Goal: Task Accomplishment & Management: Manage account settings

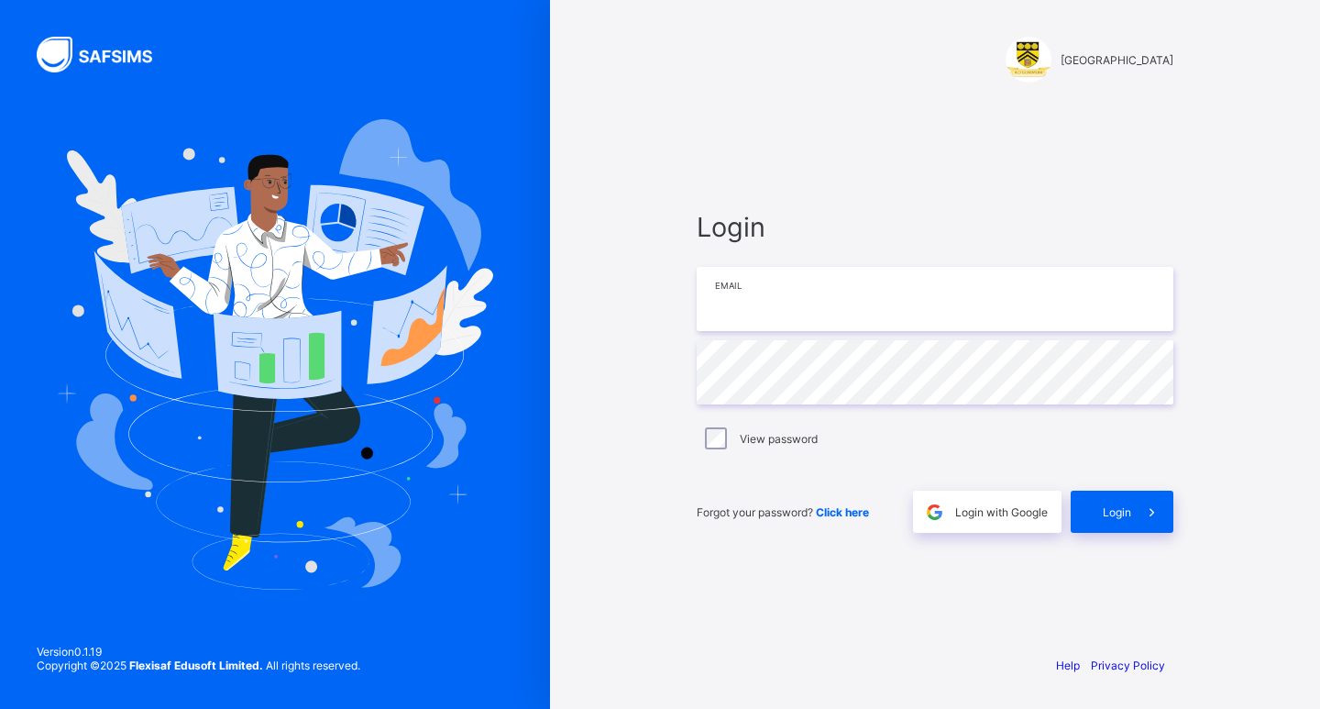
click at [872, 301] on input "email" at bounding box center [935, 299] width 477 height 64
type input "**********"
click at [1106, 512] on span "Login" at bounding box center [1117, 512] width 28 height 14
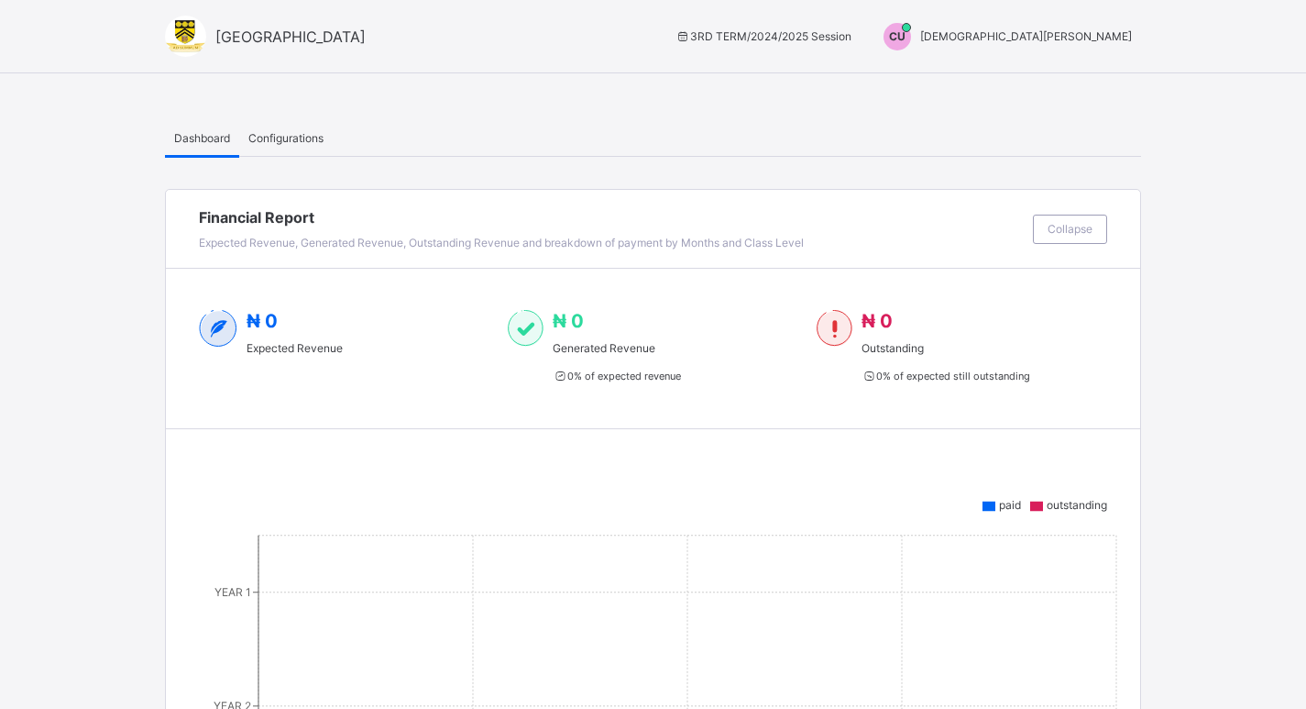
click at [1092, 30] on span "[DEMOGRAPHIC_DATA][PERSON_NAME]" at bounding box center [1026, 36] width 212 height 14
click at [1087, 82] on span "Switch to Admin View" at bounding box center [1063, 78] width 139 height 21
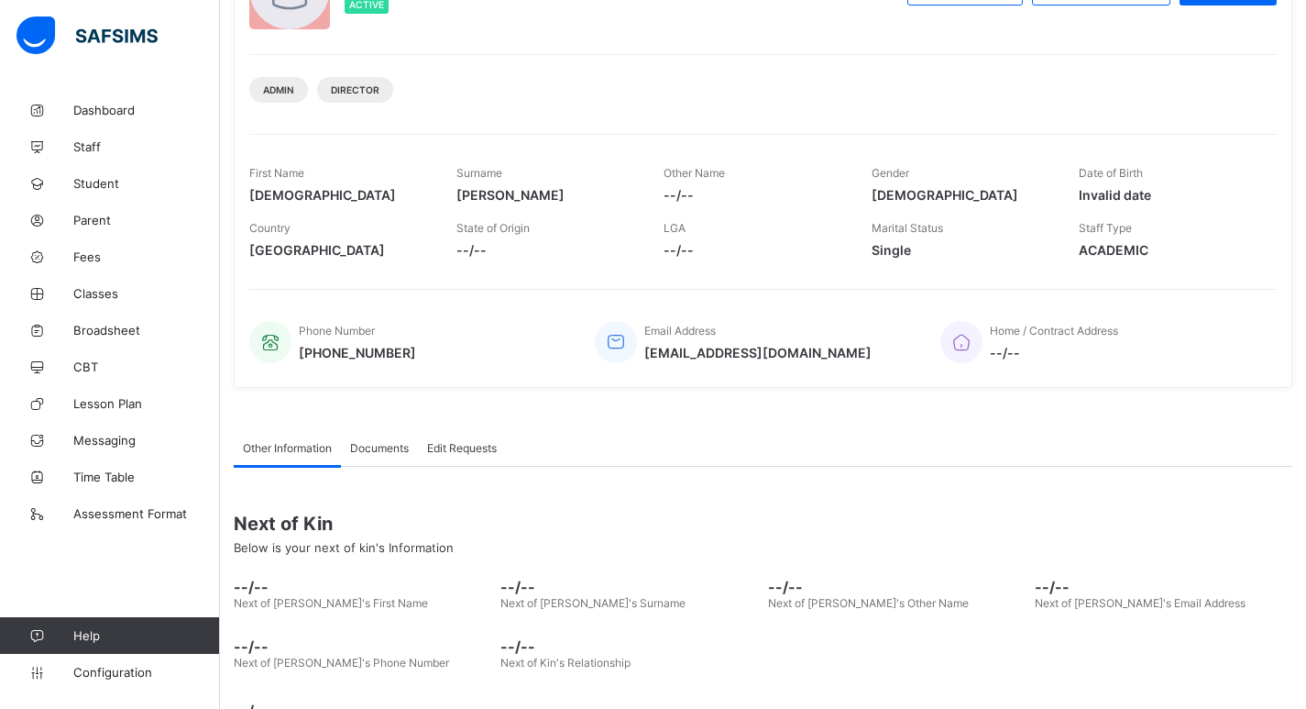
scroll to position [243, 0]
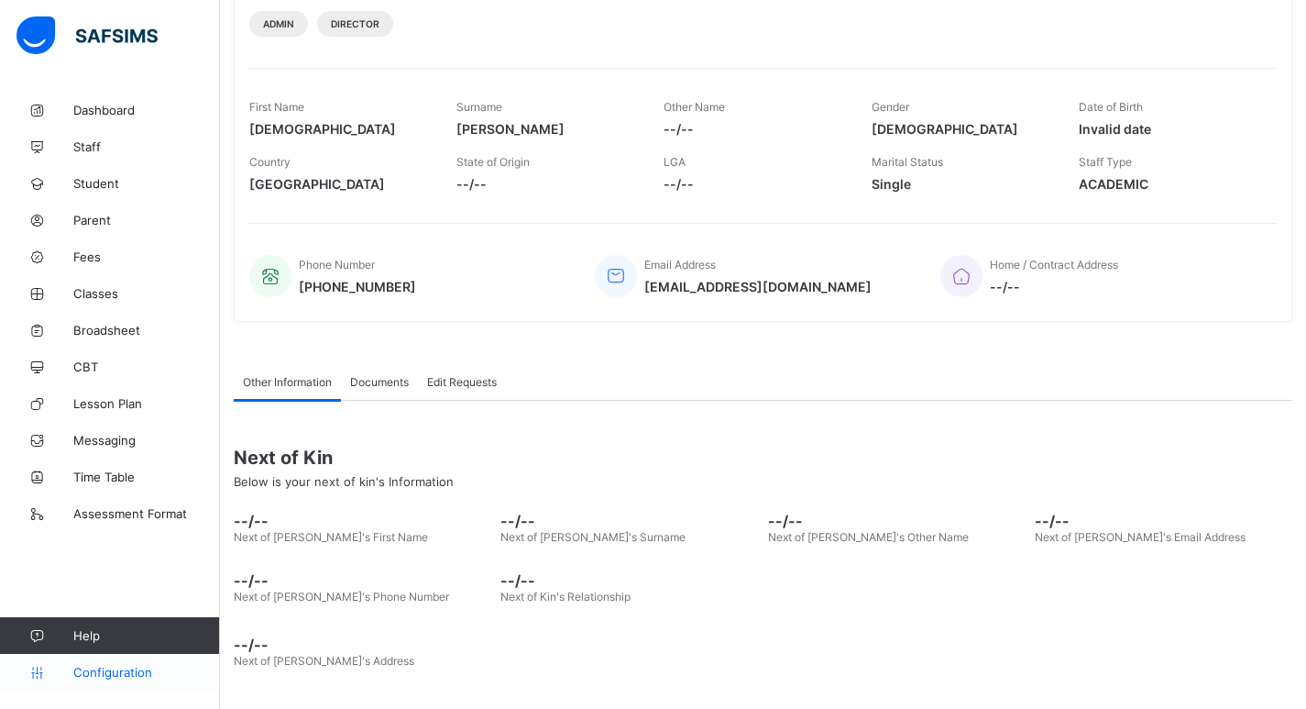
click at [104, 668] on span "Configuration" at bounding box center [146, 672] width 146 height 15
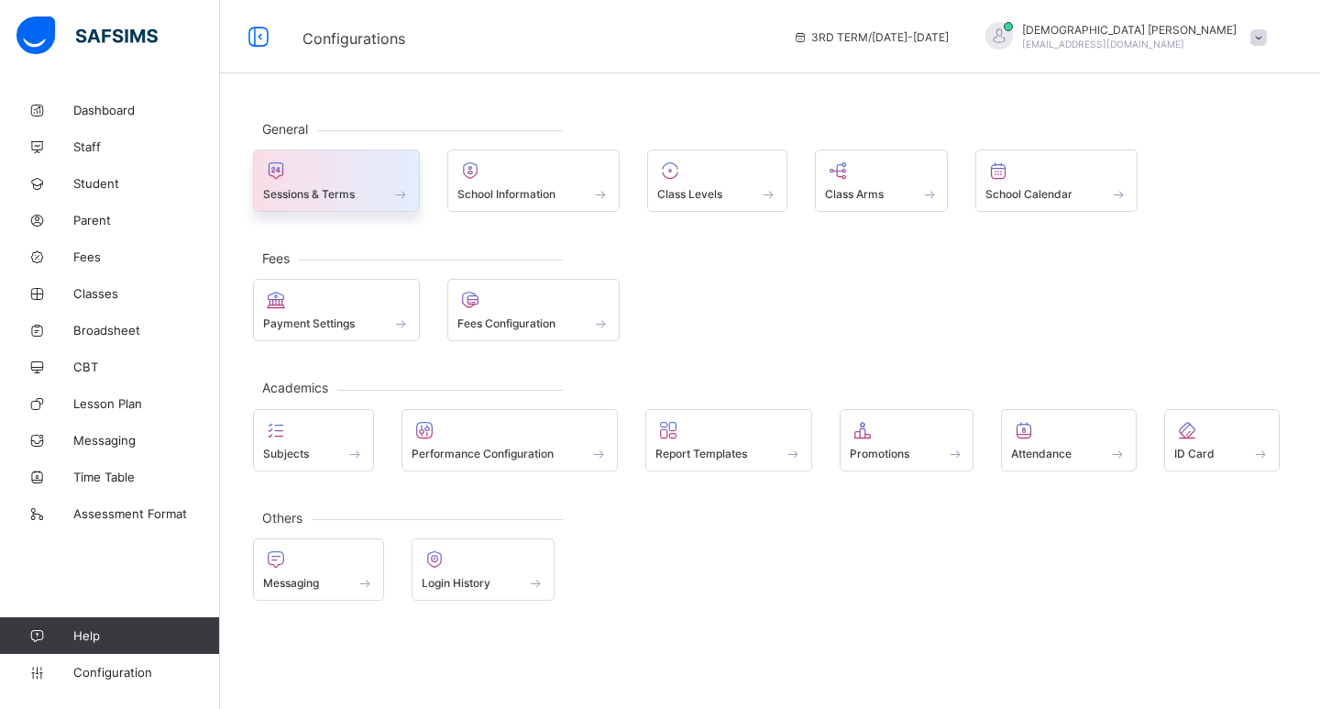
click at [355, 195] on span "Sessions & Terms" at bounding box center [309, 194] width 92 height 14
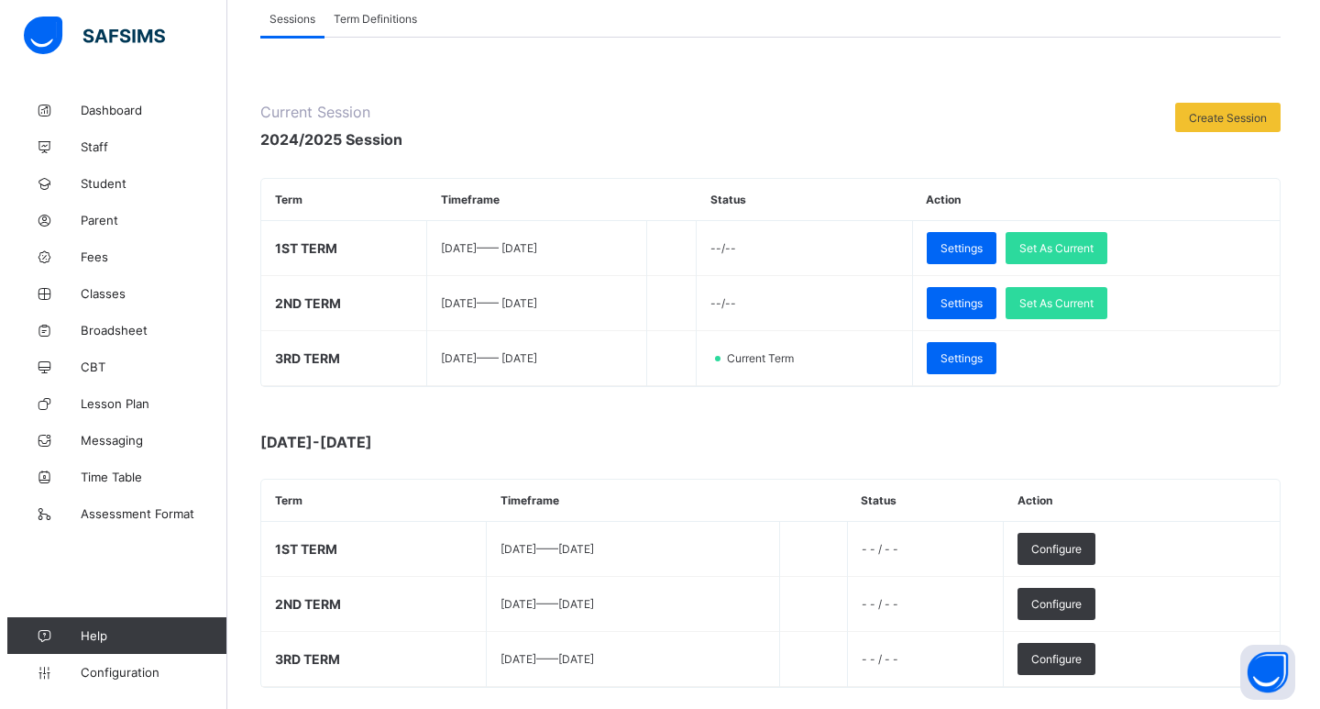
scroll to position [183, 0]
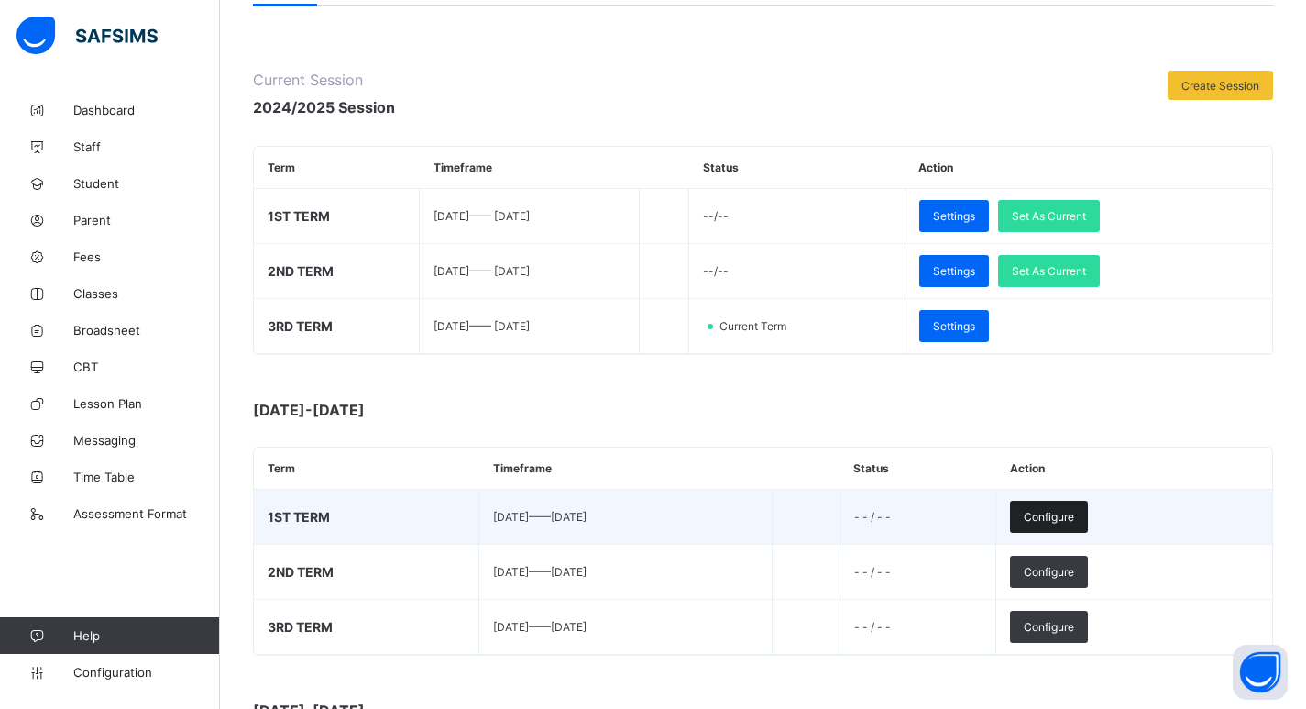
click at [1074, 519] on span "Configure" at bounding box center [1049, 517] width 50 height 14
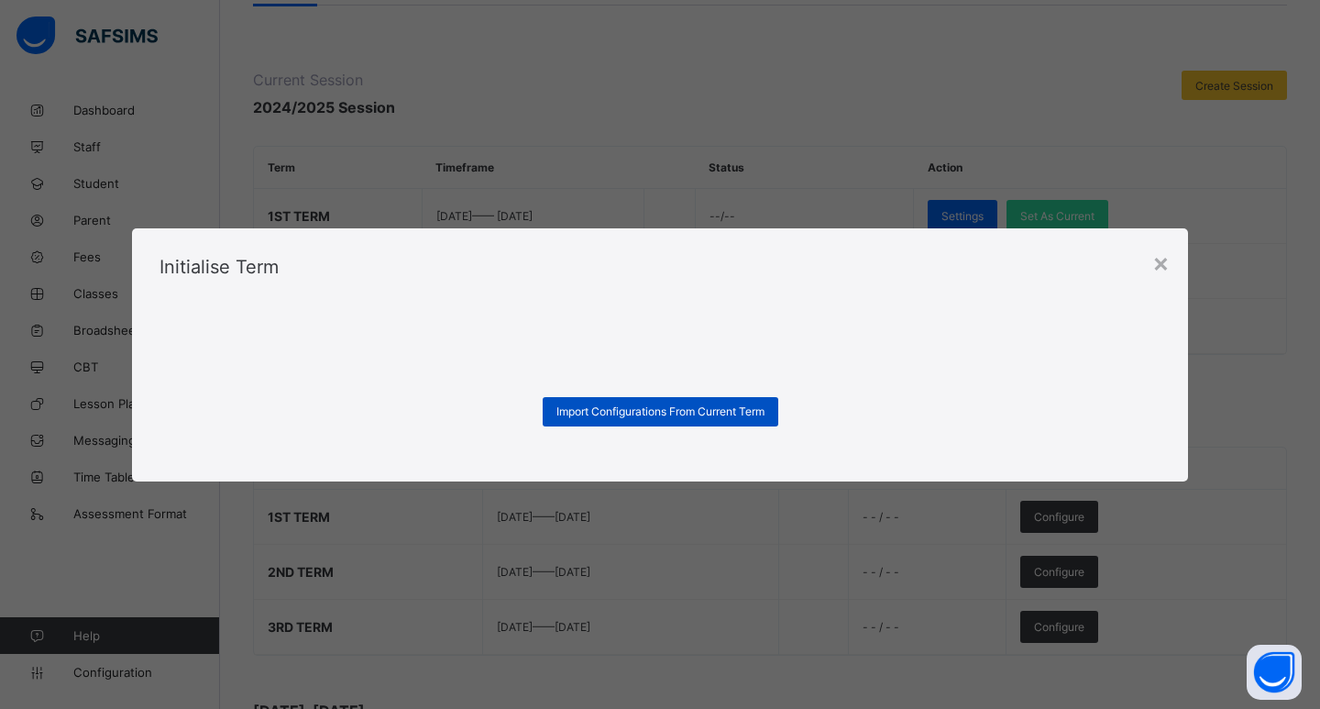
click at [690, 412] on span "Import Configurations From Current Term" at bounding box center [660, 411] width 208 height 14
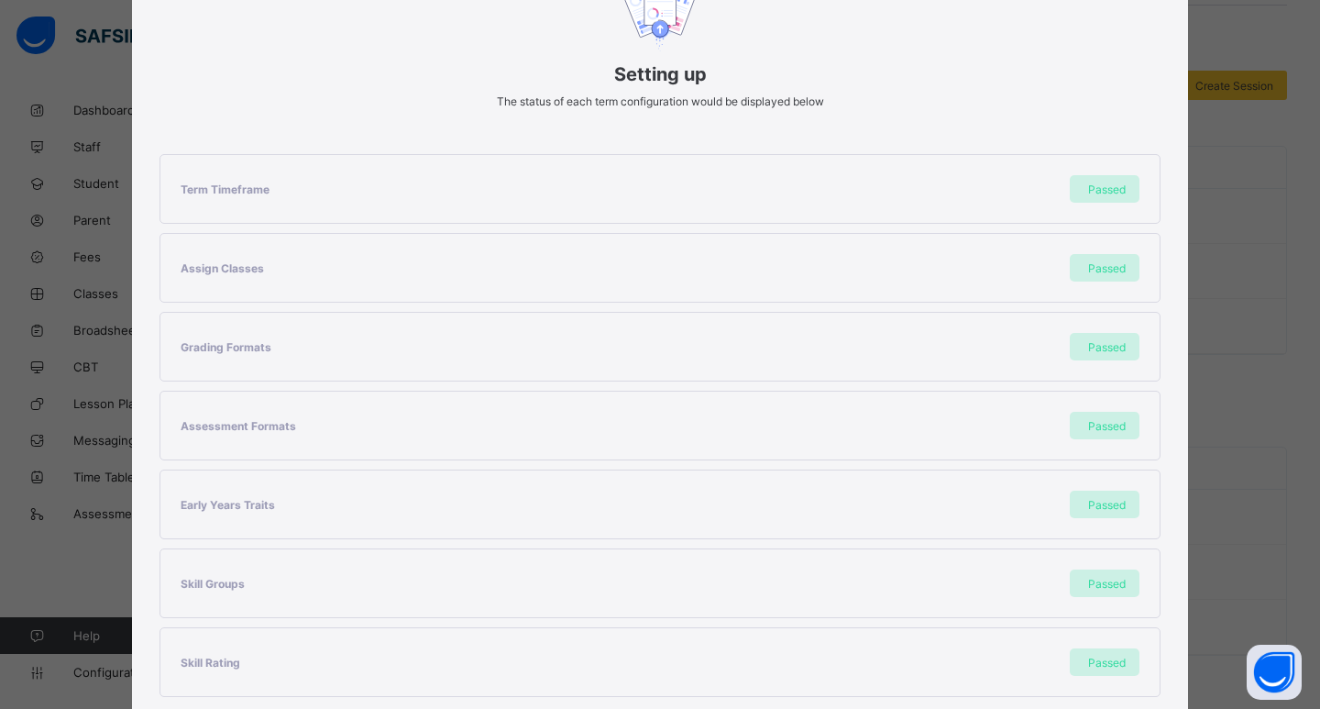
scroll to position [360, 0]
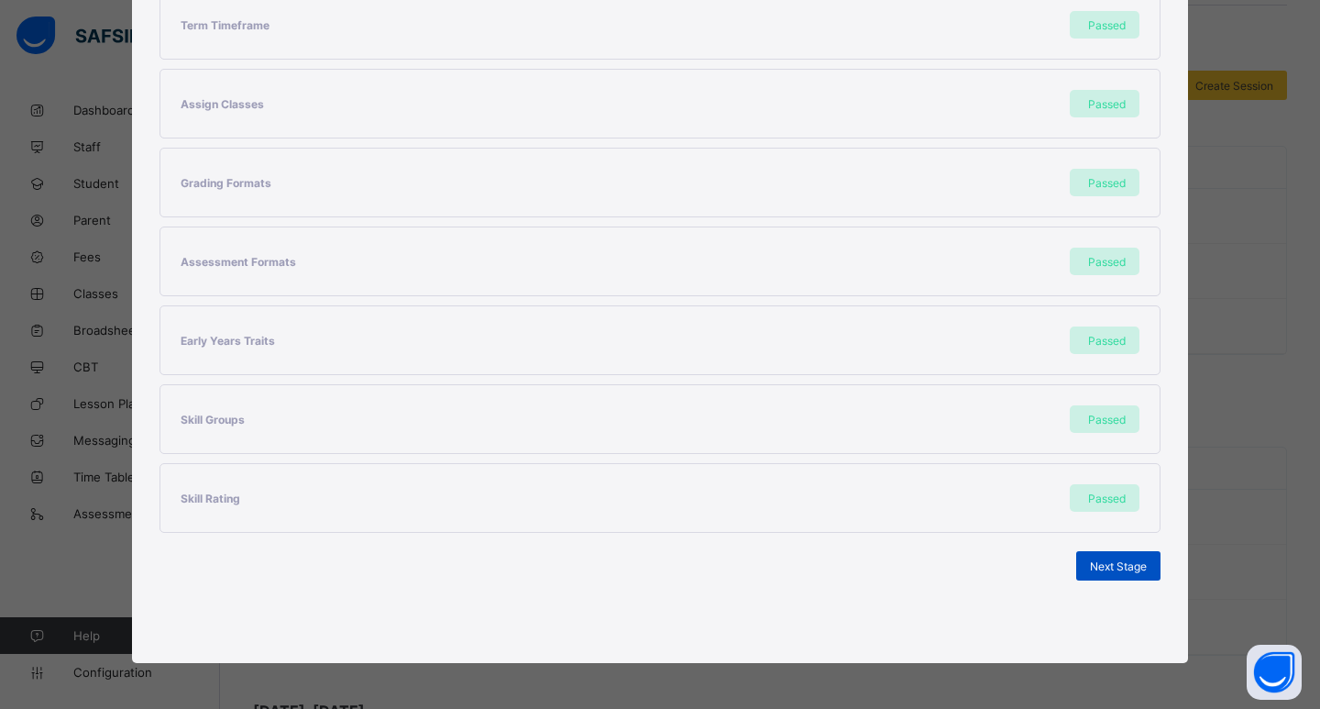
click at [1123, 568] on span "Next Stage" at bounding box center [1118, 566] width 57 height 14
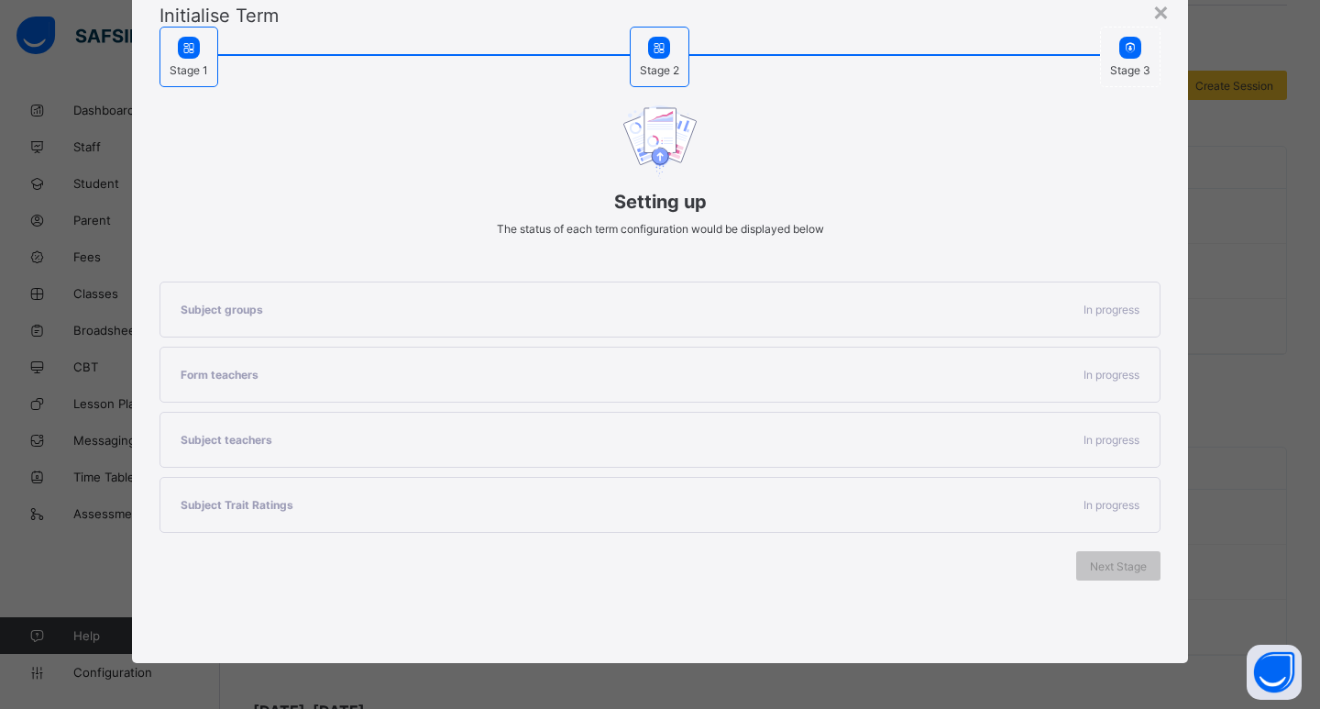
scroll to position [124, 0]
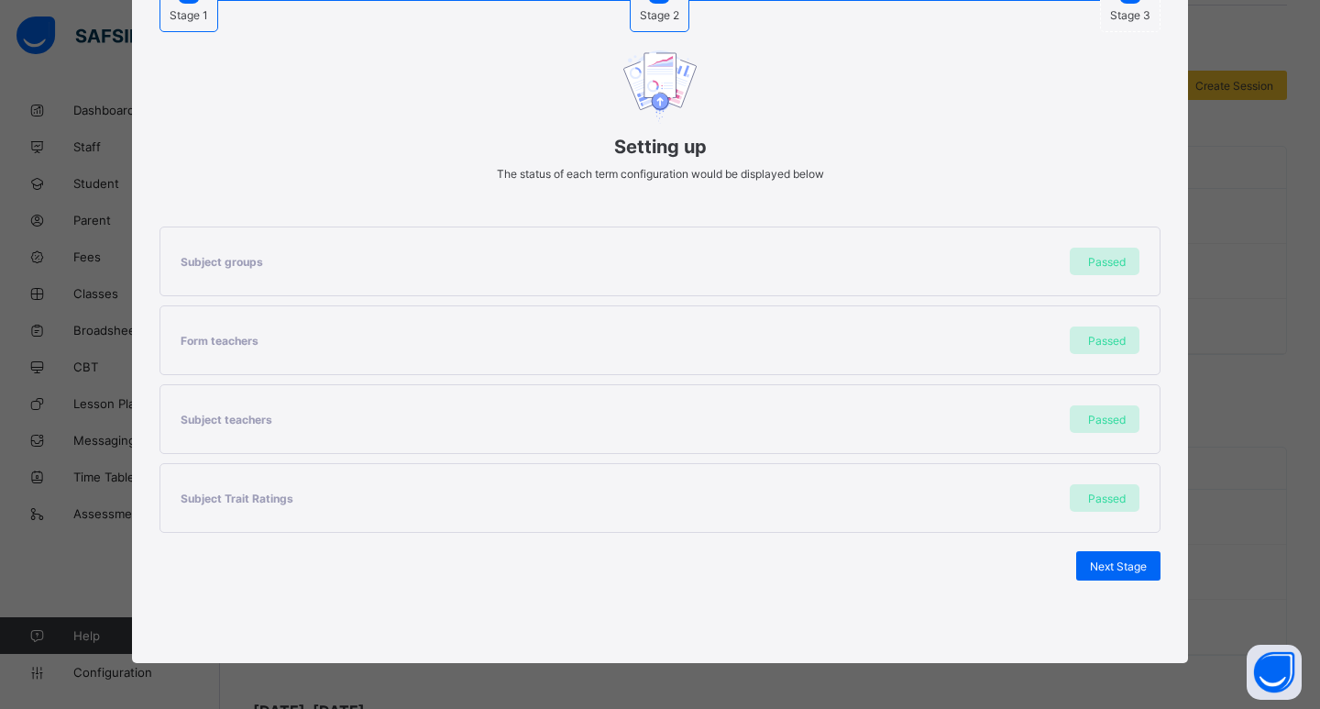
click at [1123, 568] on span "Next Stage" at bounding box center [1118, 566] width 57 height 14
click at [1123, 568] on span "Set As Current Term" at bounding box center [1095, 566] width 103 height 14
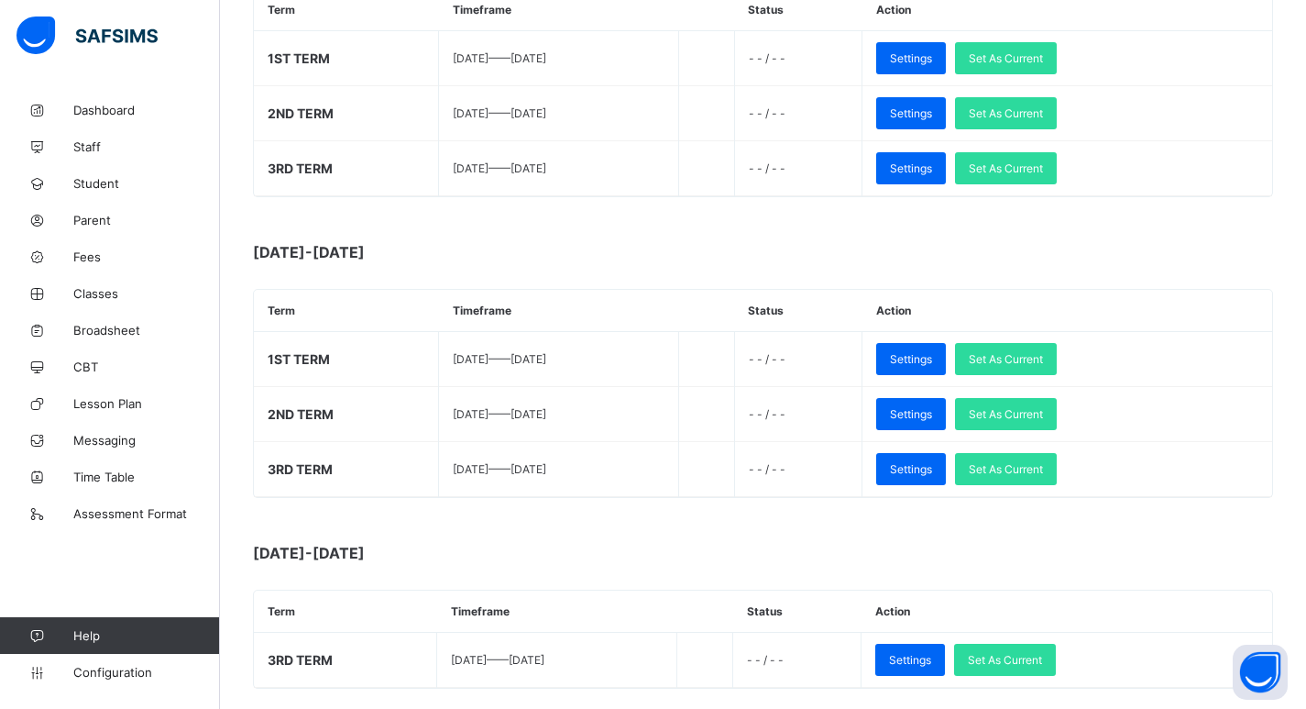
scroll to position [0, 0]
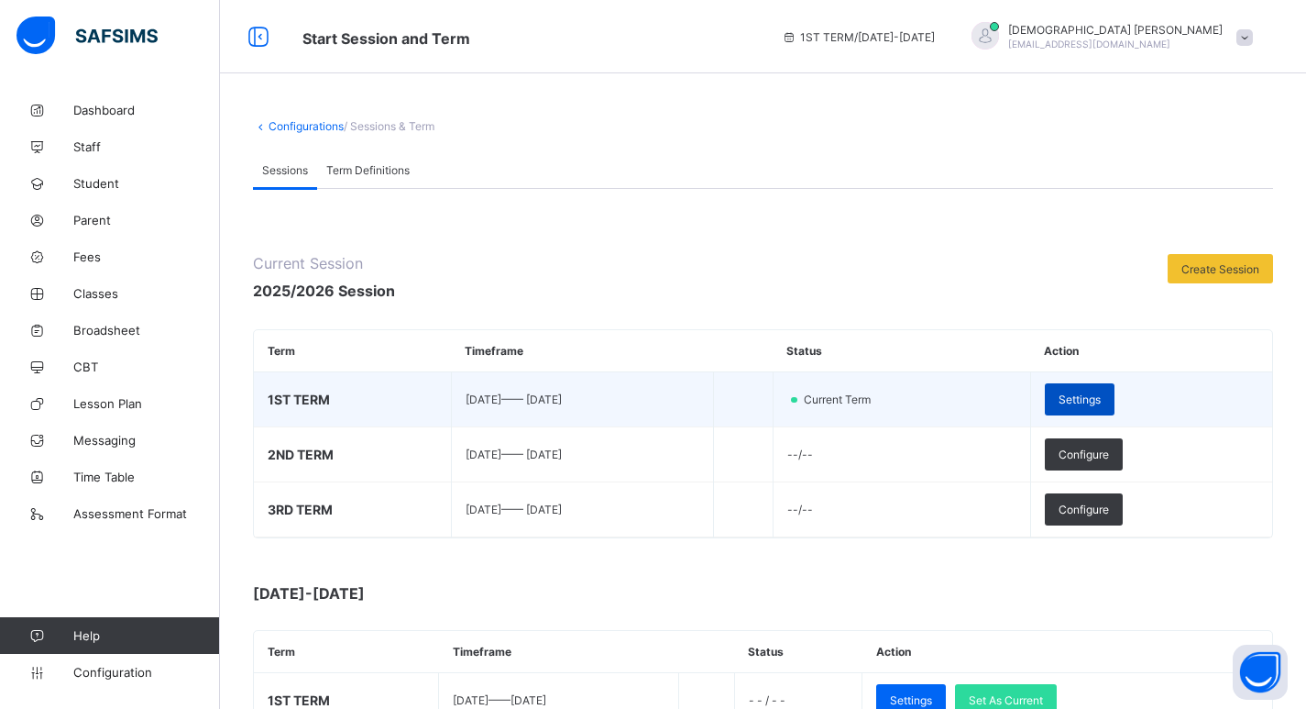
click at [1101, 399] on span "Settings" at bounding box center [1080, 399] width 42 height 14
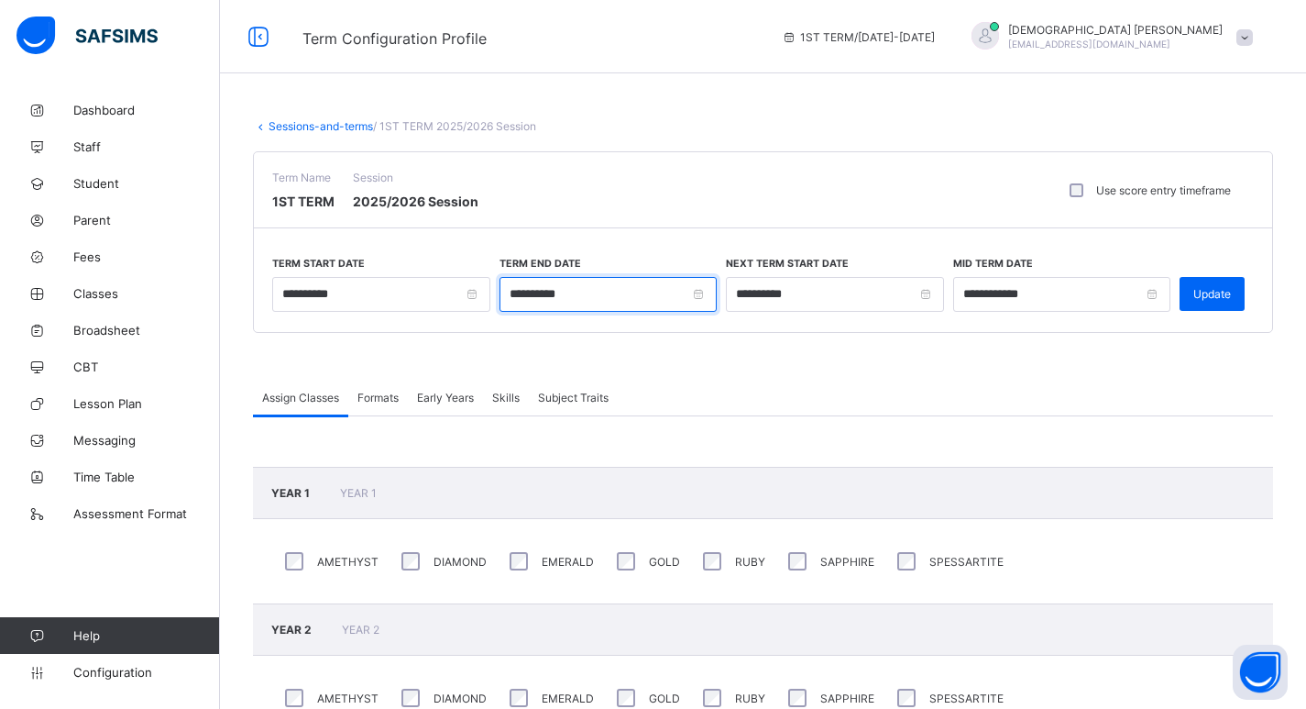
click at [701, 300] on input "**********" at bounding box center [609, 294] width 218 height 35
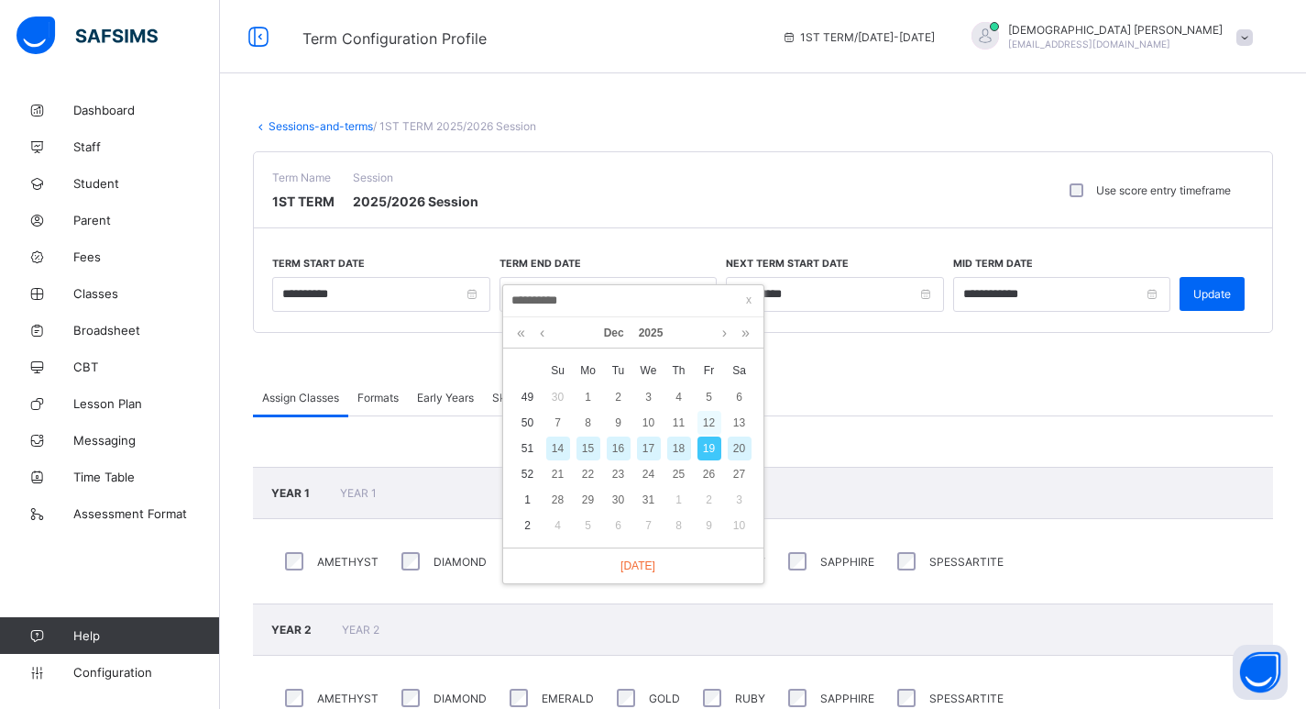
click at [716, 429] on div "12" at bounding box center [710, 423] width 24 height 24
type input "**********"
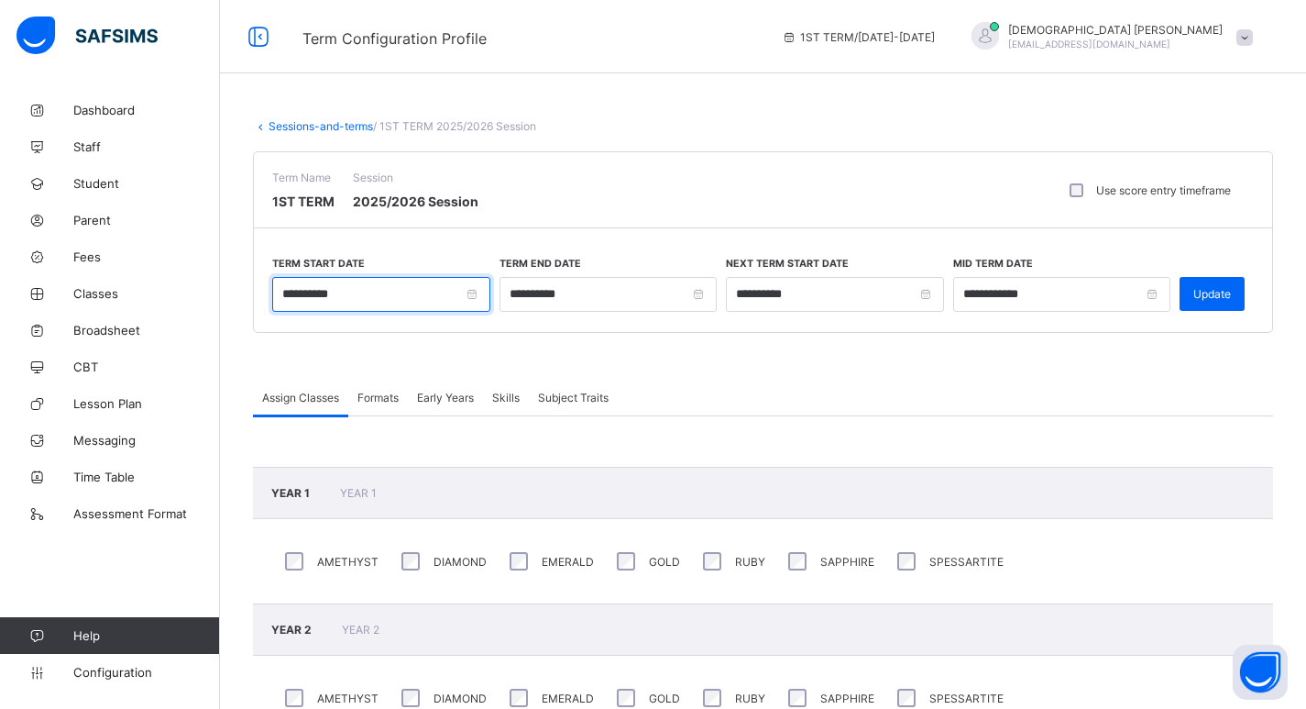
click at [471, 291] on input "**********" at bounding box center [381, 294] width 218 height 35
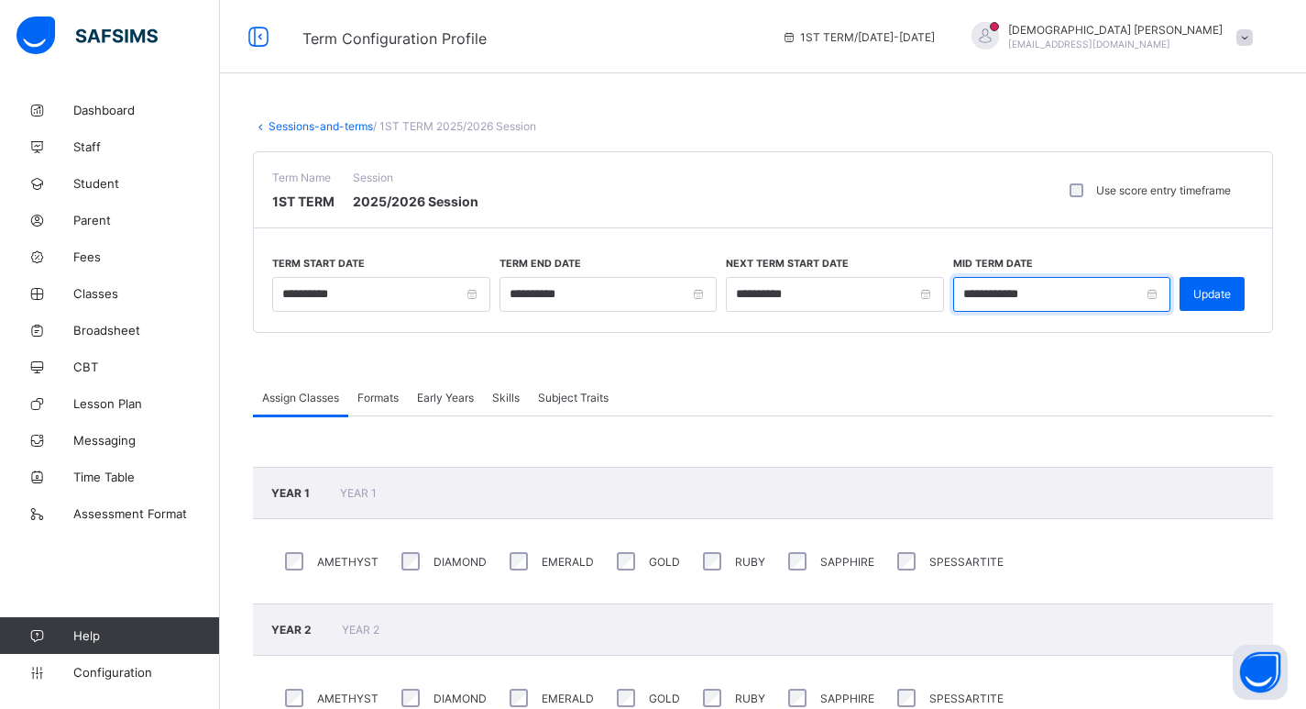
click at [1163, 301] on input "**********" at bounding box center [1062, 294] width 218 height 35
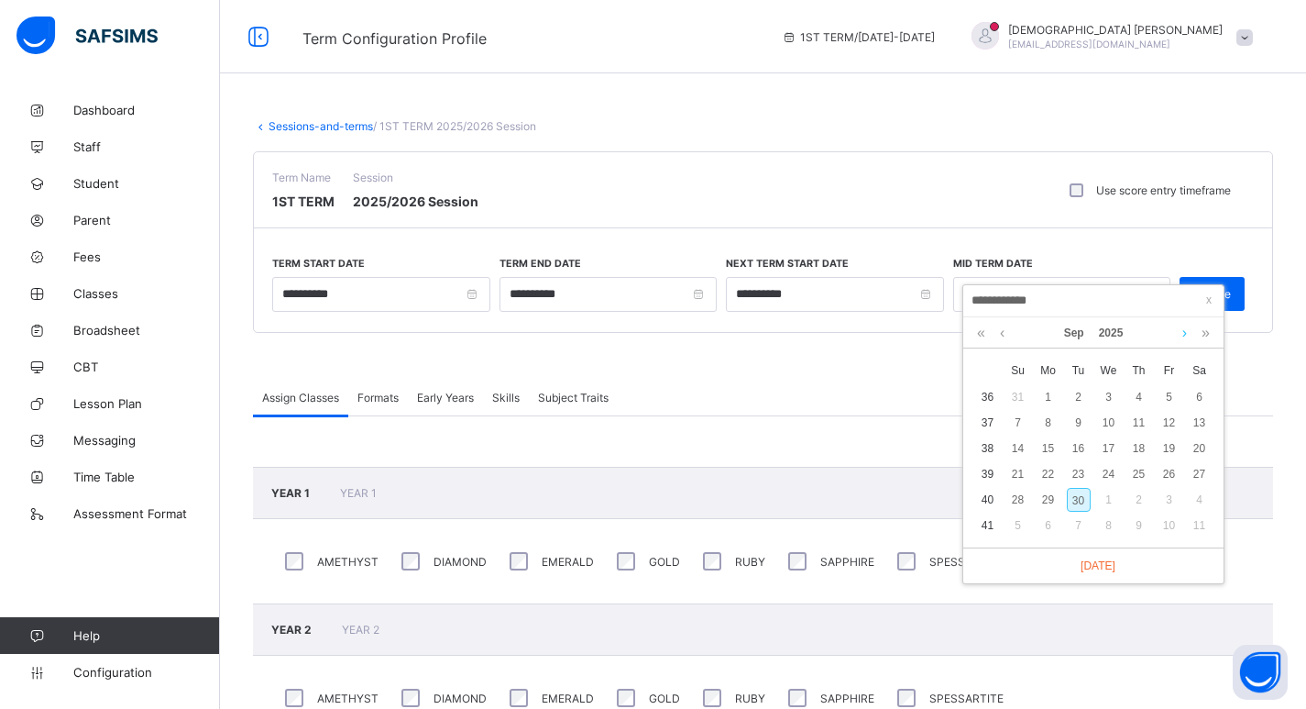
click at [1180, 333] on link at bounding box center [1185, 332] width 14 height 31
click at [1057, 497] on div "27" at bounding box center [1049, 500] width 24 height 24
type input "**********"
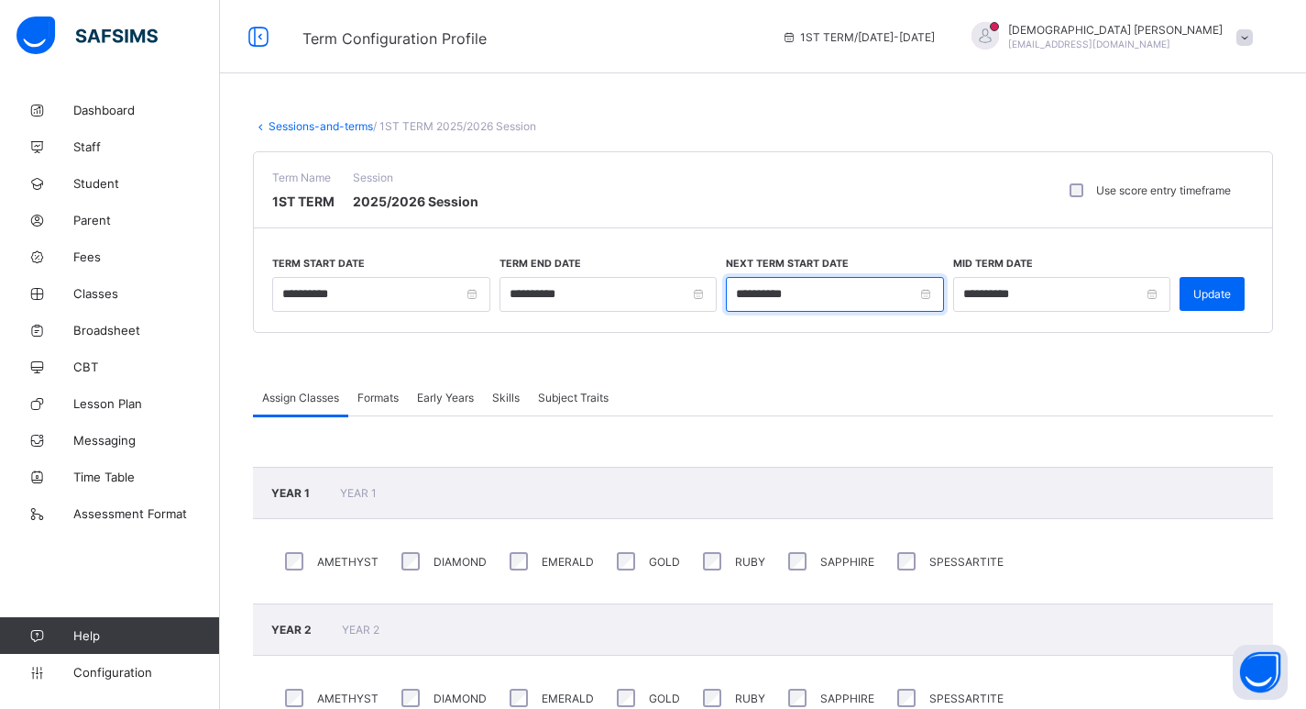
click at [932, 294] on input "**********" at bounding box center [835, 294] width 218 height 35
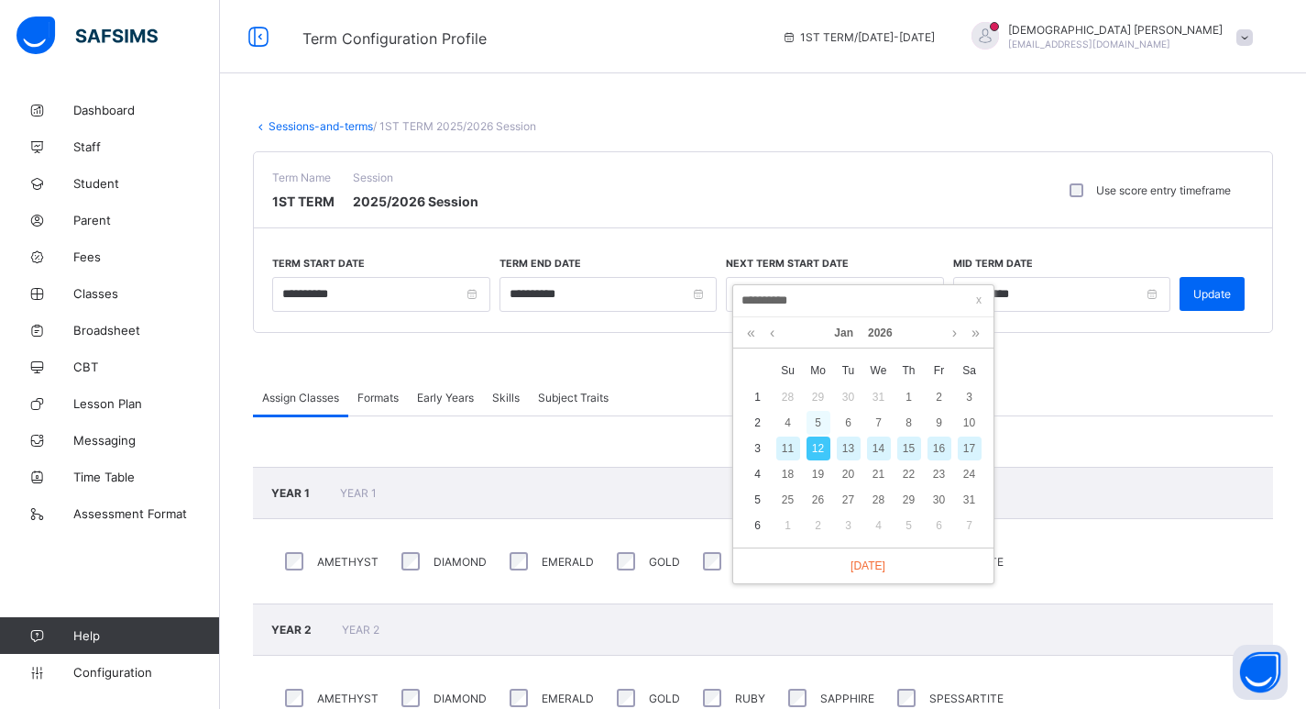
click at [820, 428] on div "5" at bounding box center [819, 423] width 24 height 24
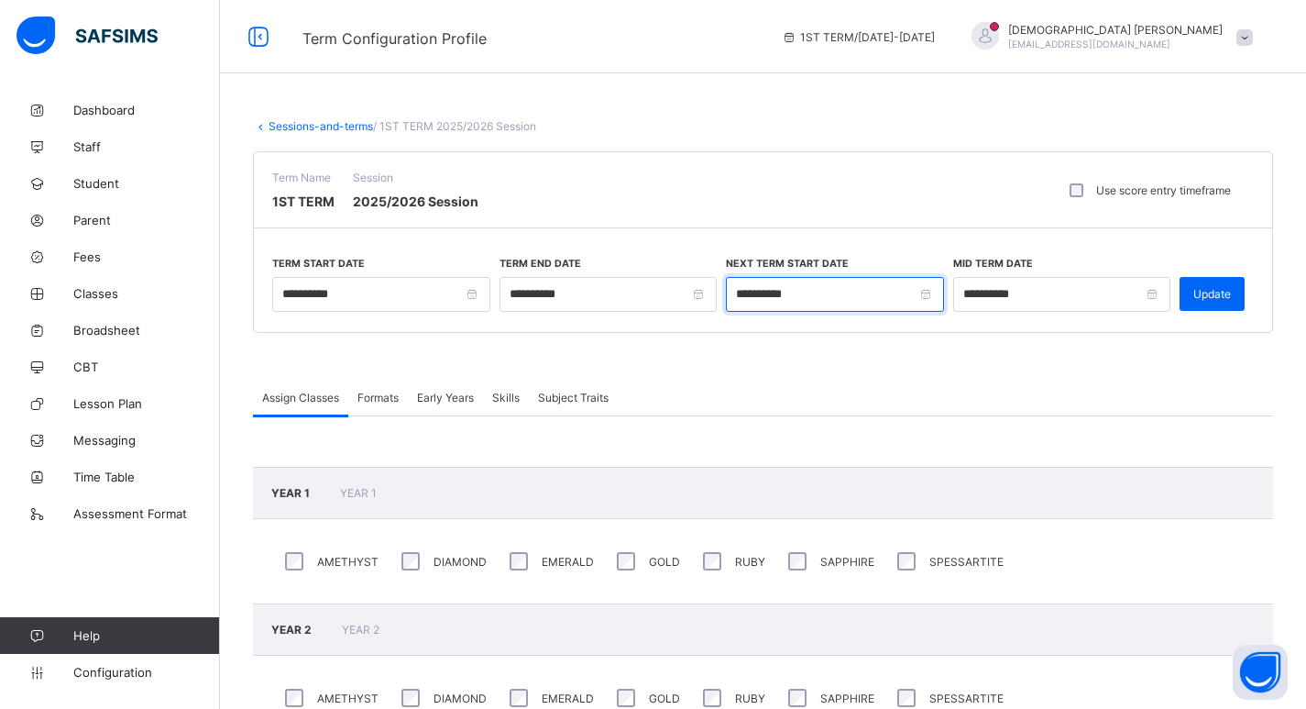
click at [935, 295] on input "**********" at bounding box center [835, 294] width 218 height 35
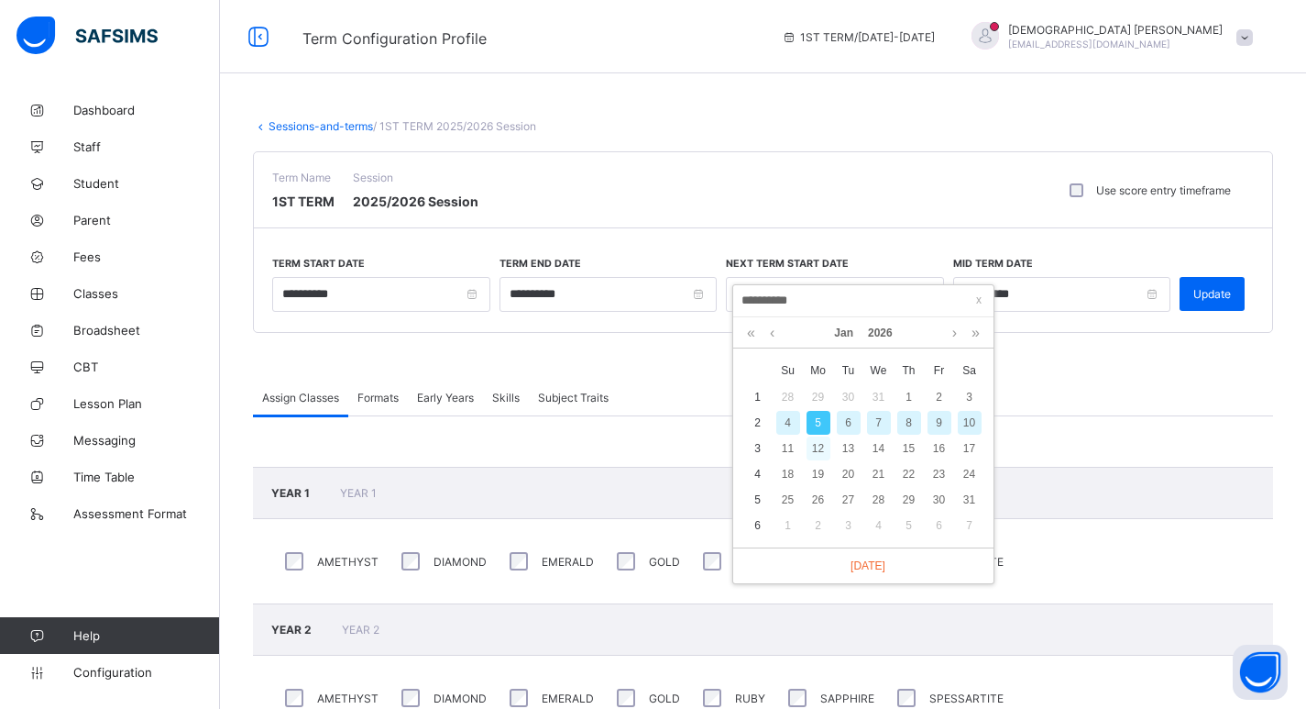
click at [819, 437] on div "12" at bounding box center [819, 448] width 24 height 24
type input "**********"
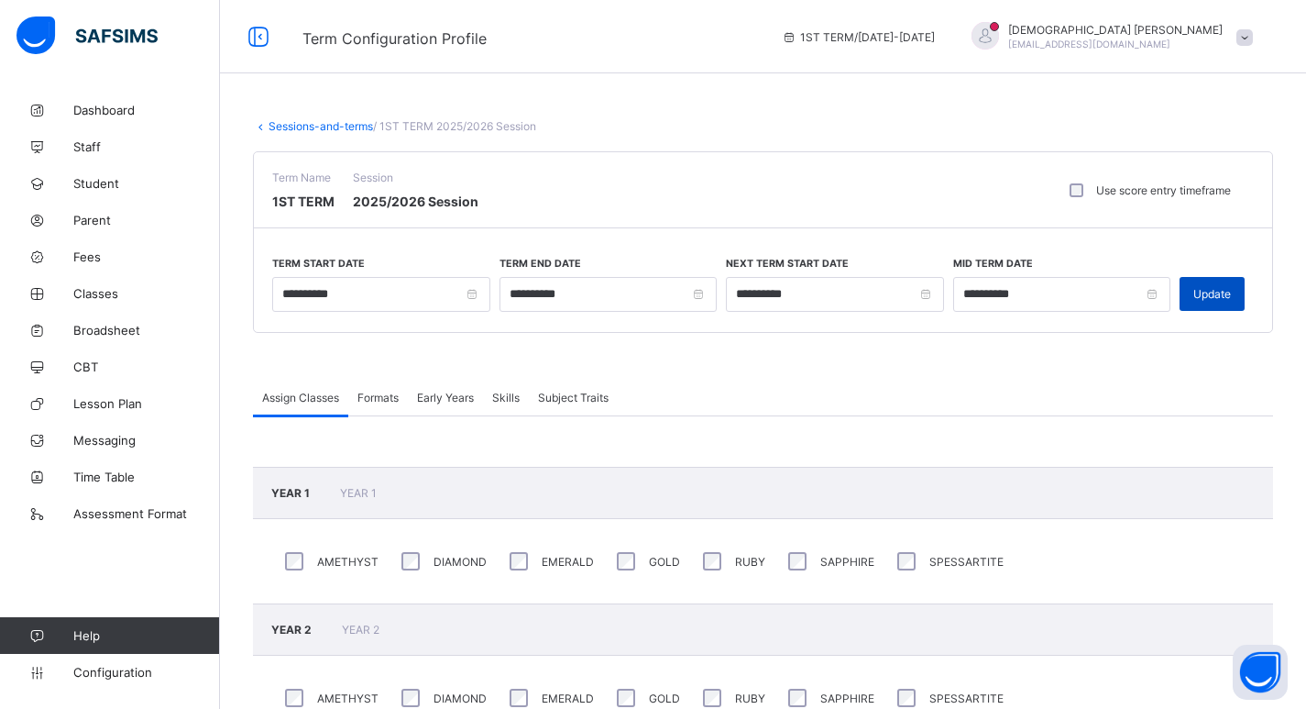
click at [1231, 301] on div "Update" at bounding box center [1212, 294] width 65 height 34
click at [81, 148] on span "Staff" at bounding box center [146, 146] width 147 height 15
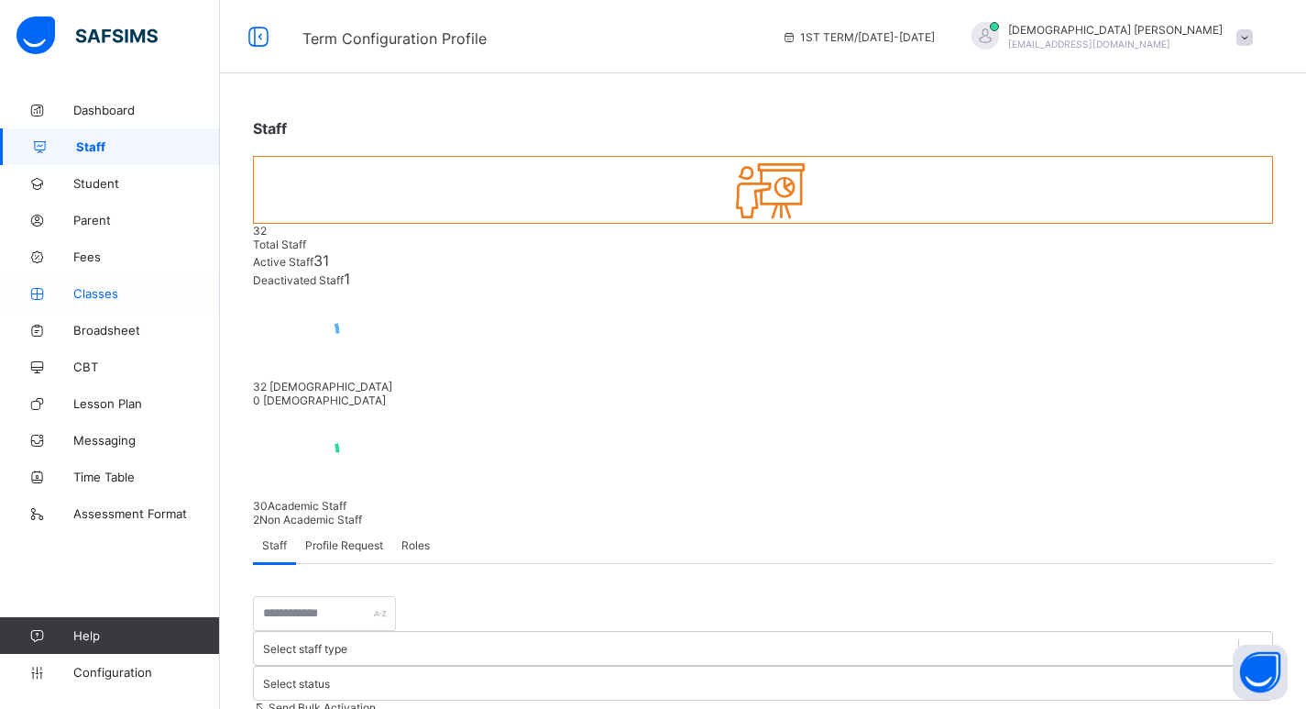
click at [97, 291] on span "Classes" at bounding box center [146, 293] width 147 height 15
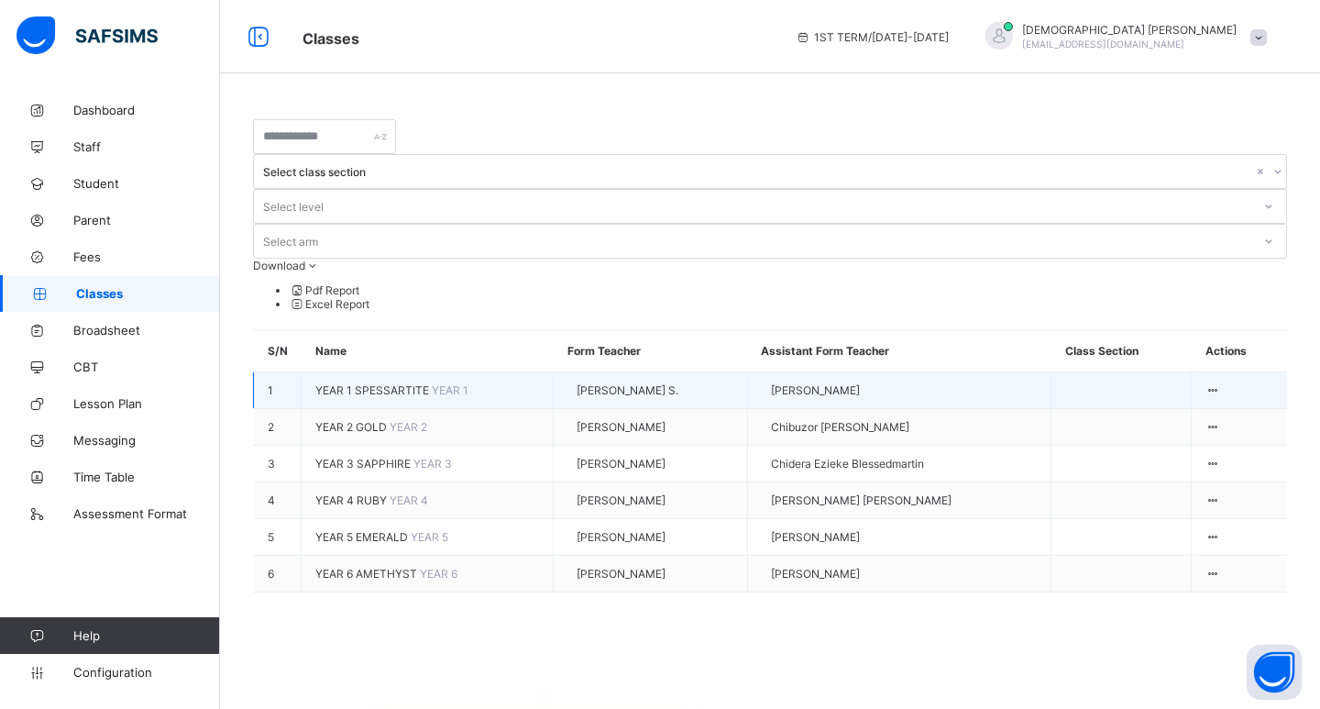
click at [435, 372] on td "YEAR 1 SPESSARTITE YEAR 1" at bounding box center [428, 390] width 252 height 37
click at [1139, 440] on li "Assign form Teacher" at bounding box center [1146, 456] width 147 height 33
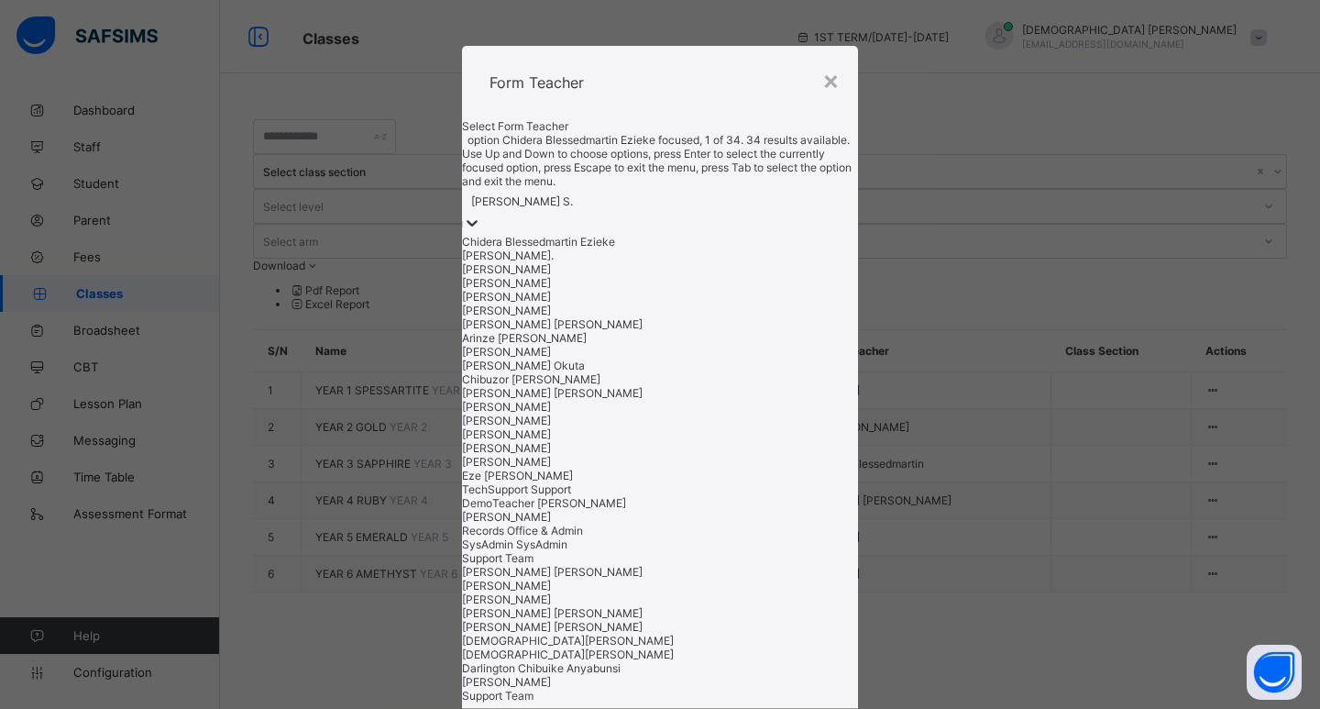
click at [481, 235] on div at bounding box center [472, 224] width 18 height 21
click at [560, 317] on div "[PERSON_NAME]" at bounding box center [660, 310] width 396 height 14
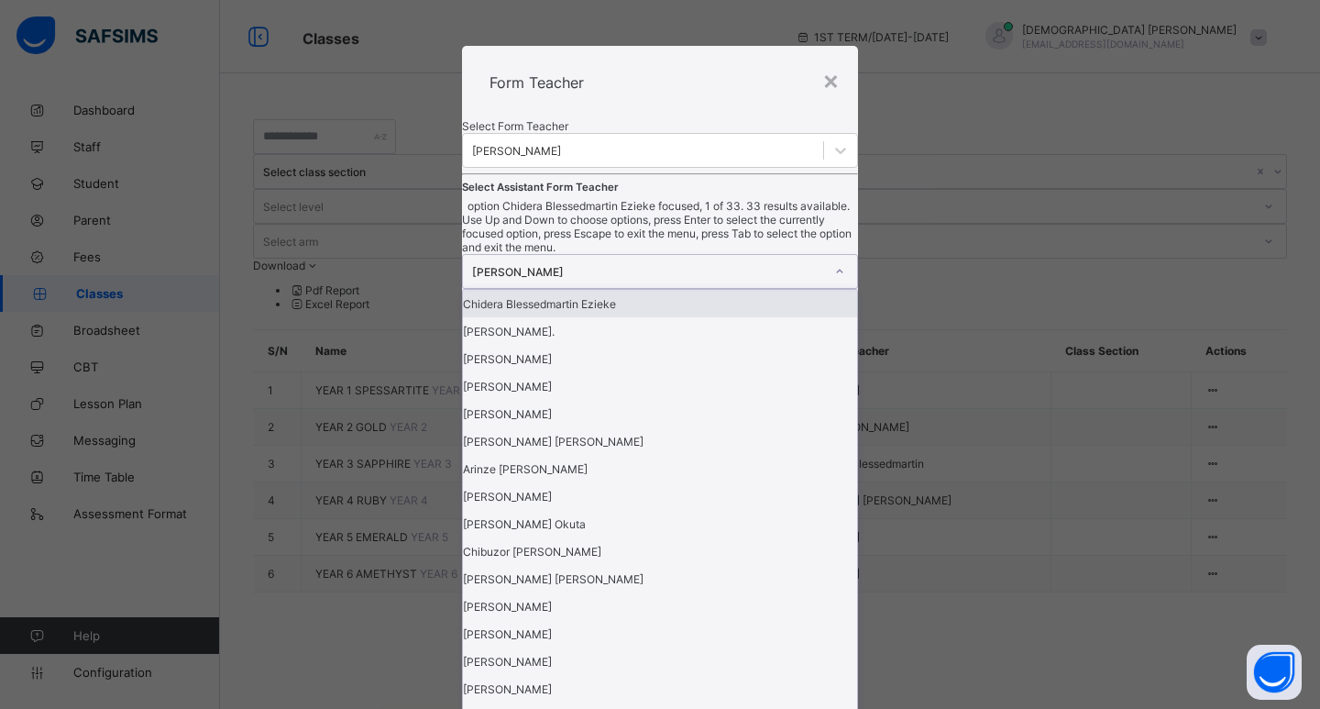
click at [824, 286] on div at bounding box center [839, 271] width 31 height 29
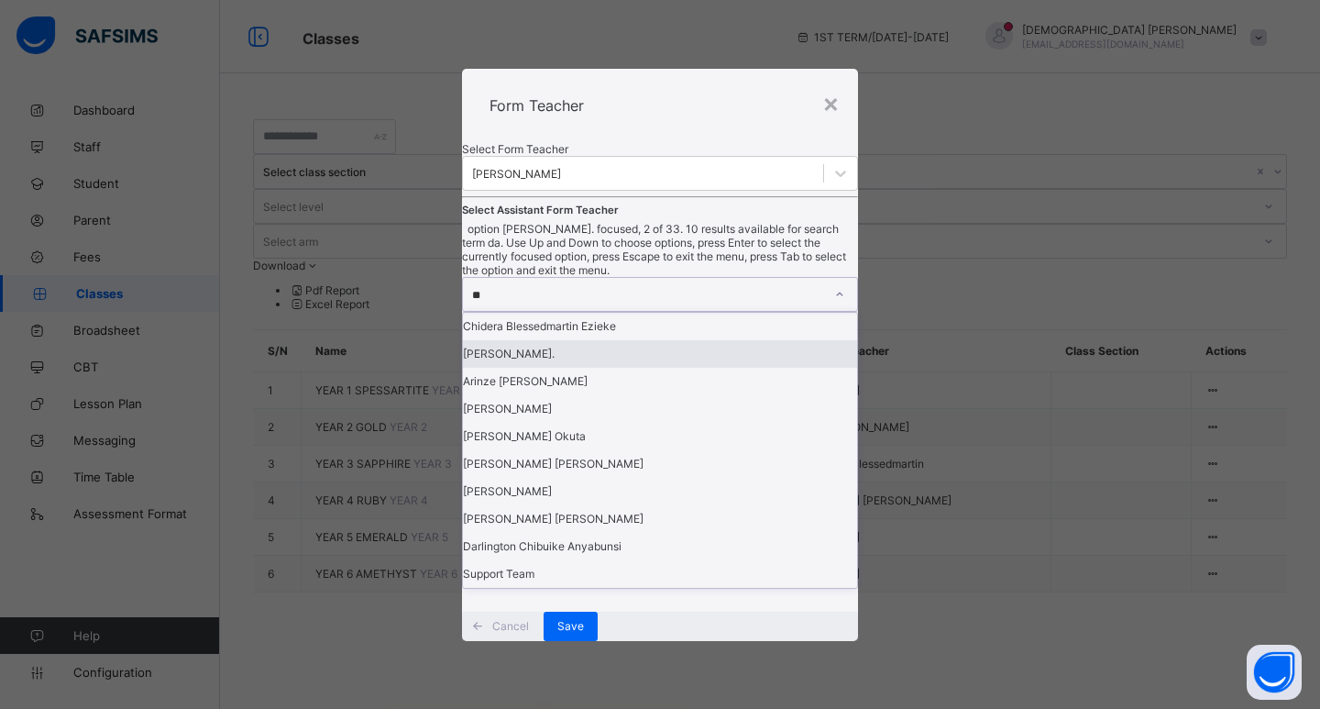
type input "***"
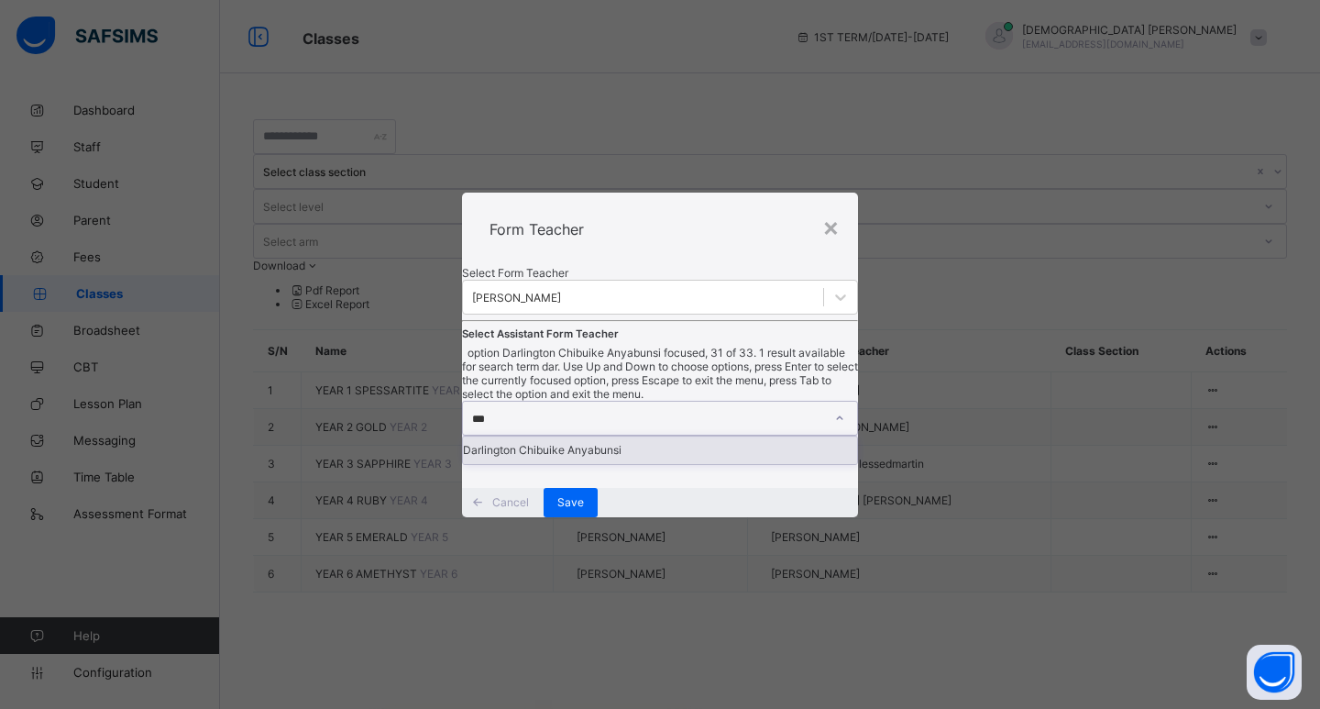
click at [598, 461] on div "Darlington Chibuike Anyabunsi" at bounding box center [660, 449] width 394 height 27
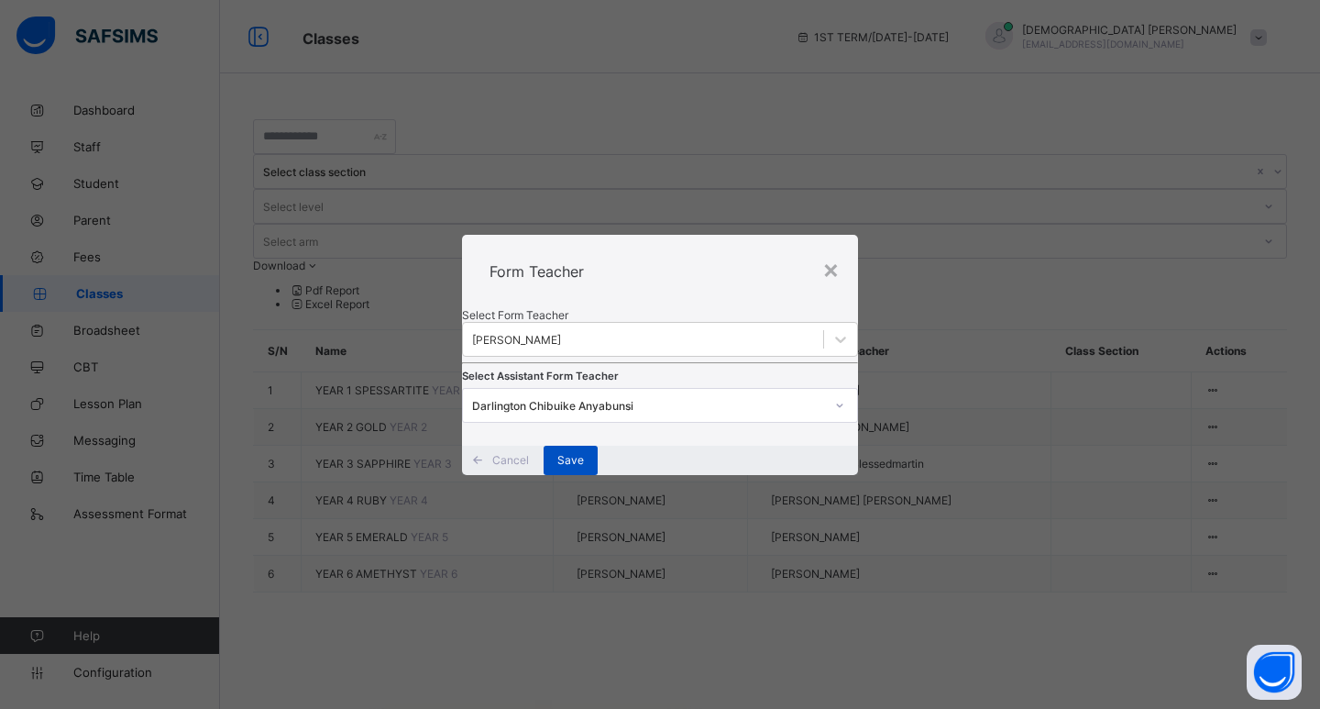
click at [598, 475] on div "Save" at bounding box center [571, 459] width 54 height 29
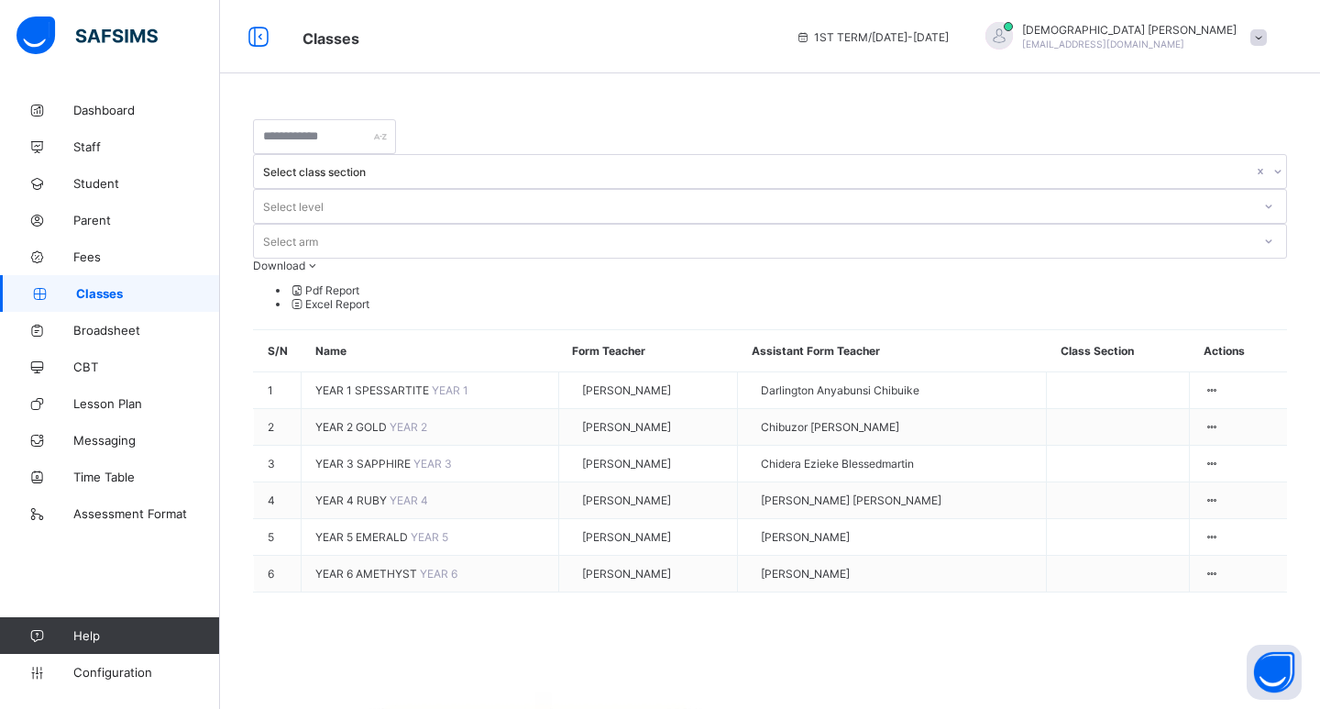
click at [0, 0] on div "Assign form Teacher" at bounding box center [0, 0] width 0 height 0
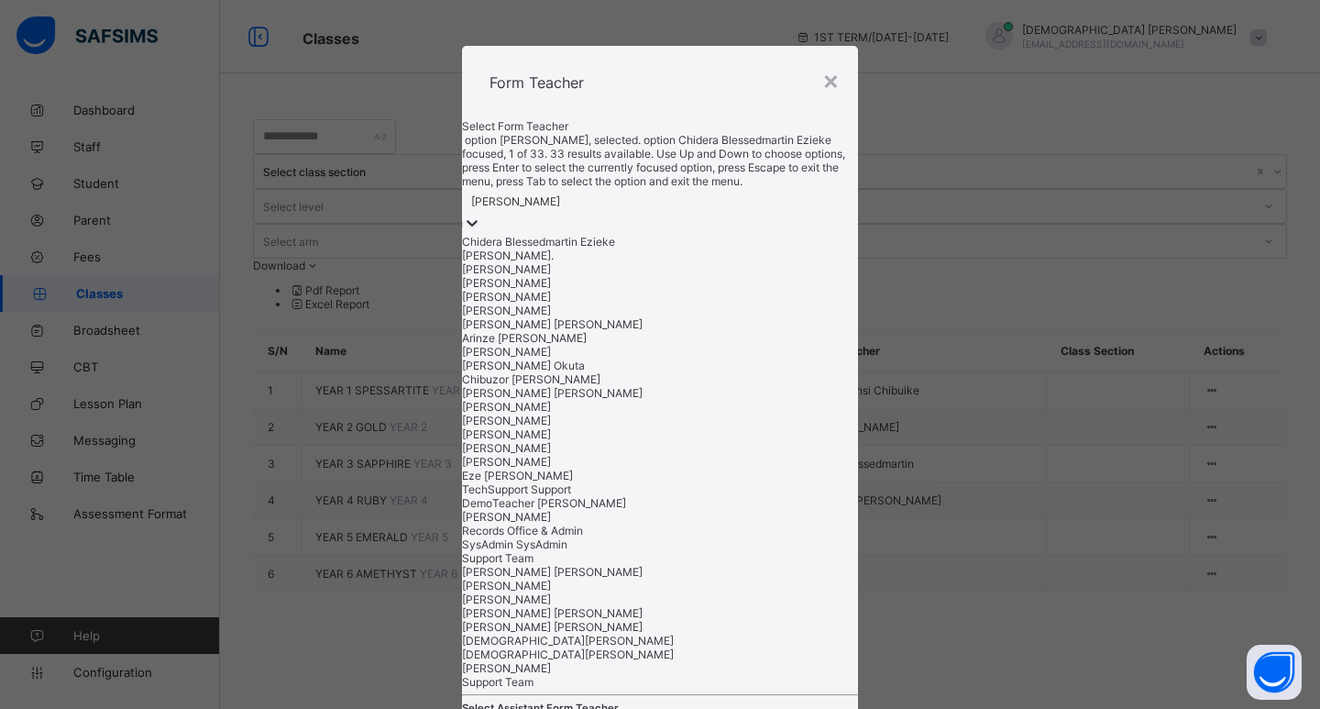
click at [481, 235] on div at bounding box center [472, 224] width 18 height 21
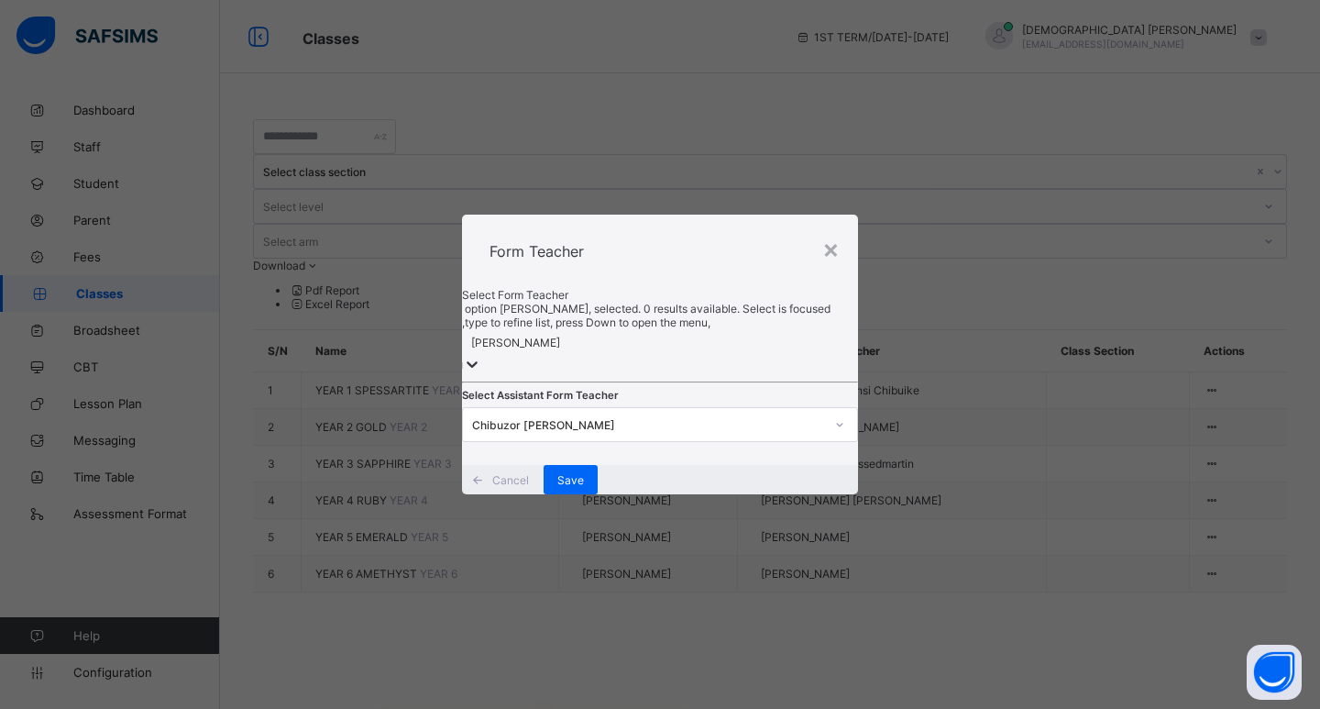
drag, startPoint x: 643, startPoint y: 295, endPoint x: 404, endPoint y: 315, distance: 240.1
click at [404, 315] on div "× Form Teacher Select Form Teacher option [PERSON_NAME], selected. 0 results av…" at bounding box center [660, 354] width 1320 height 709
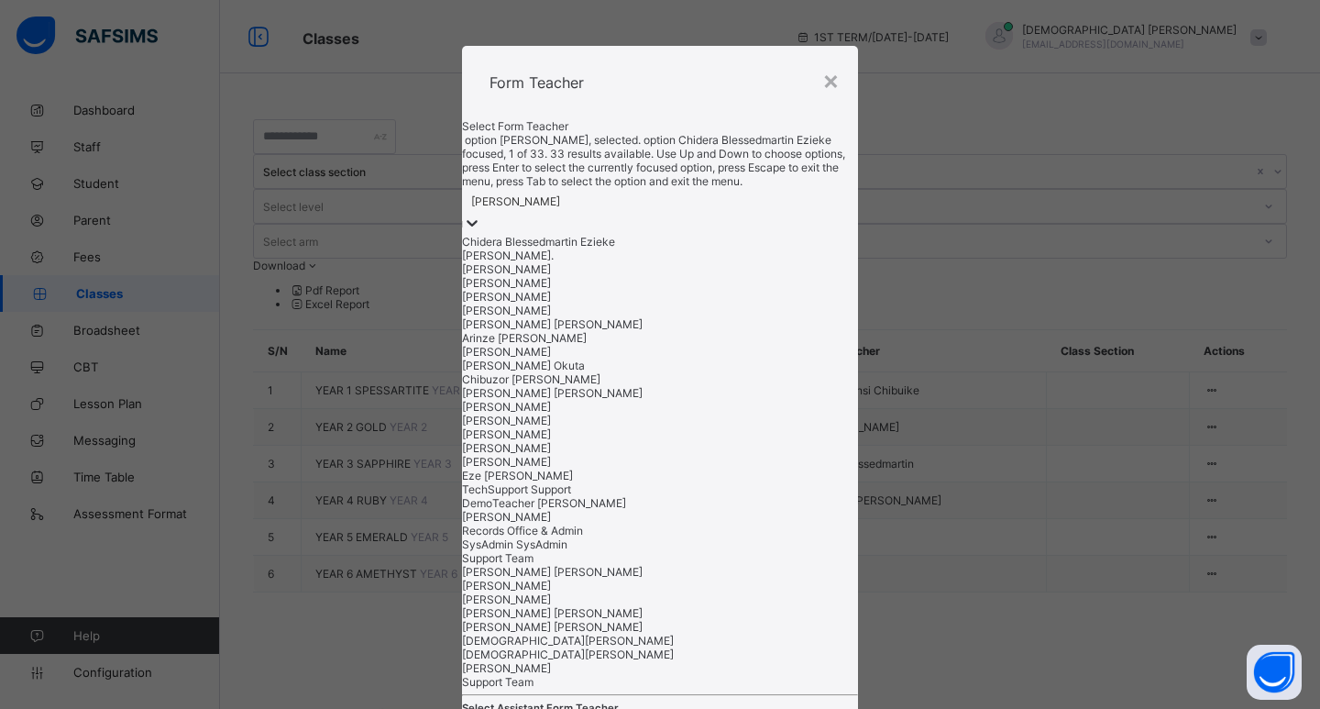
click at [481, 235] on div at bounding box center [472, 224] width 18 height 21
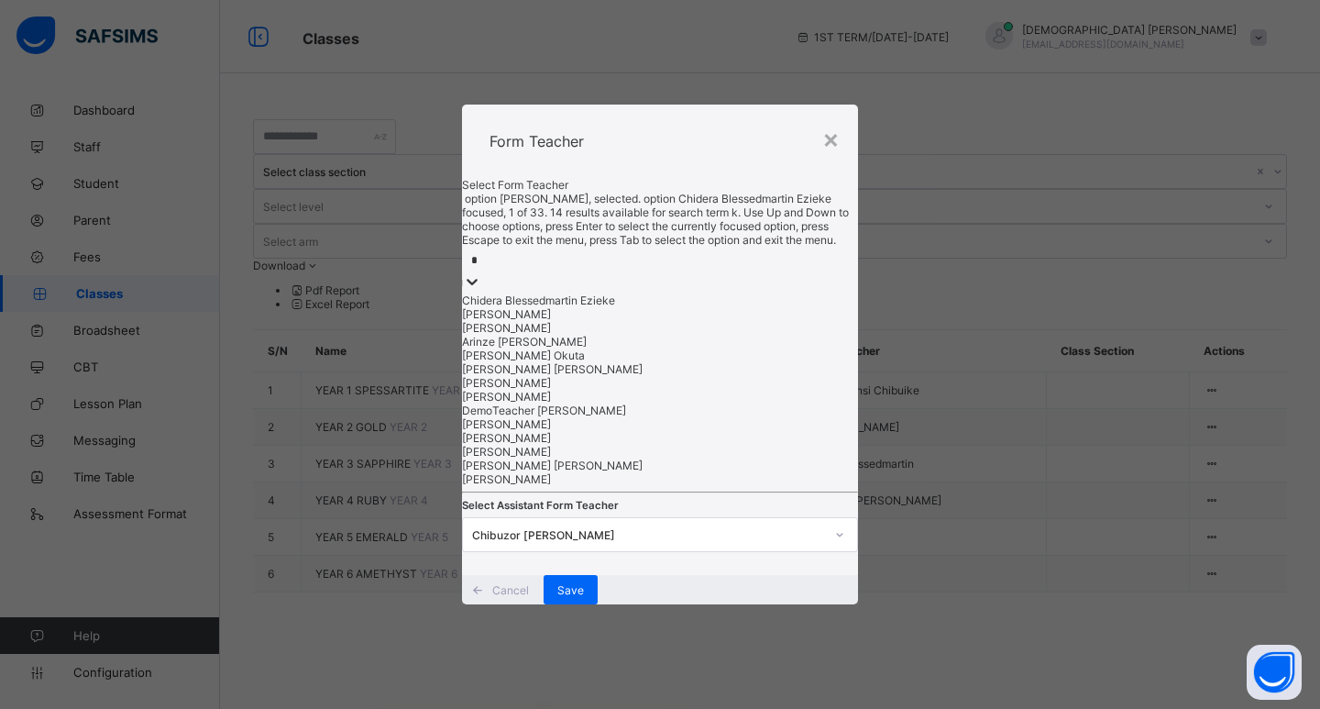
scroll to position [70, 0]
type input "**"
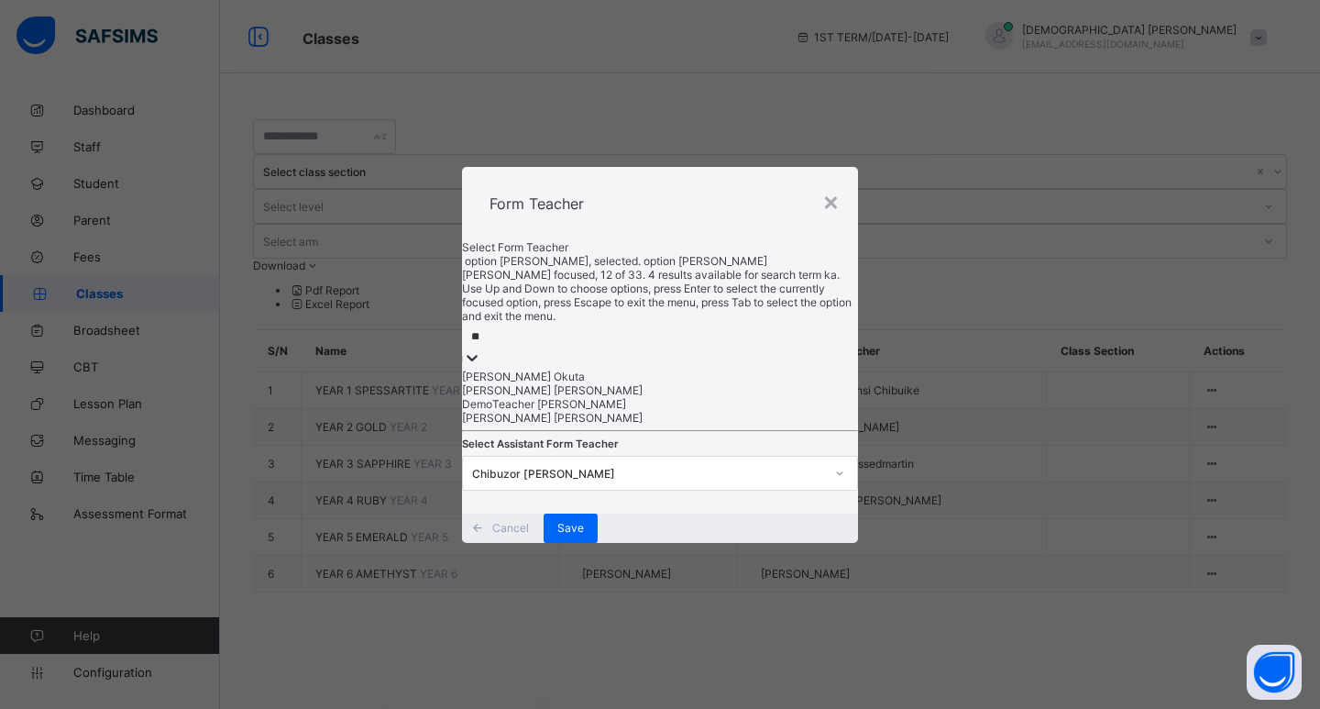
click at [650, 383] on div "[PERSON_NAME] [PERSON_NAME]" at bounding box center [660, 390] width 396 height 14
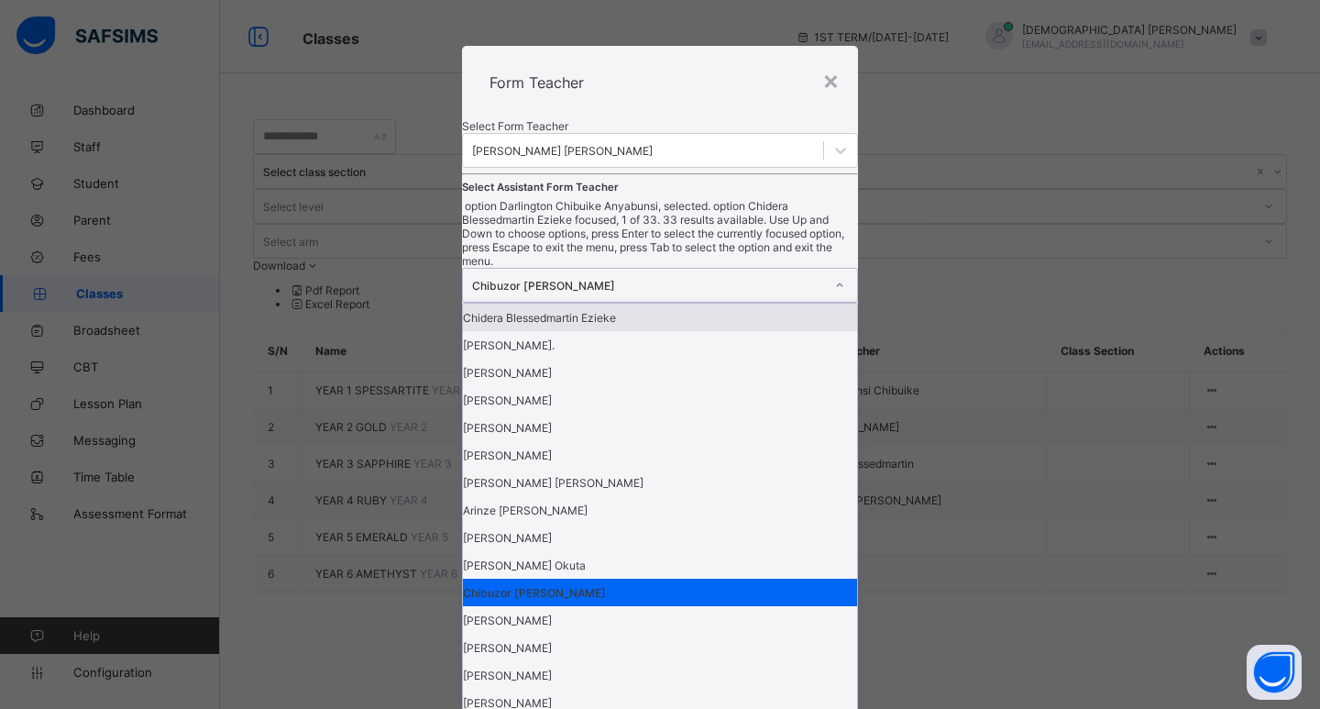
click at [834, 294] on icon at bounding box center [839, 285] width 11 height 18
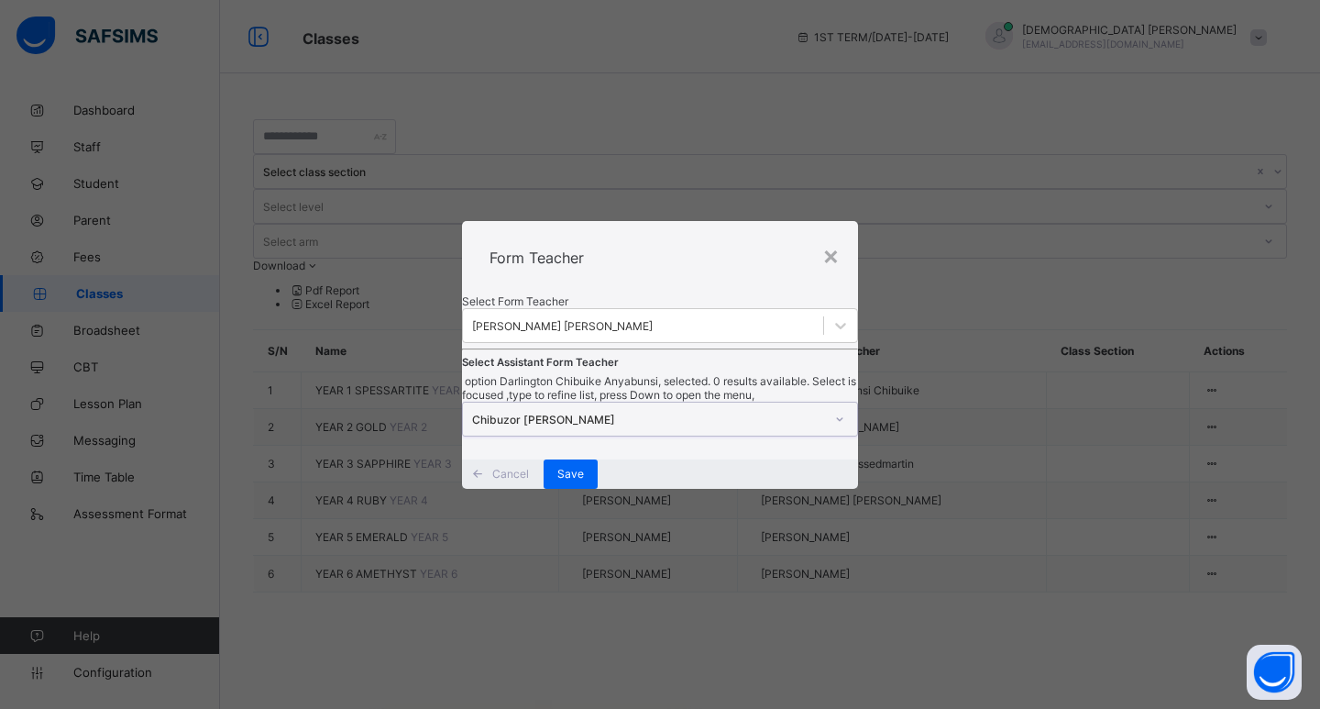
click at [834, 423] on icon at bounding box center [839, 419] width 11 height 18
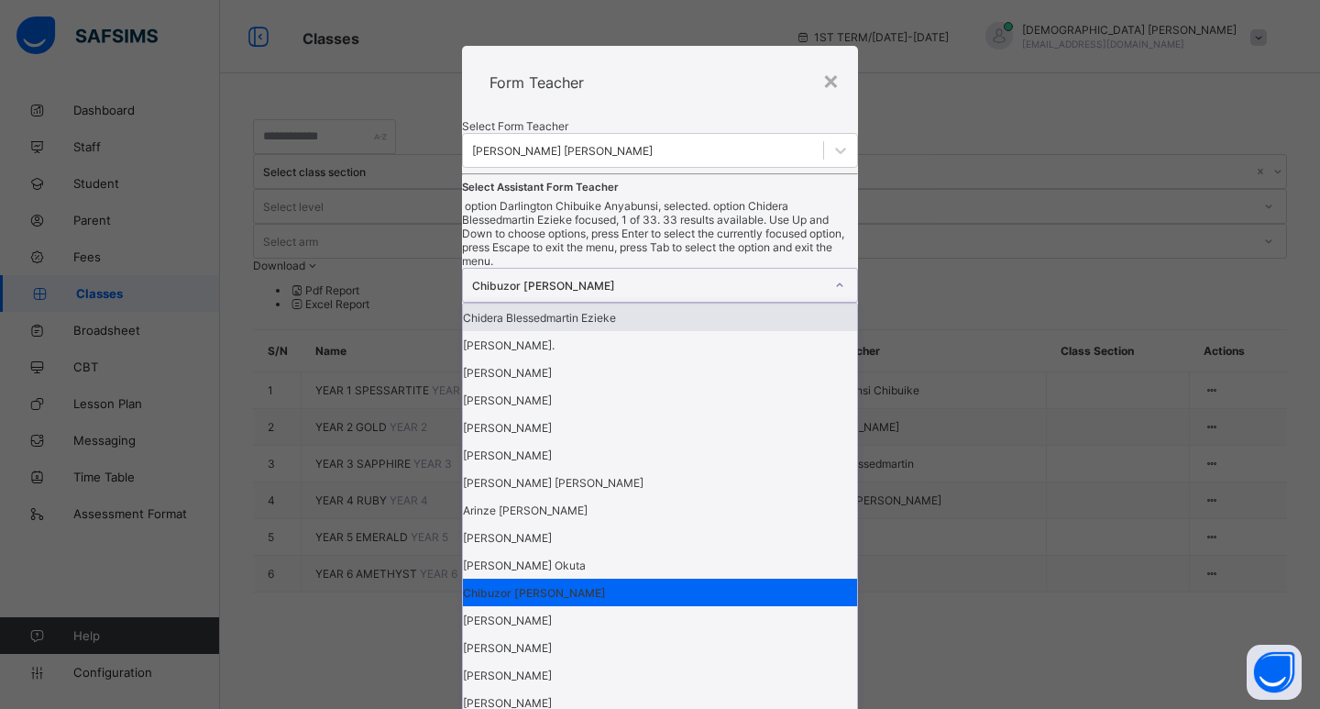
click at [834, 294] on icon at bounding box center [839, 285] width 11 height 18
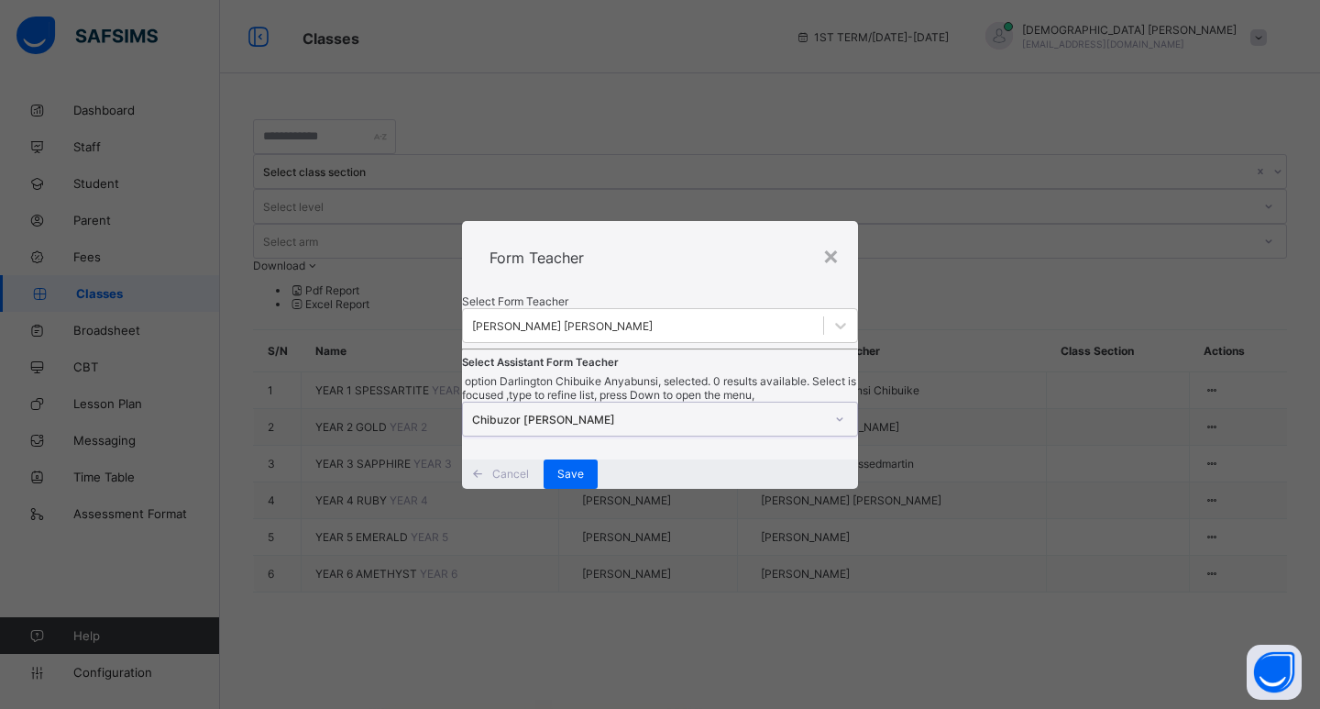
click at [834, 419] on icon at bounding box center [839, 419] width 11 height 18
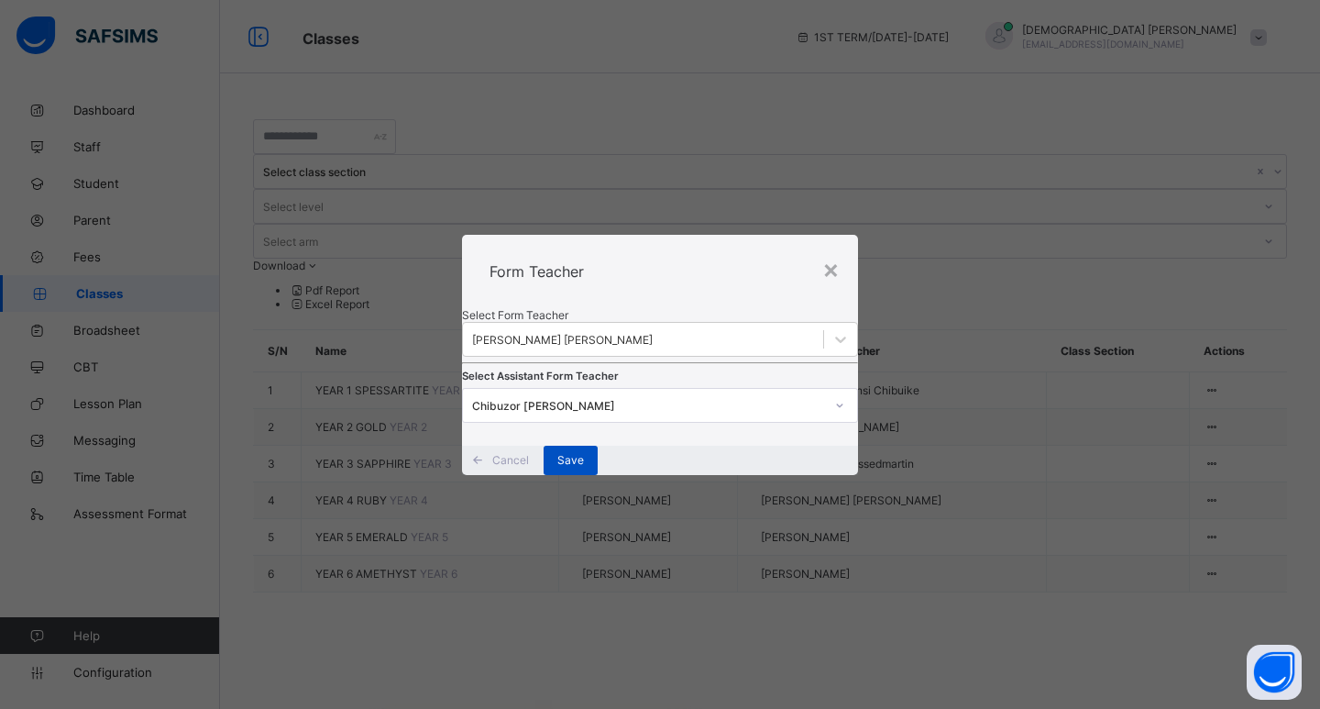
click at [584, 467] on span "Save" at bounding box center [570, 460] width 27 height 14
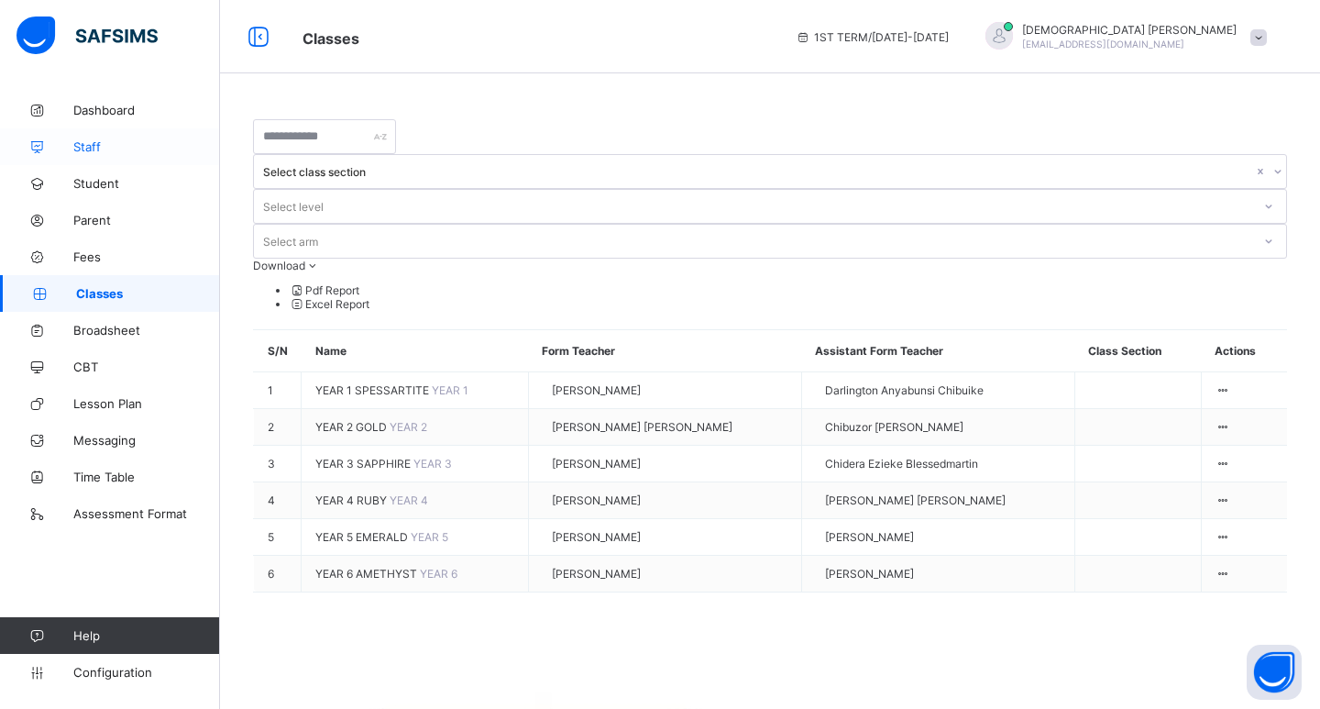
click at [89, 148] on span "Staff" at bounding box center [146, 146] width 147 height 15
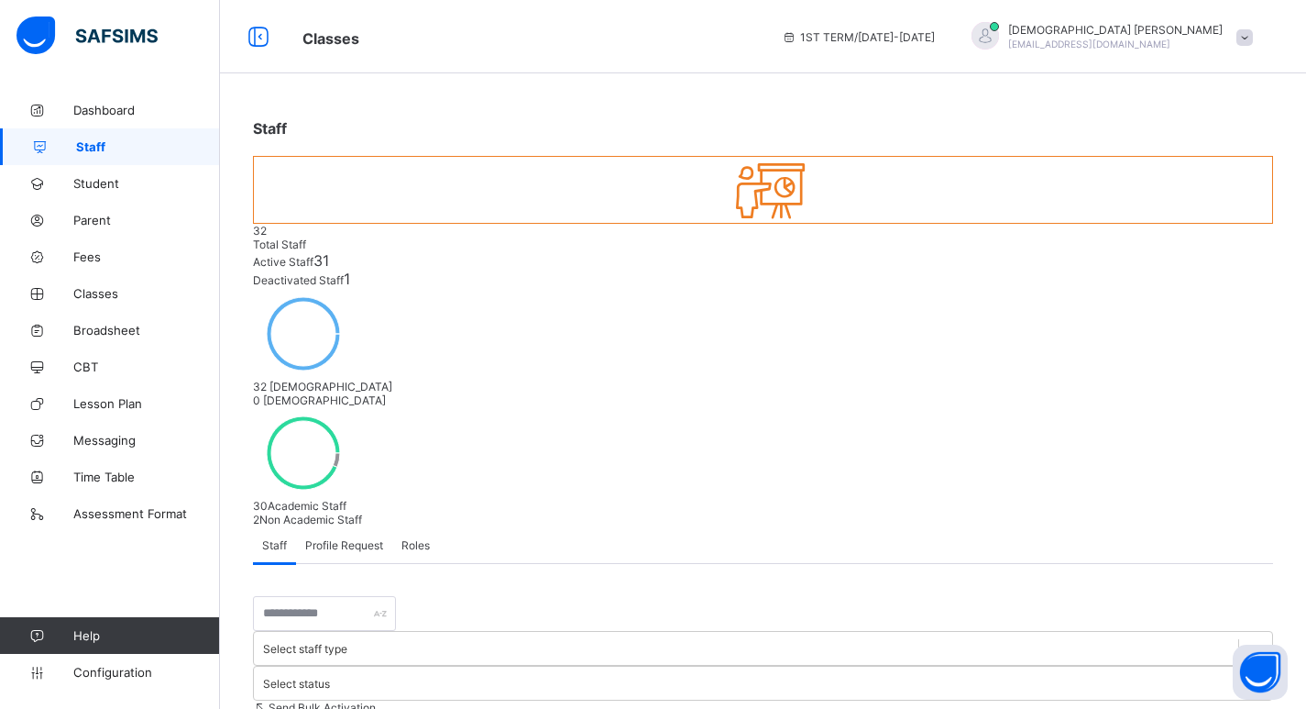
select select "**"
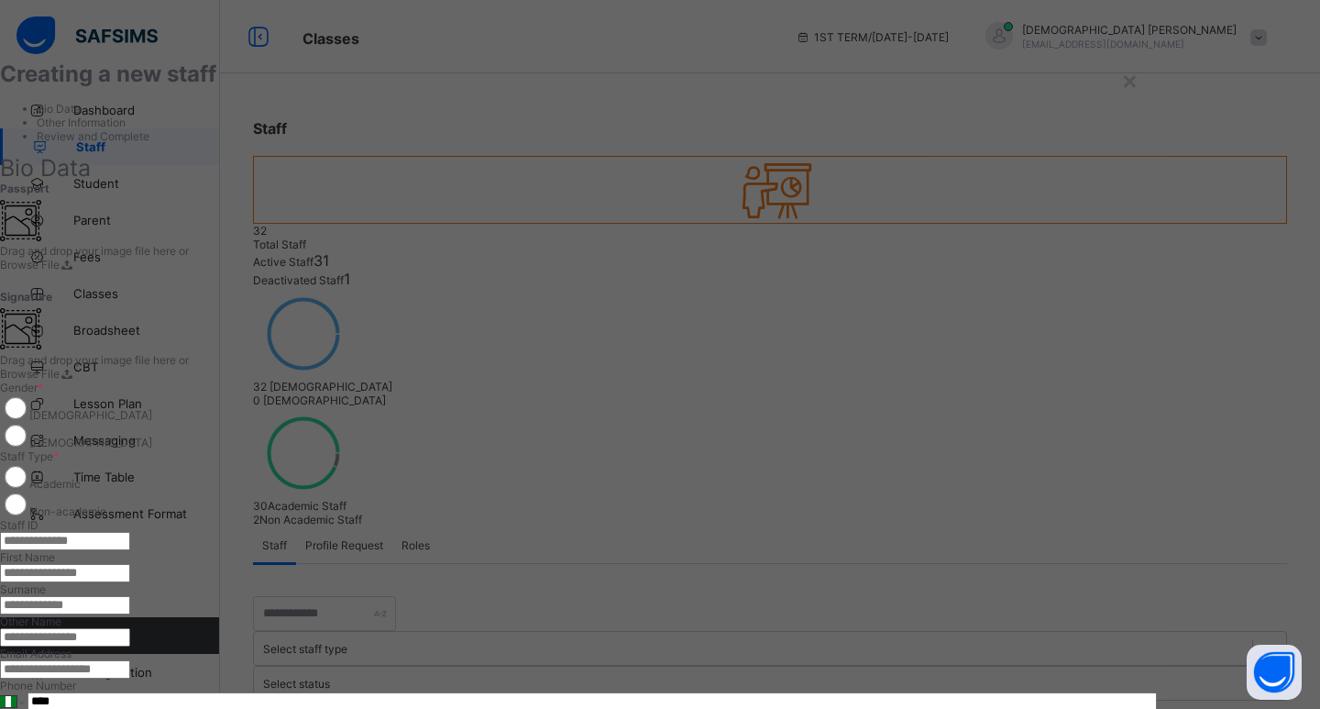
click at [130, 532] on input "text" at bounding box center [65, 541] width 130 height 18
type input "**********"
click at [130, 564] on input "text" at bounding box center [65, 573] width 130 height 18
paste input "**********"
drag, startPoint x: 688, startPoint y: 416, endPoint x: 640, endPoint y: 423, distance: 49.0
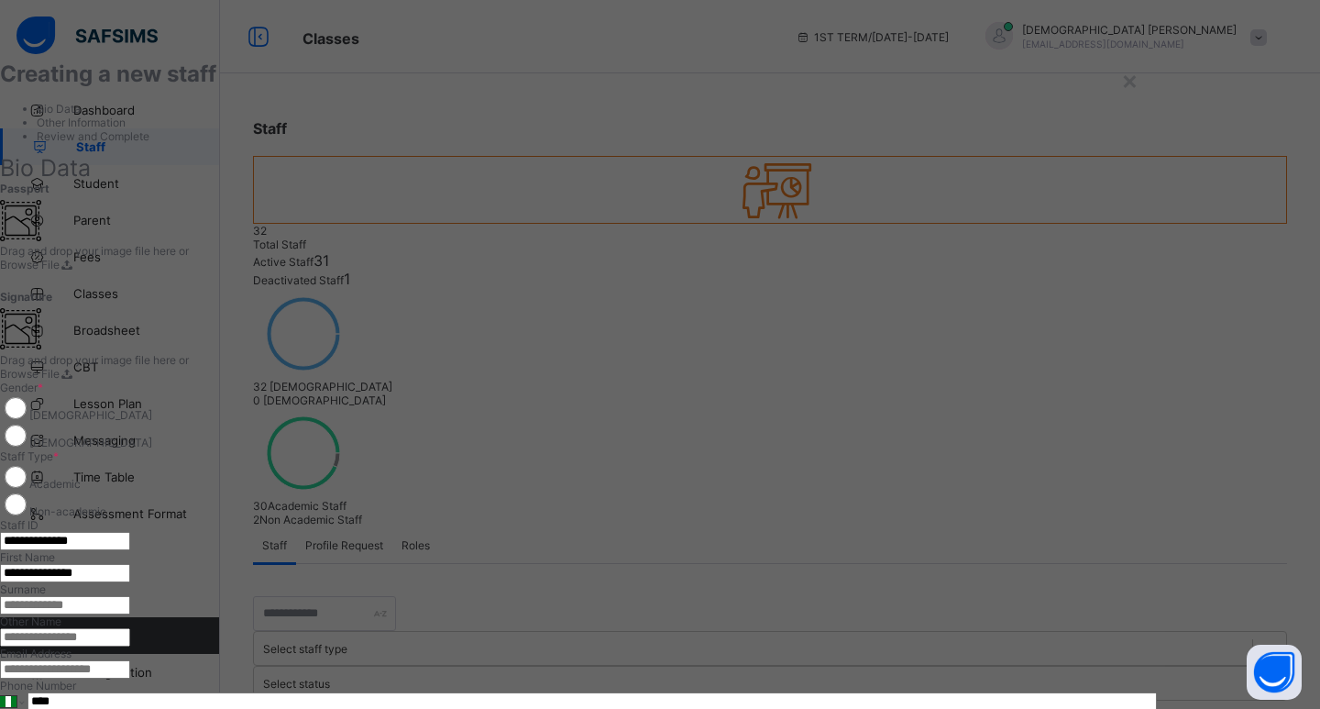
click at [130, 564] on input "**********" at bounding box center [65, 573] width 130 height 18
type input "*******"
click at [130, 596] on input "text" at bounding box center [65, 605] width 130 height 18
paste input "*******"
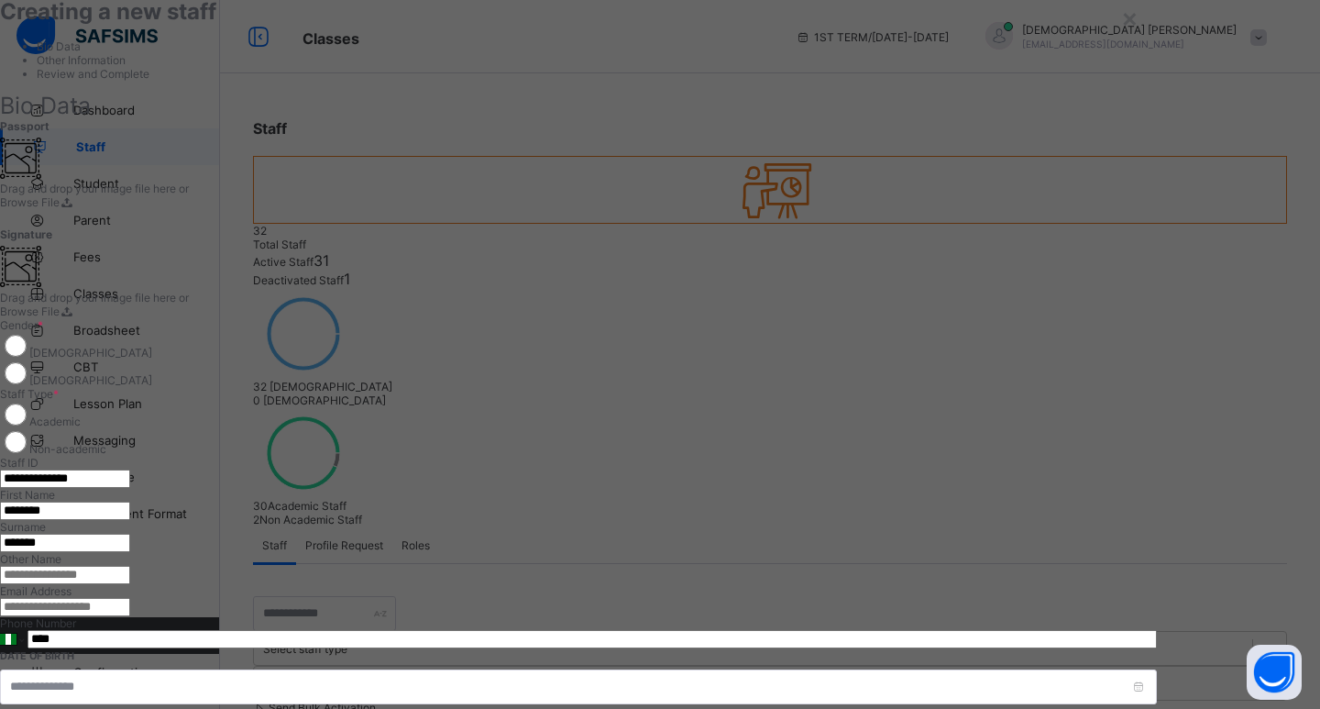
scroll to position [92, 0]
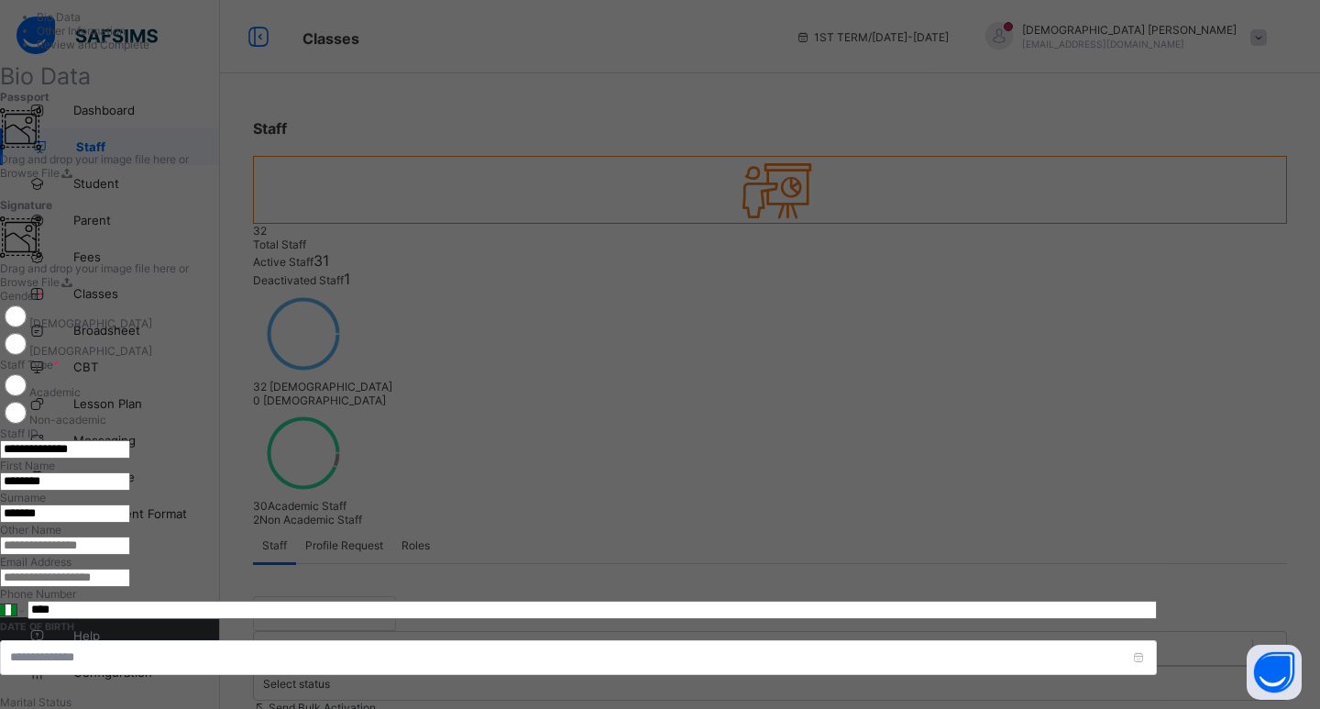
type input "*******"
click at [130, 568] on input "email" at bounding box center [65, 577] width 130 height 18
paste input "**********"
type input "**********"
click at [874, 451] on div "**********" at bounding box center [578, 605] width 1157 height 632
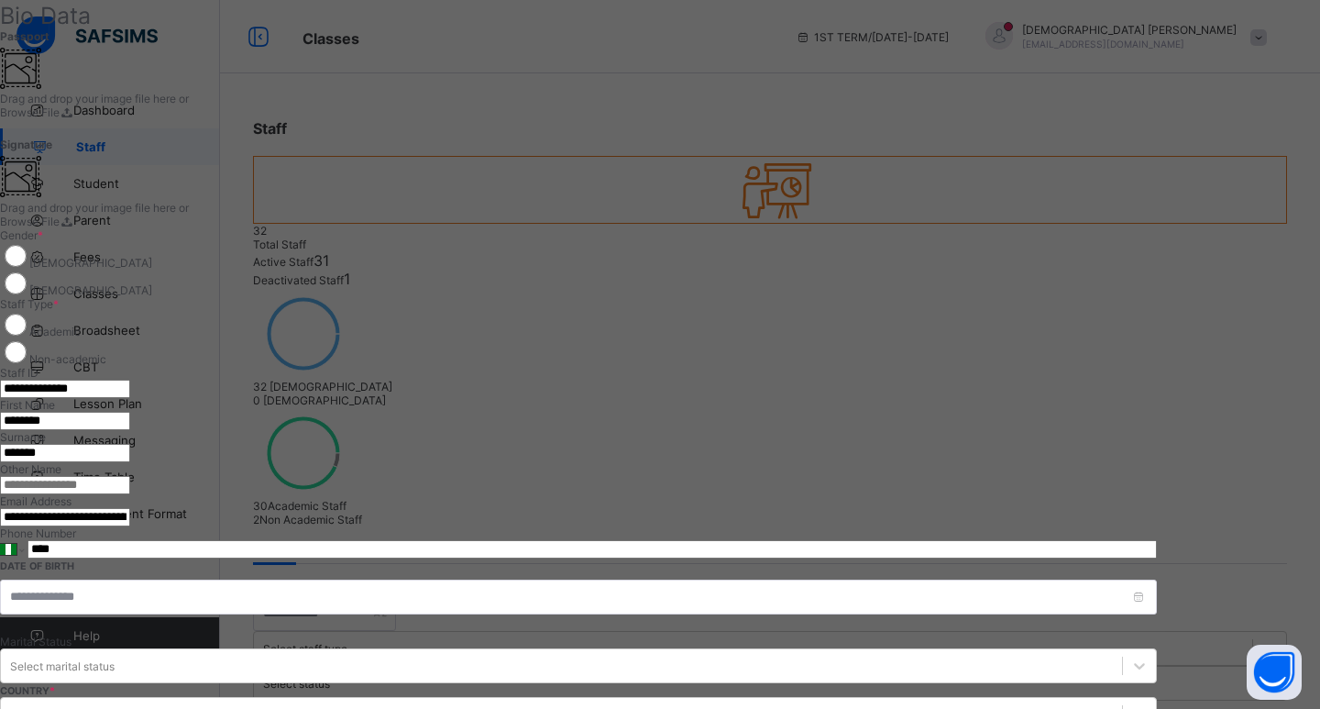
scroll to position [275, 0]
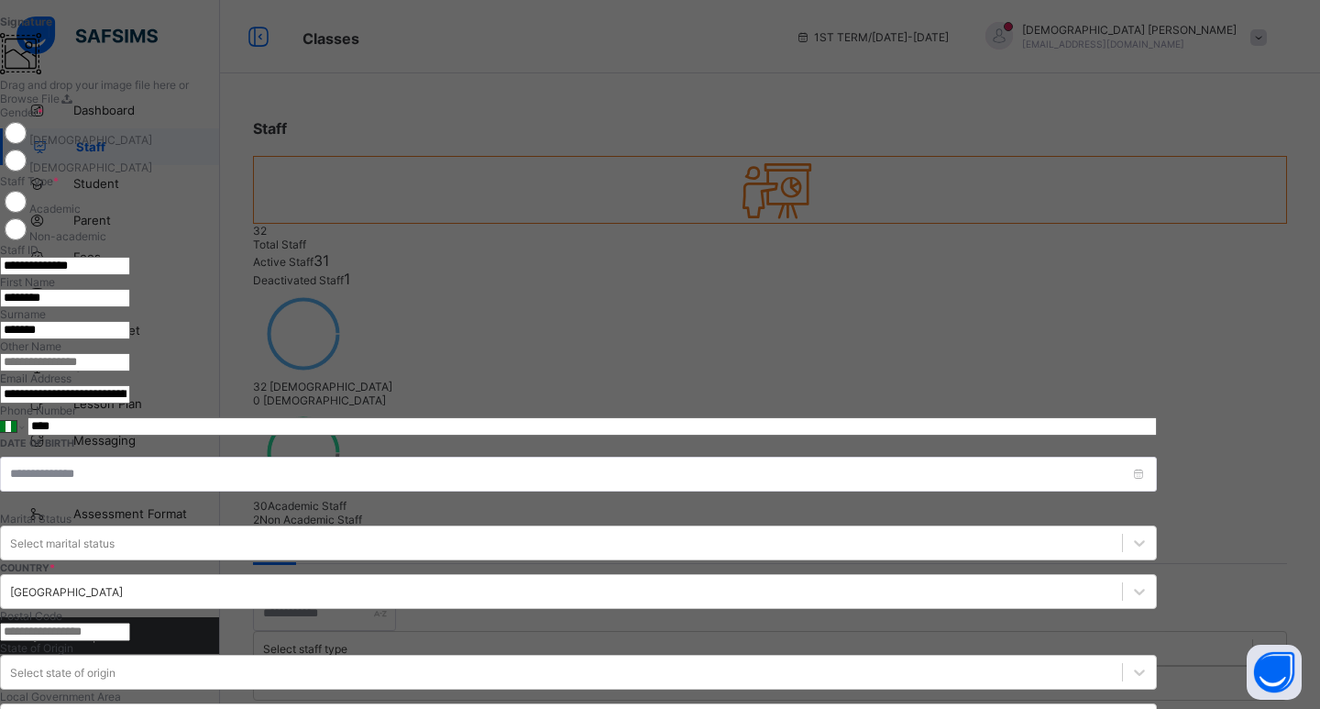
click at [758, 417] on input "****" at bounding box center [591, 426] width 1129 height 18
paste input "**********"
type input "**********"
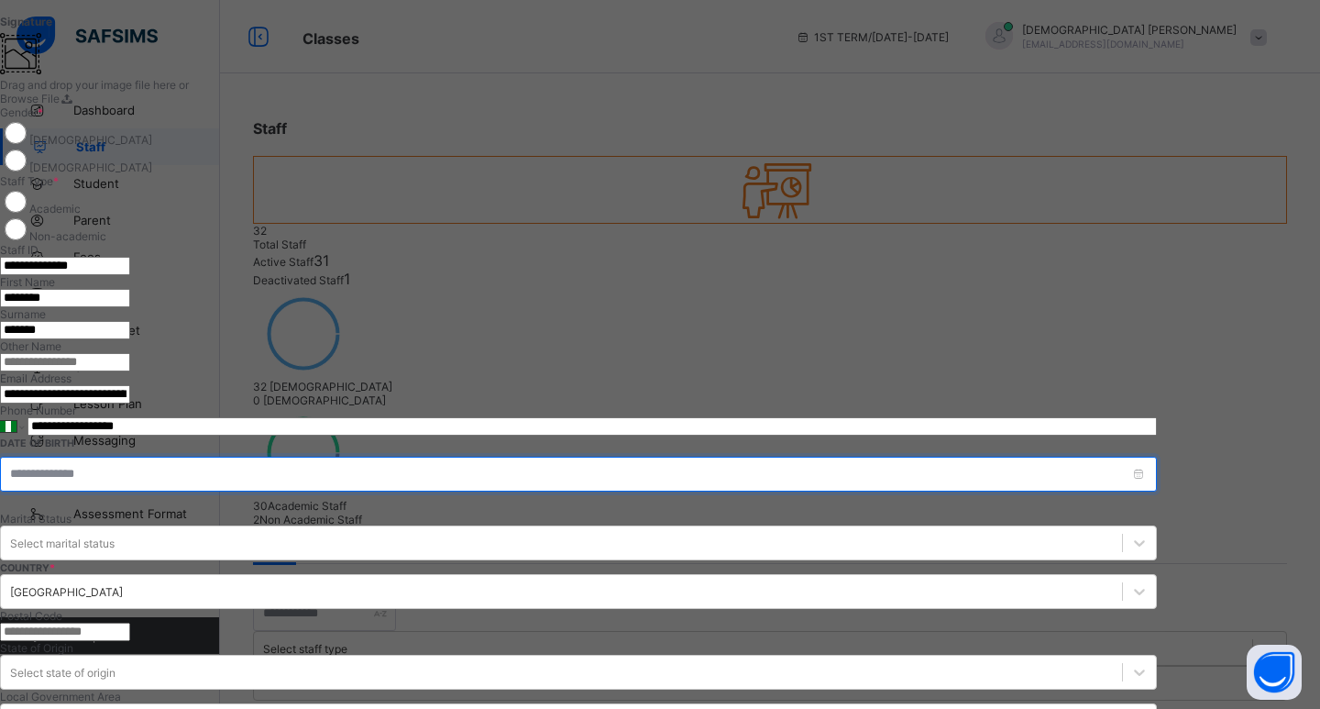
click at [1157, 456] on input at bounding box center [578, 473] width 1157 height 35
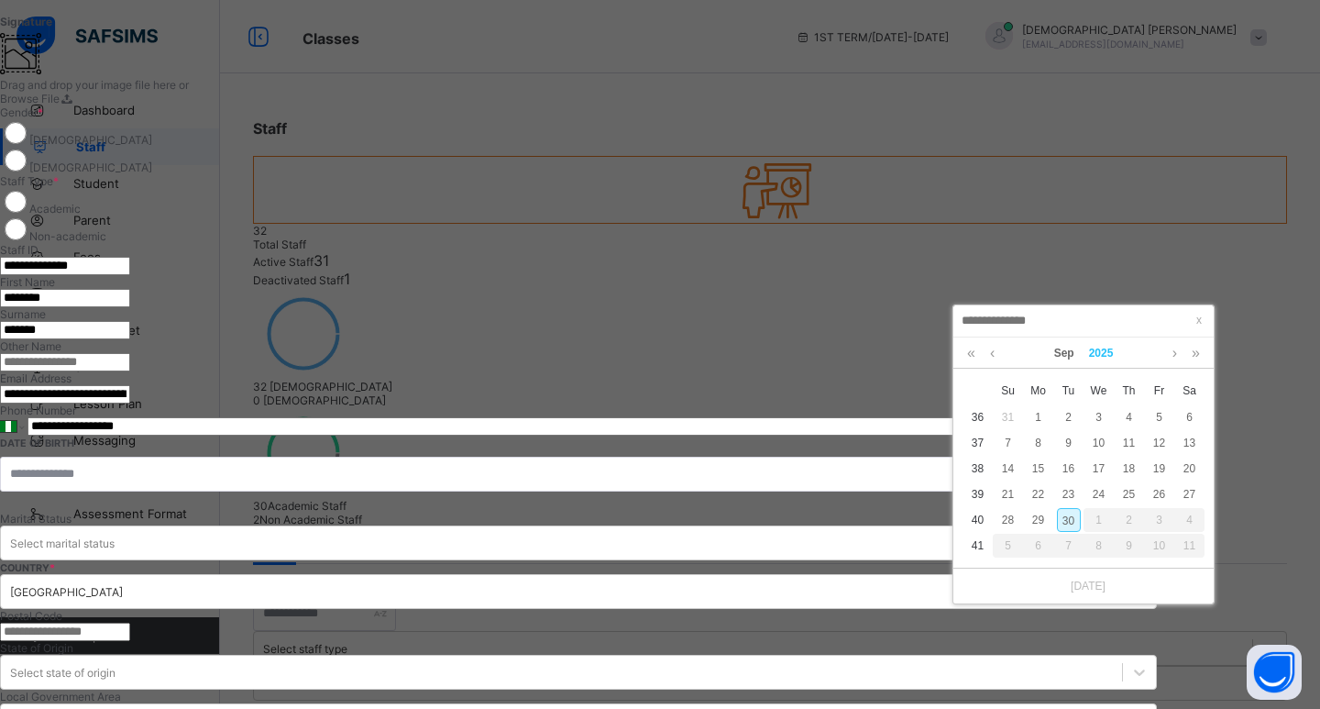
click at [1096, 351] on link "2025" at bounding box center [1101, 352] width 39 height 31
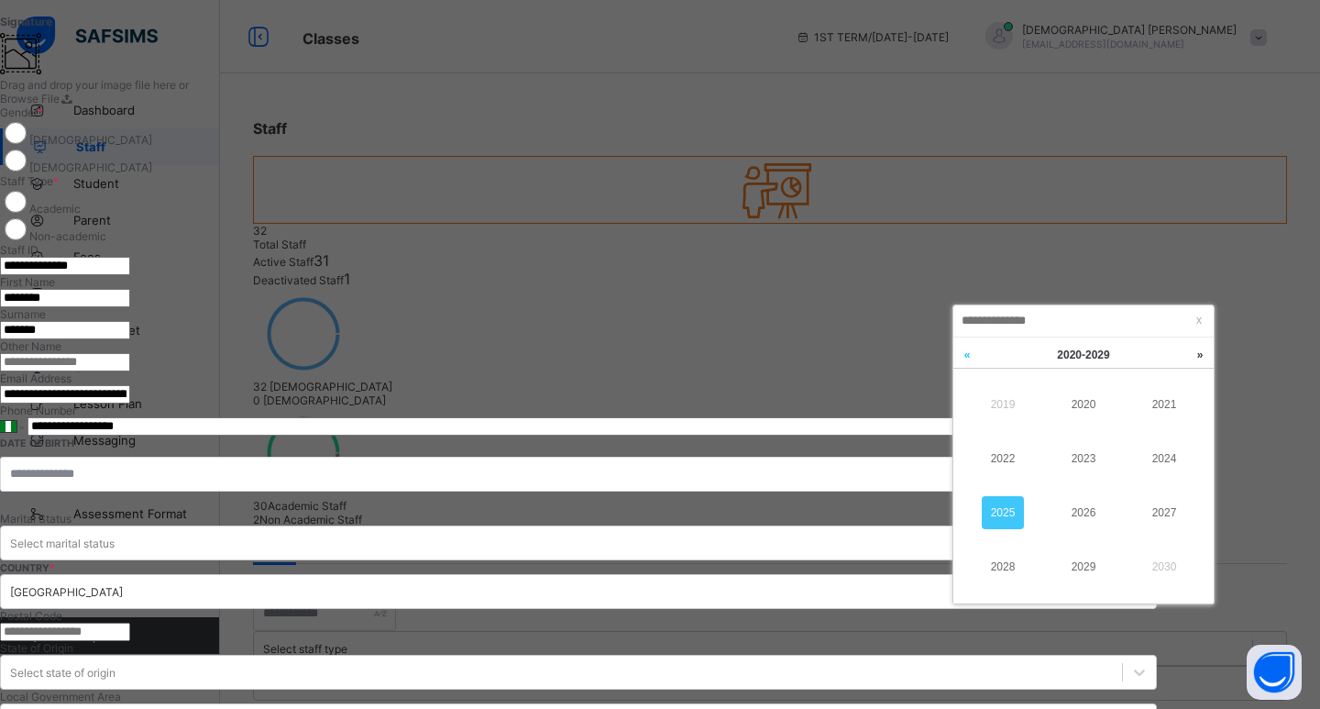
click at [968, 359] on link at bounding box center [966, 354] width 27 height 35
click at [1190, 357] on link at bounding box center [1199, 354] width 27 height 35
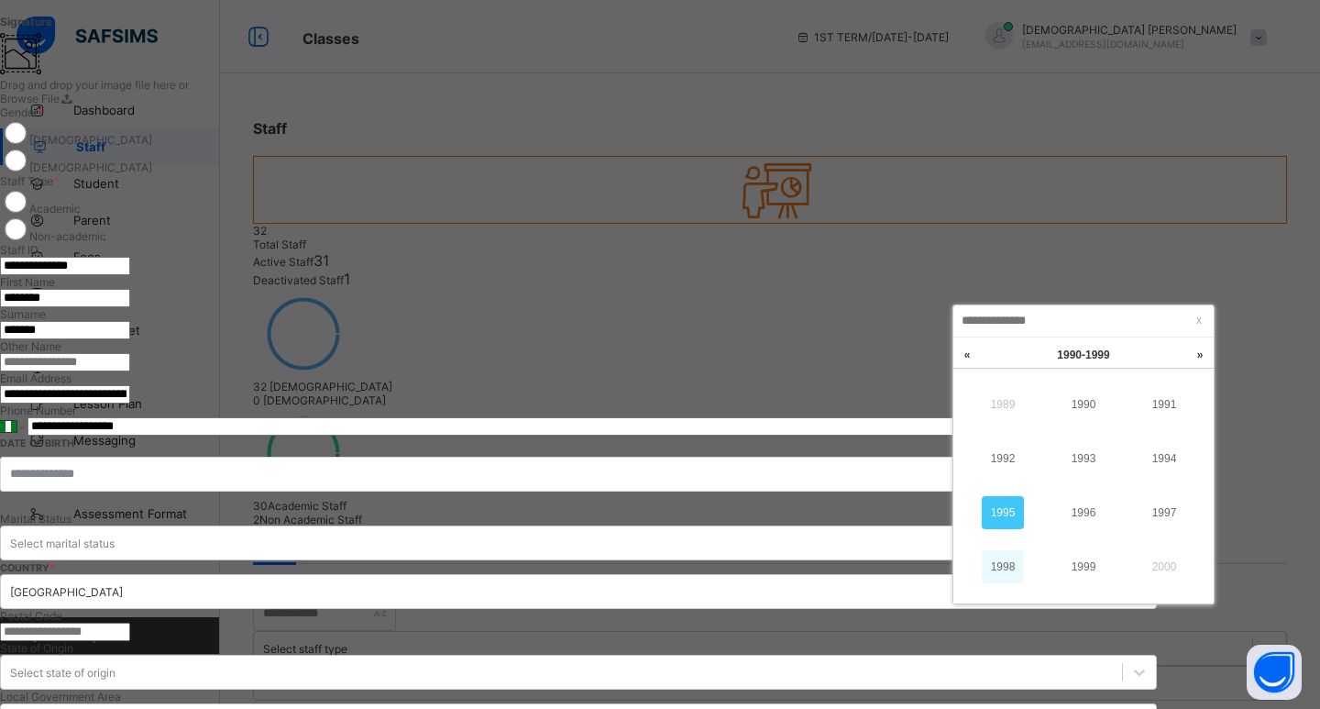
click at [993, 563] on link "1998" at bounding box center [1003, 566] width 42 height 33
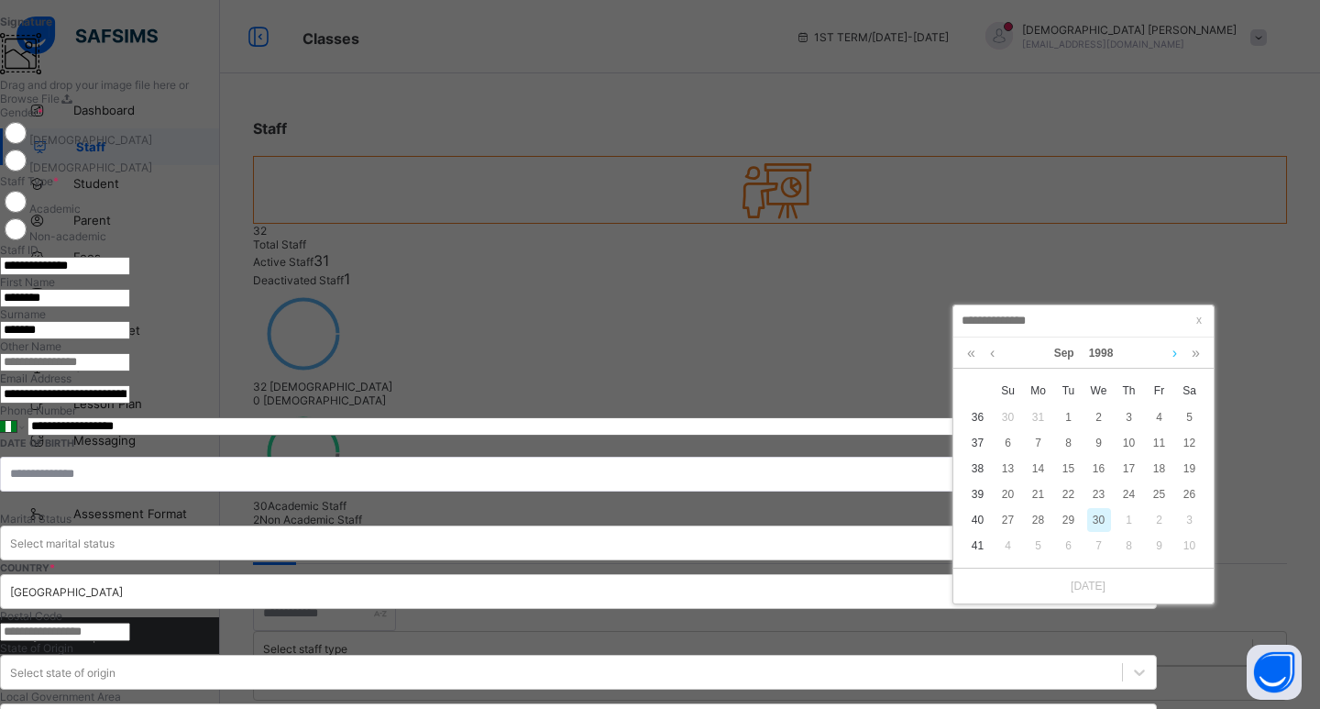
click at [1174, 354] on link at bounding box center [1175, 352] width 14 height 31
click at [1133, 441] on div "10" at bounding box center [1129, 443] width 24 height 24
type input "**********"
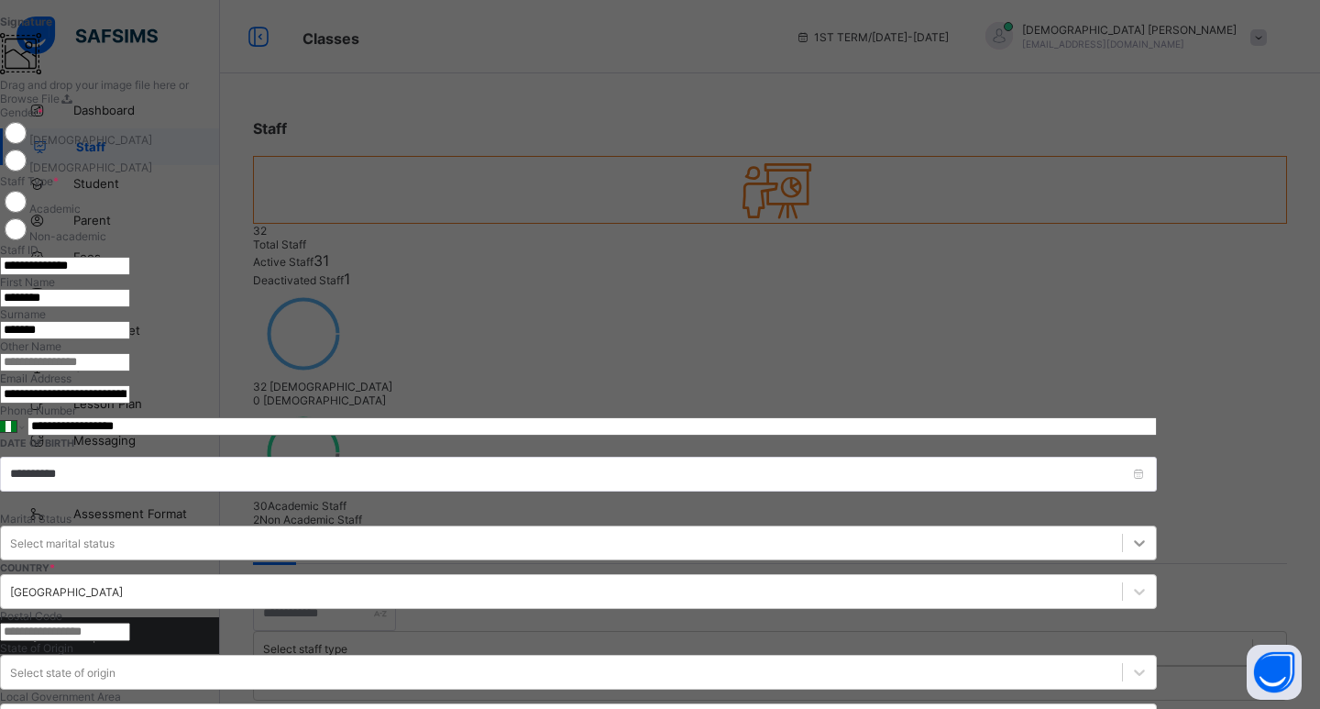
click at [1123, 526] on div at bounding box center [1139, 542] width 33 height 33
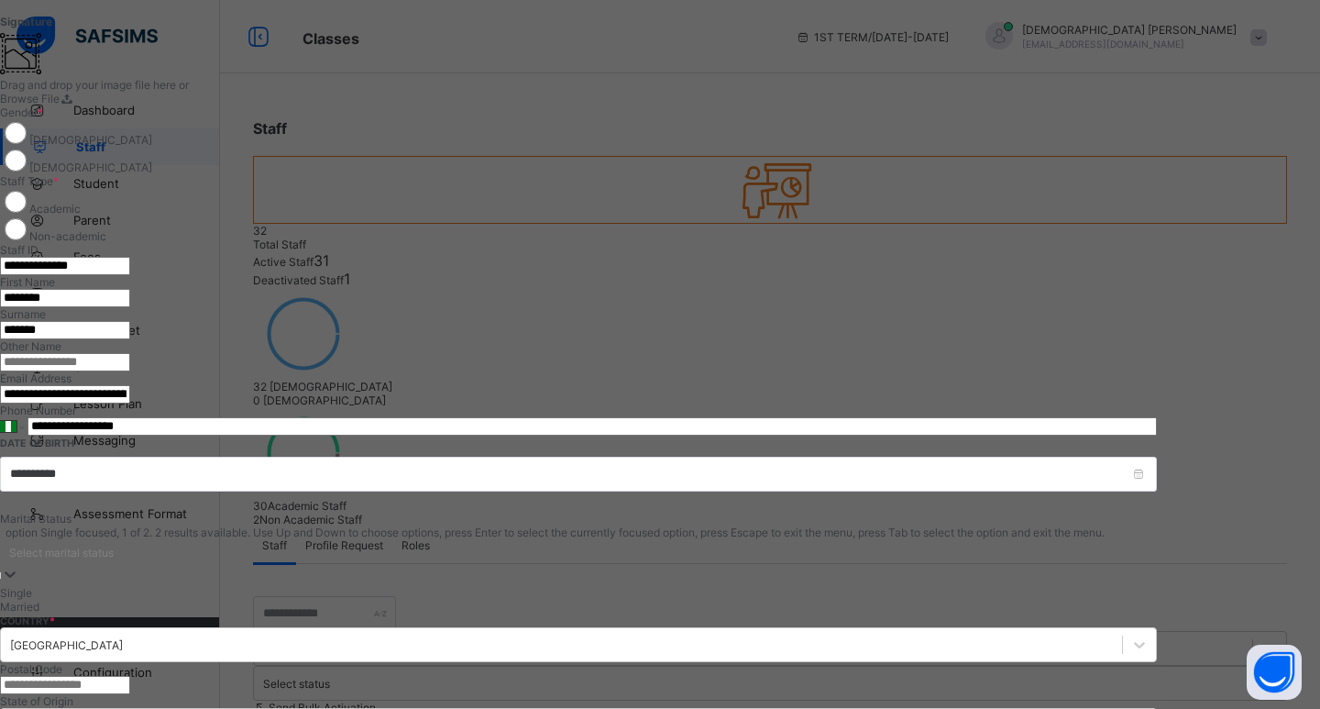
click at [702, 586] on div "Single" at bounding box center [578, 593] width 1157 height 14
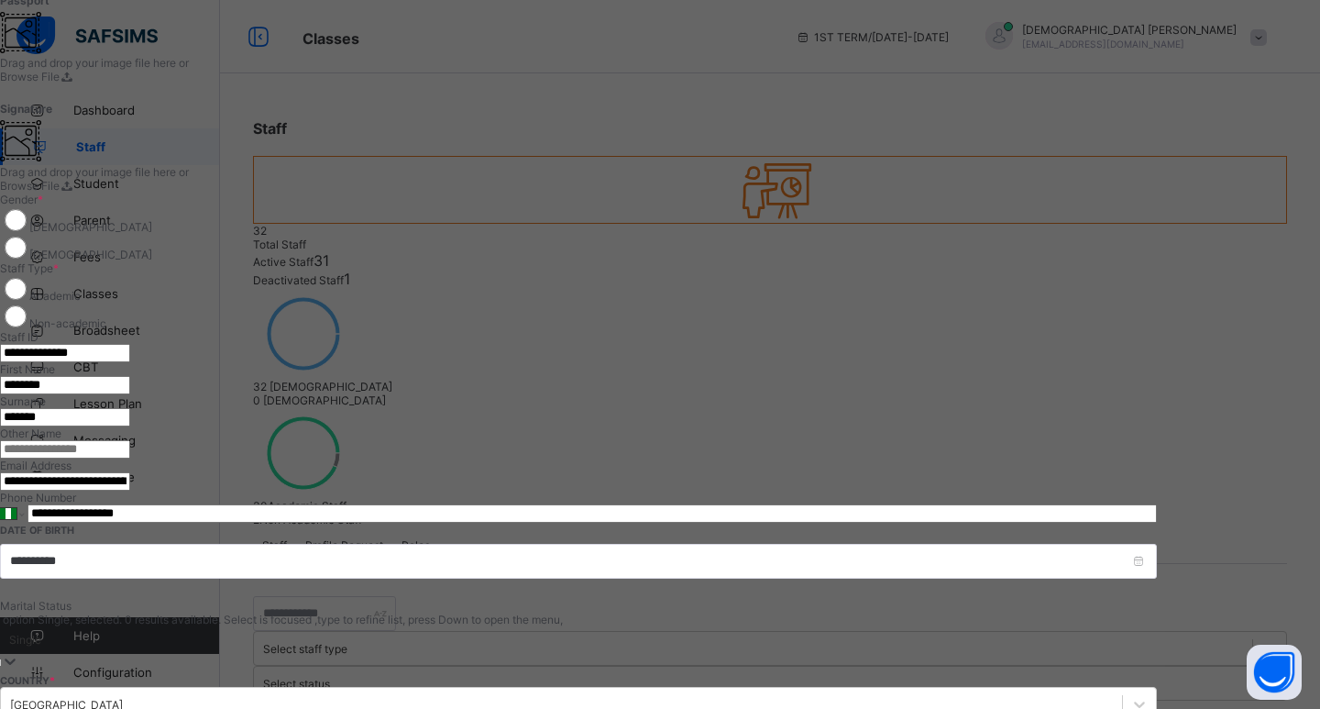
scroll to position [458, 0]
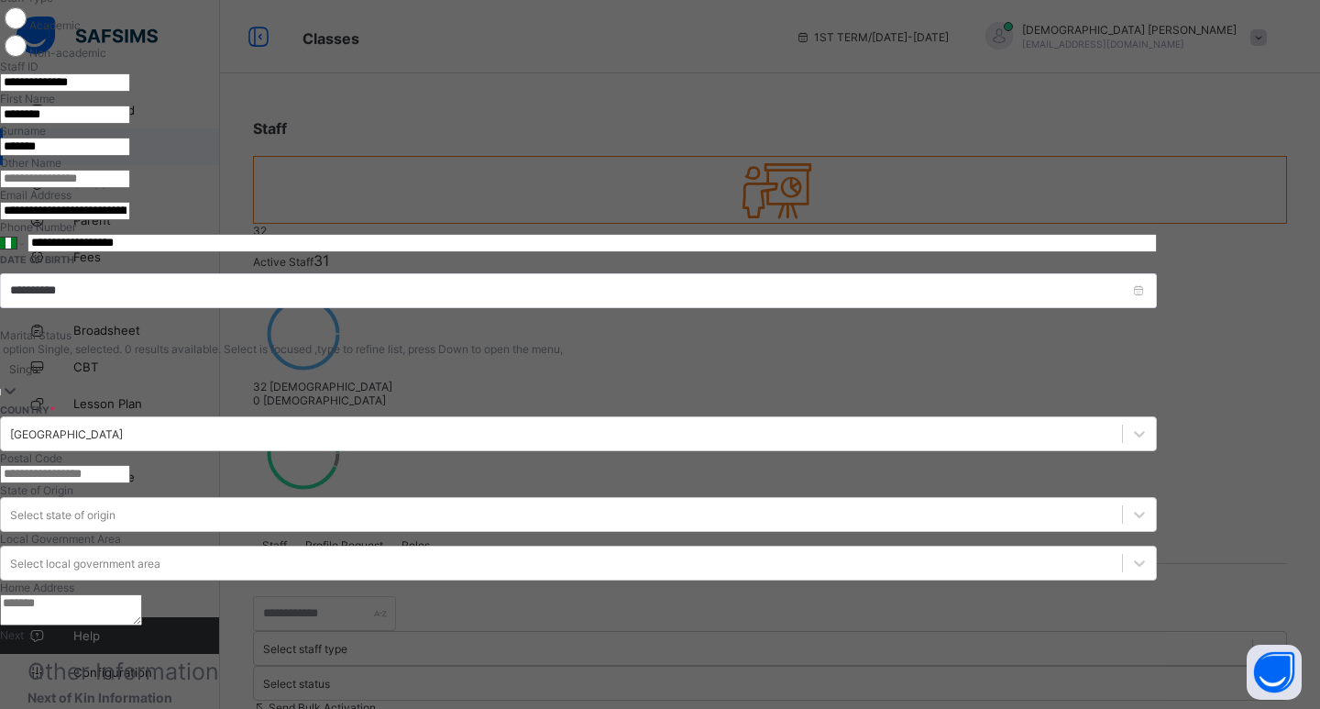
click at [24, 628] on span "Next" at bounding box center [12, 635] width 24 height 14
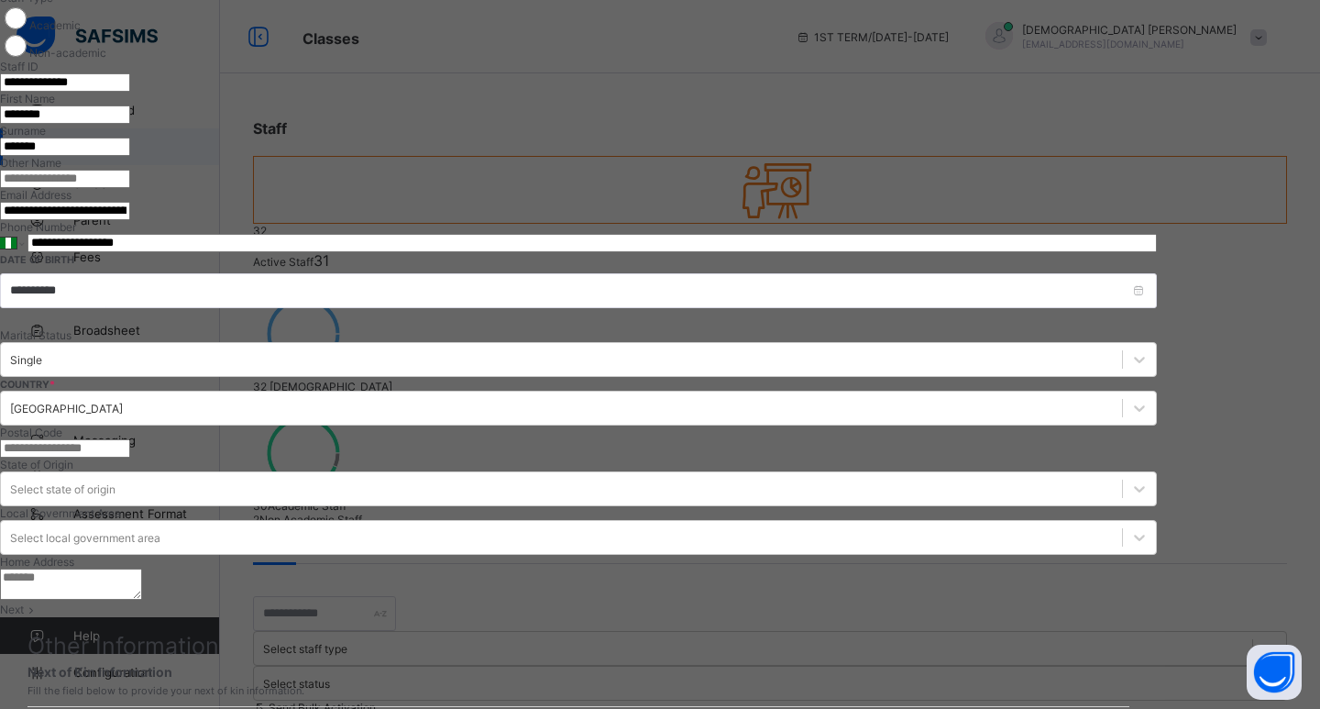
scroll to position [247, 0]
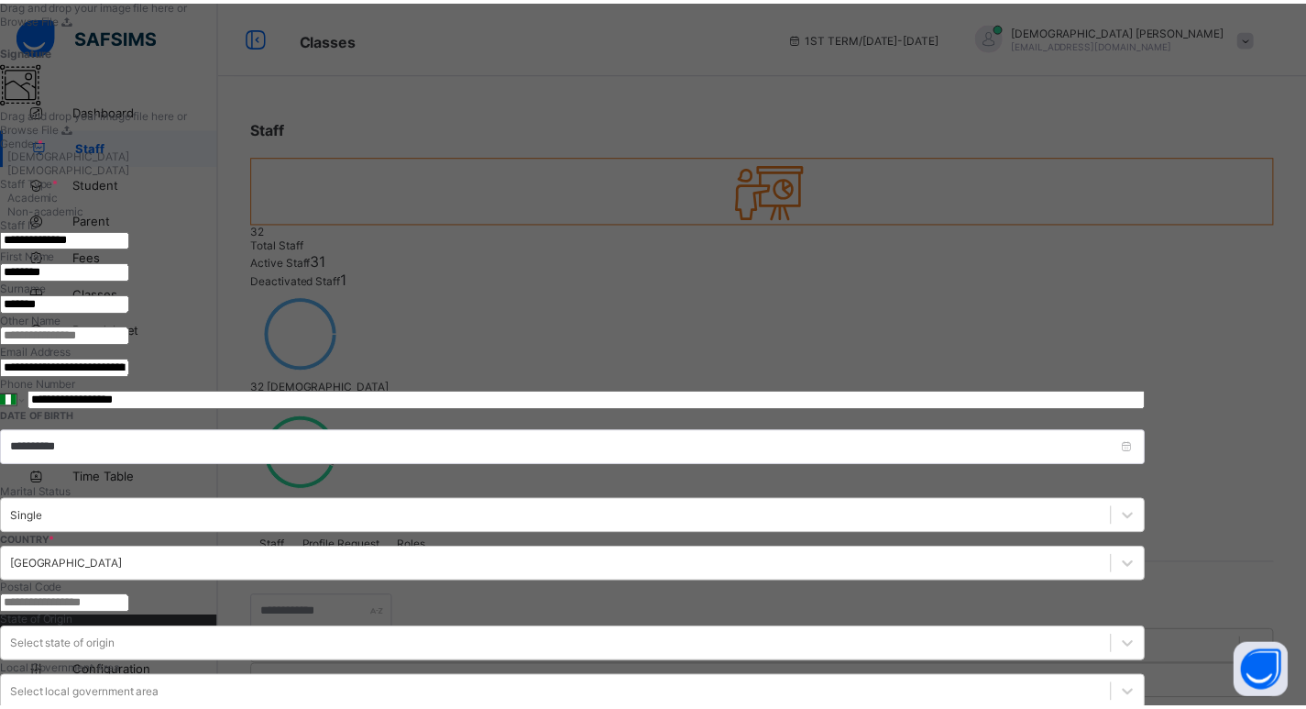
scroll to position [458, 0]
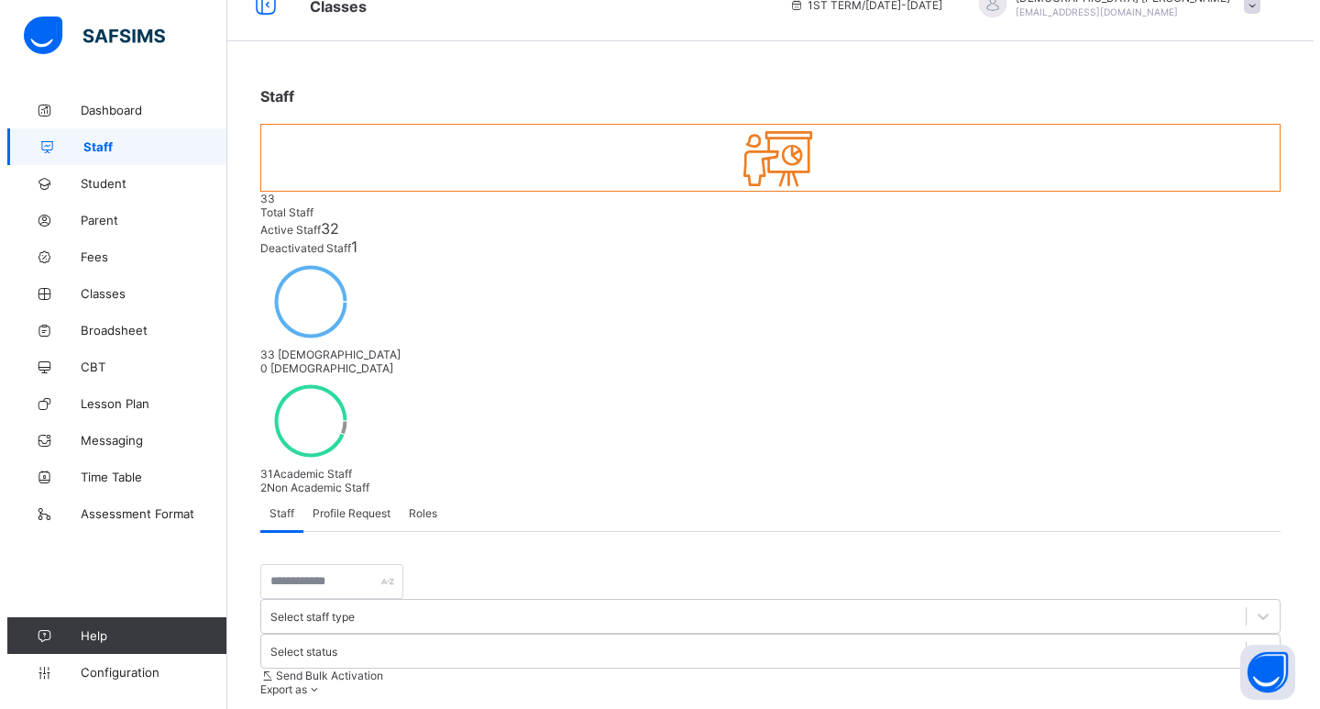
scroll to position [0, 0]
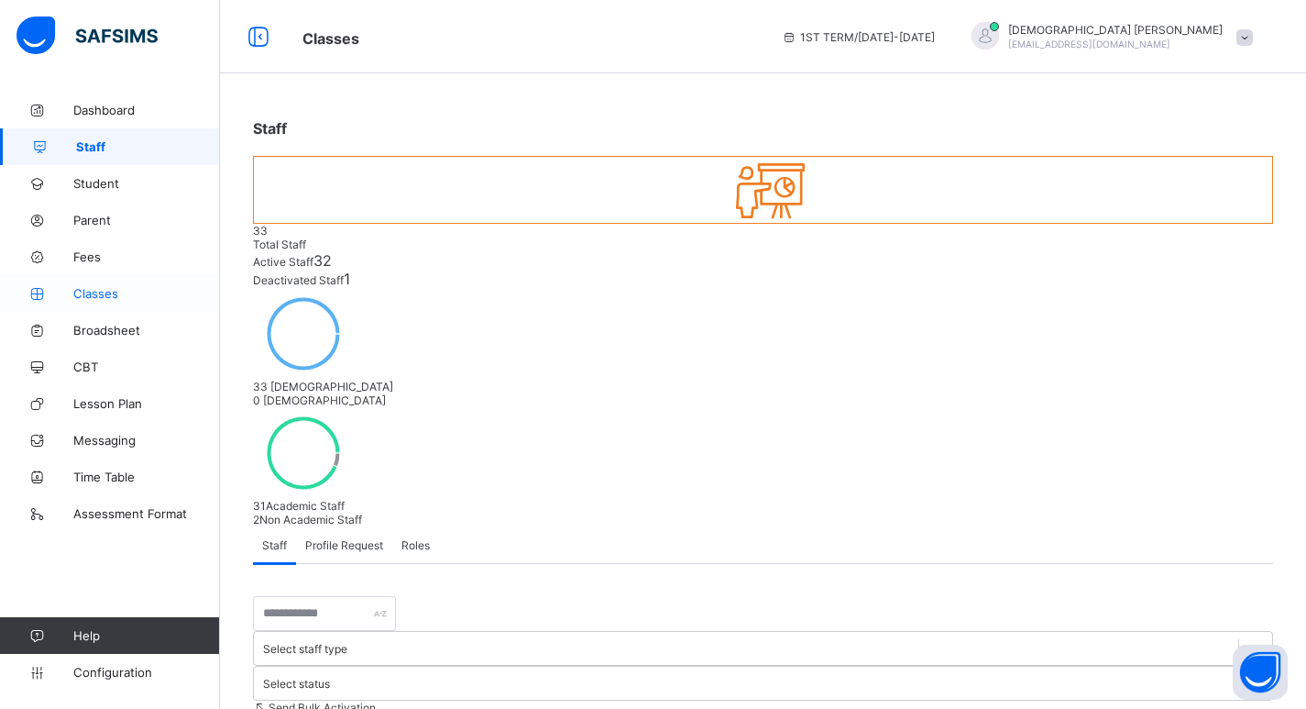
click at [100, 301] on link "Classes" at bounding box center [110, 293] width 220 height 37
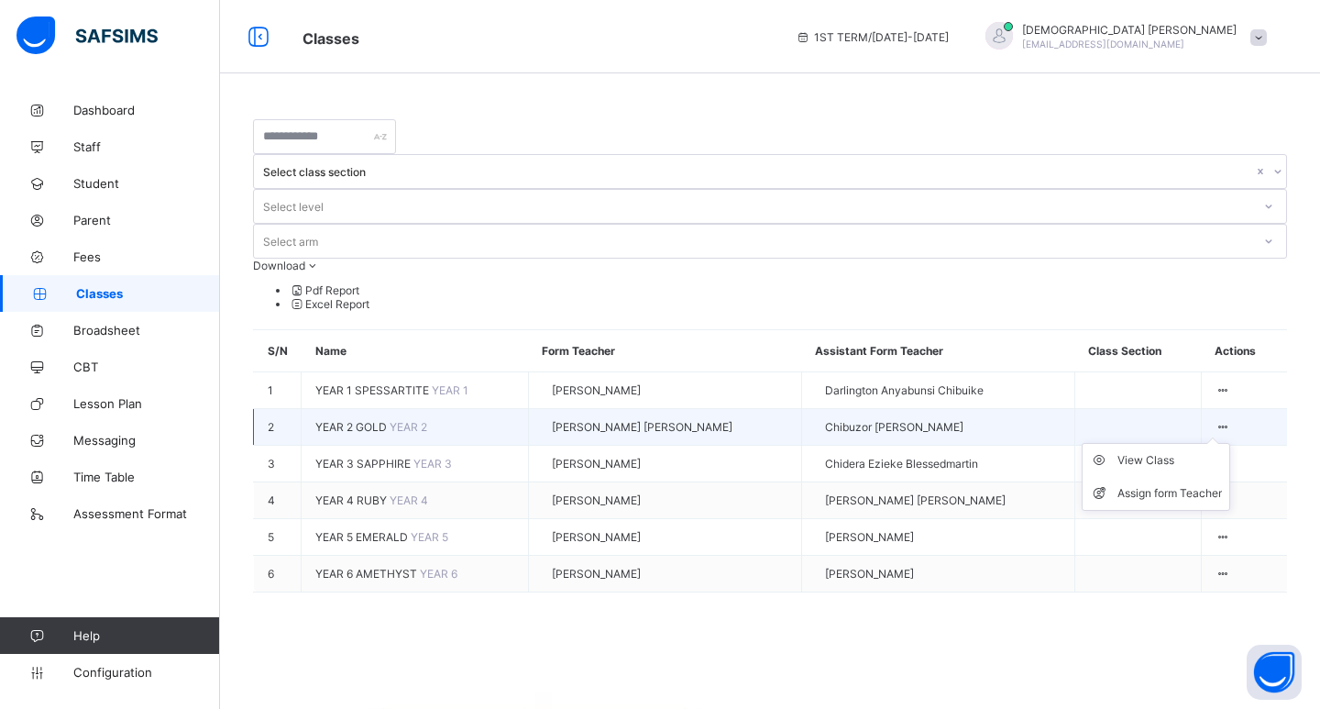
click at [1219, 443] on ul "View Class Assign form Teacher" at bounding box center [1156, 477] width 148 height 68
click at [1165, 484] on div "Assign form Teacher" at bounding box center [1169, 493] width 104 height 18
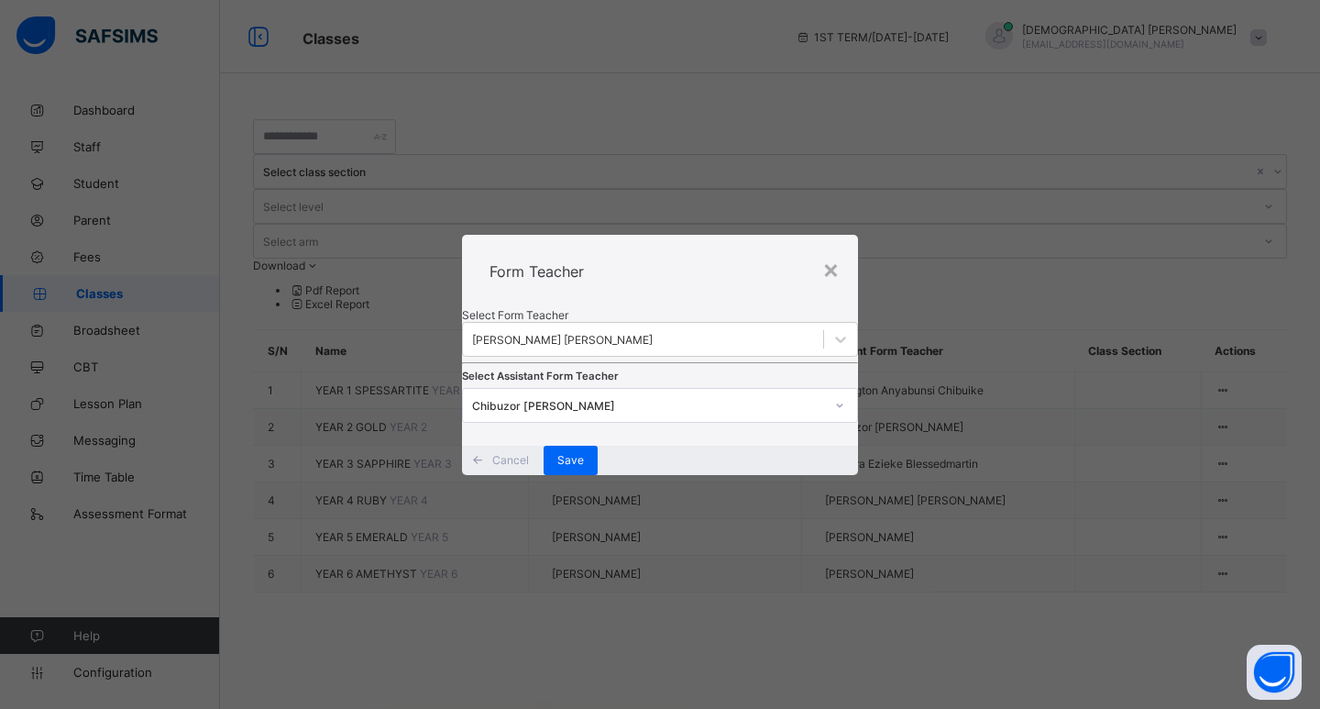
click at [824, 420] on div at bounding box center [839, 404] width 31 height 29
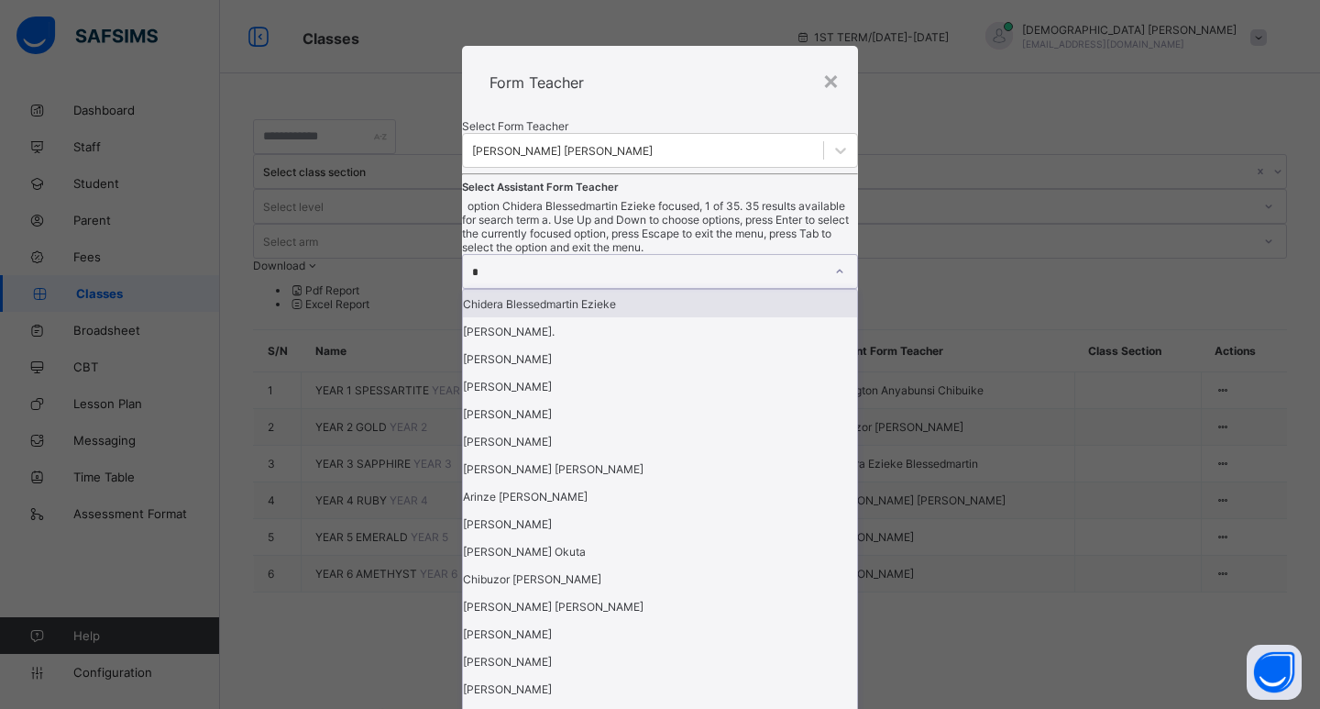
type input "**"
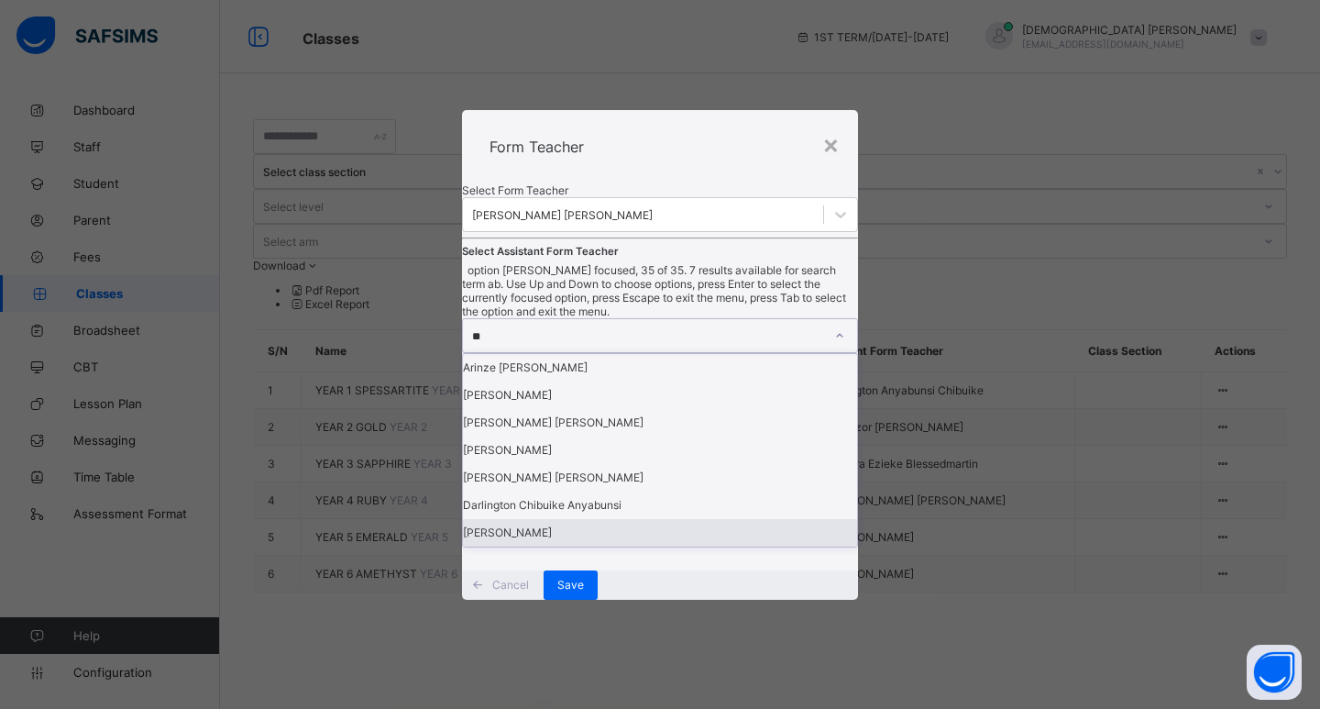
click at [647, 546] on div "[PERSON_NAME]" at bounding box center [660, 532] width 394 height 27
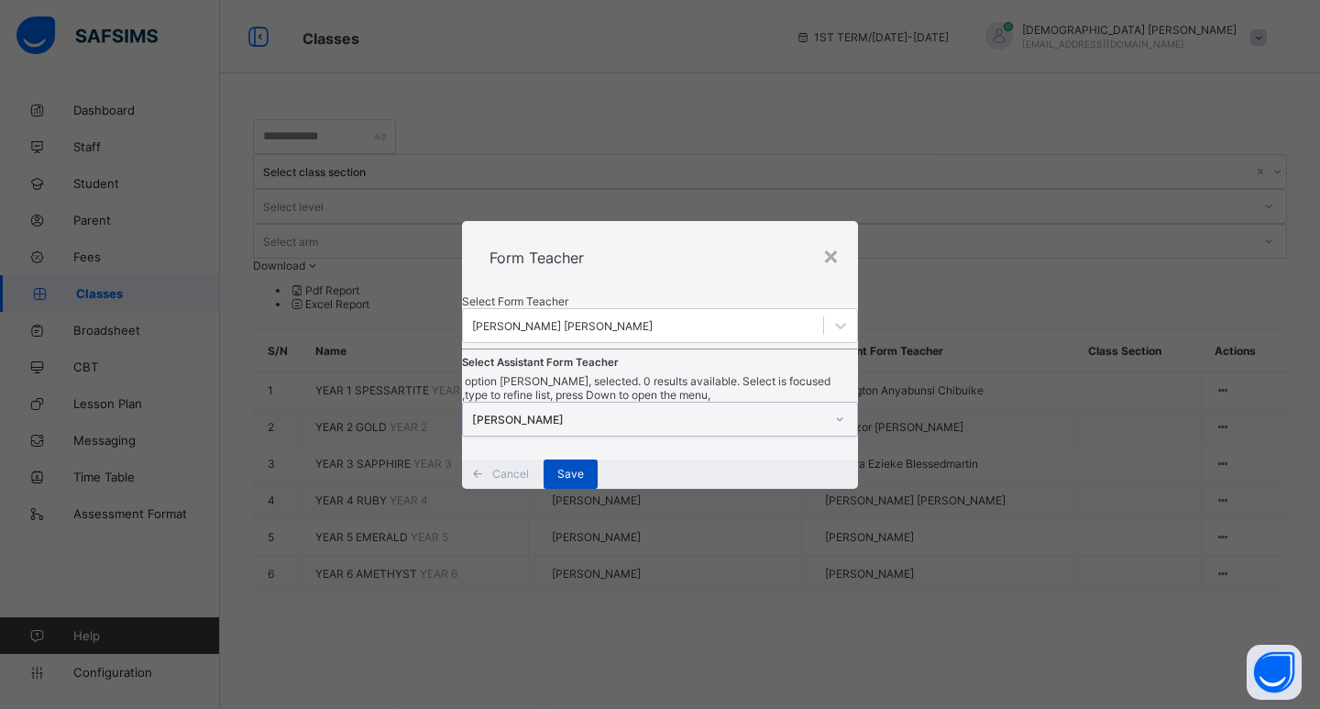
click at [598, 489] on div "Save" at bounding box center [571, 473] width 54 height 29
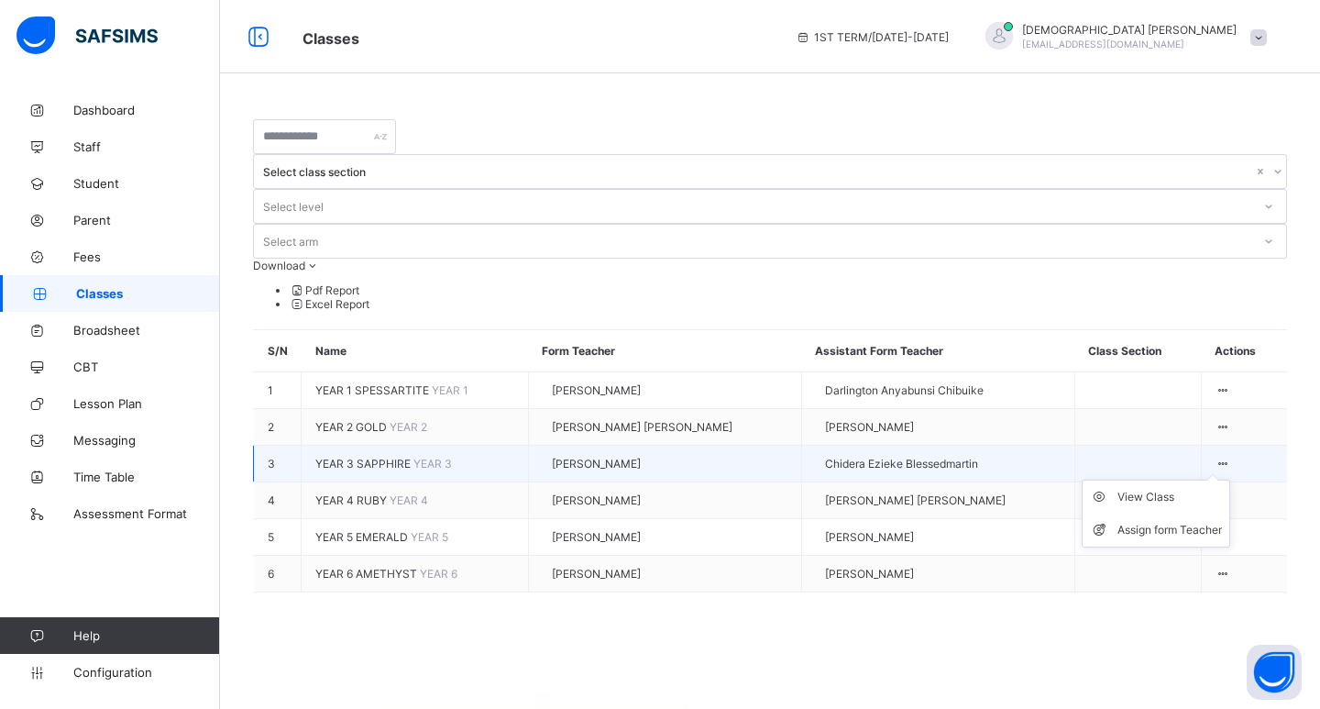
click at [1221, 456] on icon at bounding box center [1223, 463] width 16 height 14
click at [1148, 521] on div "Assign form Teacher" at bounding box center [1169, 530] width 104 height 18
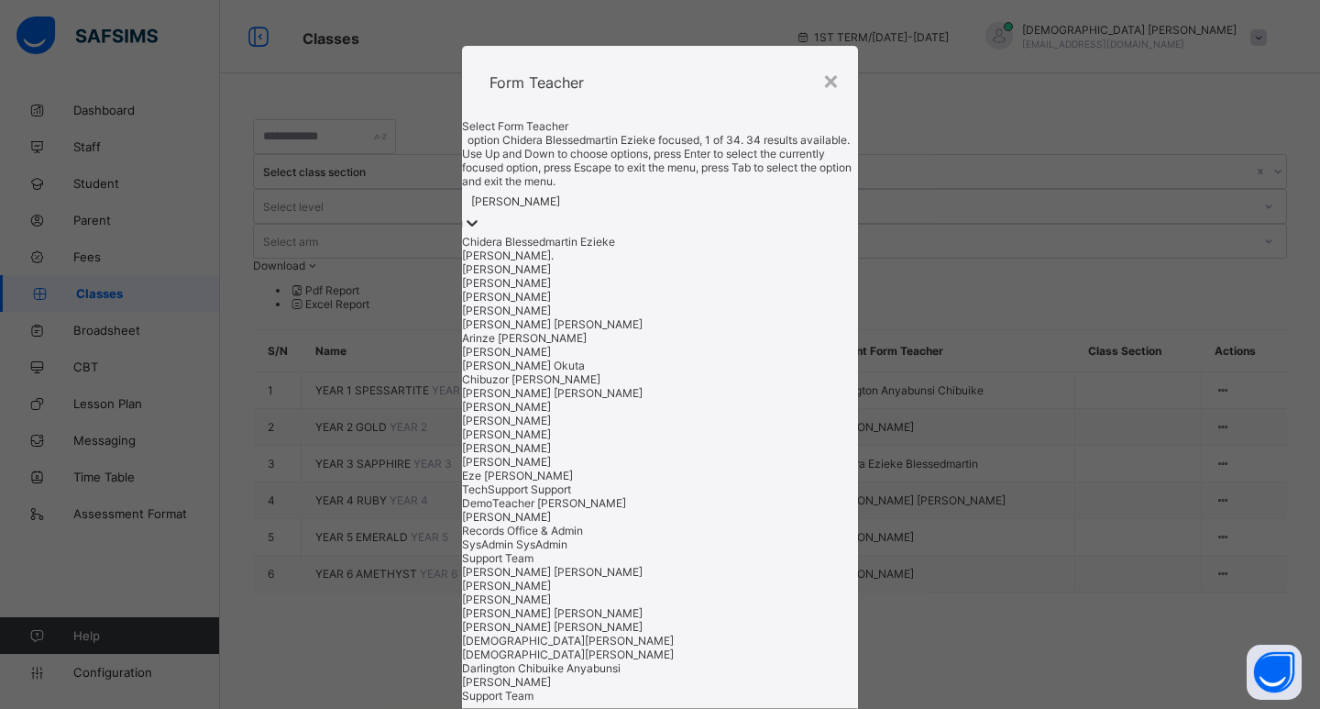
click at [481, 235] on div at bounding box center [472, 224] width 18 height 21
click at [545, 427] on div "[PERSON_NAME]" at bounding box center [660, 434] width 396 height 14
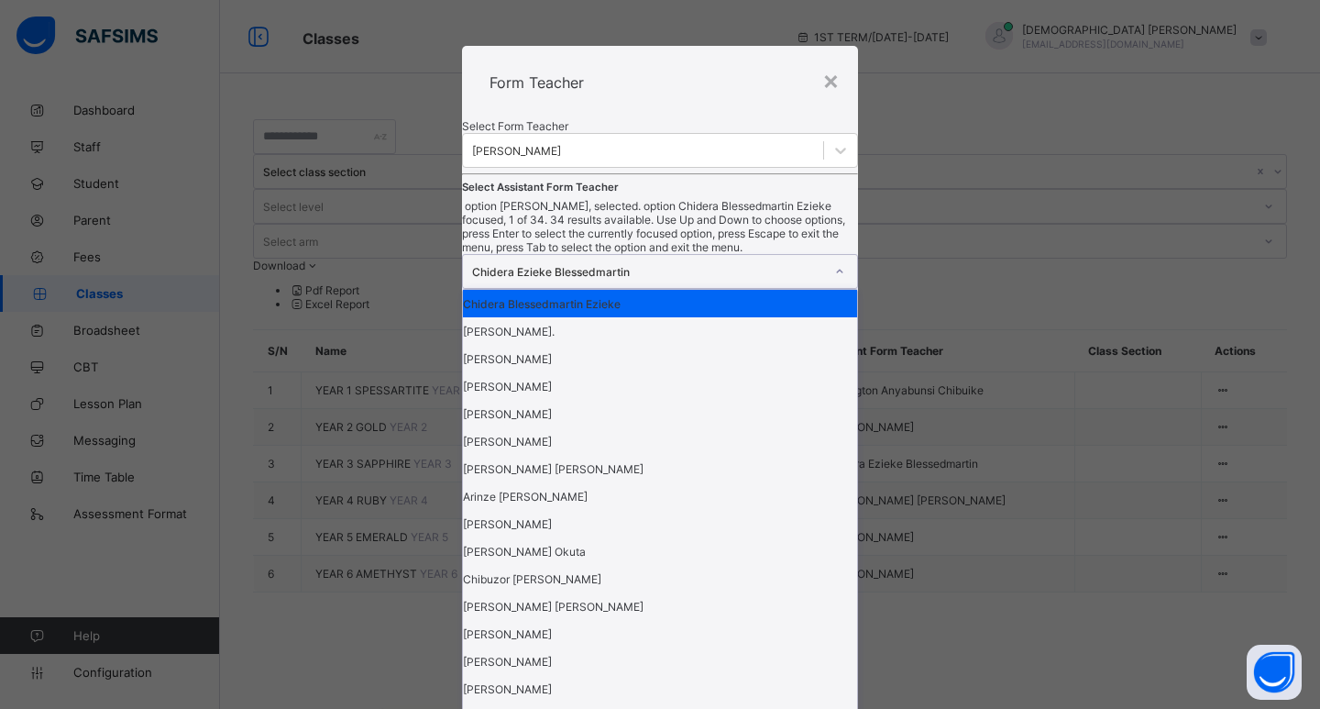
scroll to position [0, 0]
click at [834, 280] on icon at bounding box center [839, 271] width 11 height 18
click at [676, 510] on div "Arinze [PERSON_NAME]" at bounding box center [660, 495] width 394 height 27
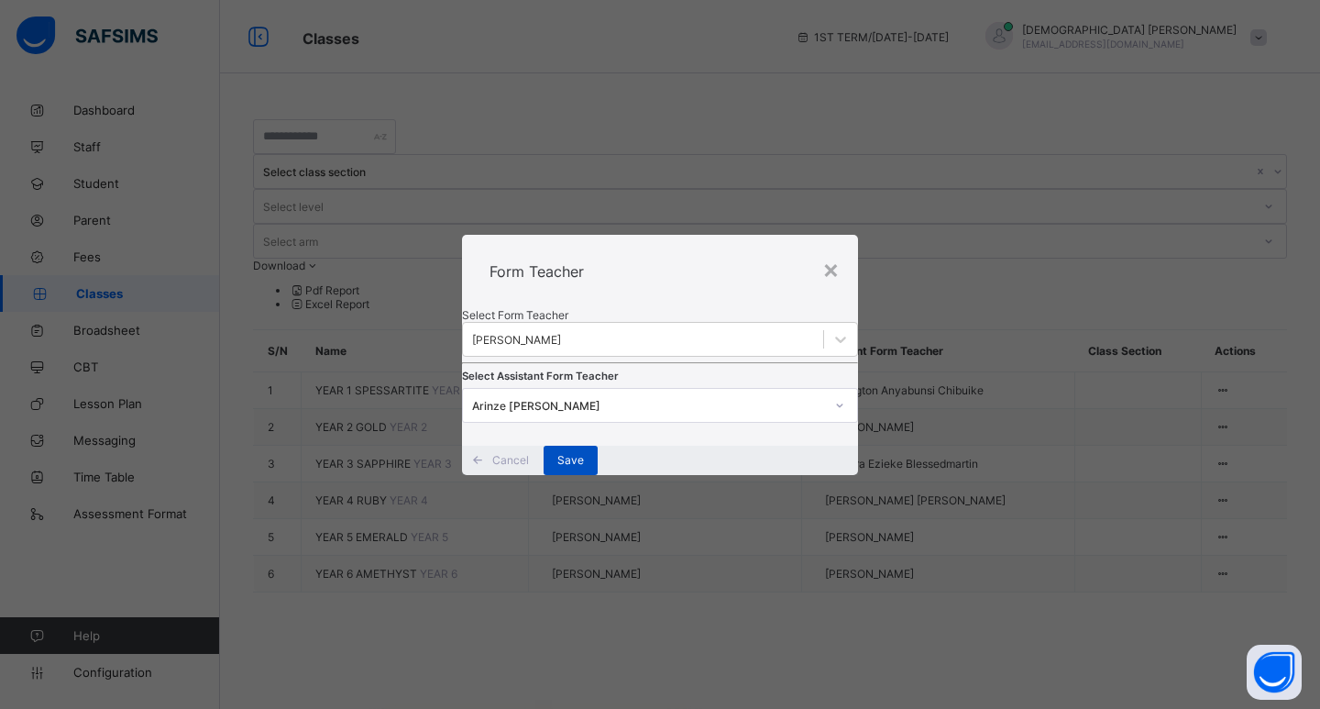
click at [584, 467] on span "Save" at bounding box center [570, 460] width 27 height 14
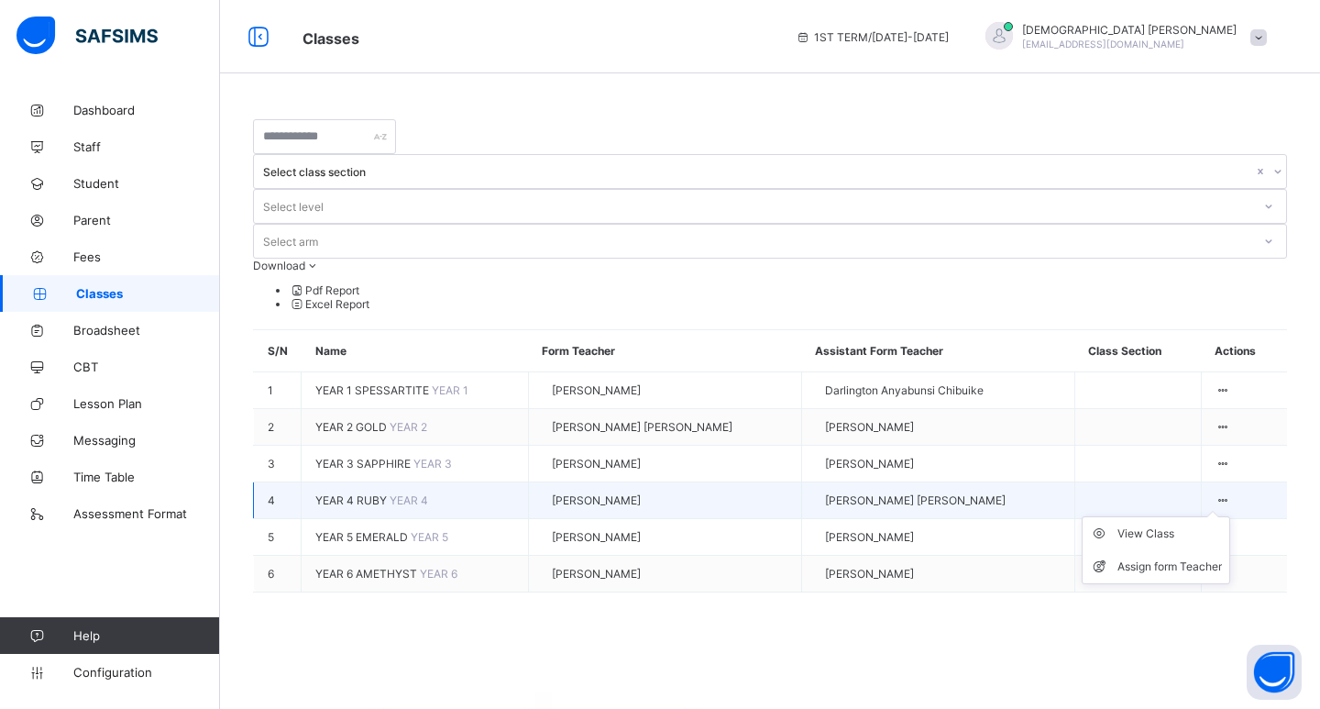
click at [1231, 493] on div at bounding box center [1223, 500] width 16 height 14
click at [1151, 557] on div "Assign form Teacher" at bounding box center [1169, 566] width 104 height 18
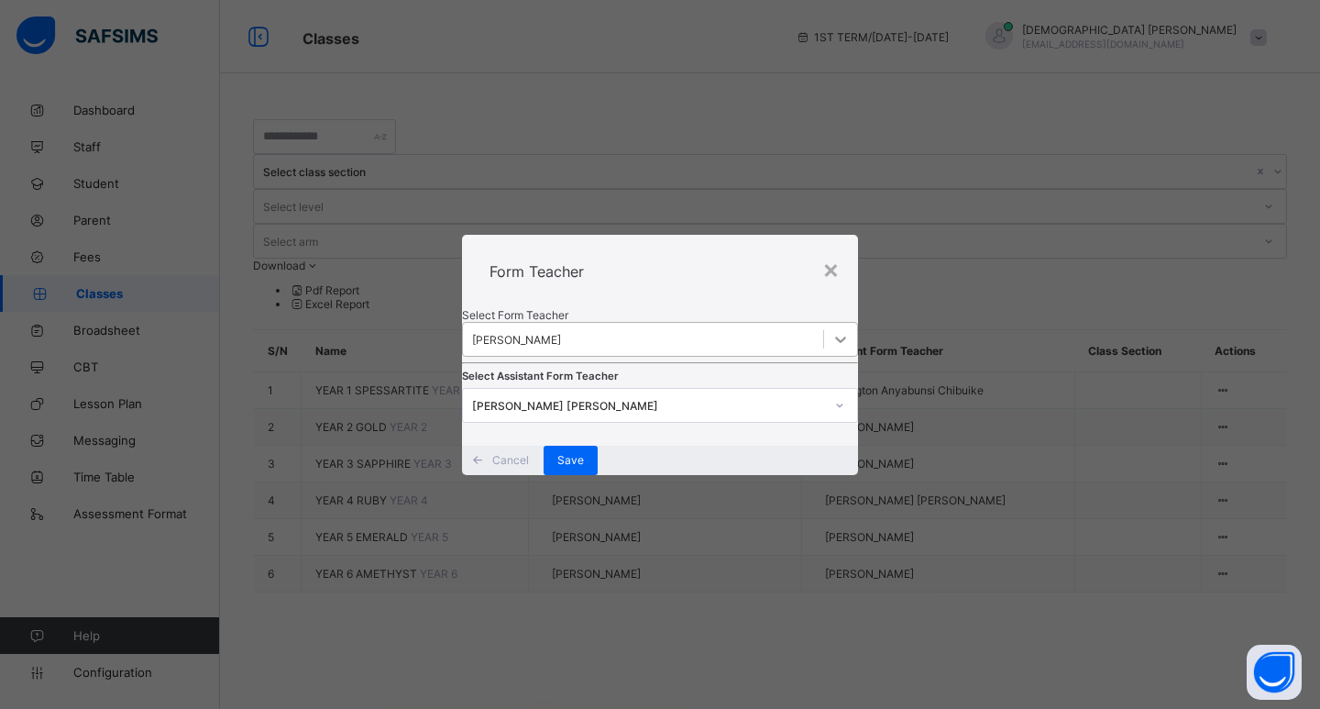
click at [824, 323] on div at bounding box center [840, 339] width 33 height 33
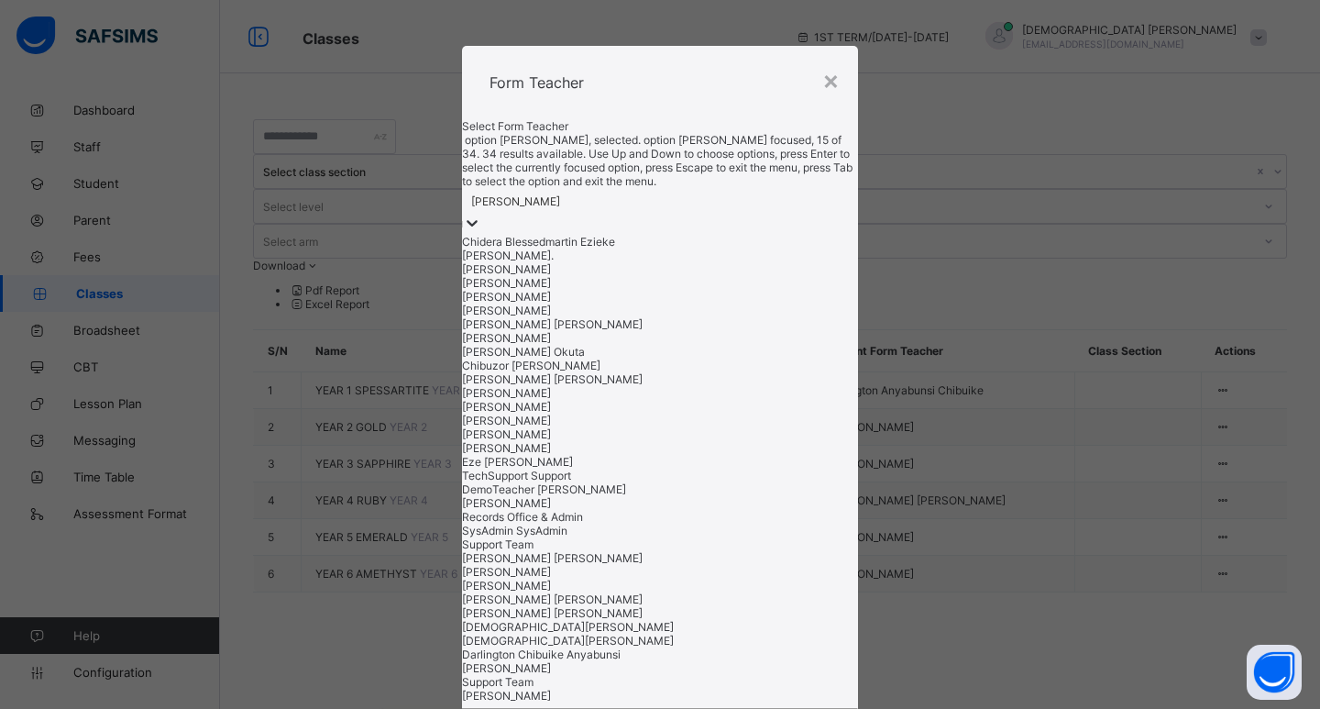
scroll to position [367, 0]
click at [616, 455] on div "Eze [PERSON_NAME]" at bounding box center [660, 462] width 396 height 14
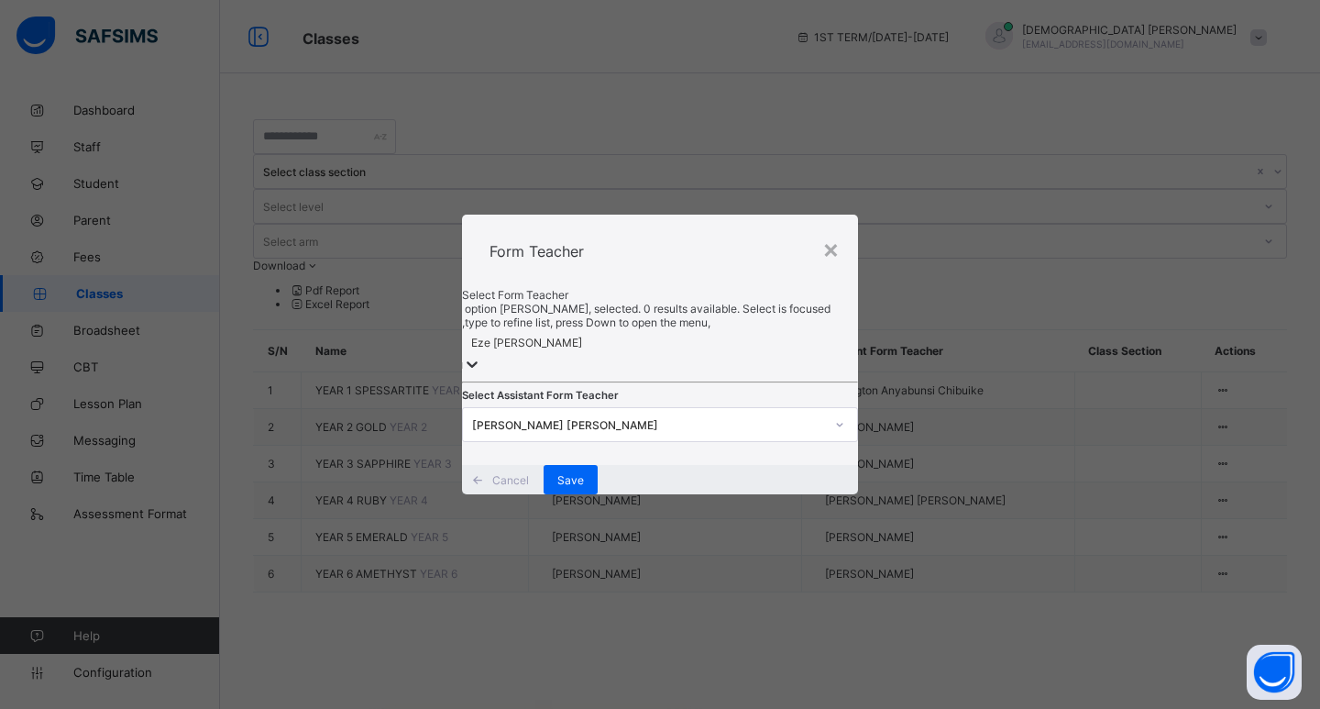
click at [837, 423] on icon at bounding box center [840, 425] width 6 height 4
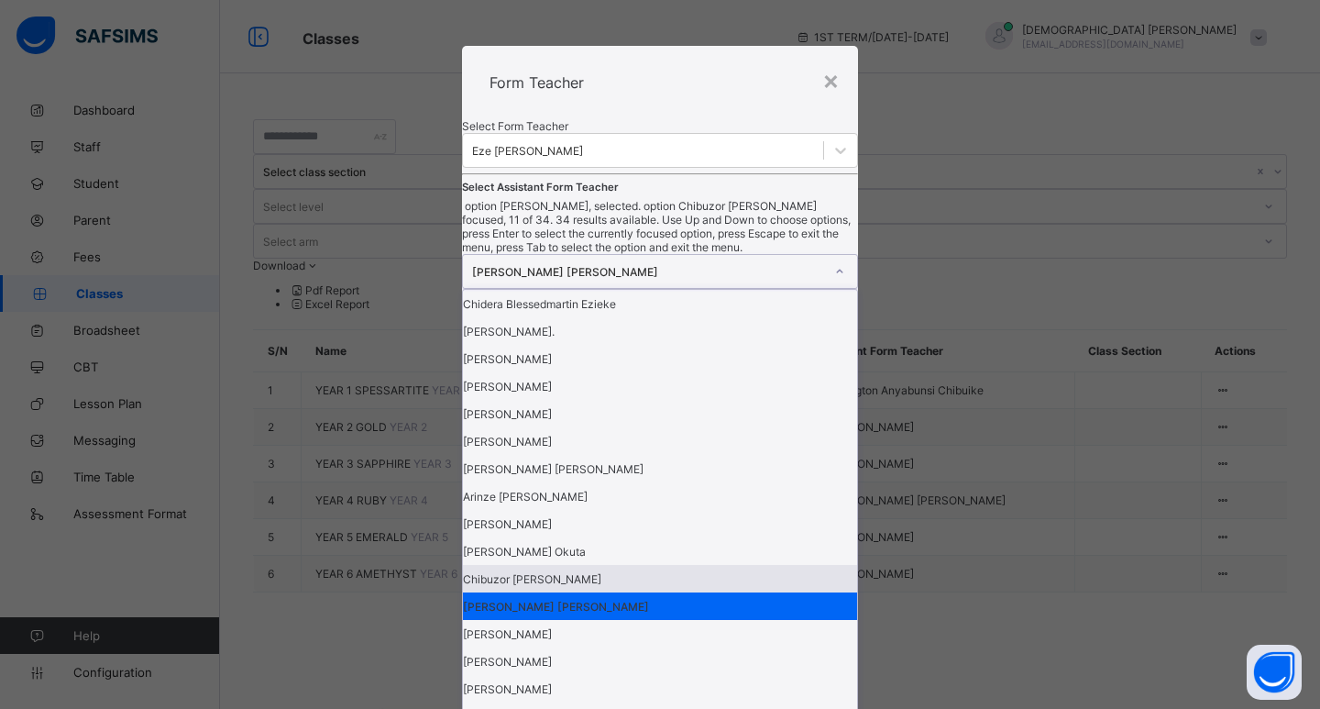
scroll to position [183, 0]
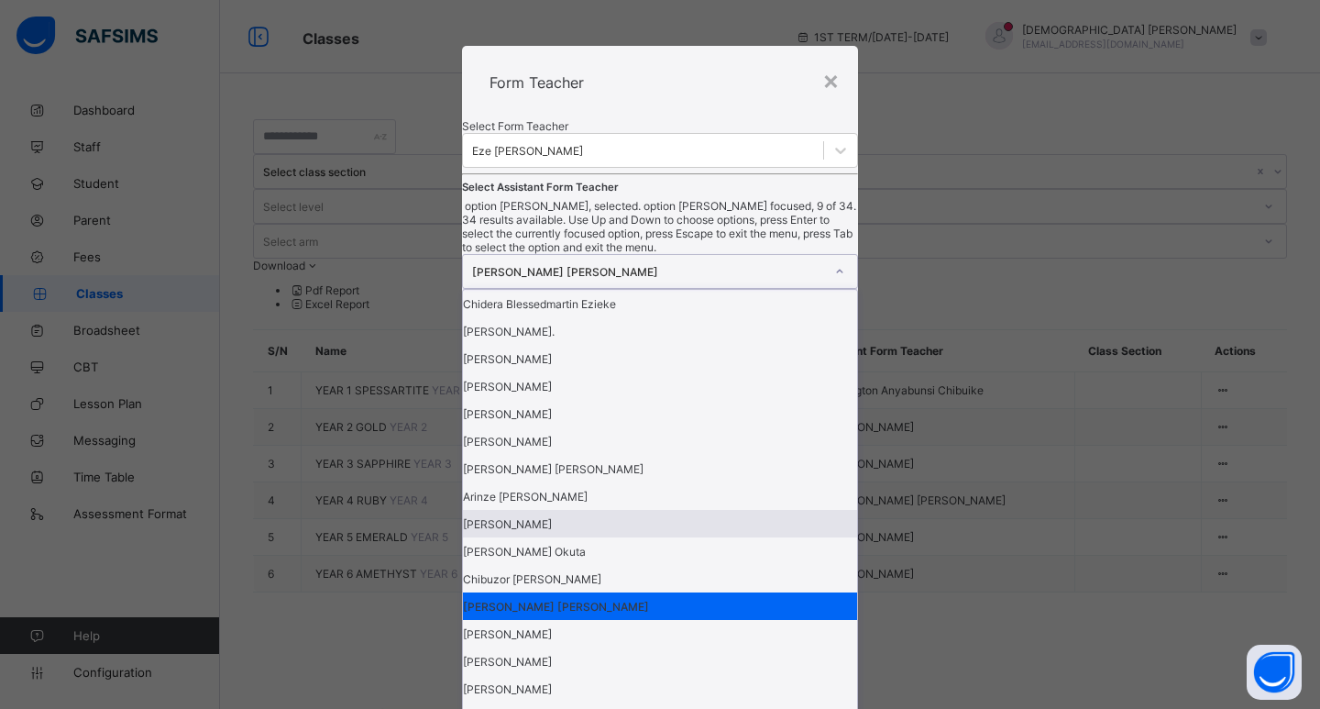
click at [599, 510] on div "[PERSON_NAME]" at bounding box center [660, 523] width 394 height 27
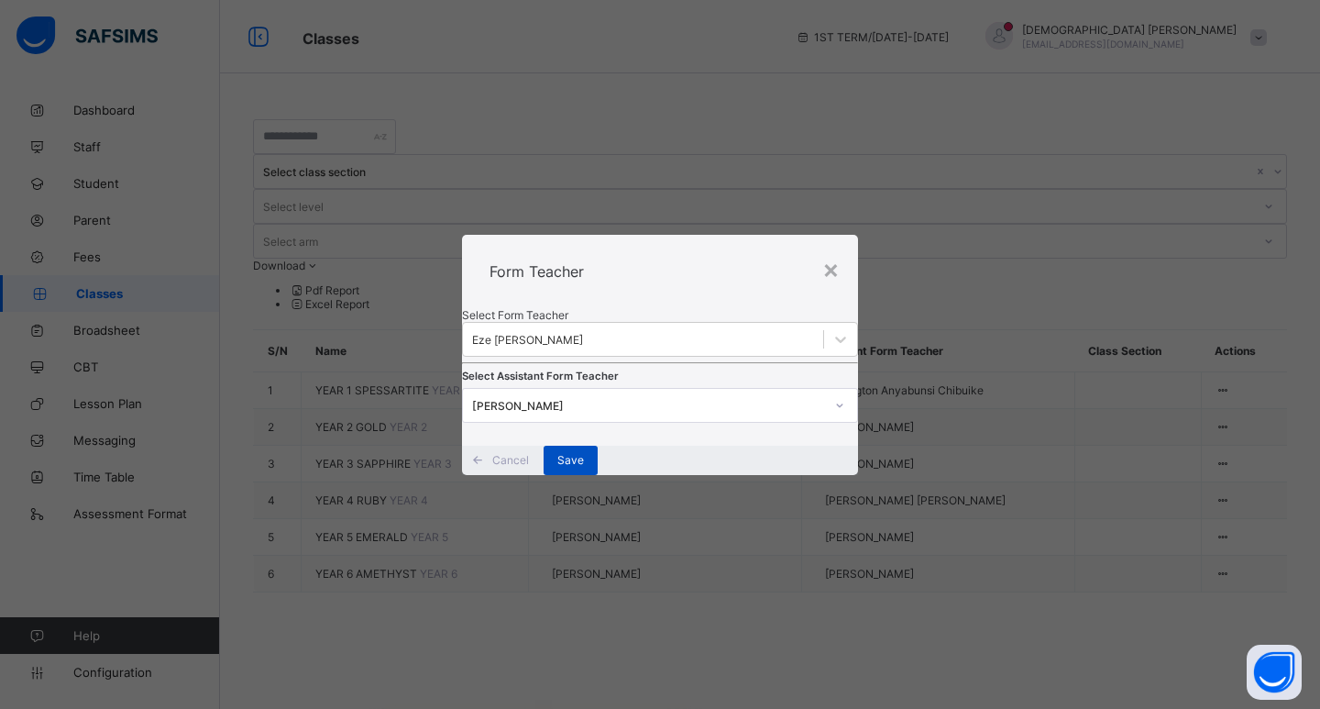
click at [584, 467] on span "Save" at bounding box center [570, 460] width 27 height 14
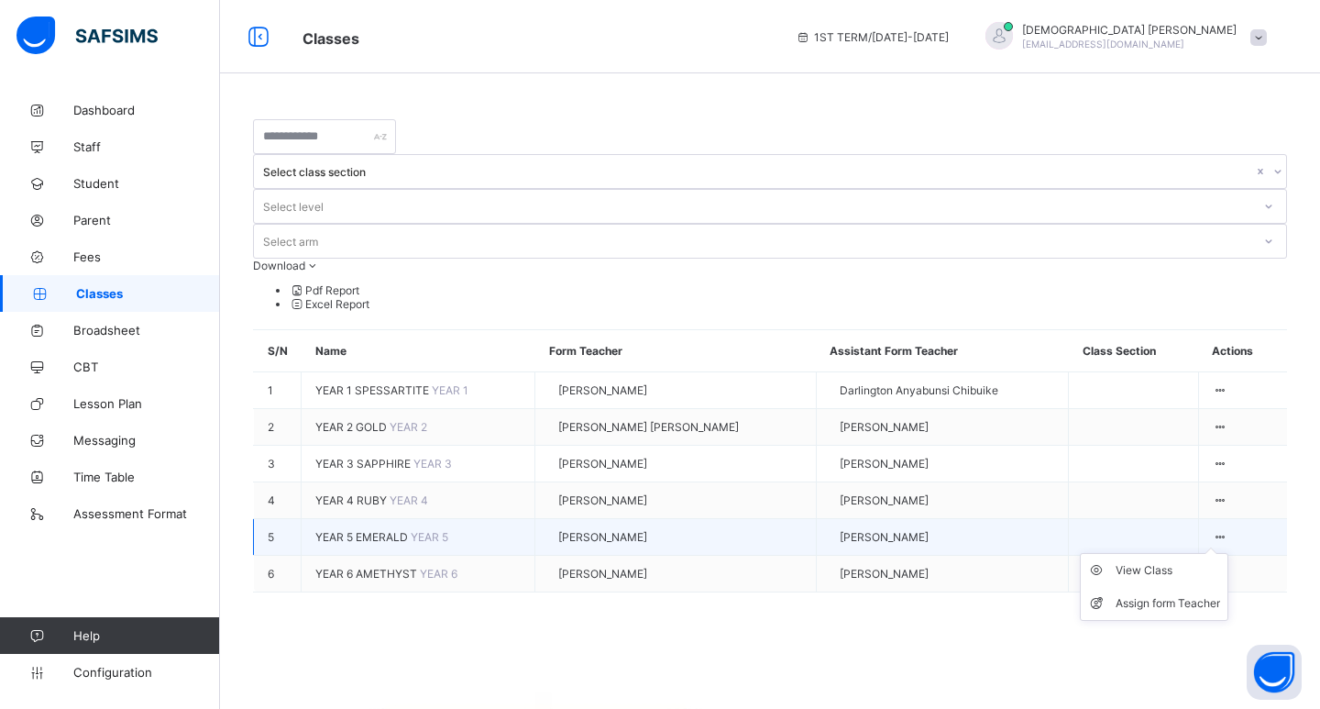
click at [1215, 530] on icon at bounding box center [1221, 537] width 16 height 14
click at [1217, 553] on ul "View Class Assign form Teacher" at bounding box center [1154, 587] width 148 height 68
click at [1147, 594] on div "Assign form Teacher" at bounding box center [1167, 603] width 104 height 18
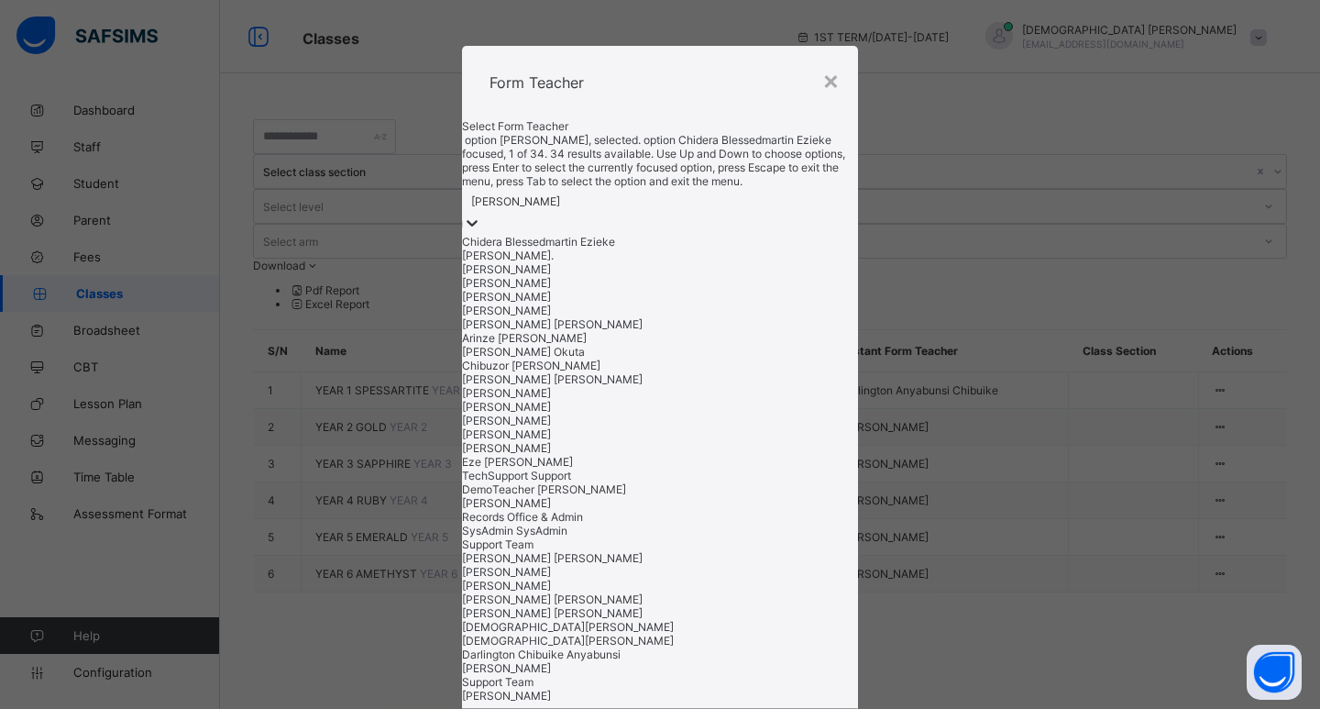
click at [481, 232] on icon at bounding box center [472, 223] width 18 height 18
type input "**"
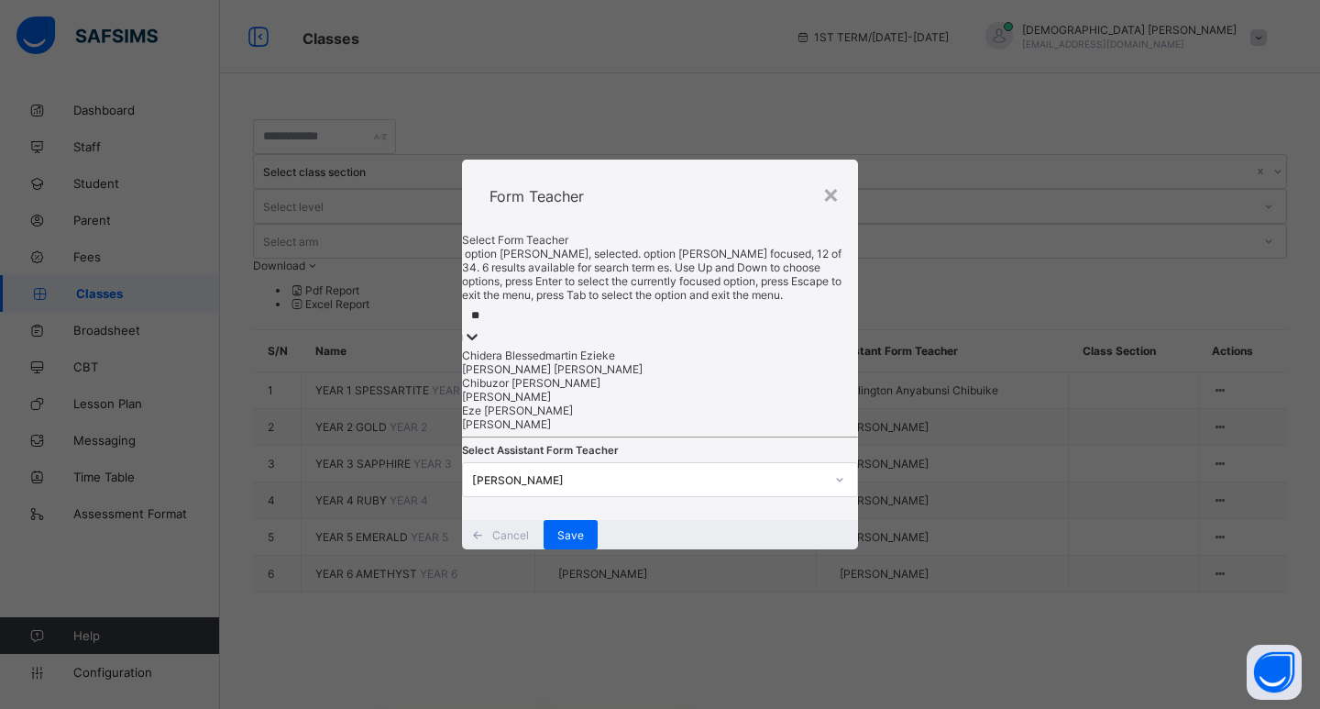
click at [550, 403] on div "[PERSON_NAME]" at bounding box center [660, 397] width 396 height 14
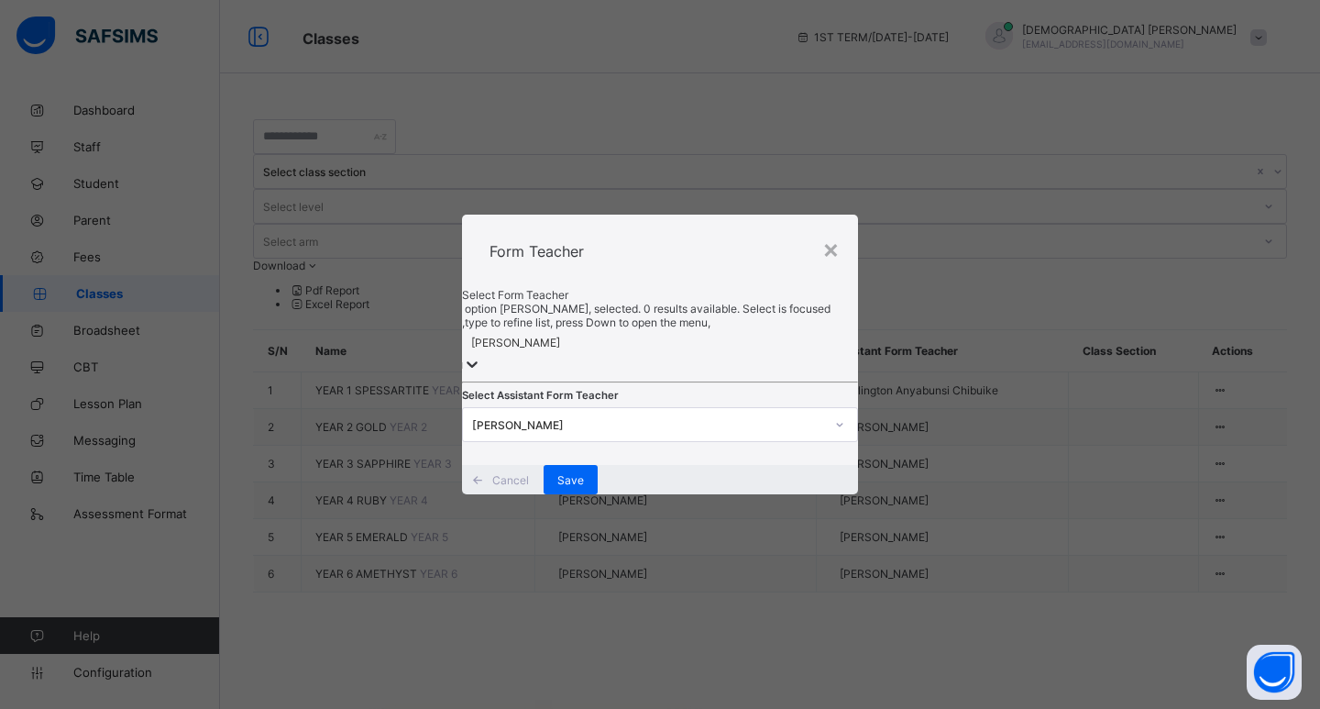
click at [834, 418] on icon at bounding box center [839, 424] width 11 height 18
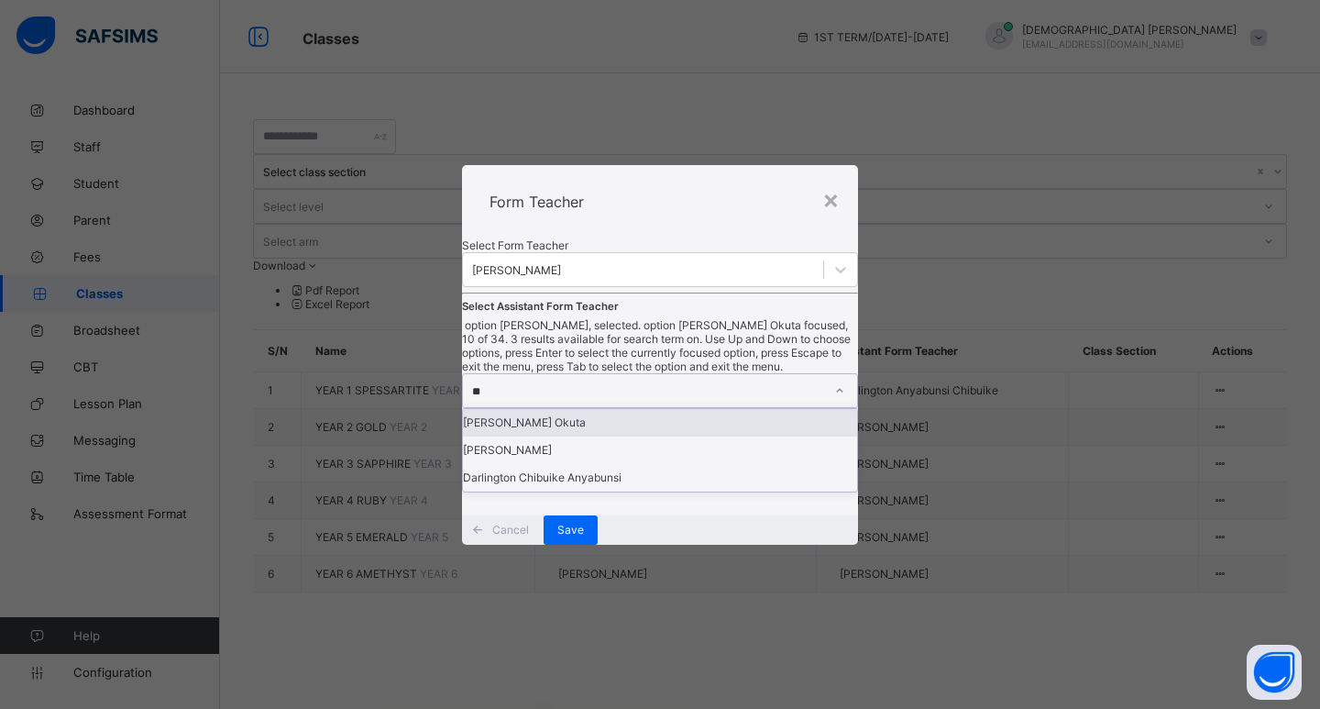
type input "***"
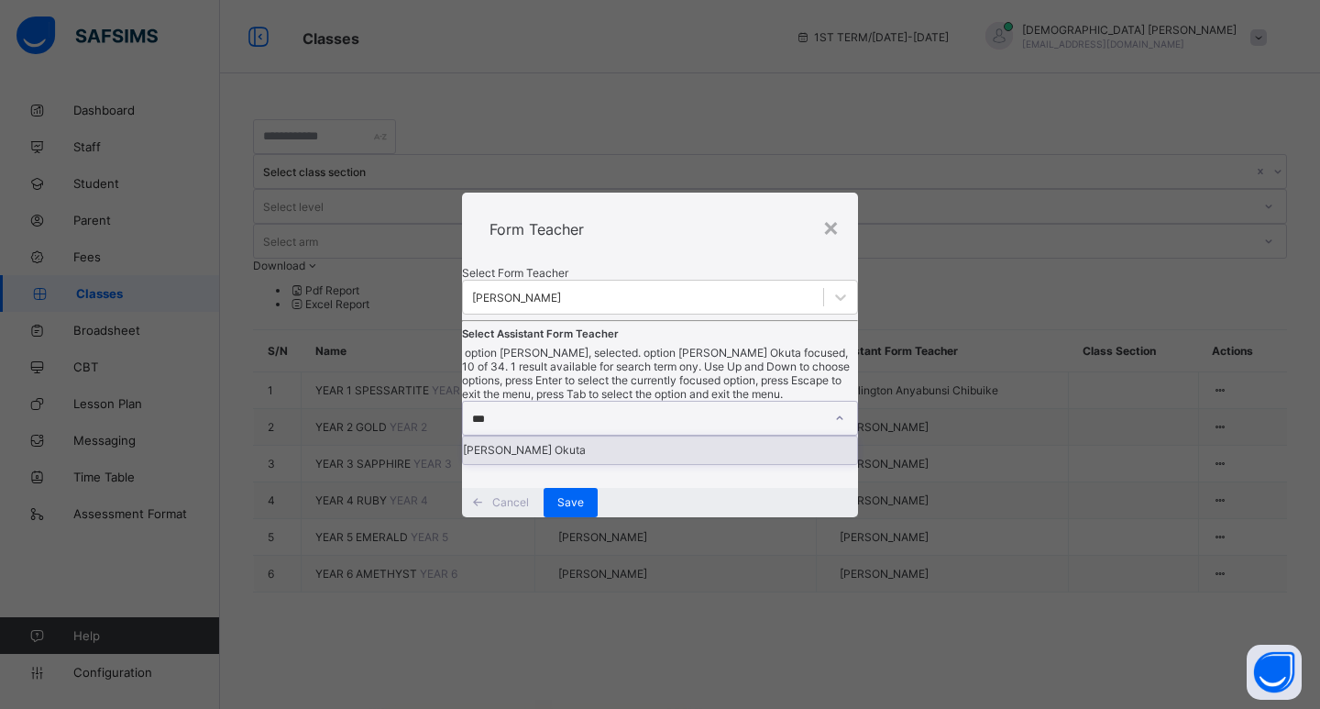
click at [612, 459] on div "[PERSON_NAME] Okuta" at bounding box center [660, 449] width 394 height 27
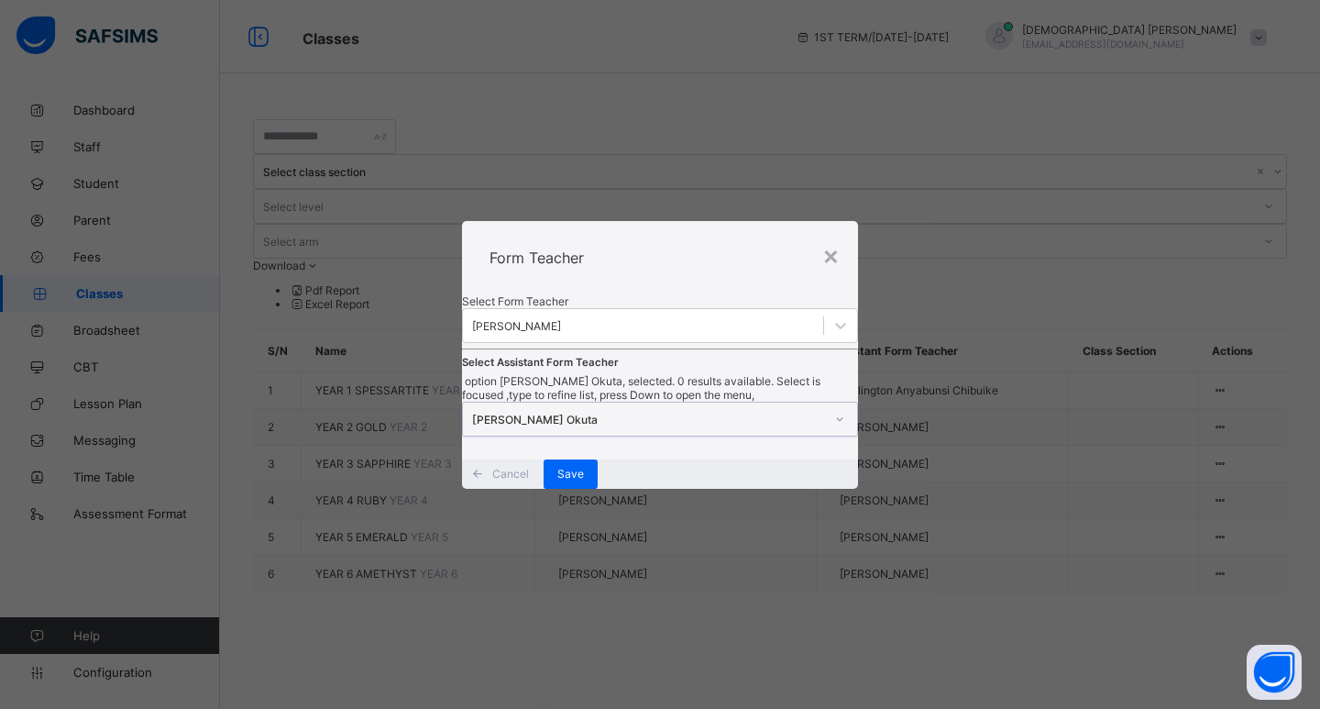
click at [797, 489] on div "Cancel Save" at bounding box center [660, 473] width 396 height 29
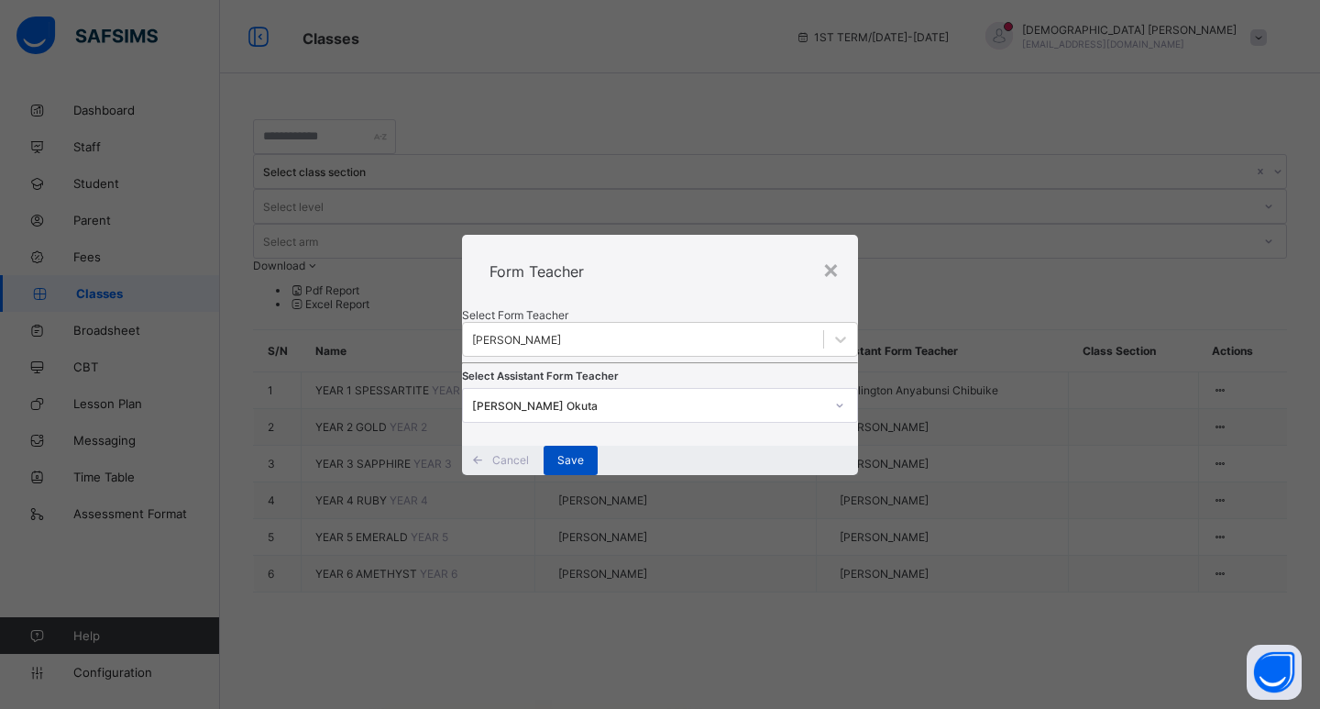
click at [598, 475] on div "Save" at bounding box center [571, 459] width 54 height 29
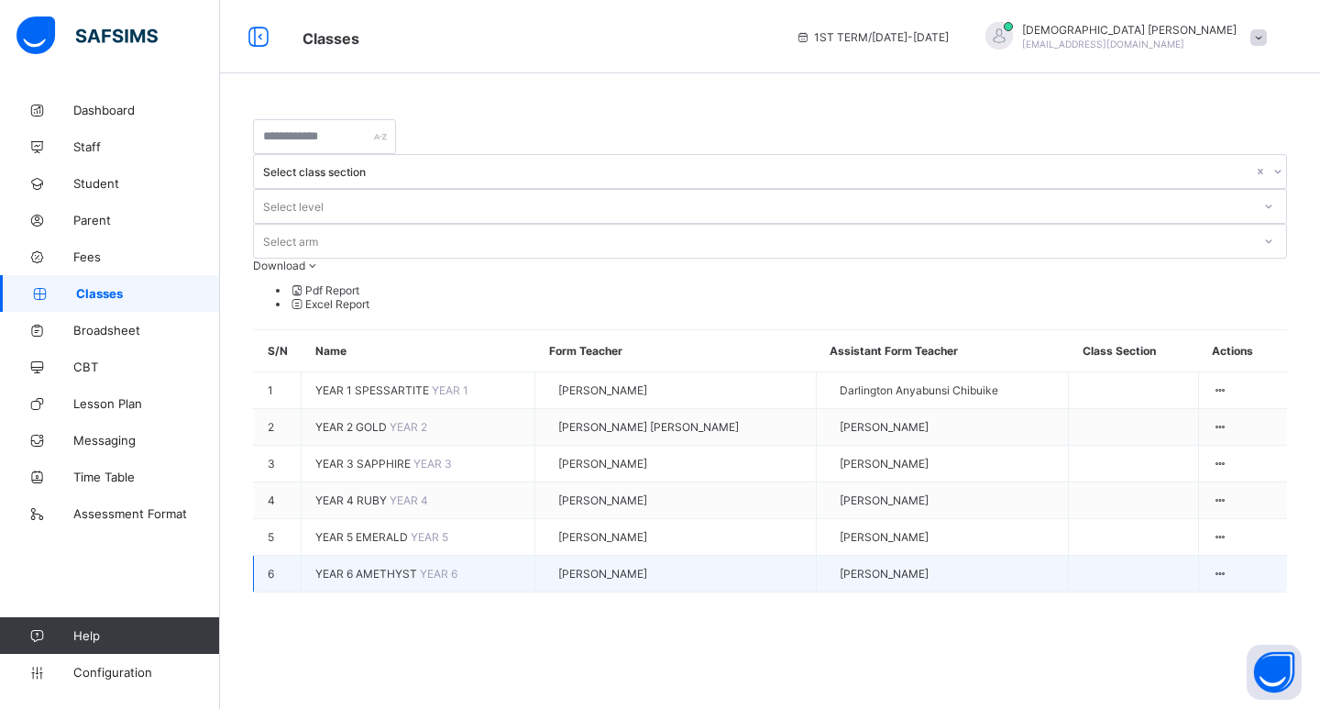
click at [1199, 555] on td "View Class Assign form Teacher" at bounding box center [1242, 573] width 89 height 37
click at [1126, 631] on div "Assign form Teacher" at bounding box center [1167, 640] width 104 height 18
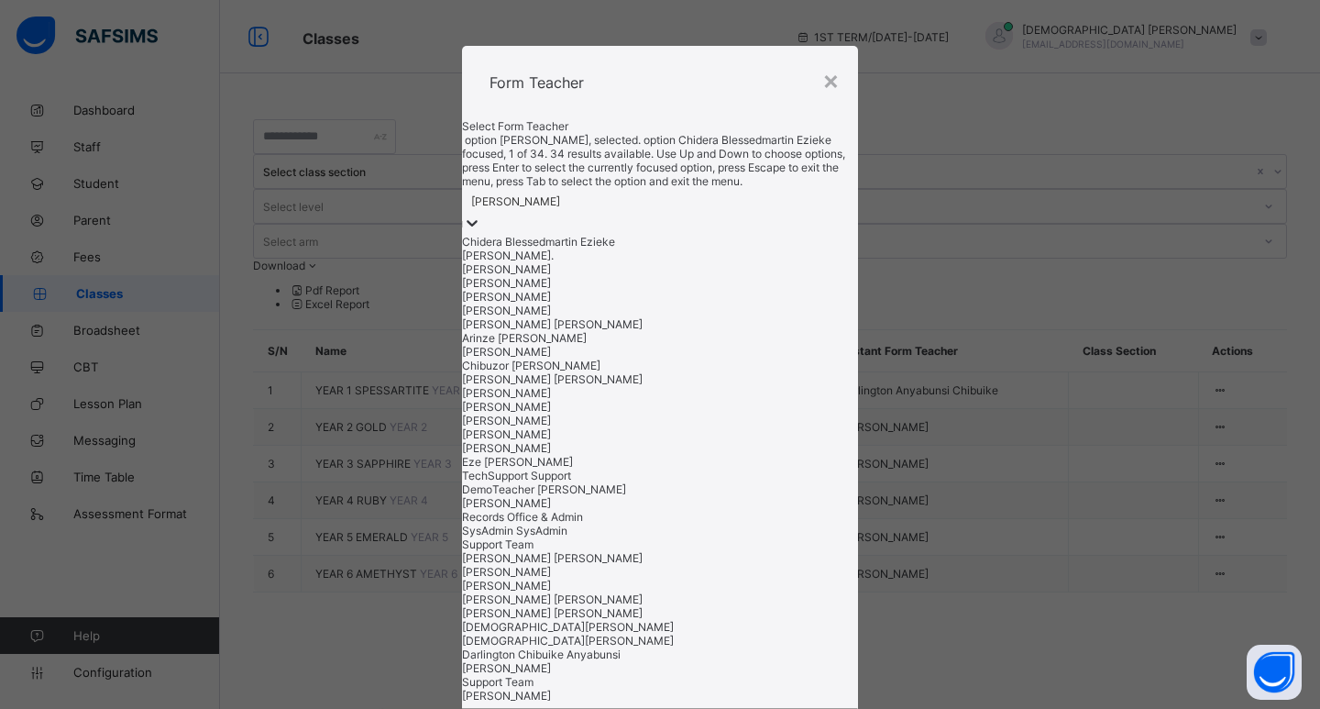
click at [481, 235] on div at bounding box center [472, 224] width 18 height 21
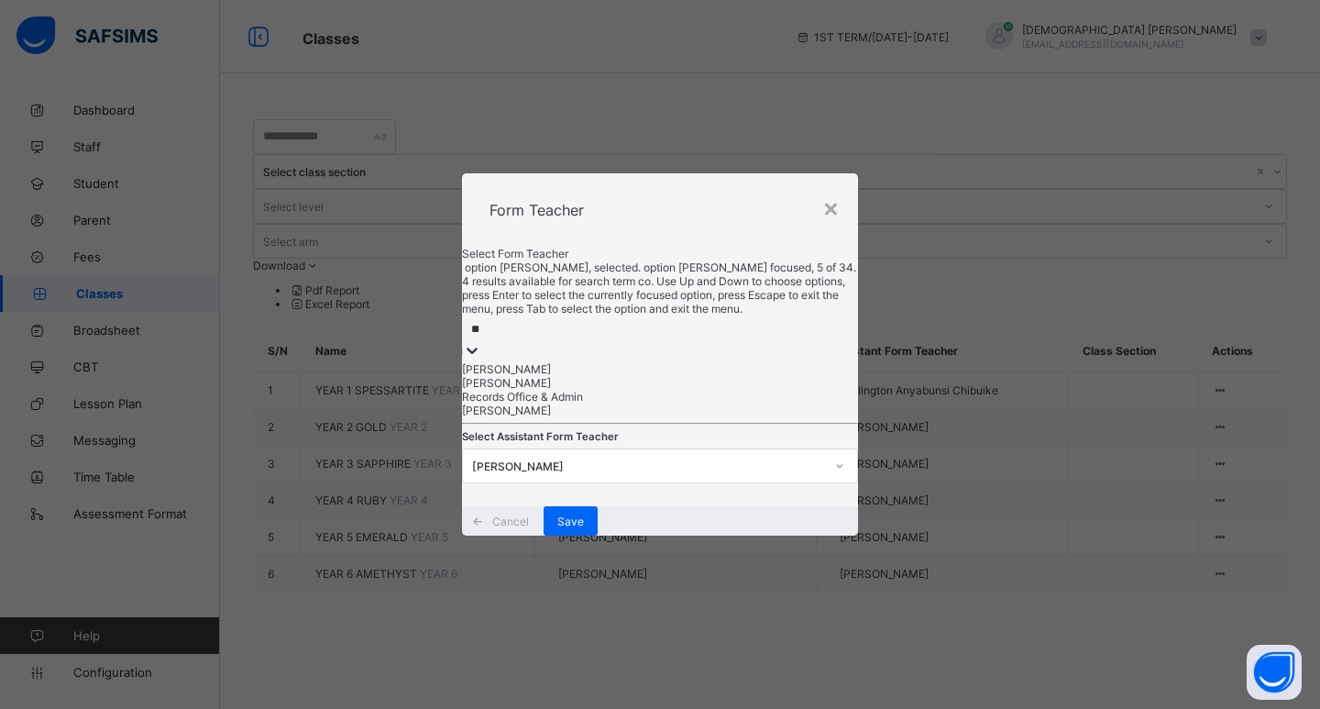
type input "***"
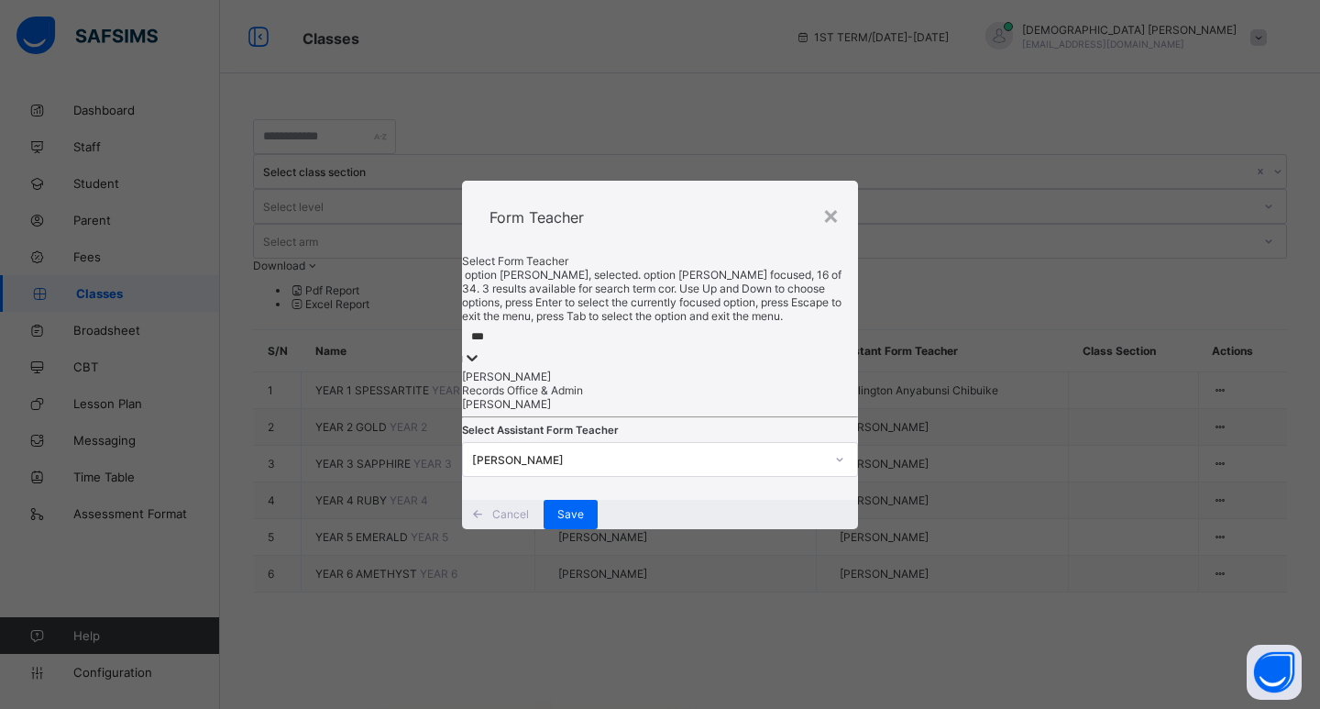
click at [646, 369] on div "[PERSON_NAME]" at bounding box center [660, 376] width 396 height 14
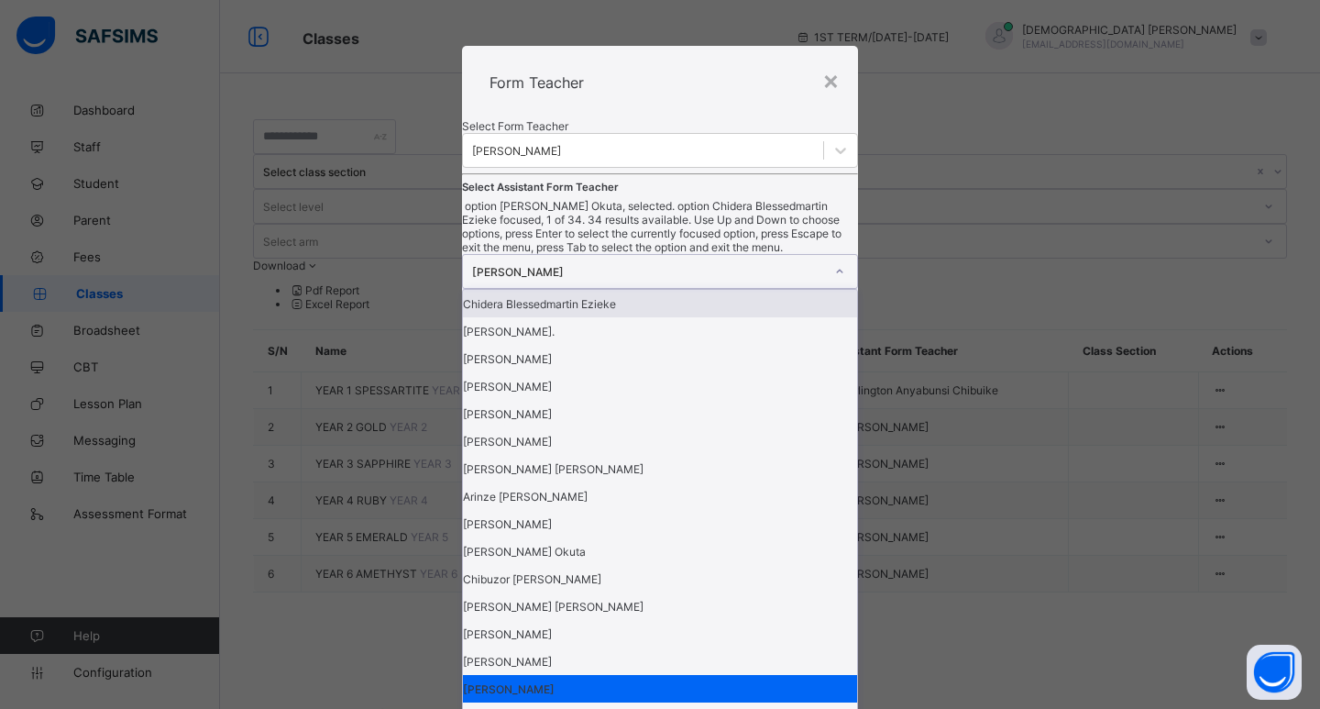
click at [754, 288] on div "[PERSON_NAME]" at bounding box center [642, 271] width 359 height 33
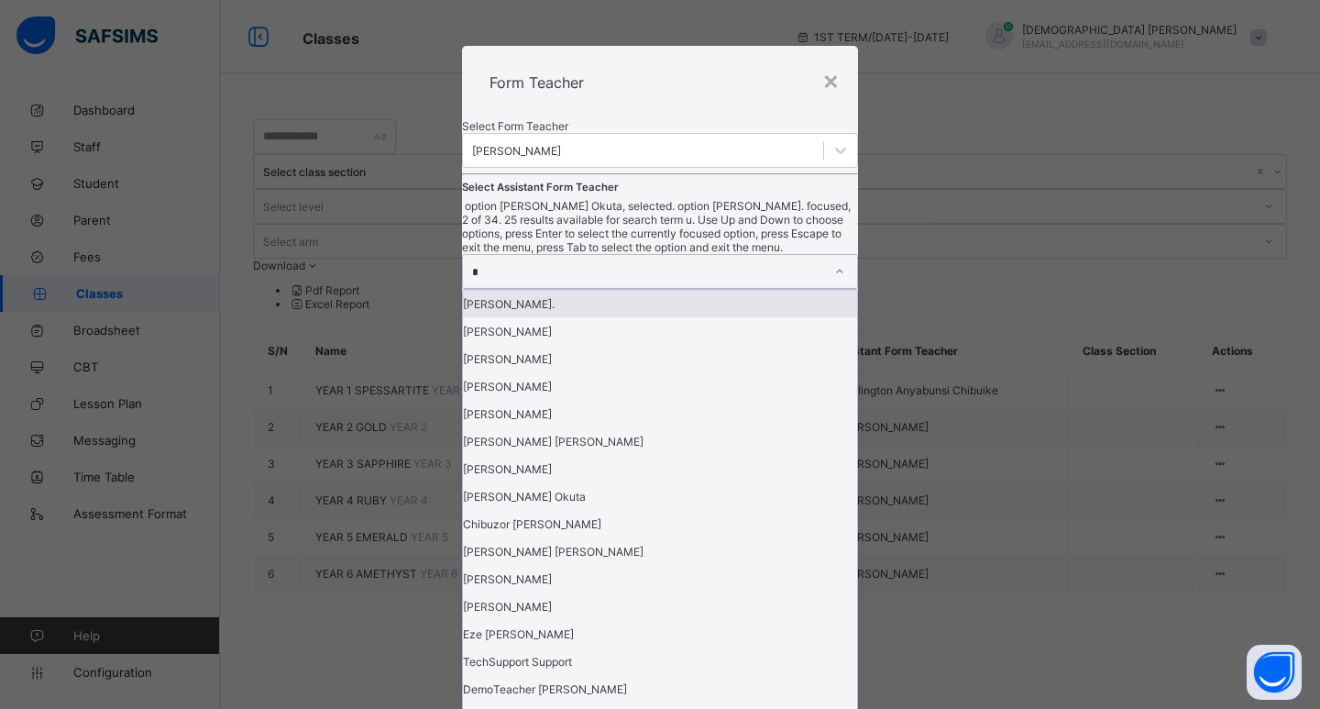
type input "**"
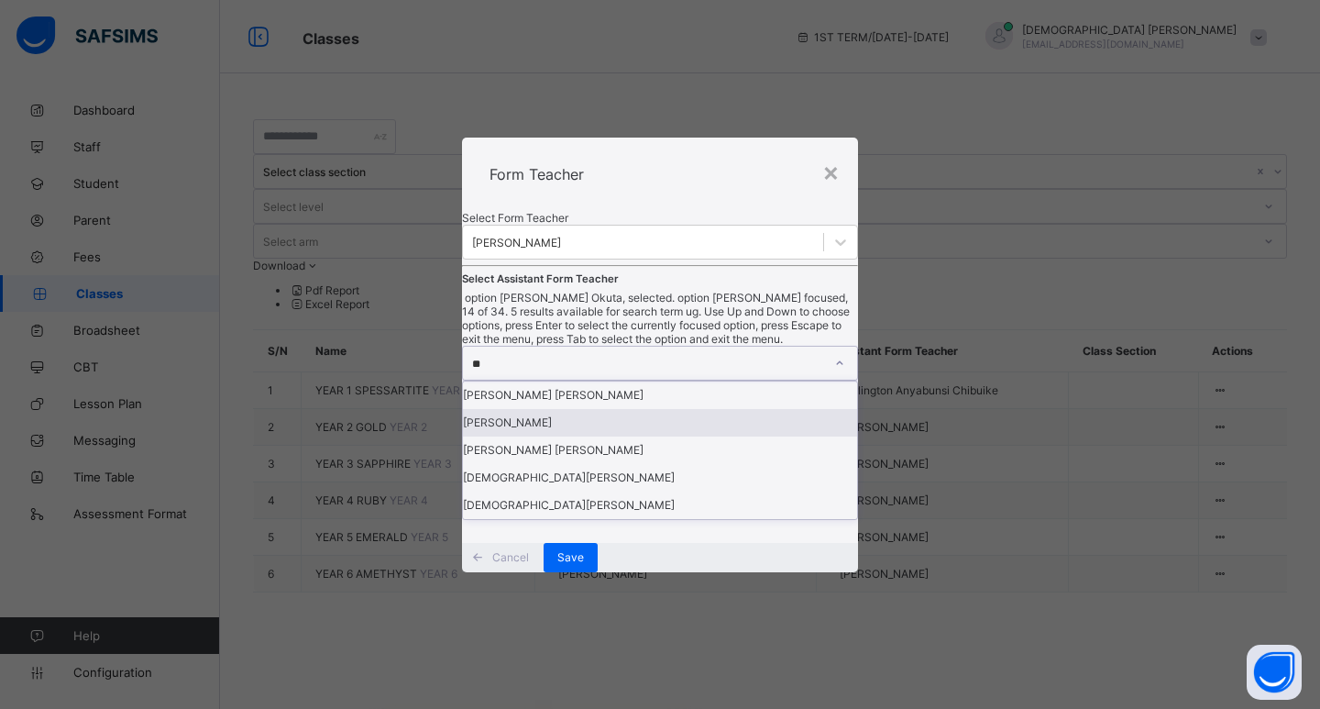
click at [588, 436] on div "[PERSON_NAME]" at bounding box center [660, 422] width 394 height 27
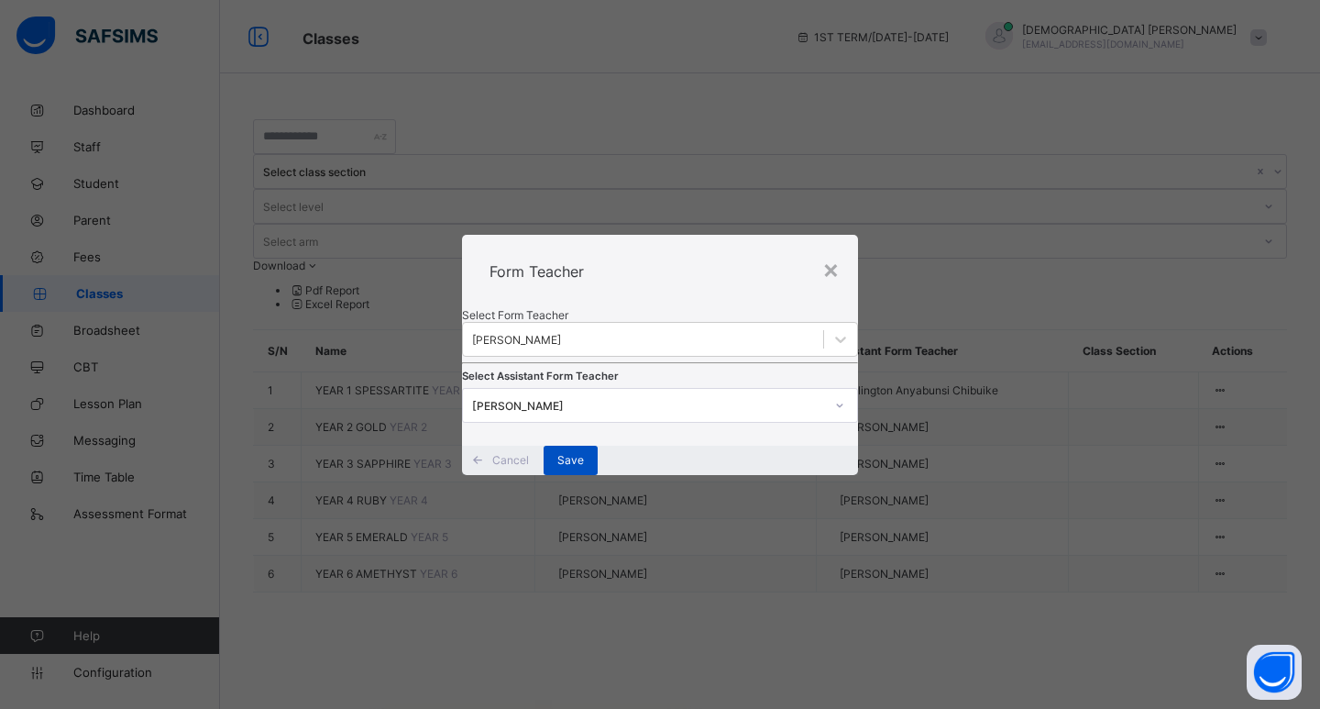
click at [584, 467] on span "Save" at bounding box center [570, 460] width 27 height 14
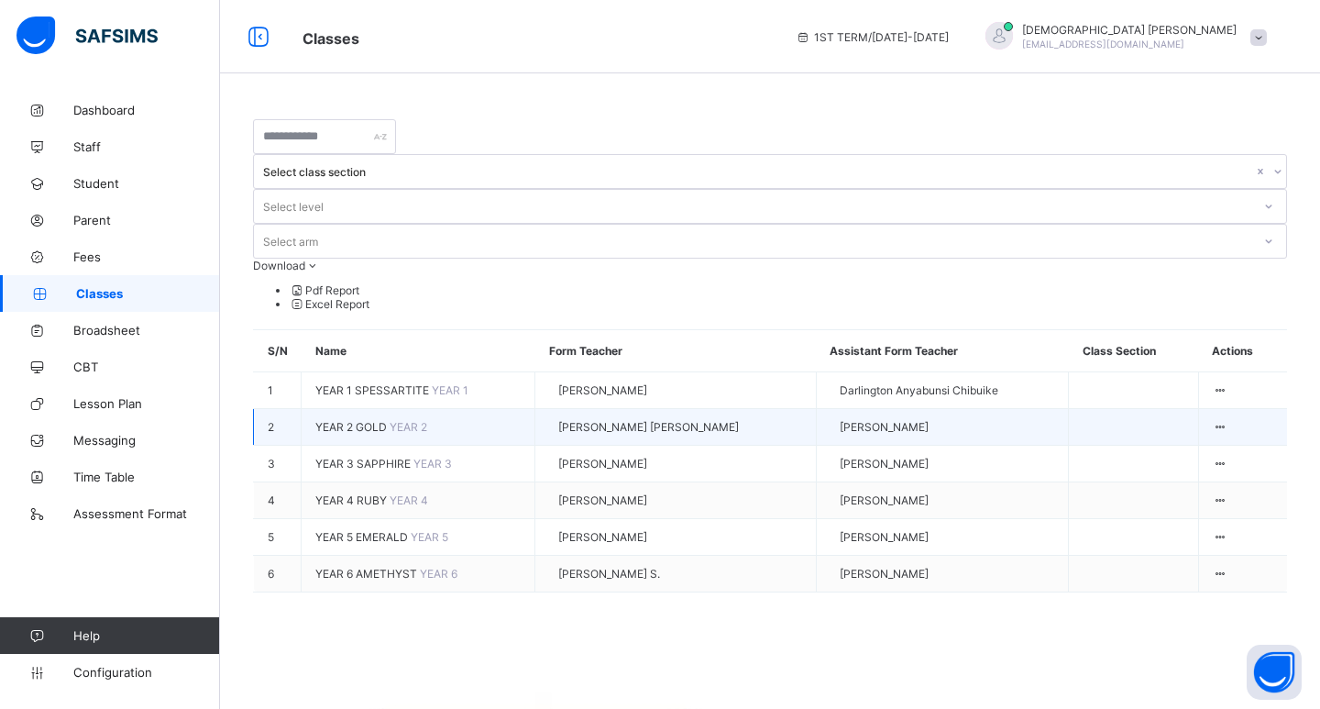
click at [378, 409] on td "YEAR 2 GOLD YEAR 2" at bounding box center [419, 427] width 234 height 37
click at [348, 420] on span "YEAR 2 GOLD" at bounding box center [352, 427] width 74 height 14
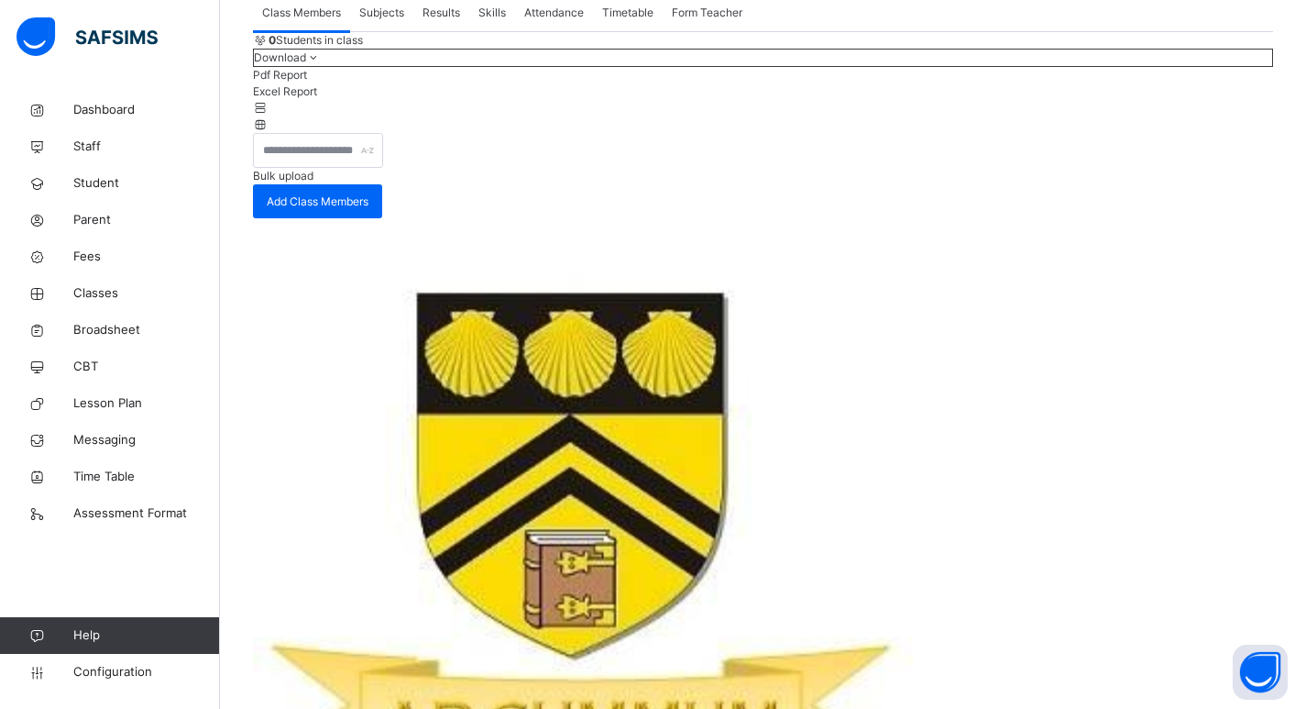
scroll to position [183, 0]
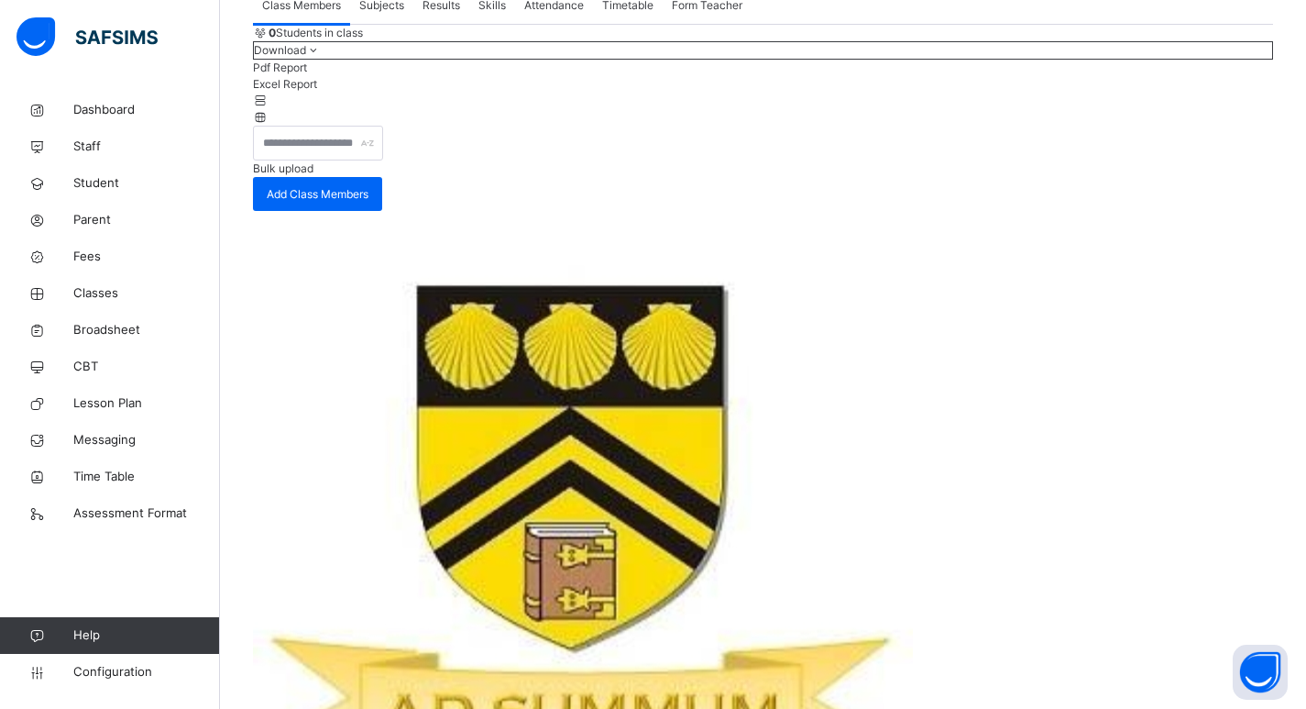
click at [394, 14] on span "Subjects" at bounding box center [381, 5] width 45 height 16
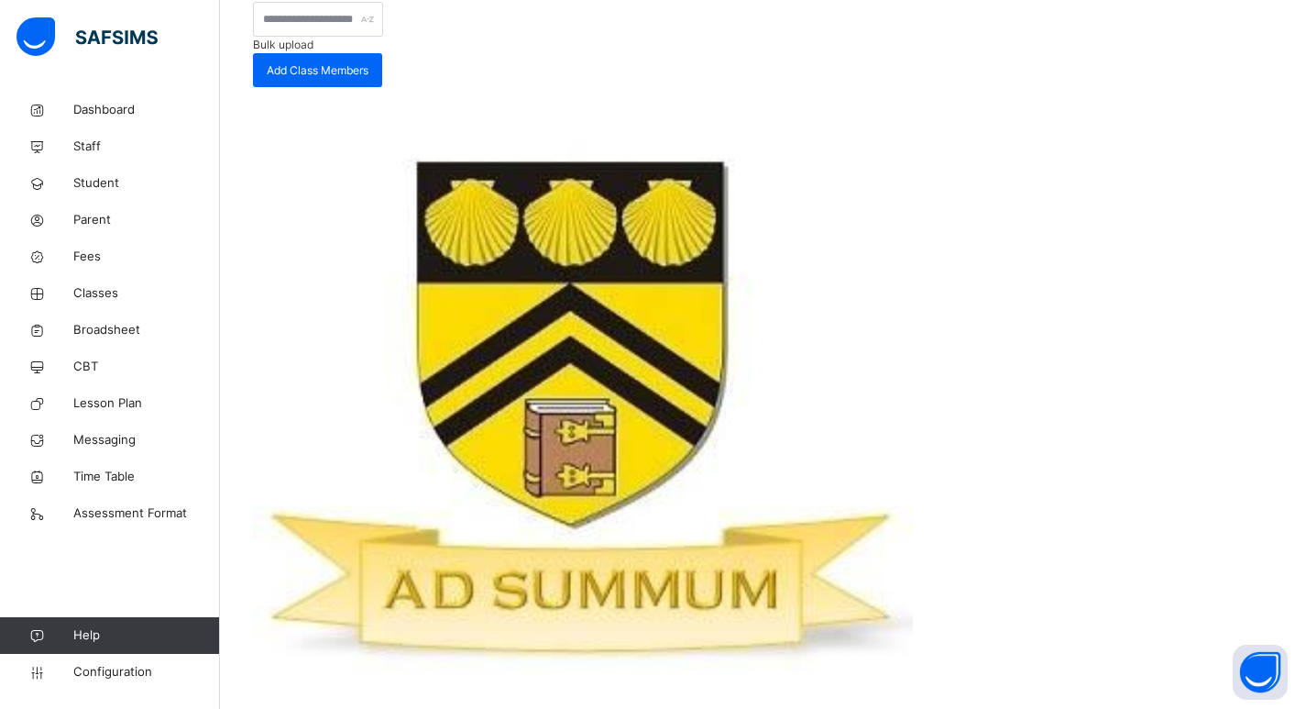
scroll to position [296, 0]
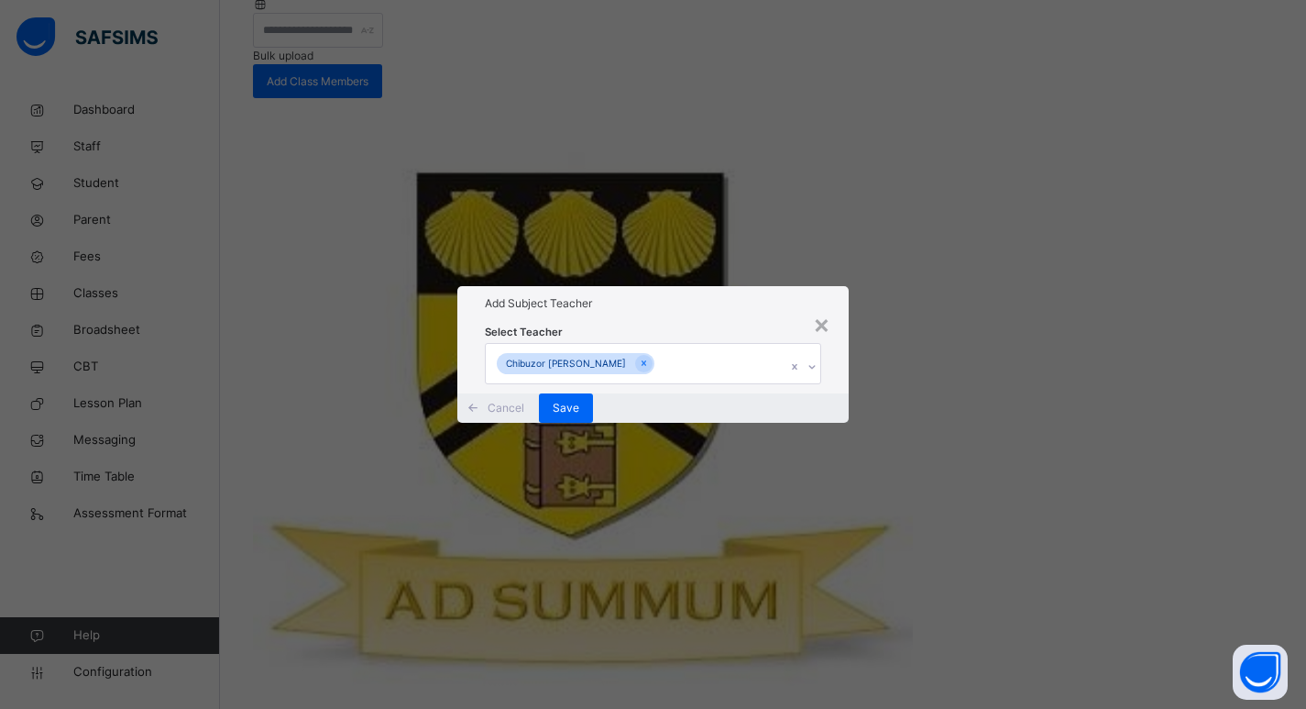
click at [815, 357] on icon at bounding box center [812, 366] width 11 height 18
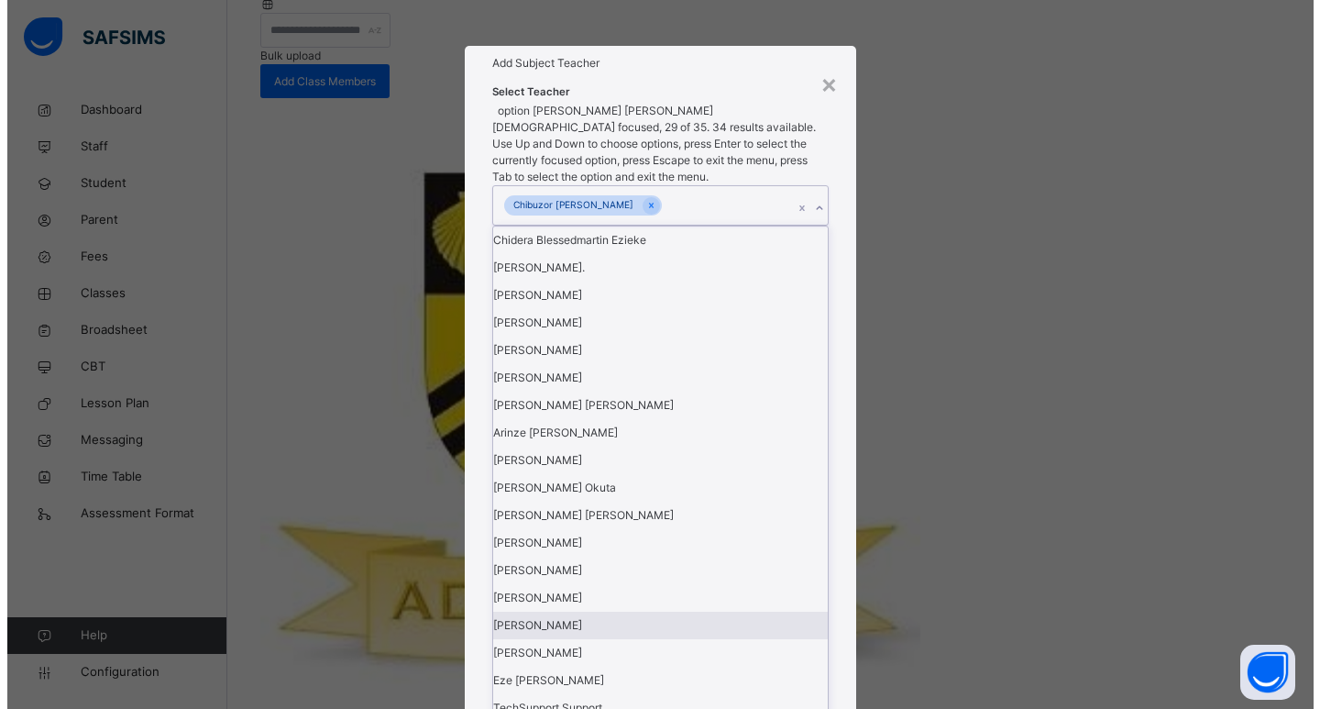
scroll to position [785, 0]
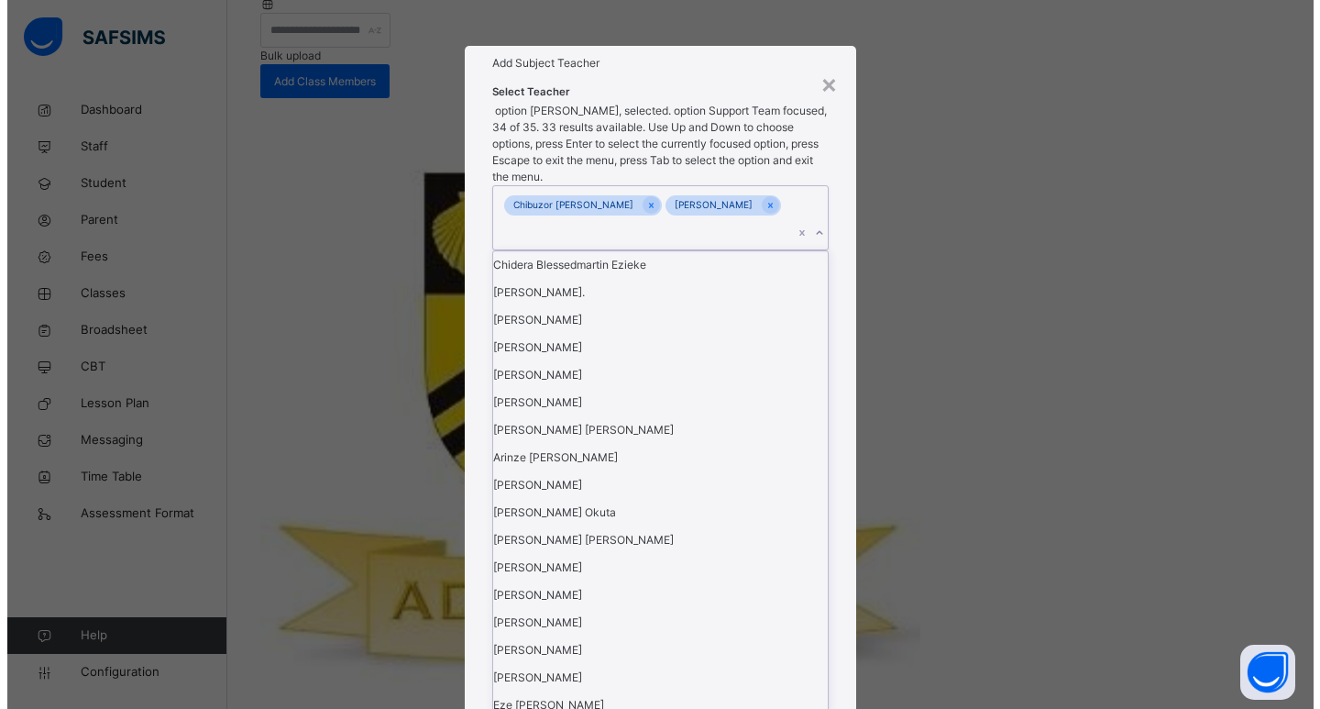
scroll to position [753, 0]
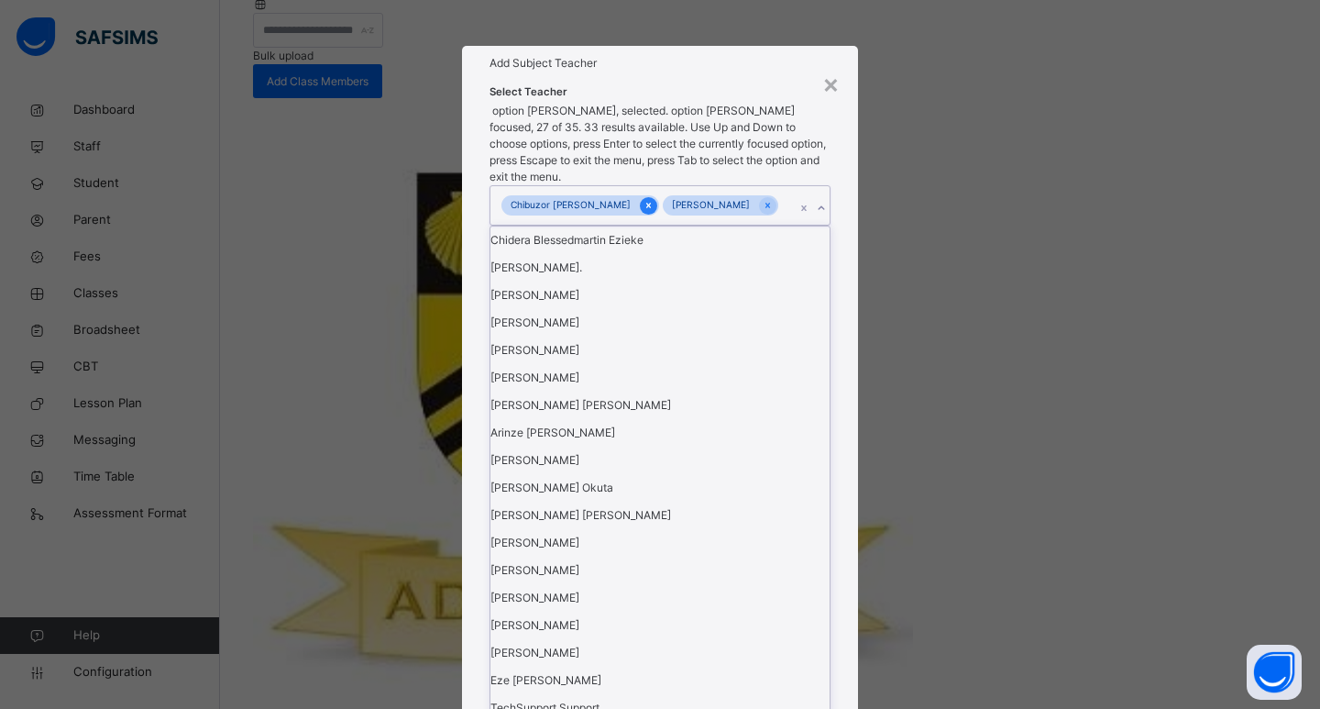
click at [643, 212] on icon at bounding box center [648, 205] width 10 height 13
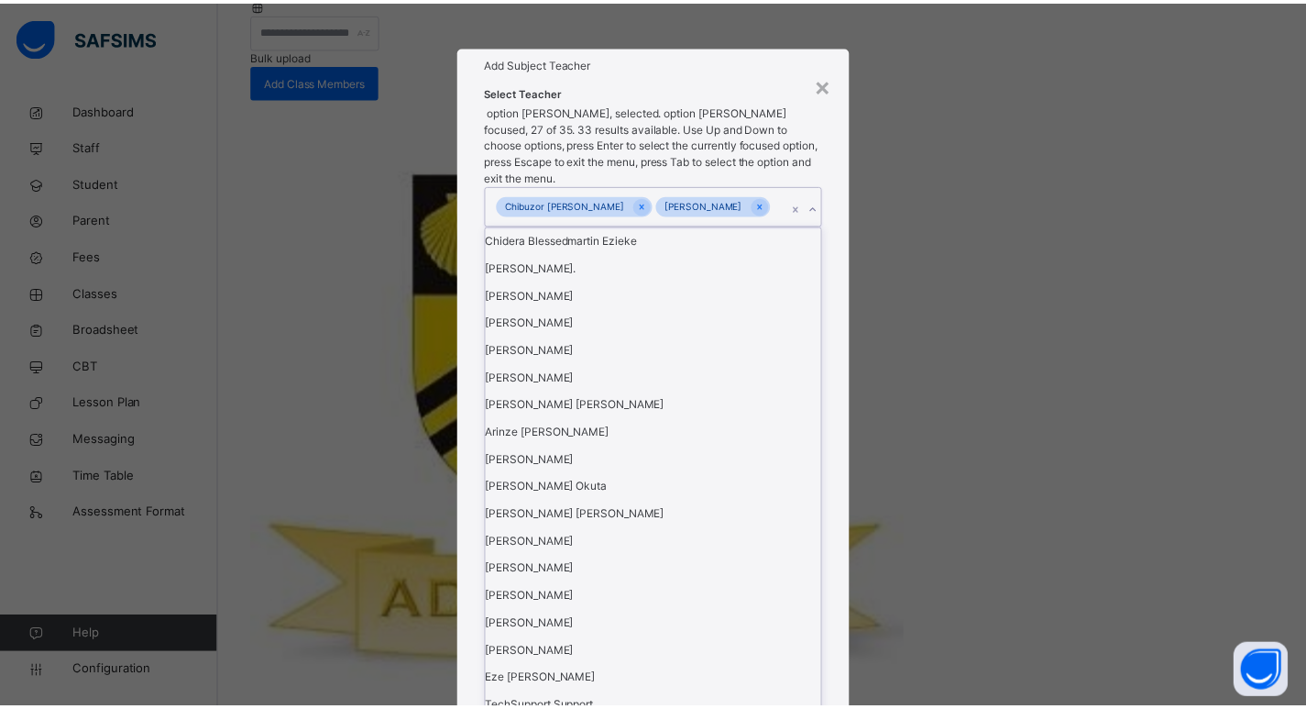
scroll to position [785, 0]
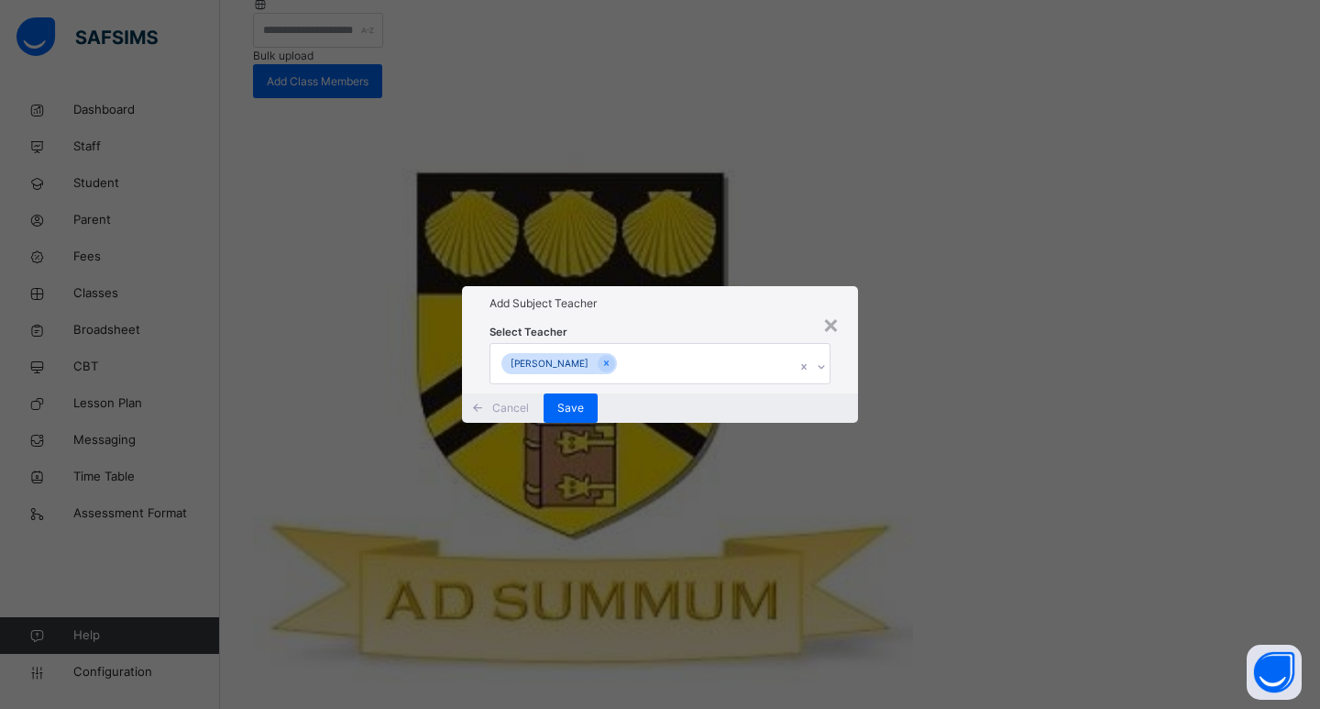
click at [840, 376] on div "Select Teacher [PERSON_NAME]" at bounding box center [660, 356] width 396 height 71
click at [584, 416] on span "Save" at bounding box center [570, 408] width 27 height 16
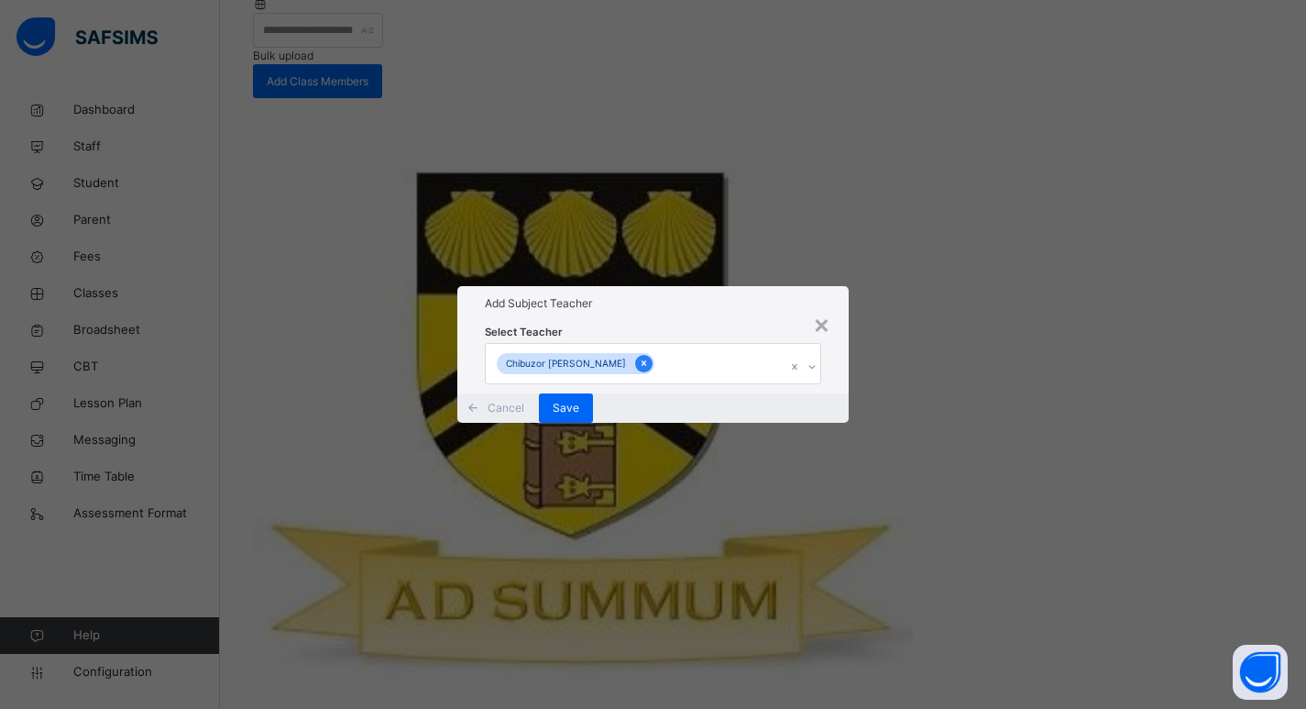
click at [639, 357] on icon at bounding box center [644, 363] width 10 height 13
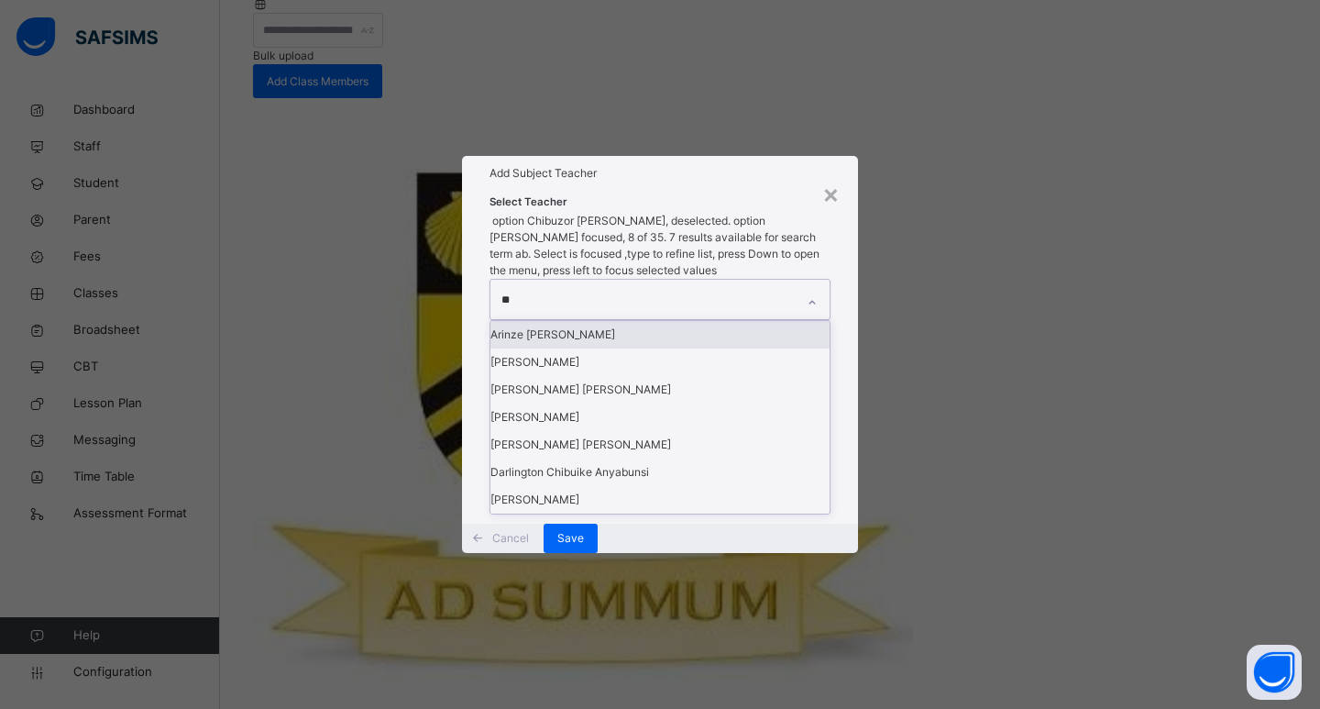
type input "***"
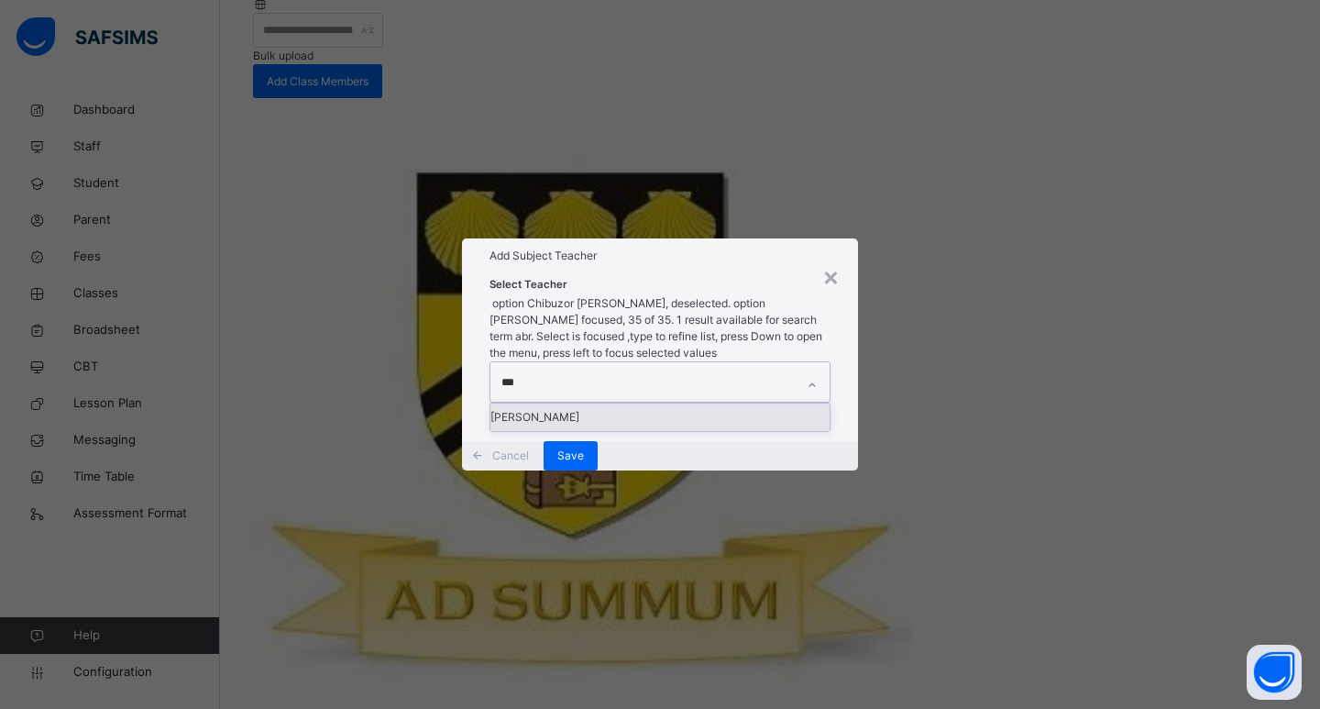
click at [600, 403] on div "[PERSON_NAME]" at bounding box center [659, 416] width 339 height 27
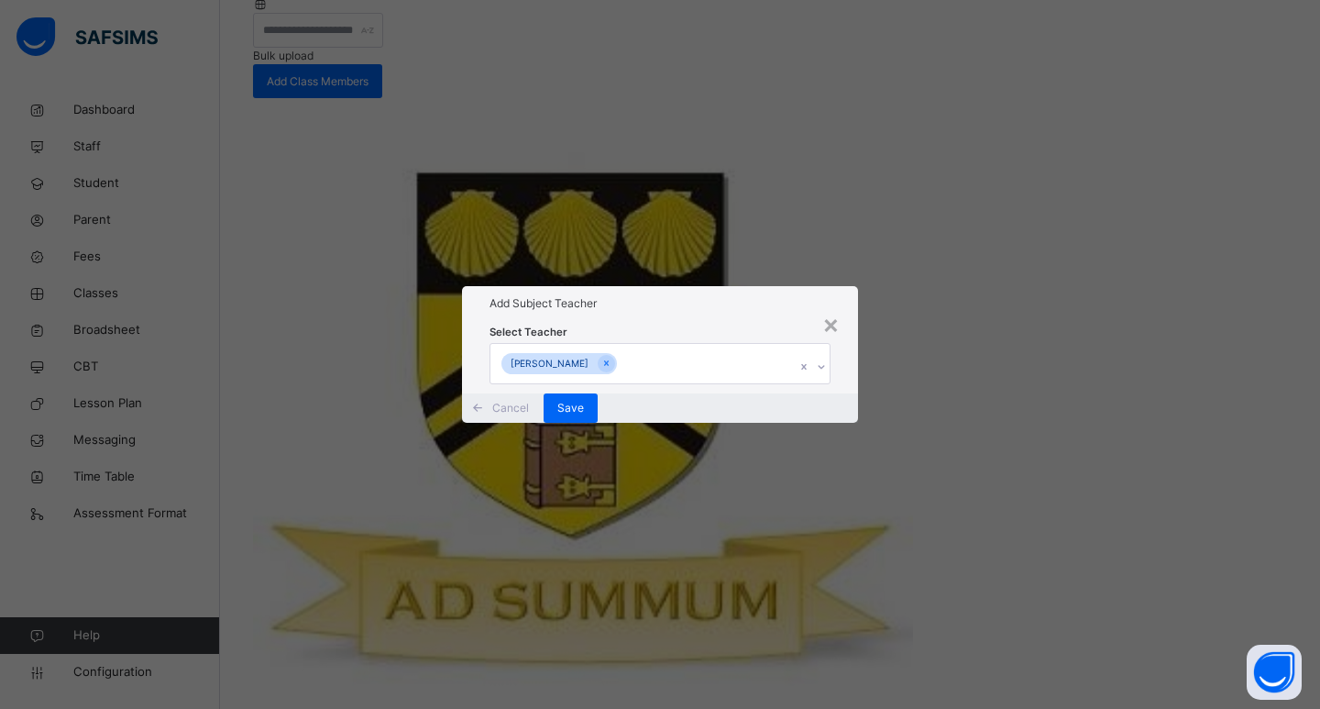
click at [836, 417] on div "Cancel Save" at bounding box center [660, 407] width 396 height 29
click at [584, 416] on span "Save" at bounding box center [570, 408] width 27 height 16
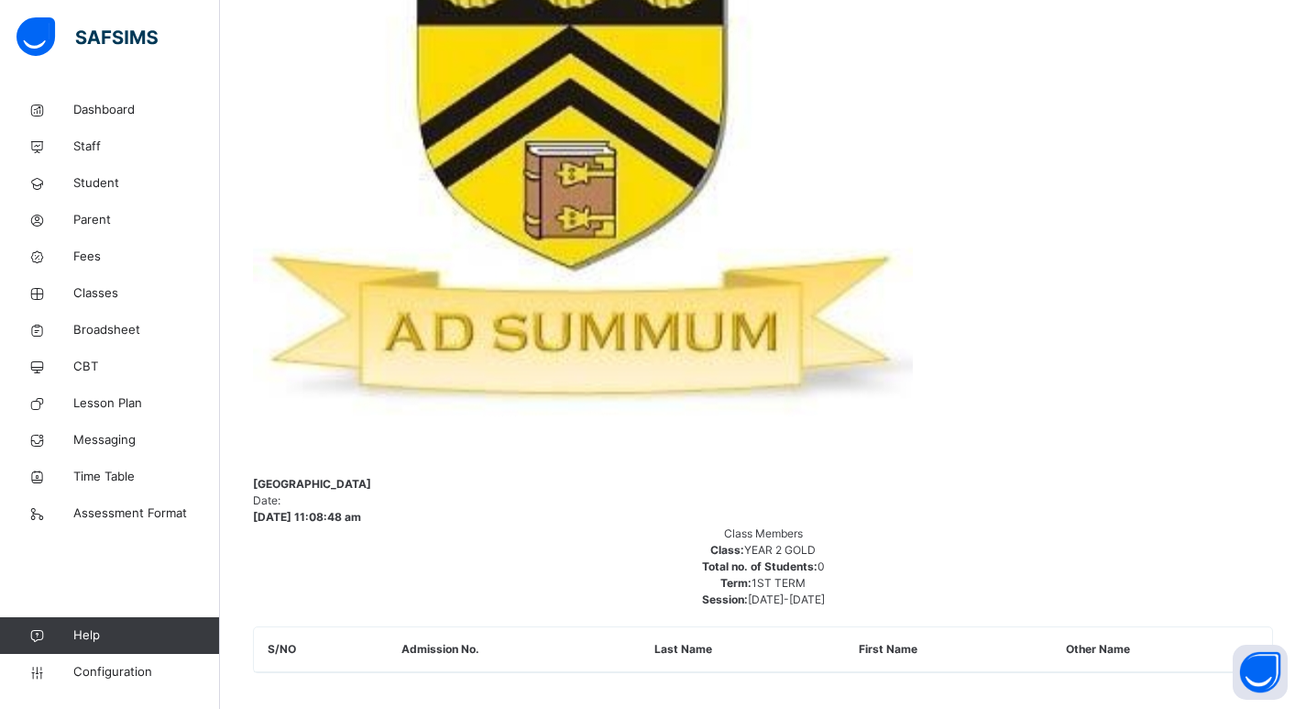
scroll to position [571, 0]
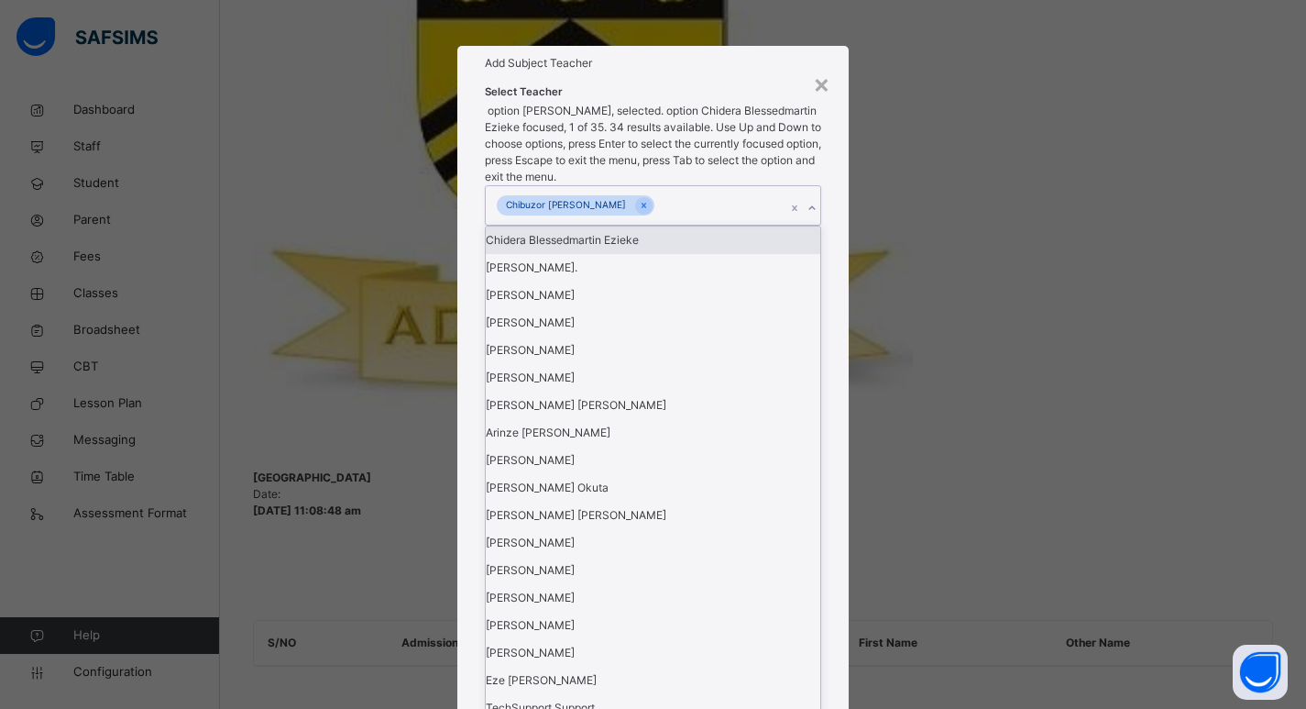
click at [809, 217] on icon at bounding box center [812, 208] width 11 height 18
click at [639, 212] on icon at bounding box center [644, 205] width 10 height 13
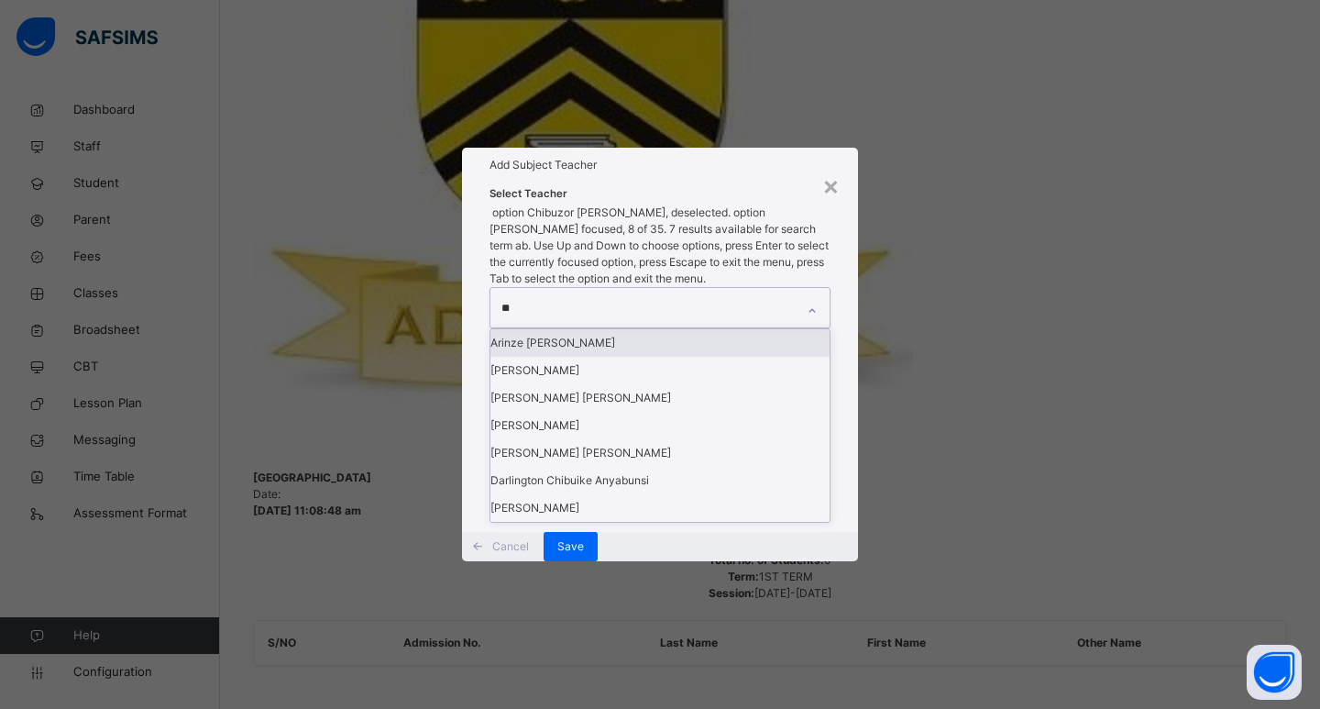
type input "***"
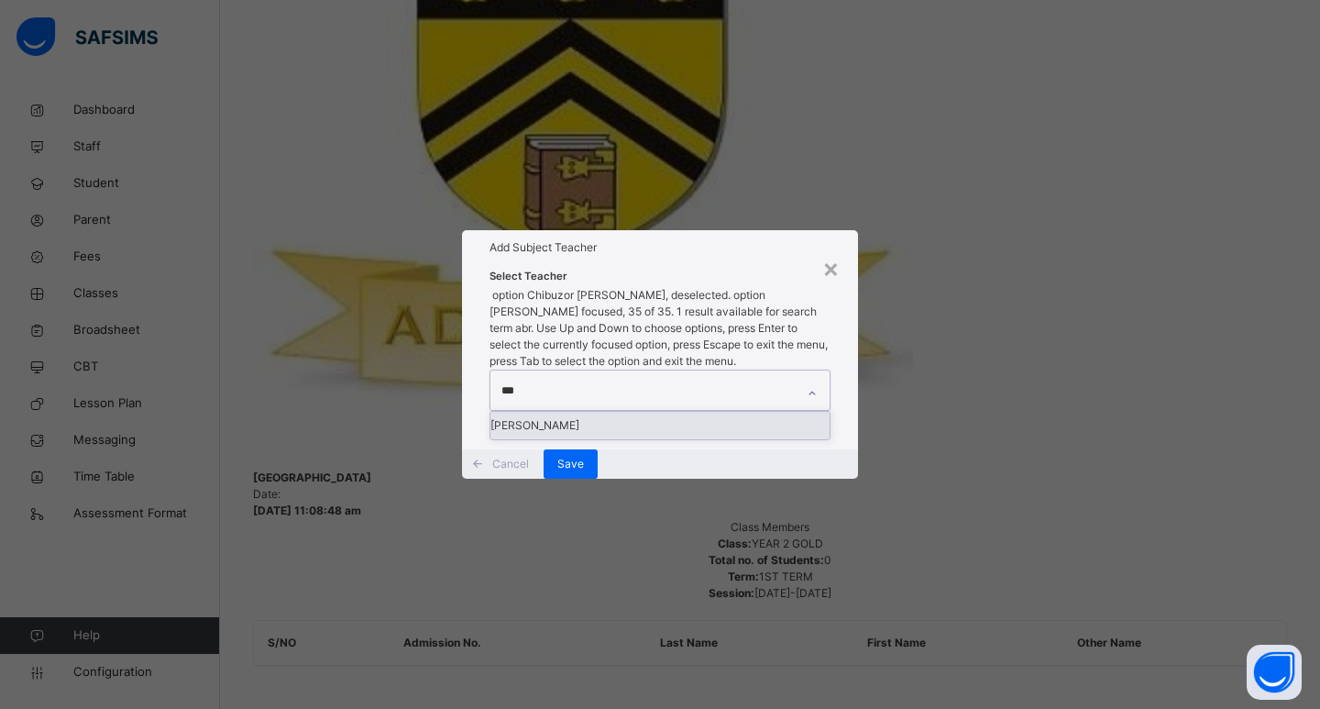
click at [599, 412] on div "[PERSON_NAME]" at bounding box center [659, 425] width 339 height 27
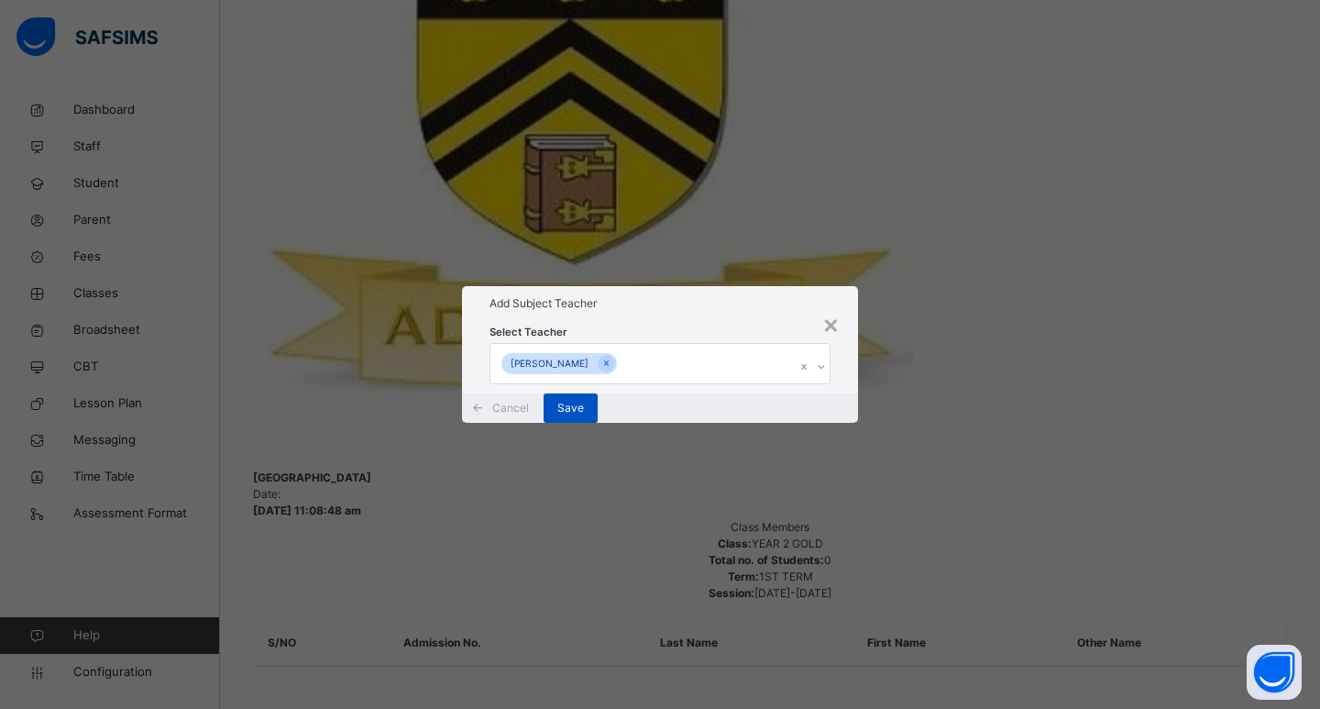
click at [598, 423] on div "Save" at bounding box center [571, 407] width 54 height 29
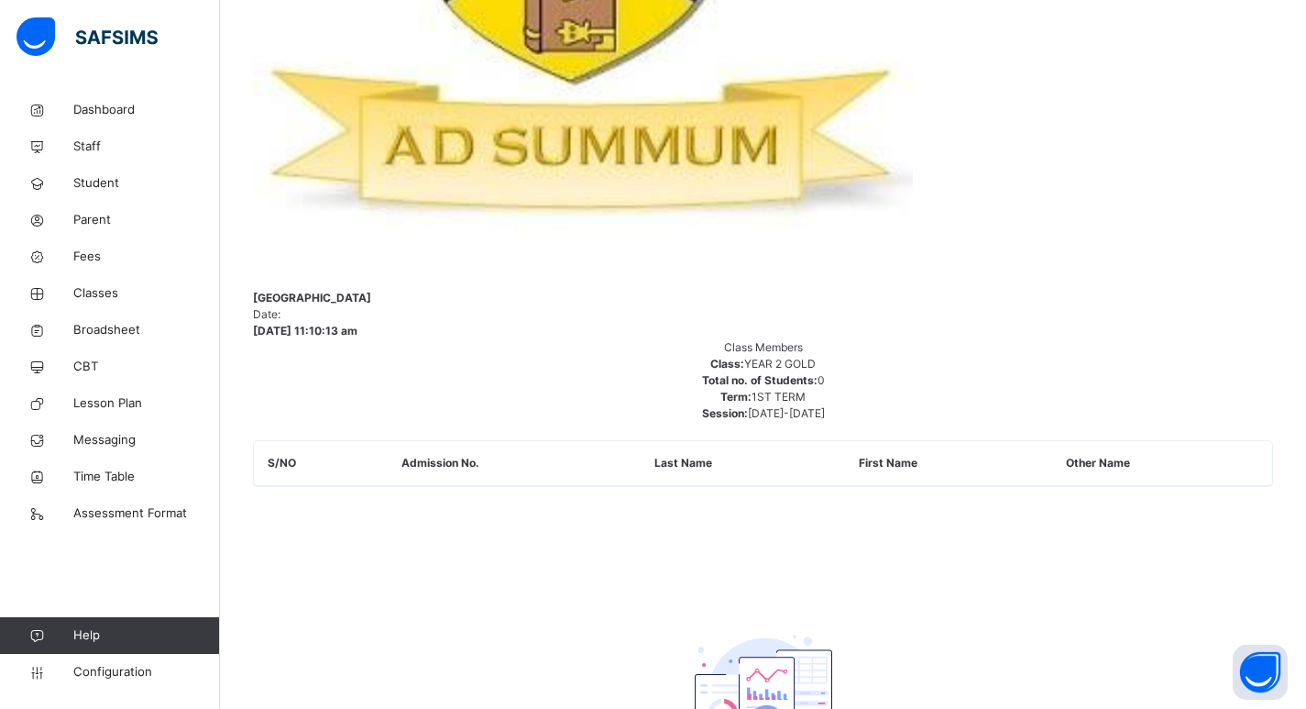
scroll to position [754, 0]
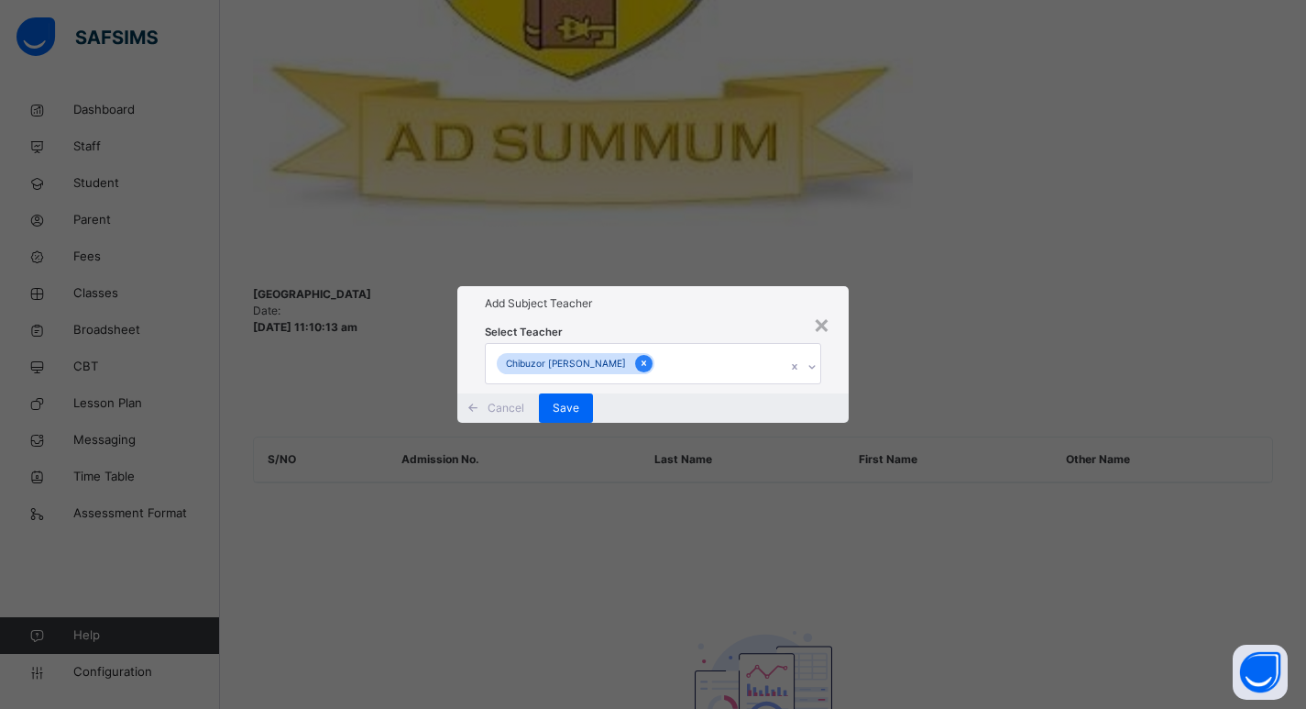
click at [635, 355] on div at bounding box center [643, 363] width 17 height 17
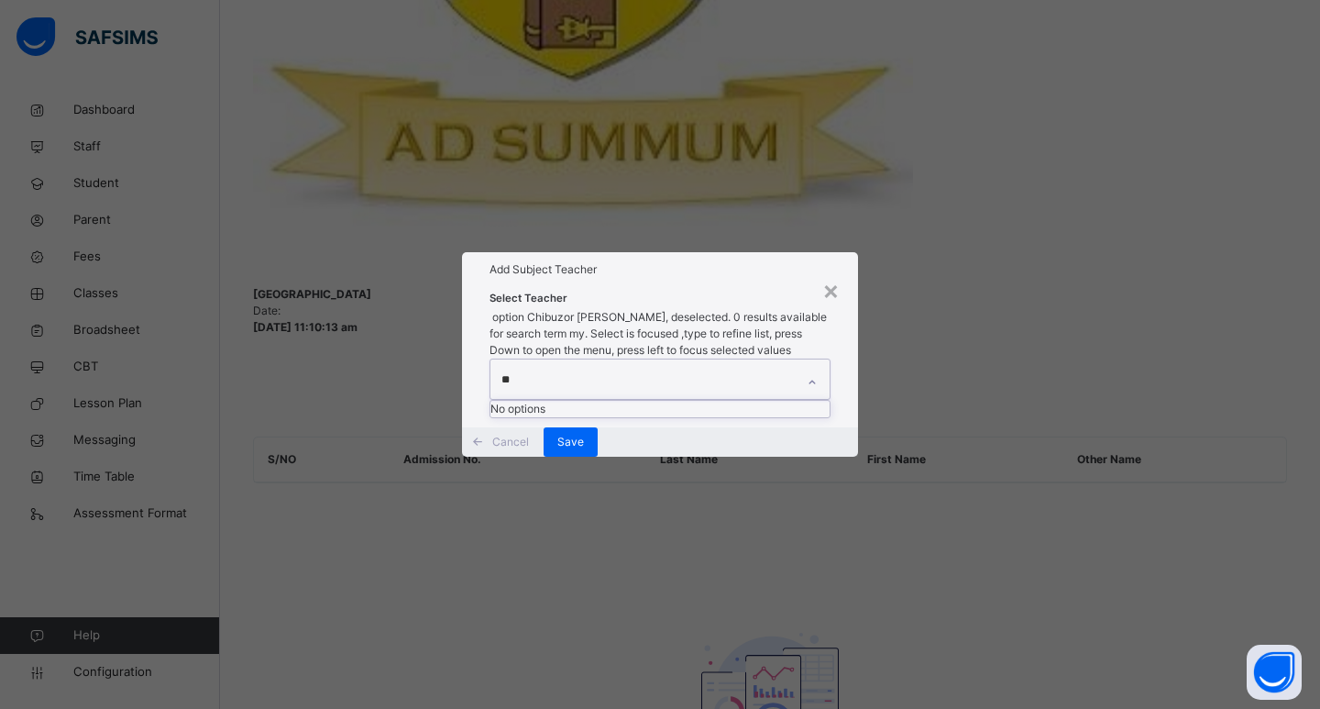
type input "*"
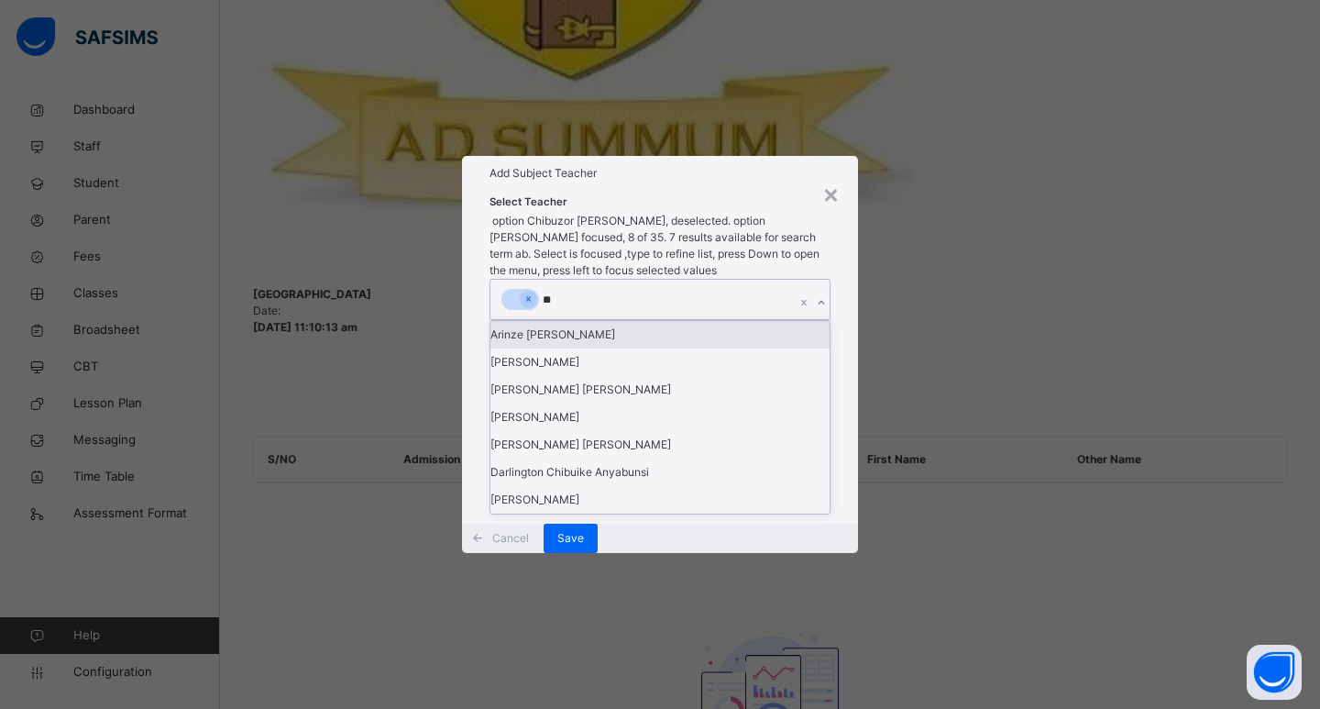
type input "***"
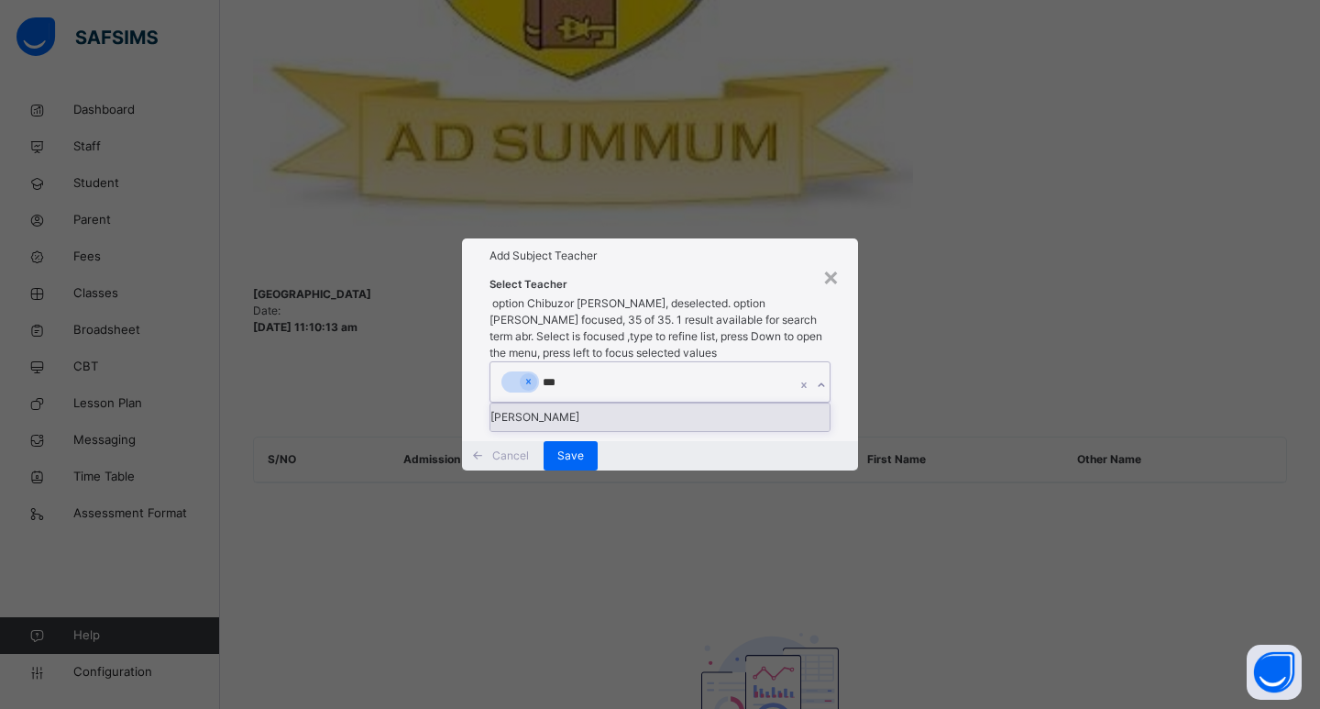
click at [591, 403] on div "[PERSON_NAME]" at bounding box center [659, 416] width 339 height 27
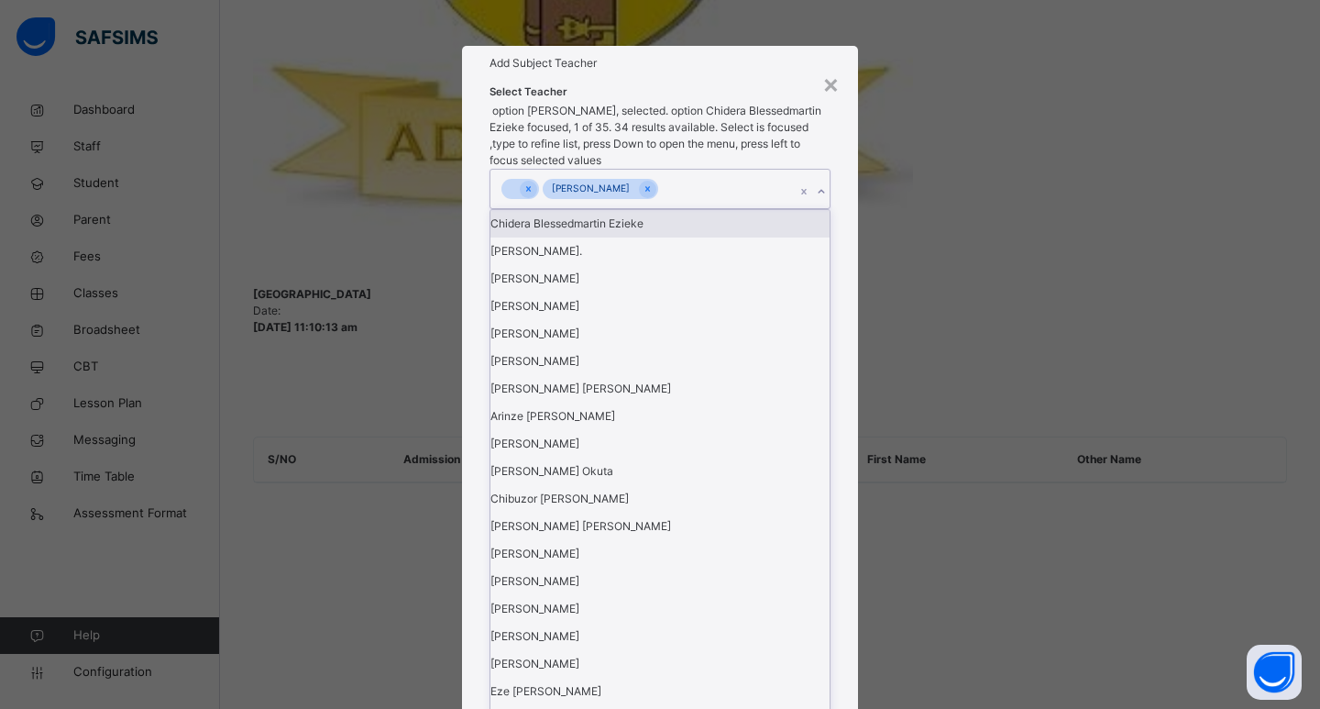
click at [594, 237] on div "Chidera Blessedmartin Ezieke" at bounding box center [659, 223] width 339 height 27
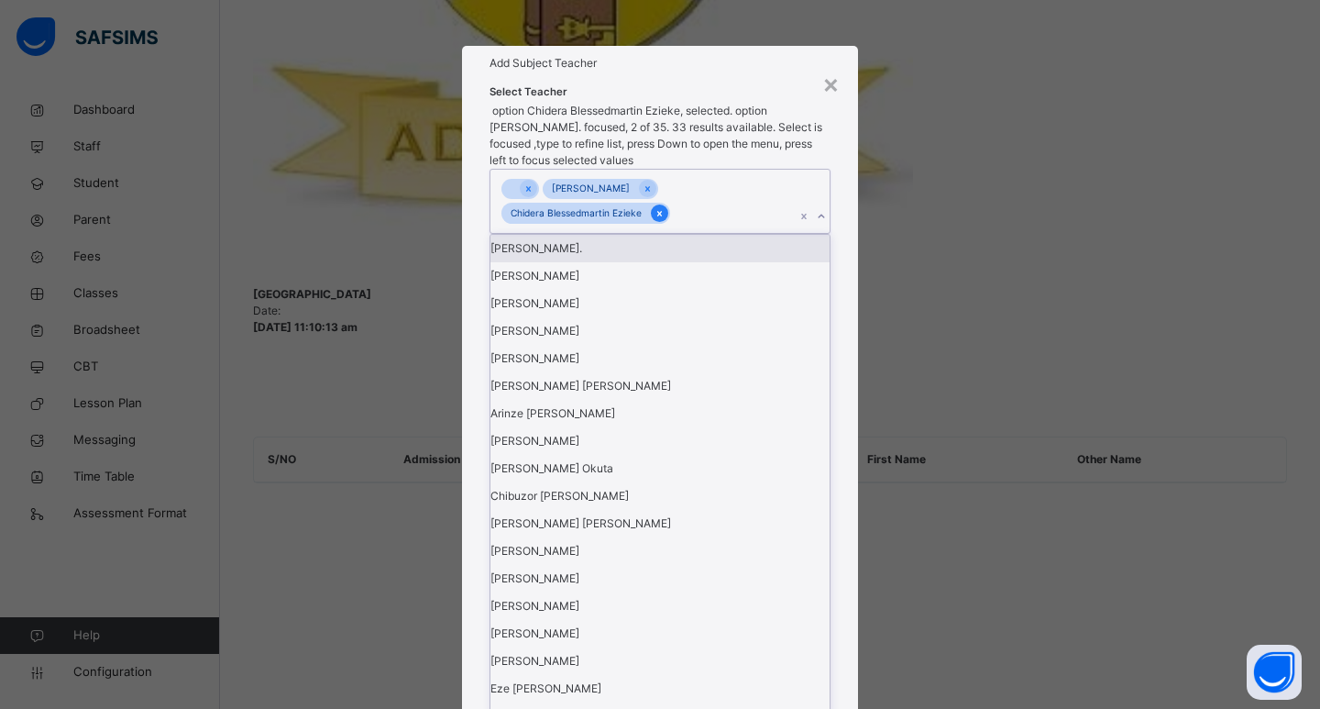
click at [663, 220] on icon at bounding box center [659, 213] width 10 height 13
click at [841, 405] on div "Select Teacher option Chidera Blessedmartin Ezieke, deselected. option [PERSON_…" at bounding box center [660, 618] width 396 height 1074
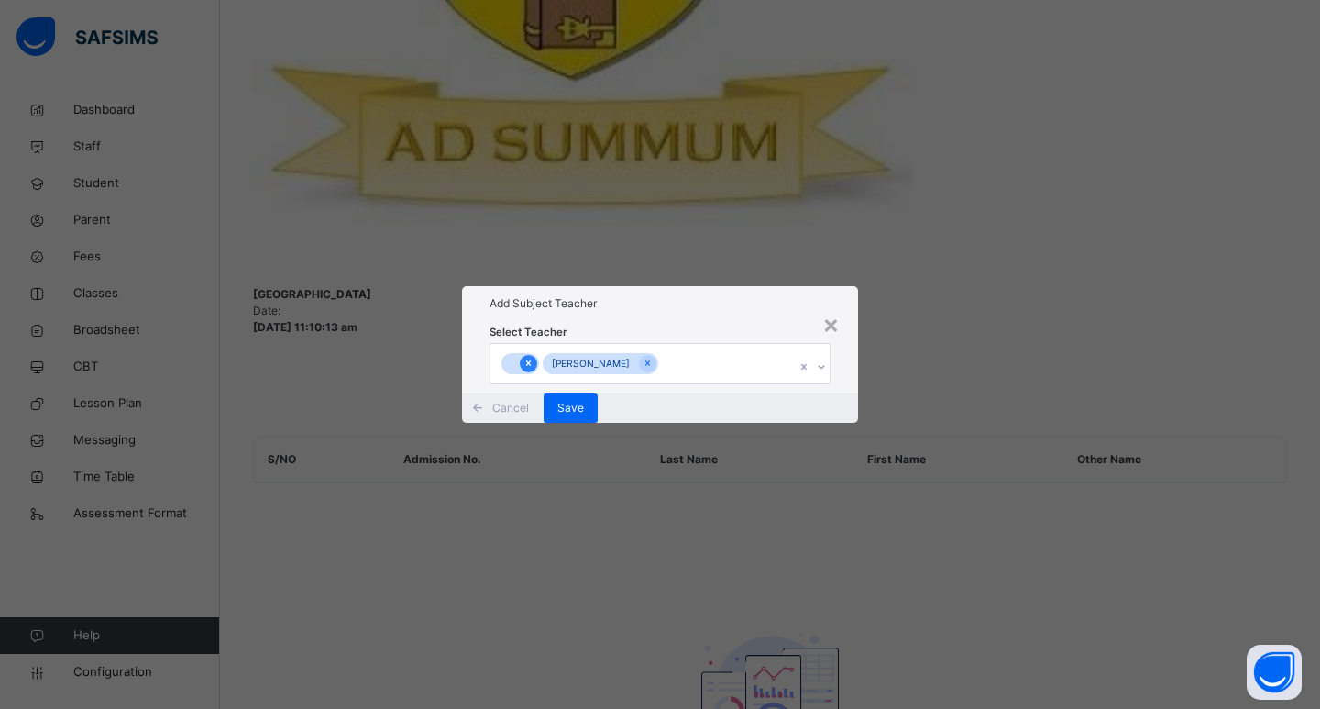
click at [529, 357] on icon at bounding box center [528, 363] width 10 height 13
click at [598, 423] on div "Save" at bounding box center [571, 407] width 54 height 29
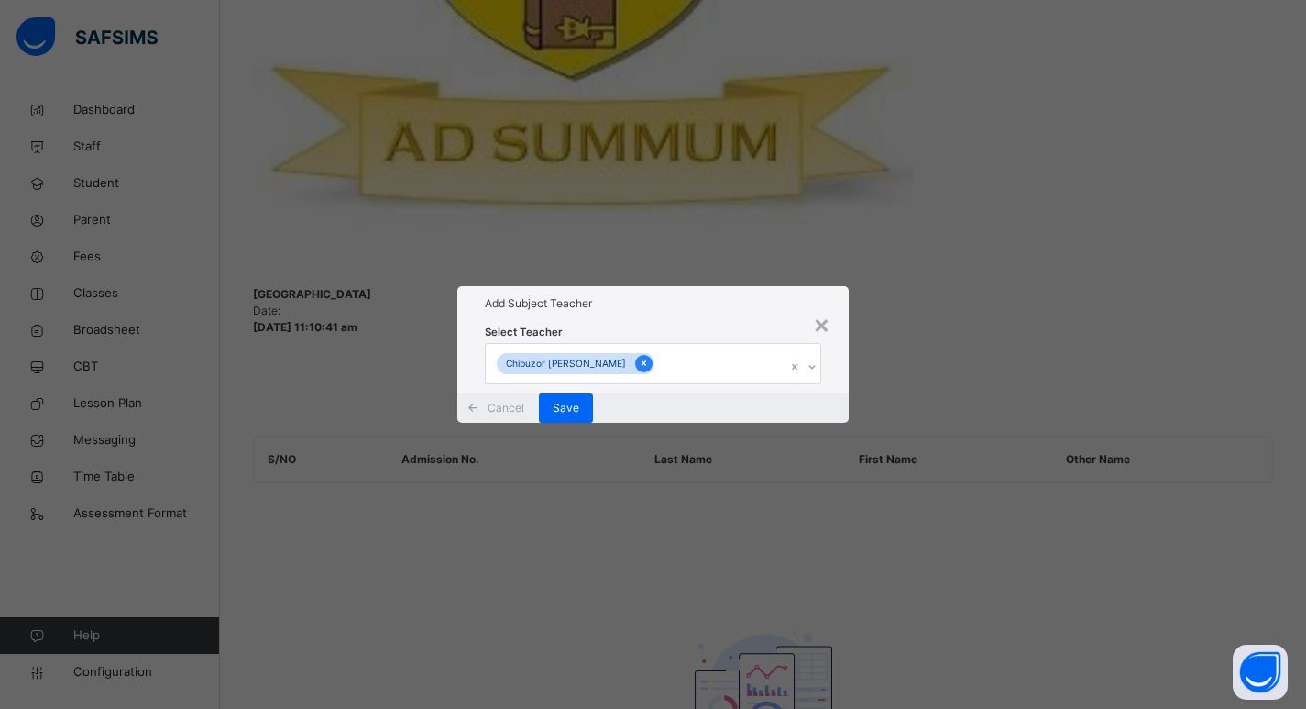
click at [639, 357] on icon at bounding box center [644, 363] width 10 height 13
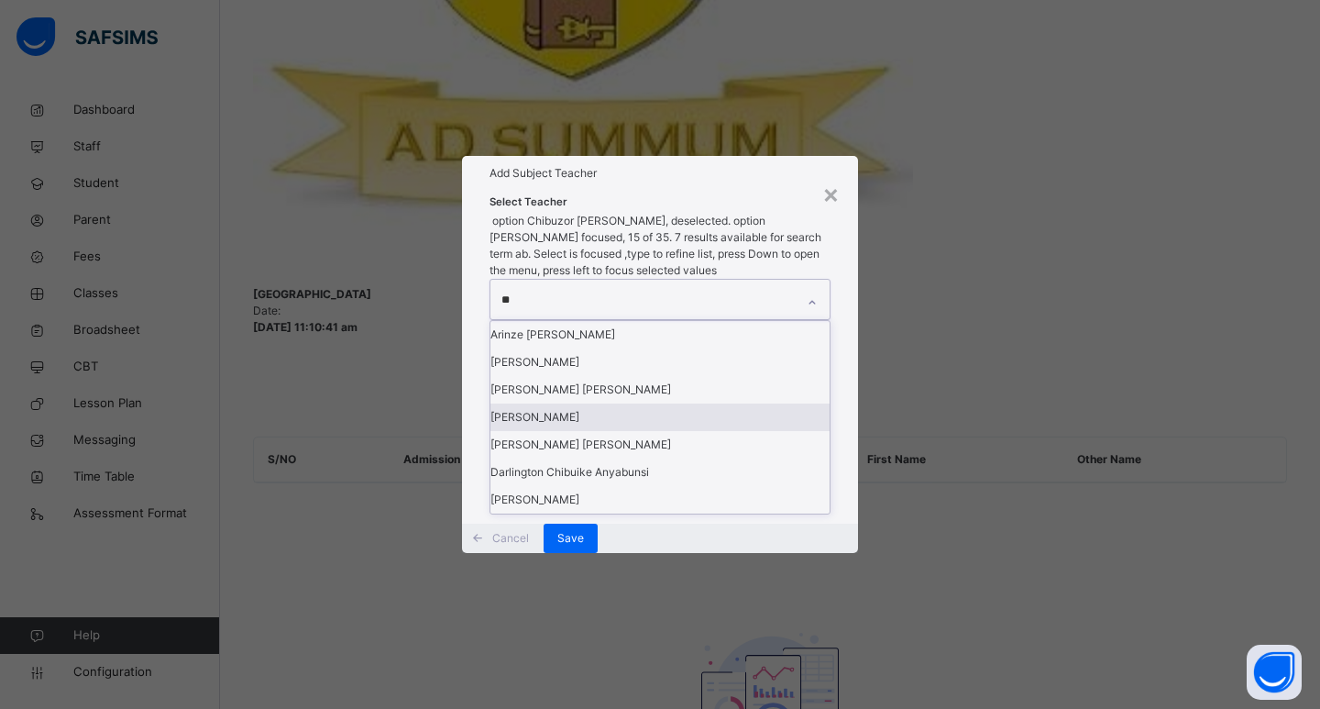
type input "***"
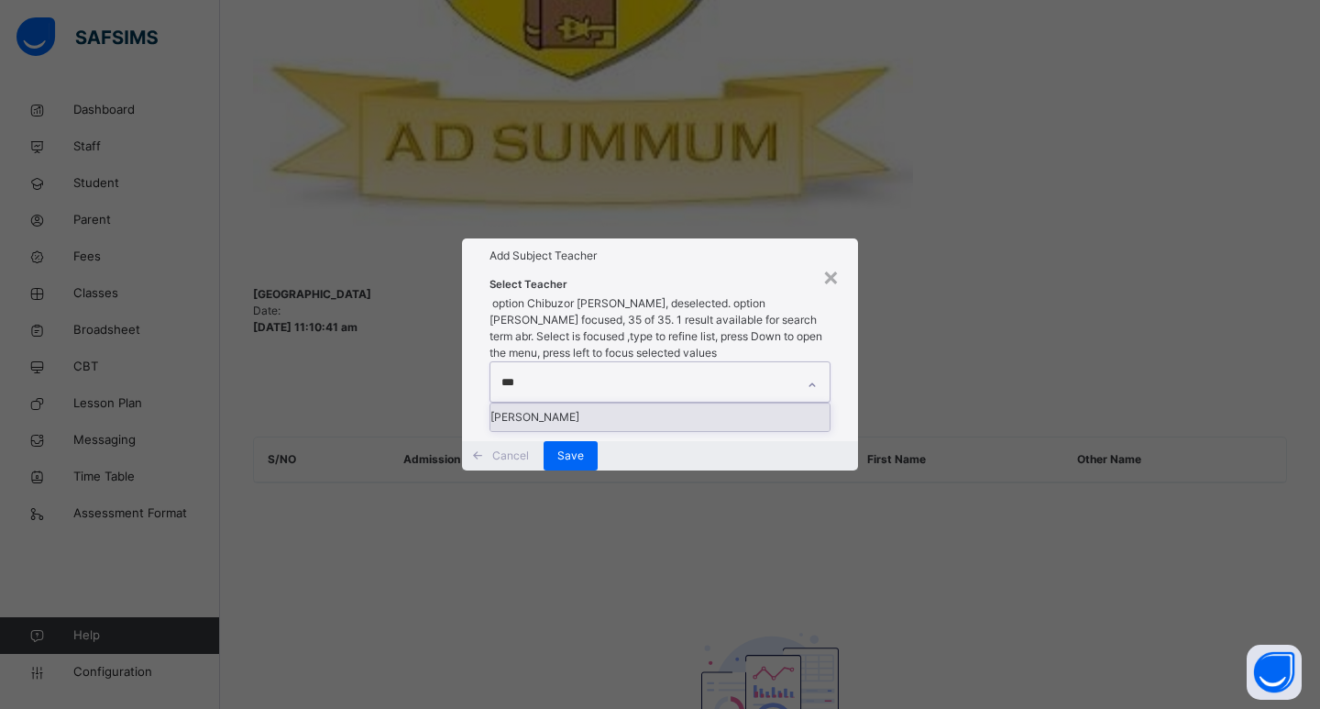
click at [584, 403] on div "[PERSON_NAME]" at bounding box center [659, 416] width 339 height 27
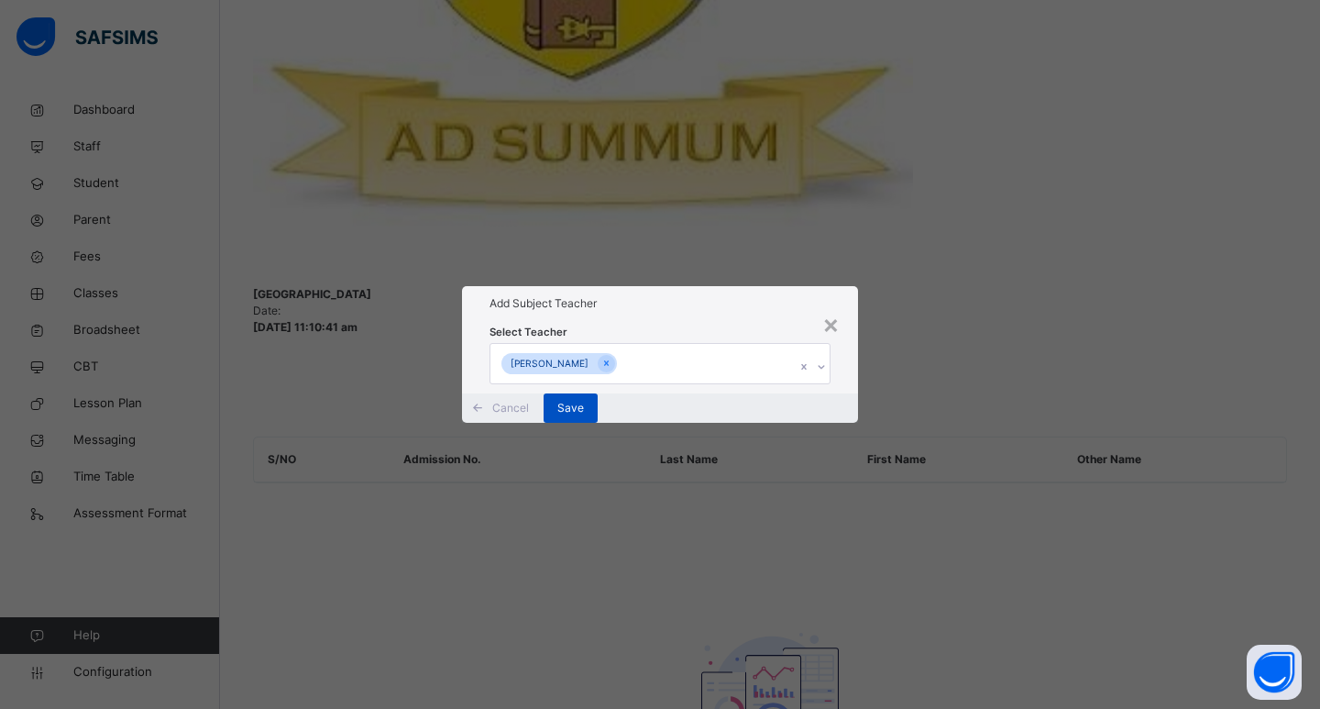
click at [598, 423] on div "Save" at bounding box center [571, 407] width 54 height 29
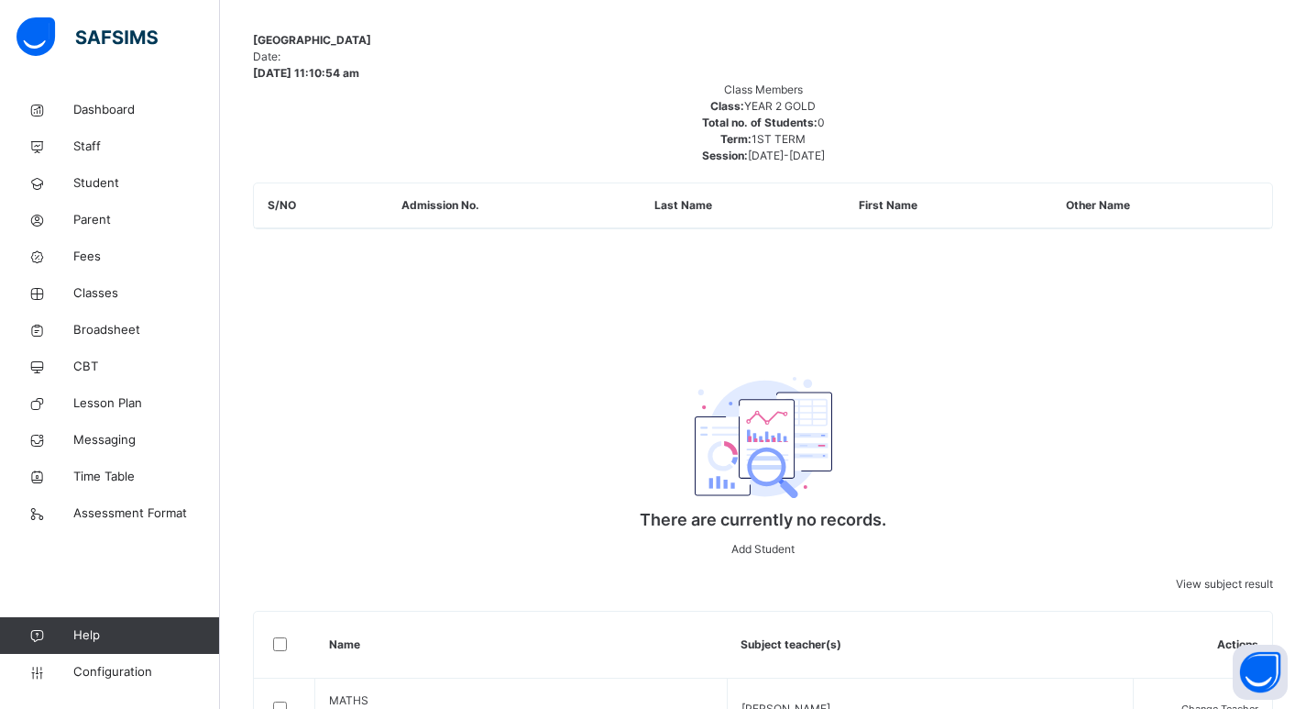
scroll to position [1029, 0]
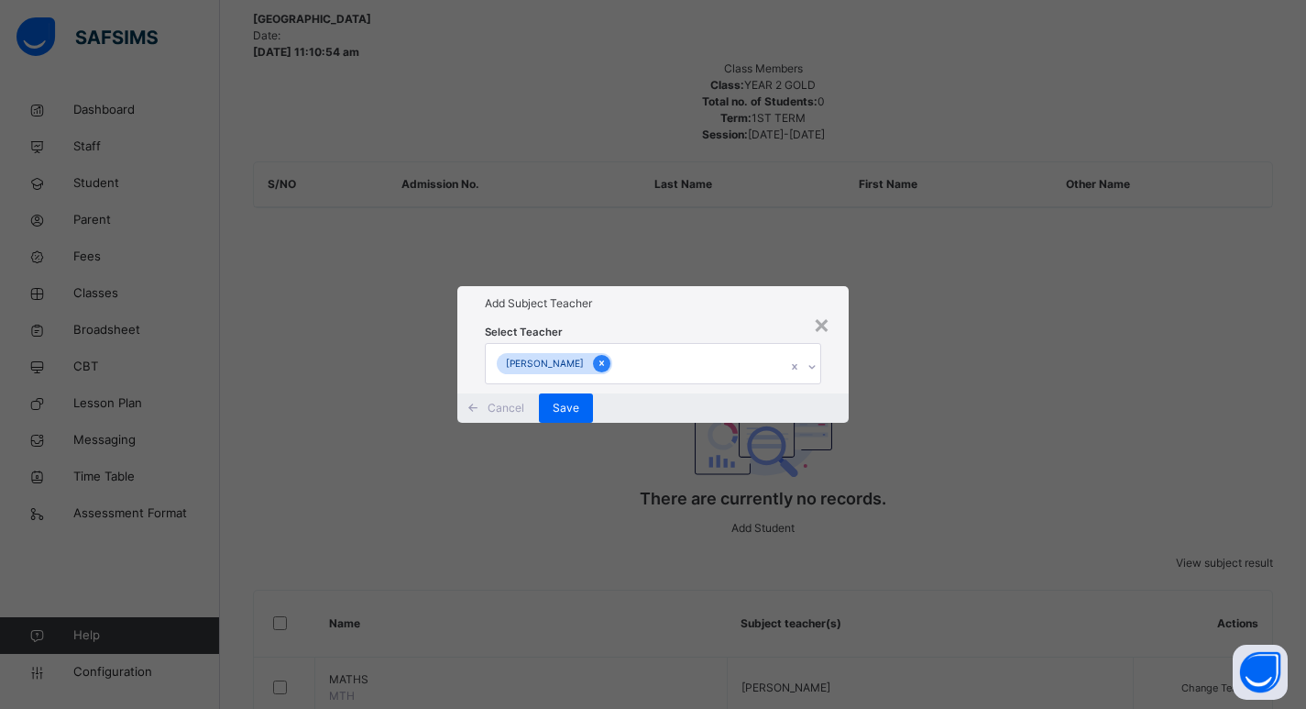
click at [593, 355] on div at bounding box center [601, 363] width 17 height 17
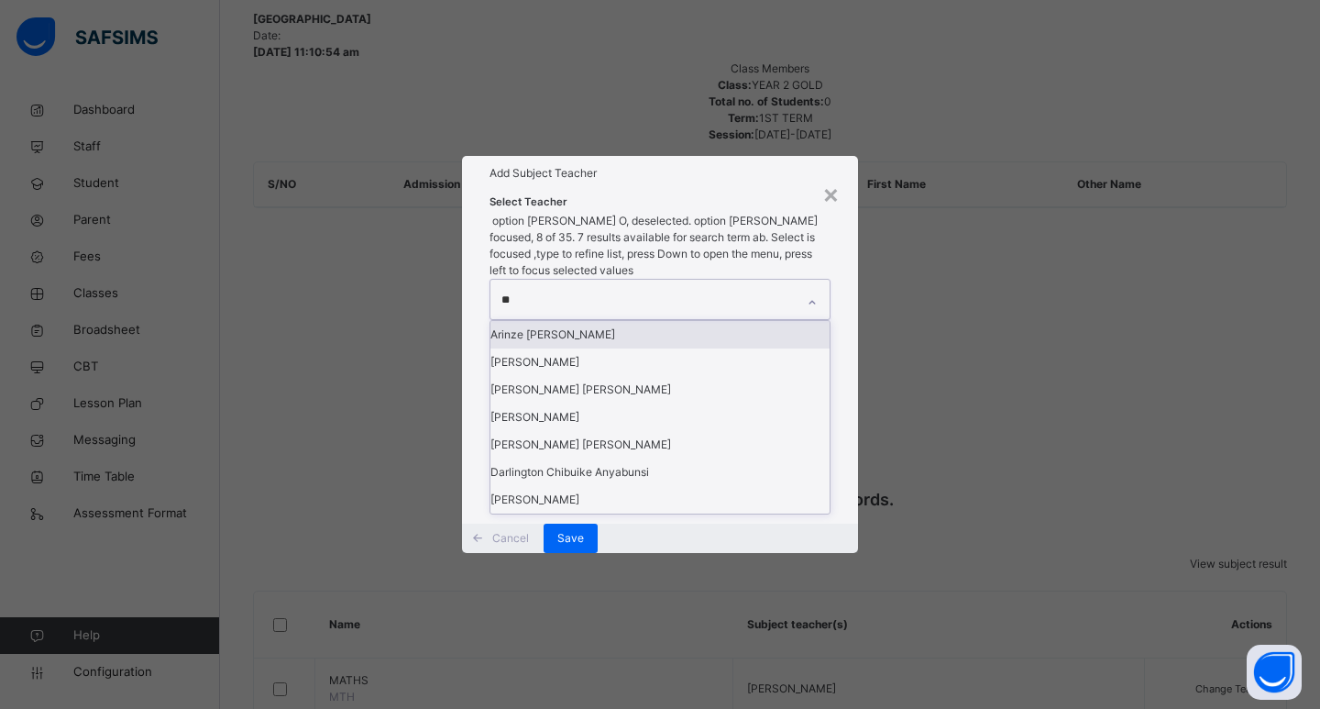
type input "***"
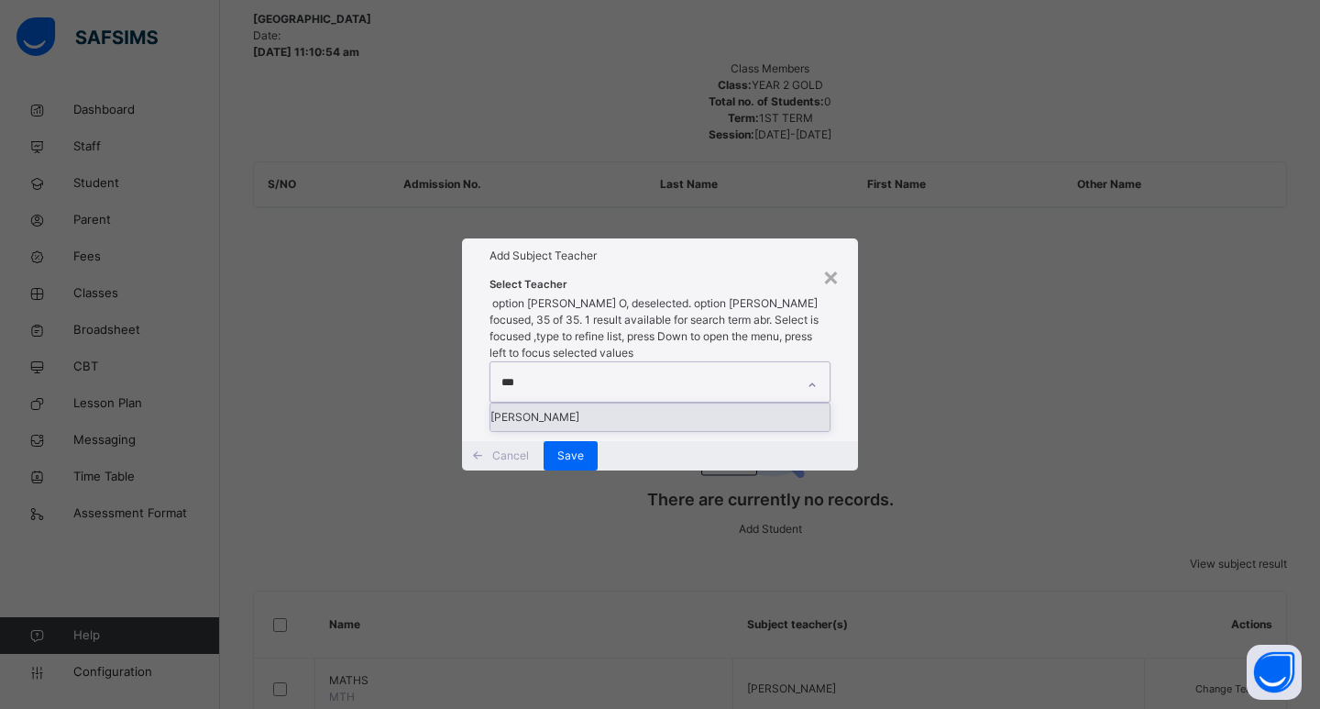
click at [578, 403] on div "[PERSON_NAME]" at bounding box center [659, 416] width 339 height 27
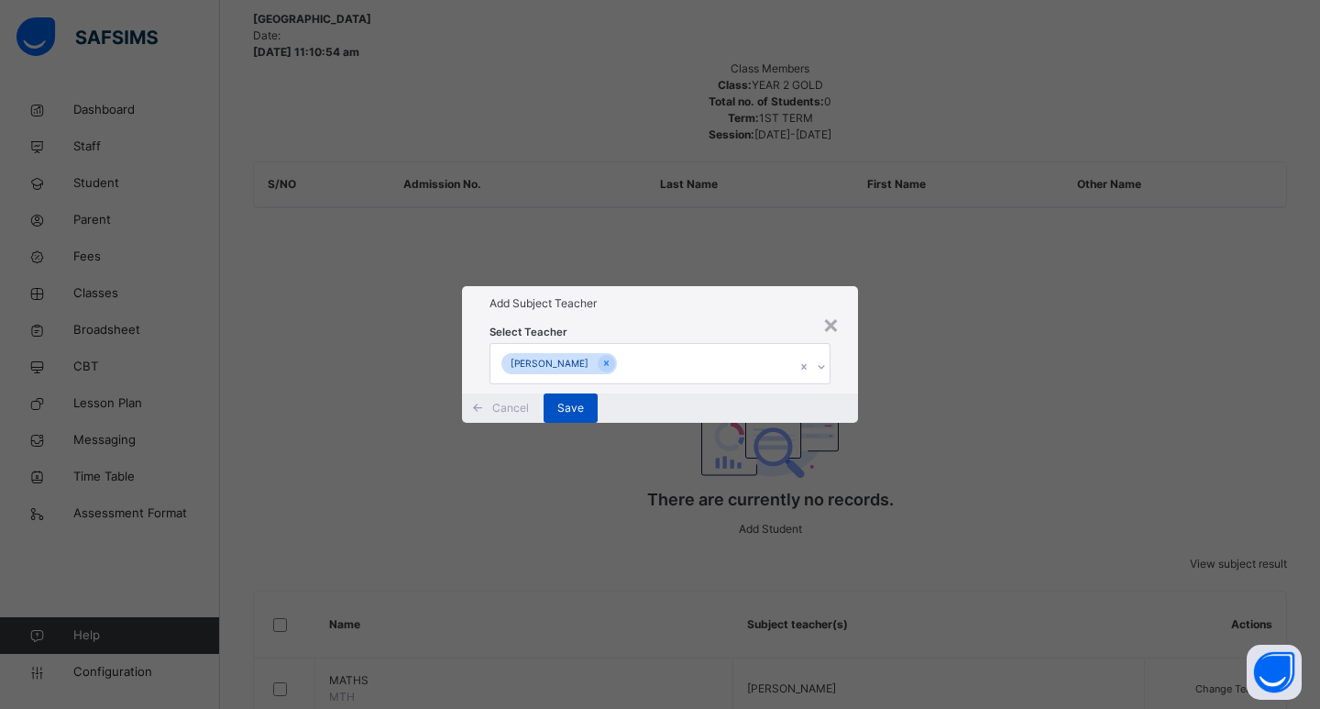
click at [598, 423] on div "Save" at bounding box center [571, 407] width 54 height 29
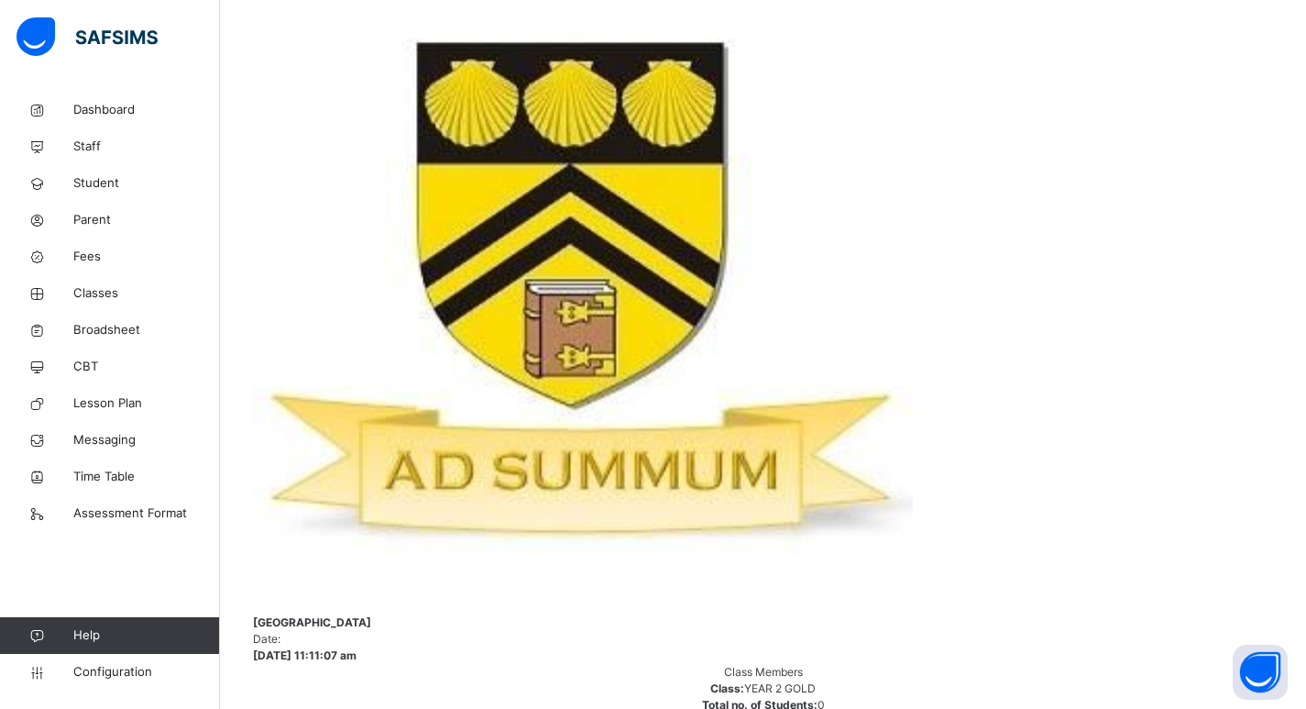
scroll to position [458, 0]
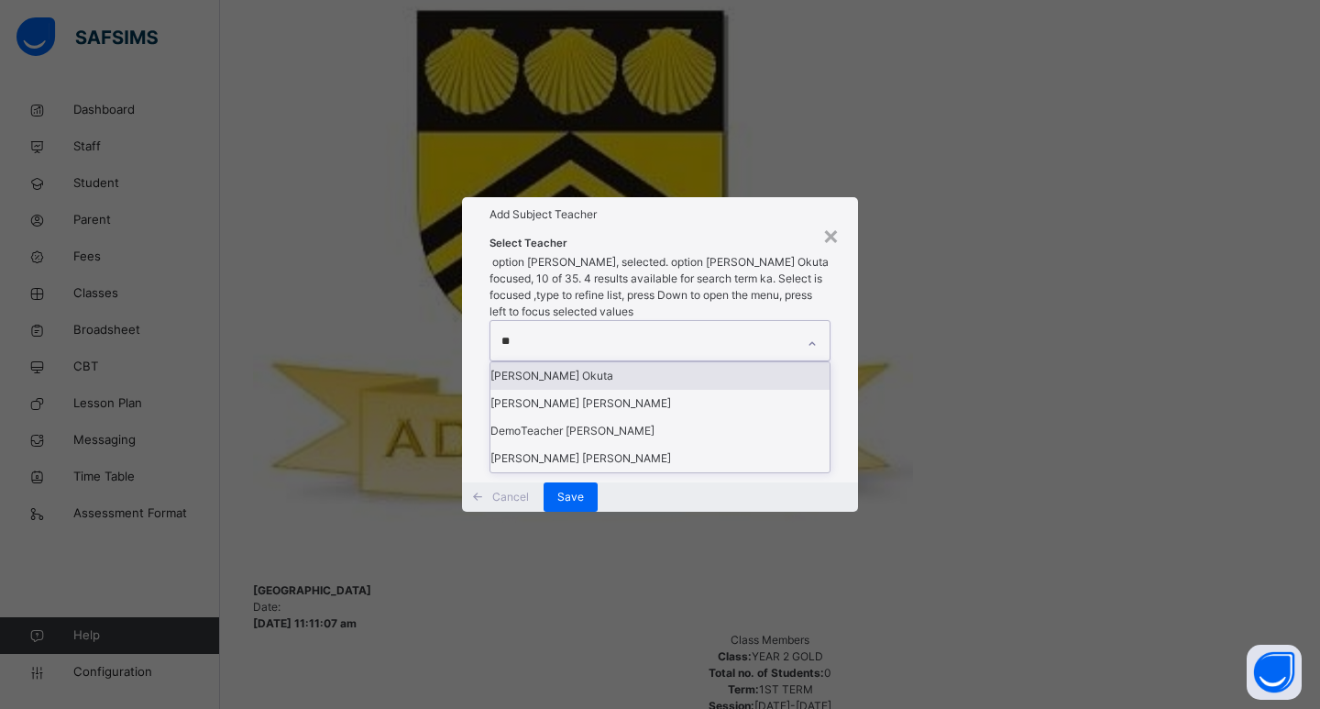
type input "***"
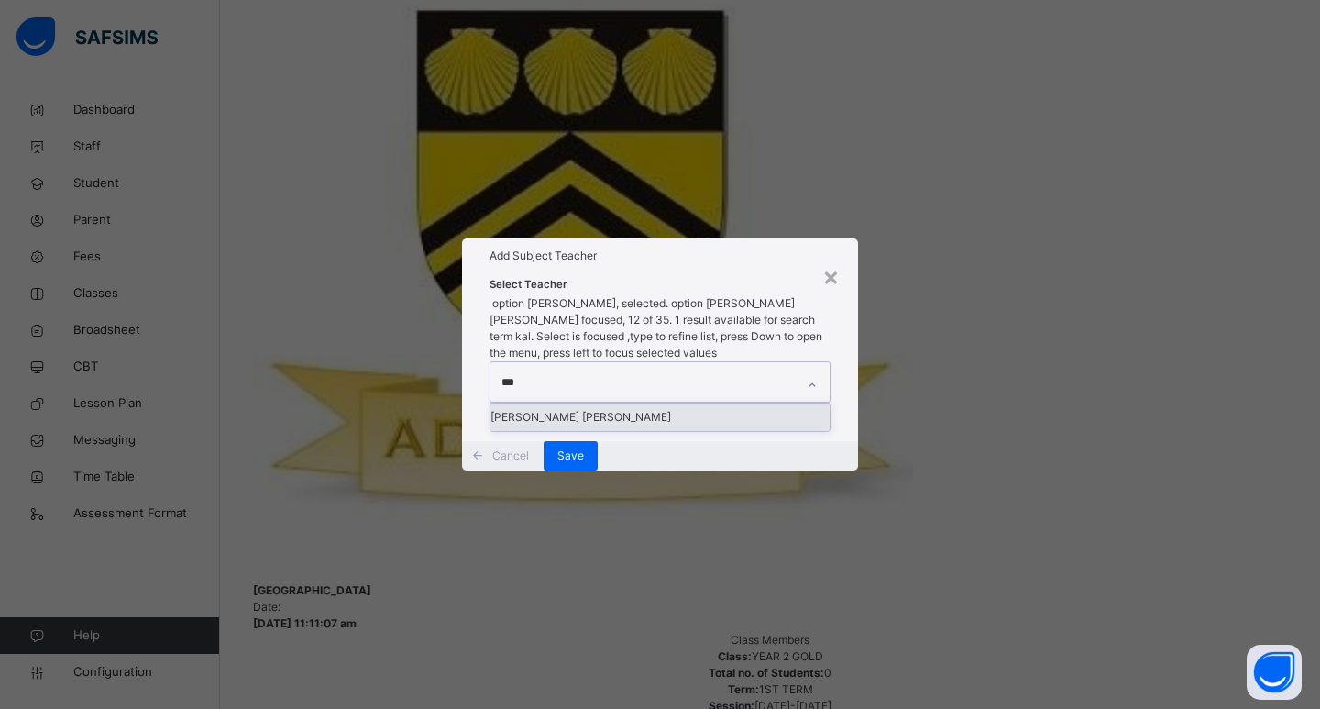
click at [585, 403] on div "[PERSON_NAME] [PERSON_NAME]" at bounding box center [659, 416] width 339 height 27
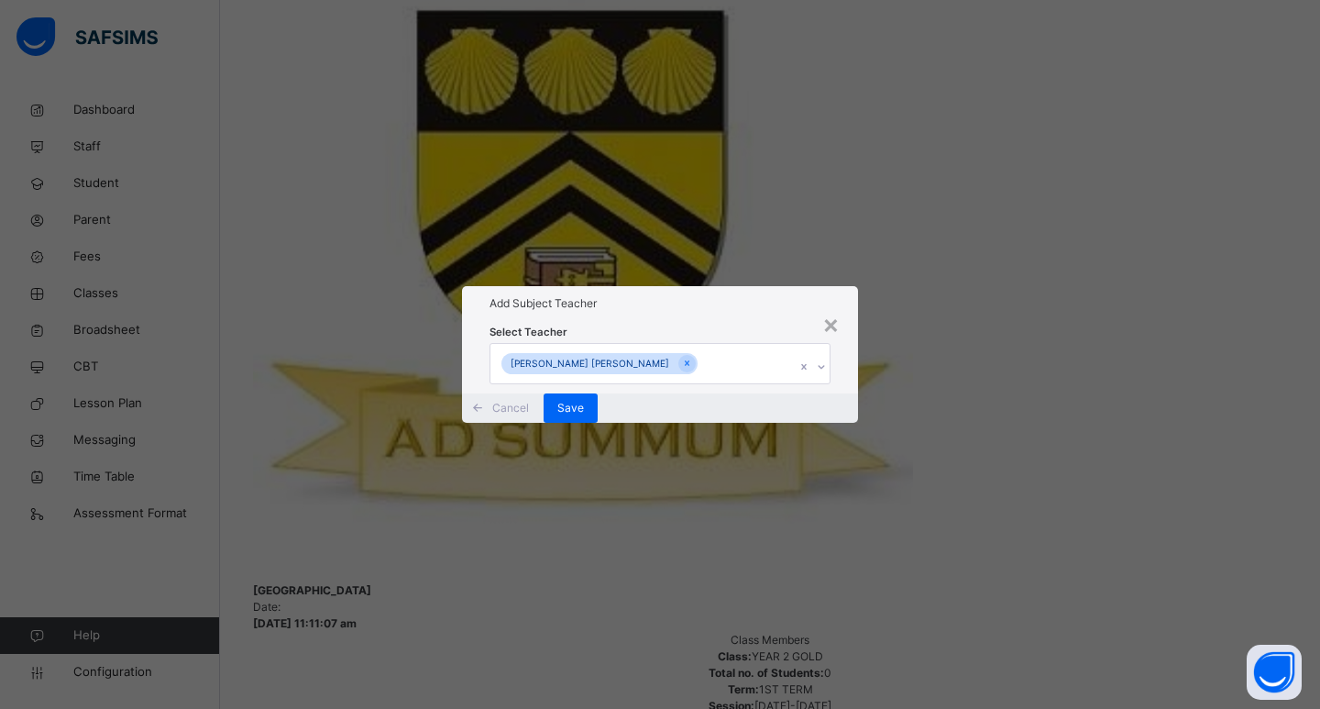
click at [839, 382] on div "Select Teacher [PERSON_NAME] [PERSON_NAME]" at bounding box center [660, 356] width 396 height 71
click at [584, 416] on span "Save" at bounding box center [570, 408] width 27 height 16
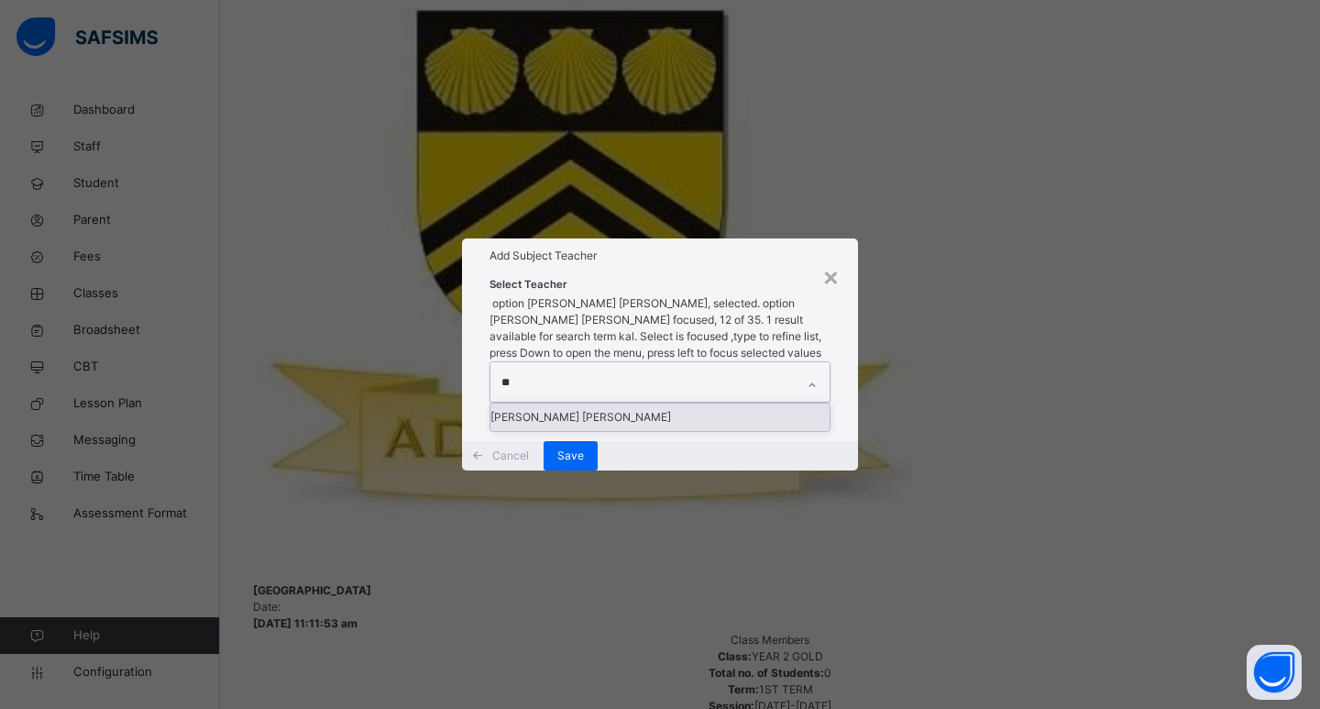
type input "***"
click at [725, 403] on div "[PERSON_NAME] [PERSON_NAME]" at bounding box center [659, 416] width 339 height 27
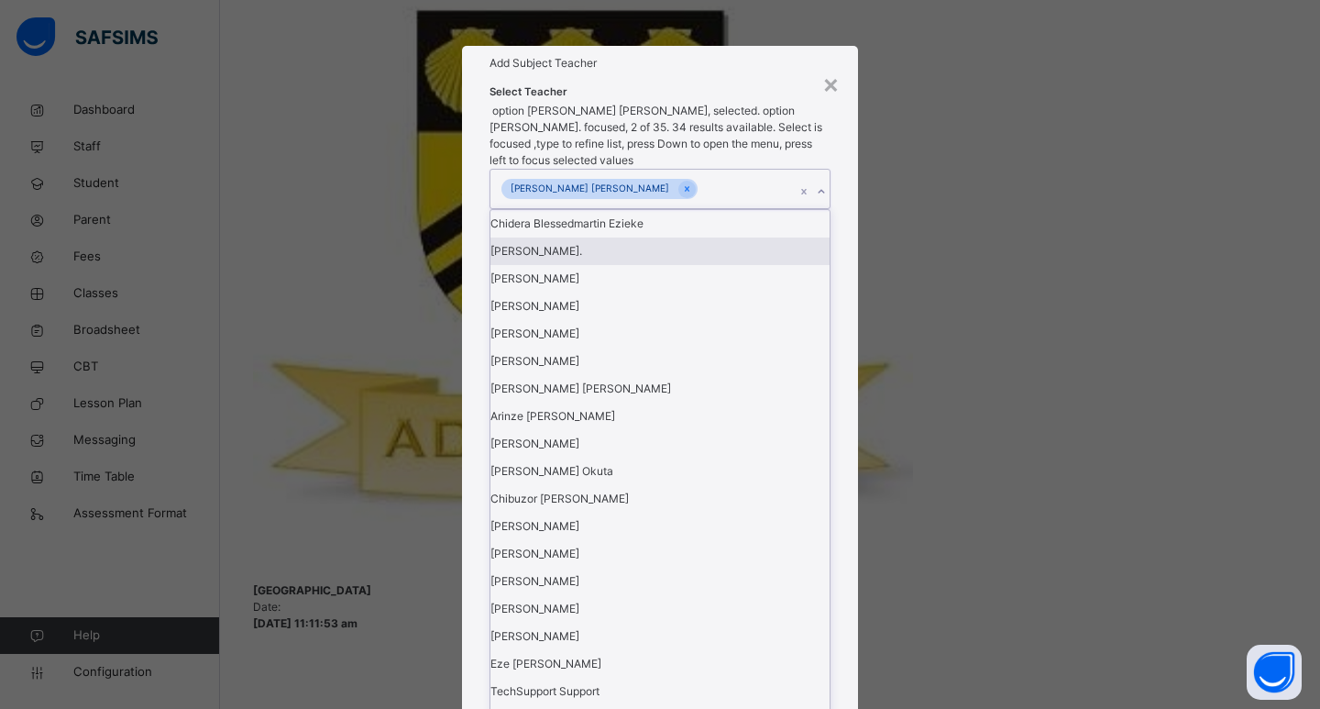
click at [841, 402] on div "Select Teacher option [PERSON_NAME] [PERSON_NAME], selected. option [PERSON_NAM…" at bounding box center [660, 618] width 396 height 1074
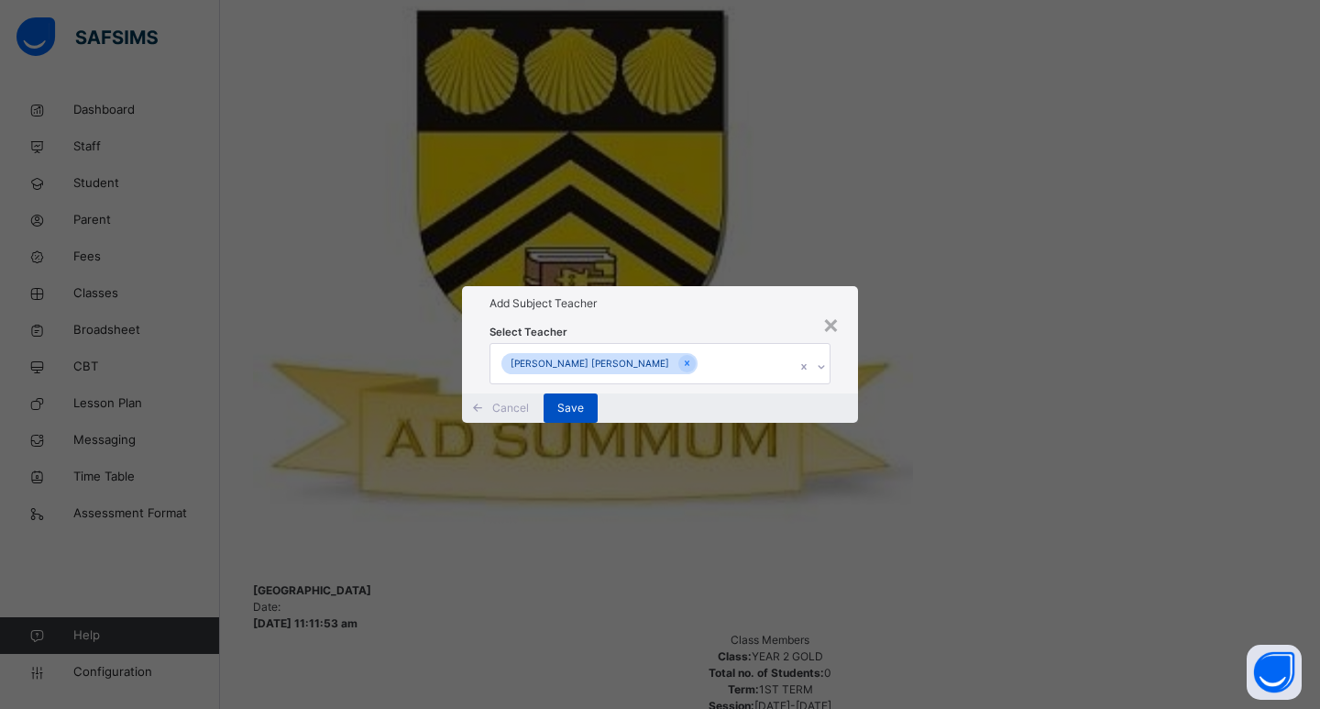
click at [584, 416] on span "Save" at bounding box center [570, 408] width 27 height 16
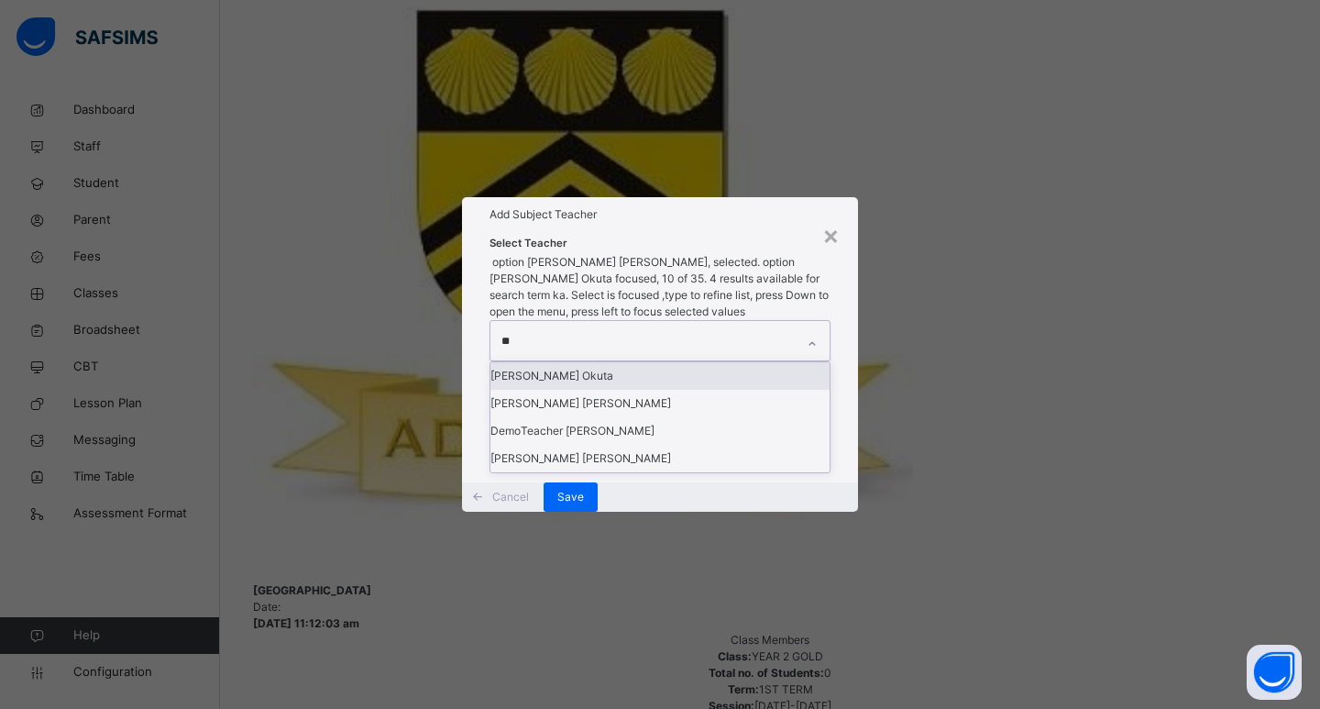
type input "***"
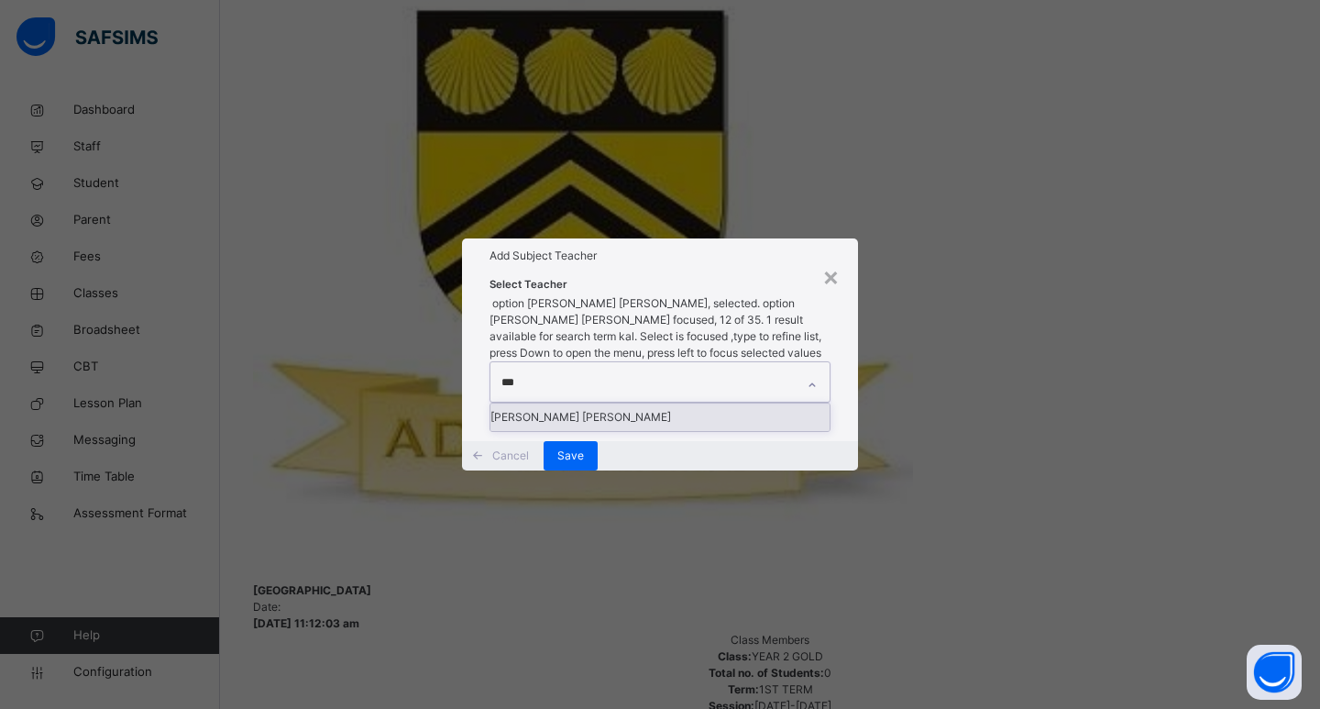
click at [665, 403] on div "[PERSON_NAME] [PERSON_NAME]" at bounding box center [659, 416] width 339 height 27
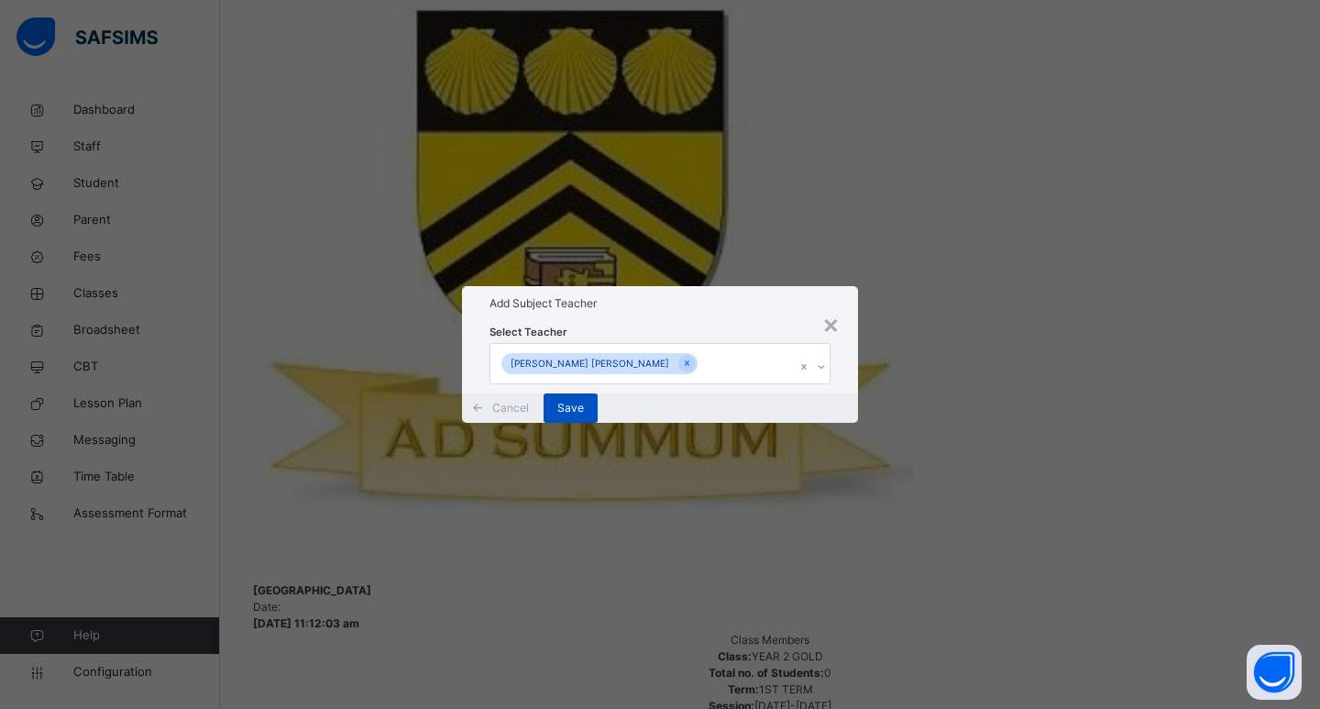
click at [584, 416] on span "Save" at bounding box center [570, 408] width 27 height 16
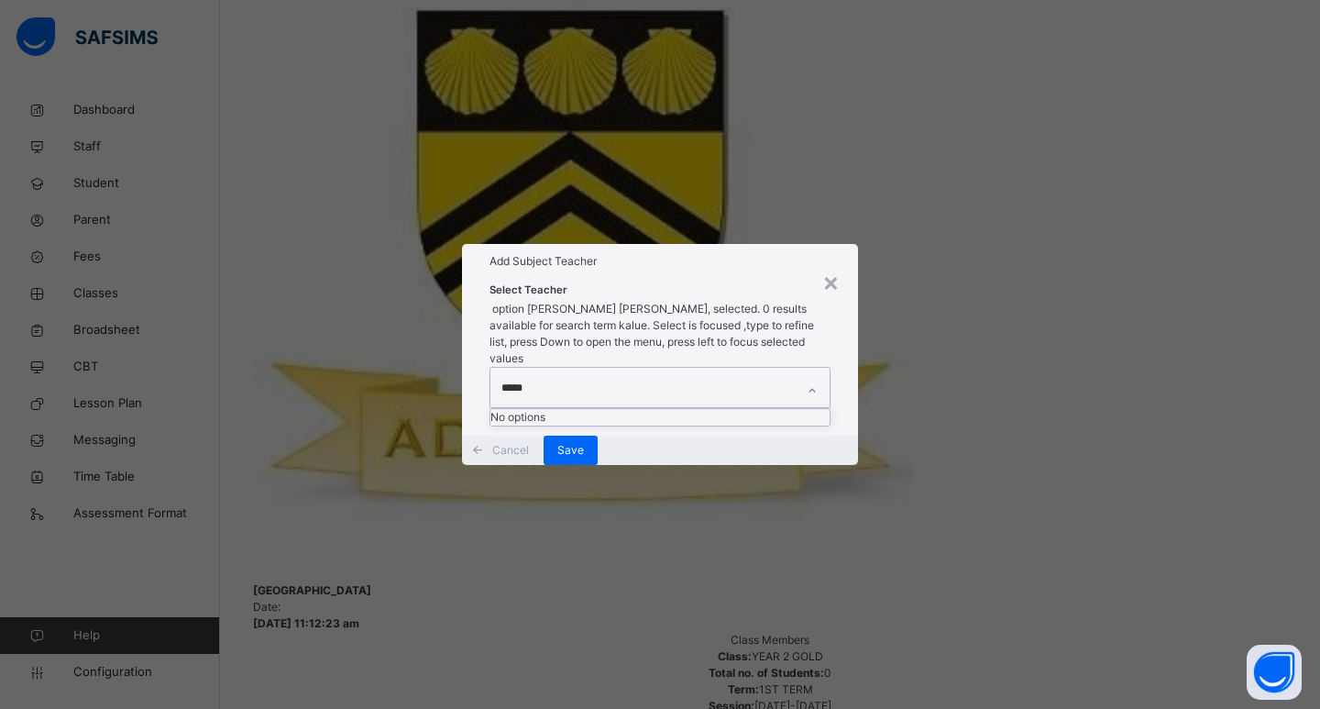
type input "****"
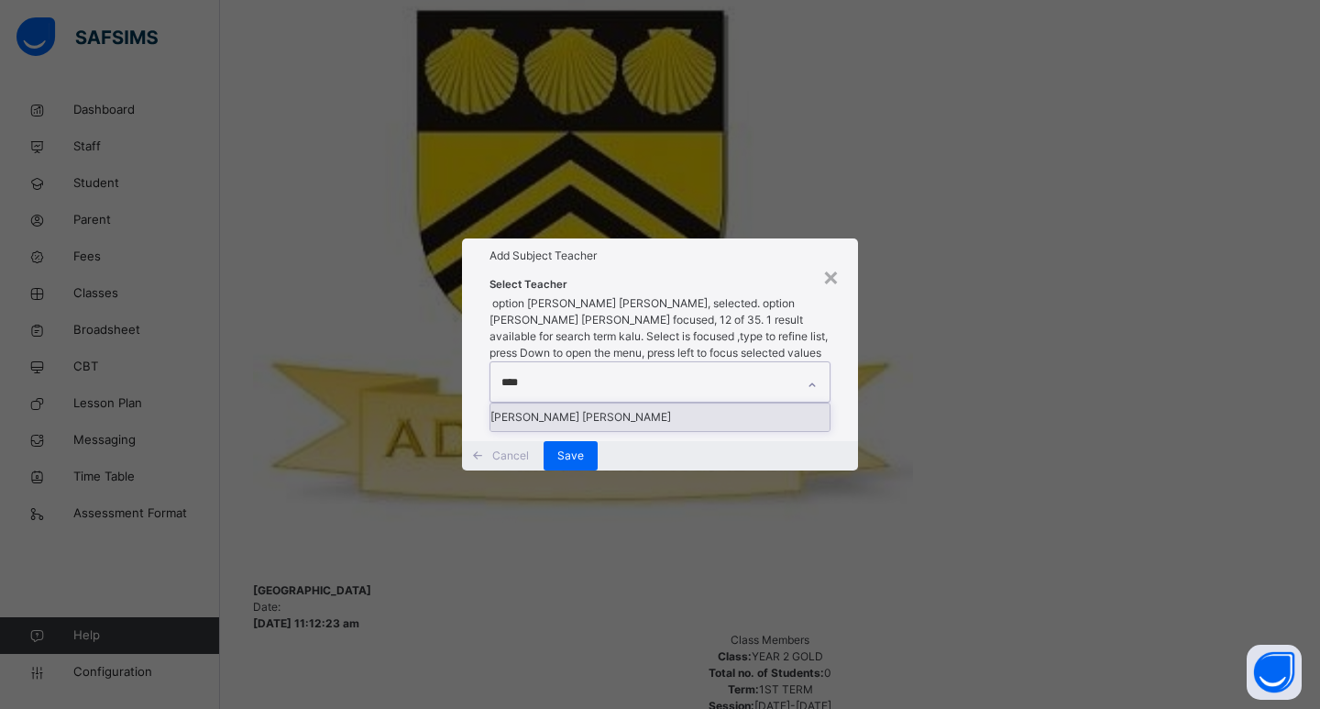
click at [719, 403] on div "[PERSON_NAME] [PERSON_NAME]" at bounding box center [659, 416] width 339 height 27
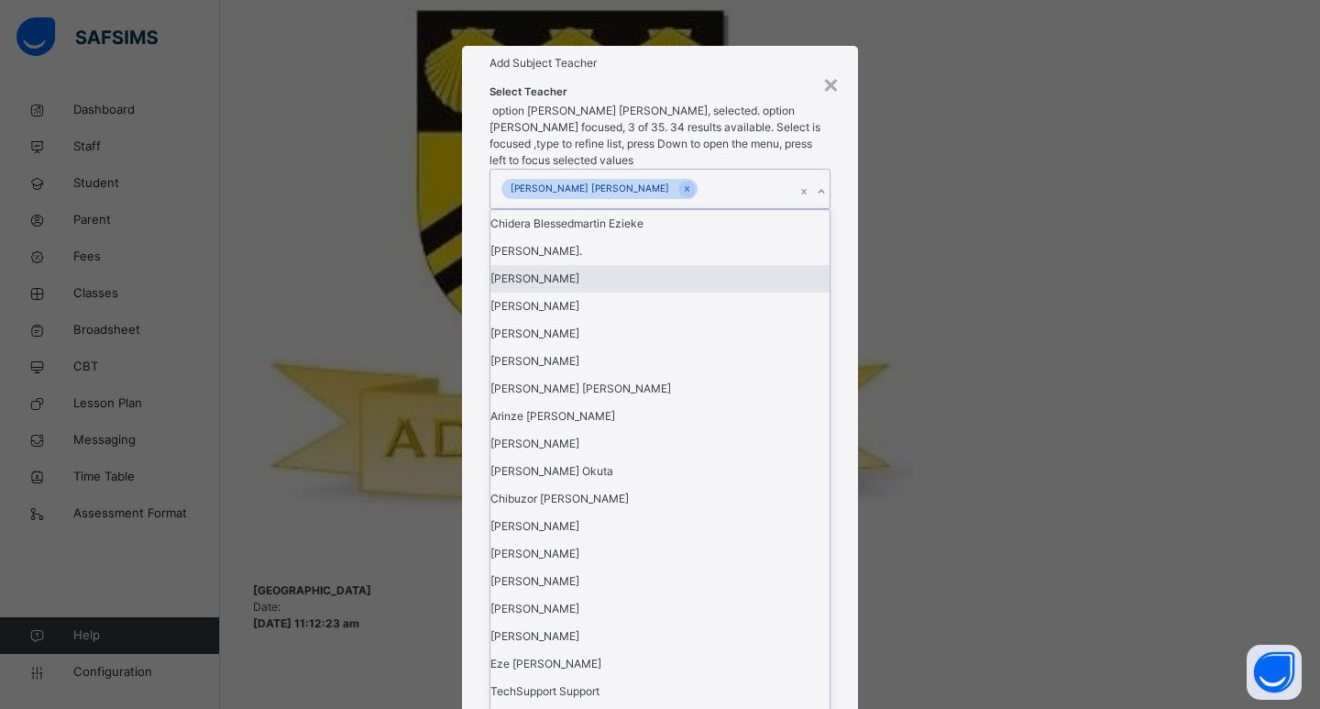
click at [834, 399] on div "Select Teacher option [PERSON_NAME] [PERSON_NAME], selected. option [PERSON_NAM…" at bounding box center [660, 618] width 396 height 1074
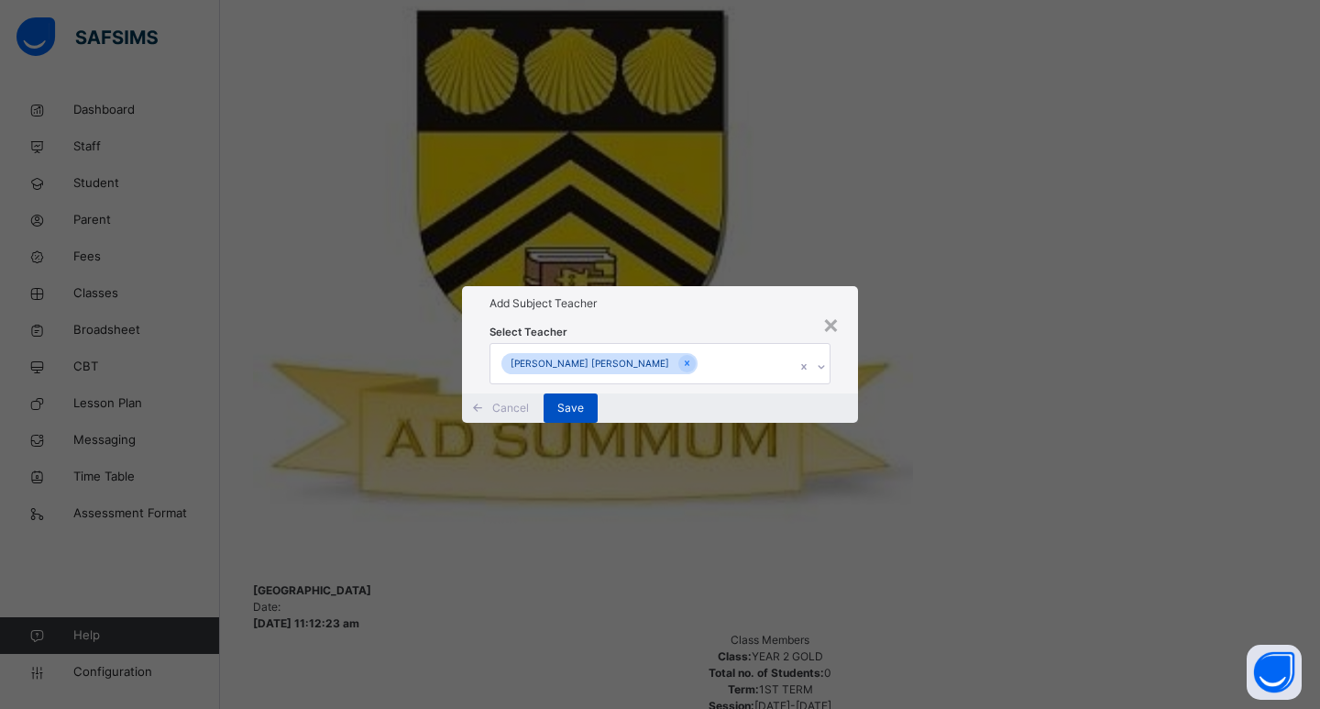
click at [598, 423] on div "Save" at bounding box center [571, 407] width 54 height 29
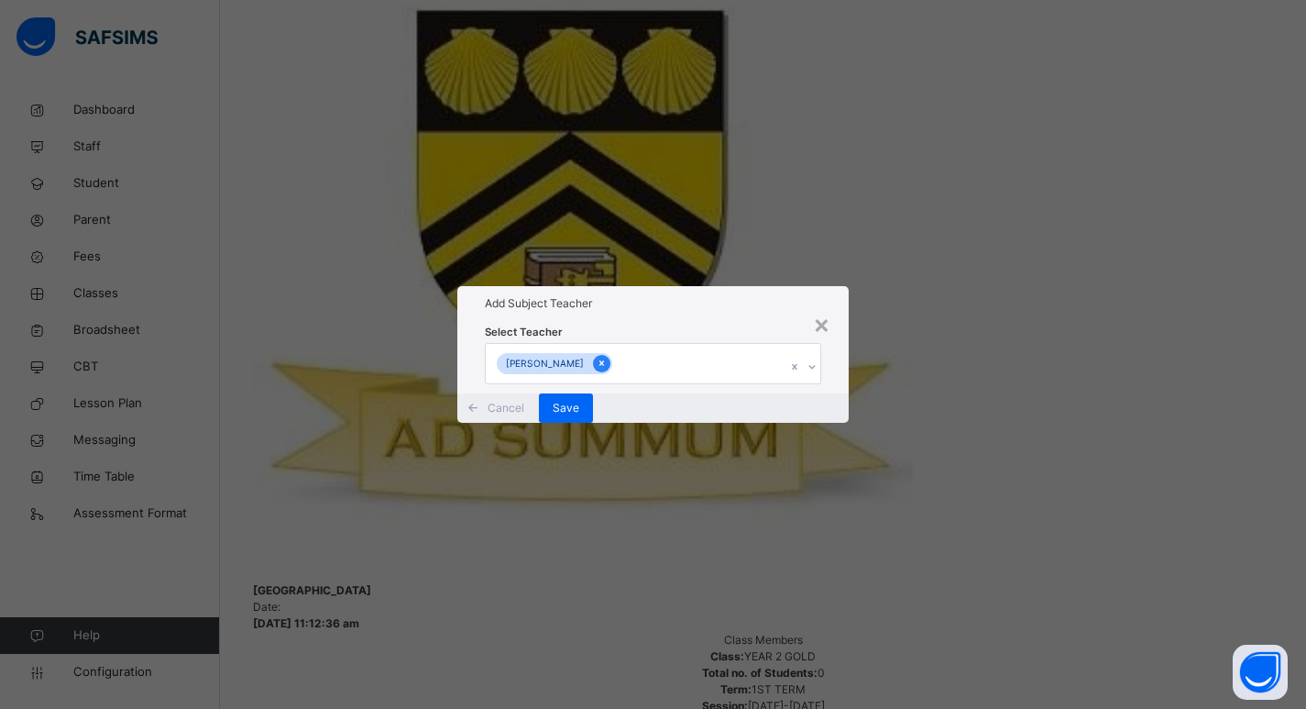
click at [593, 355] on div at bounding box center [601, 363] width 17 height 17
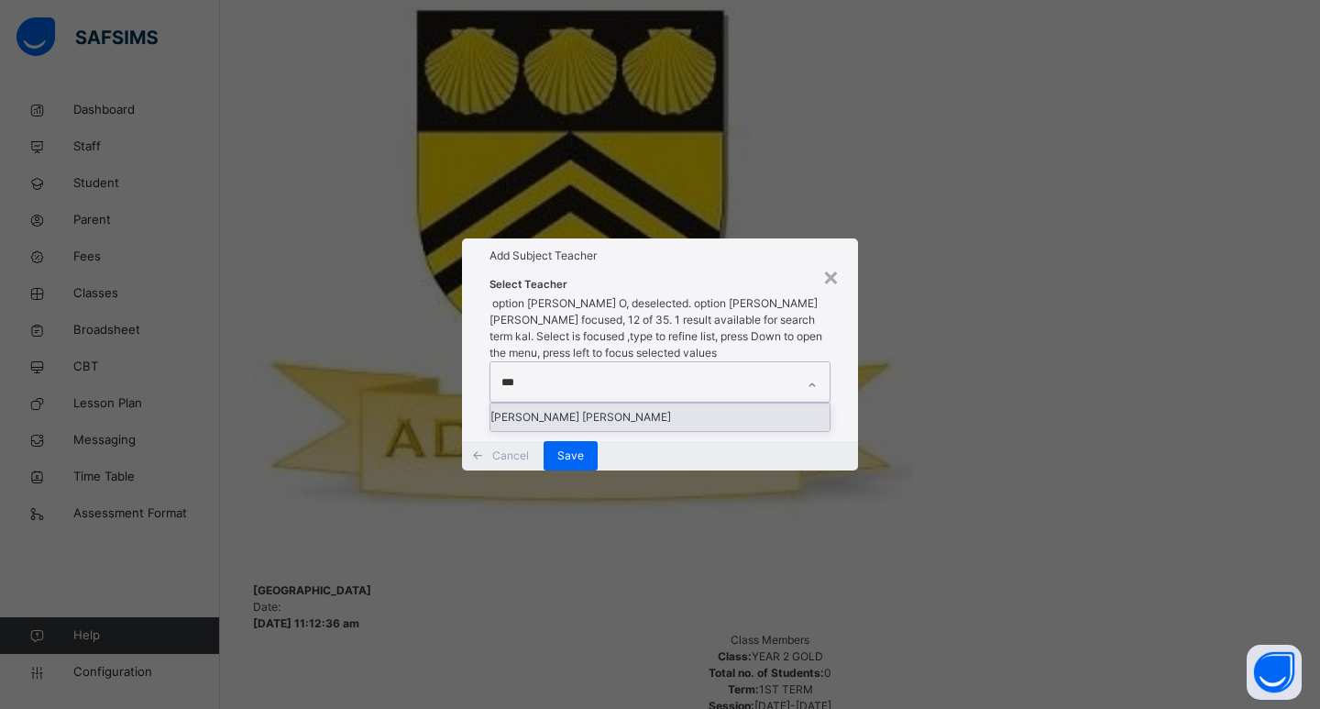
type input "****"
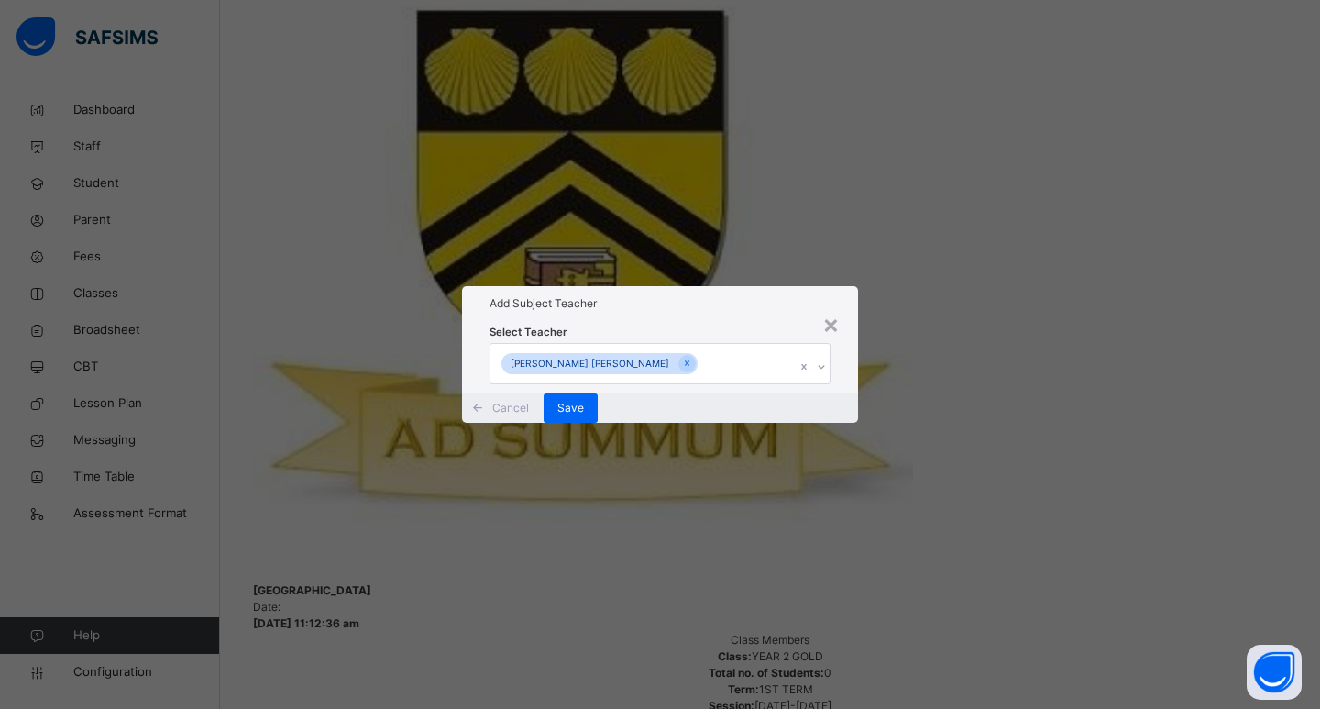
click at [843, 372] on div "Select Teacher [PERSON_NAME] [PERSON_NAME]" at bounding box center [660, 356] width 396 height 71
click at [788, 423] on div "Cancel Save" at bounding box center [660, 407] width 396 height 29
click at [584, 416] on span "Save" at bounding box center [570, 408] width 27 height 16
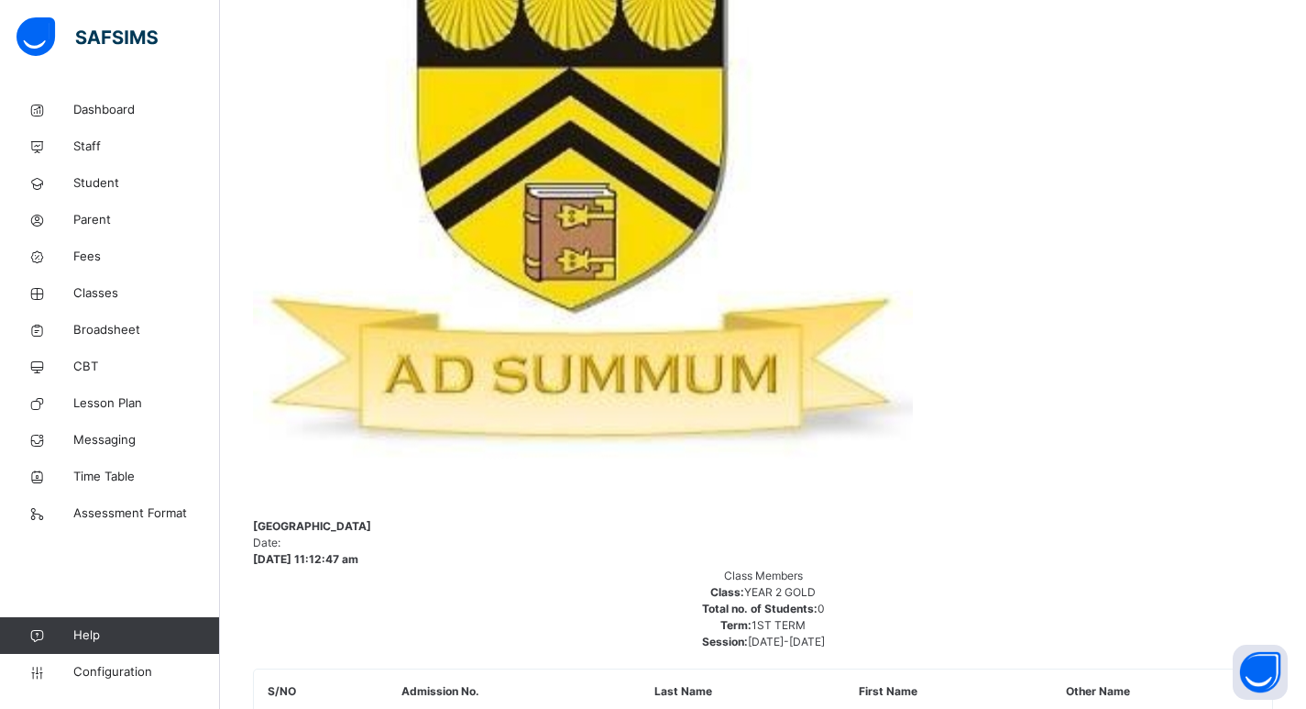
scroll to position [642, 0]
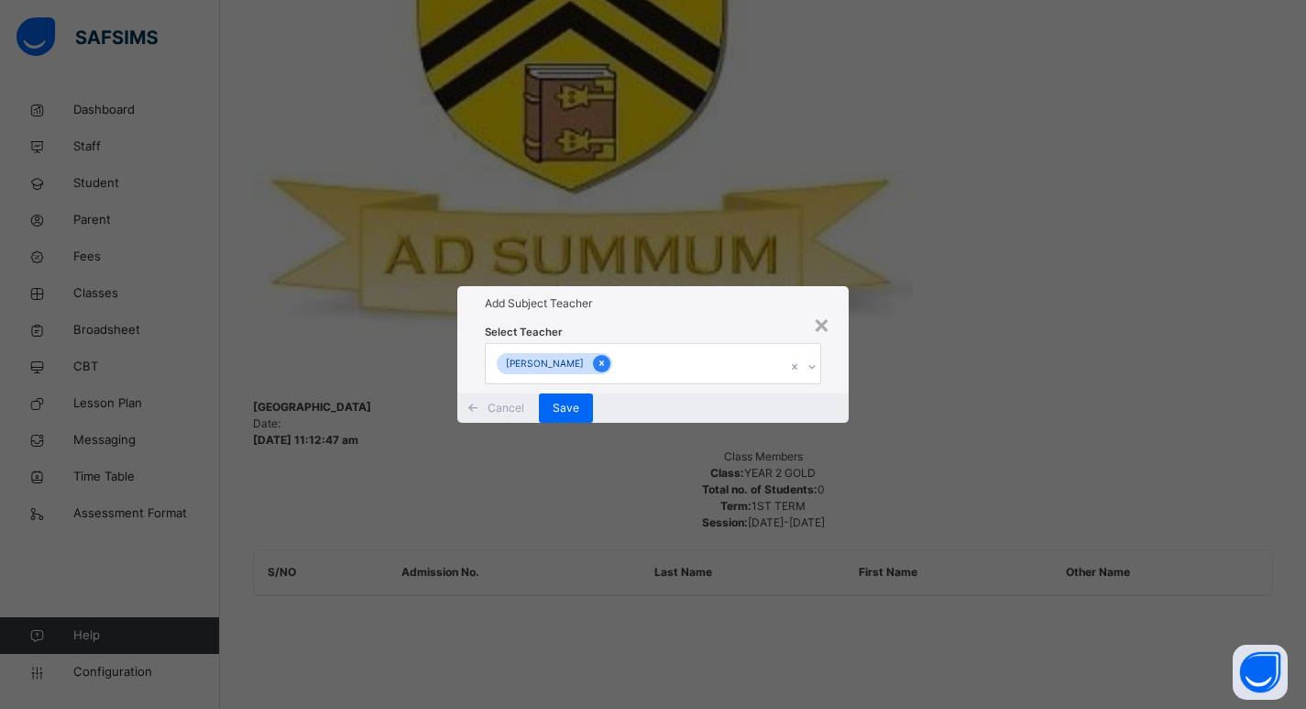
click at [597, 357] on icon at bounding box center [602, 363] width 10 height 13
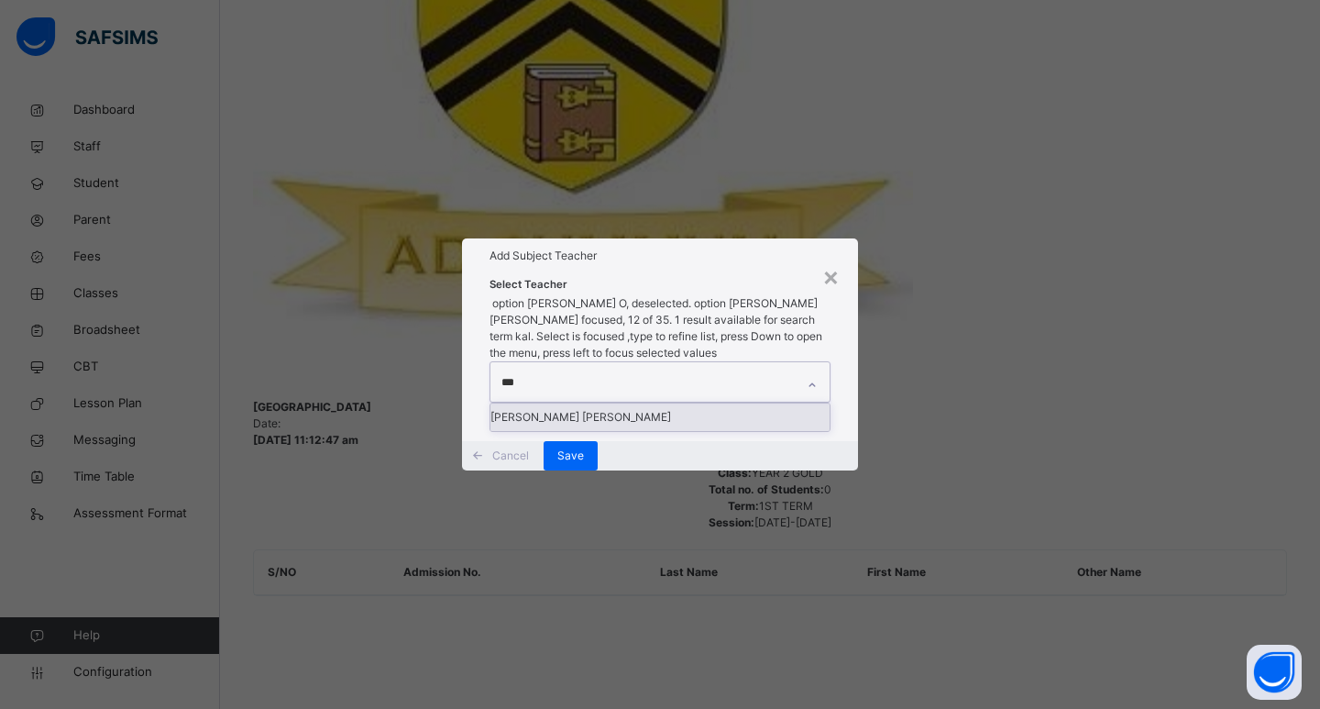
type input "****"
click at [621, 403] on div "[PERSON_NAME] [PERSON_NAME]" at bounding box center [659, 416] width 339 height 27
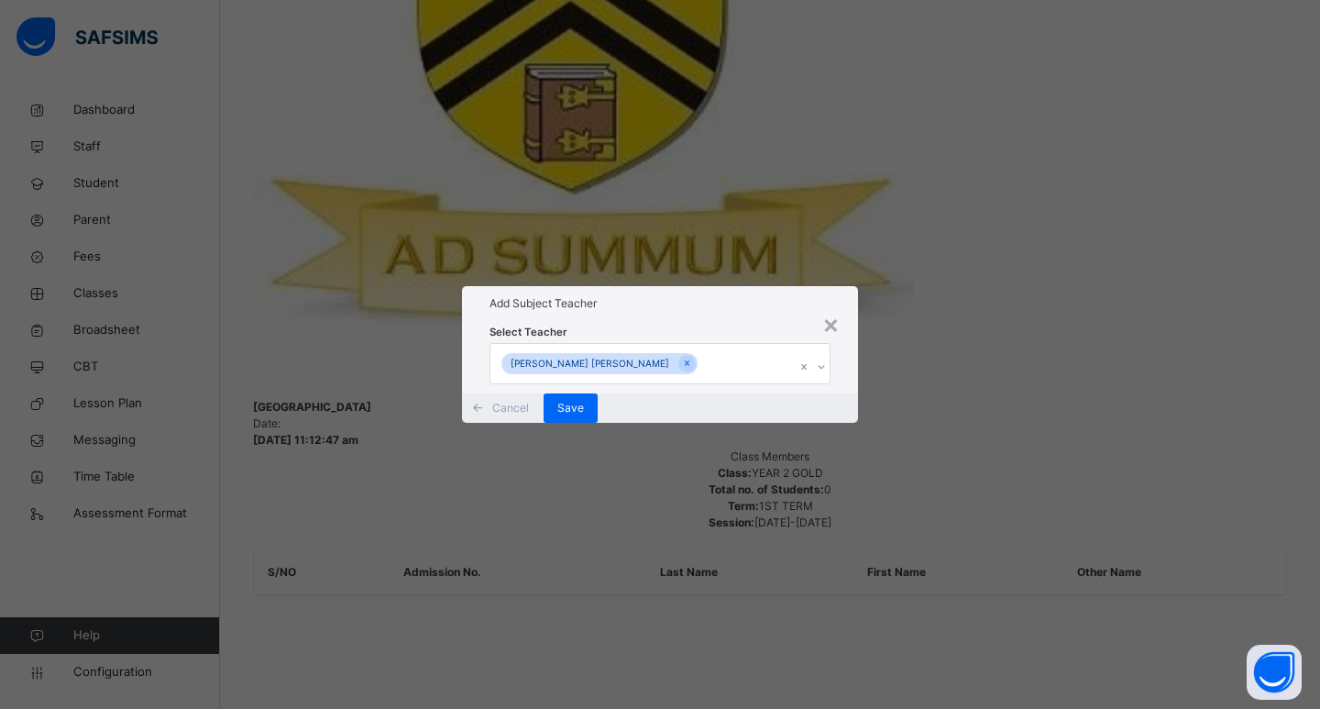
click at [838, 392] on div "Select Teacher [PERSON_NAME] [PERSON_NAME]" at bounding box center [660, 356] width 396 height 71
click at [598, 423] on div "Save" at bounding box center [571, 407] width 54 height 29
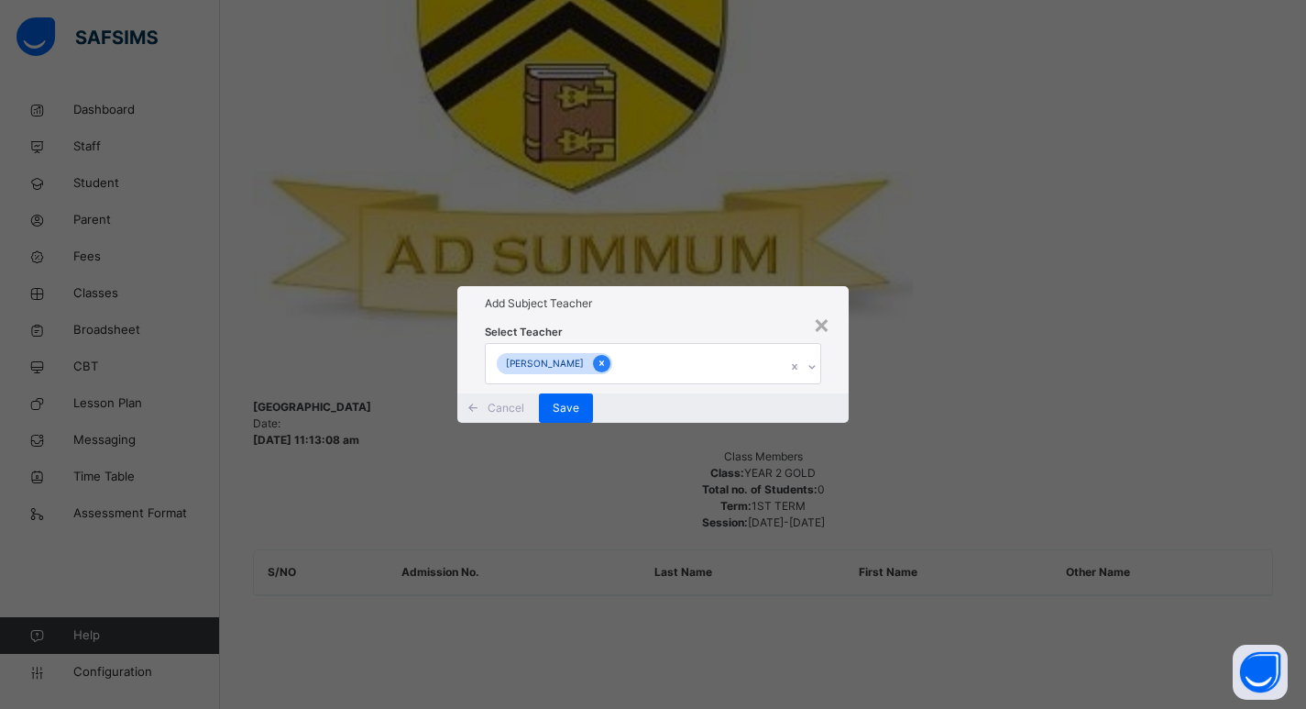
click at [594, 355] on div at bounding box center [601, 363] width 17 height 17
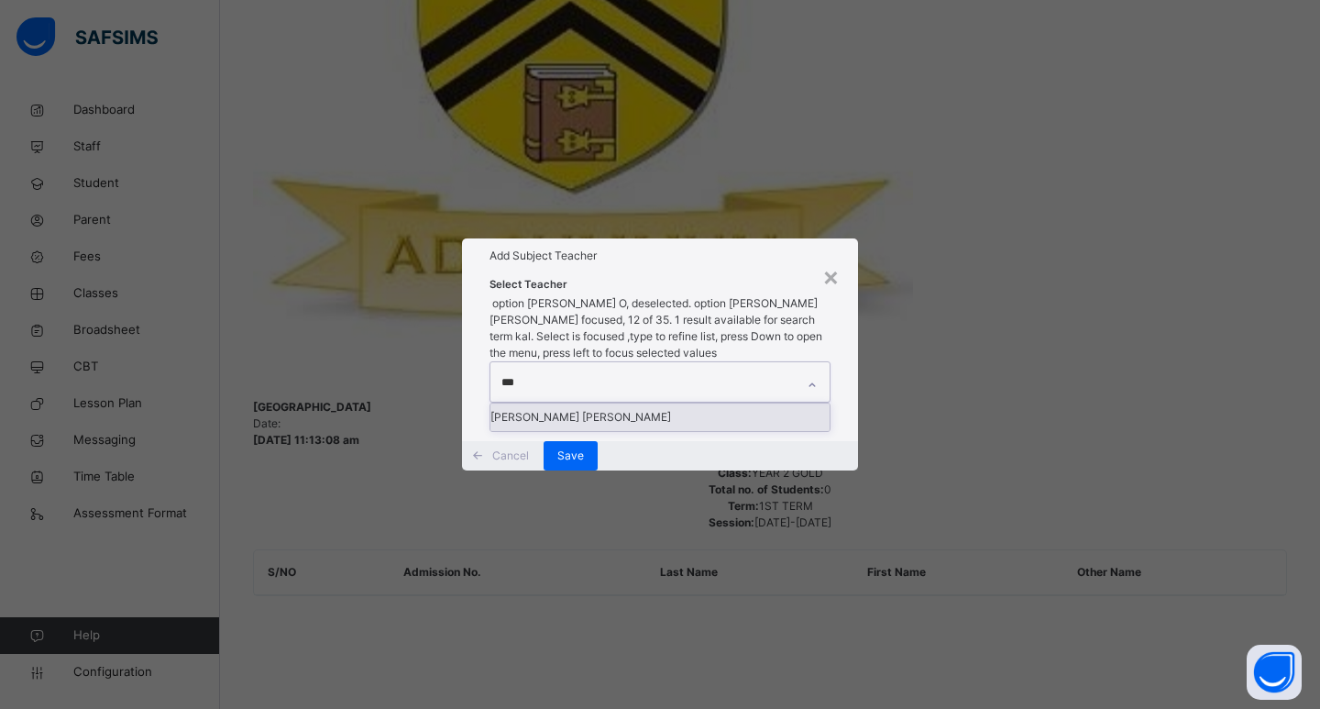
type input "****"
click at [506, 403] on div "[PERSON_NAME] [PERSON_NAME]" at bounding box center [659, 416] width 339 height 27
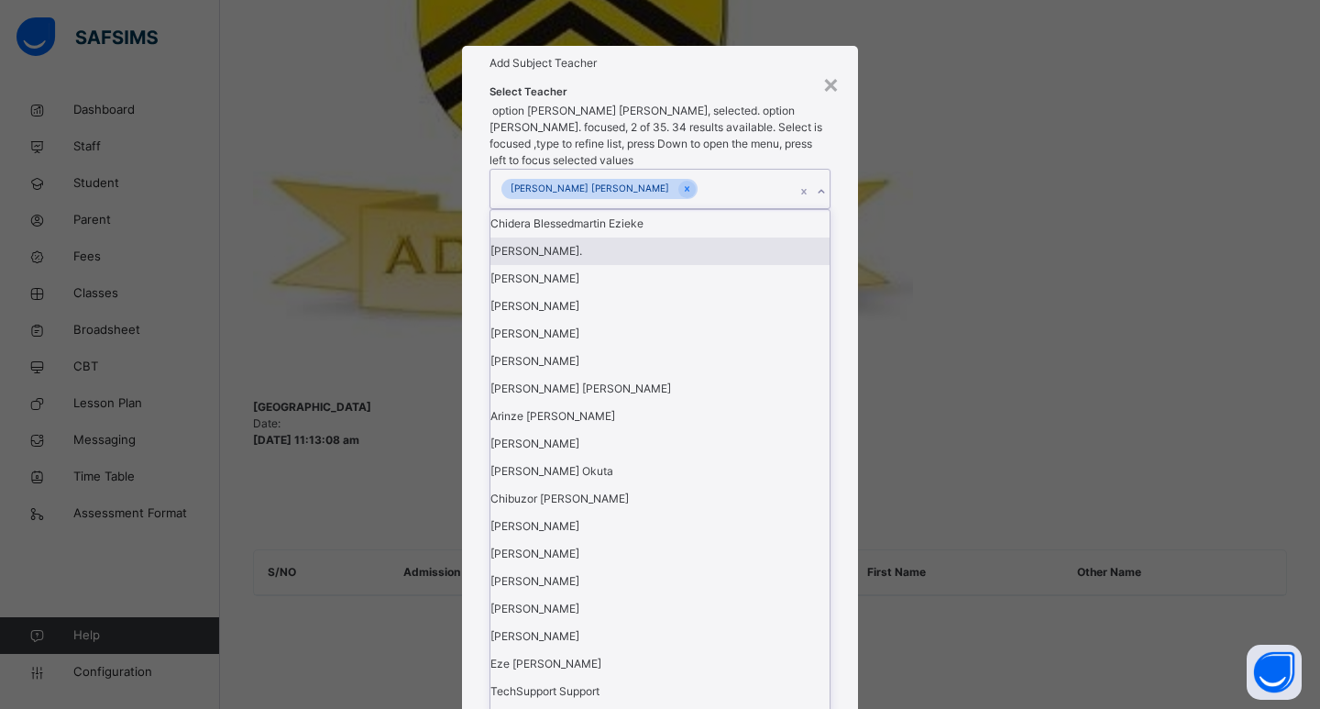
click at [851, 410] on div "Select Teacher option [PERSON_NAME] [PERSON_NAME], selected. option [PERSON_NAM…" at bounding box center [660, 618] width 396 height 1074
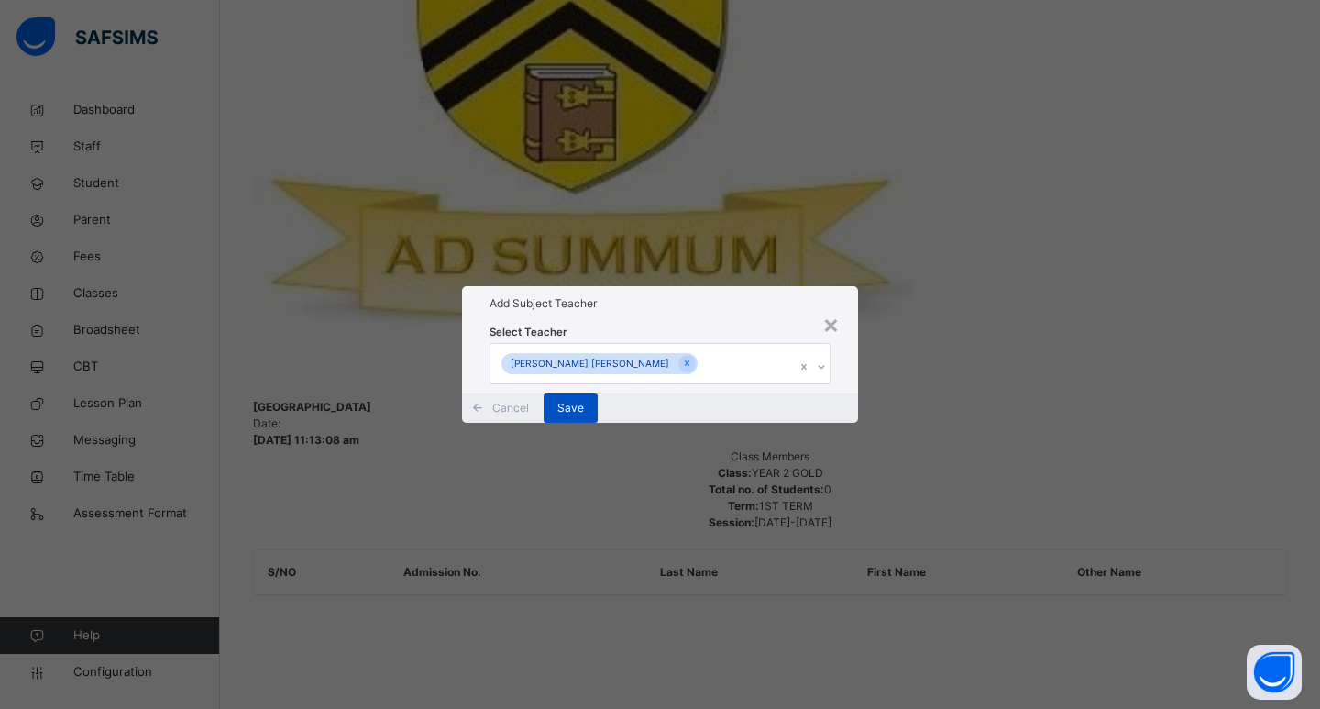
click at [584, 416] on span "Save" at bounding box center [570, 408] width 27 height 16
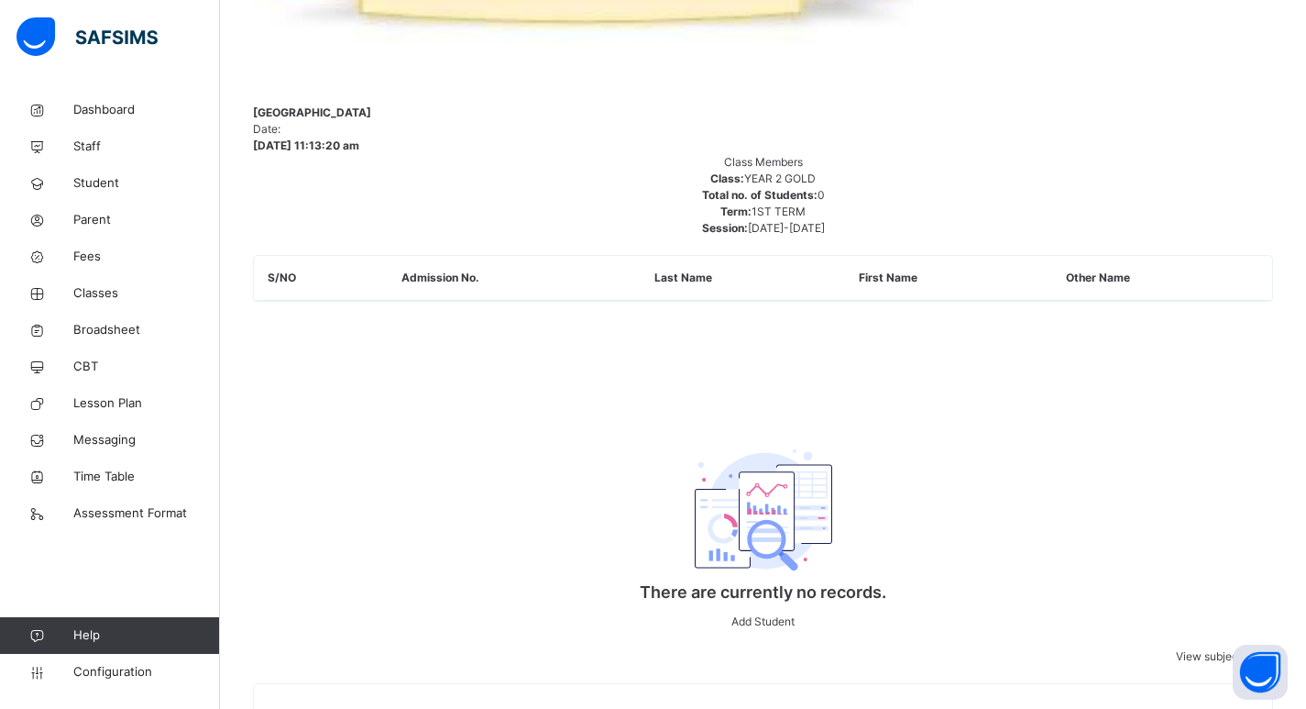
scroll to position [1029, 0]
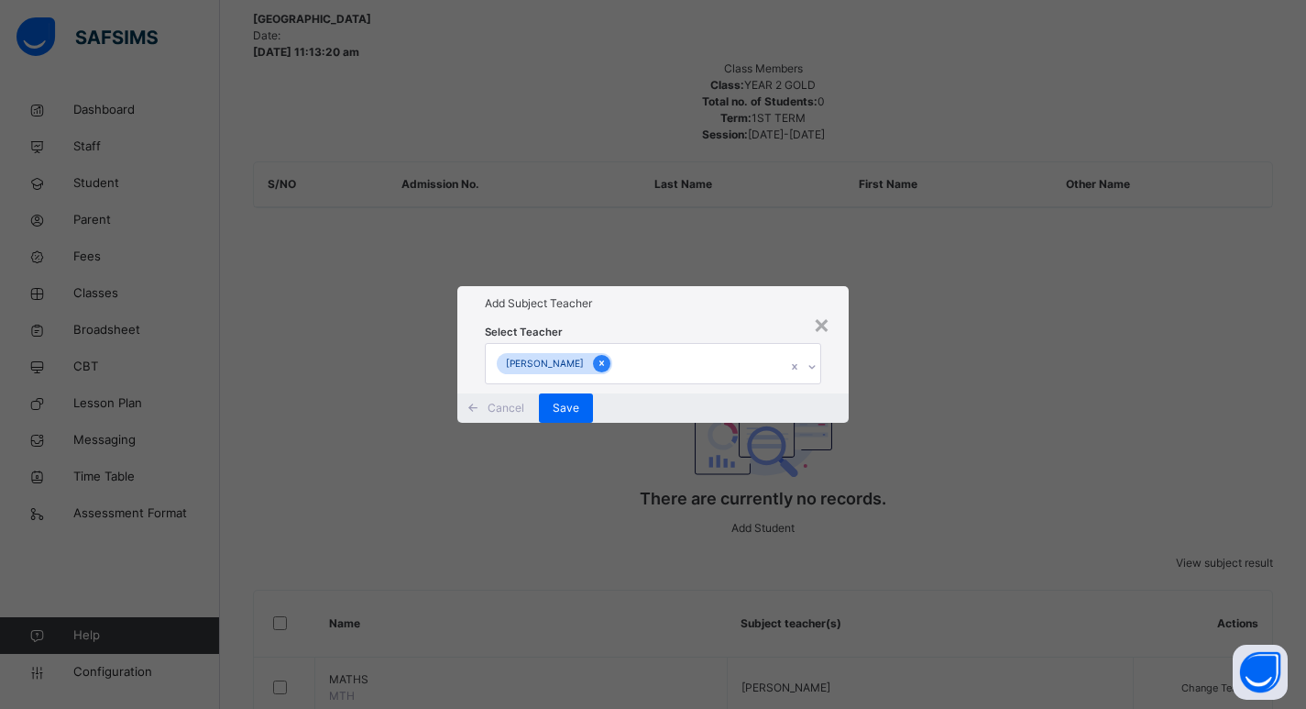
click at [597, 357] on icon at bounding box center [602, 363] width 10 height 13
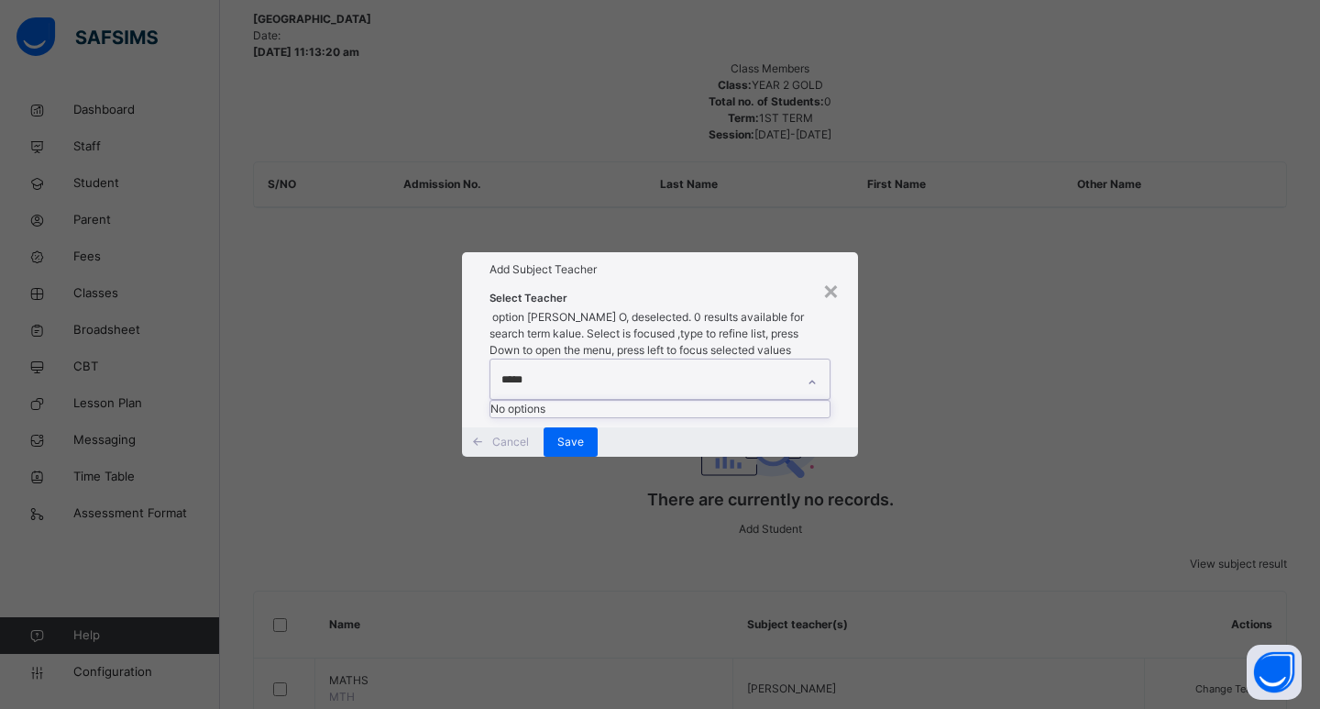
type input "****"
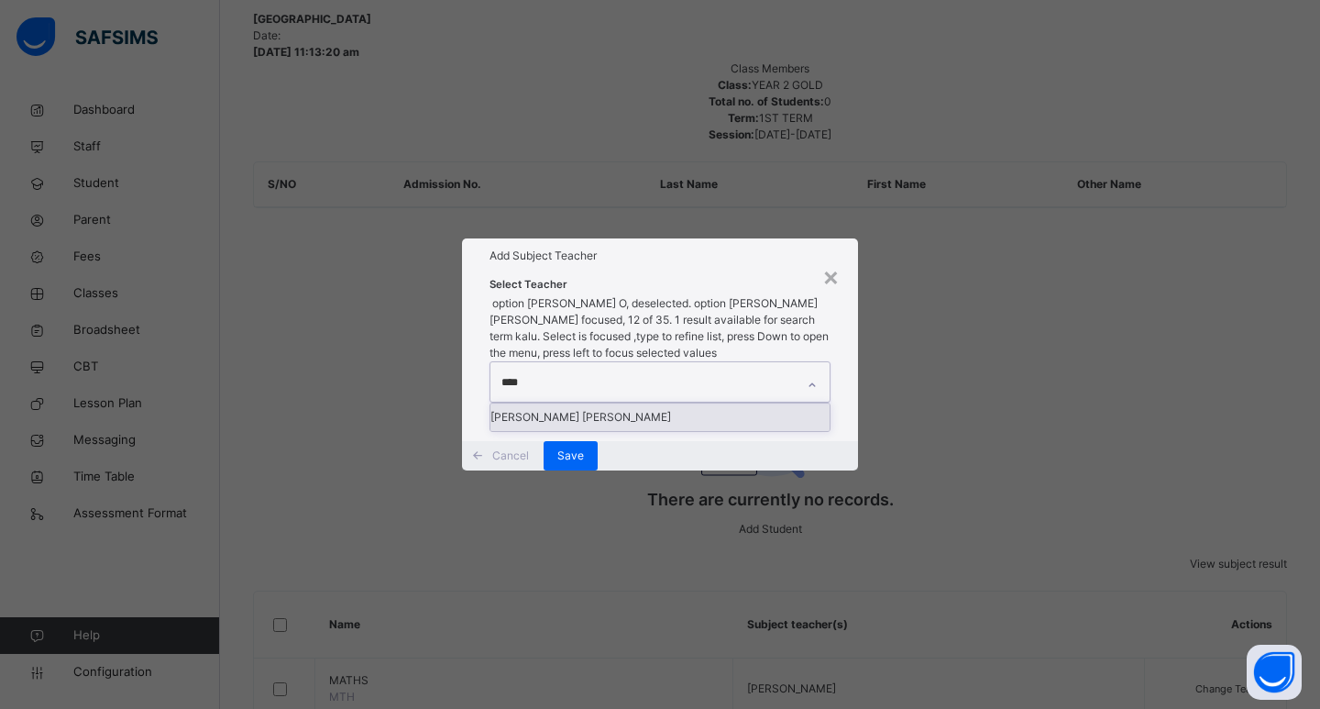
click at [610, 403] on div "[PERSON_NAME] [PERSON_NAME]" at bounding box center [659, 416] width 339 height 27
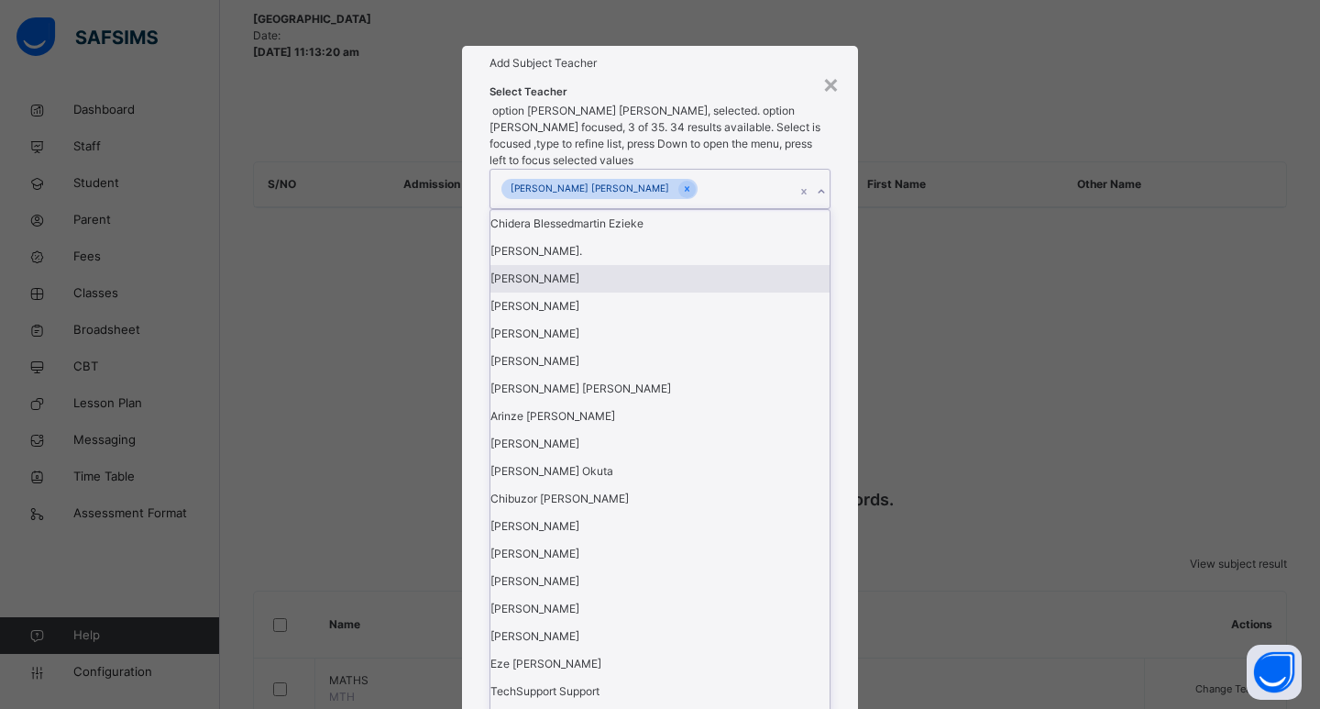
click at [852, 411] on div "Select Teacher option [PERSON_NAME] [PERSON_NAME], selected. option [PERSON_NAM…" at bounding box center [660, 618] width 396 height 1074
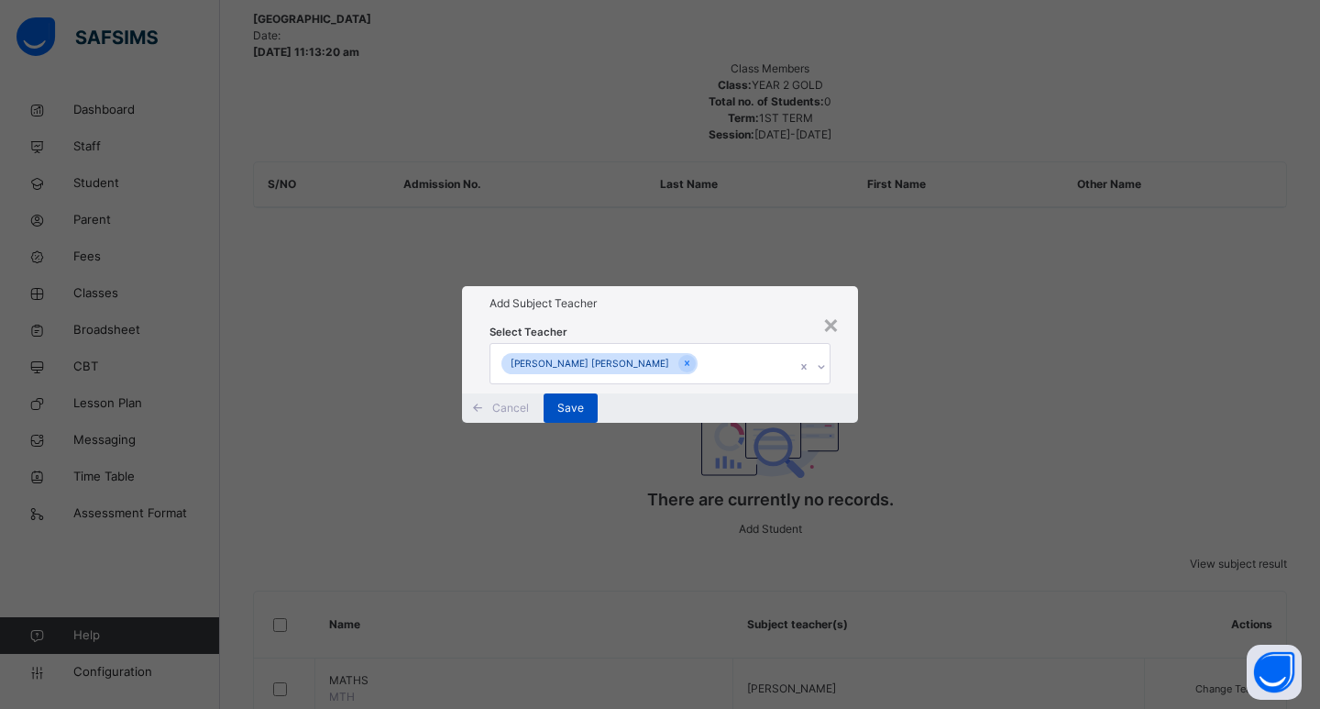
click at [598, 423] on div "Save" at bounding box center [571, 407] width 54 height 29
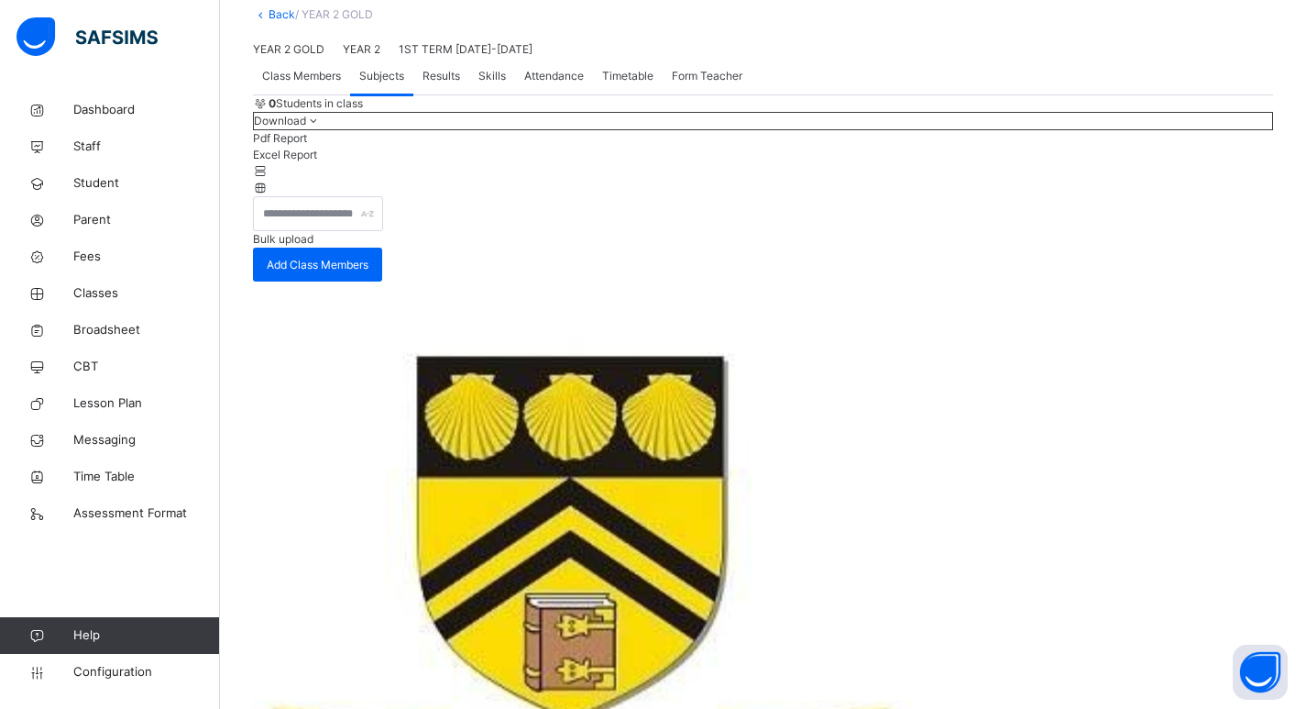
scroll to position [0, 0]
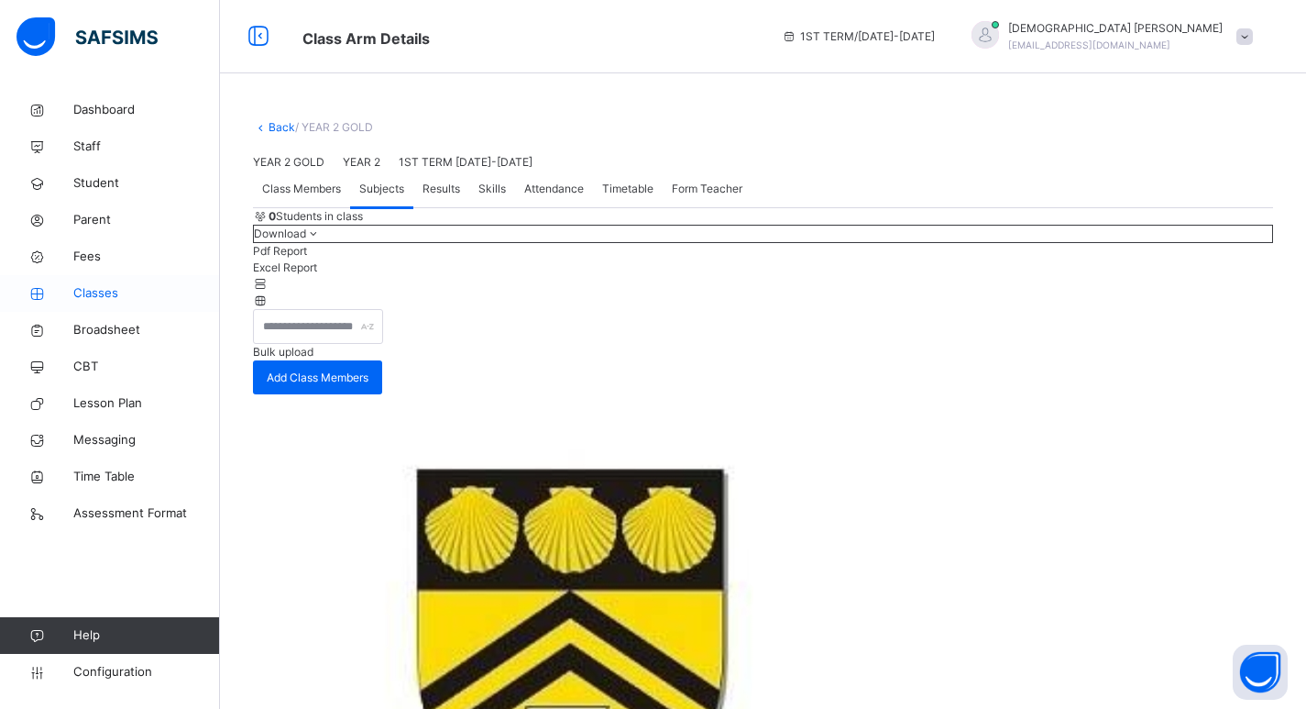
click at [96, 283] on link "Classes" at bounding box center [110, 293] width 220 height 37
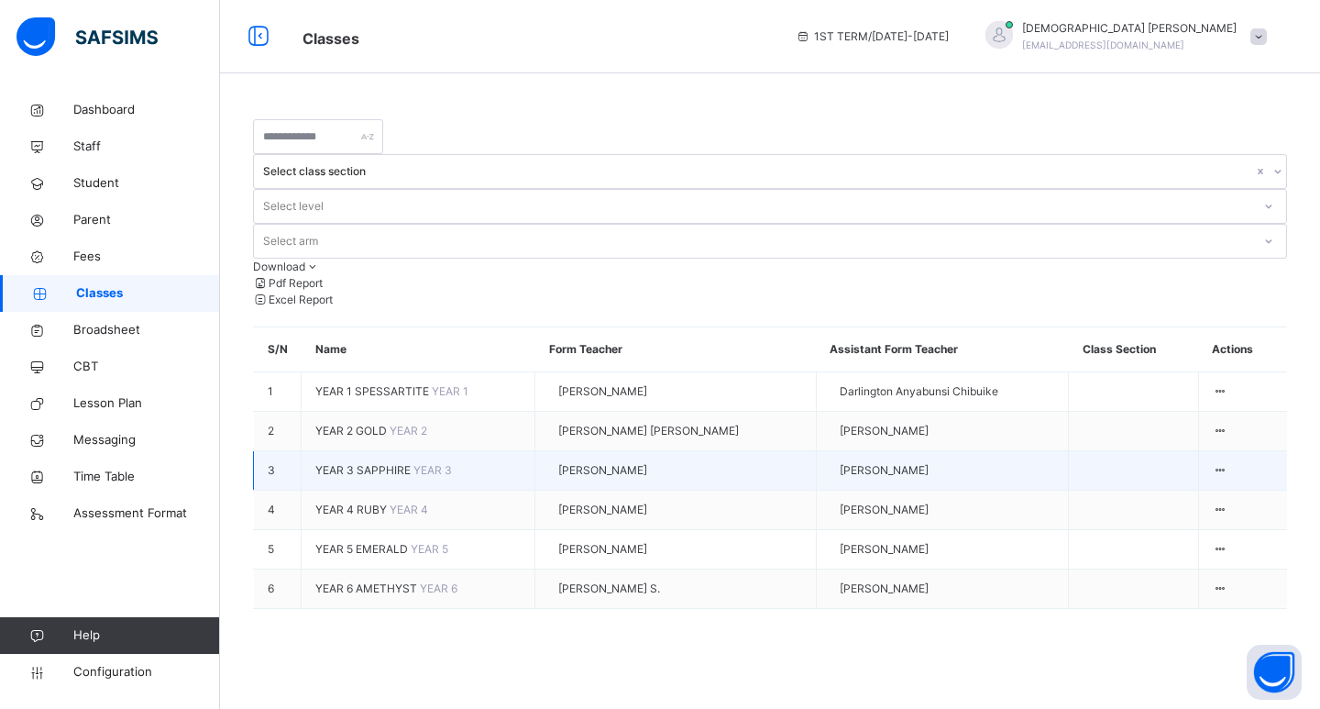
click at [335, 463] on span "YEAR 3 SAPPHIRE" at bounding box center [364, 470] width 98 height 14
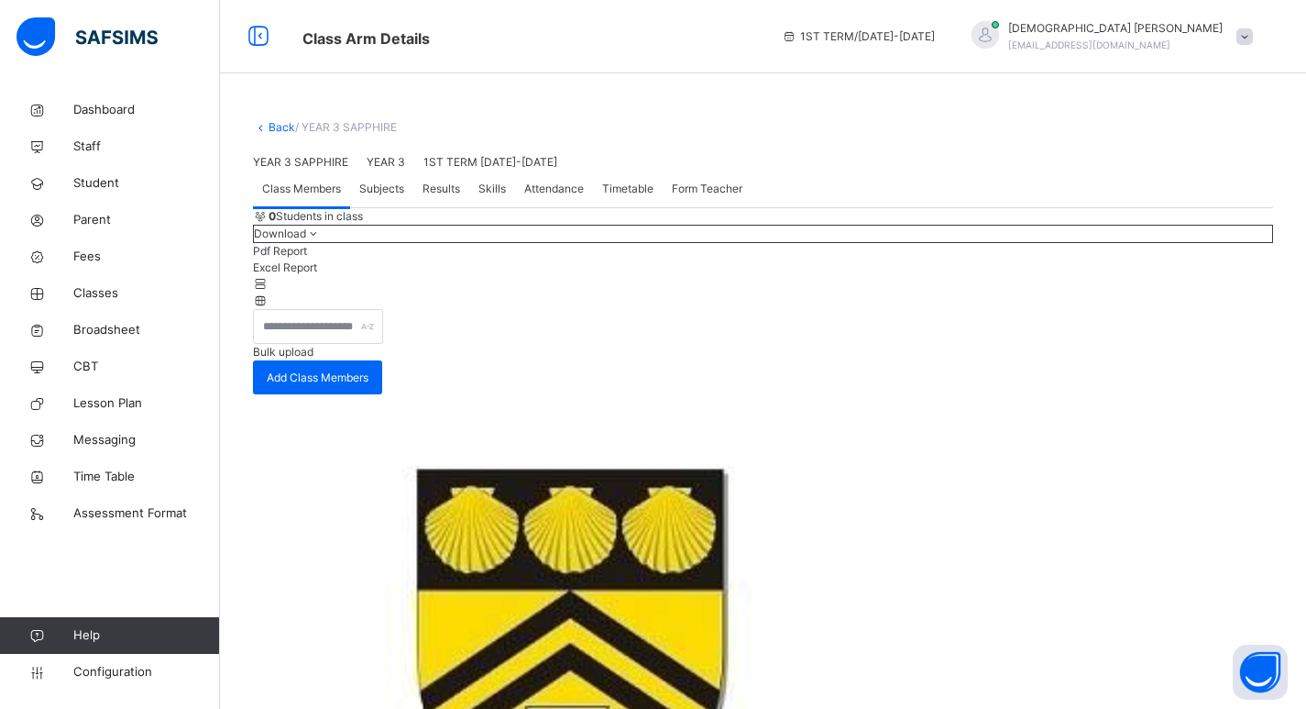
click at [380, 197] on span "Subjects" at bounding box center [381, 189] width 45 height 16
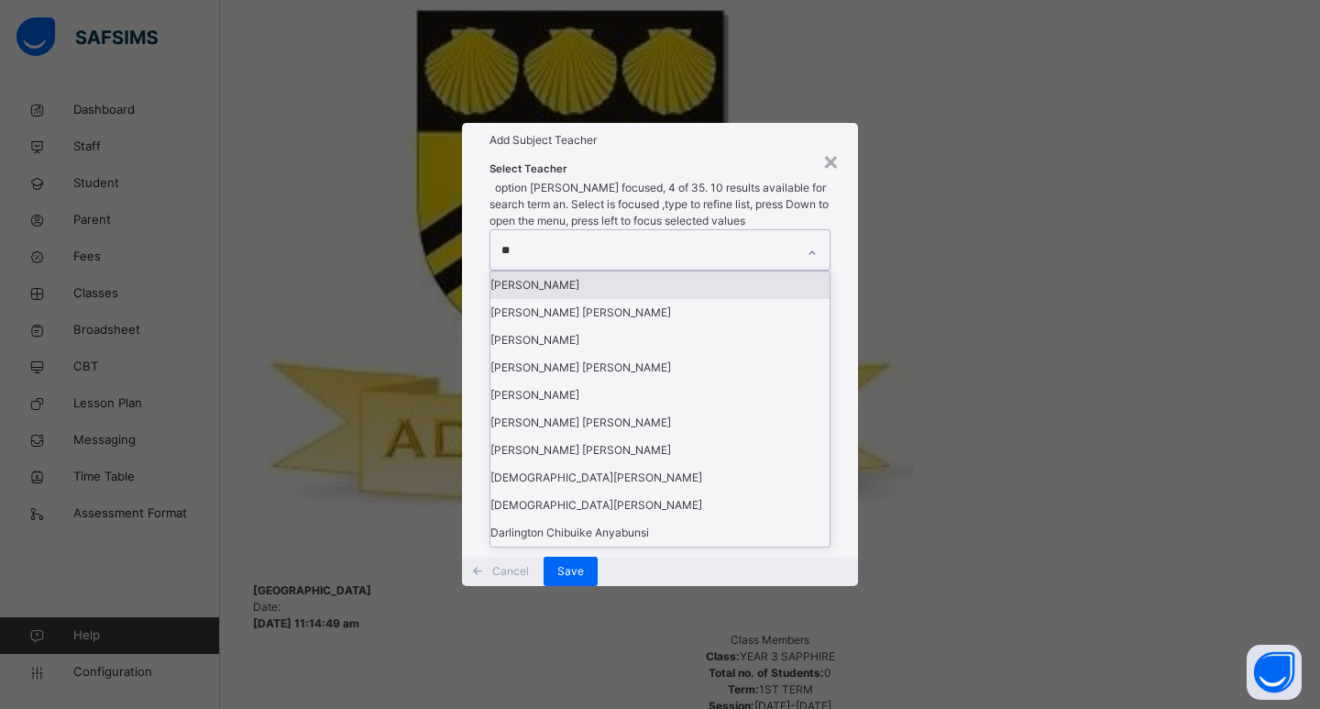
type input "***"
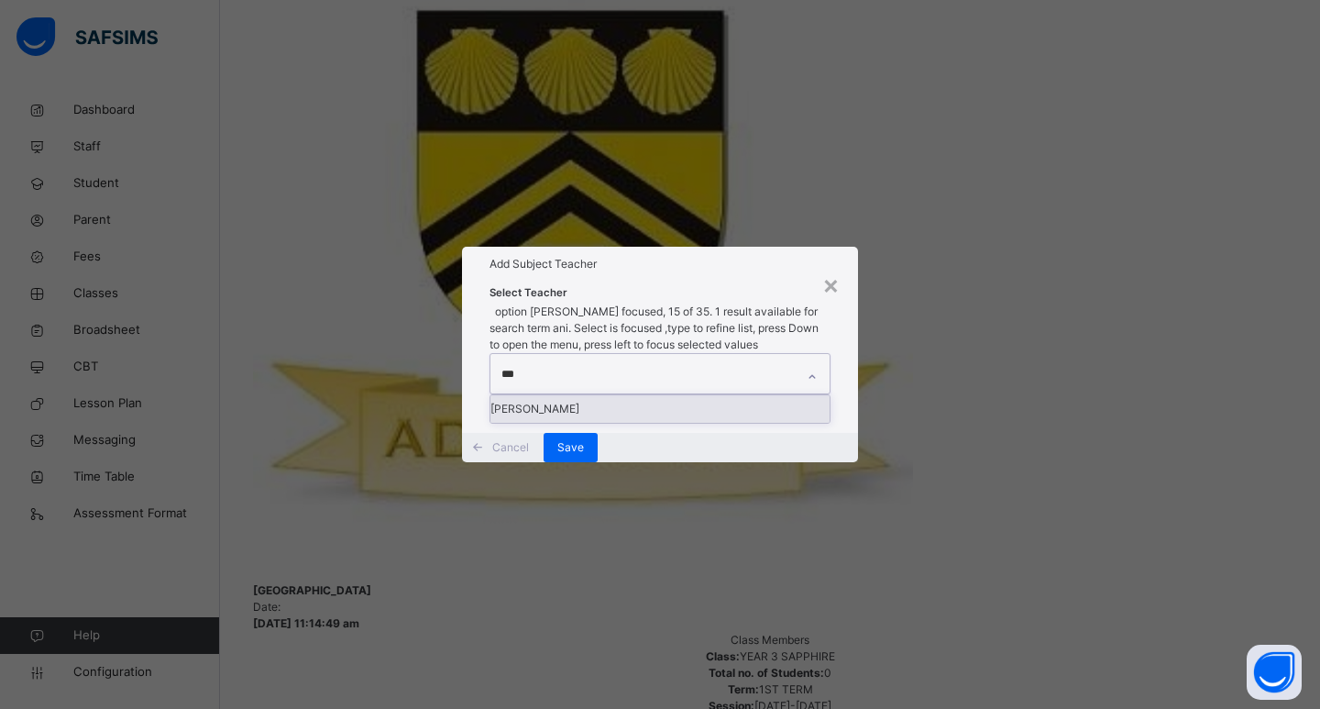
click at [712, 395] on div "[PERSON_NAME]" at bounding box center [659, 408] width 339 height 27
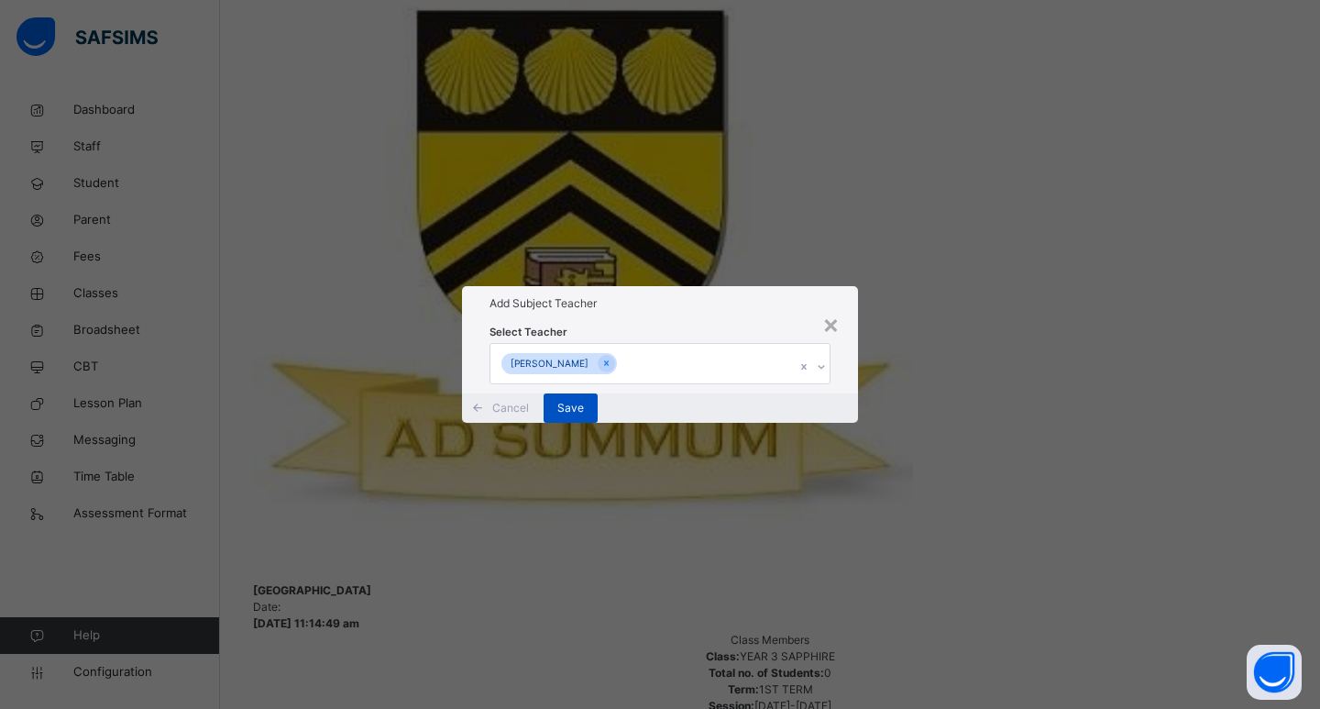
click at [584, 416] on span "Save" at bounding box center [570, 408] width 27 height 16
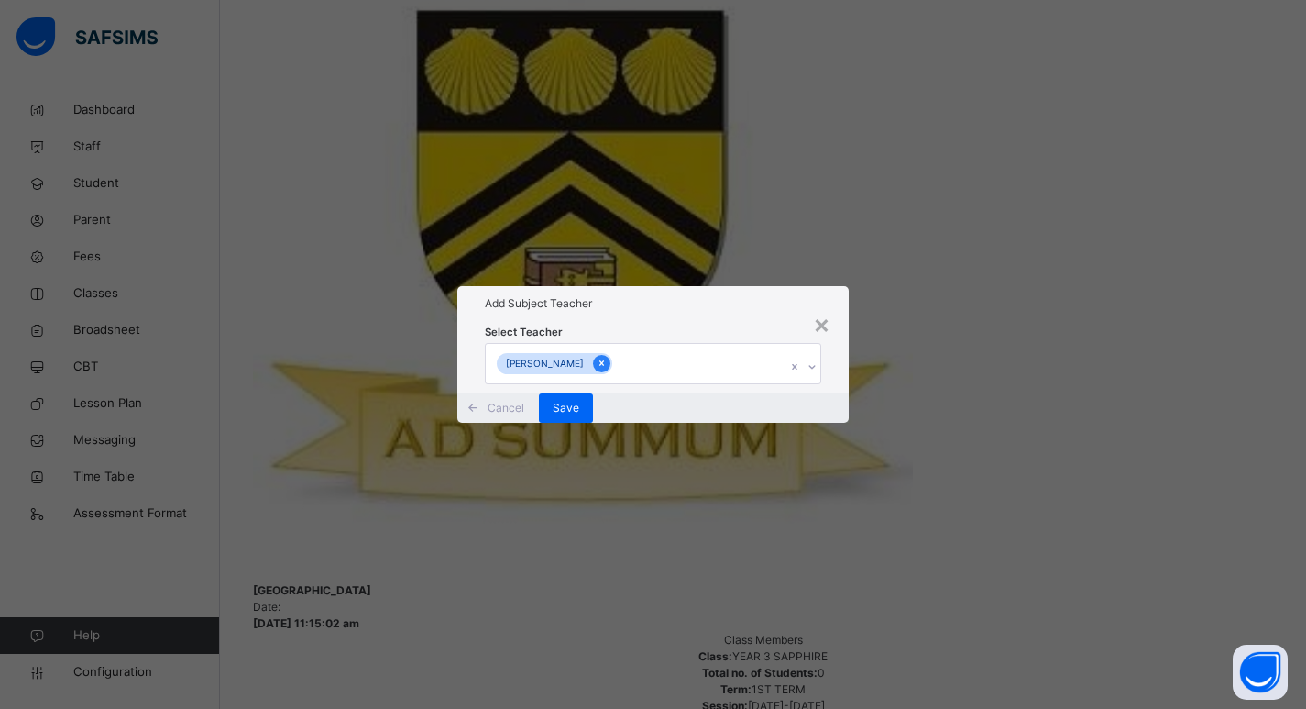
click at [607, 357] on icon at bounding box center [602, 363] width 10 height 13
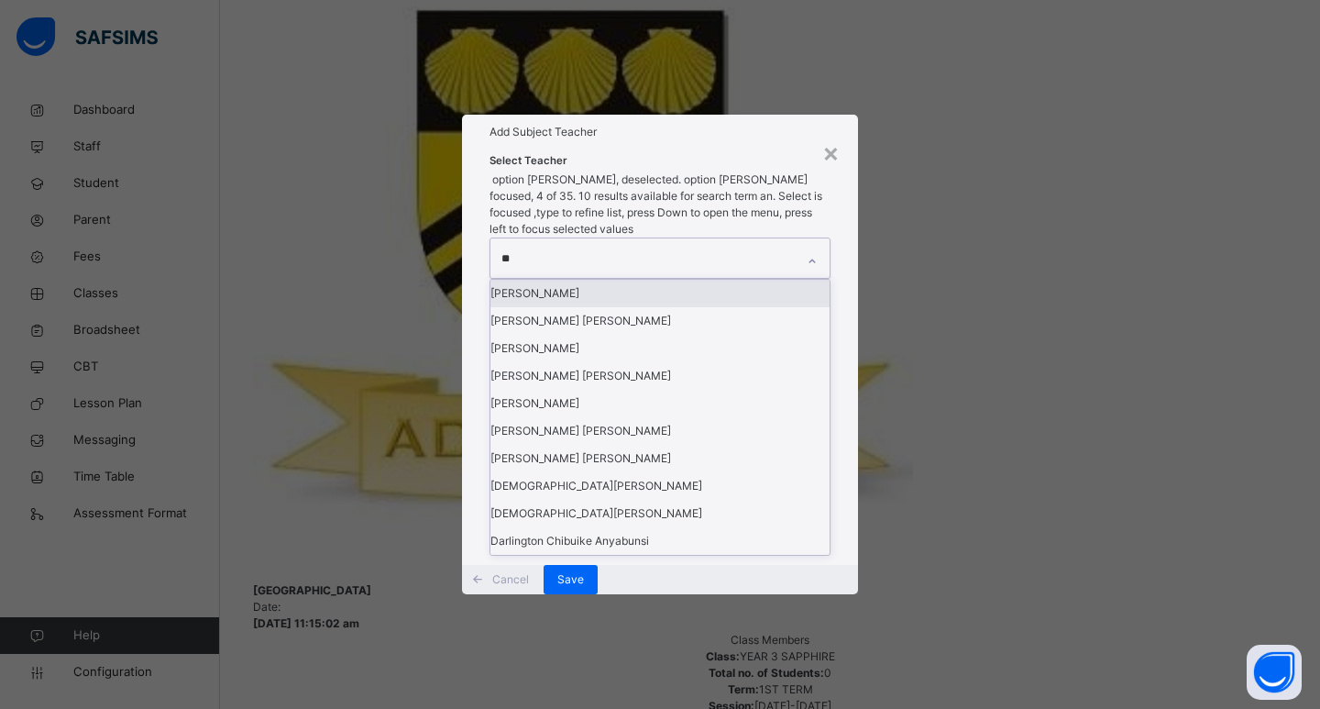
type input "***"
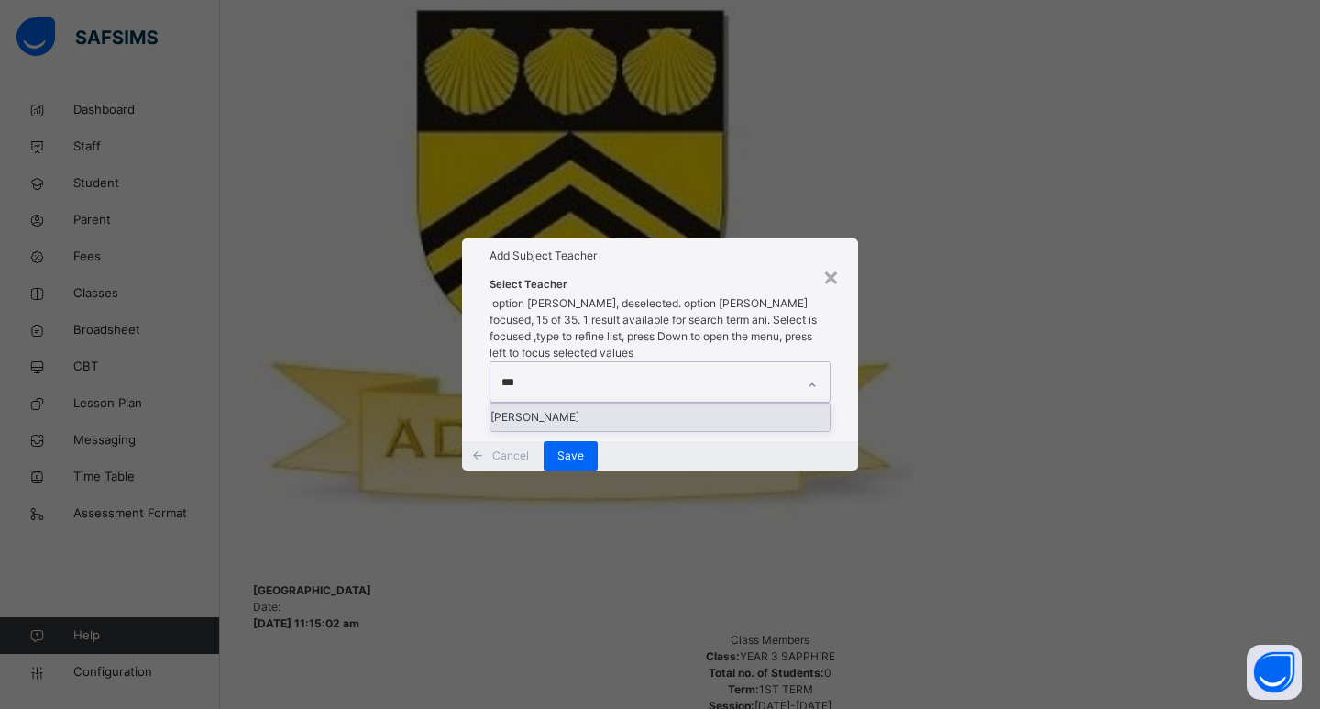
click at [577, 403] on div "[PERSON_NAME]" at bounding box center [659, 416] width 339 height 27
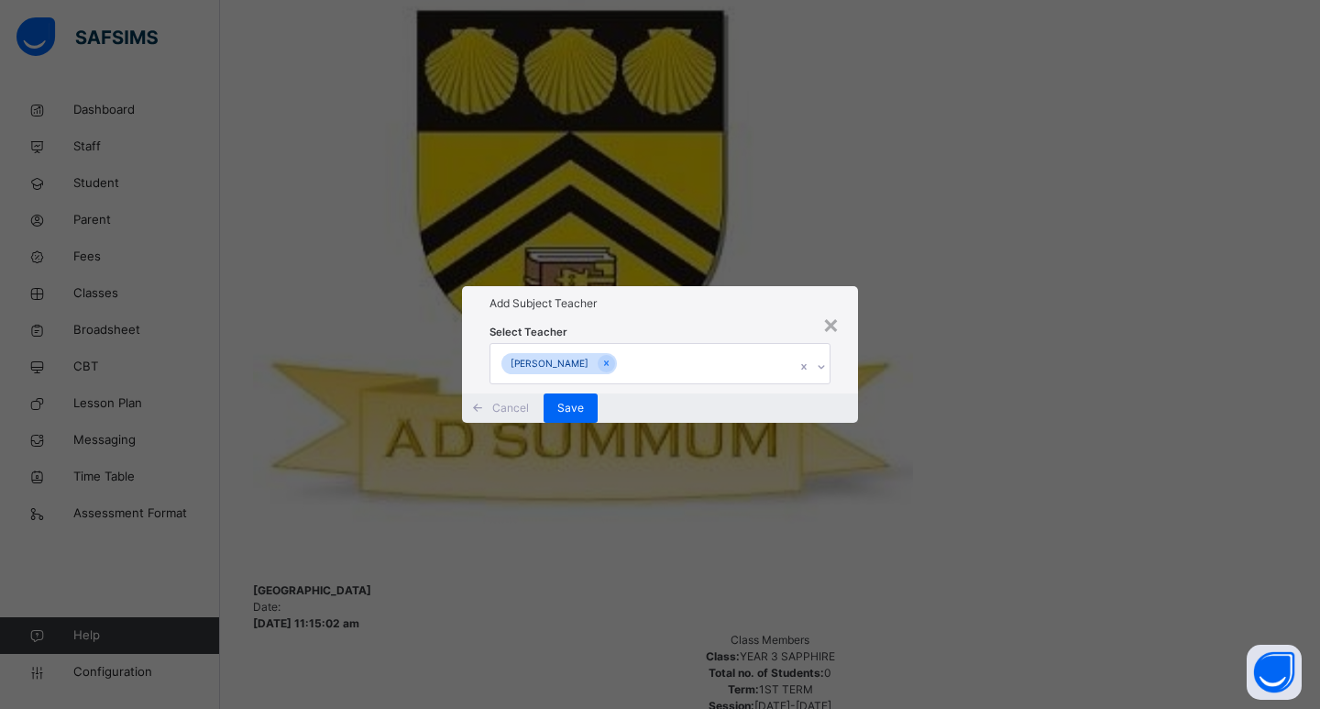
click at [842, 391] on div "Select Teacher [PERSON_NAME]" at bounding box center [660, 356] width 396 height 71
click at [584, 416] on span "Save" at bounding box center [570, 408] width 27 height 16
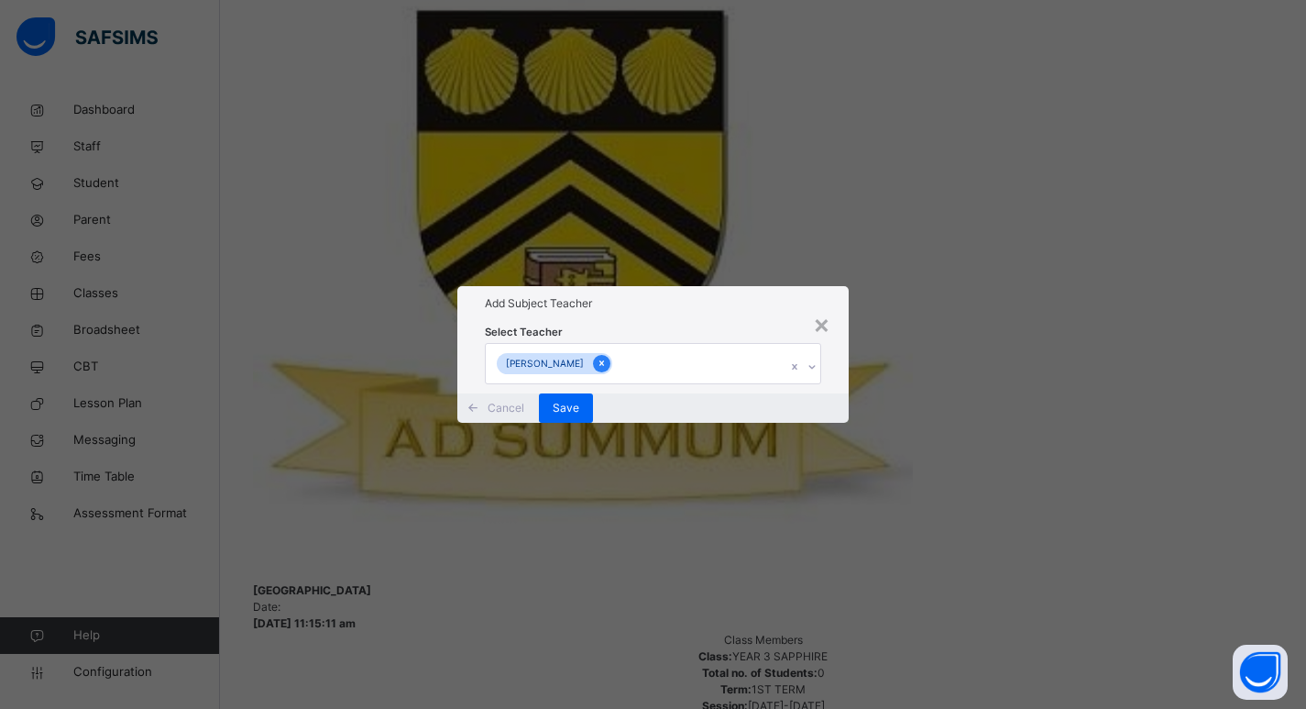
click at [610, 355] on div at bounding box center [601, 363] width 17 height 17
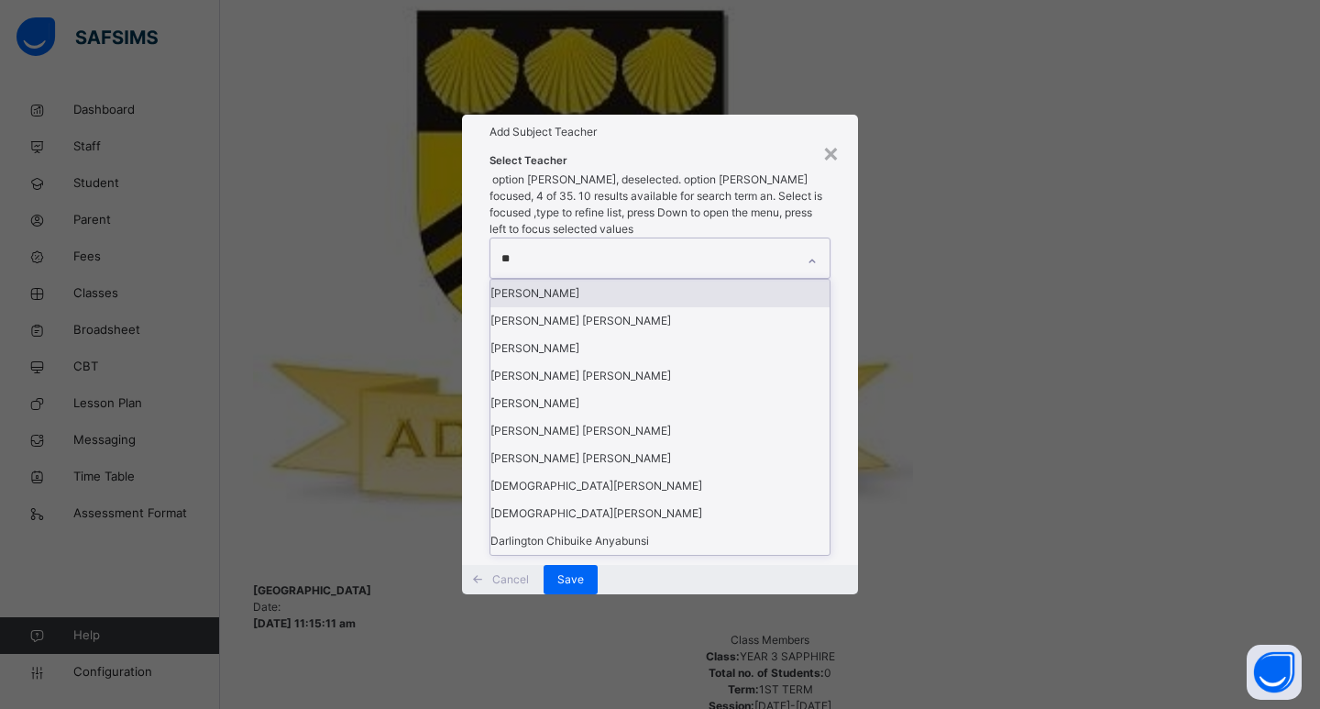
type input "***"
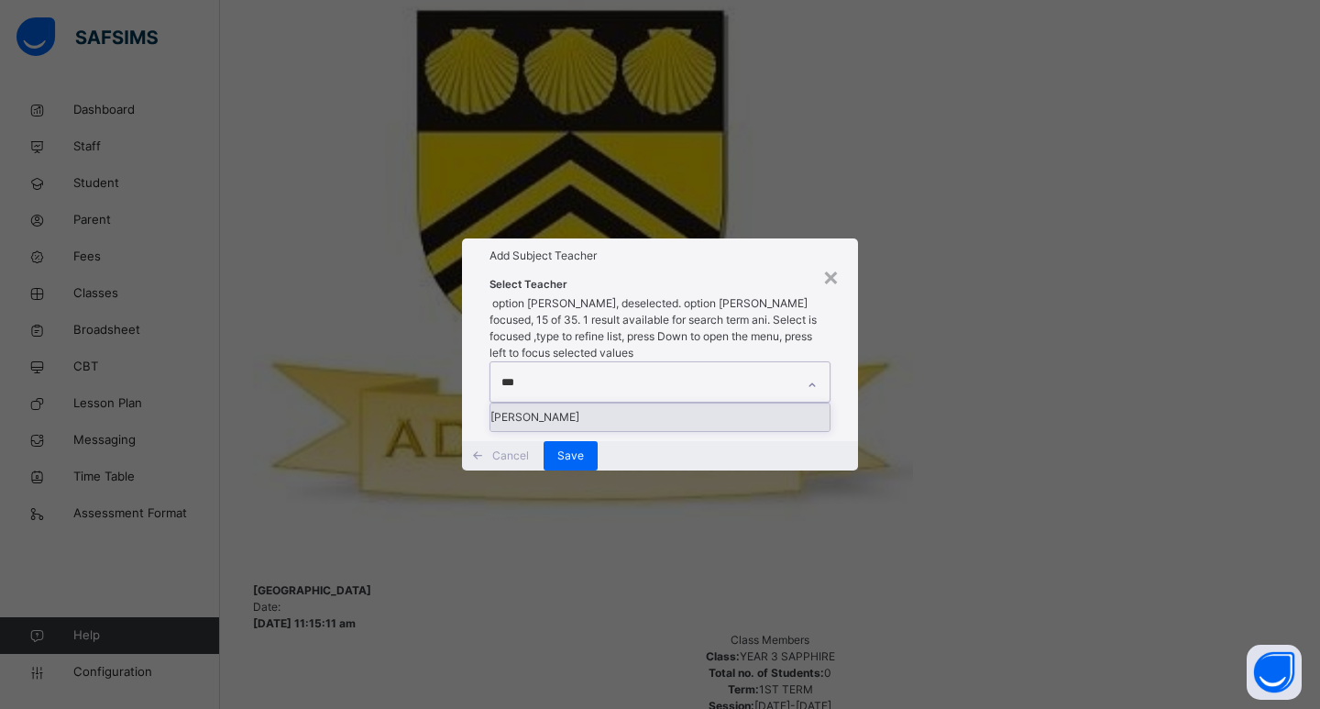
click at [592, 403] on div "[PERSON_NAME]" at bounding box center [659, 416] width 339 height 27
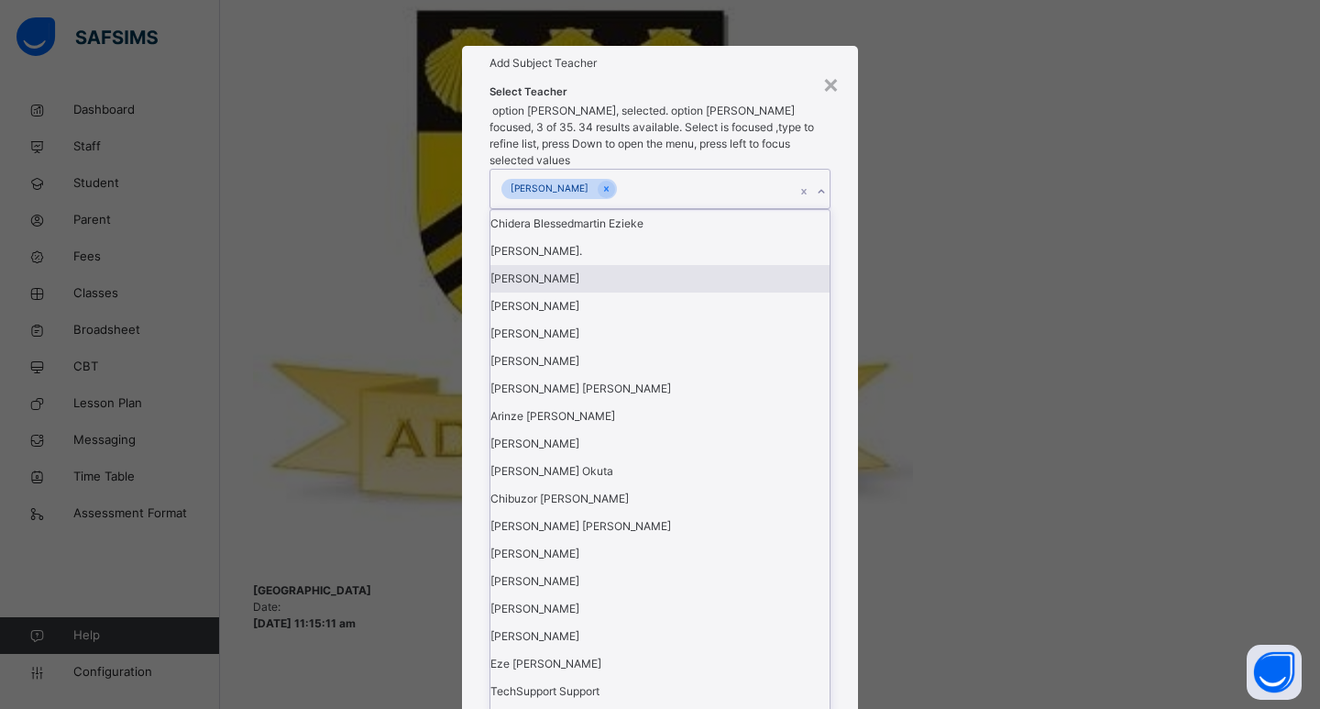
click at [841, 382] on div "Select Teacher option [PERSON_NAME], selected. option [PERSON_NAME] focused, 3 …" at bounding box center [660, 618] width 396 height 1074
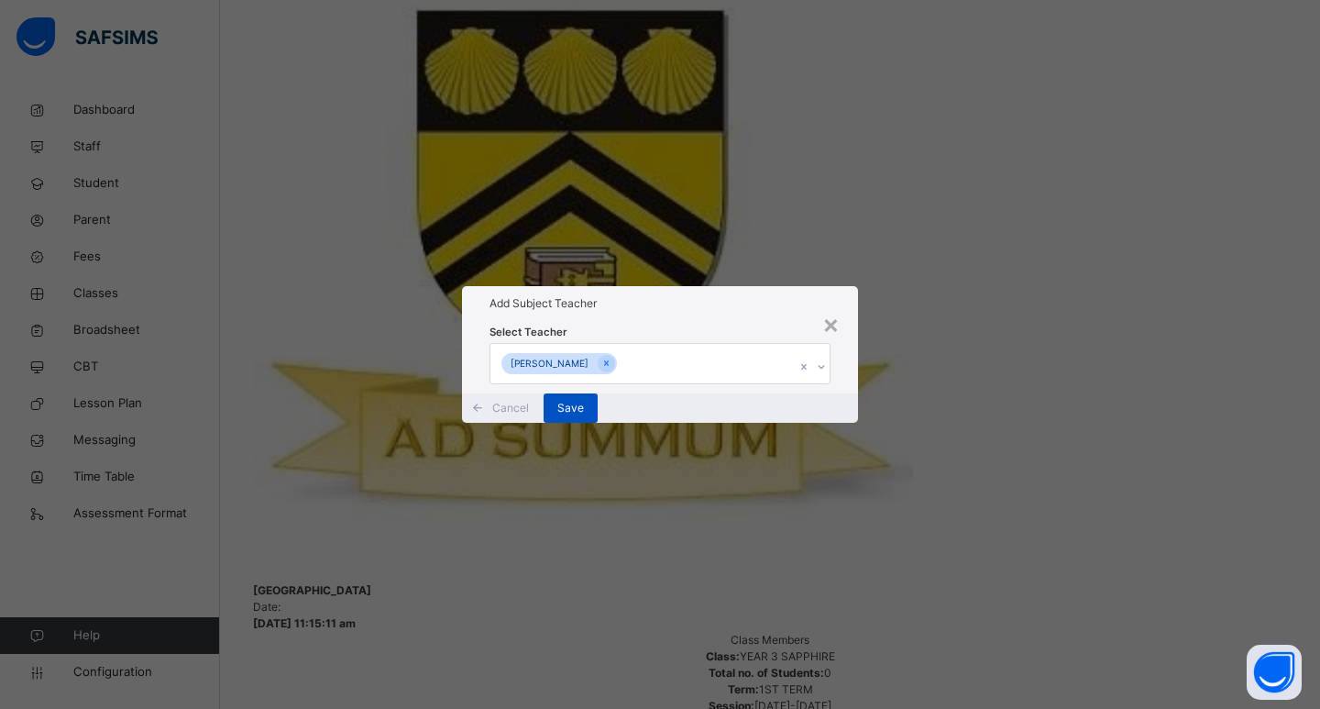
click at [598, 423] on div "Save" at bounding box center [571, 407] width 54 height 29
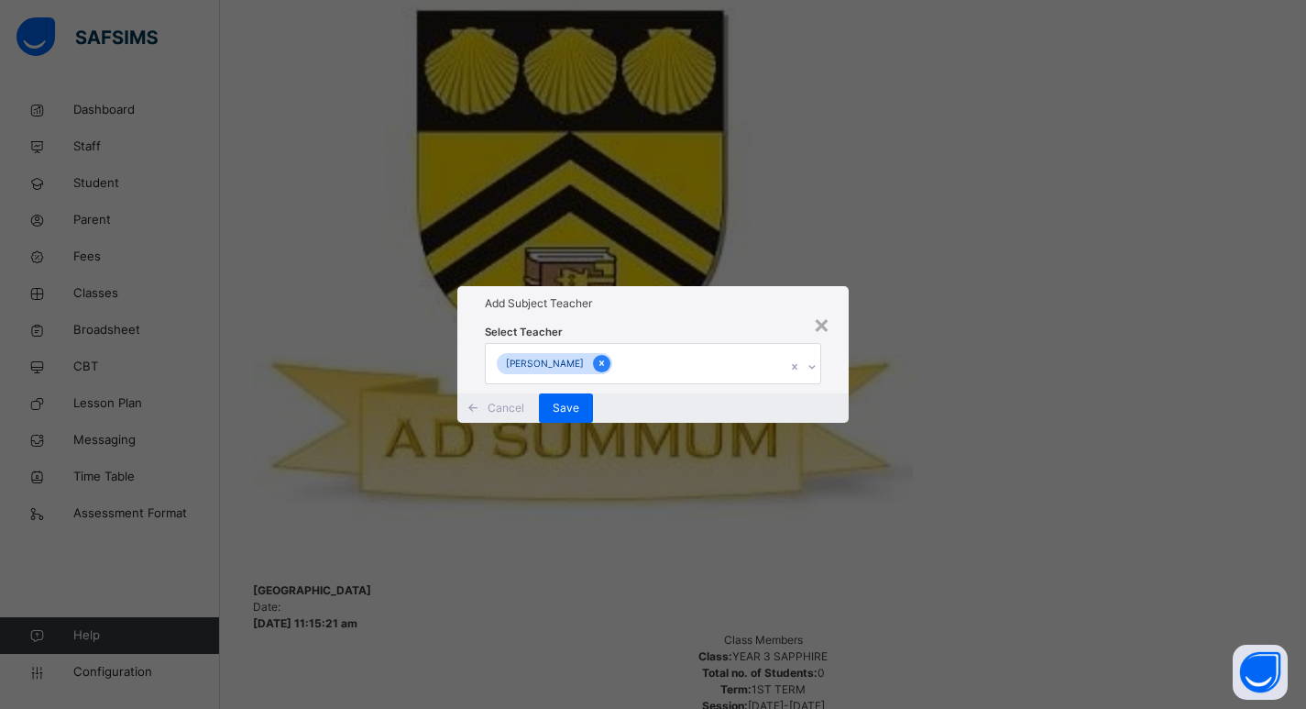
click at [607, 357] on icon at bounding box center [602, 363] width 10 height 13
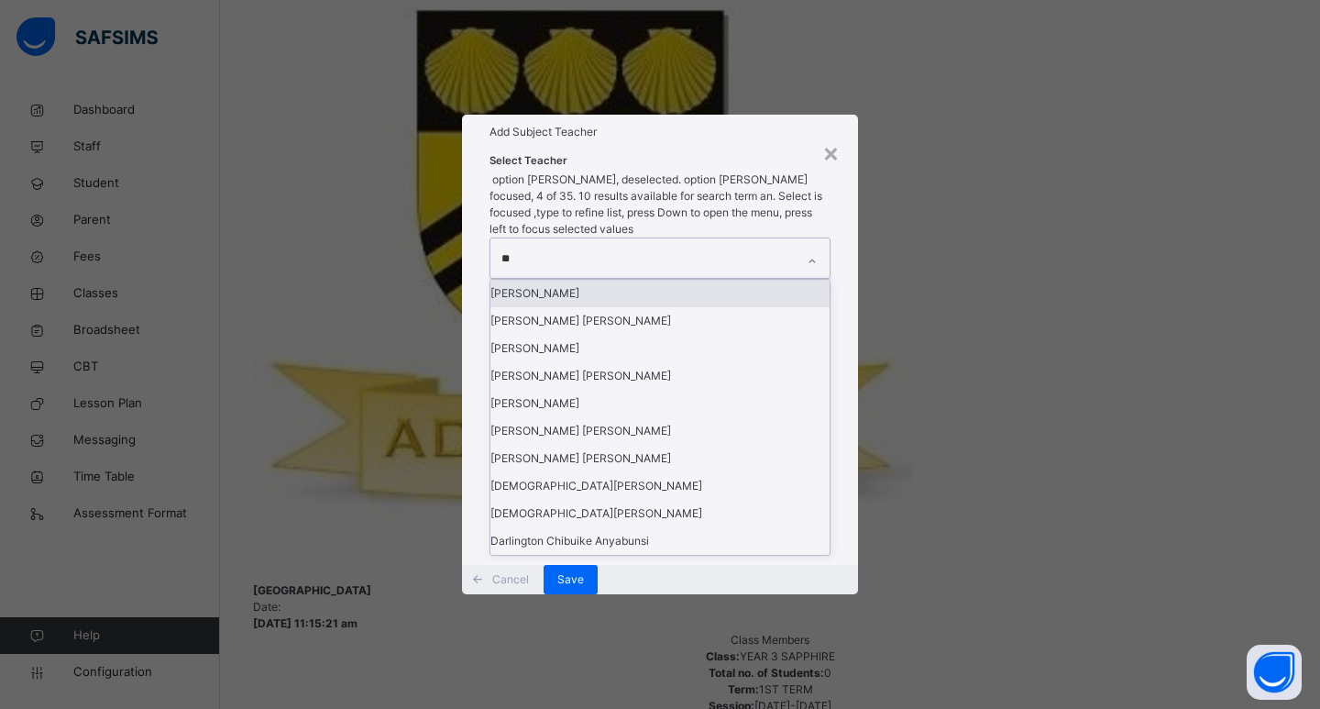
type input "***"
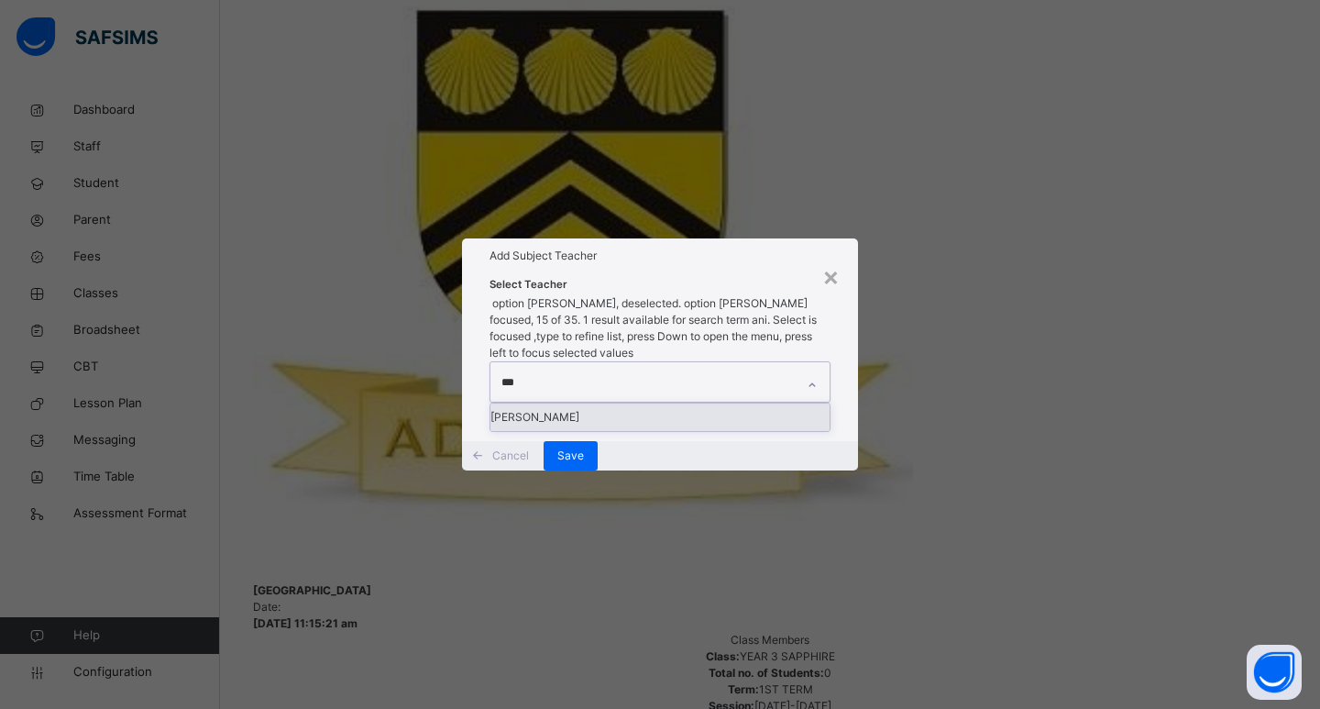
click at [564, 403] on div "[PERSON_NAME]" at bounding box center [659, 416] width 339 height 27
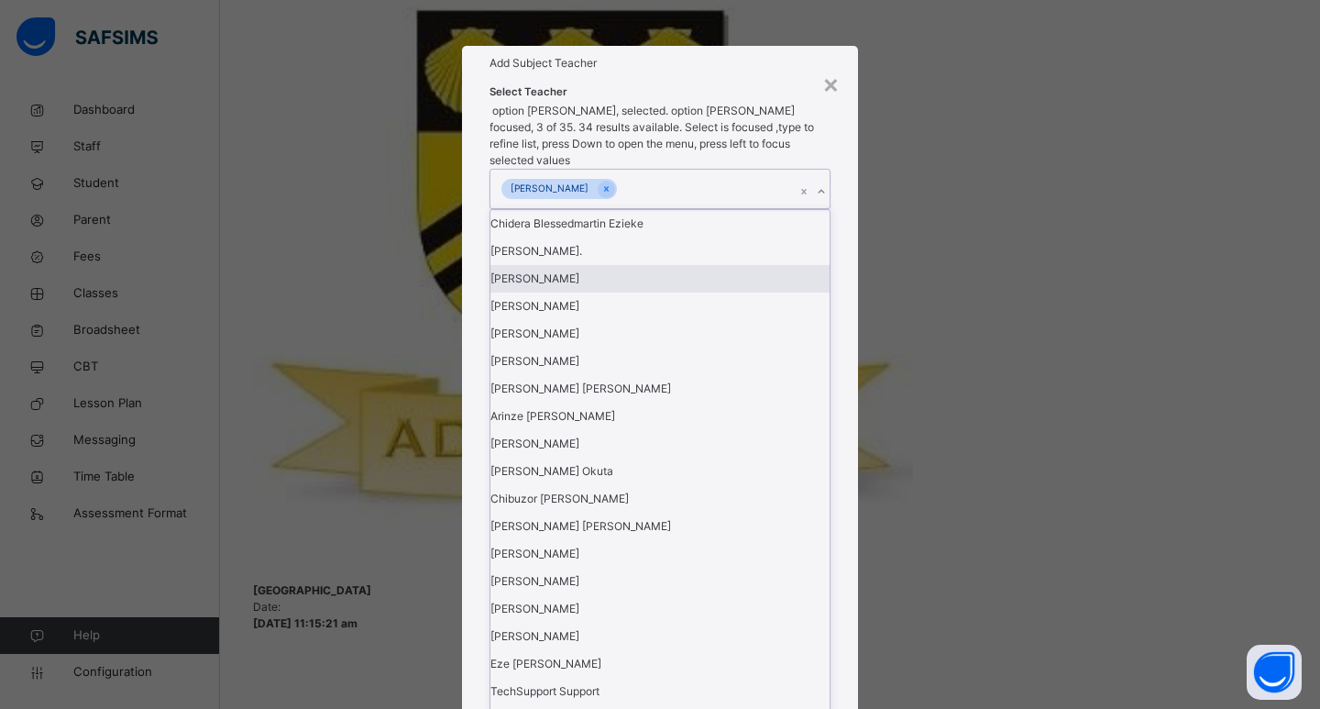
click at [846, 402] on div "Select Teacher option [PERSON_NAME], selected. option [PERSON_NAME] focused, 3 …" at bounding box center [660, 618] width 396 height 1074
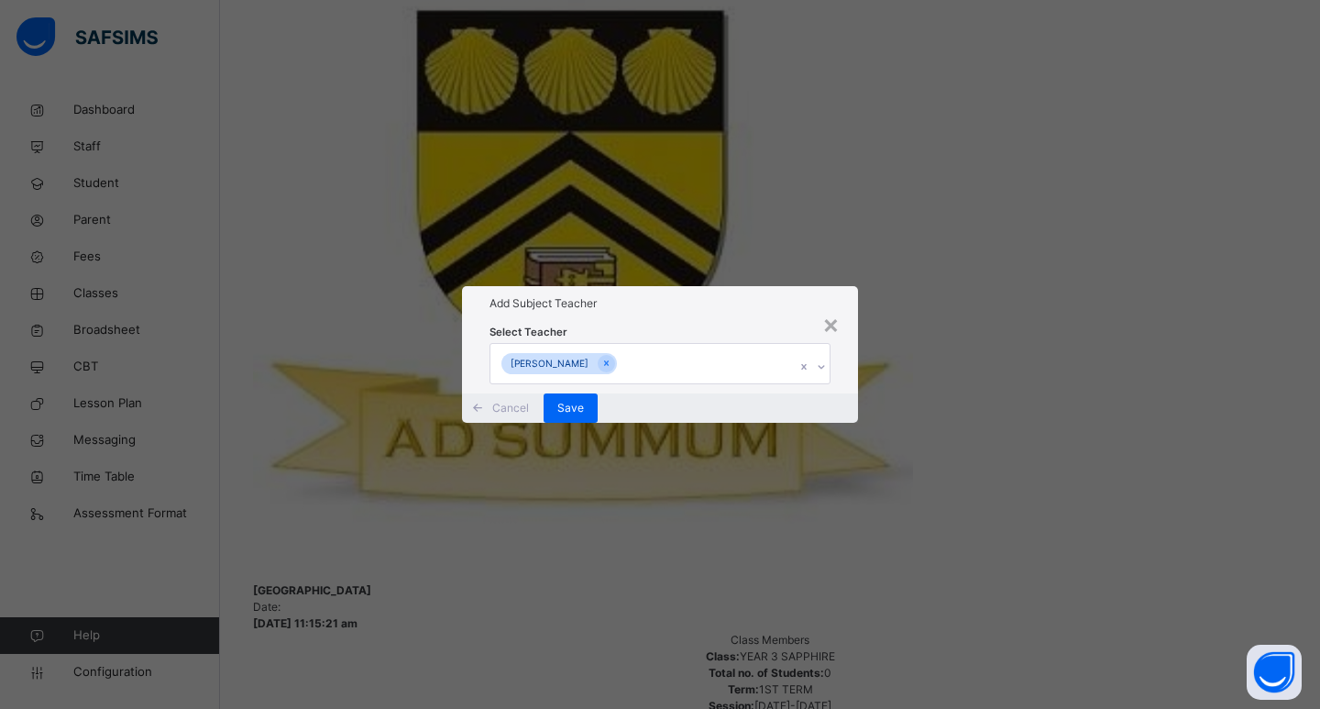
click at [819, 423] on div "Cancel Save" at bounding box center [660, 407] width 396 height 29
click at [598, 423] on div "Save" at bounding box center [571, 407] width 54 height 29
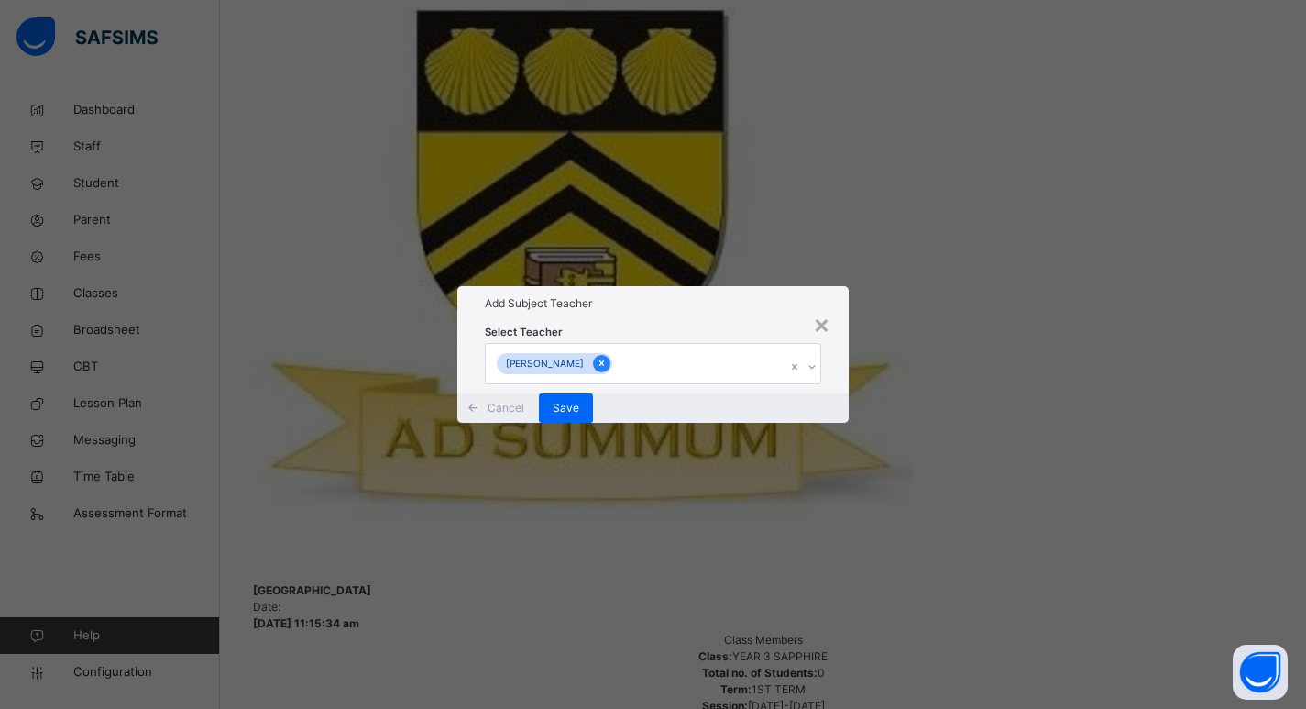
click at [607, 357] on icon at bounding box center [602, 363] width 10 height 13
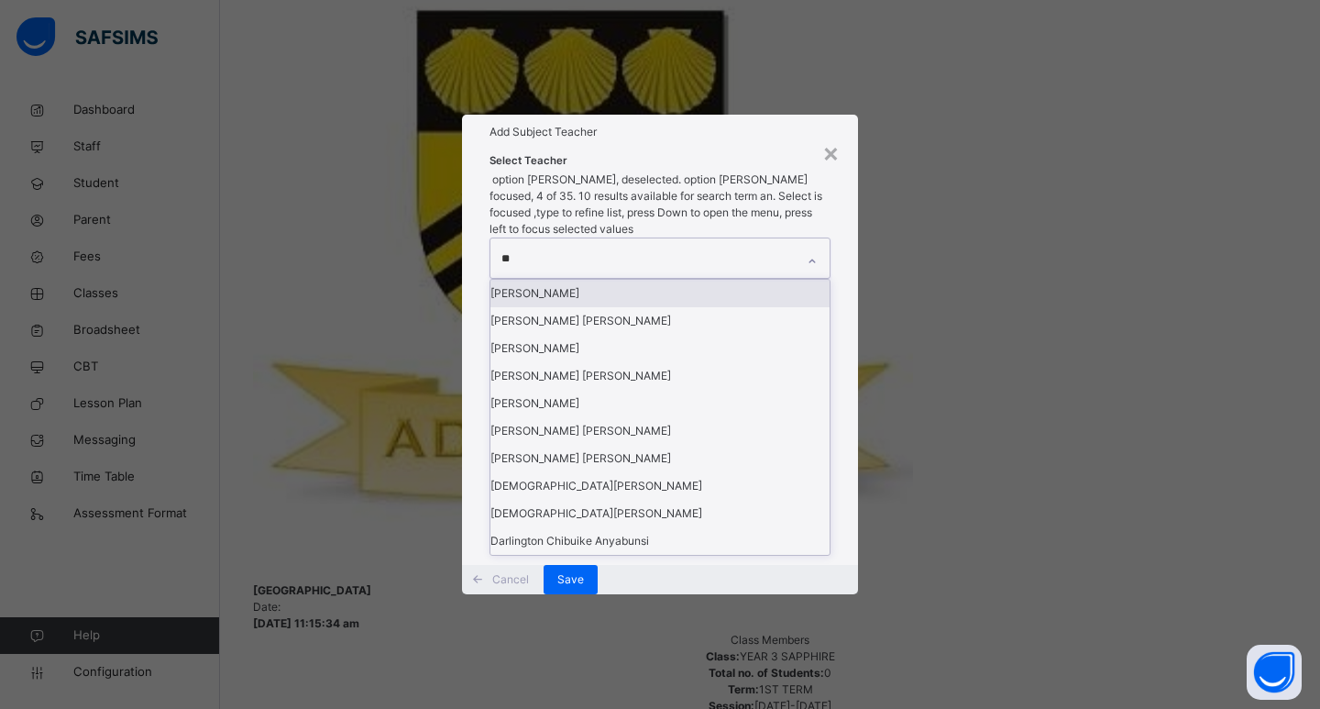
type input "***"
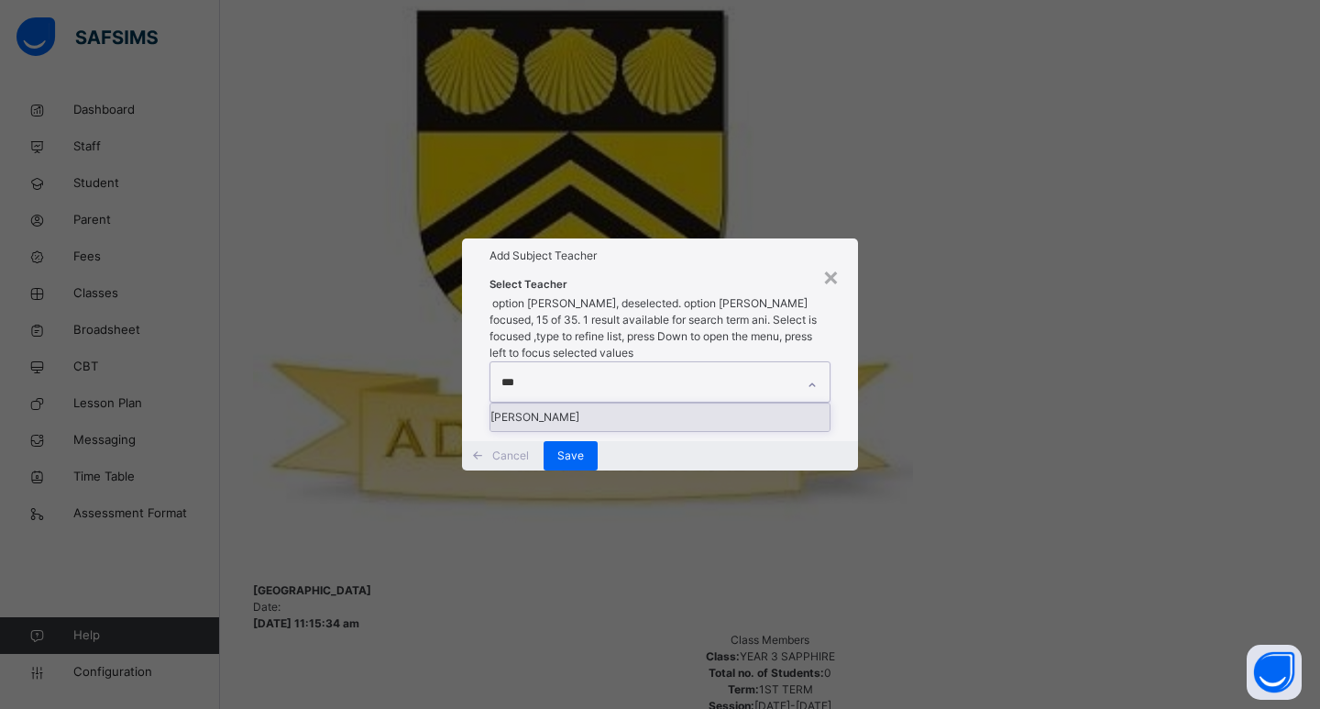
click at [606, 403] on div "[PERSON_NAME]" at bounding box center [659, 416] width 339 height 27
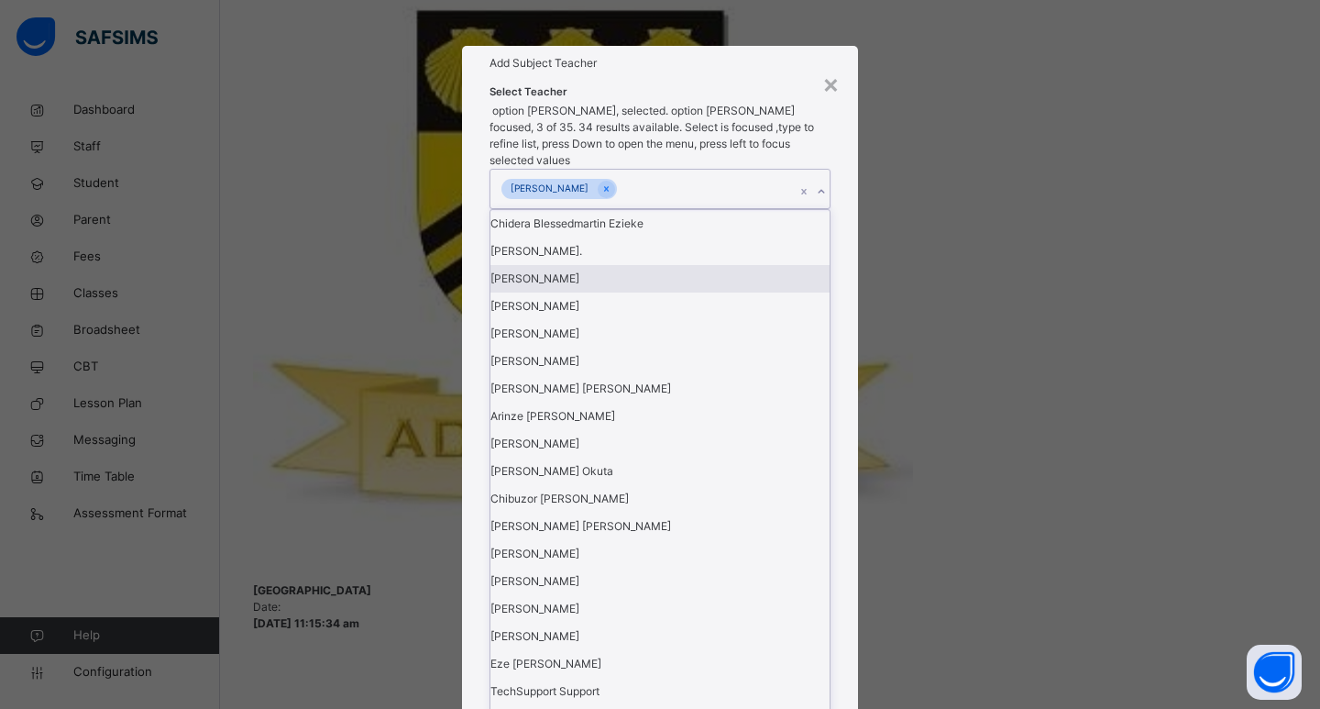
click at [842, 409] on div "Select Teacher option [PERSON_NAME], selected. option [PERSON_NAME] focused, 3 …" at bounding box center [660, 618] width 396 height 1074
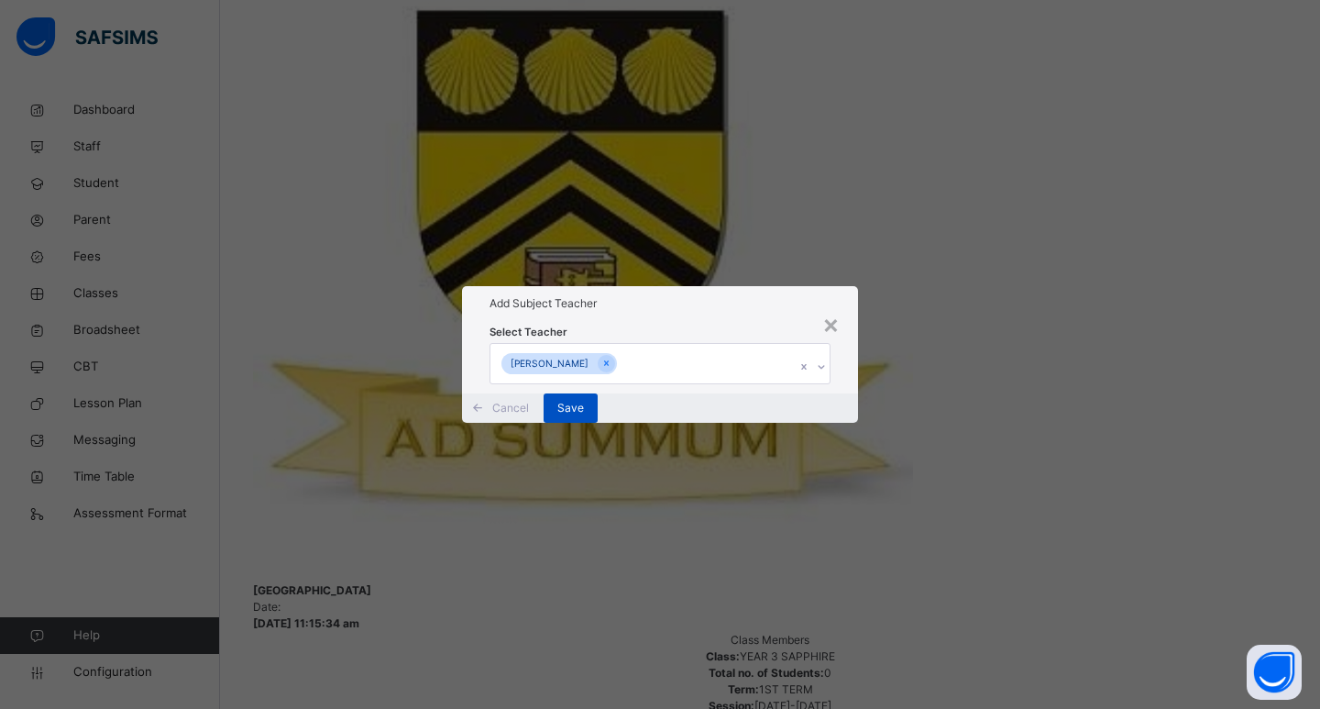
click at [598, 423] on div "Save" at bounding box center [571, 407] width 54 height 29
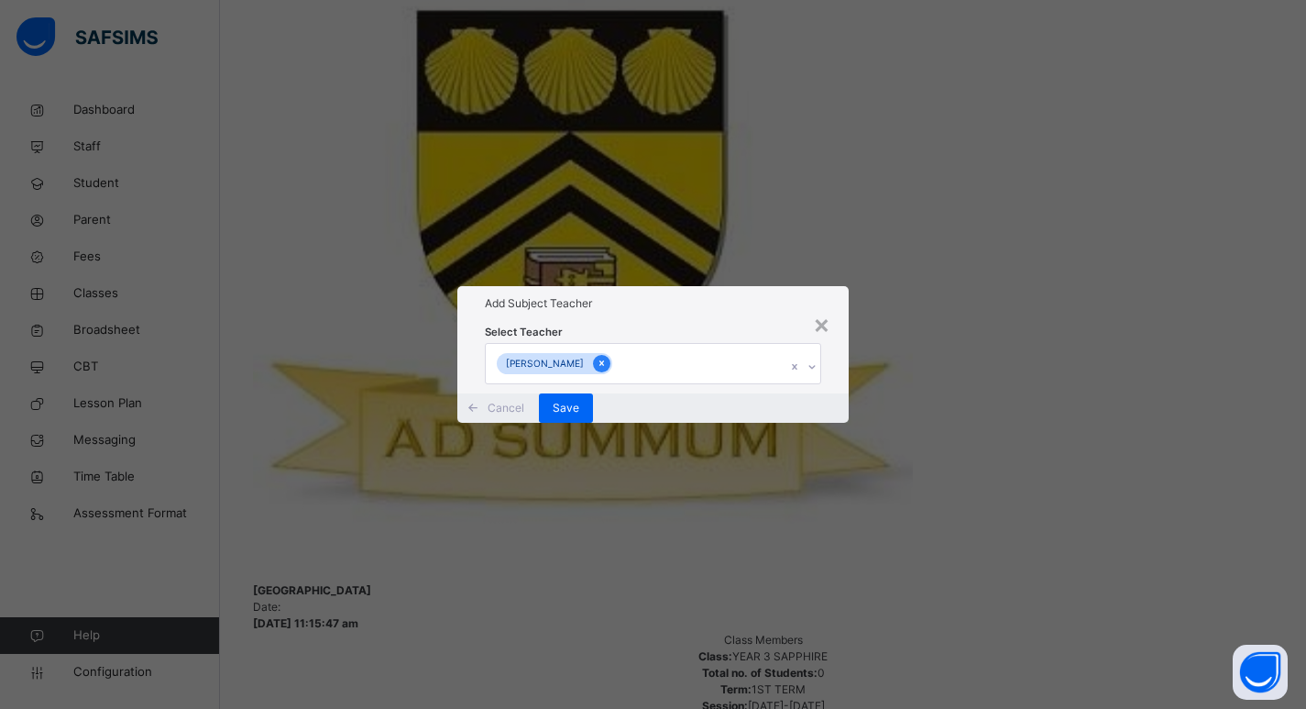
click at [607, 357] on icon at bounding box center [602, 363] width 10 height 13
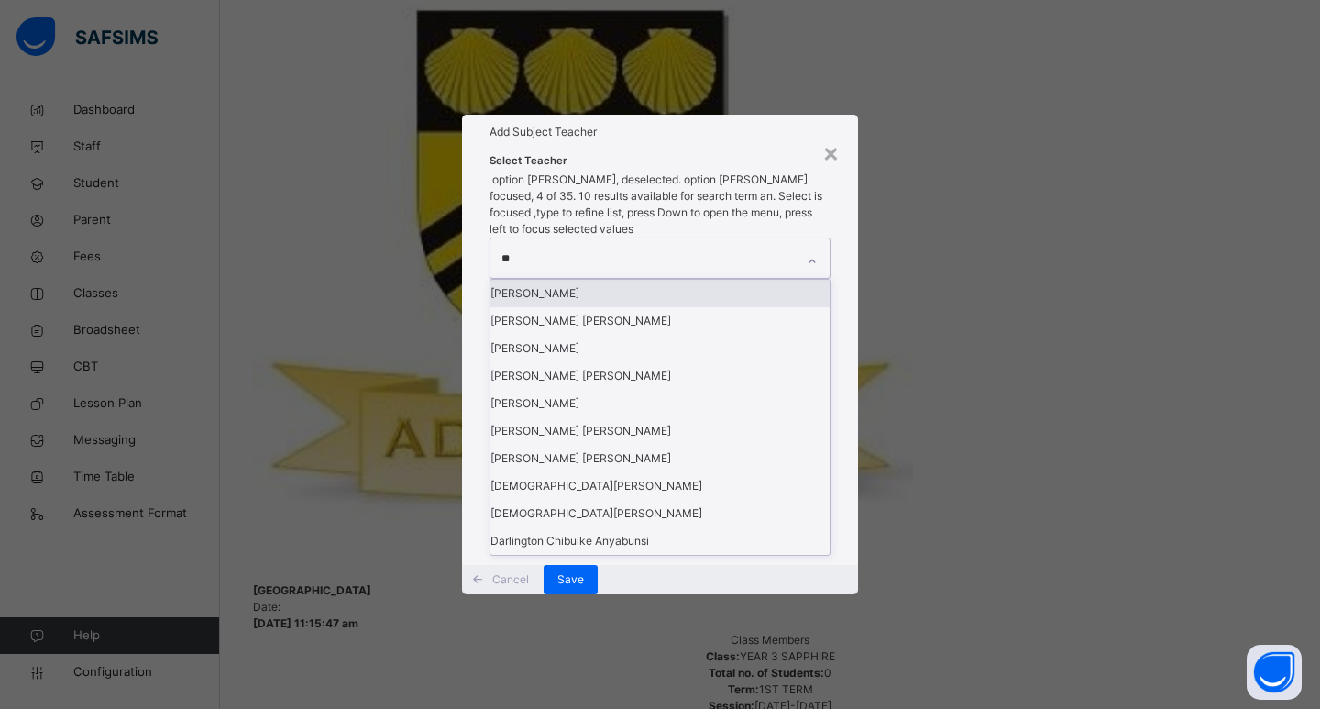
type input "***"
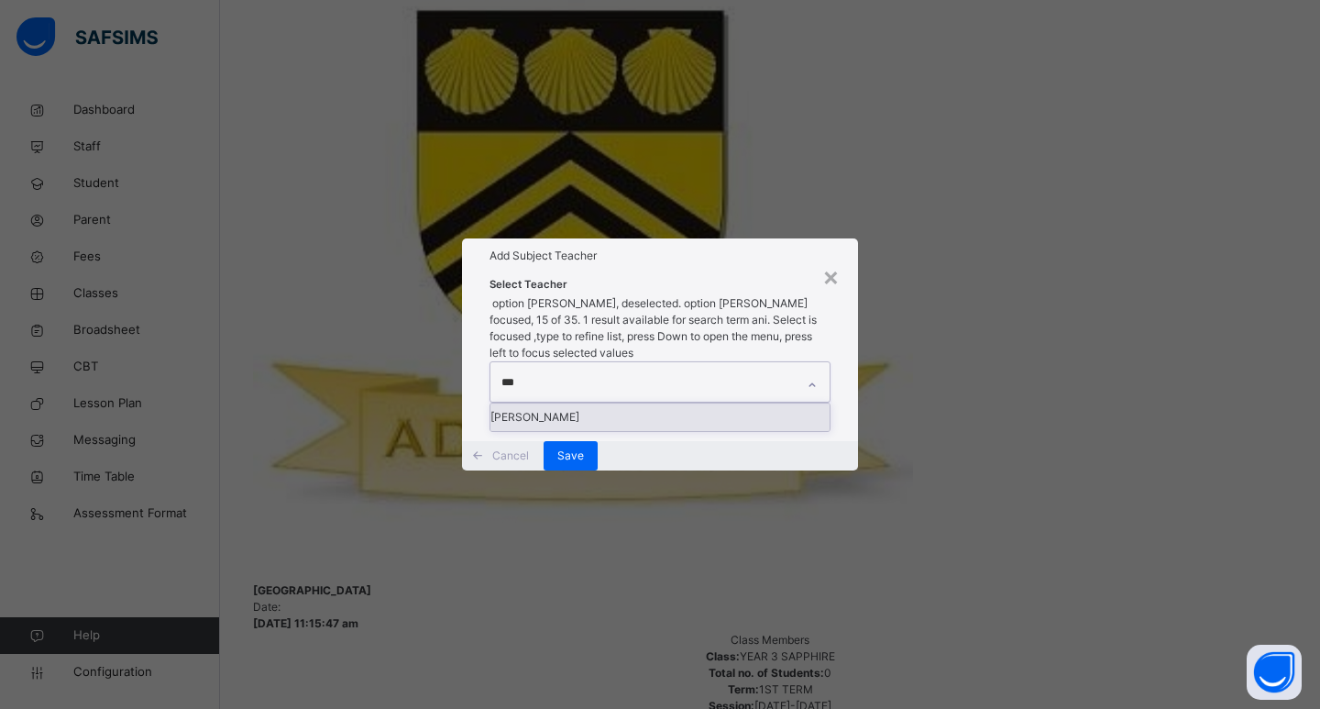
click at [582, 403] on div "[PERSON_NAME]" at bounding box center [659, 416] width 339 height 27
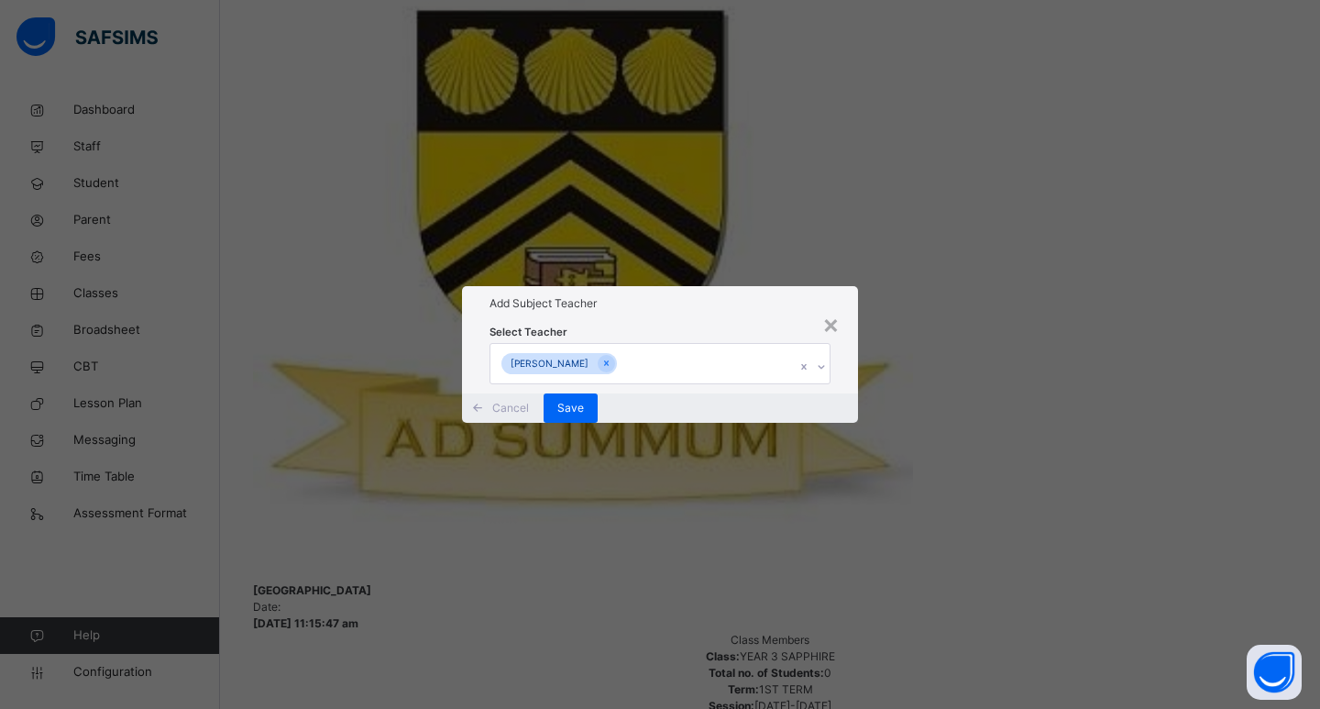
click at [841, 416] on div "Cancel Save" at bounding box center [660, 407] width 396 height 29
click at [598, 423] on div "Save" at bounding box center [571, 407] width 54 height 29
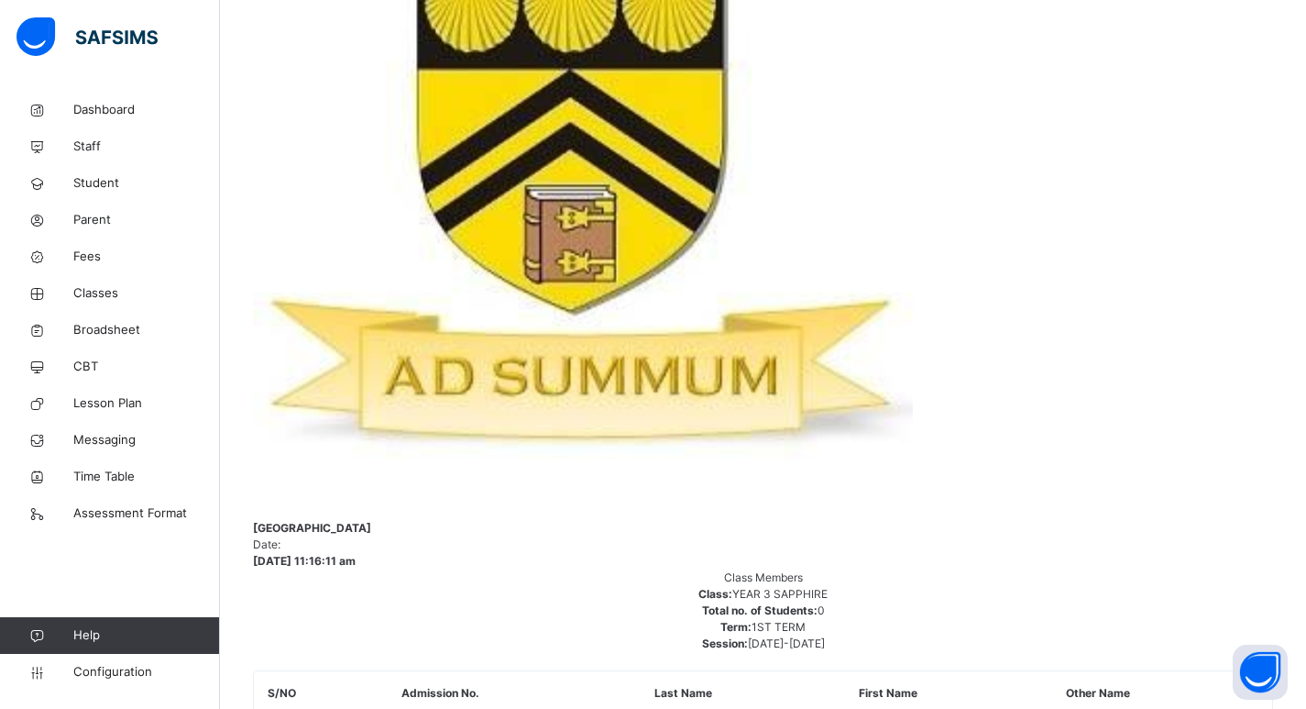
scroll to position [550, 0]
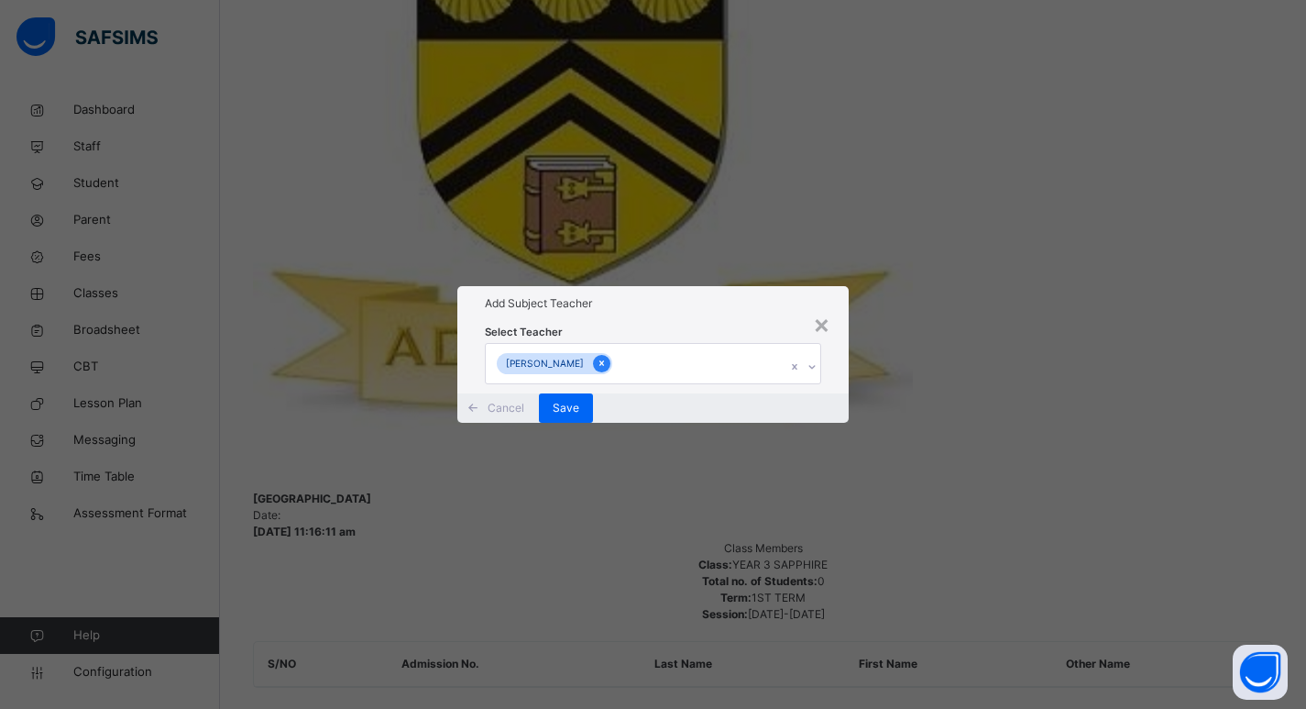
click at [610, 355] on div at bounding box center [601, 363] width 17 height 17
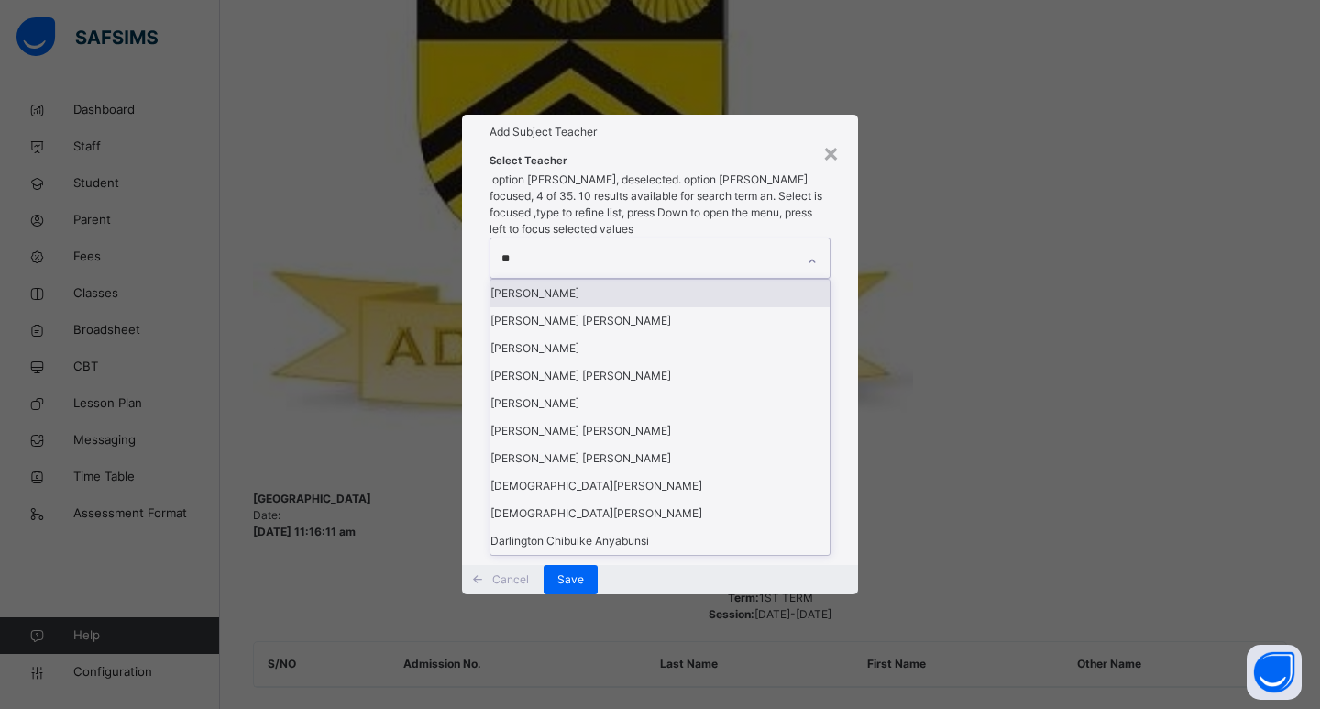
type input "***"
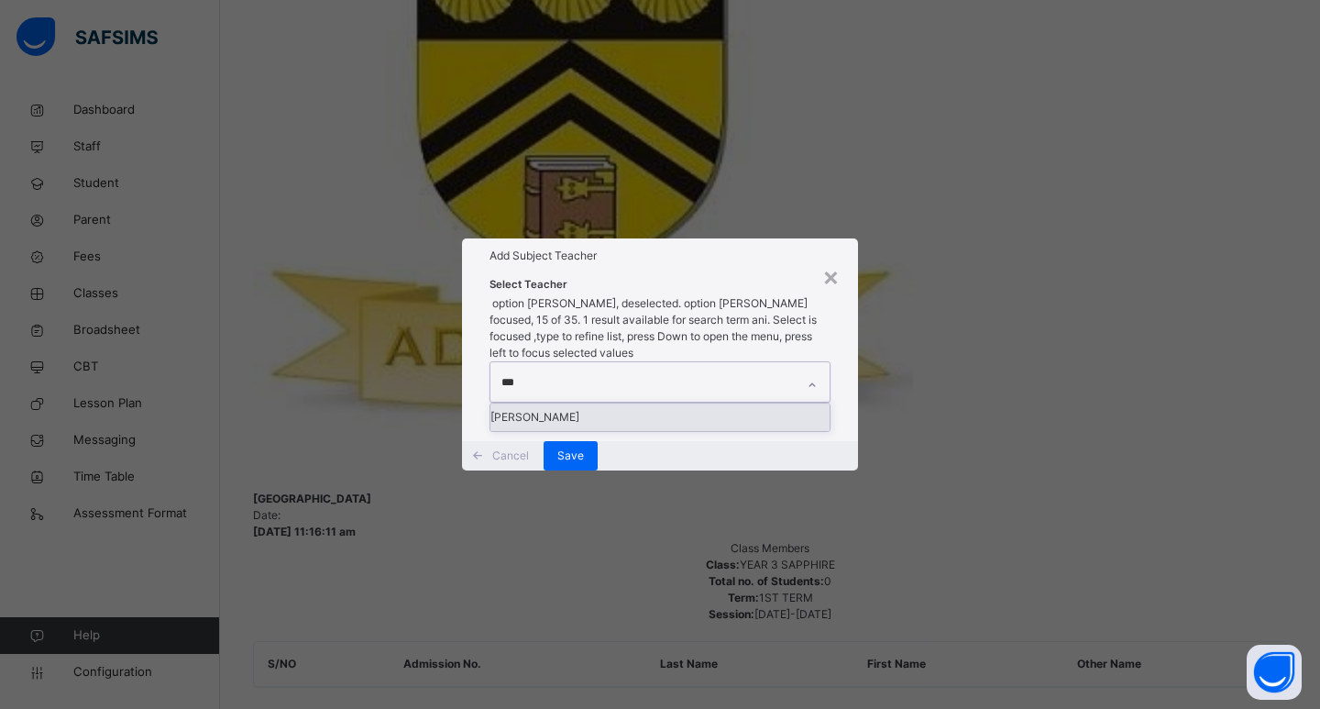
click at [554, 403] on div "[PERSON_NAME]" at bounding box center [659, 416] width 339 height 27
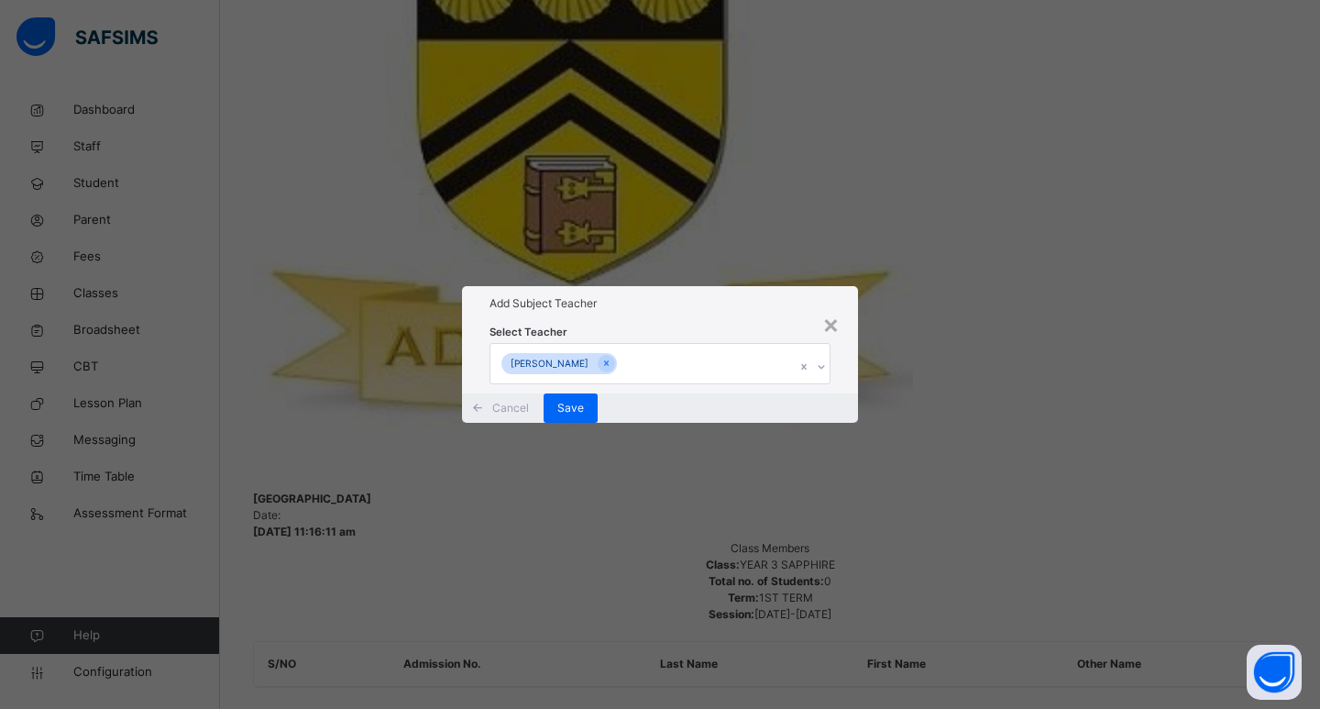
click at [849, 392] on div "Select Teacher [PERSON_NAME]" at bounding box center [660, 356] width 396 height 71
click at [584, 416] on span "Save" at bounding box center [570, 408] width 27 height 16
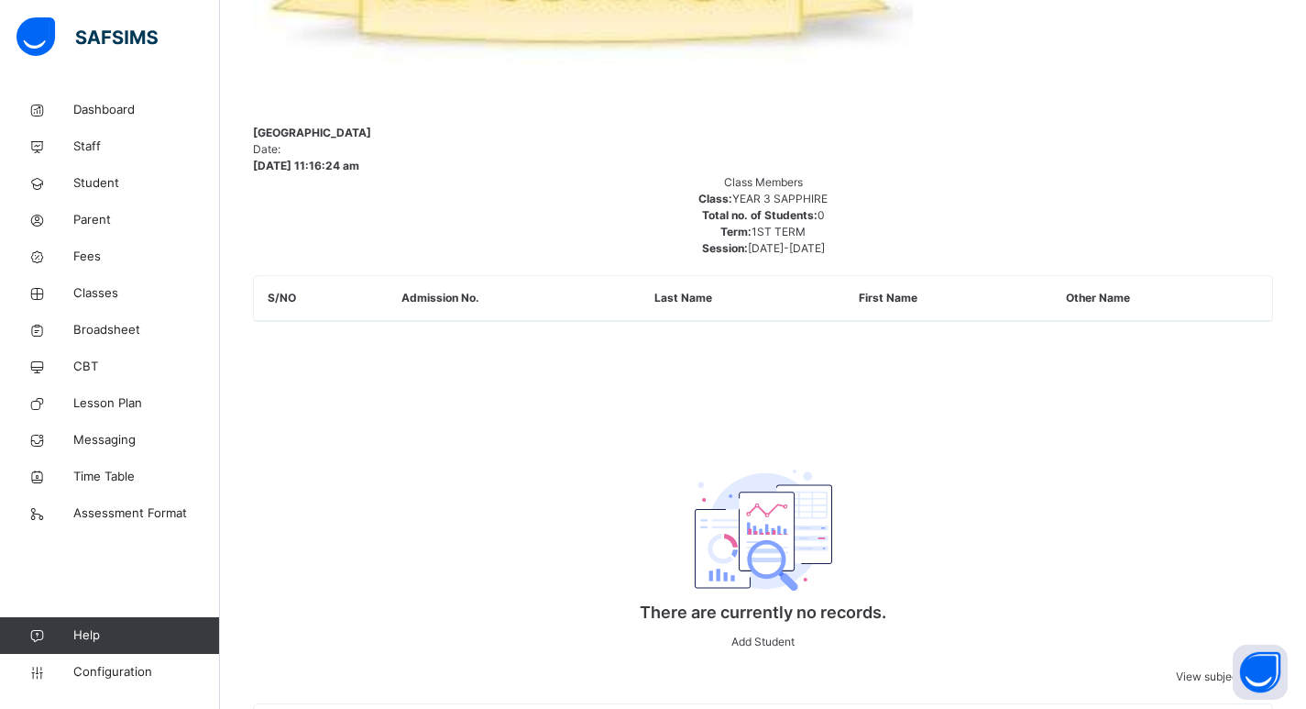
scroll to position [917, 0]
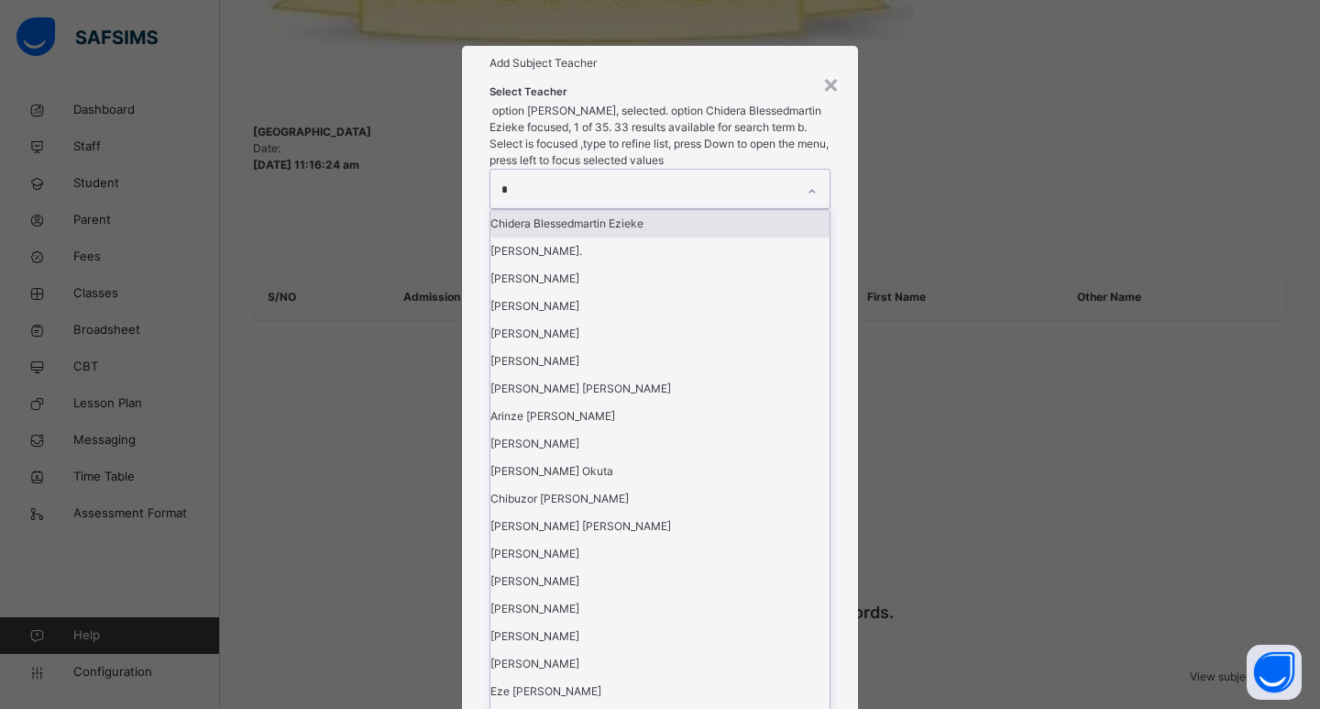
type input "**"
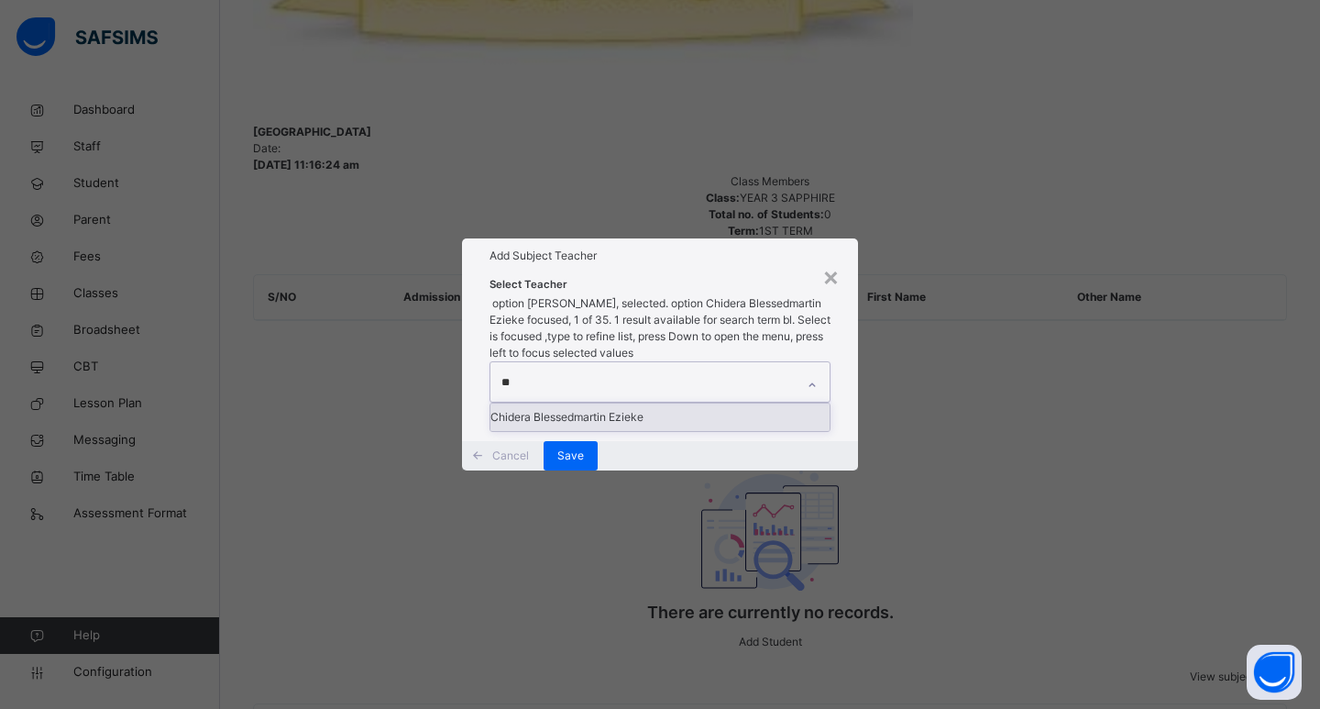
click at [580, 403] on div "Chidera Blessedmartin Ezieke" at bounding box center [659, 416] width 339 height 27
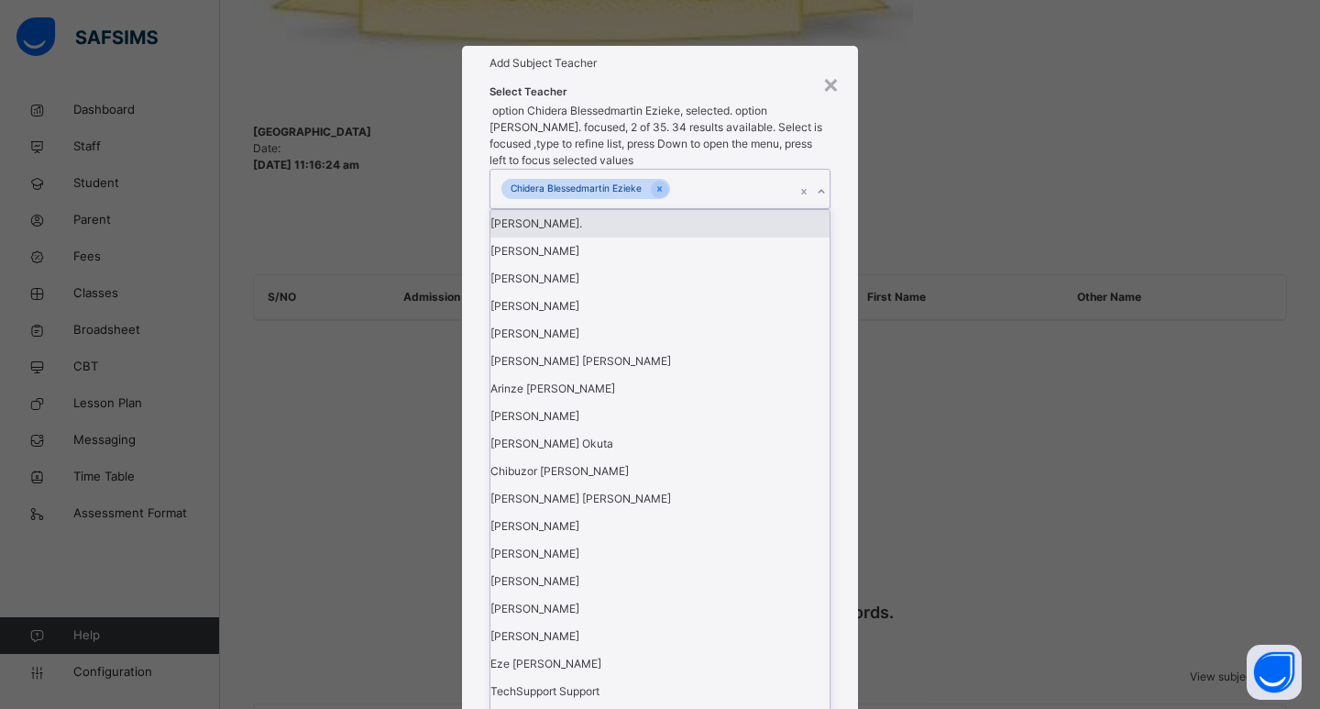
click at [851, 396] on div "Select Teacher option Chidera Blessedmartin Ezieke, selected. option [PERSON_NA…" at bounding box center [660, 618] width 396 height 1074
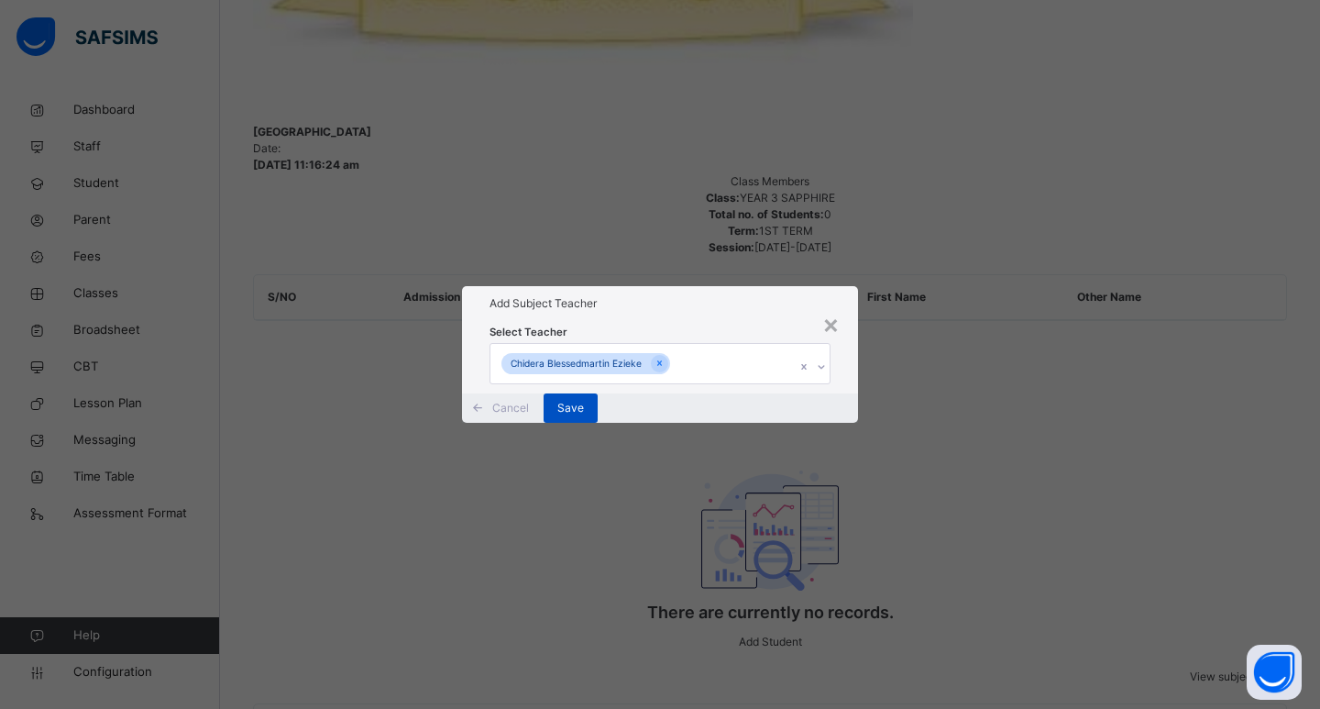
click at [584, 416] on span "Save" at bounding box center [570, 408] width 27 height 16
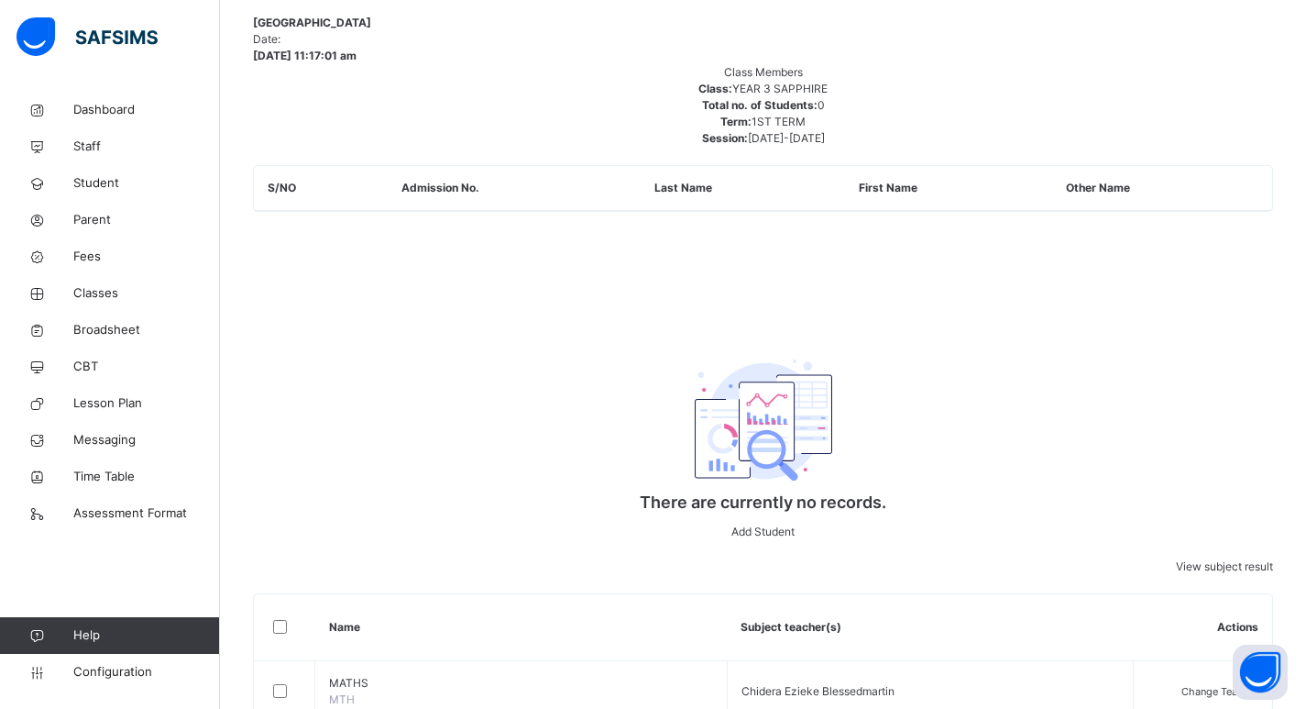
scroll to position [1029, 0]
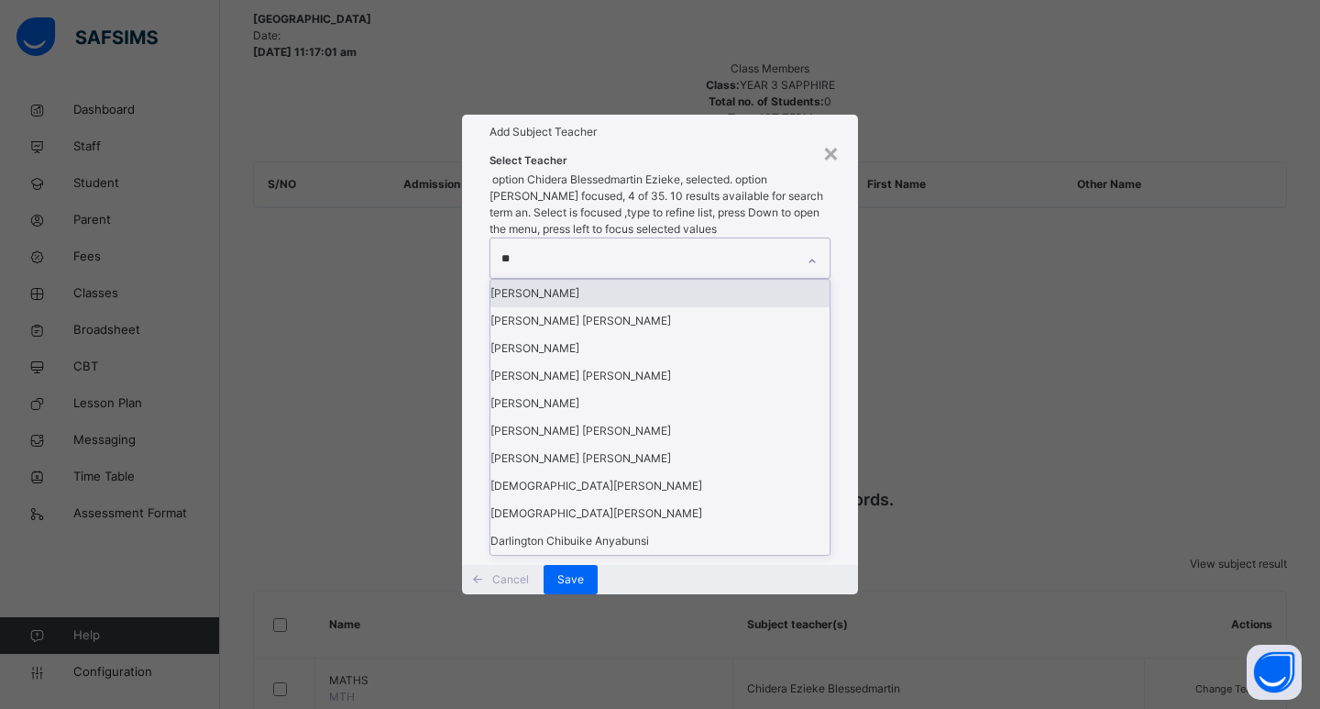
type input "***"
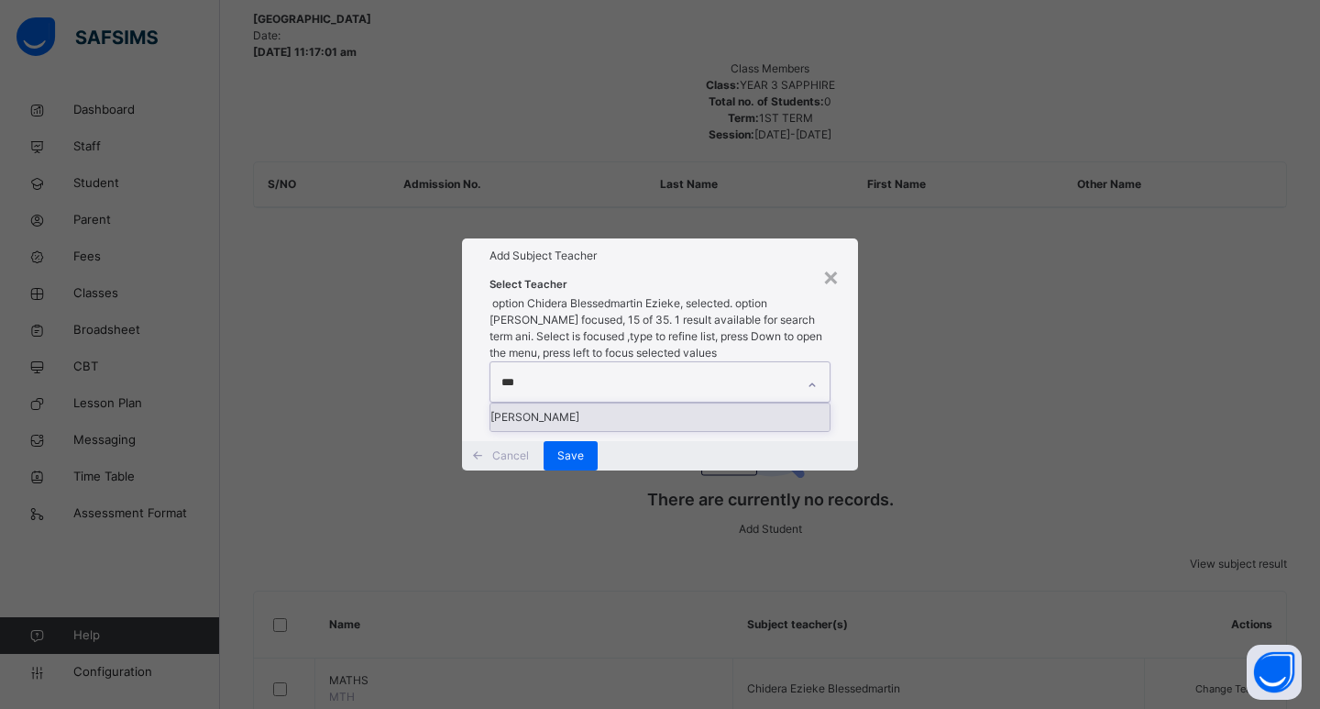
click at [598, 403] on div "[PERSON_NAME]" at bounding box center [659, 416] width 339 height 27
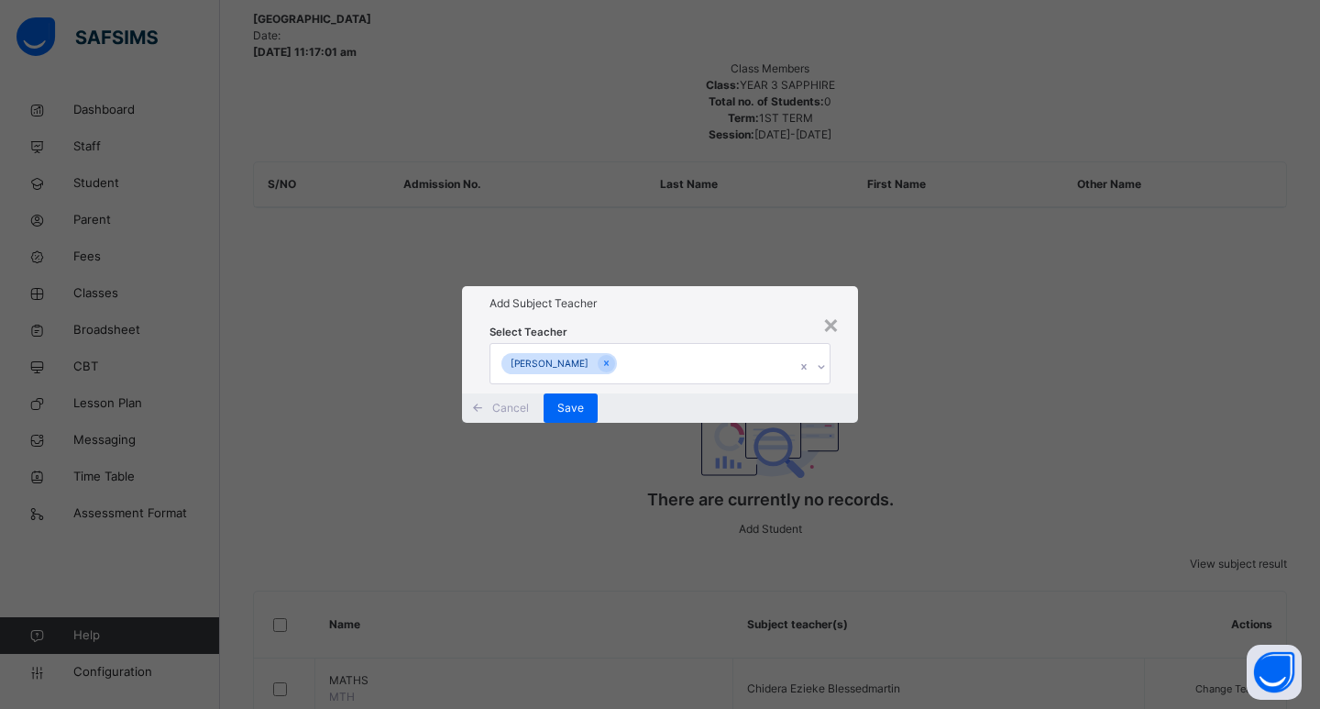
drag, startPoint x: 831, startPoint y: 389, endPoint x: 833, endPoint y: 407, distance: 18.4
click at [832, 389] on div "Select Teacher [PERSON_NAME]" at bounding box center [660, 356] width 396 height 71
click at [584, 416] on span "Save" at bounding box center [570, 408] width 27 height 16
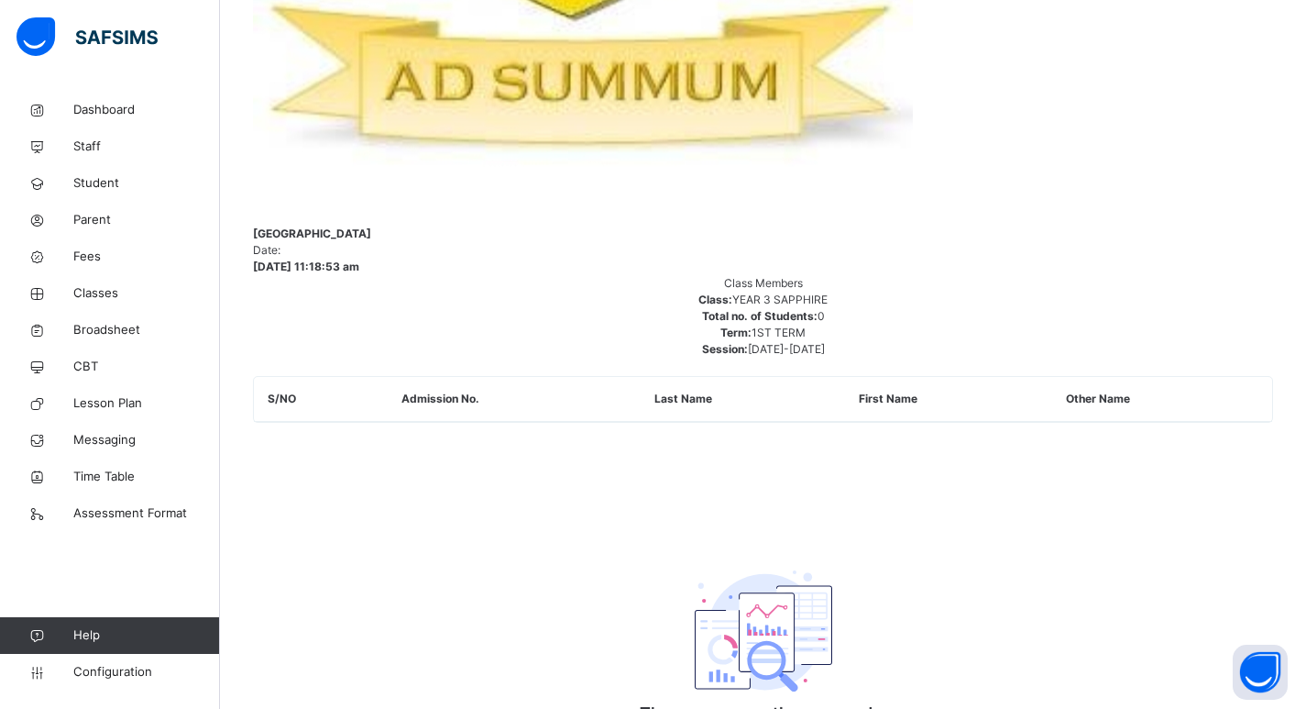
scroll to position [846, 0]
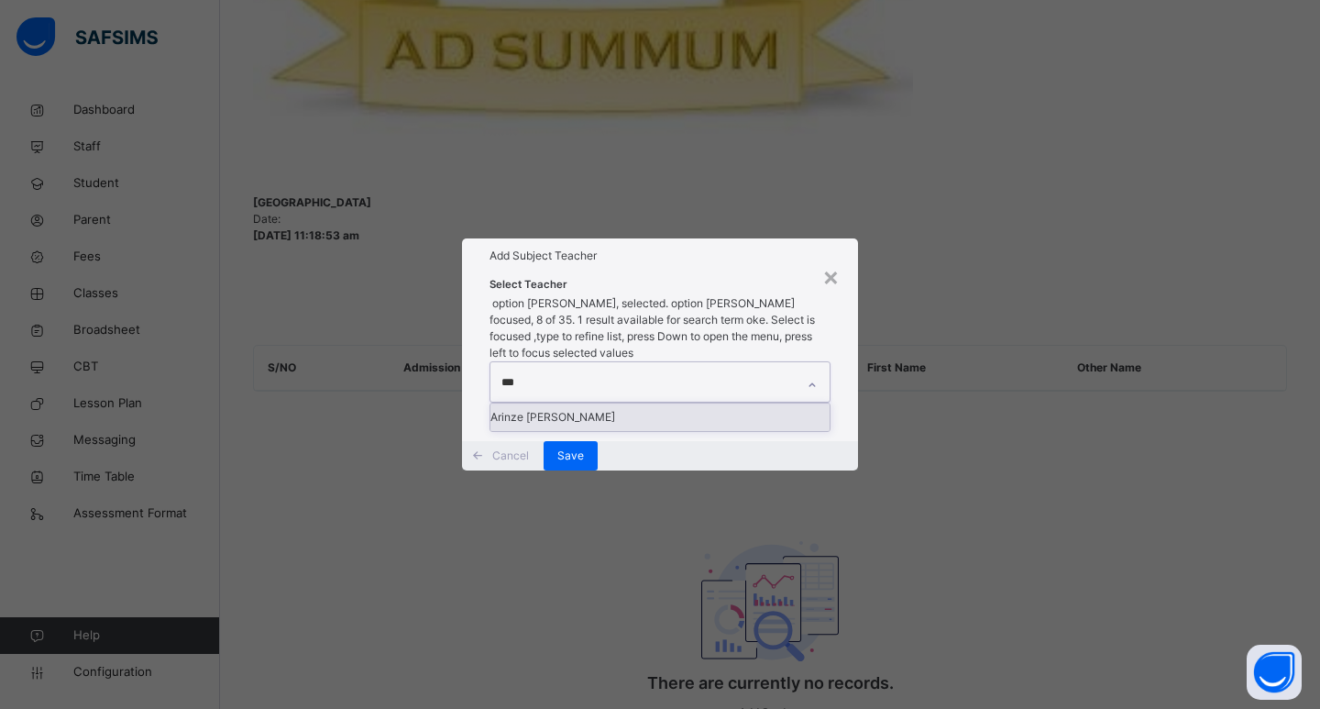
type input "****"
click at [561, 403] on div "Arinze [PERSON_NAME]" at bounding box center [659, 416] width 339 height 27
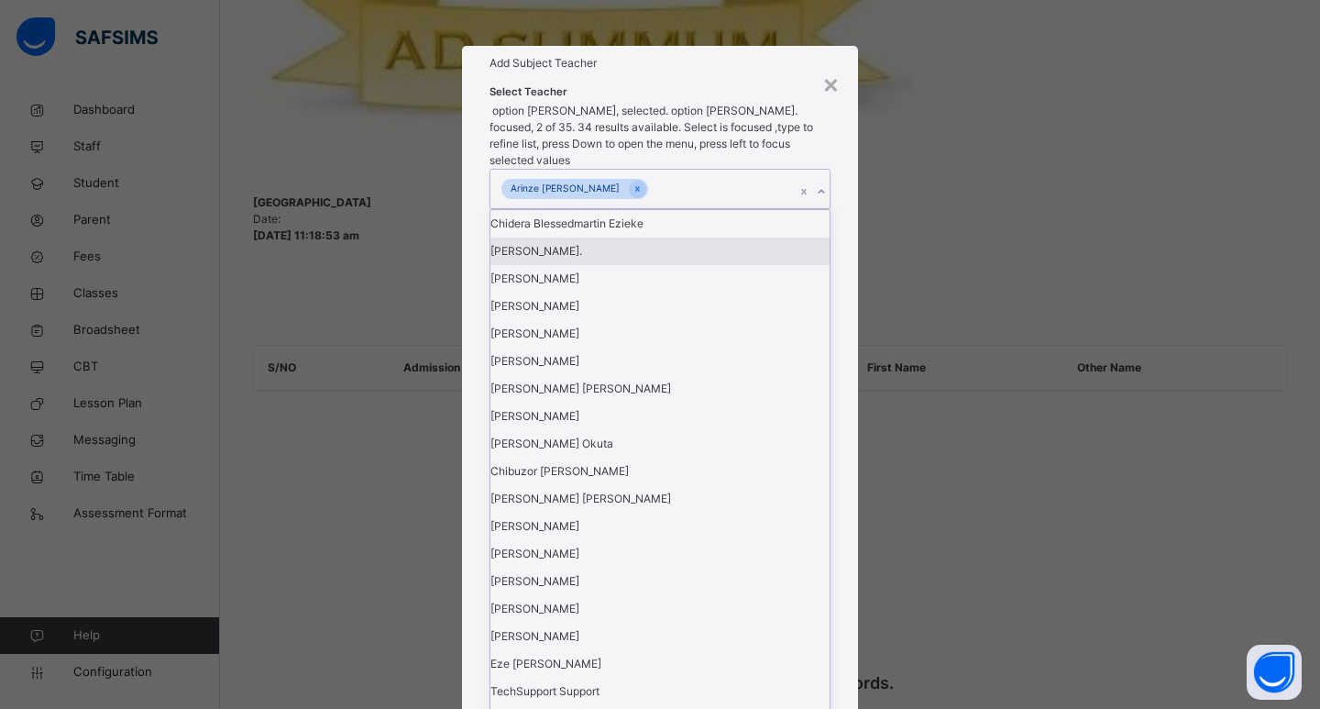
click at [851, 371] on div "Select Teacher option [PERSON_NAME], selected. option [PERSON_NAME]. focused, 2…" at bounding box center [660, 618] width 396 height 1074
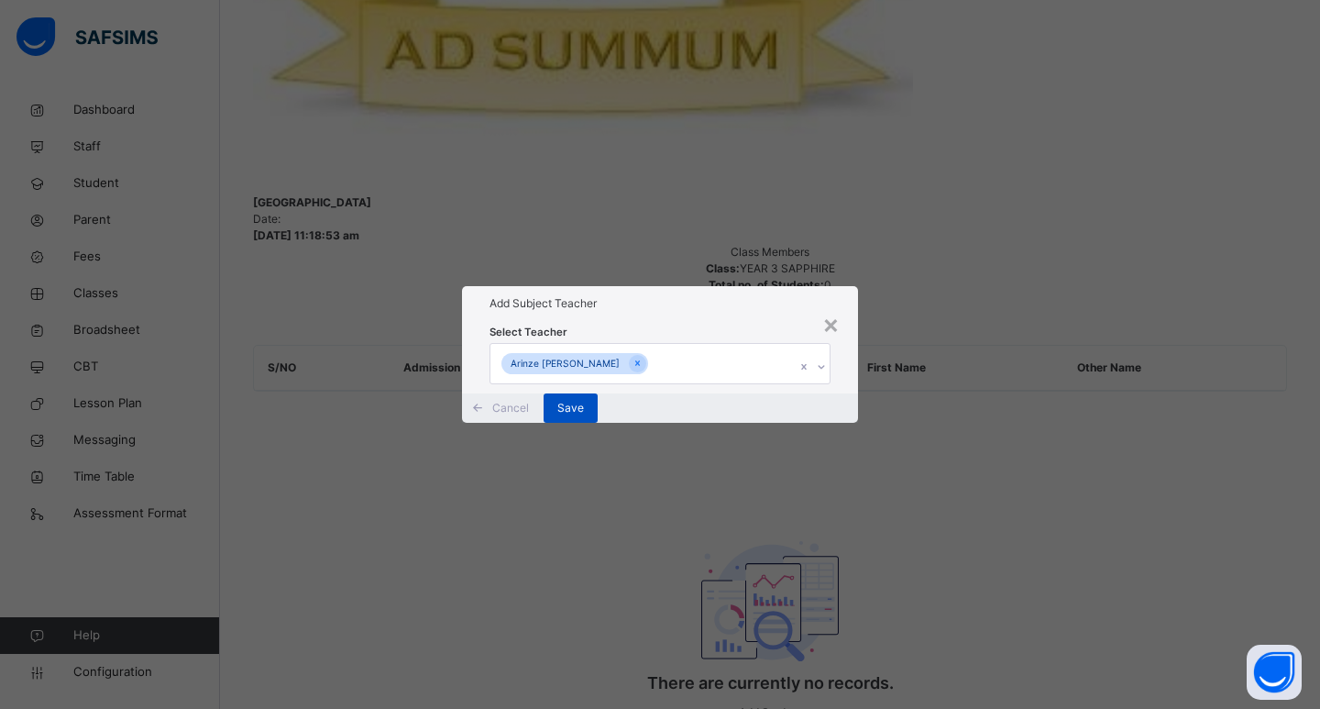
click at [584, 416] on span "Save" at bounding box center [570, 408] width 27 height 16
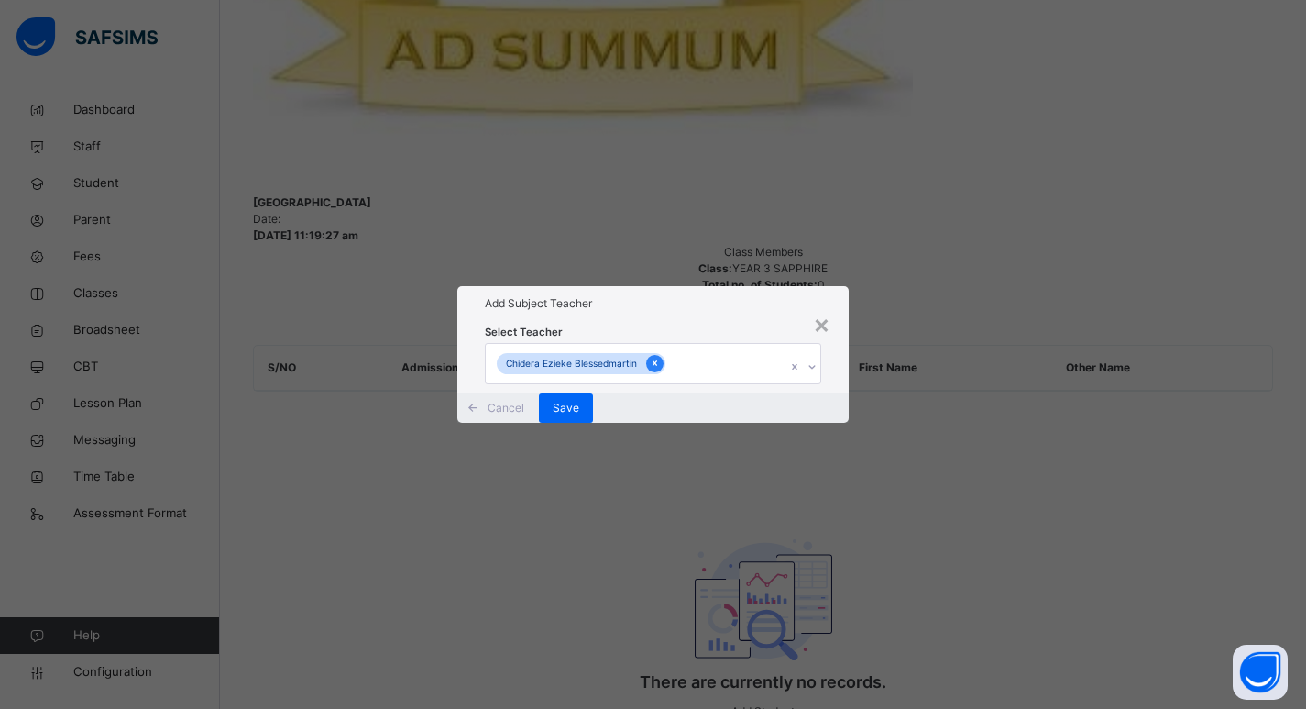
click at [655, 357] on icon at bounding box center [655, 363] width 10 height 13
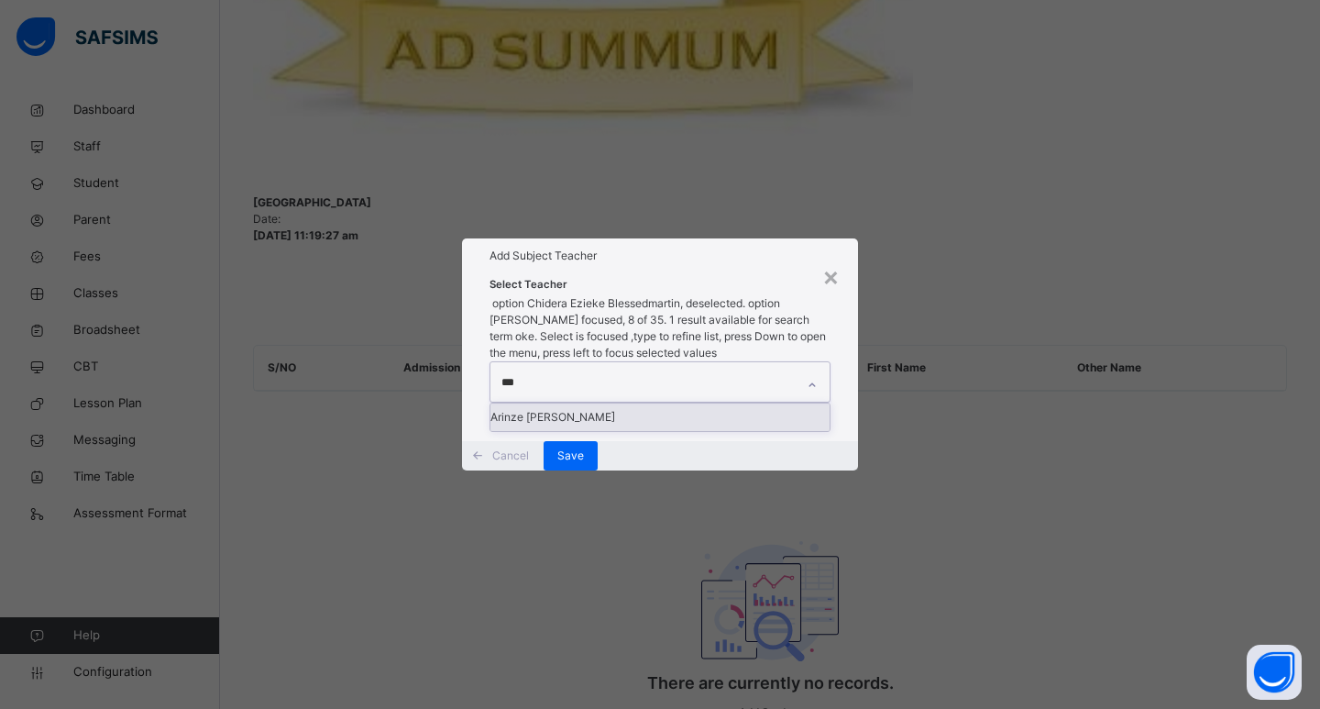
type input "****"
click at [649, 403] on div "Arinze [PERSON_NAME]" at bounding box center [659, 416] width 339 height 27
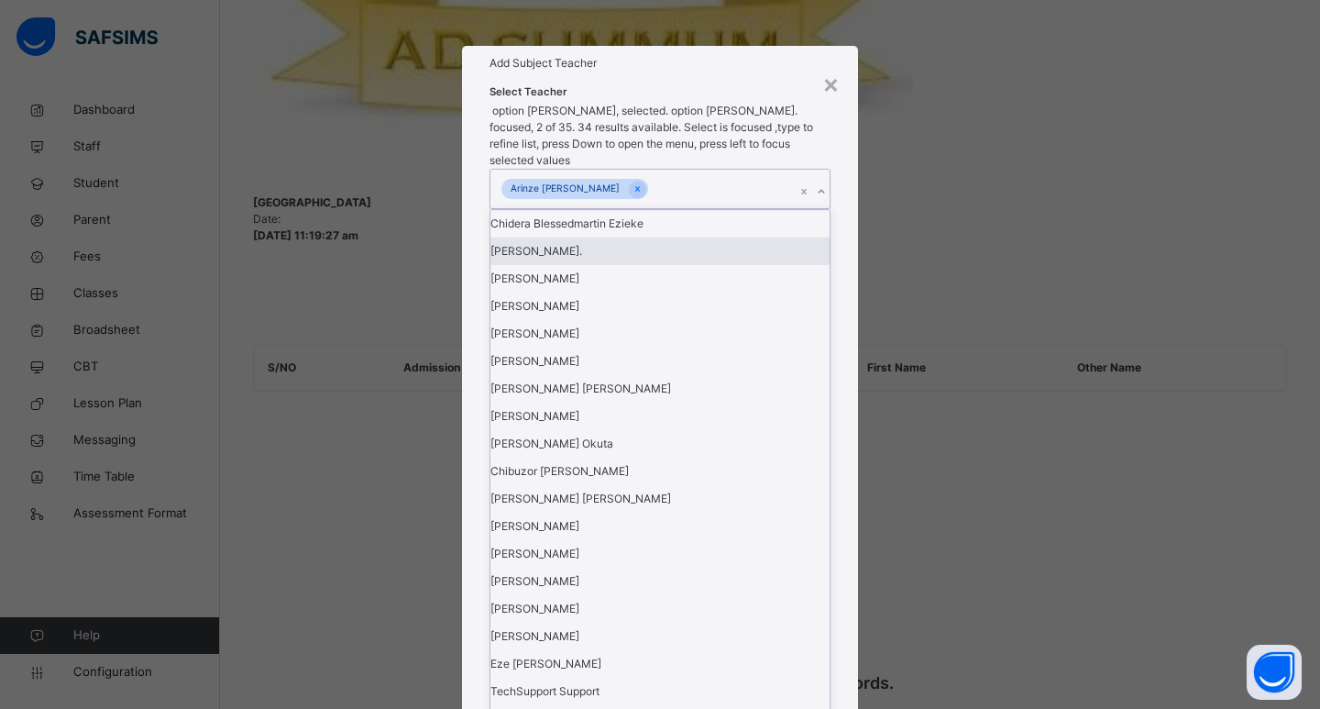
click at [841, 380] on div "Select Teacher option [PERSON_NAME], selected. option [PERSON_NAME]. focused, 2…" at bounding box center [660, 618] width 396 height 1074
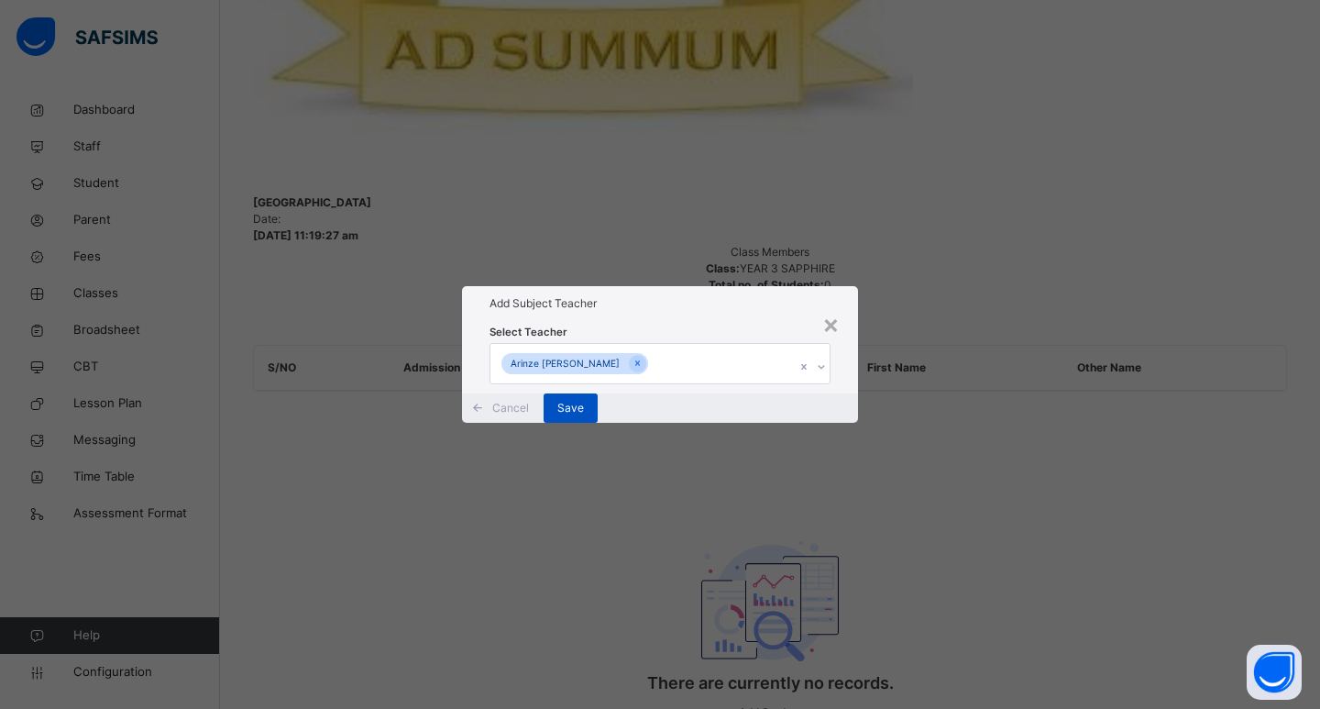
click at [598, 423] on div "Save" at bounding box center [571, 407] width 54 height 29
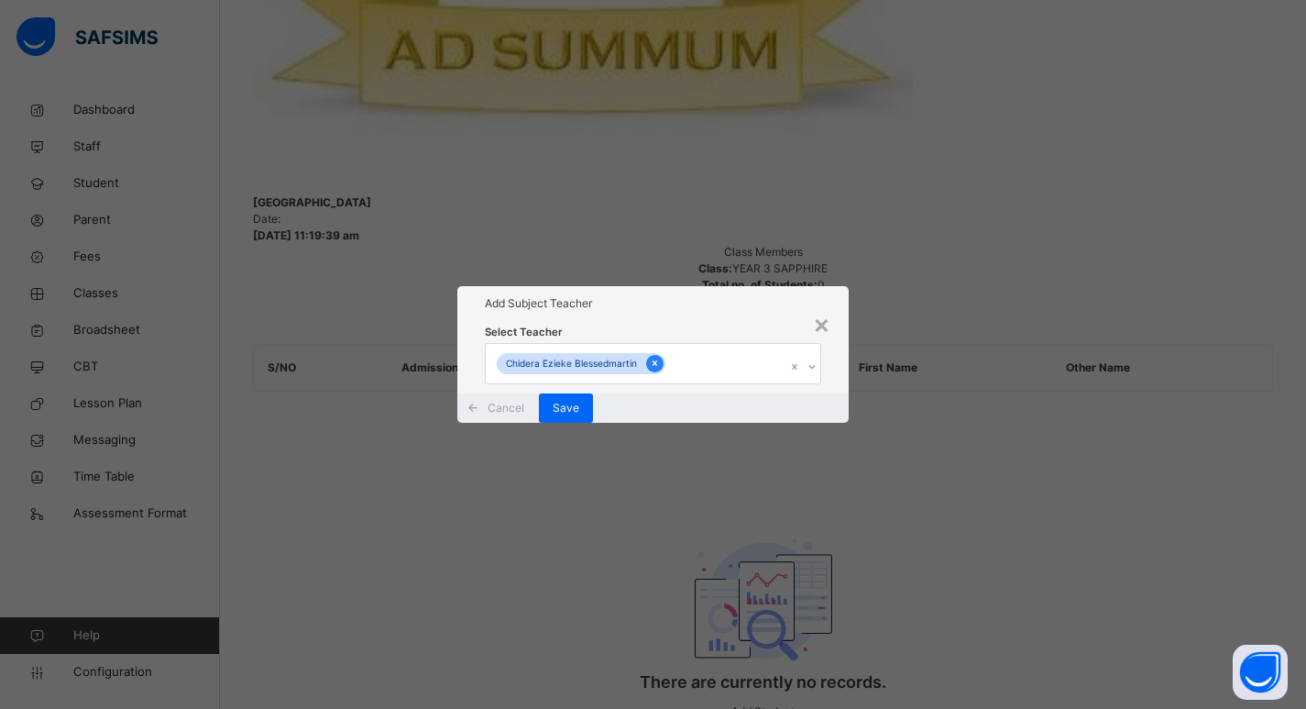
click at [653, 361] on icon at bounding box center [655, 363] width 5 height 5
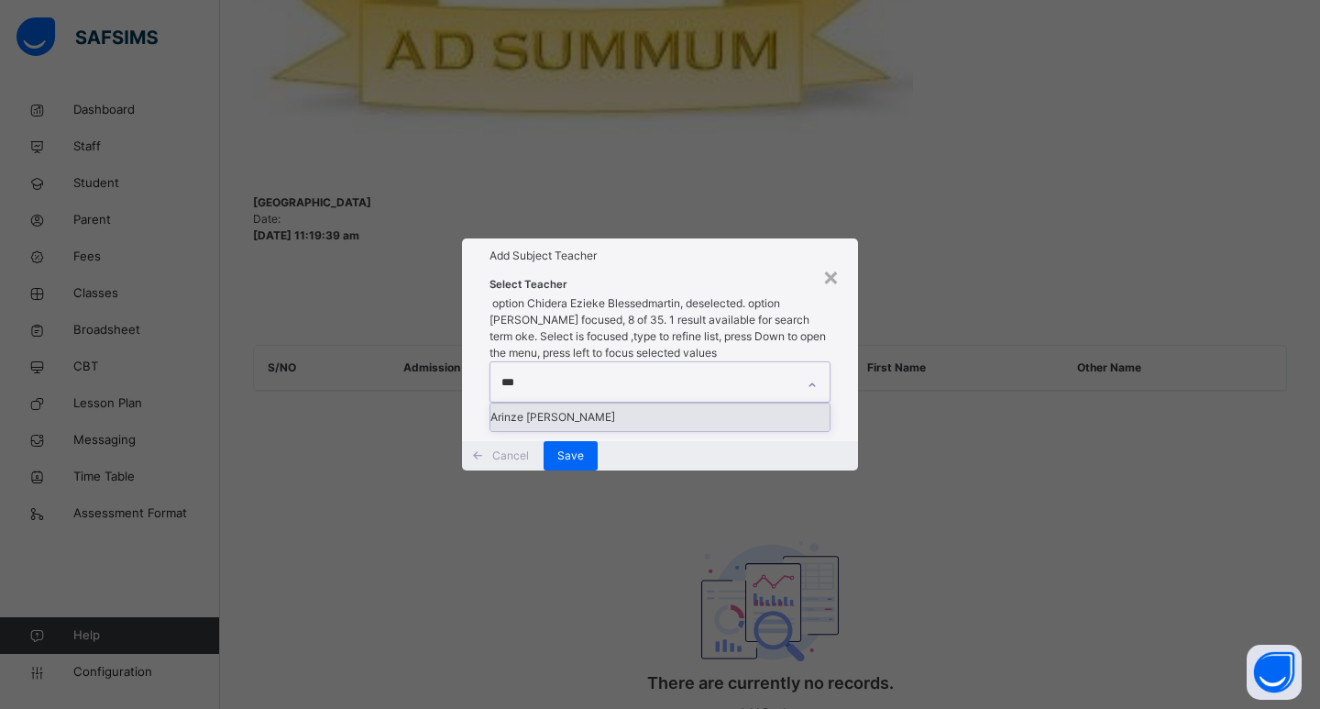
type input "****"
click at [659, 403] on div "Arinze [PERSON_NAME]" at bounding box center [659, 416] width 339 height 27
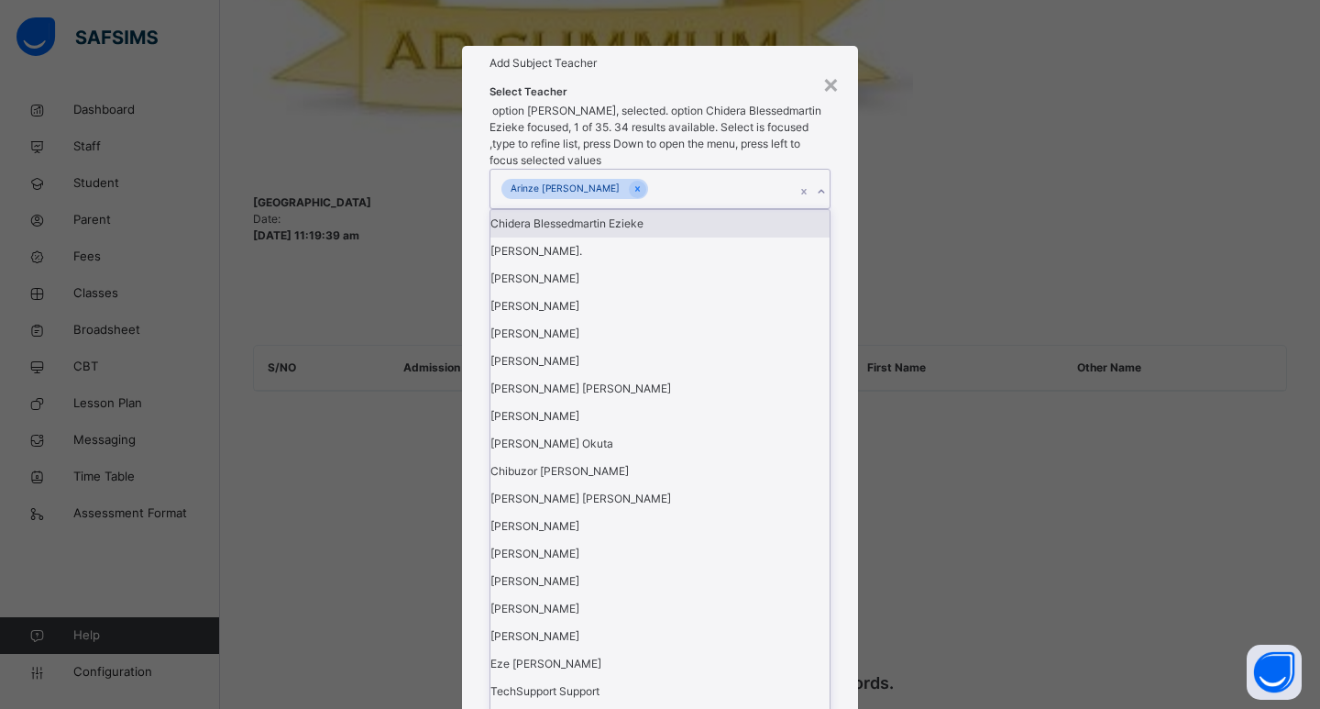
click at [835, 357] on div "Select Teacher option [PERSON_NAME], selected. option Chidera Blessedmartin Ezi…" at bounding box center [660, 618] width 396 height 1074
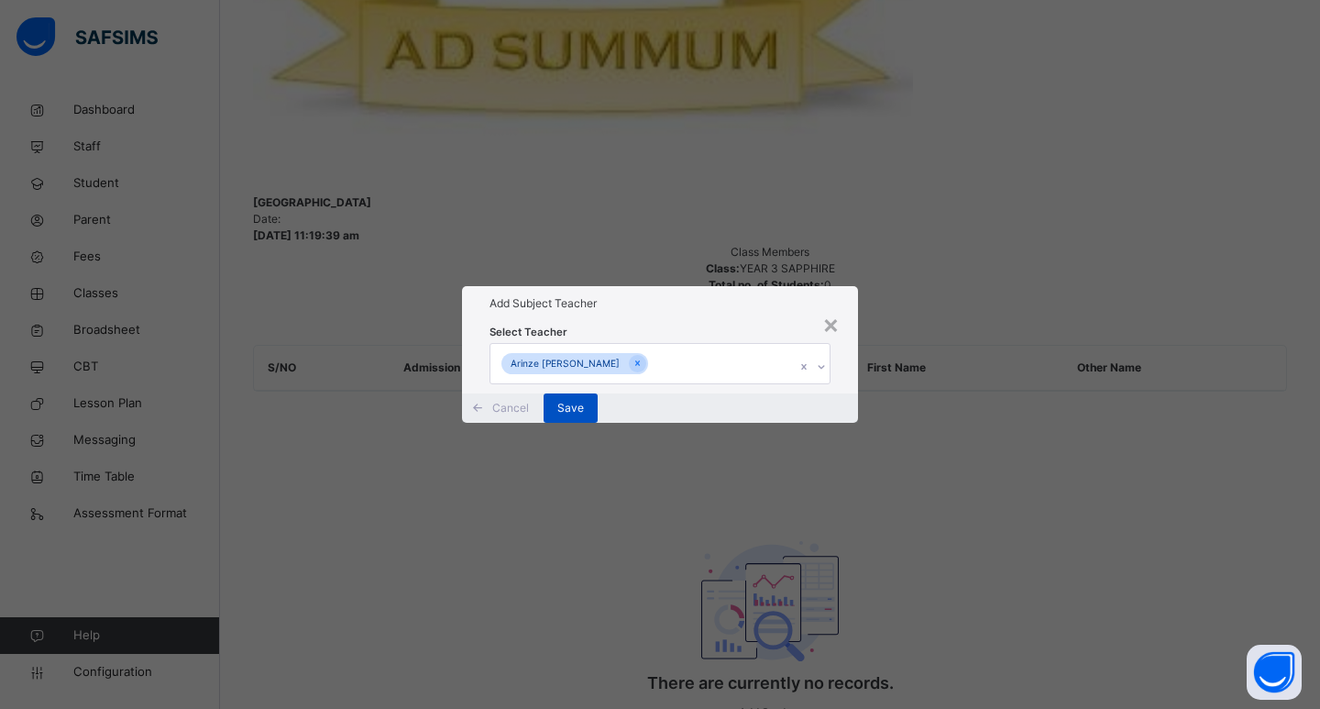
click at [598, 423] on div "Save" at bounding box center [571, 407] width 54 height 29
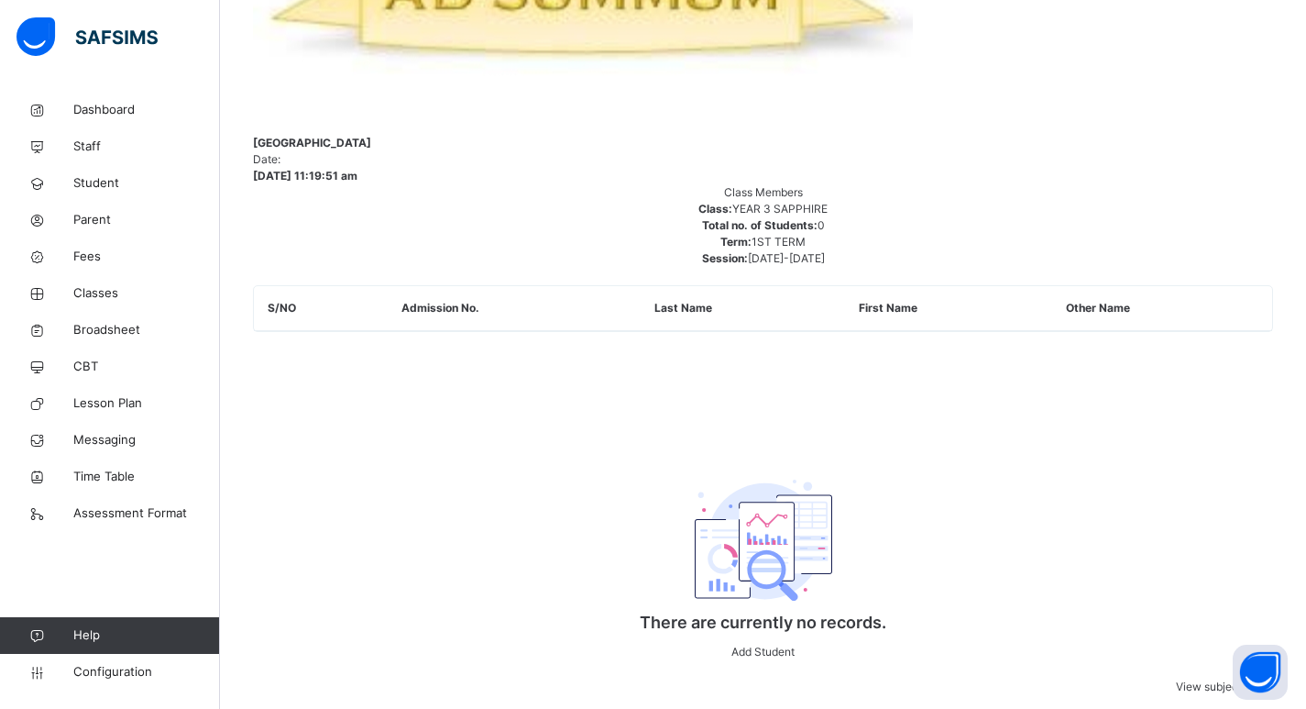
scroll to position [1029, 0]
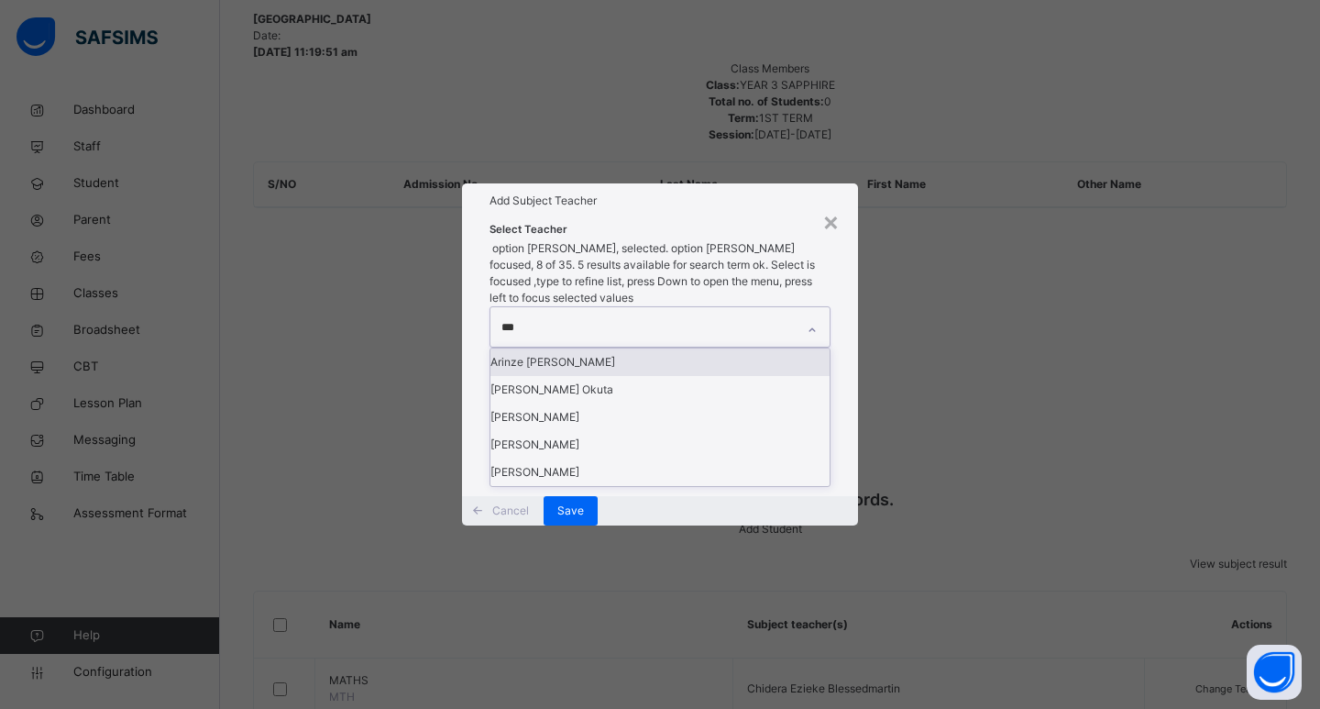
type input "****"
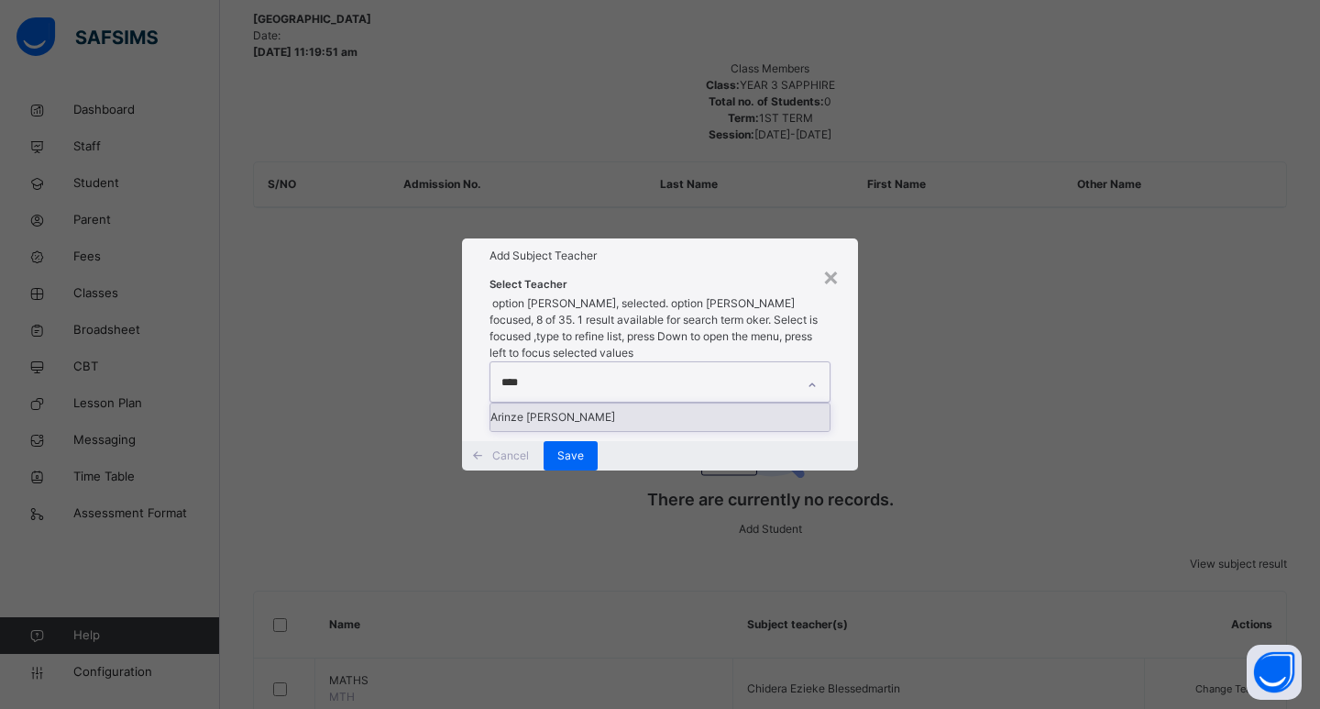
click at [658, 403] on div "Arinze [PERSON_NAME]" at bounding box center [659, 416] width 339 height 27
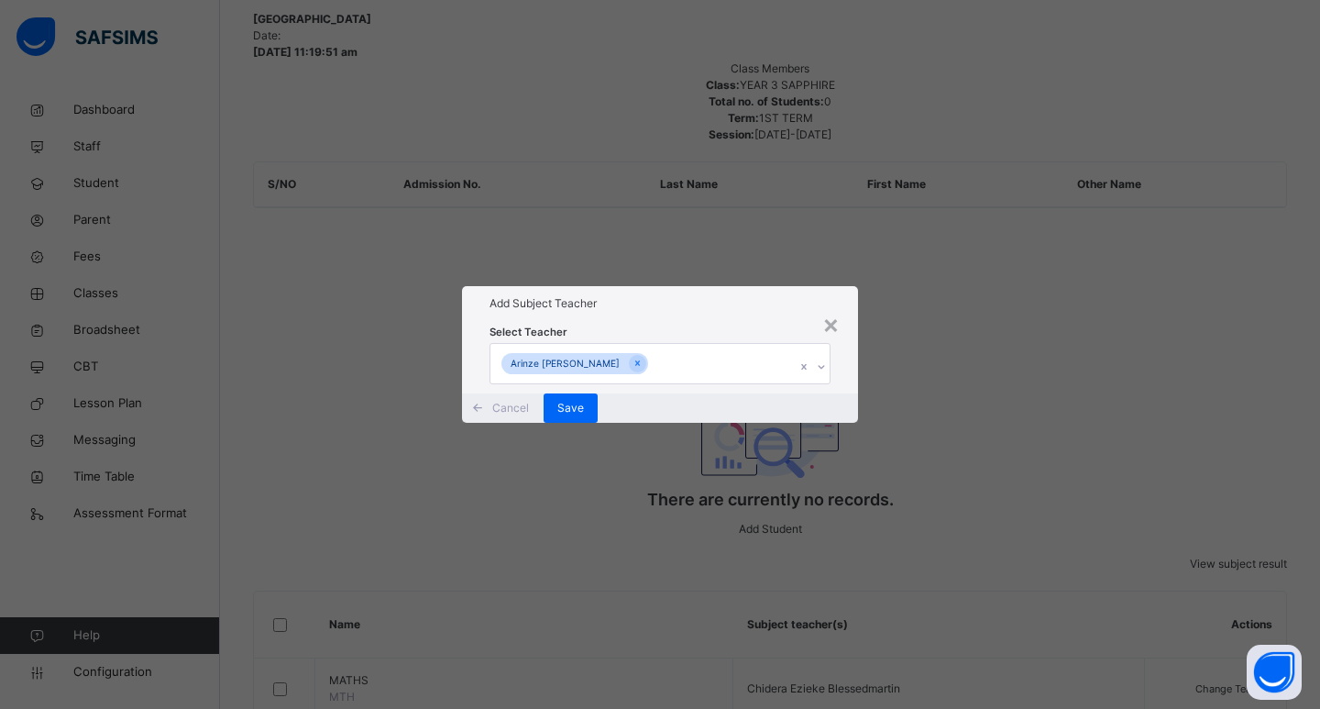
click at [848, 392] on div "Select Teacher [PERSON_NAME]" at bounding box center [660, 356] width 396 height 71
click at [598, 423] on div "Save" at bounding box center [571, 407] width 54 height 29
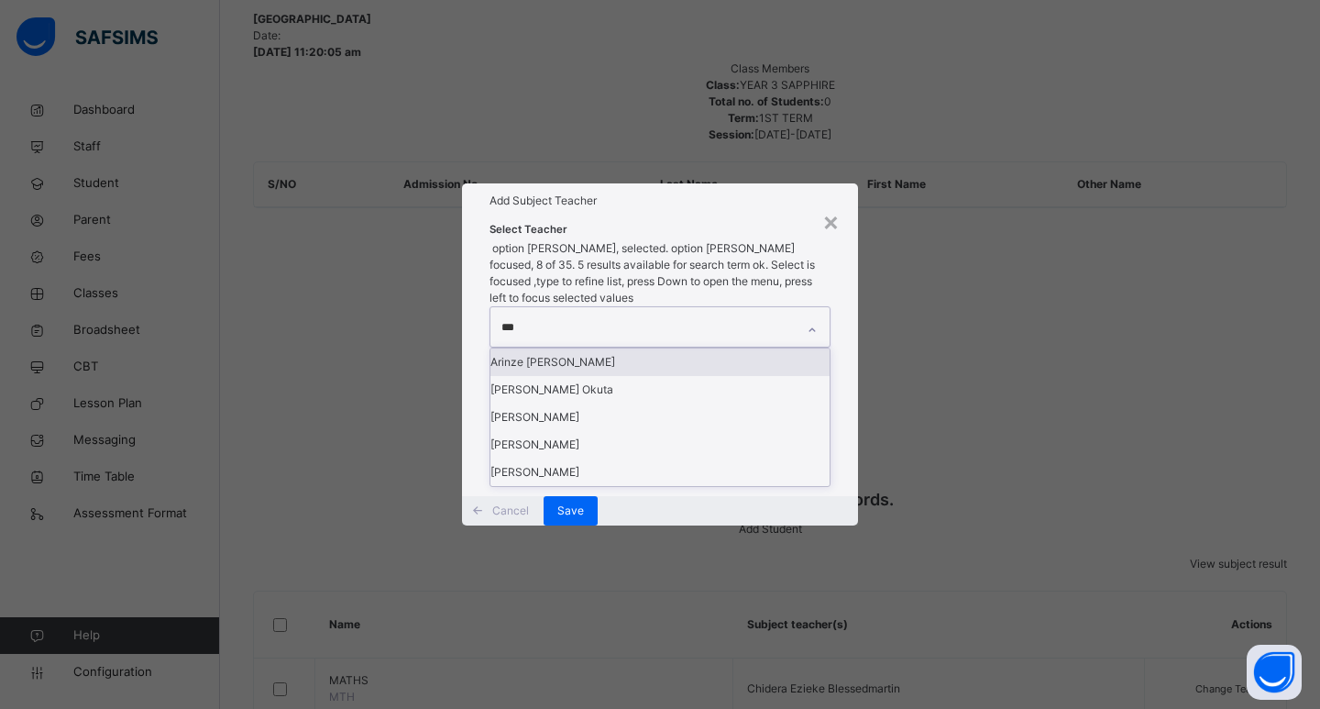
type input "****"
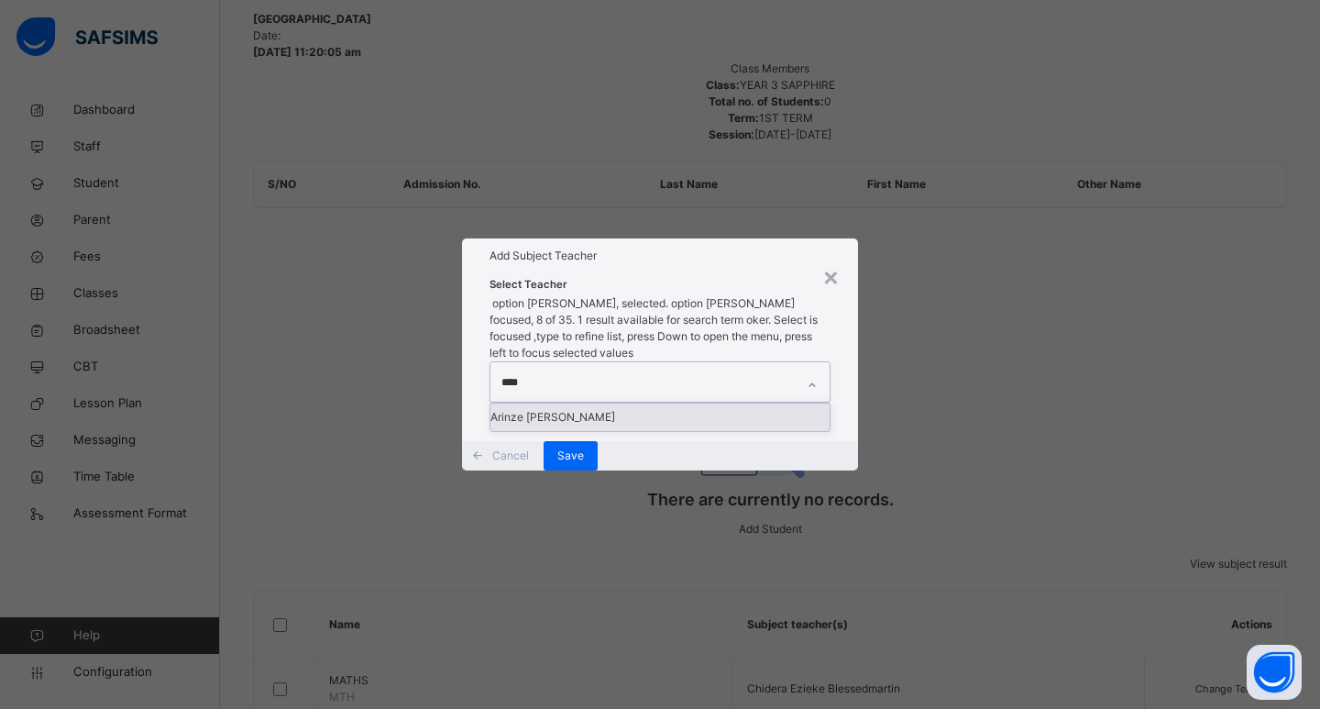
click at [514, 403] on div "Arinze [PERSON_NAME]" at bounding box center [659, 416] width 339 height 27
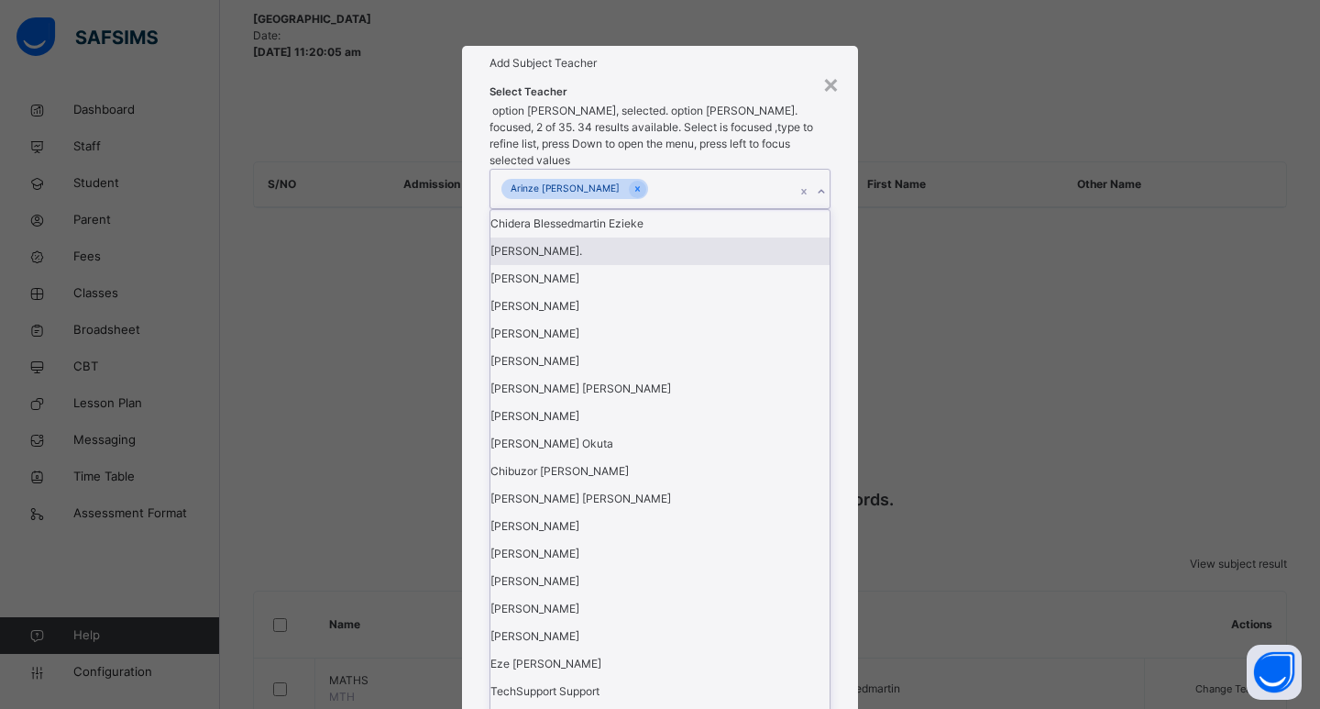
click at [836, 384] on div "Select Teacher option [PERSON_NAME], selected. option [PERSON_NAME]. focused, 2…" at bounding box center [660, 618] width 396 height 1074
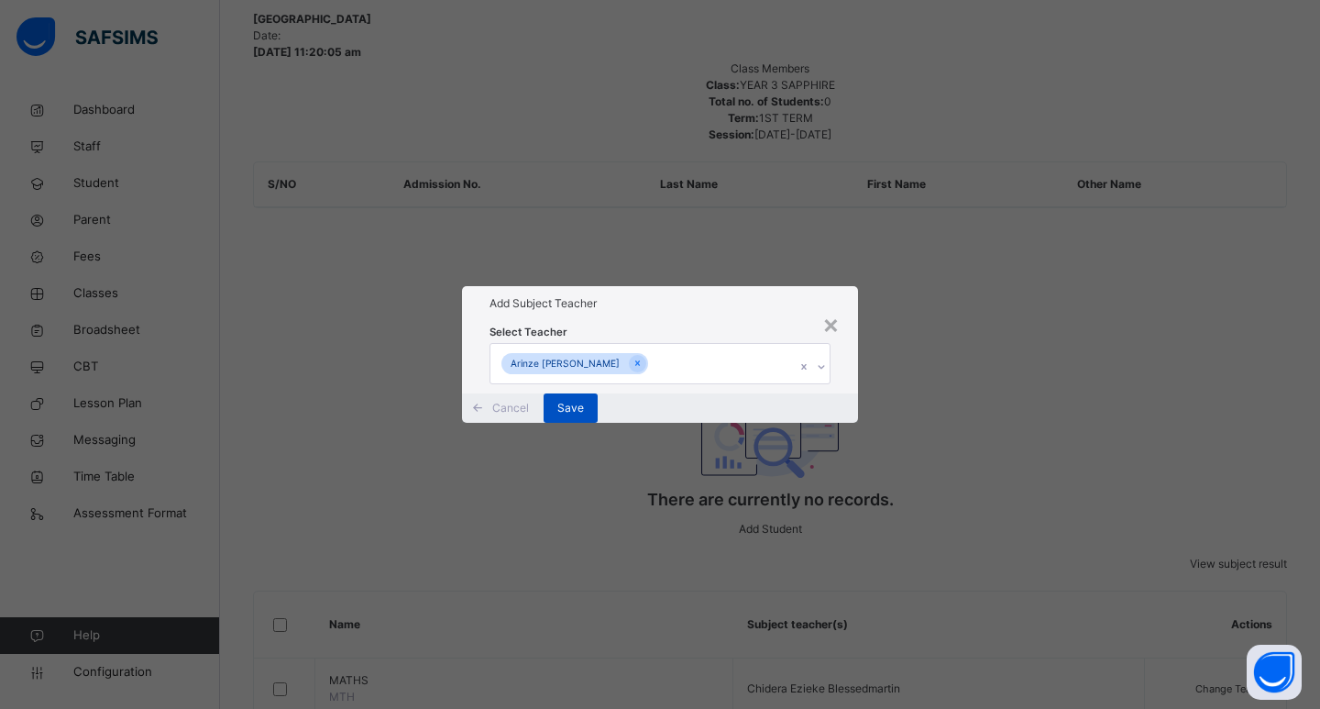
click at [584, 416] on span "Save" at bounding box center [570, 408] width 27 height 16
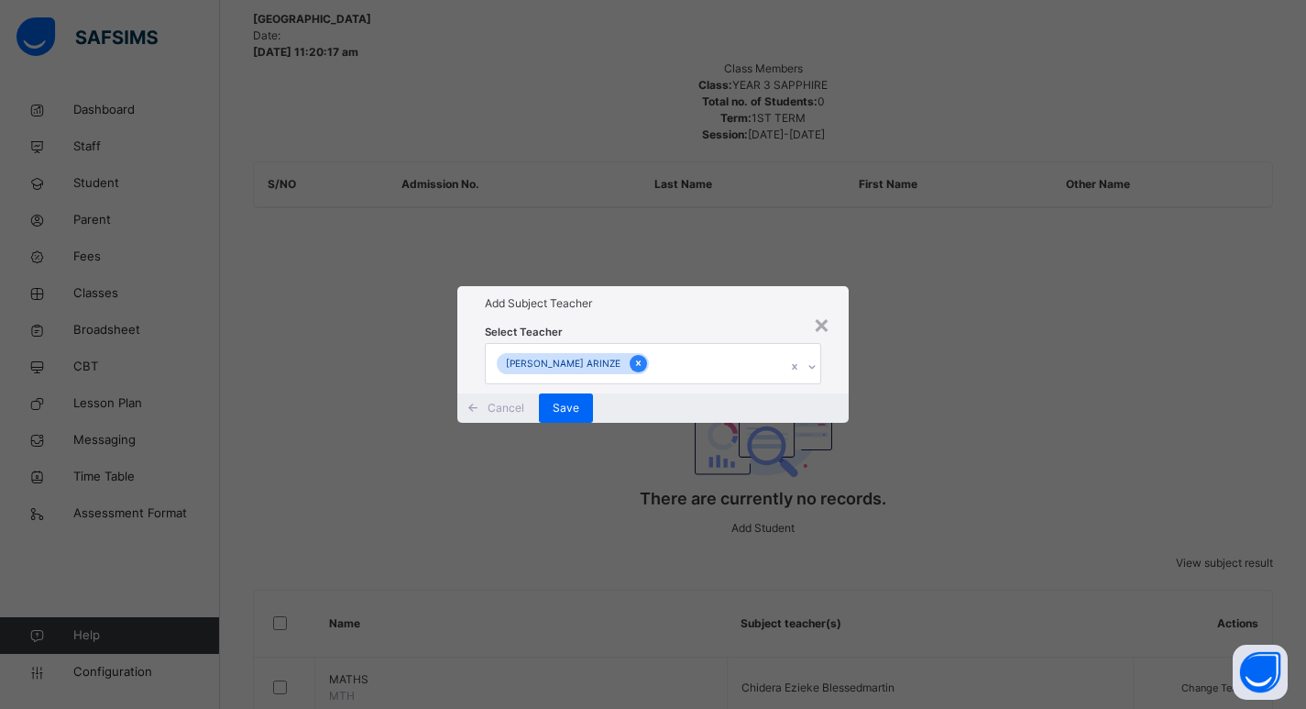
click at [633, 357] on icon at bounding box center [638, 363] width 10 height 13
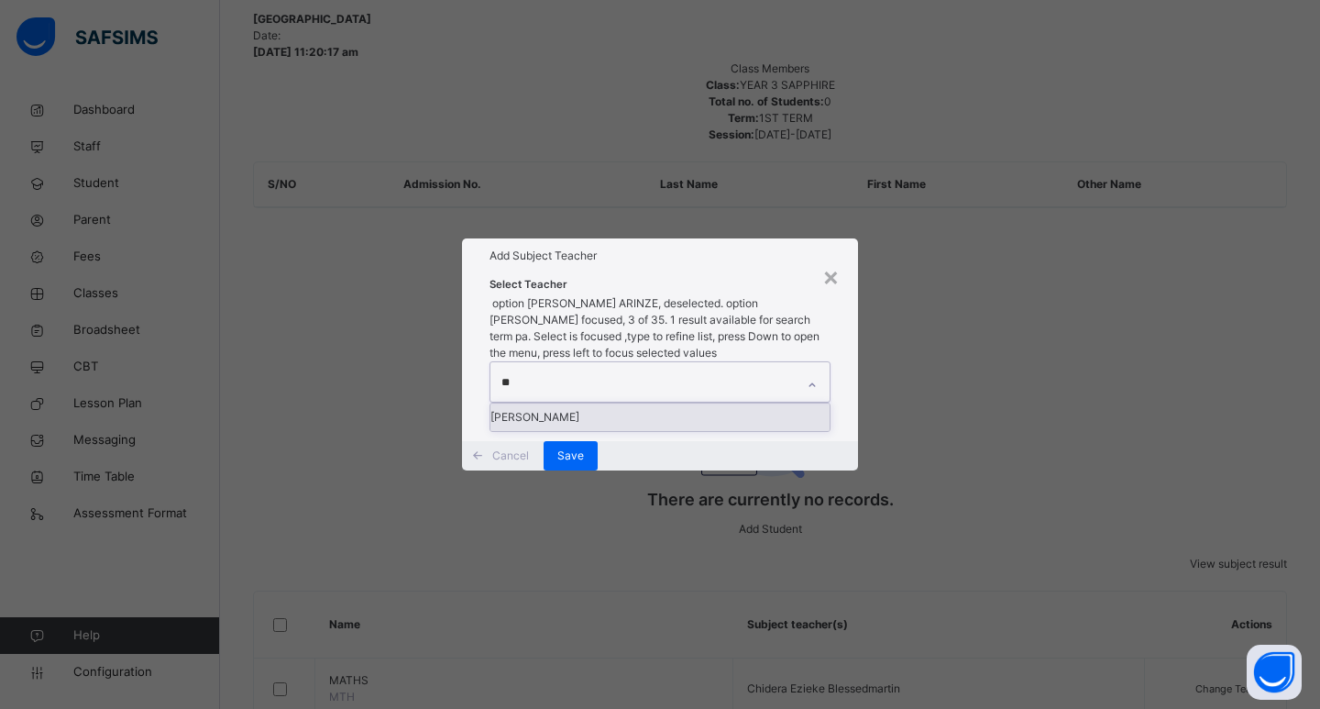
type input "***"
click at [533, 403] on div "[PERSON_NAME]" at bounding box center [659, 416] width 339 height 27
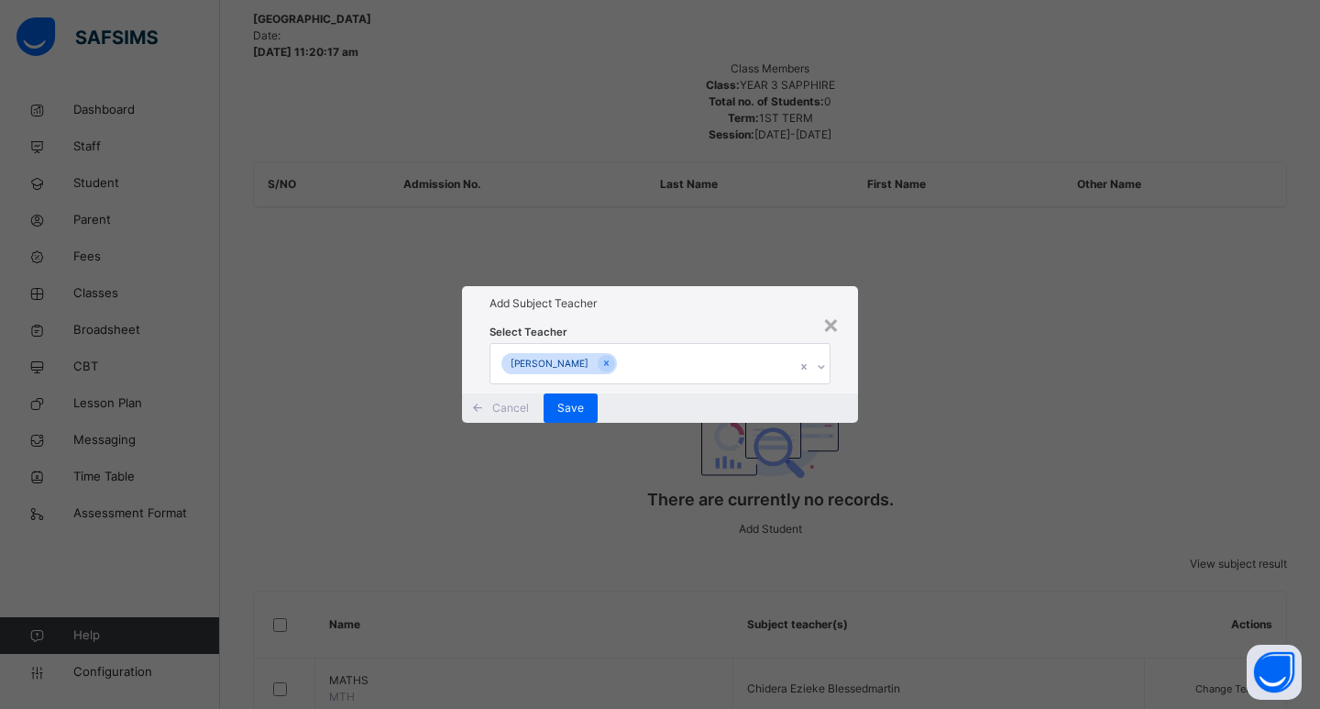
click at [838, 392] on div "Select Teacher [PERSON_NAME]" at bounding box center [660, 356] width 396 height 71
click at [584, 416] on span "Save" at bounding box center [570, 408] width 27 height 16
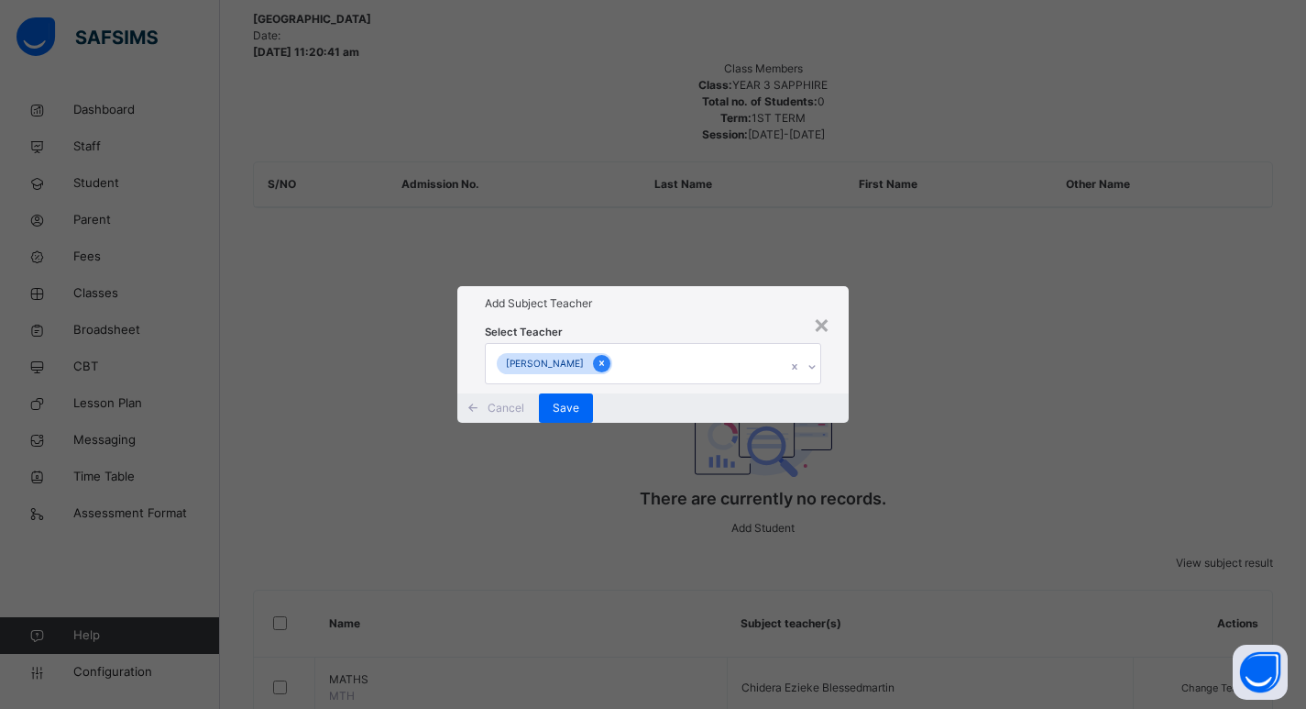
click at [607, 357] on icon at bounding box center [602, 363] width 10 height 13
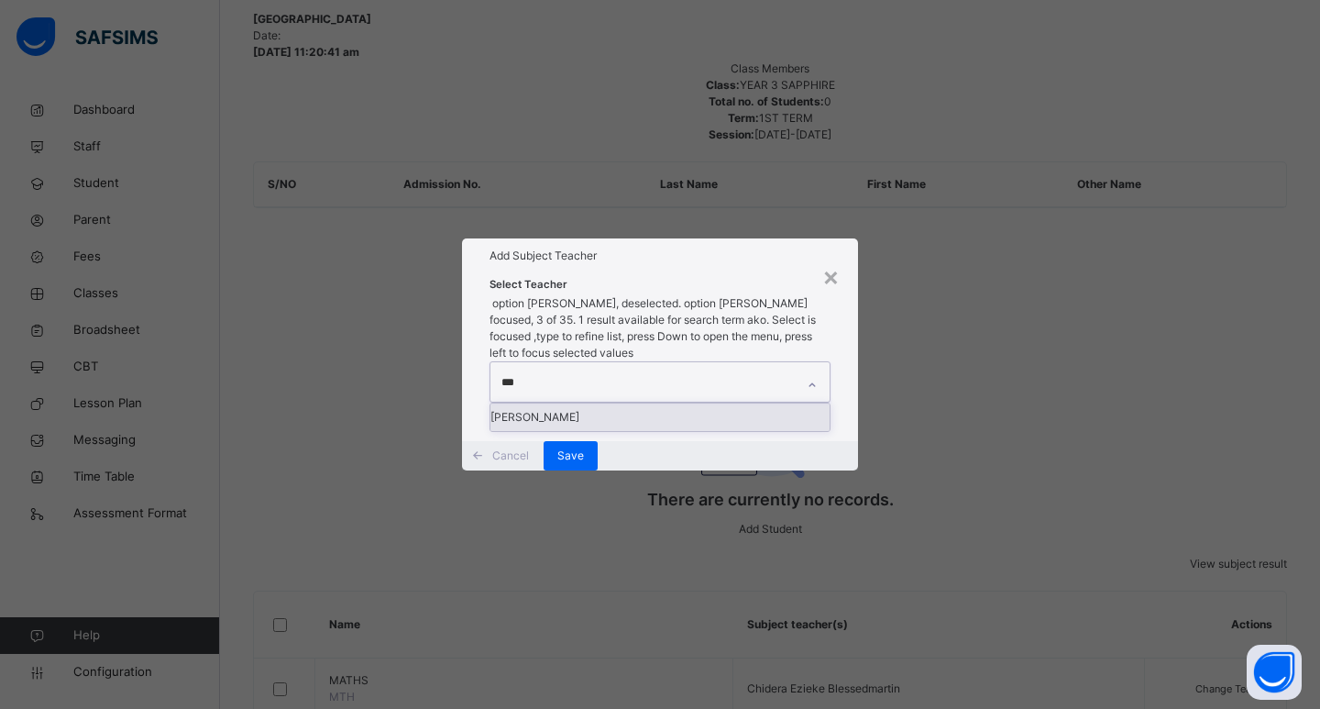
type input "****"
click at [593, 403] on div "[PERSON_NAME]" at bounding box center [659, 416] width 339 height 27
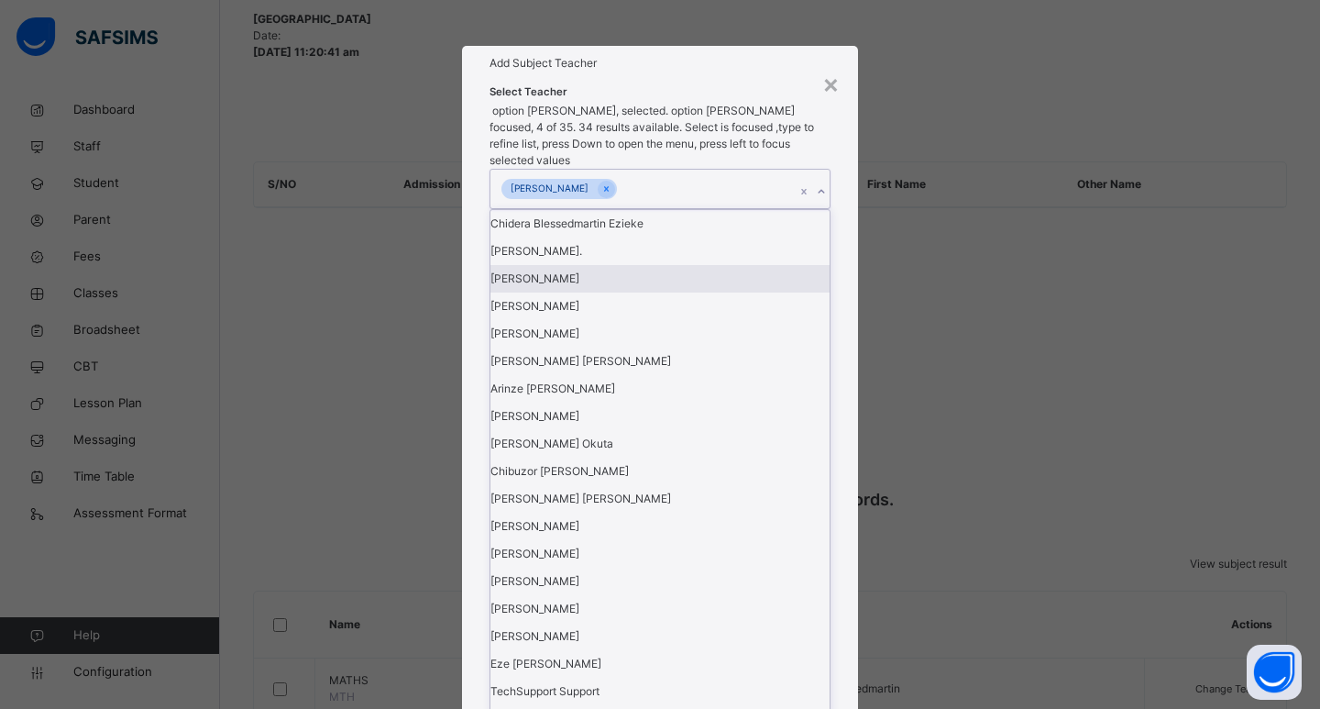
click at [830, 412] on div "Chidera Blessedmartin [PERSON_NAME]. [PERSON_NAME] Kigno [PERSON_NAME] [PERSON_…" at bounding box center [659, 677] width 341 height 937
click at [837, 411] on div "Select Teacher option [PERSON_NAME], selected. option [PERSON_NAME] focused, 4 …" at bounding box center [660, 618] width 396 height 1074
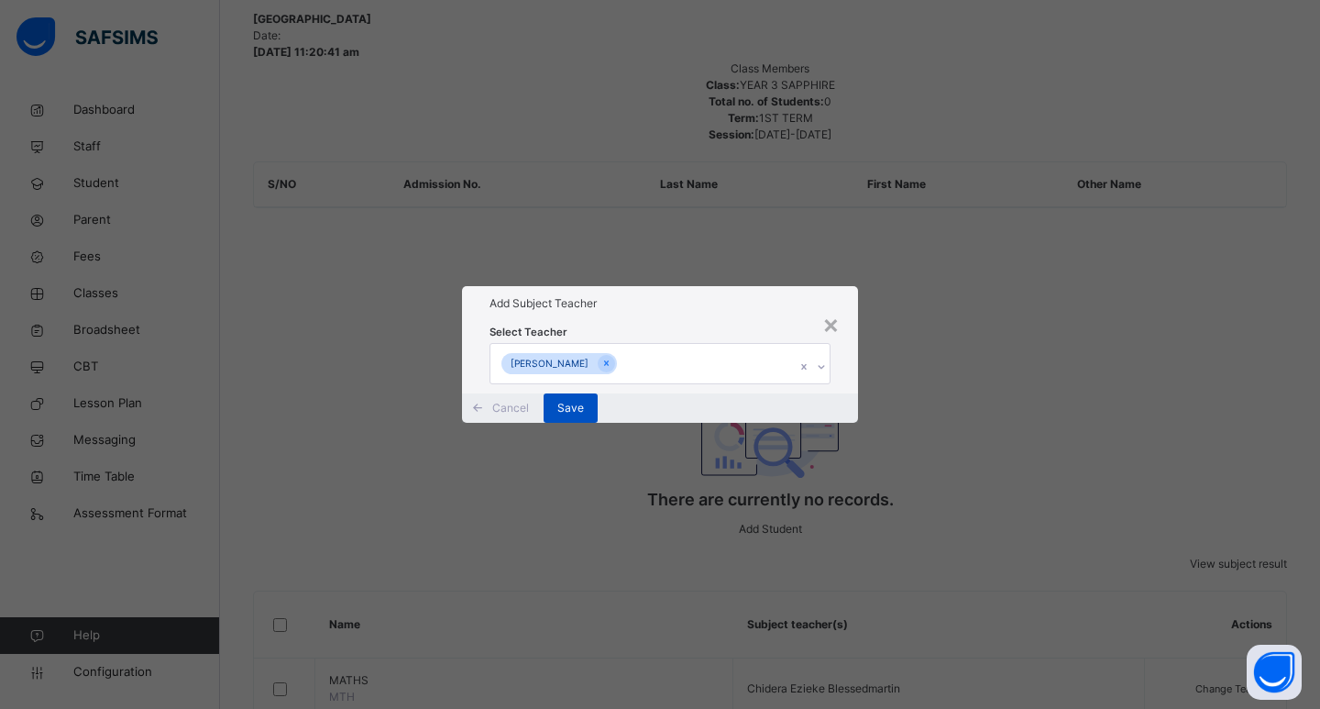
click at [598, 423] on div "Save" at bounding box center [571, 407] width 54 height 29
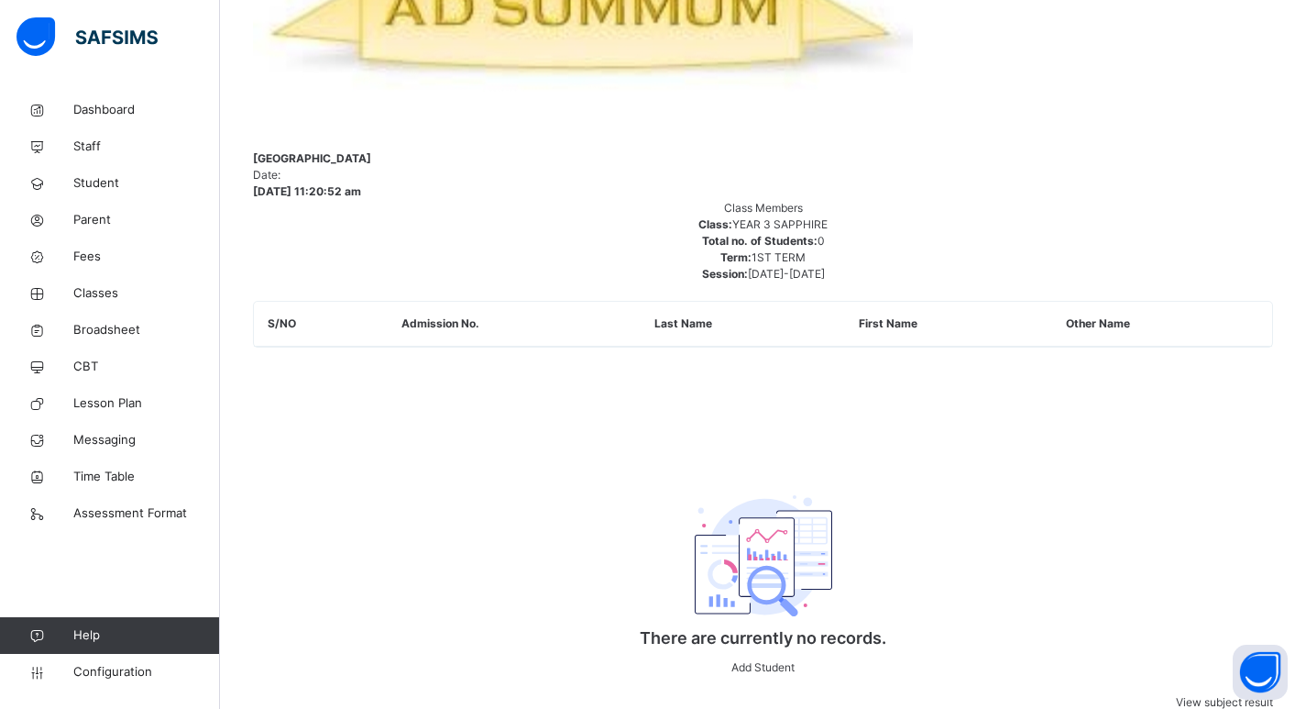
scroll to position [846, 0]
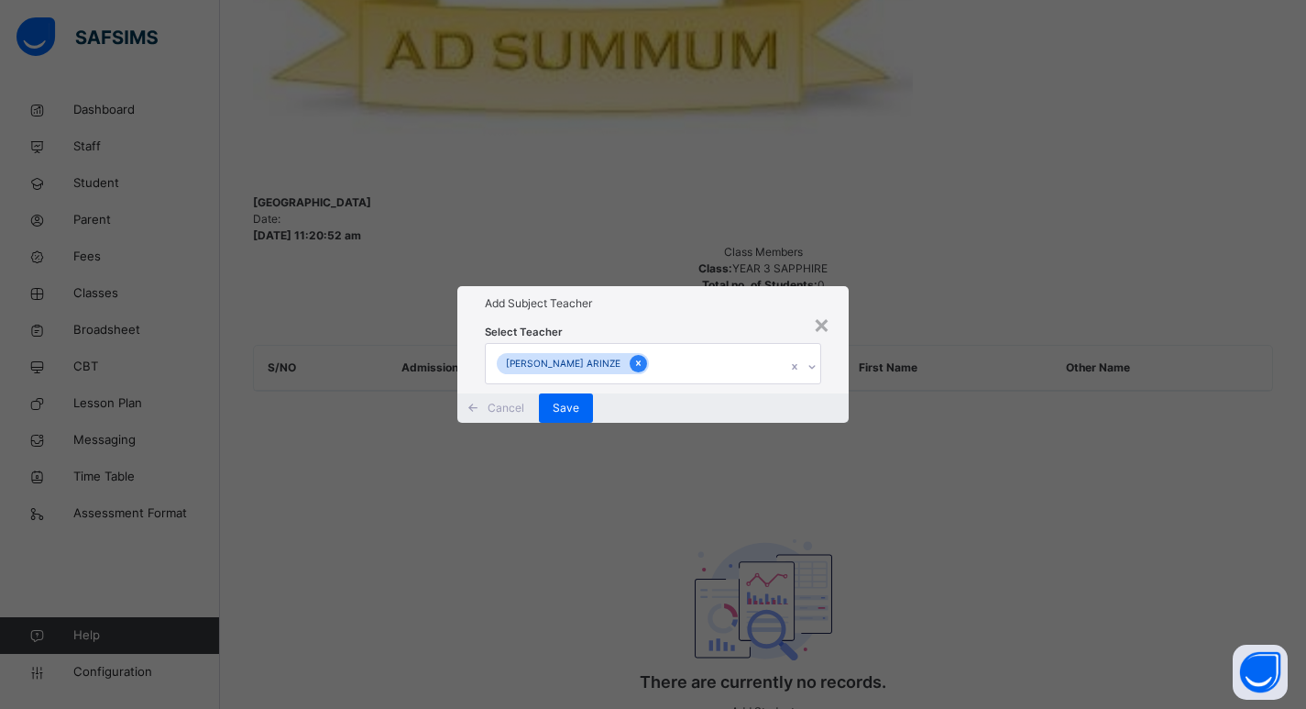
click at [635, 357] on icon at bounding box center [638, 363] width 10 height 13
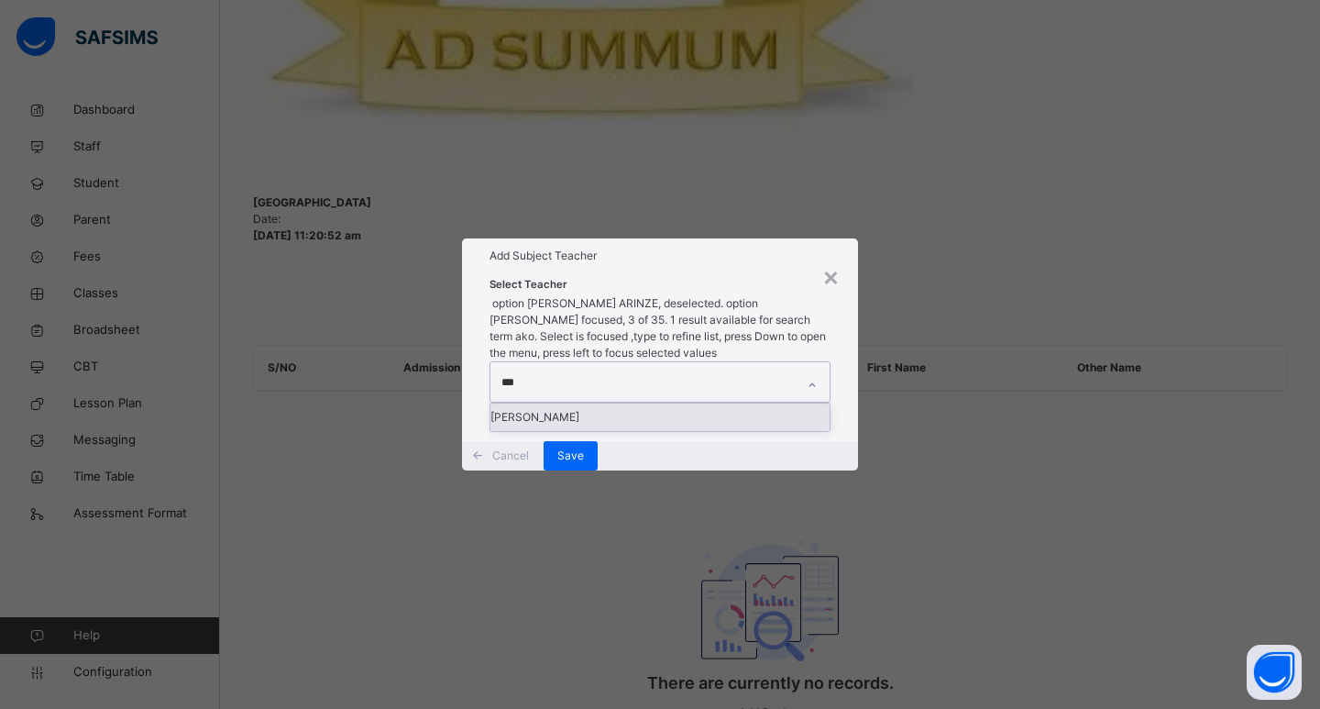
type input "****"
click at [602, 403] on div "[PERSON_NAME]" at bounding box center [659, 416] width 339 height 27
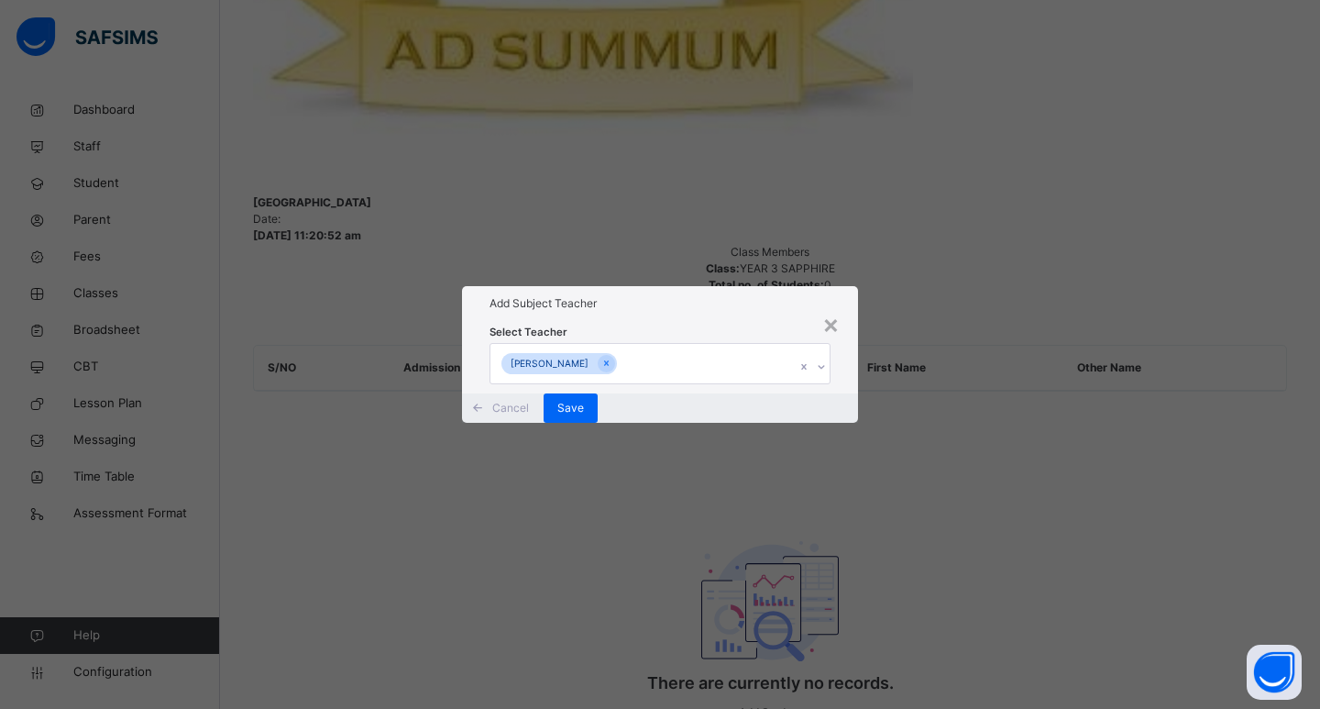
click at [843, 375] on div "Select Teacher [PERSON_NAME]" at bounding box center [660, 356] width 396 height 71
click at [584, 416] on span "Save" at bounding box center [570, 408] width 27 height 16
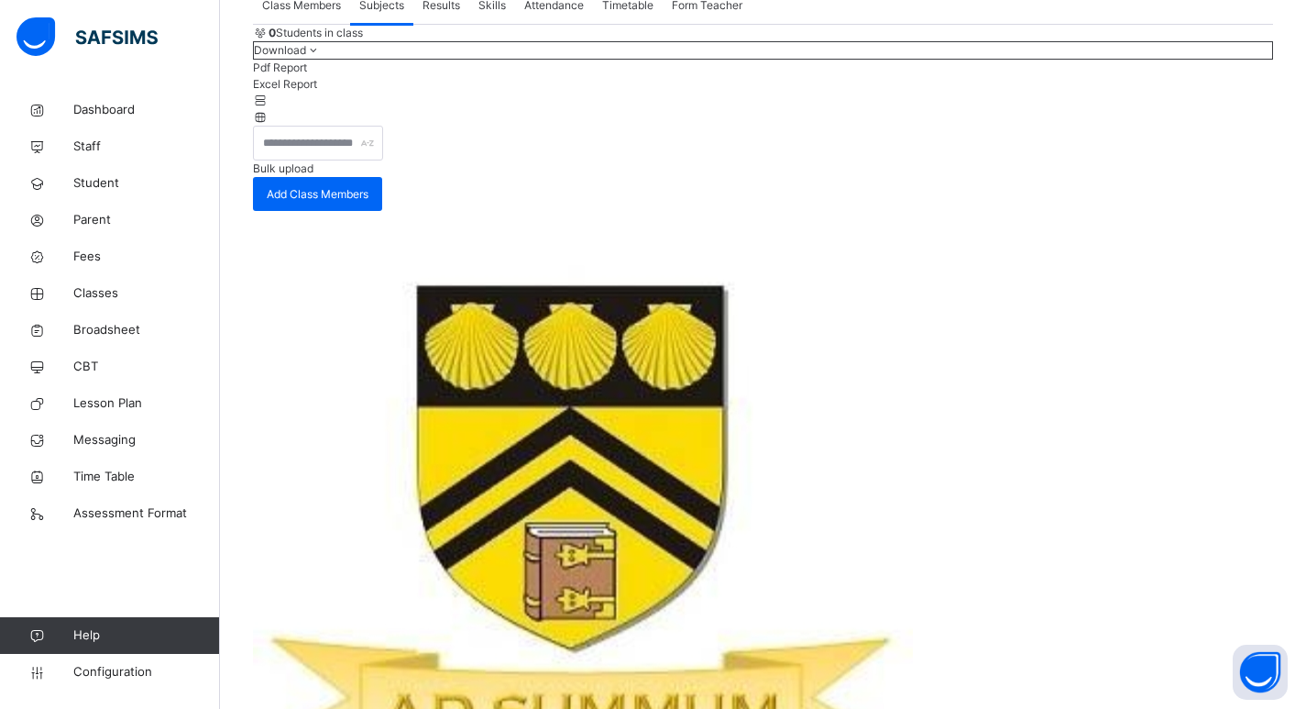
scroll to position [275, 0]
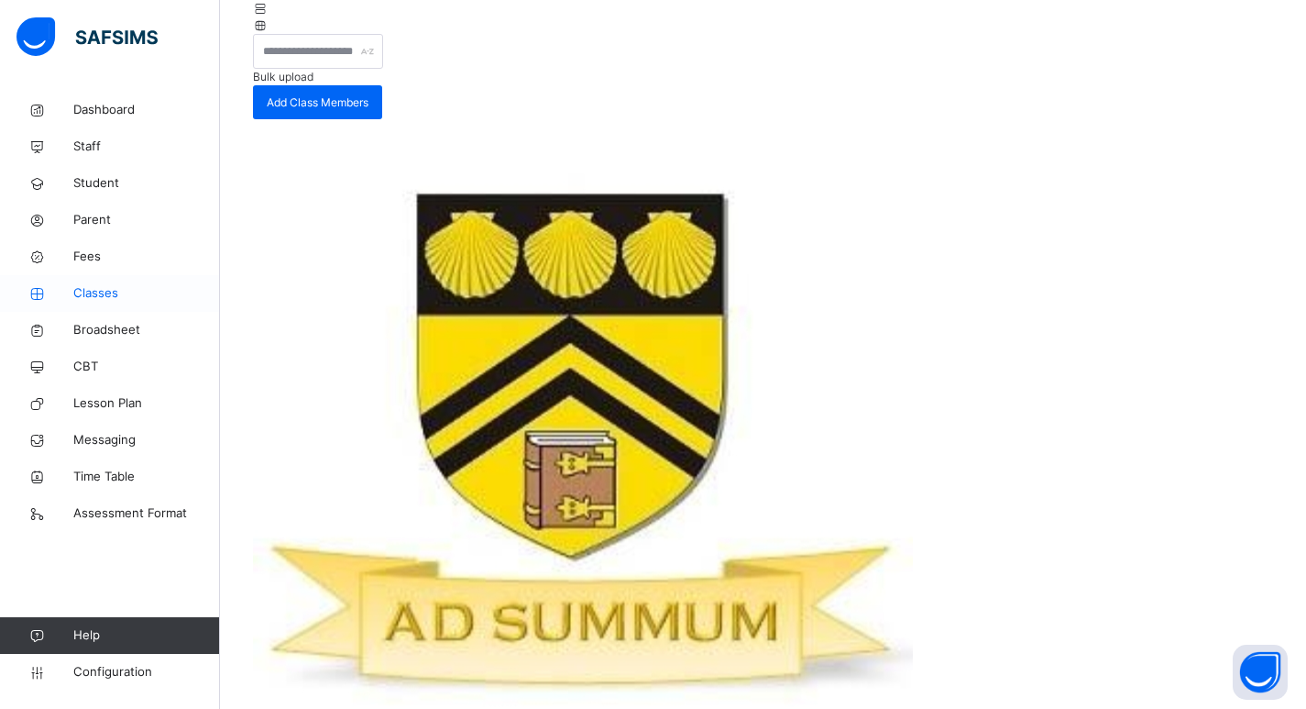
click at [103, 295] on span "Classes" at bounding box center [146, 293] width 147 height 18
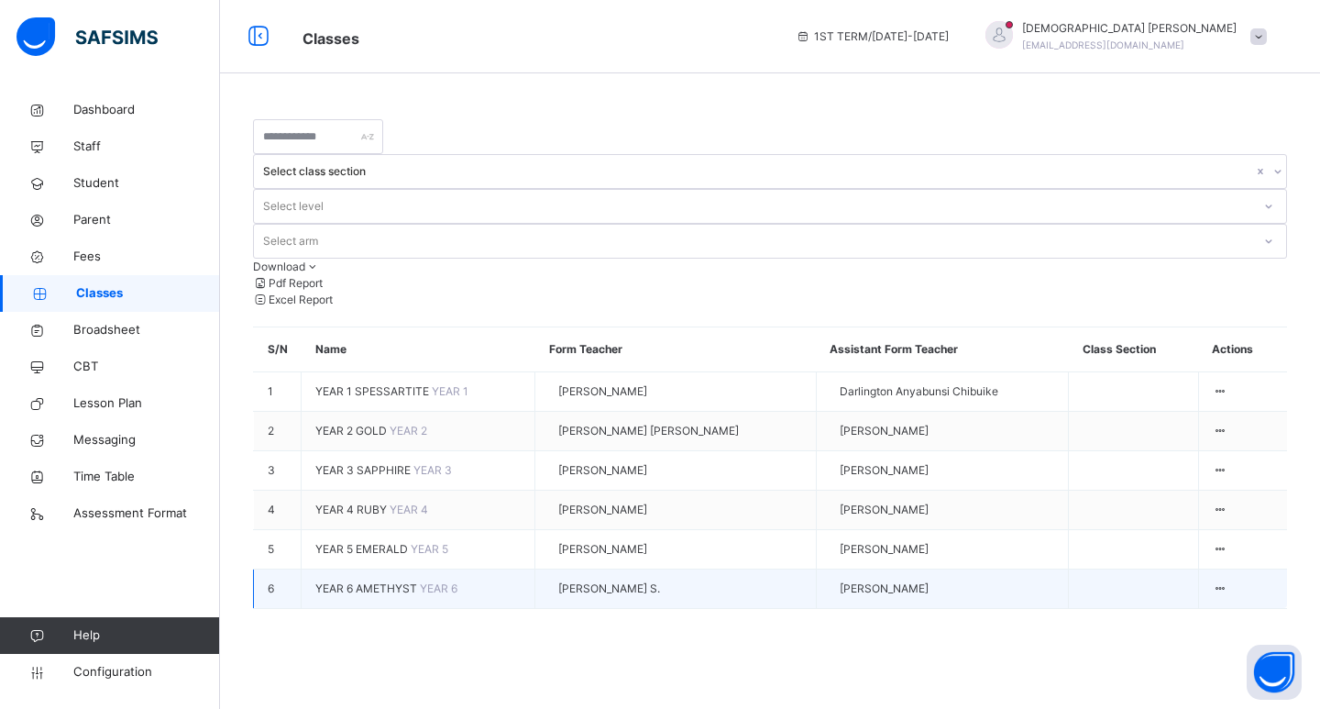
click at [365, 581] on span "YEAR 6 AMETHYST" at bounding box center [367, 588] width 104 height 14
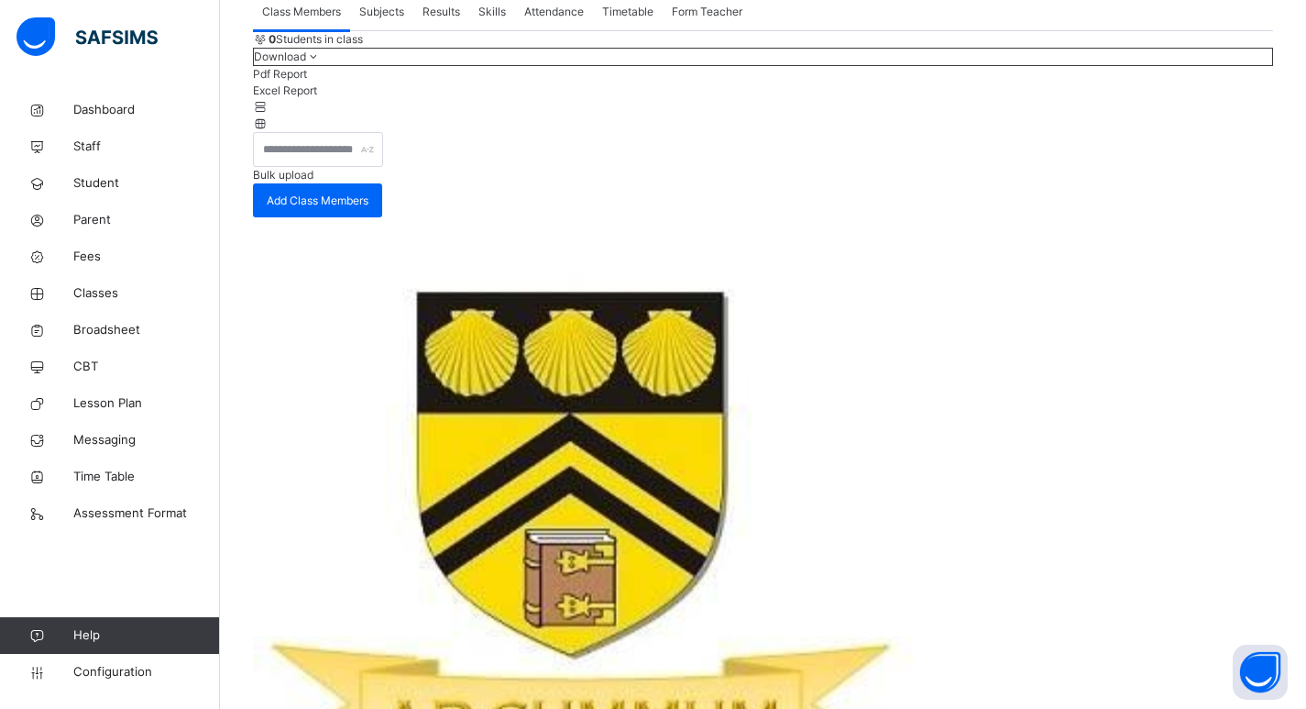
scroll to position [183, 0]
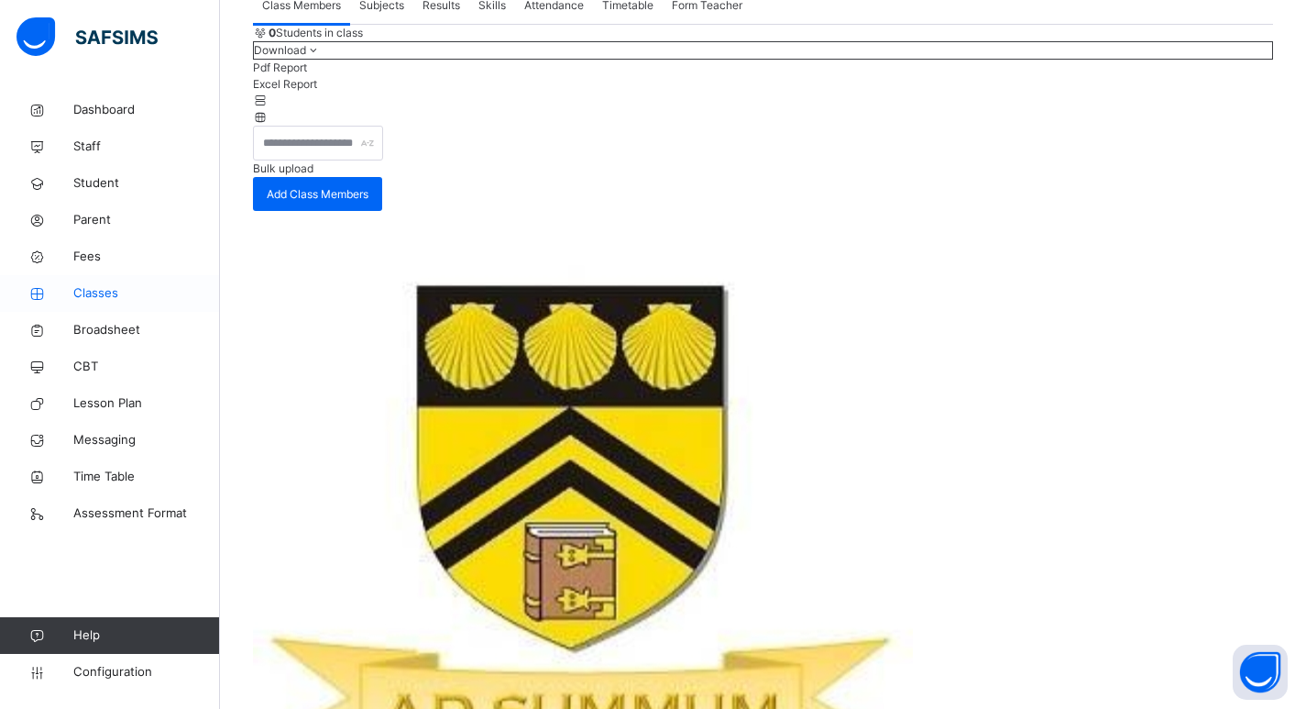
click at [113, 298] on span "Classes" at bounding box center [146, 293] width 147 height 18
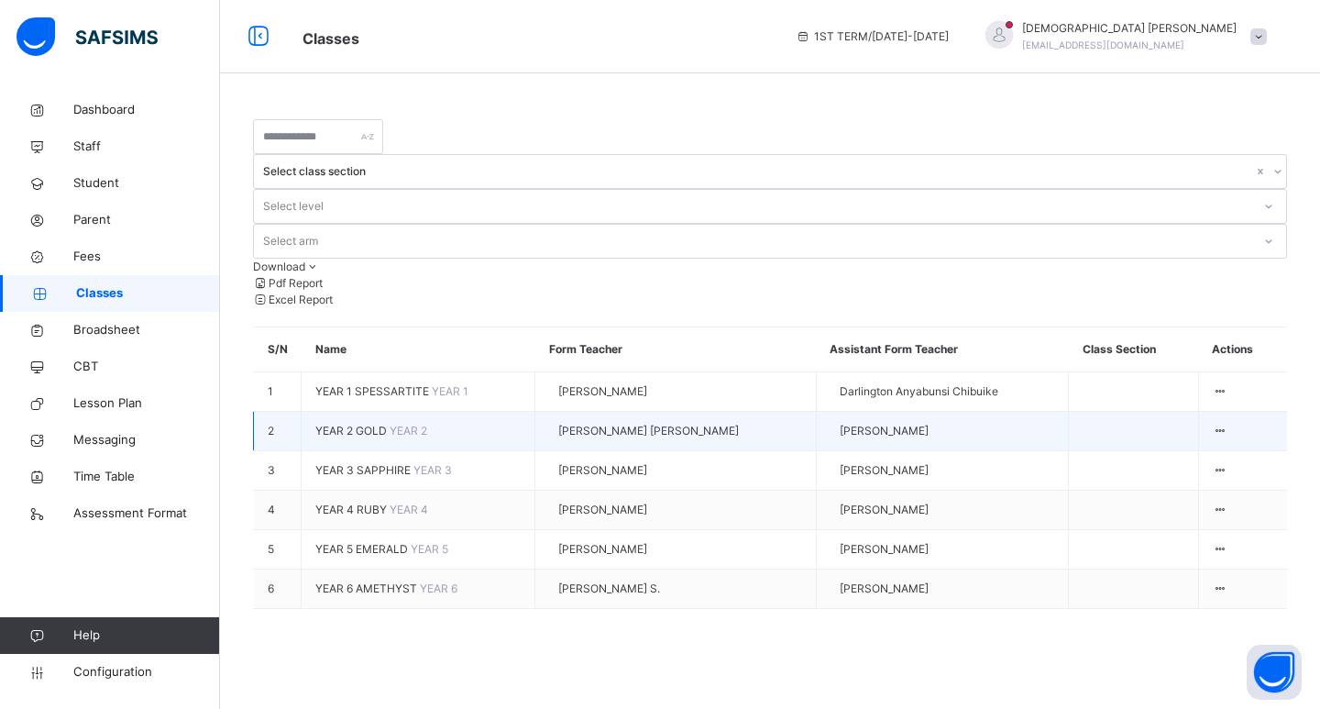
click at [358, 423] on span "YEAR 2 GOLD" at bounding box center [352, 430] width 74 height 14
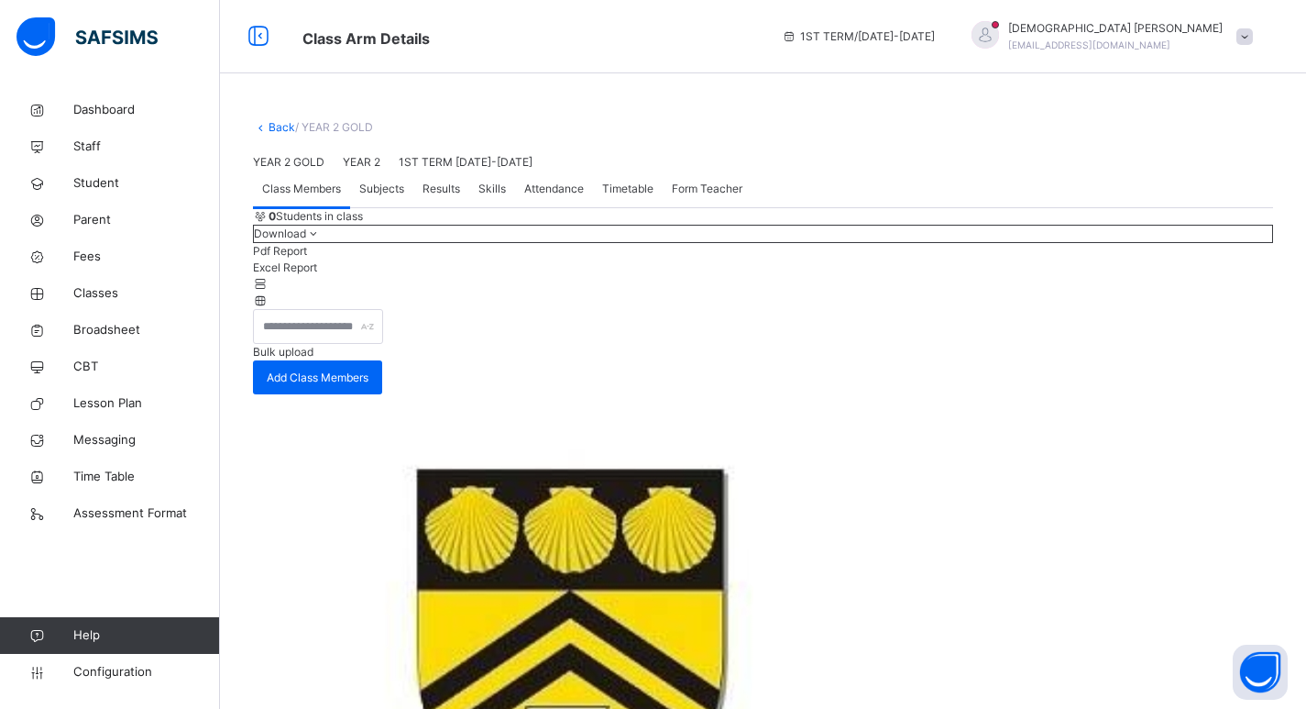
scroll to position [212, 0]
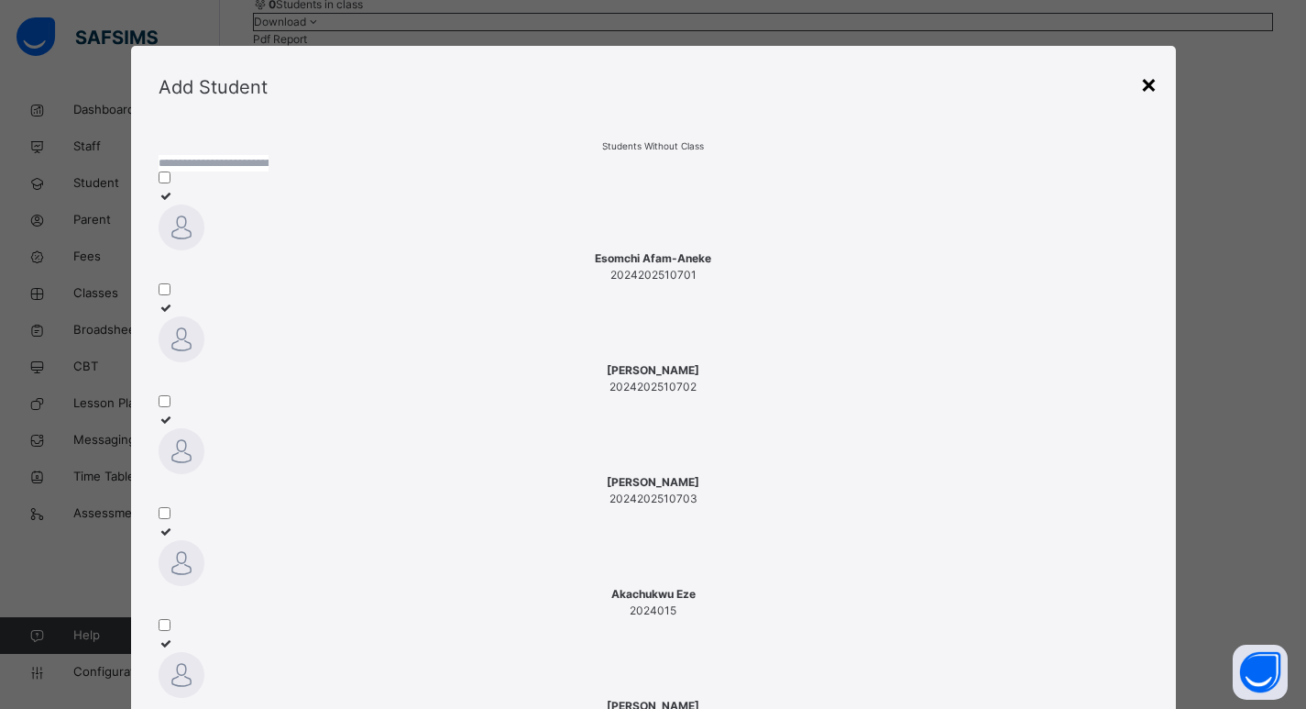
click at [1151, 82] on div "×" at bounding box center [1148, 83] width 17 height 38
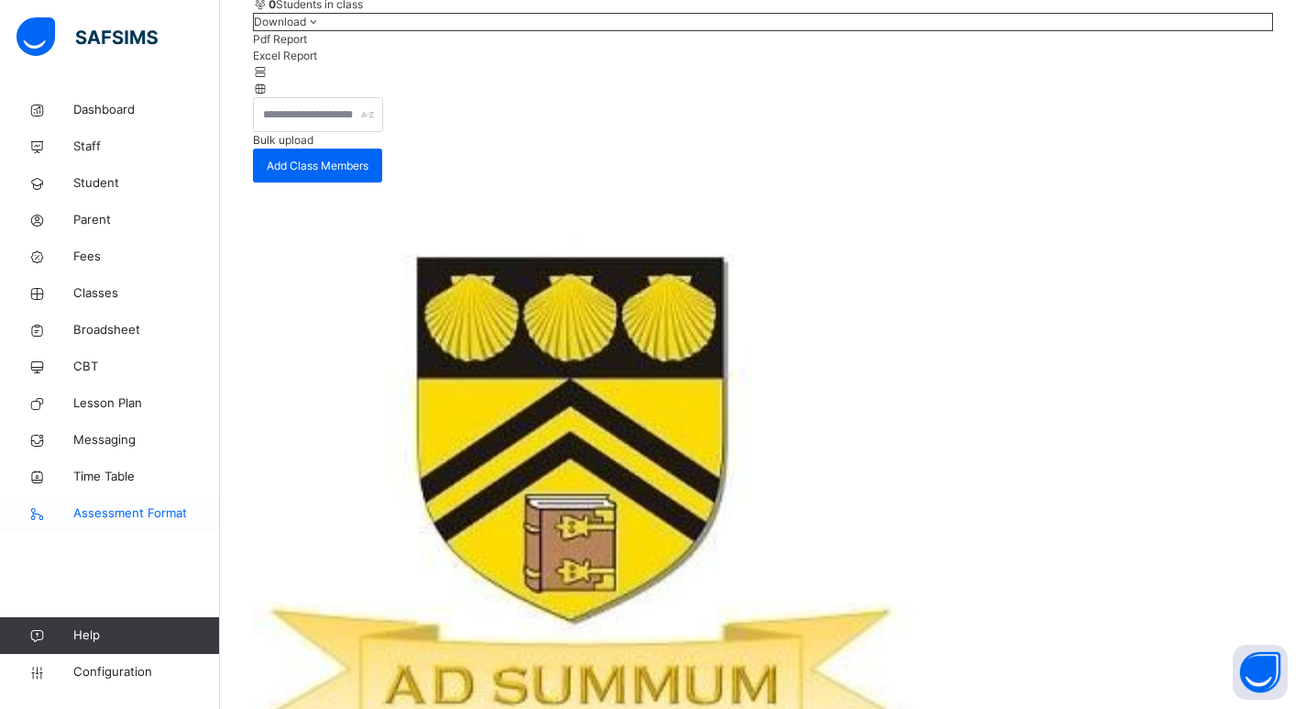
click at [111, 513] on span "Assessment Format" at bounding box center [146, 513] width 147 height 18
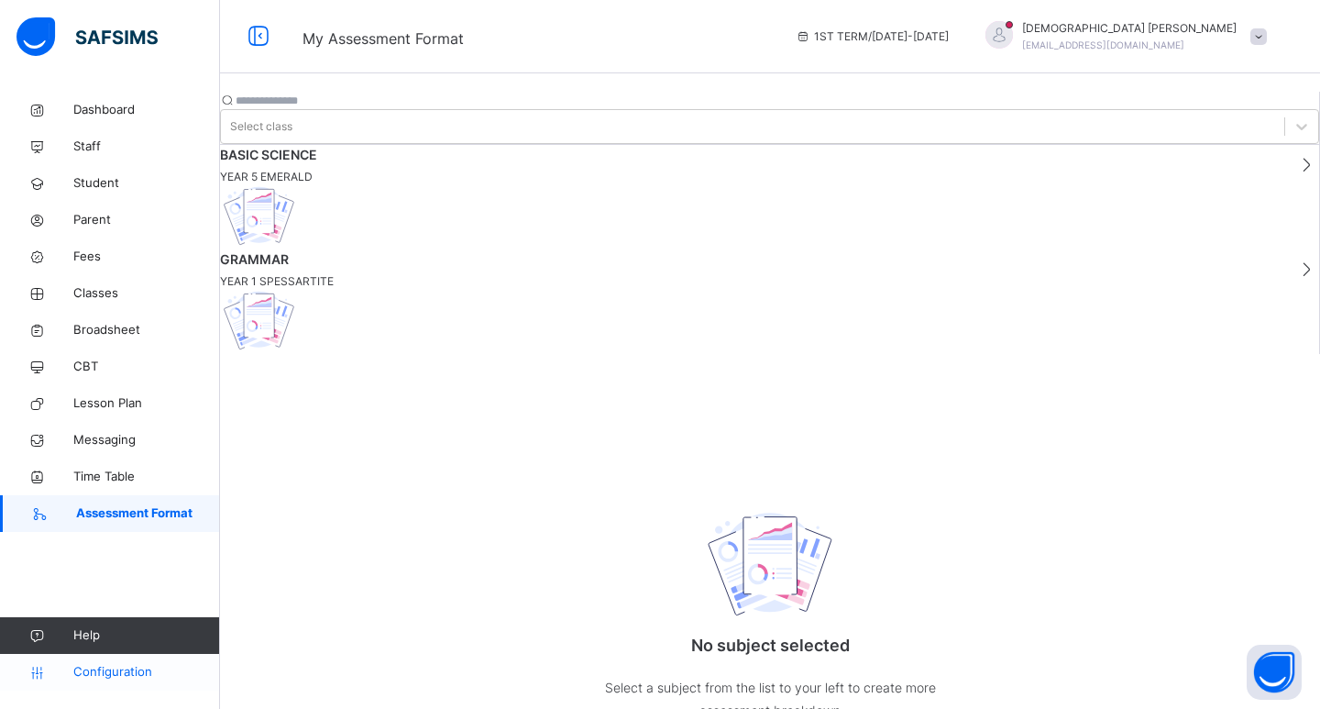
click at [114, 665] on span "Configuration" at bounding box center [146, 672] width 146 height 18
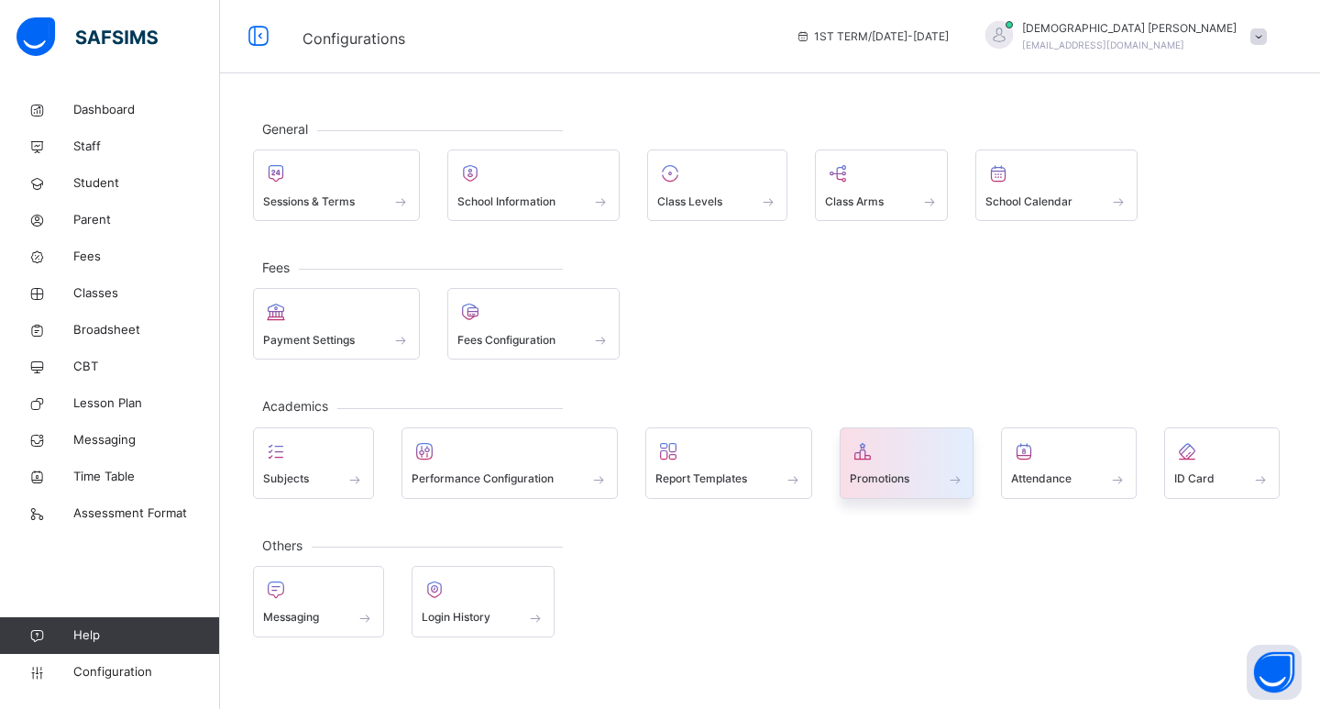
click at [913, 478] on div "Promotions" at bounding box center [907, 478] width 115 height 19
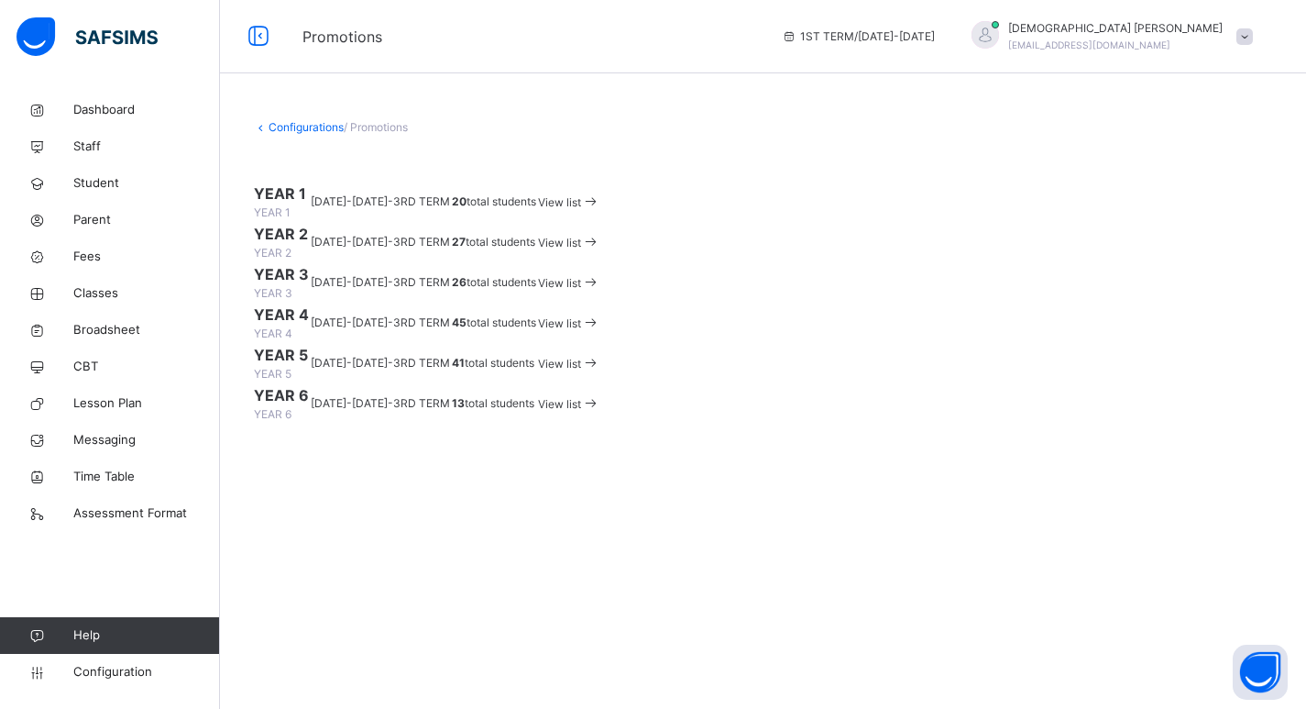
click at [581, 209] on span "View list" at bounding box center [559, 202] width 43 height 14
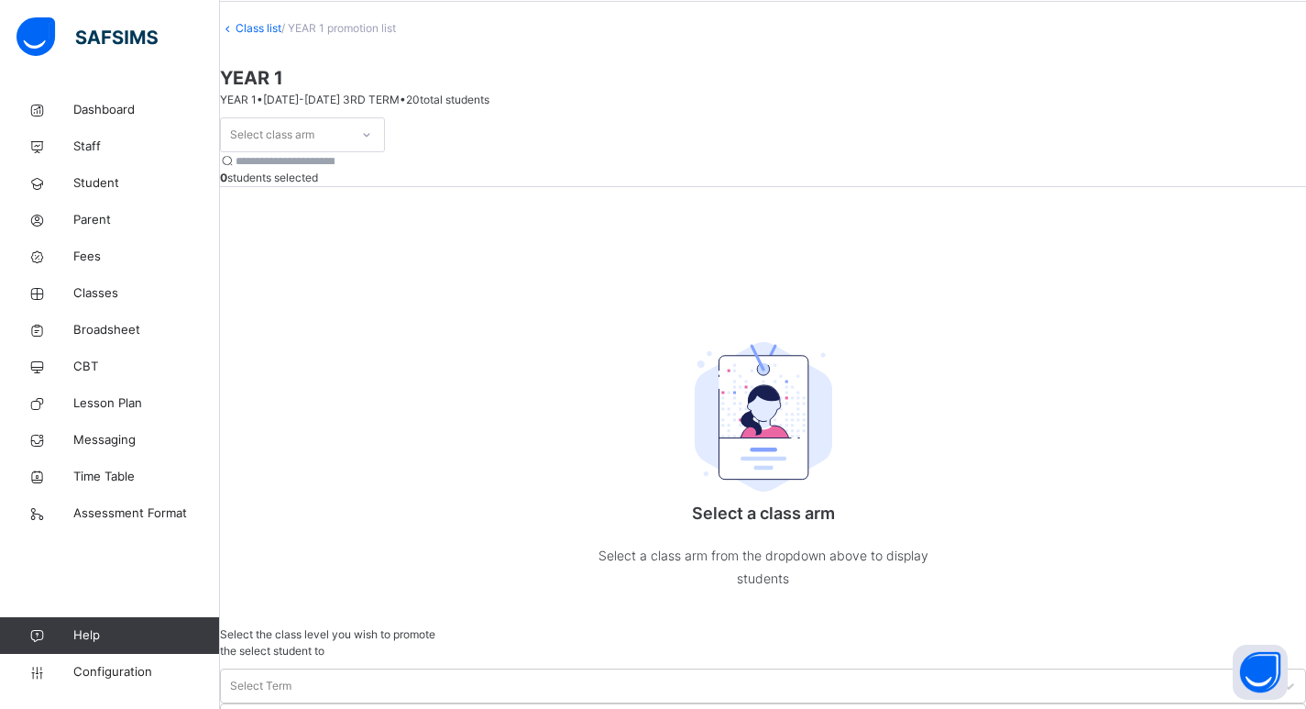
scroll to position [72, 0]
click at [382, 148] on div at bounding box center [366, 133] width 31 height 29
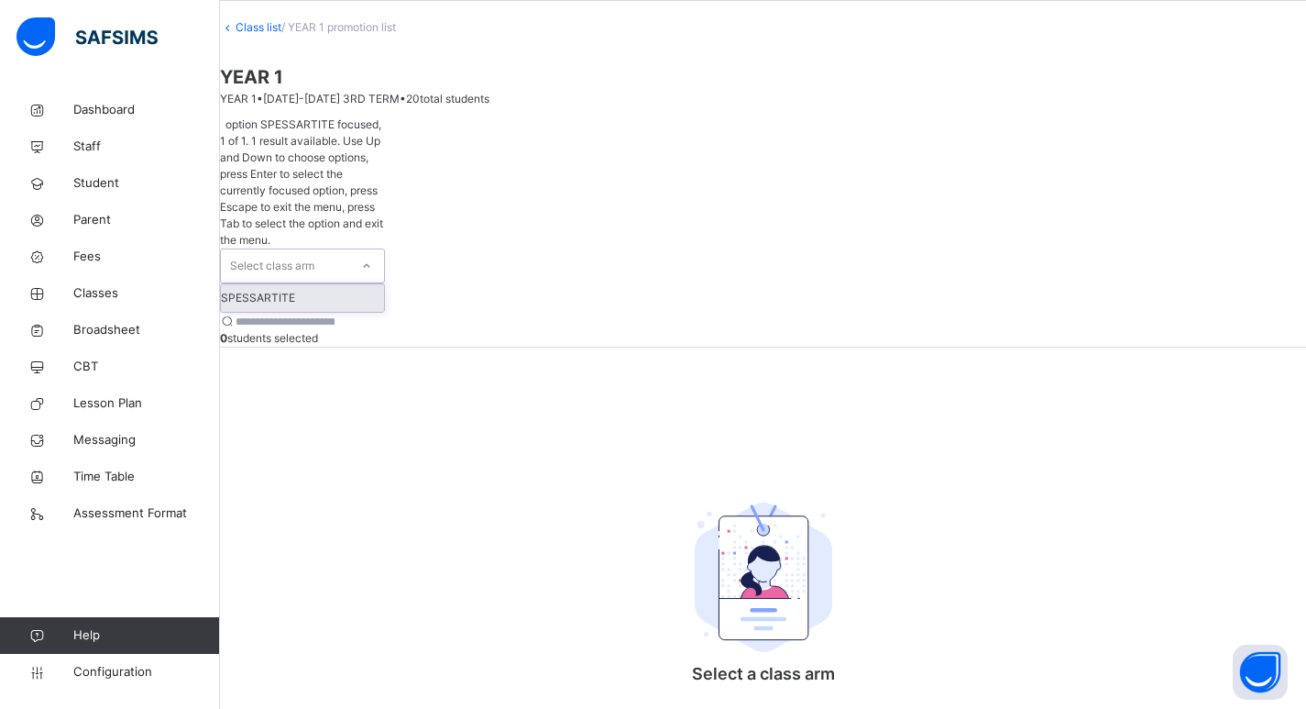
click at [348, 284] on div "SPESSARTITE" at bounding box center [302, 297] width 163 height 27
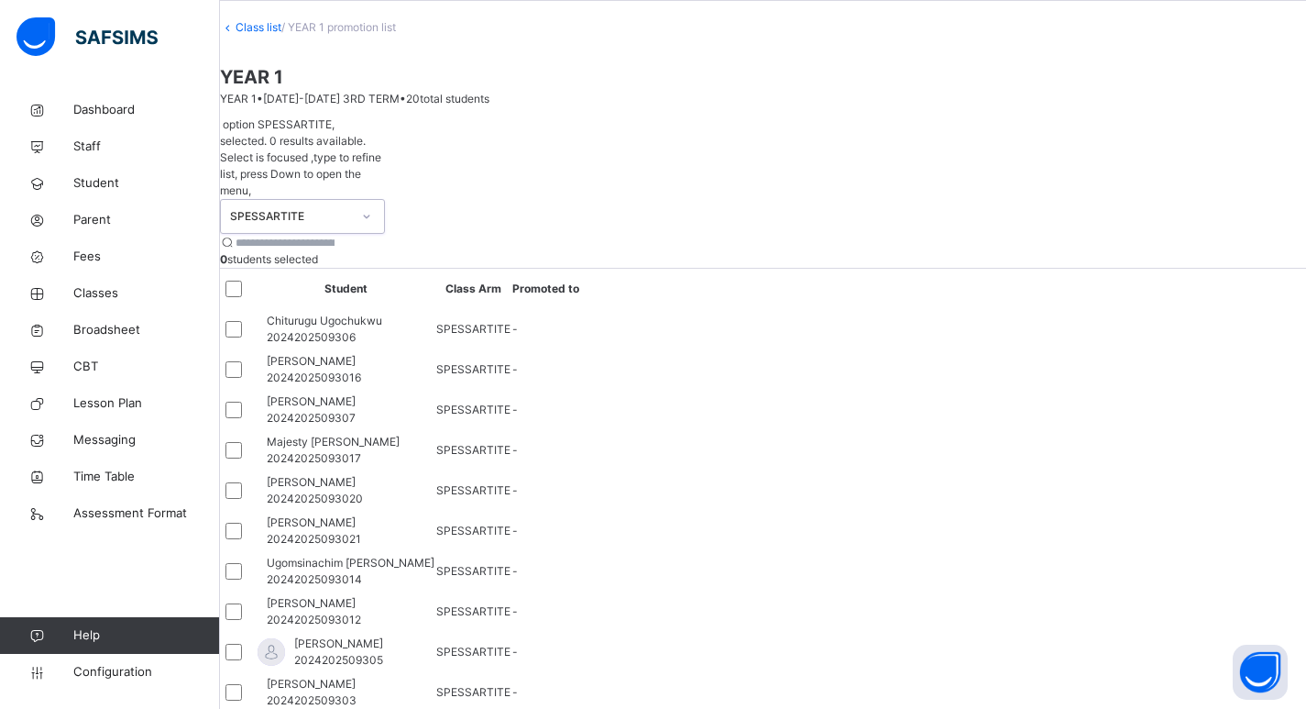
click at [869, 408] on div "option SPESSARTITE, selected. 0 results available. Select is focused ,type to r…" at bounding box center [763, 615] width 1086 height 999
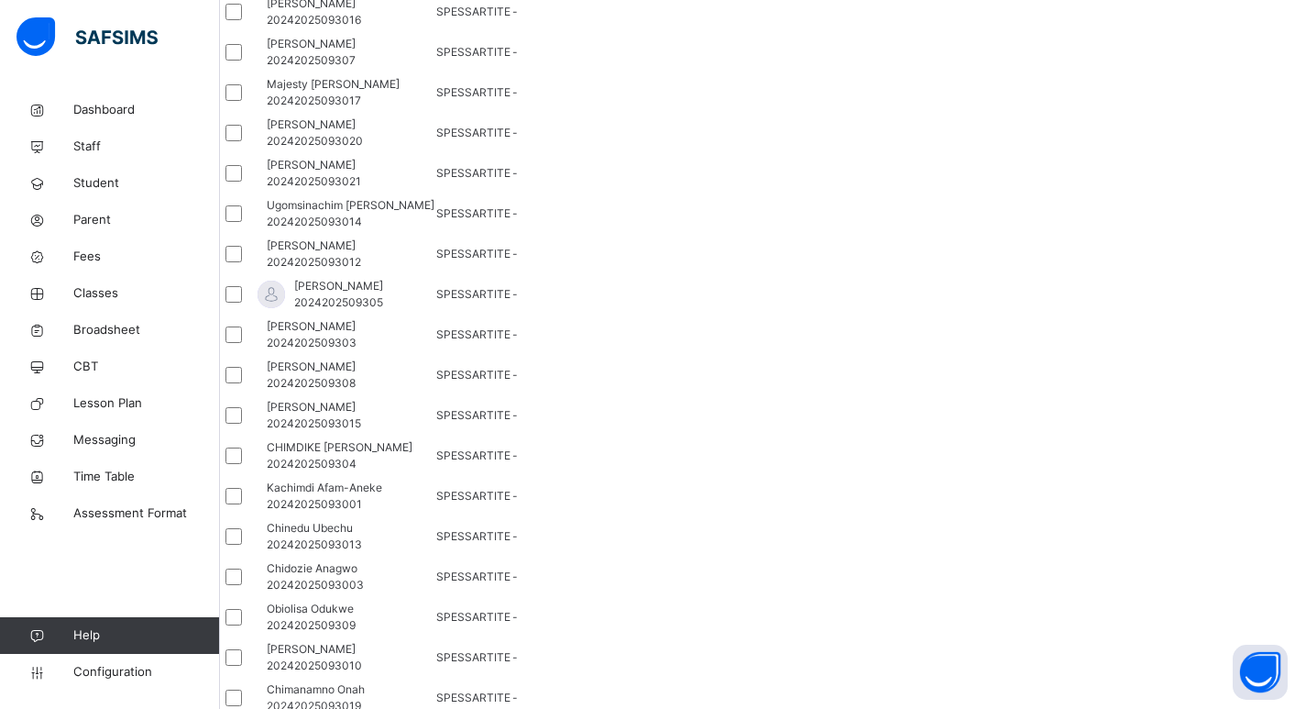
scroll to position [0, 0]
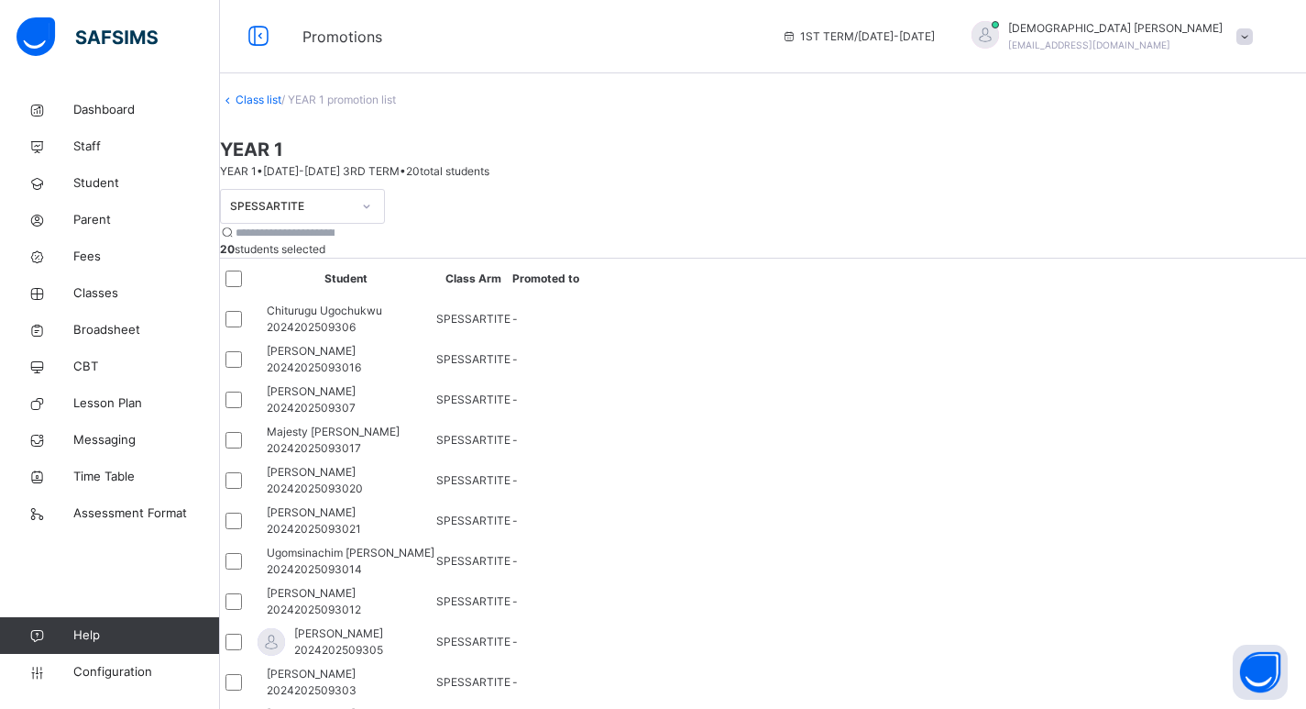
click at [876, 413] on div "SPESSARTITE 20 students selected Student Class Arm Promoted to Chiturugu Ugochu…" at bounding box center [763, 647] width 1086 height 917
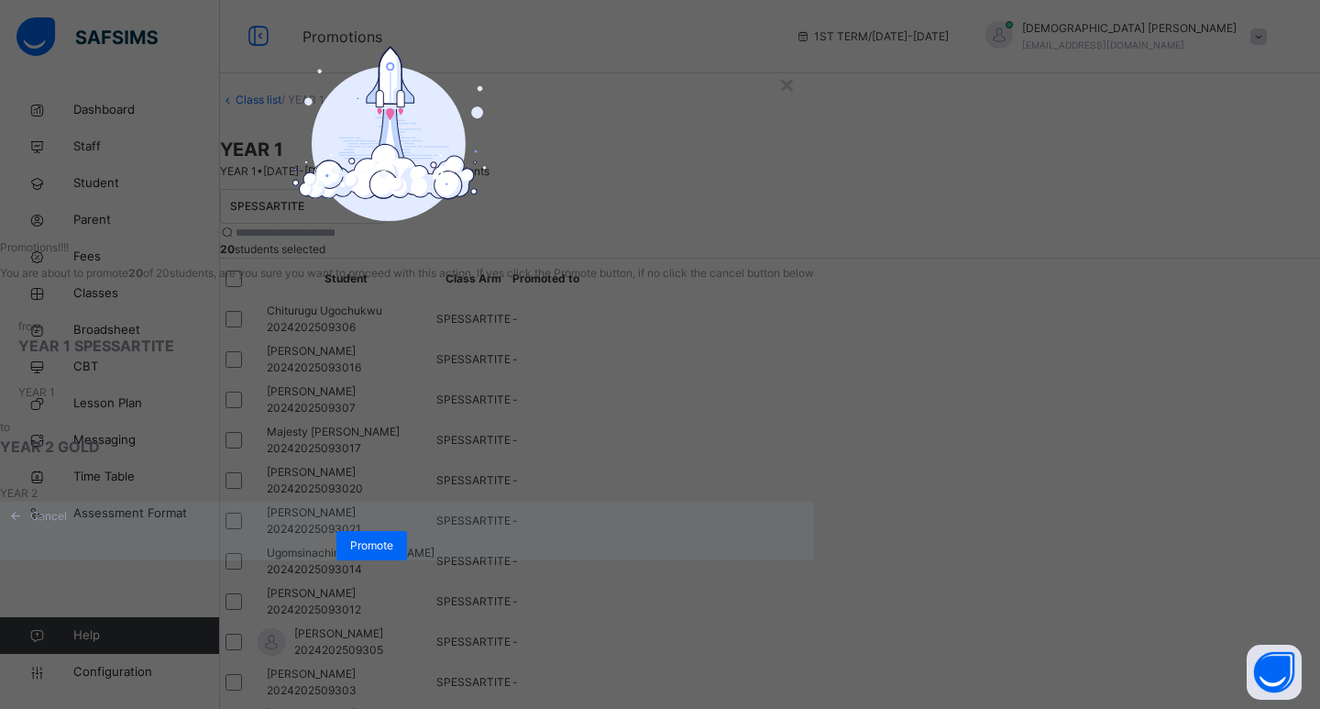
click at [691, 419] on div "from YEAR 1 SPESSARTITE YEAR 1" at bounding box center [407, 359] width 814 height 119
click at [393, 554] on span "Promote" at bounding box center [371, 545] width 43 height 16
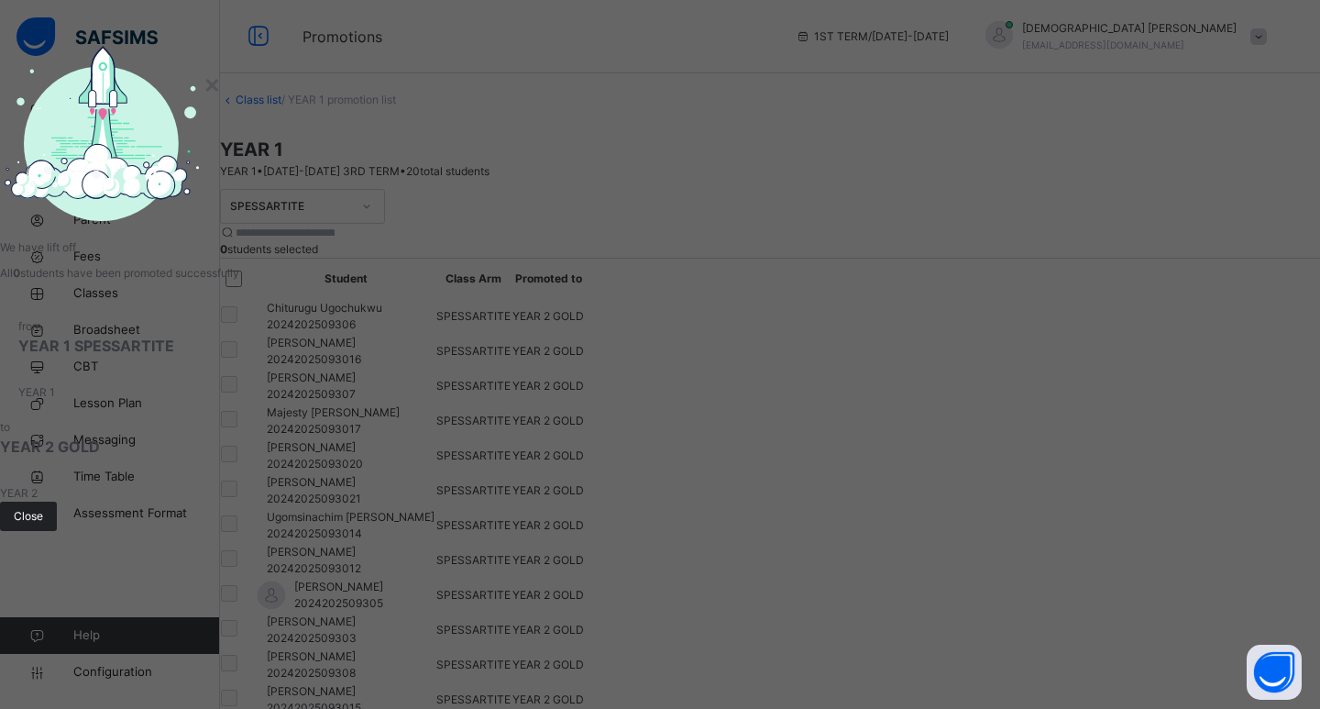
click at [43, 524] on span "Close" at bounding box center [28, 516] width 29 height 16
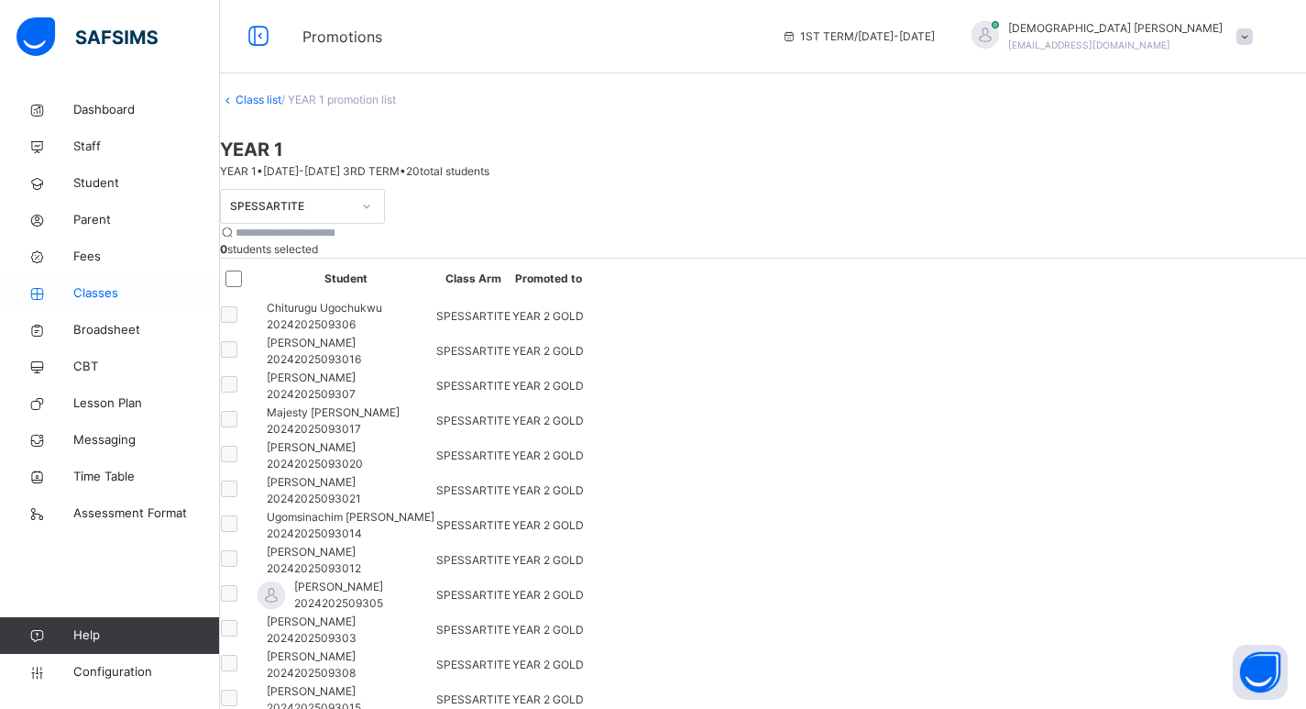
click at [109, 291] on span "Classes" at bounding box center [146, 293] width 147 height 18
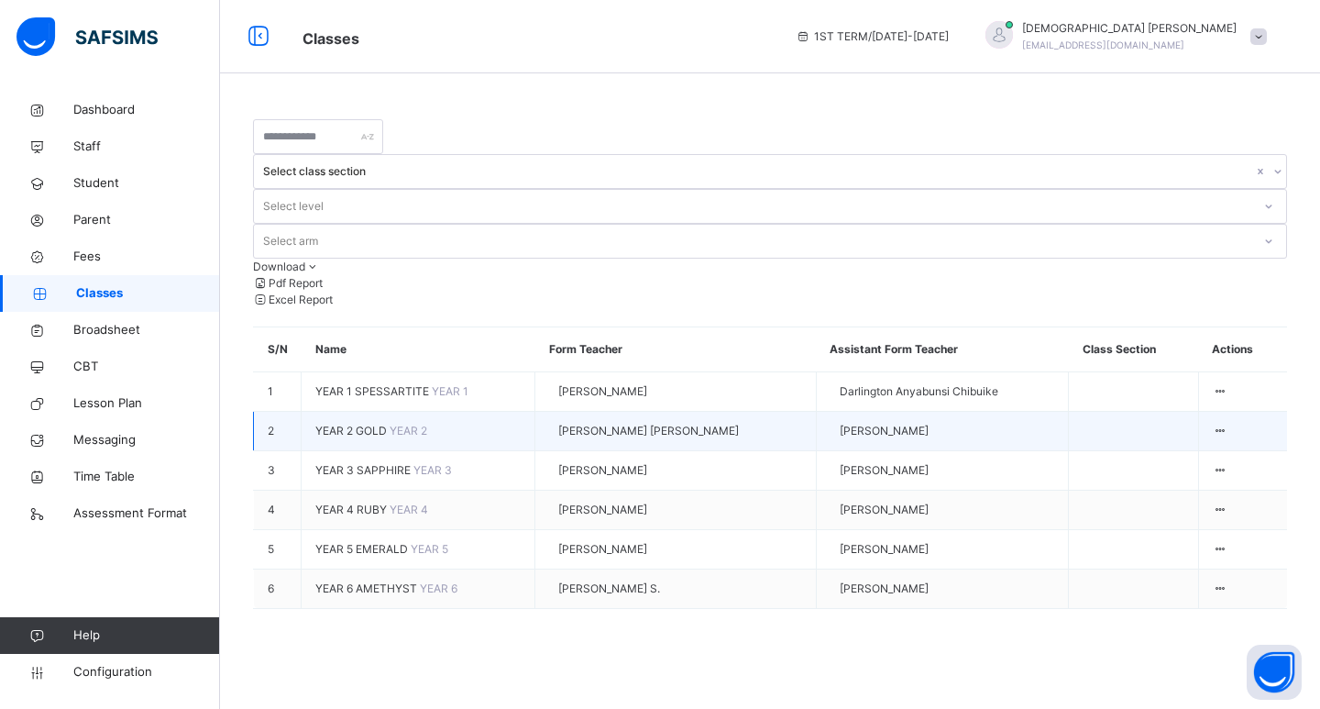
click at [367, 423] on span "YEAR 2 GOLD" at bounding box center [352, 430] width 74 height 14
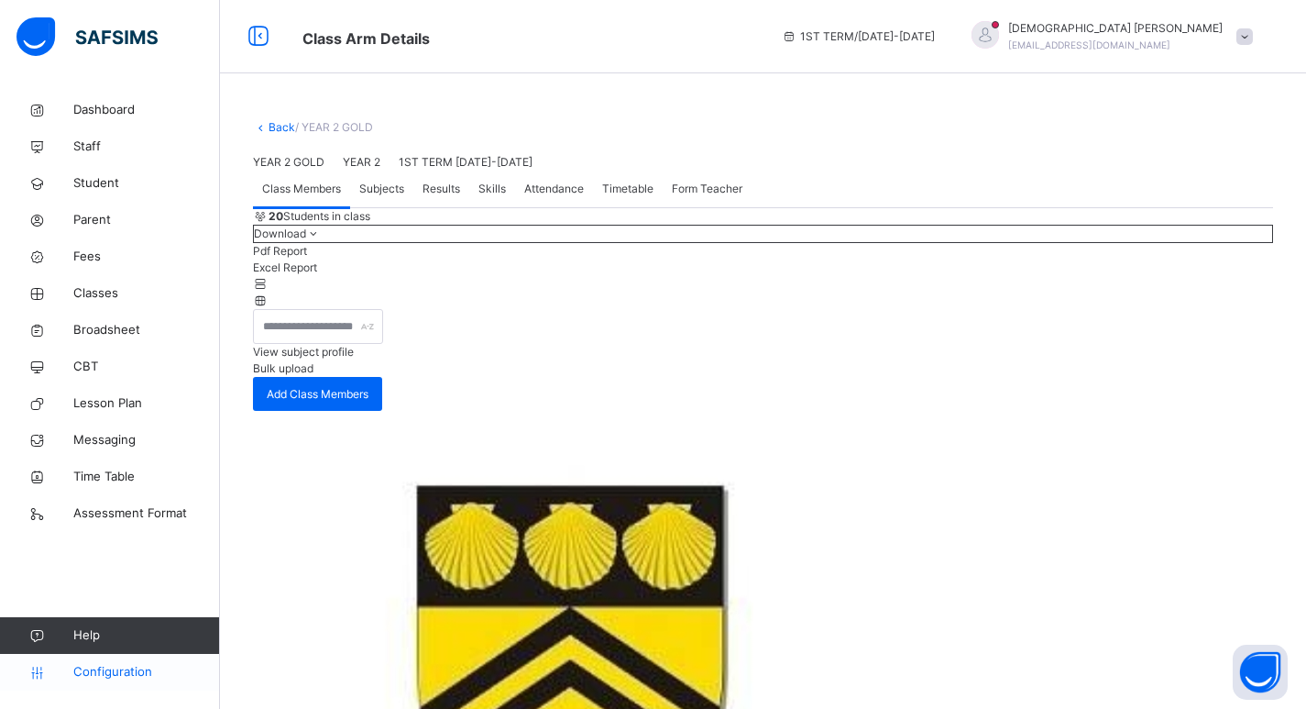
click at [104, 680] on span "Configuration" at bounding box center [146, 672] width 146 height 18
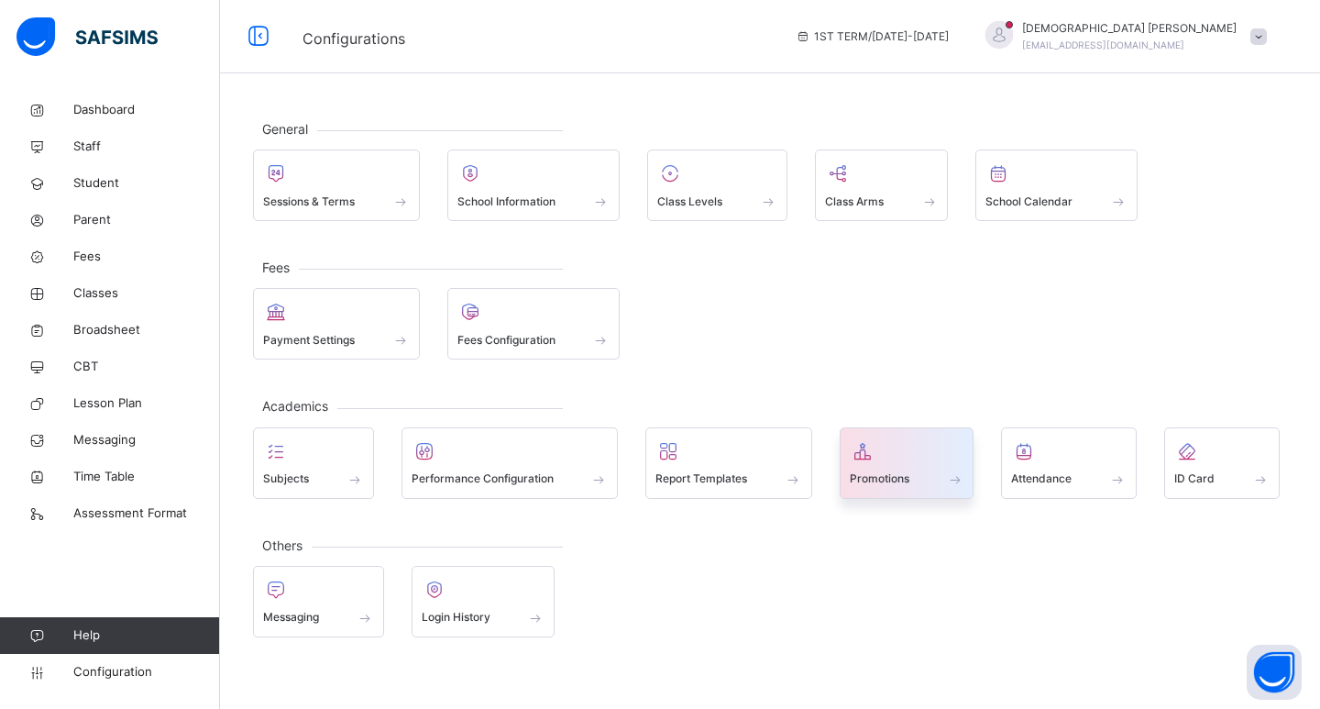
click at [909, 469] on div "Promotions" at bounding box center [907, 478] width 115 height 19
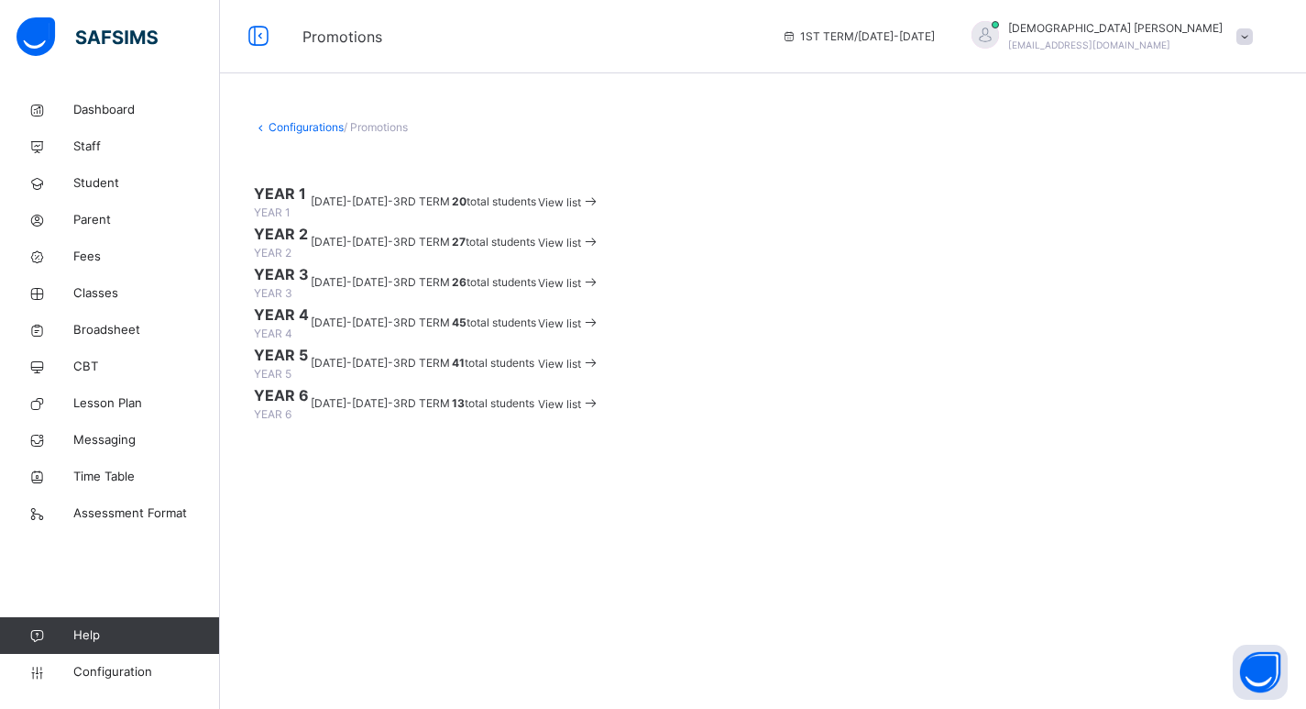
click at [581, 249] on span "View list" at bounding box center [559, 243] width 43 height 14
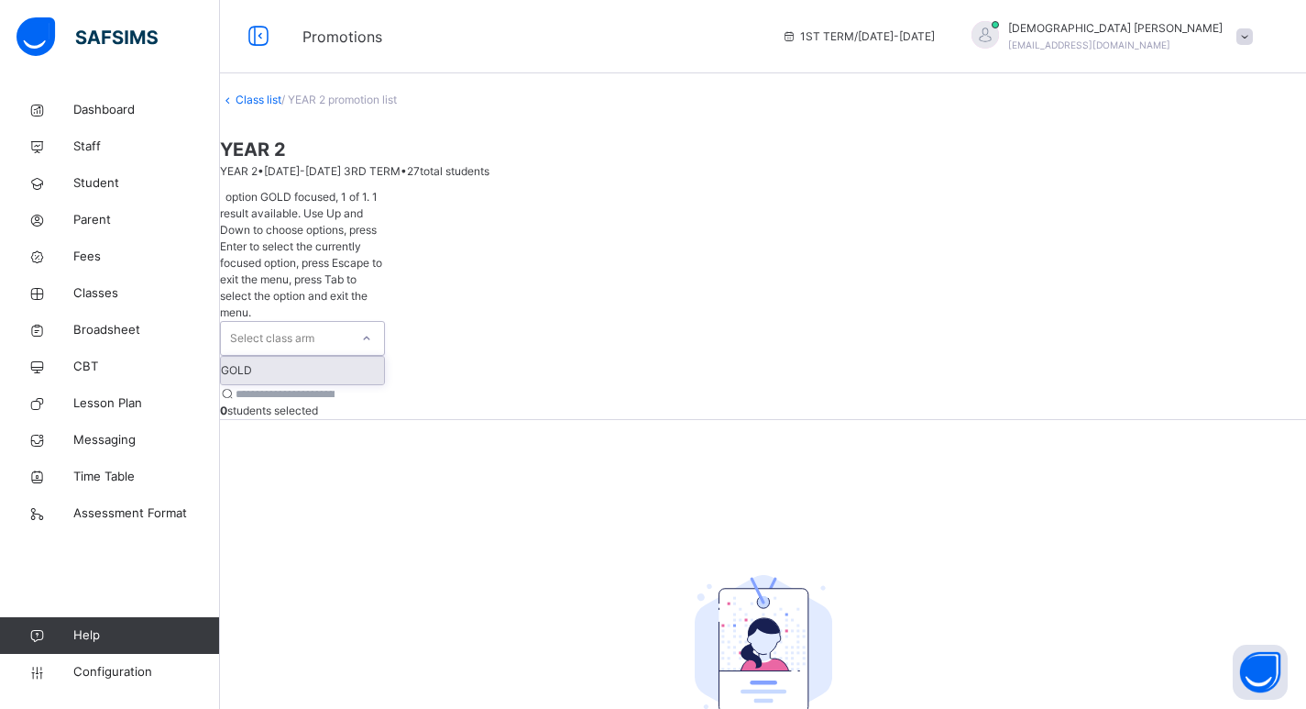
click at [382, 324] on div at bounding box center [366, 338] width 31 height 29
click at [367, 357] on div "GOLD" at bounding box center [302, 370] width 163 height 27
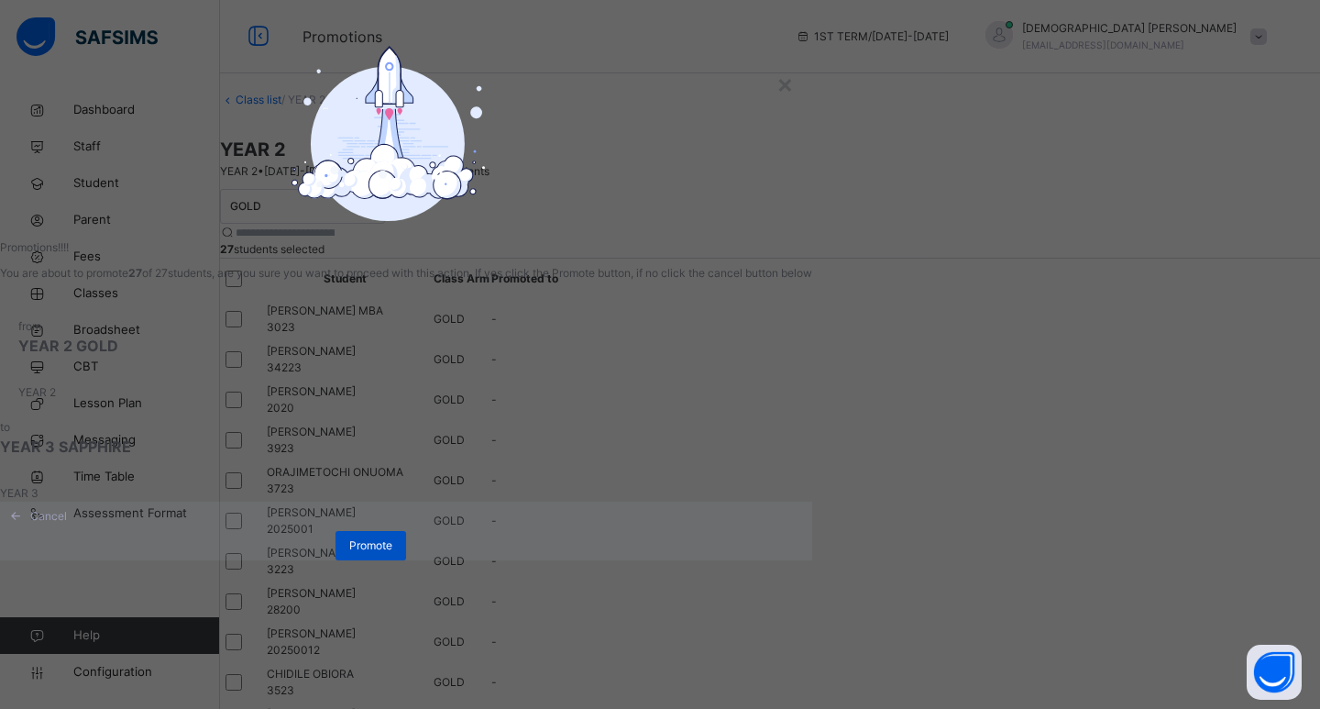
click at [392, 554] on span "Promote" at bounding box center [370, 545] width 43 height 16
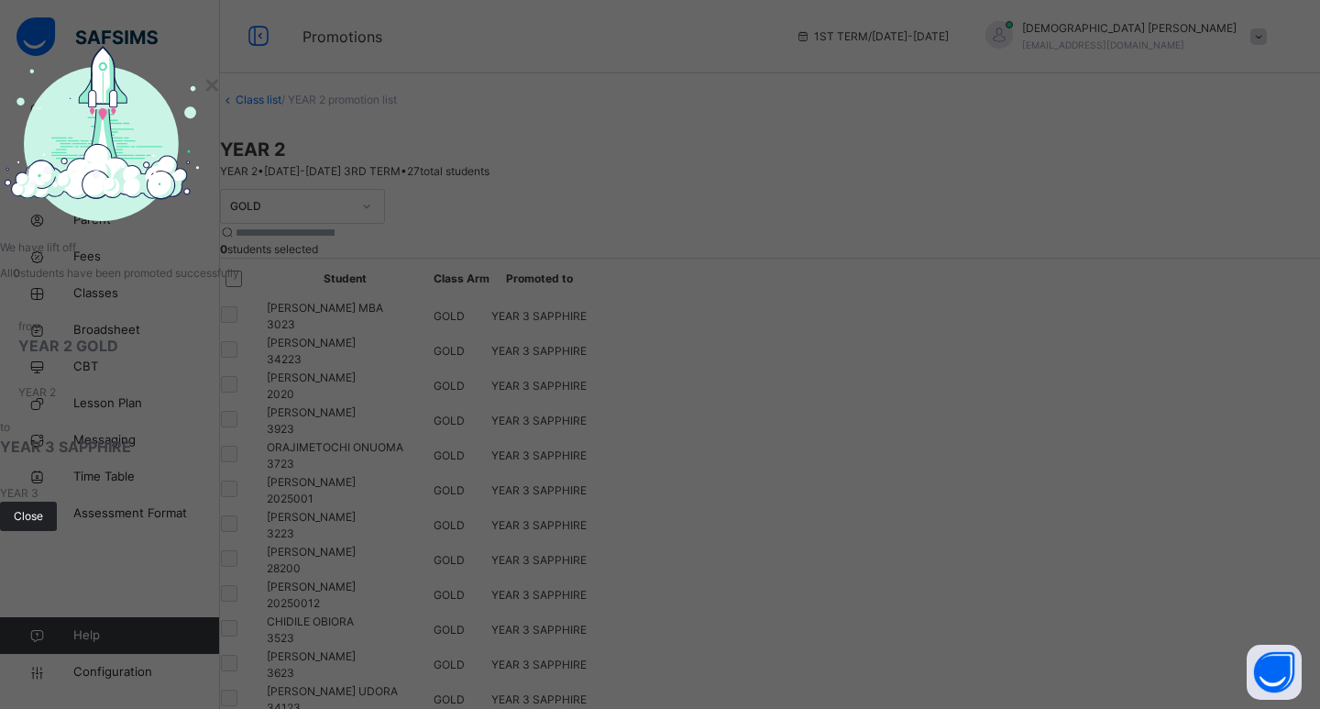
click at [43, 524] on span "Close" at bounding box center [28, 516] width 29 height 16
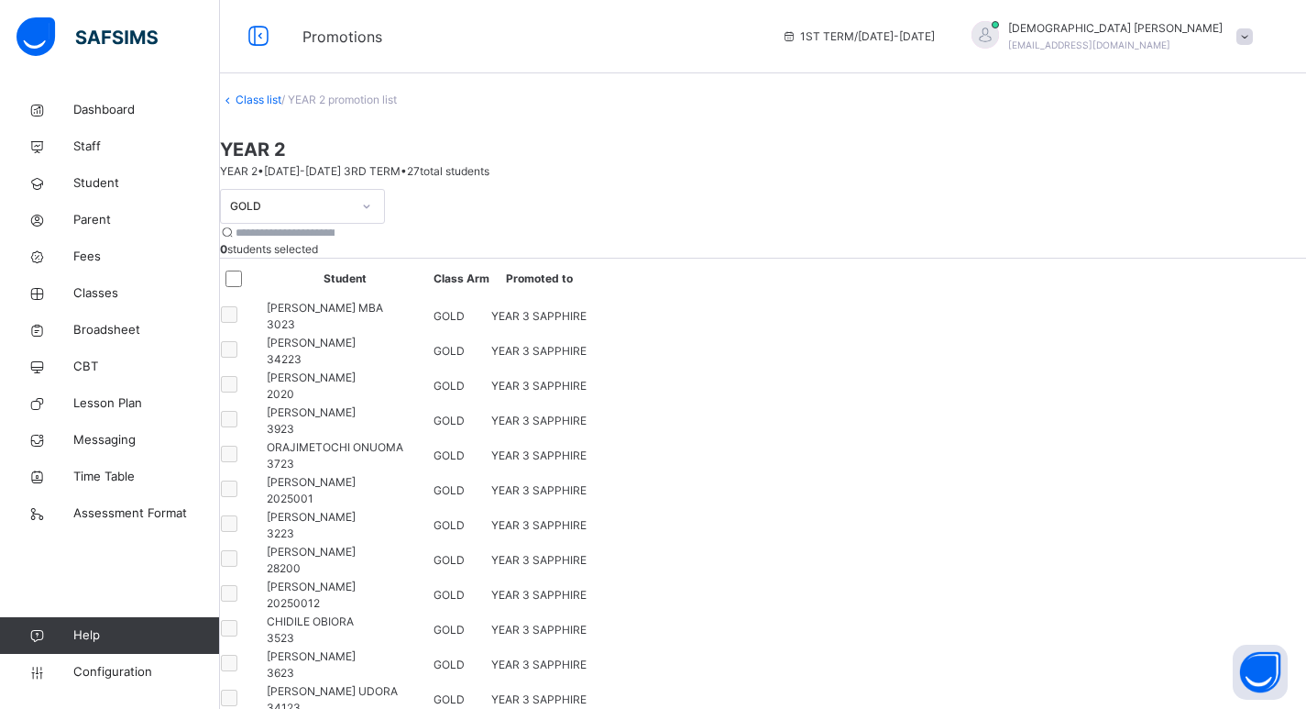
click at [281, 106] on link "Class list" at bounding box center [259, 100] width 46 height 14
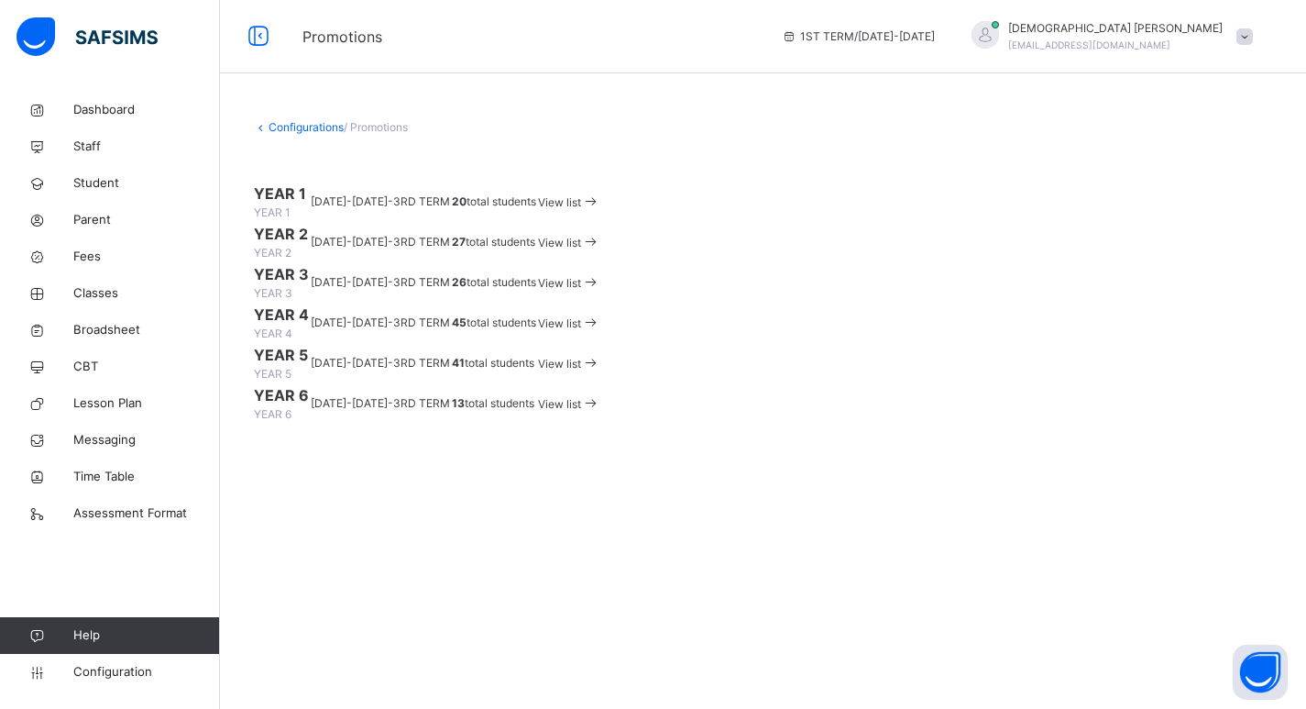
click at [581, 290] on span "View list" at bounding box center [559, 283] width 43 height 14
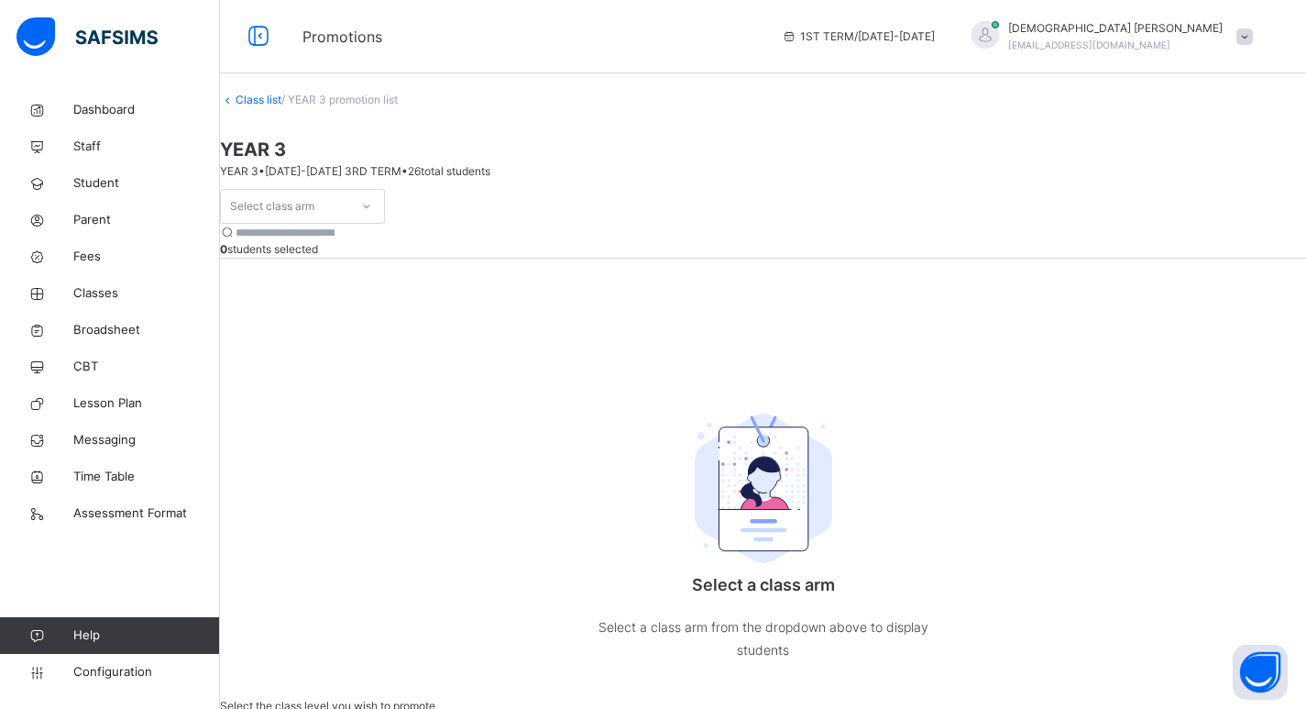
click at [372, 206] on icon at bounding box center [366, 206] width 11 height 18
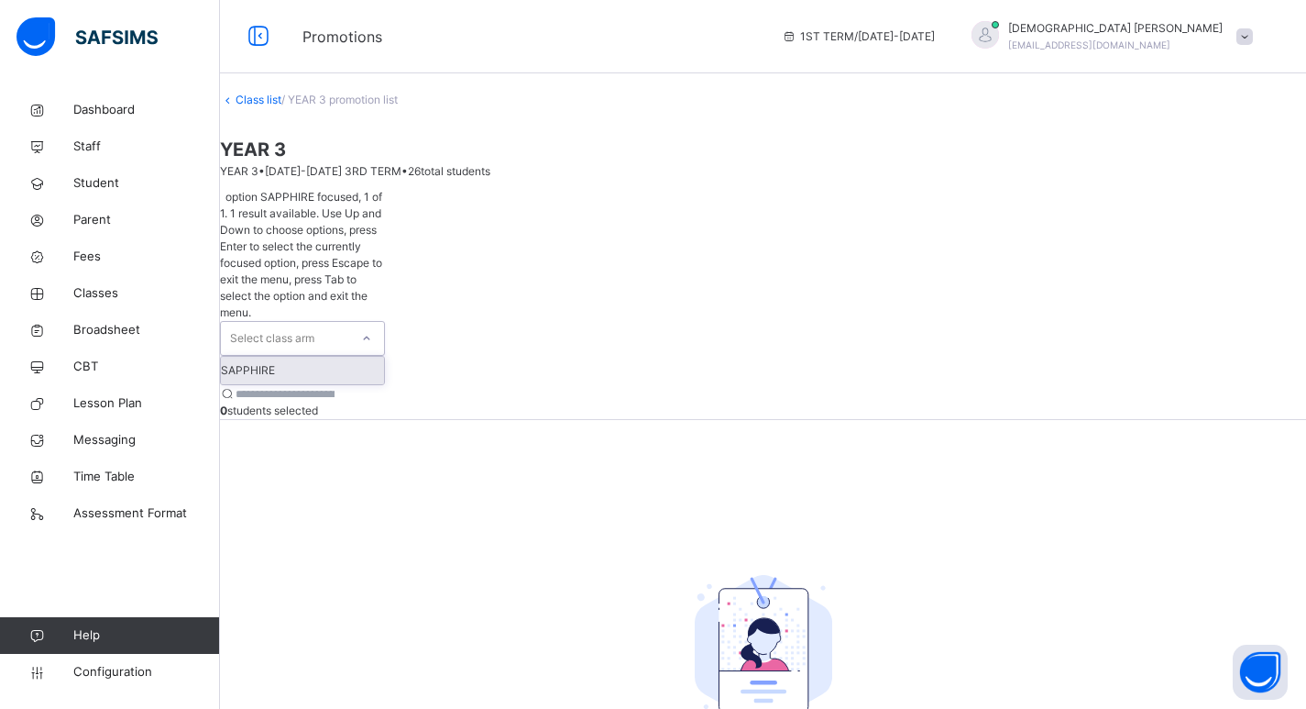
click at [308, 357] on div "SAPPHIRE" at bounding box center [302, 370] width 163 height 27
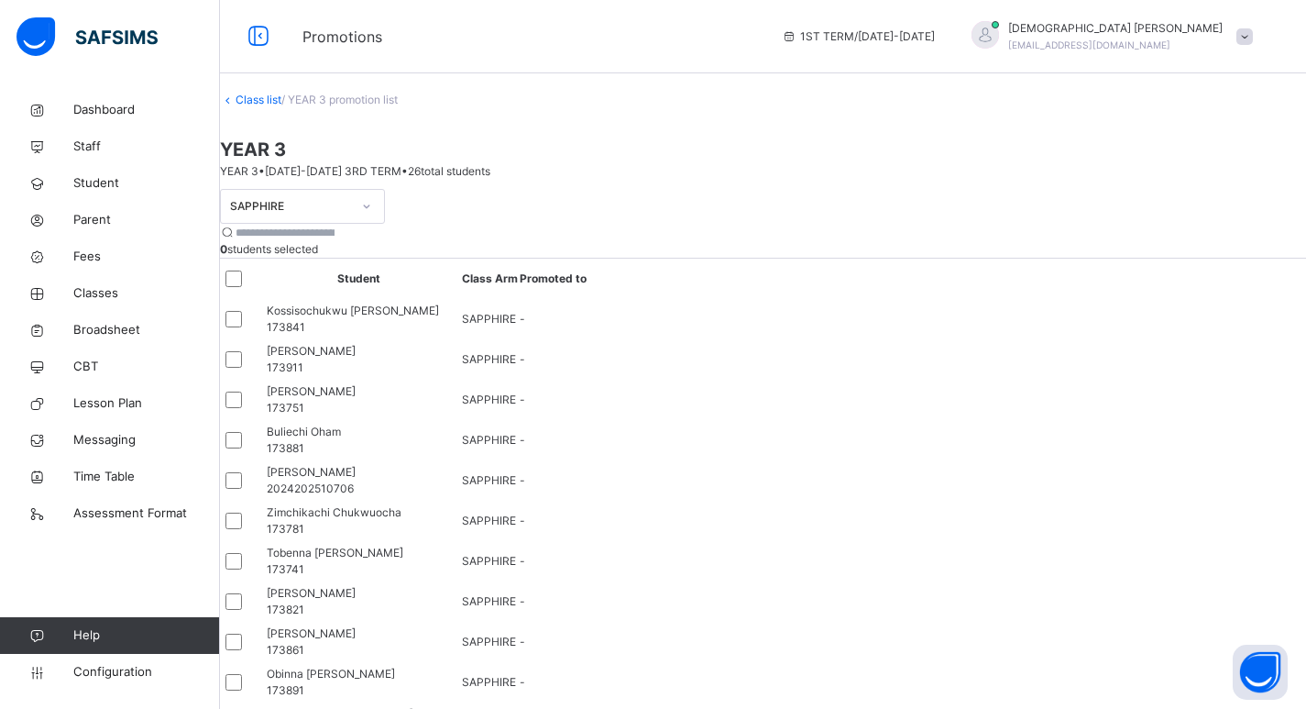
click at [251, 287] on div at bounding box center [238, 278] width 26 height 16
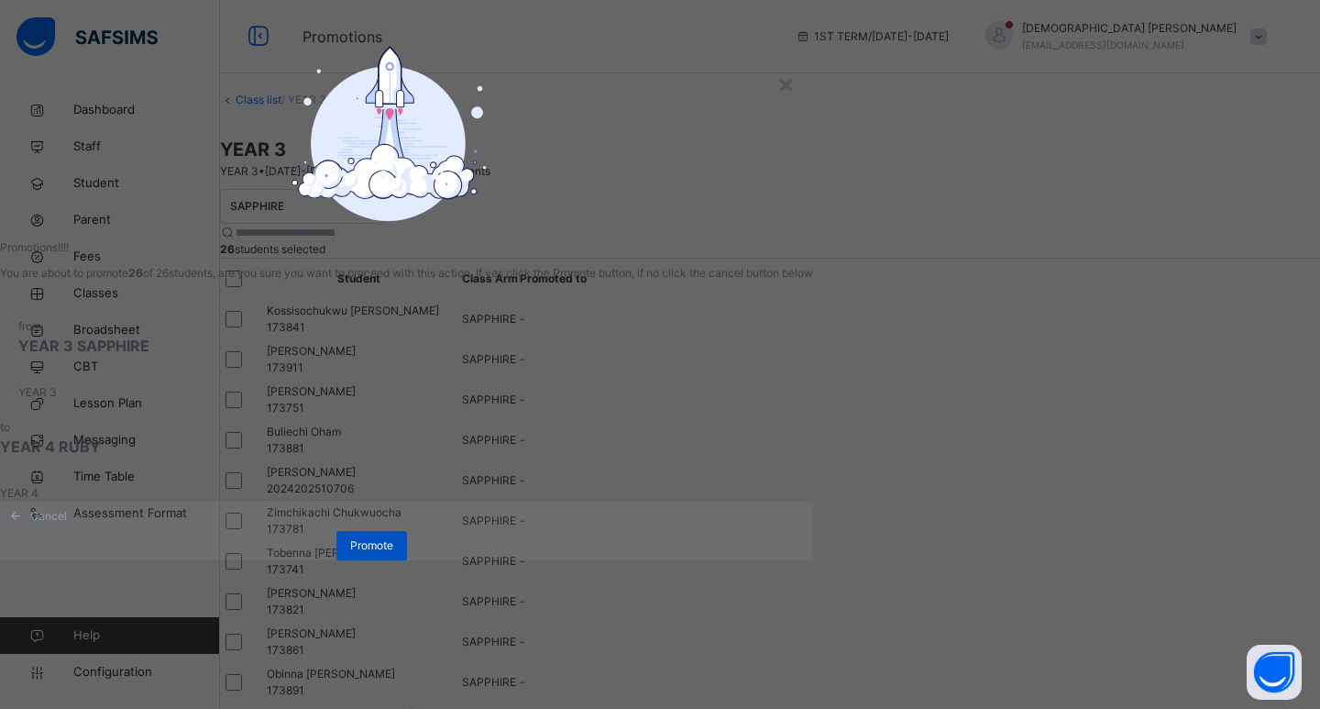
click at [393, 554] on span "Promote" at bounding box center [371, 545] width 43 height 16
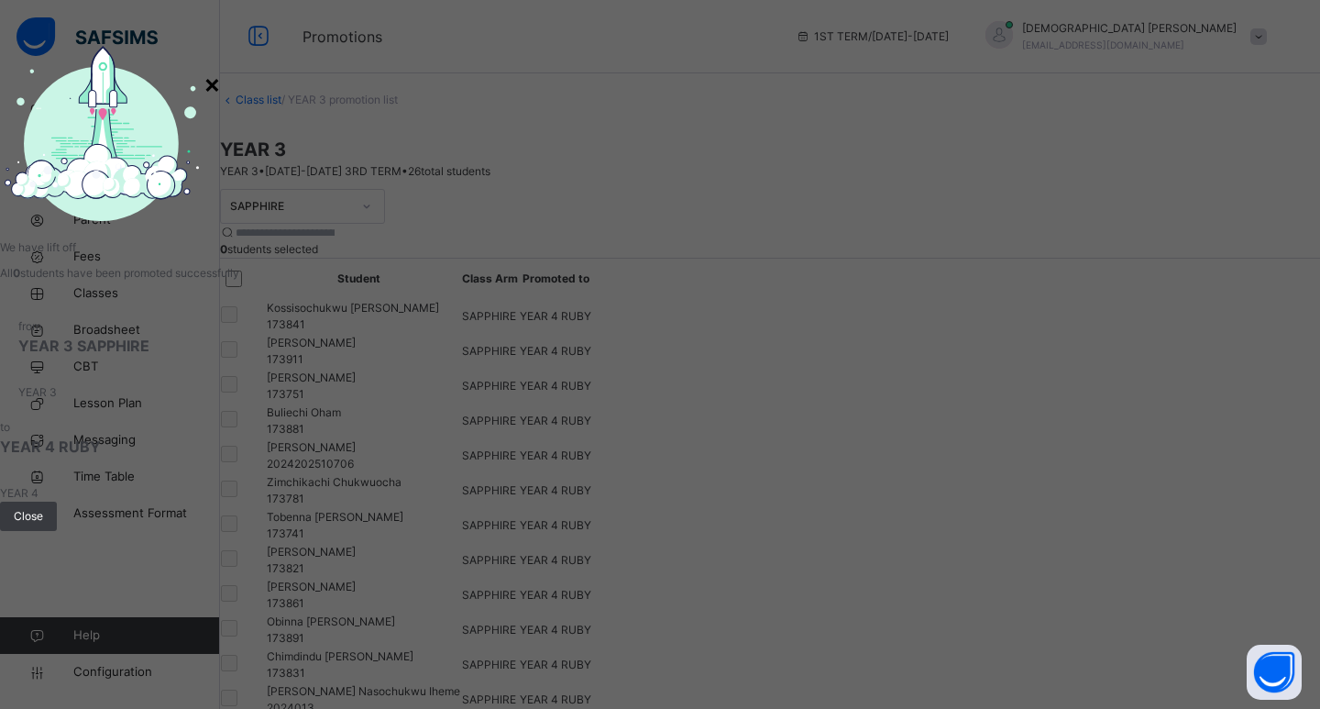
click at [221, 103] on div "×" at bounding box center [211, 83] width 17 height 38
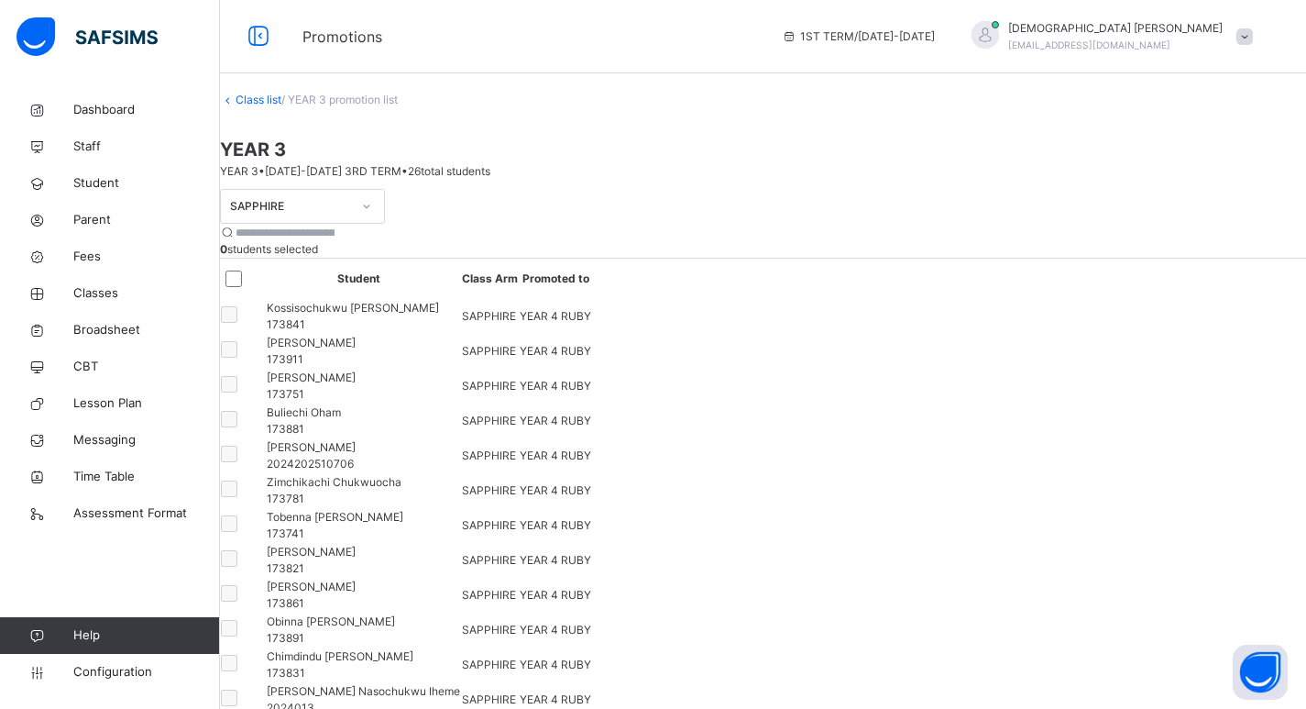
click at [281, 106] on link "Class list" at bounding box center [259, 100] width 46 height 14
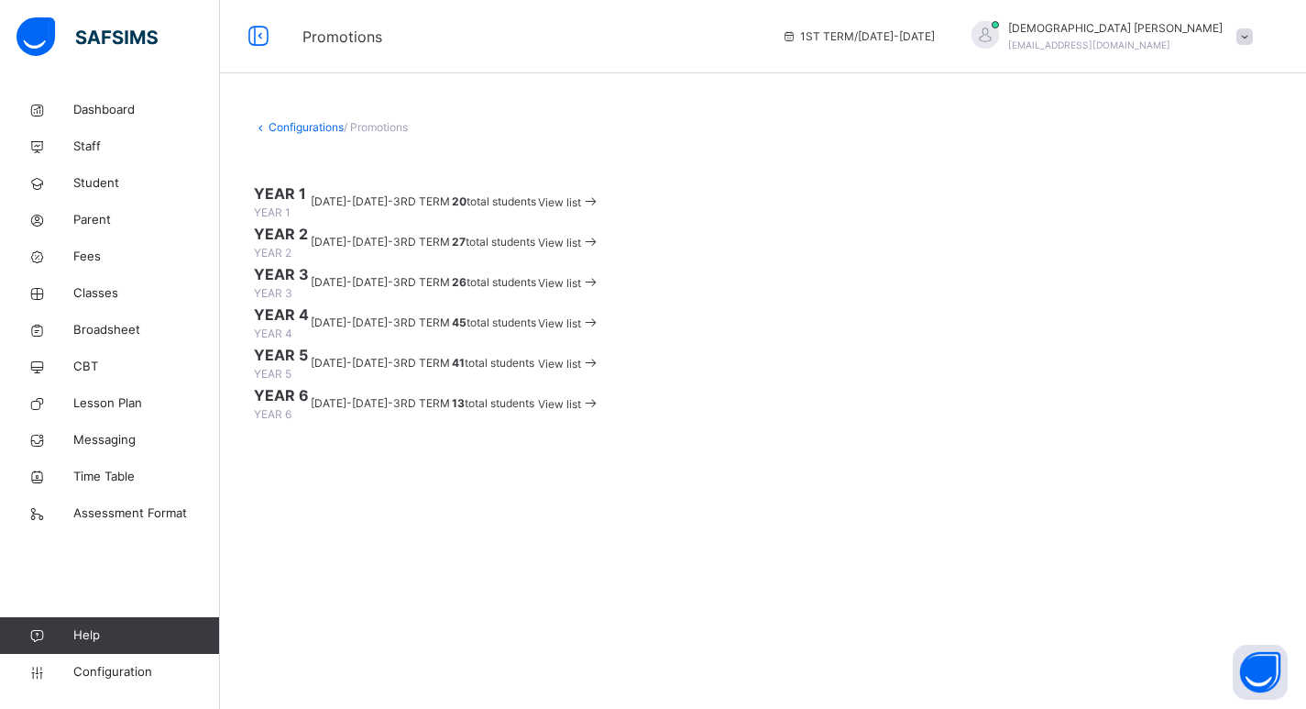
scroll to position [89, 0]
click at [287, 325] on span "YEAR 4" at bounding box center [281, 314] width 55 height 22
click at [600, 330] on span at bounding box center [590, 323] width 19 height 14
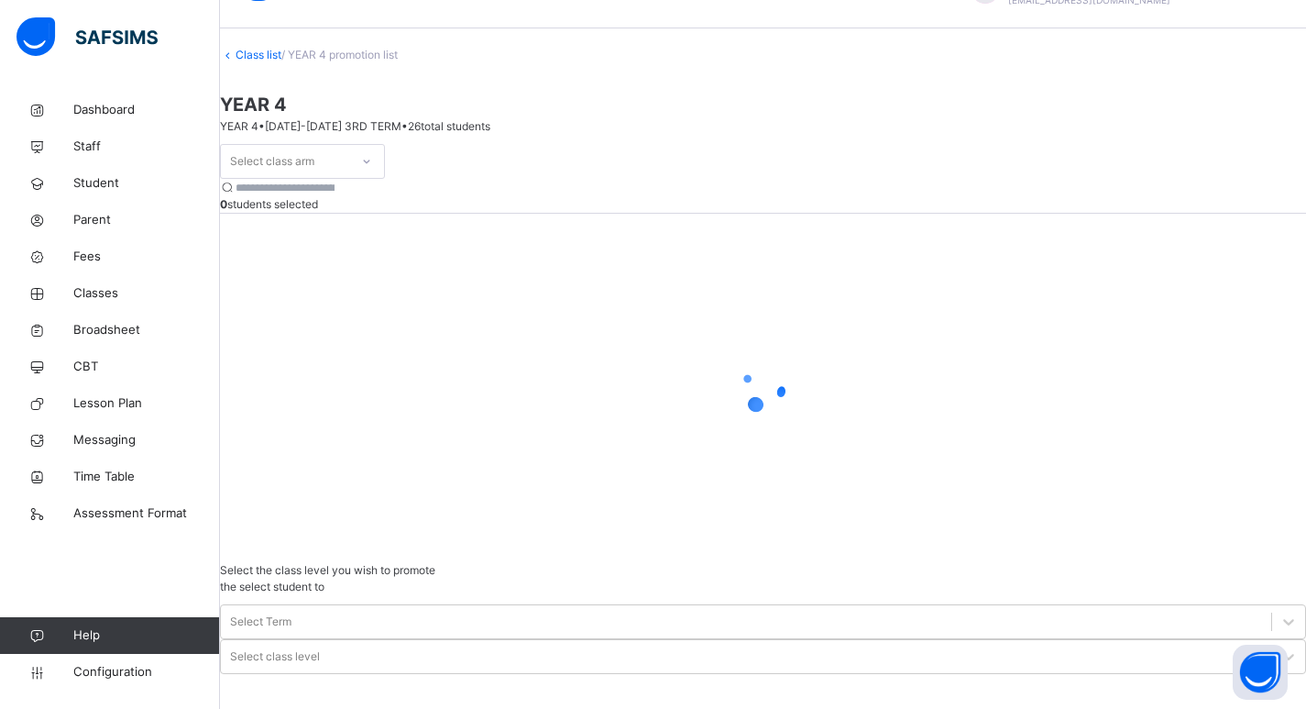
scroll to position [72, 0]
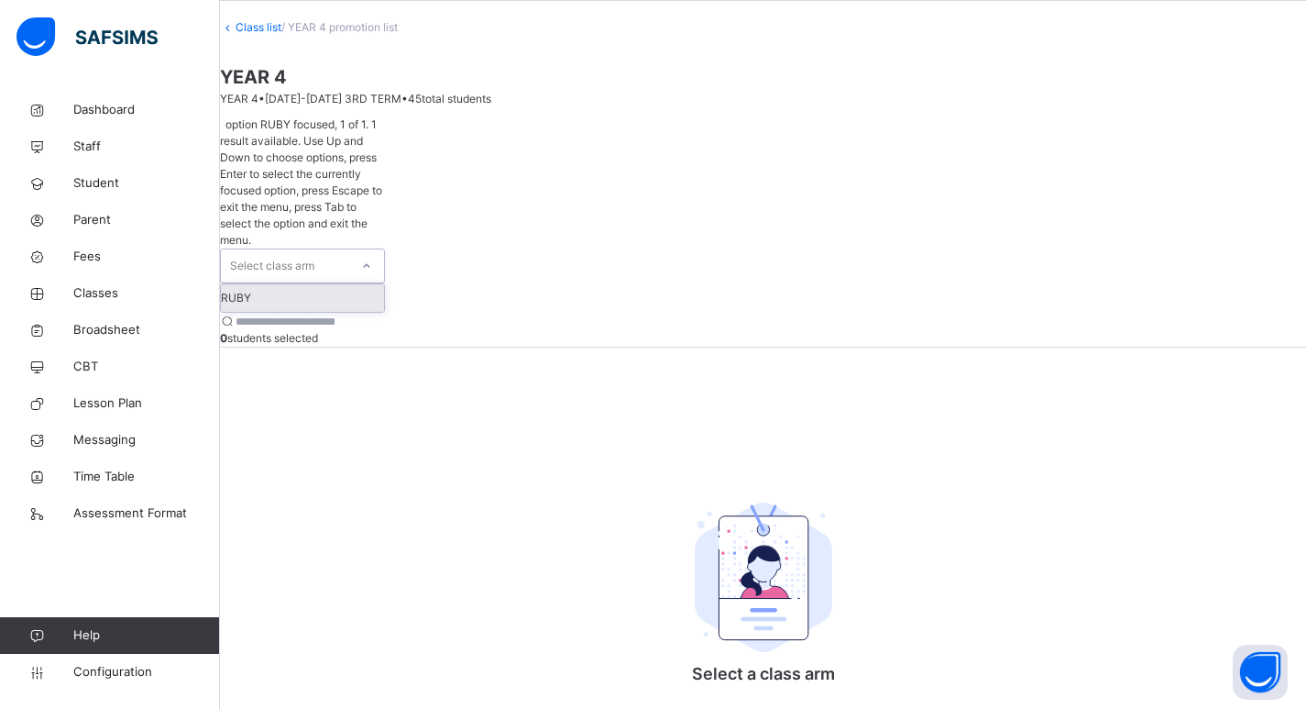
click at [372, 257] on icon at bounding box center [366, 266] width 11 height 18
click at [302, 284] on div "RUBY" at bounding box center [302, 297] width 163 height 27
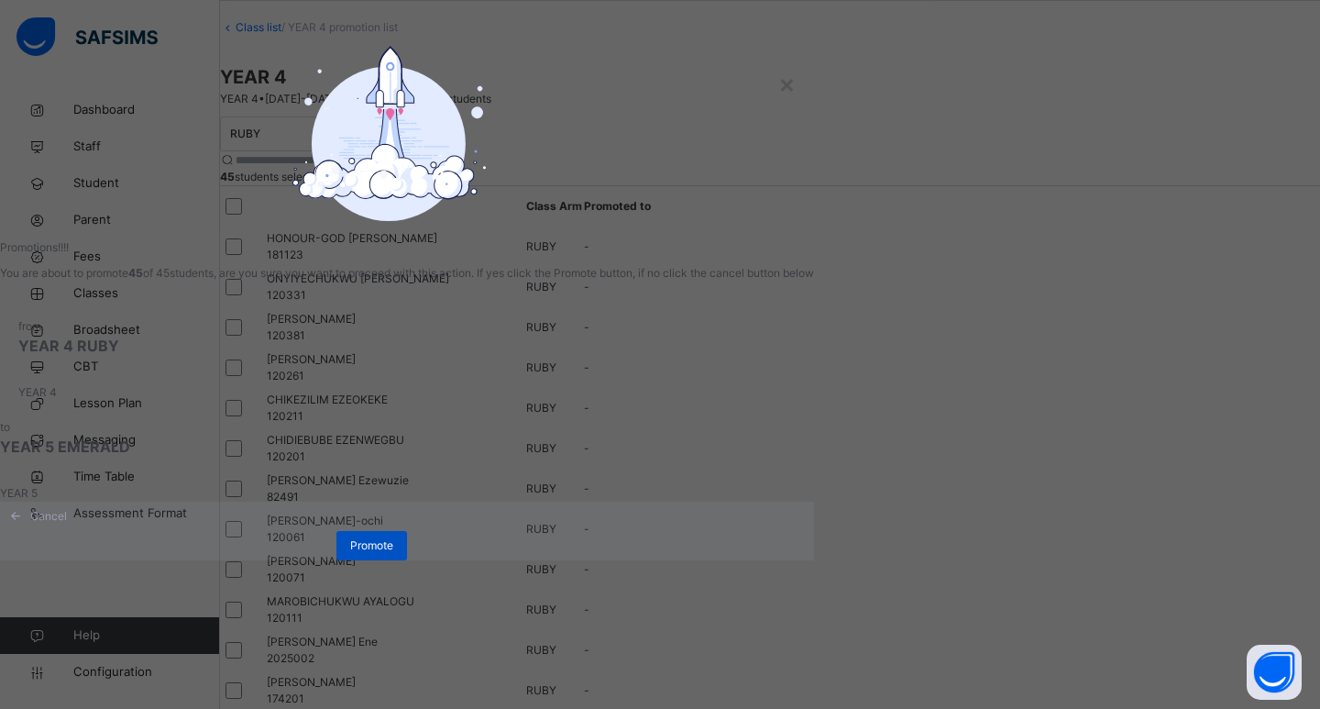
click at [393, 554] on span "Promote" at bounding box center [371, 545] width 43 height 16
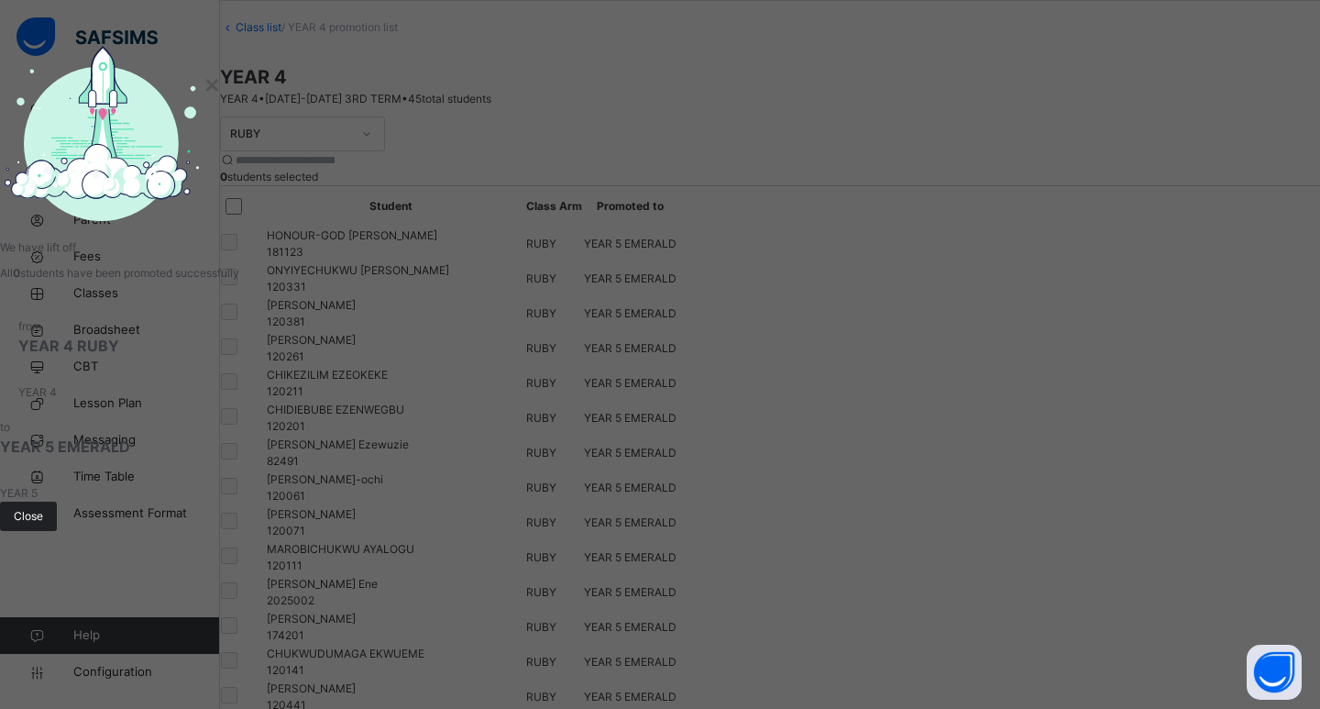
click at [57, 531] on div "Close" at bounding box center [28, 515] width 57 height 29
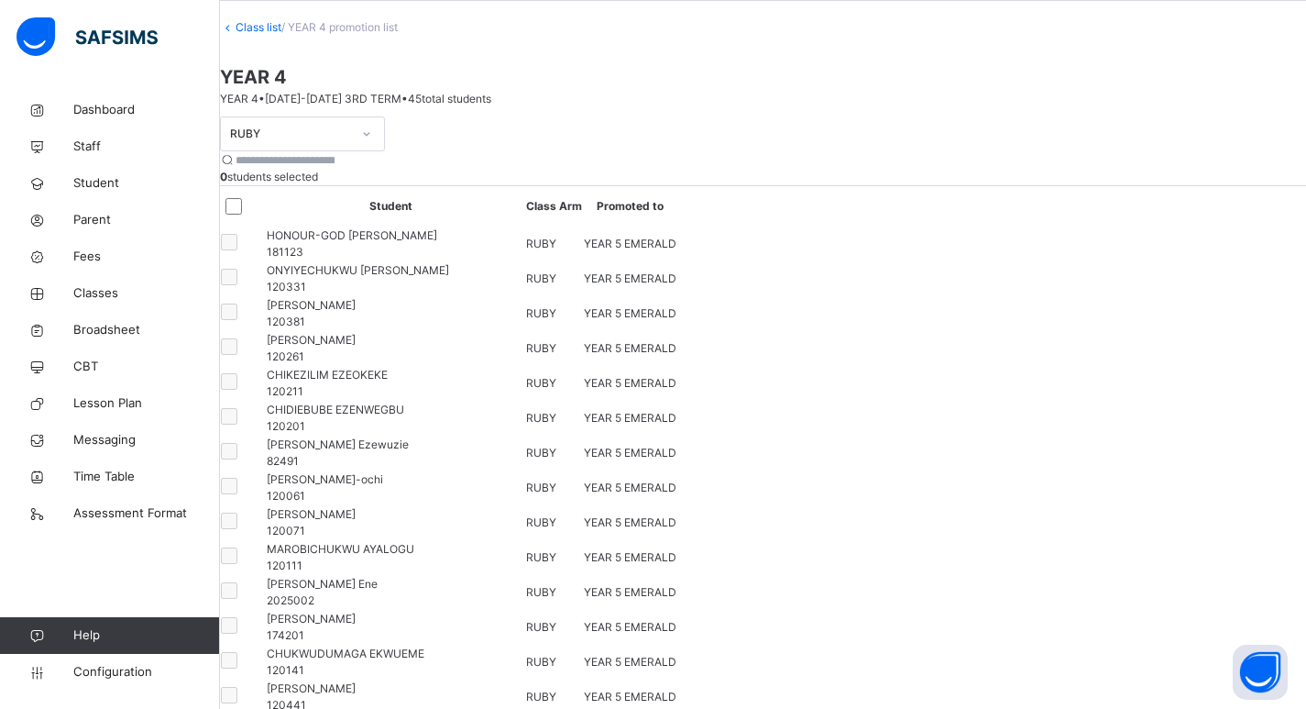
click at [281, 34] on link "Class list" at bounding box center [259, 27] width 46 height 14
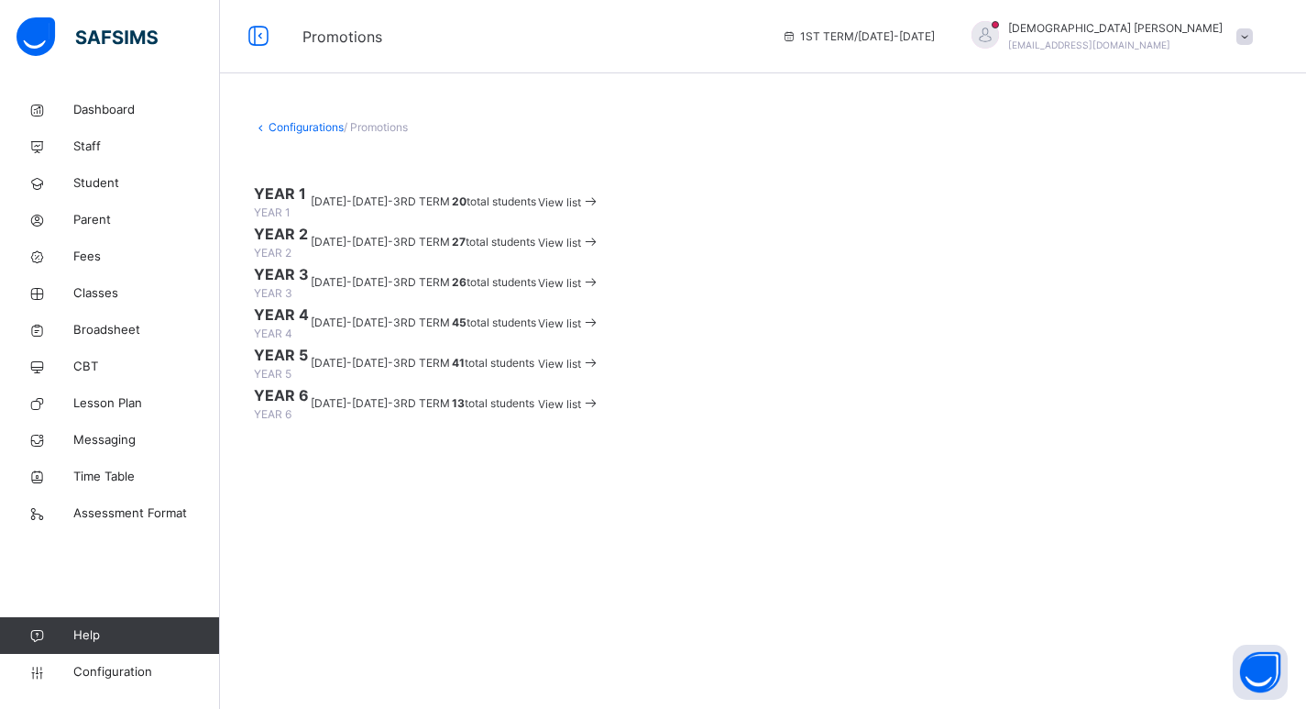
scroll to position [89, 0]
click at [581, 370] on span "View list" at bounding box center [559, 364] width 43 height 14
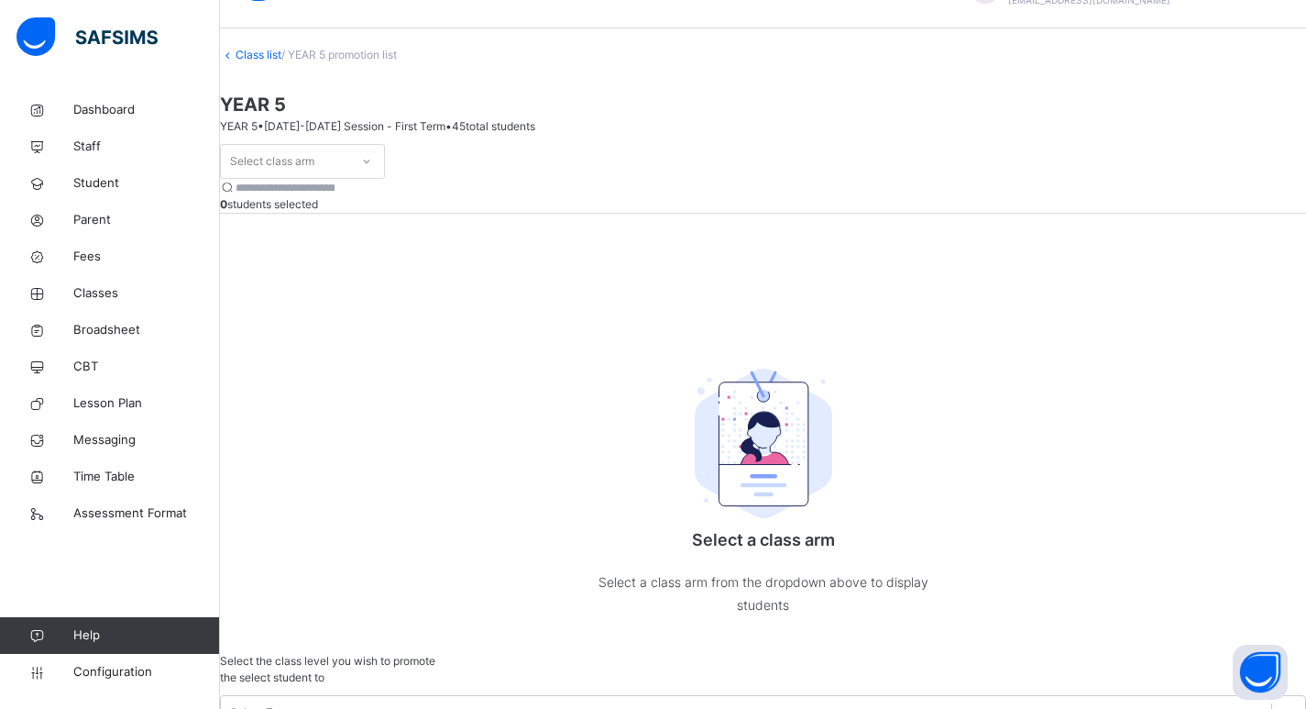
scroll to position [72, 0]
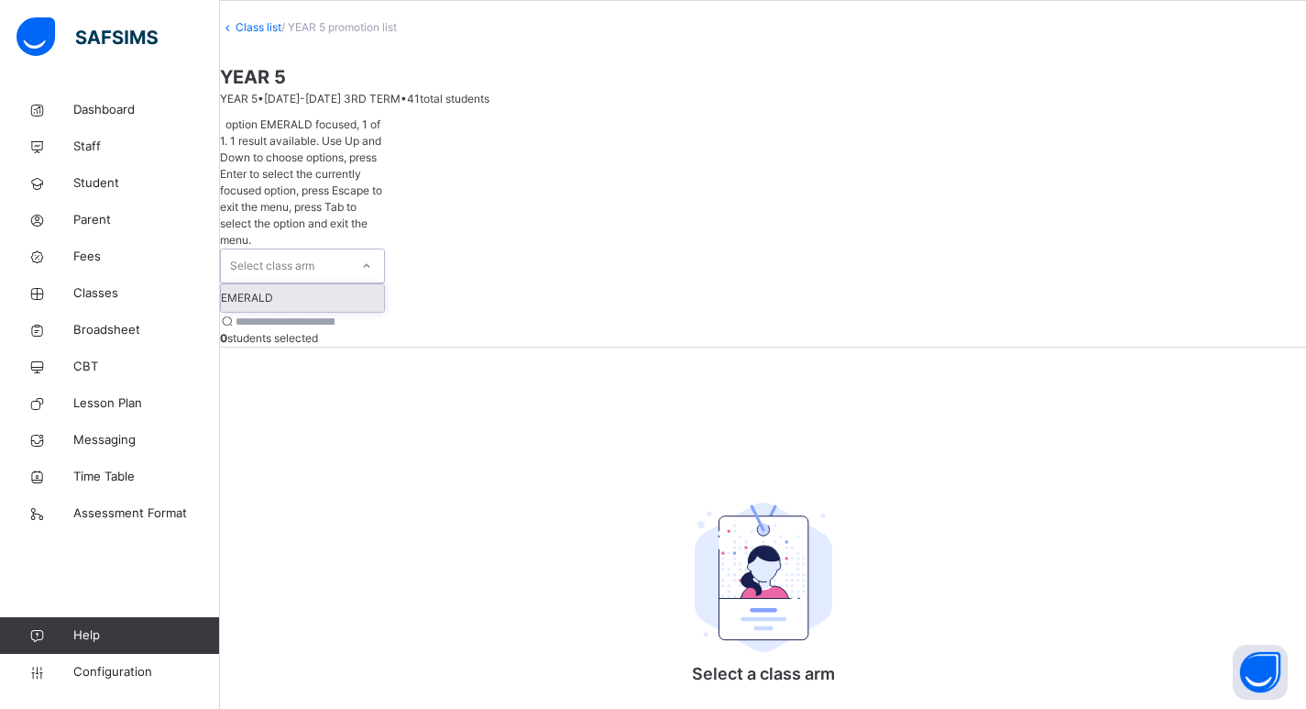
click at [382, 251] on div at bounding box center [366, 265] width 31 height 29
click at [384, 284] on div "EMERALD" at bounding box center [302, 297] width 163 height 27
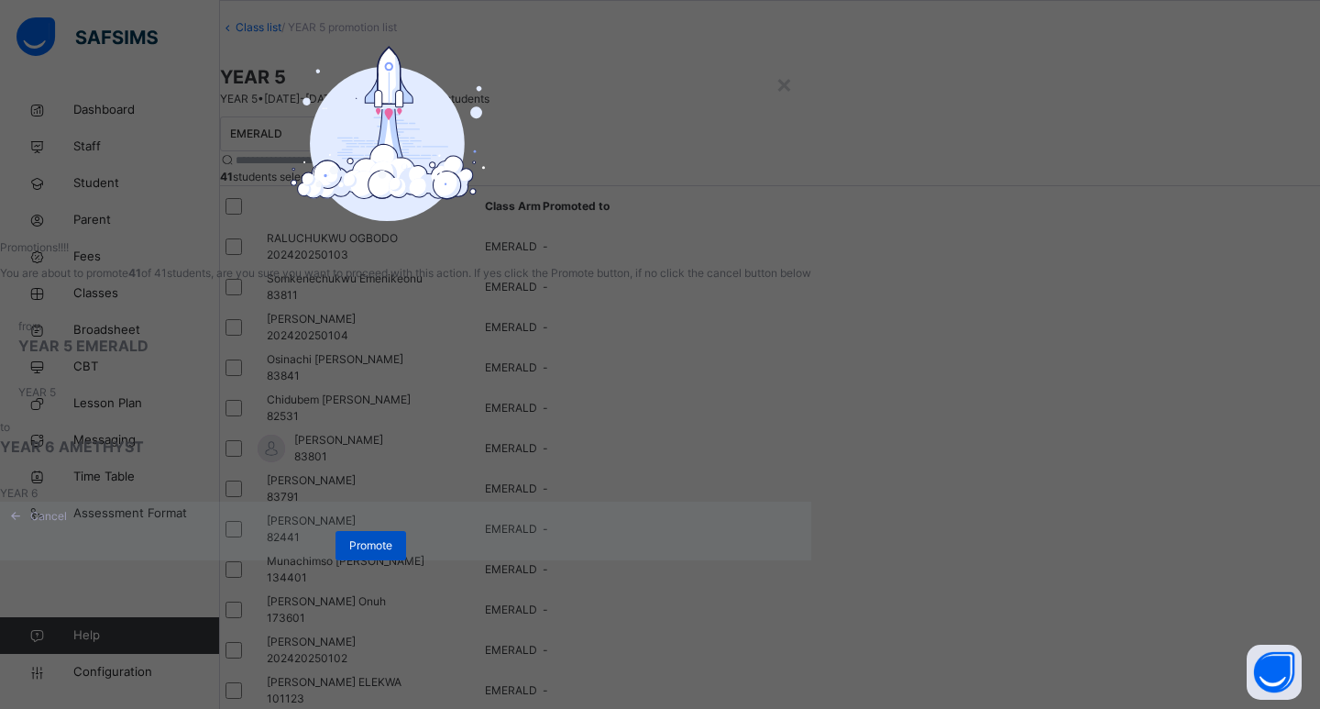
click at [392, 554] on span "Promote" at bounding box center [370, 545] width 43 height 16
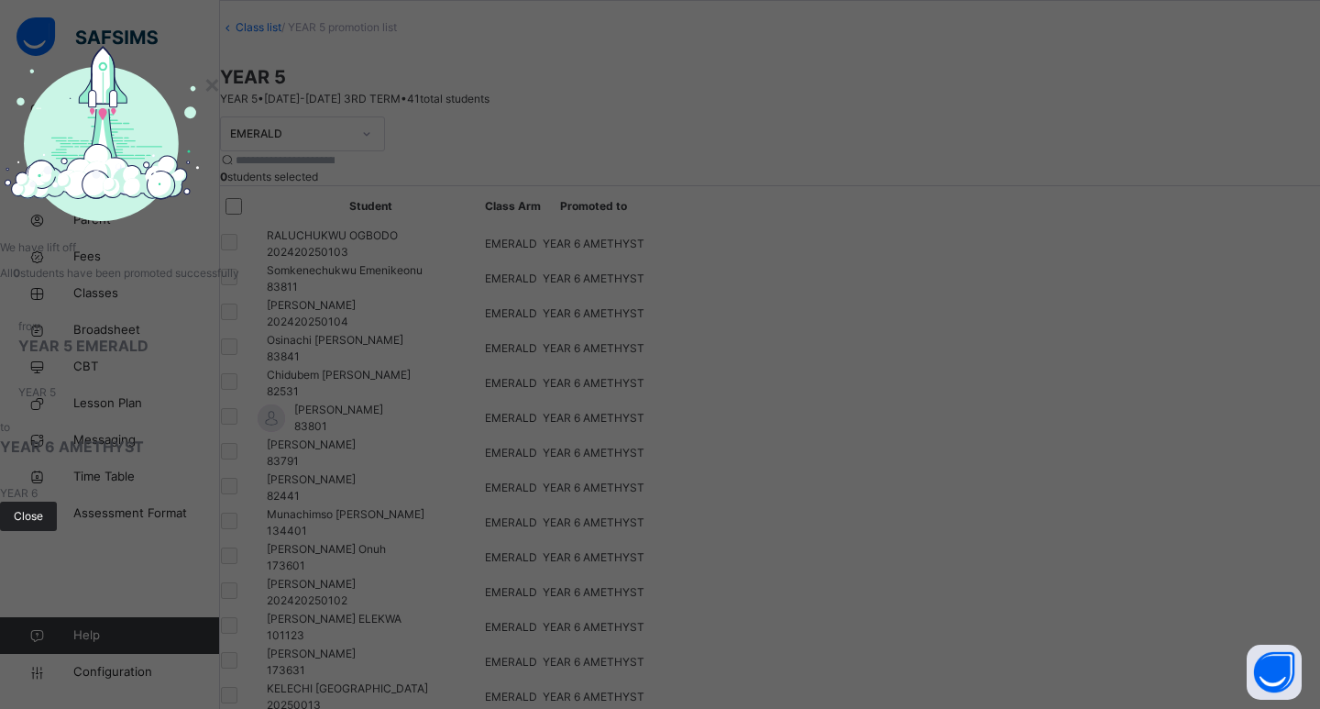
click at [57, 531] on div "Close" at bounding box center [28, 515] width 57 height 29
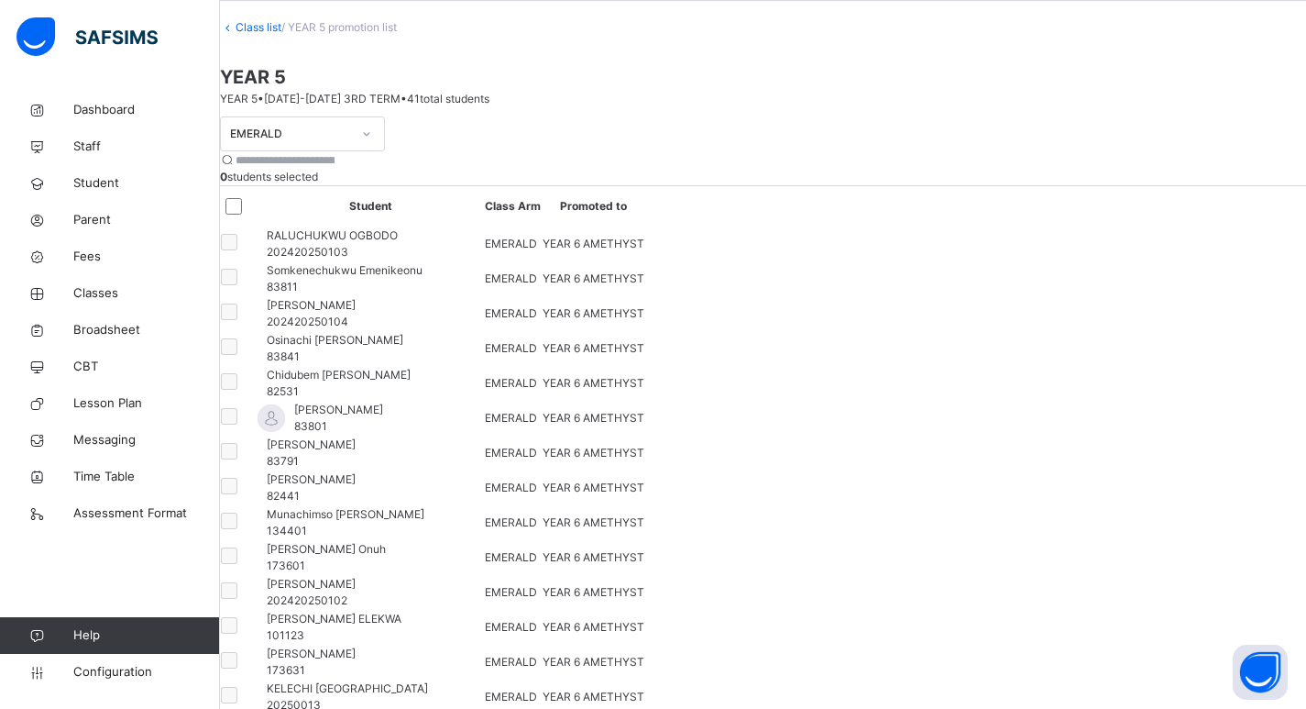
drag, startPoint x: 283, startPoint y: 53, endPoint x: 357, endPoint y: 287, distance: 245.2
click at [281, 34] on link "Class list" at bounding box center [259, 27] width 46 height 14
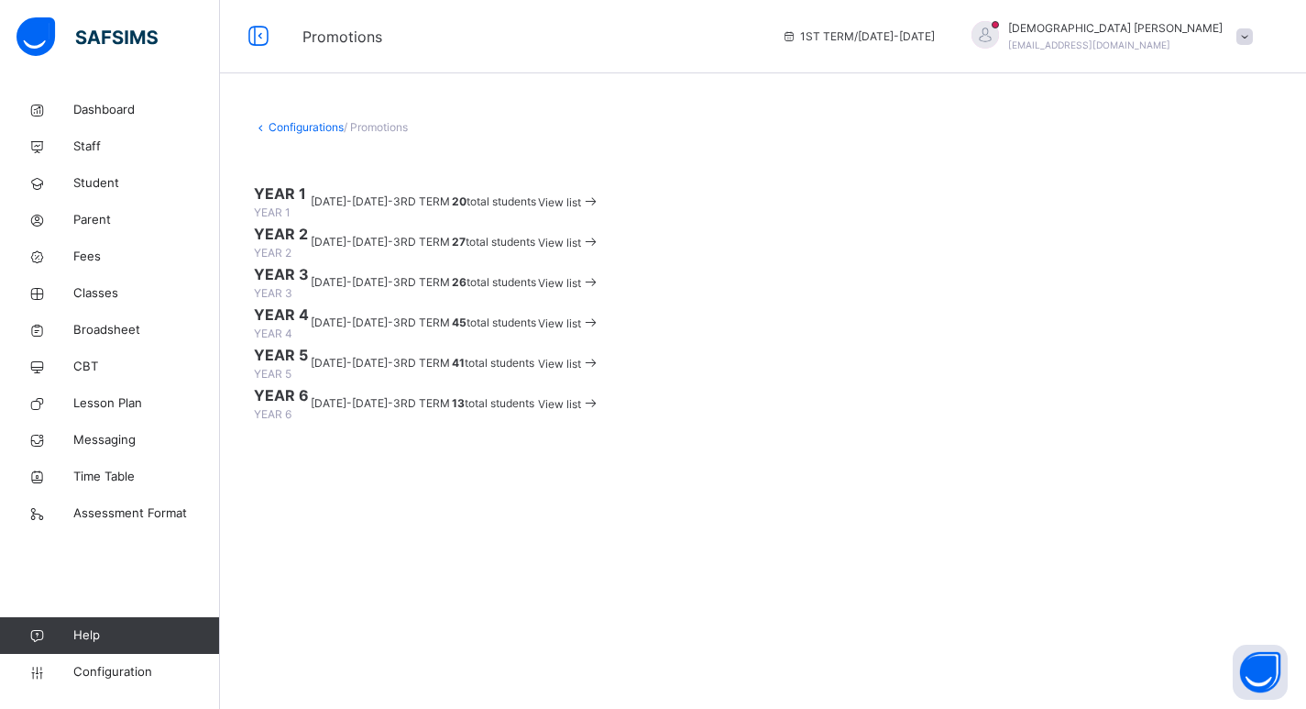
scroll to position [89, 0]
click at [581, 411] on span "View list" at bounding box center [559, 404] width 43 height 14
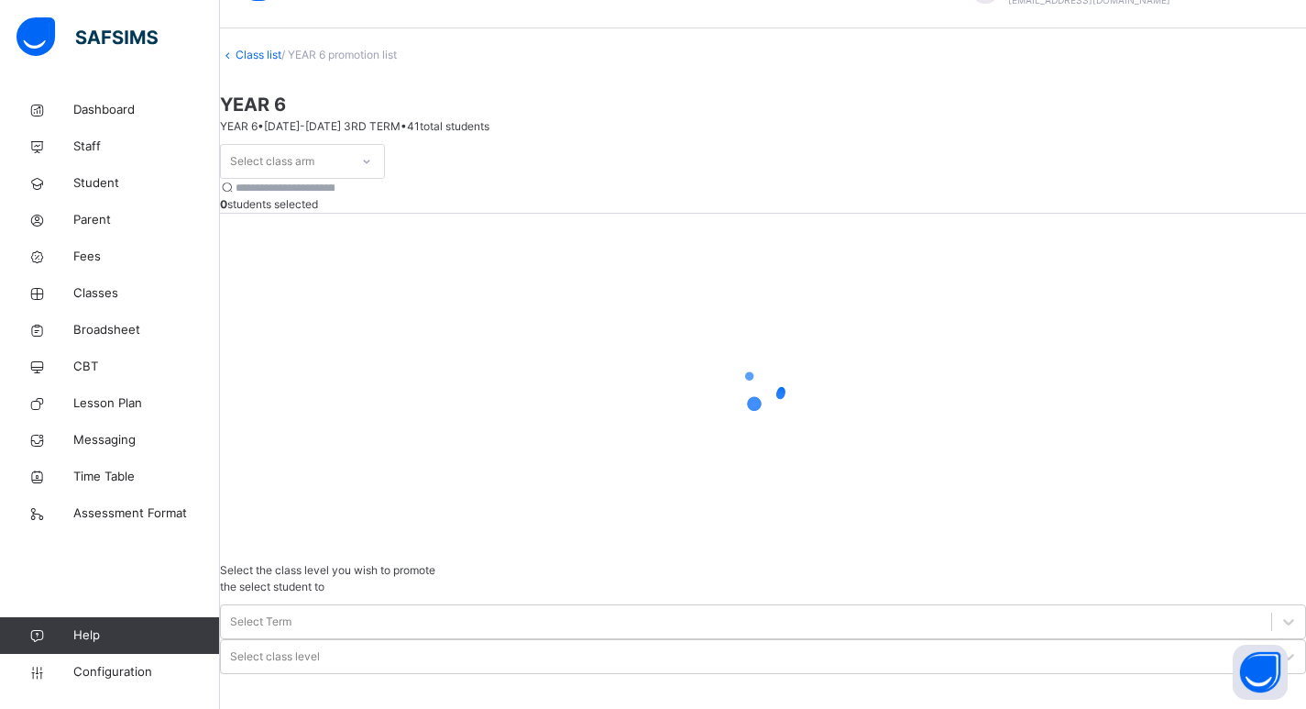
scroll to position [72, 0]
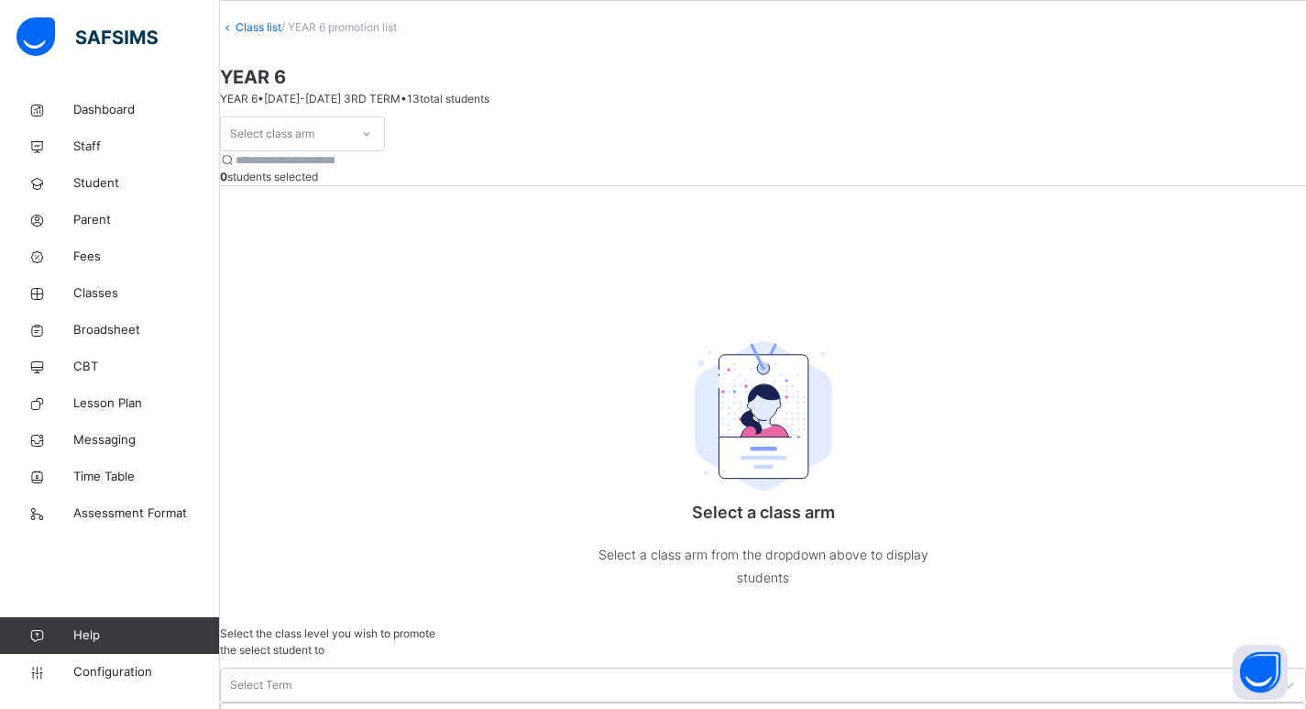
click at [349, 148] on div "Select class arm" at bounding box center [285, 134] width 128 height 28
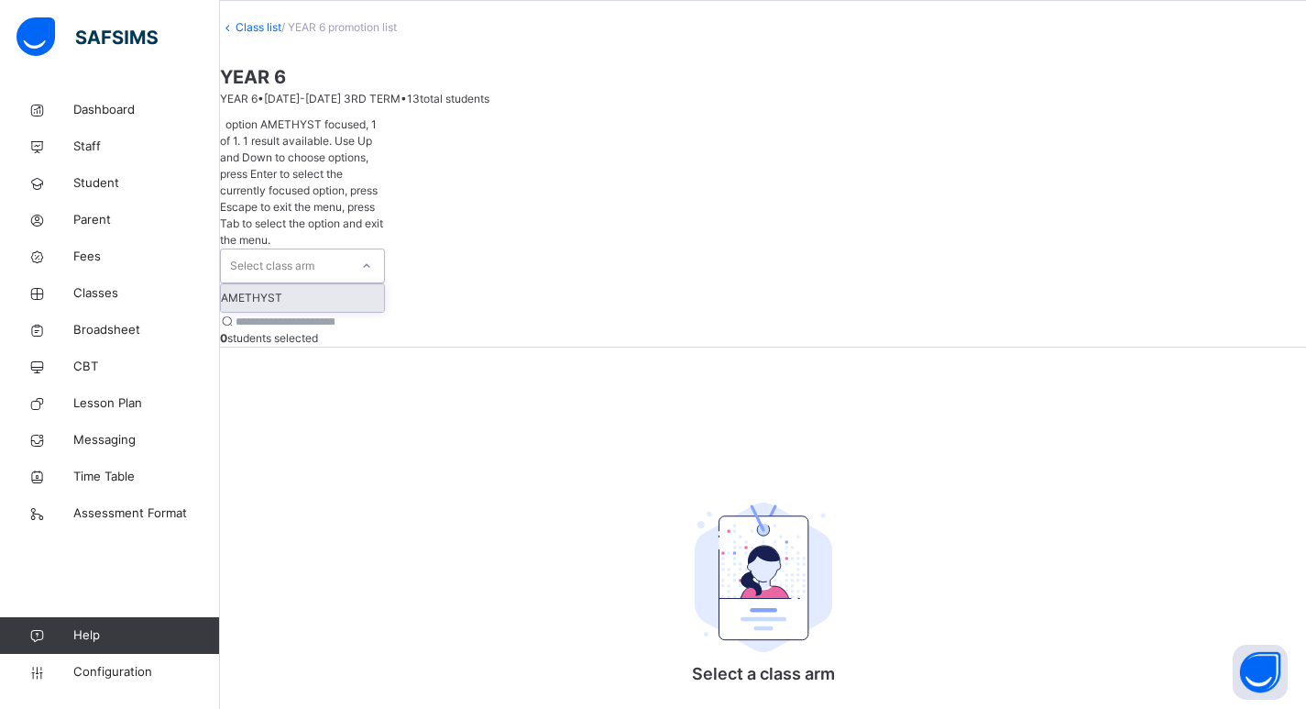
click at [351, 284] on div "AMETHYST" at bounding box center [302, 297] width 163 height 27
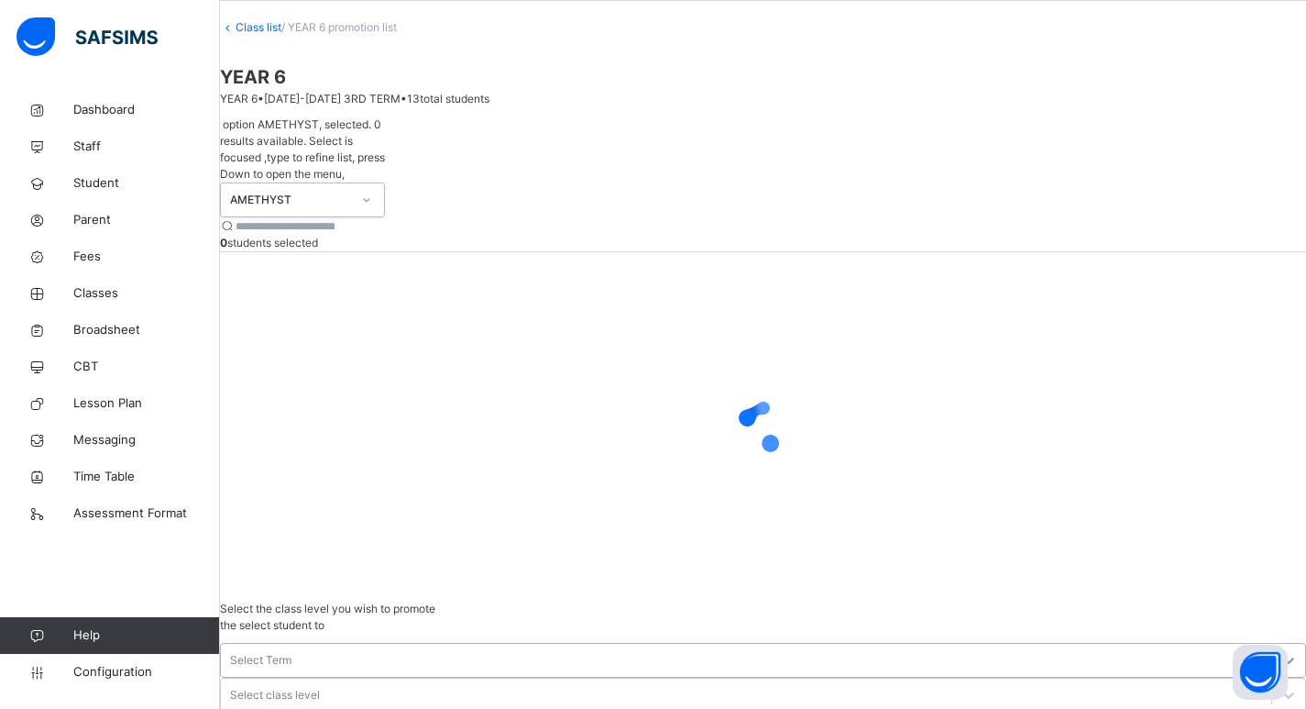
click at [1280, 651] on icon at bounding box center [1289, 660] width 18 height 18
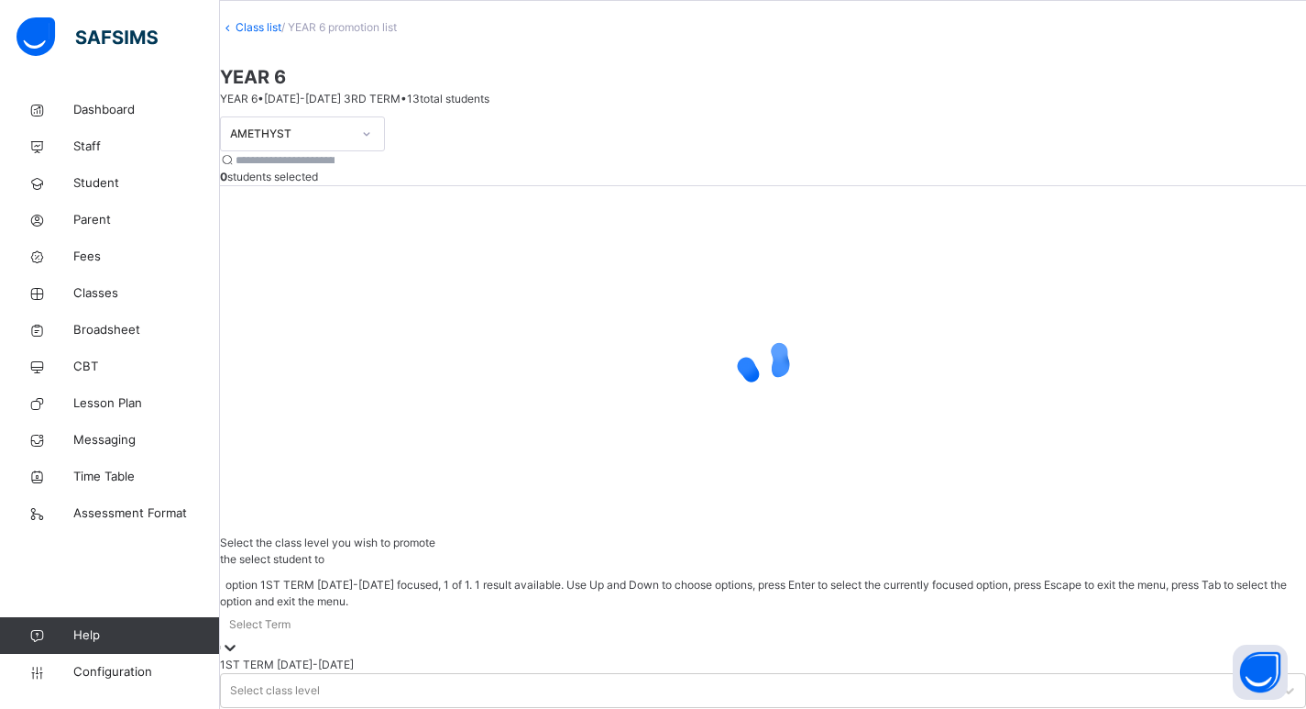
click at [1049, 656] on div "1ST TERM [DATE]-[DATE]" at bounding box center [763, 664] width 1086 height 16
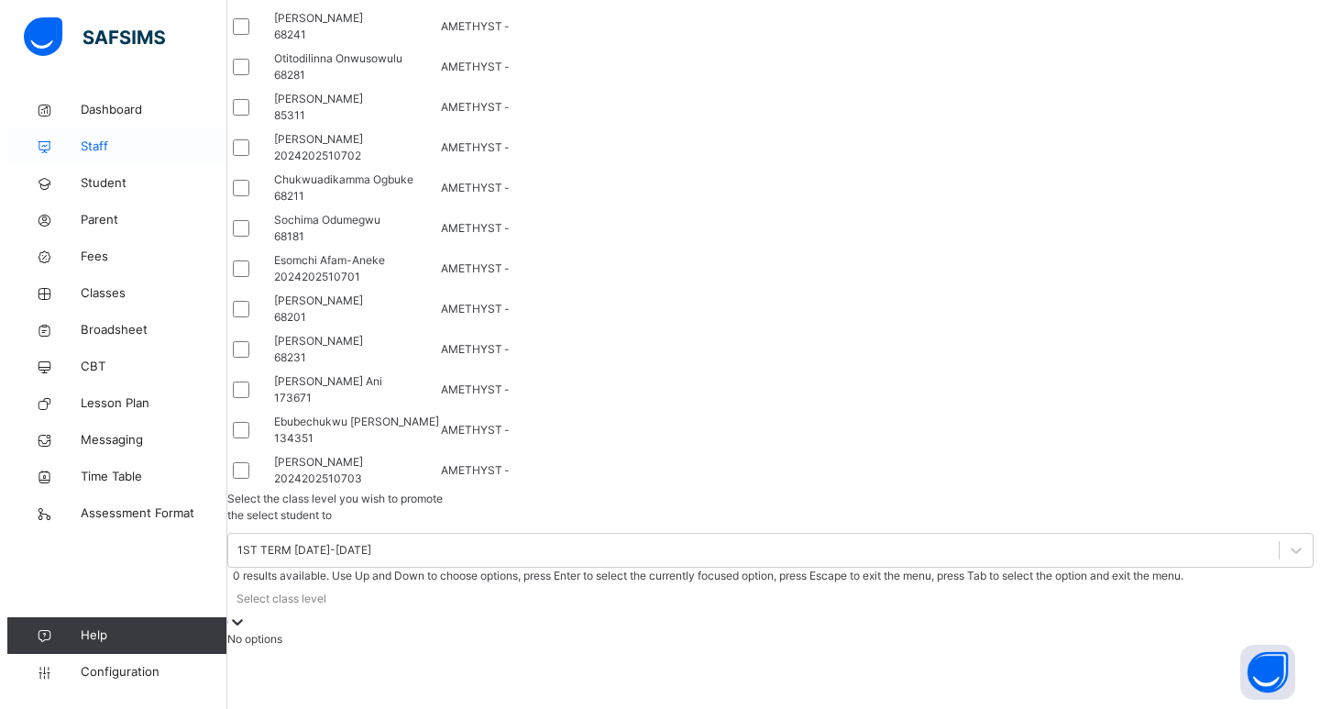
scroll to position [0, 0]
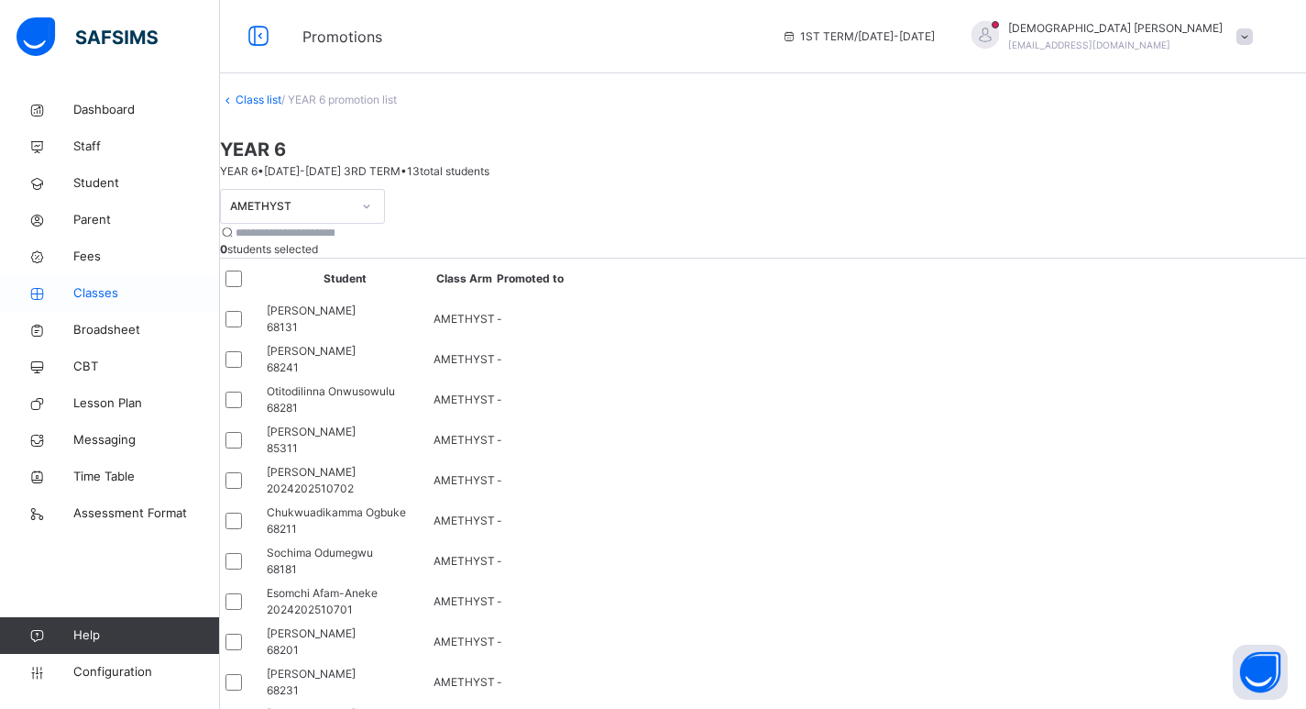
click at [104, 295] on span "Classes" at bounding box center [146, 293] width 147 height 18
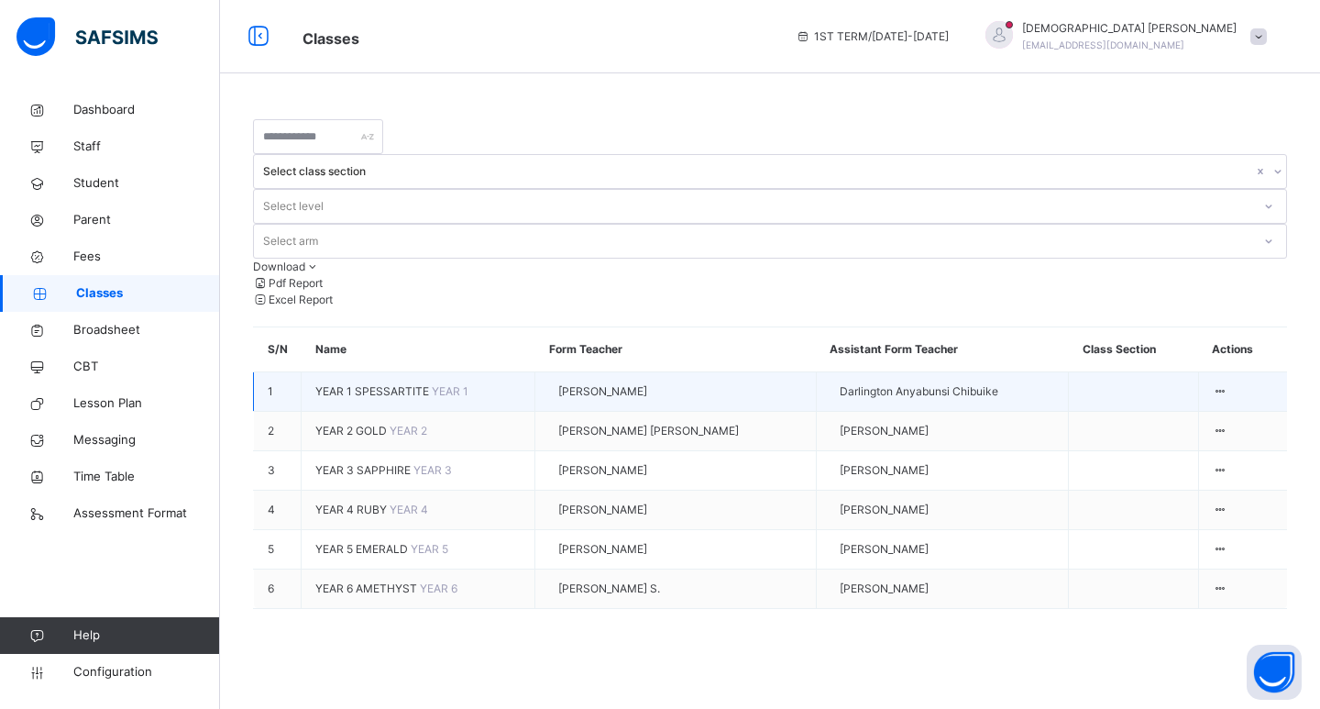
click at [378, 384] on span "YEAR 1 SPESSARTITE" at bounding box center [373, 391] width 116 height 14
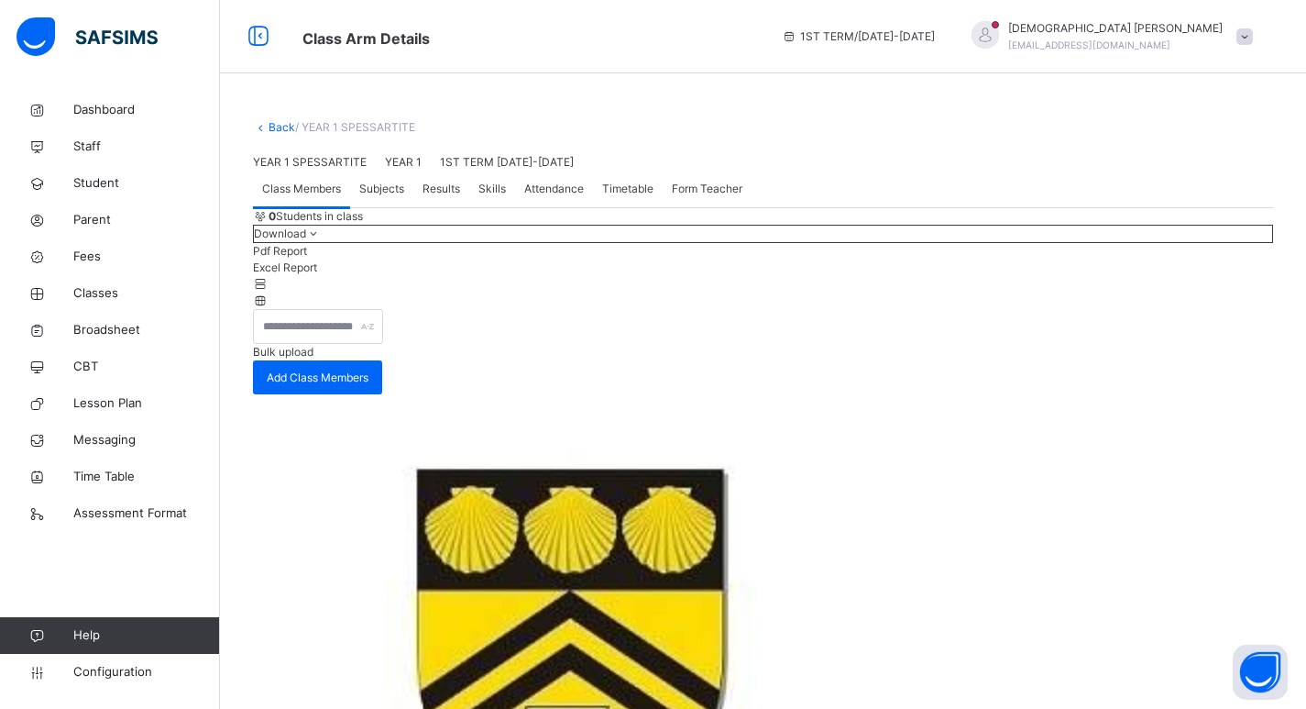
click at [272, 124] on link "Back" at bounding box center [282, 127] width 27 height 14
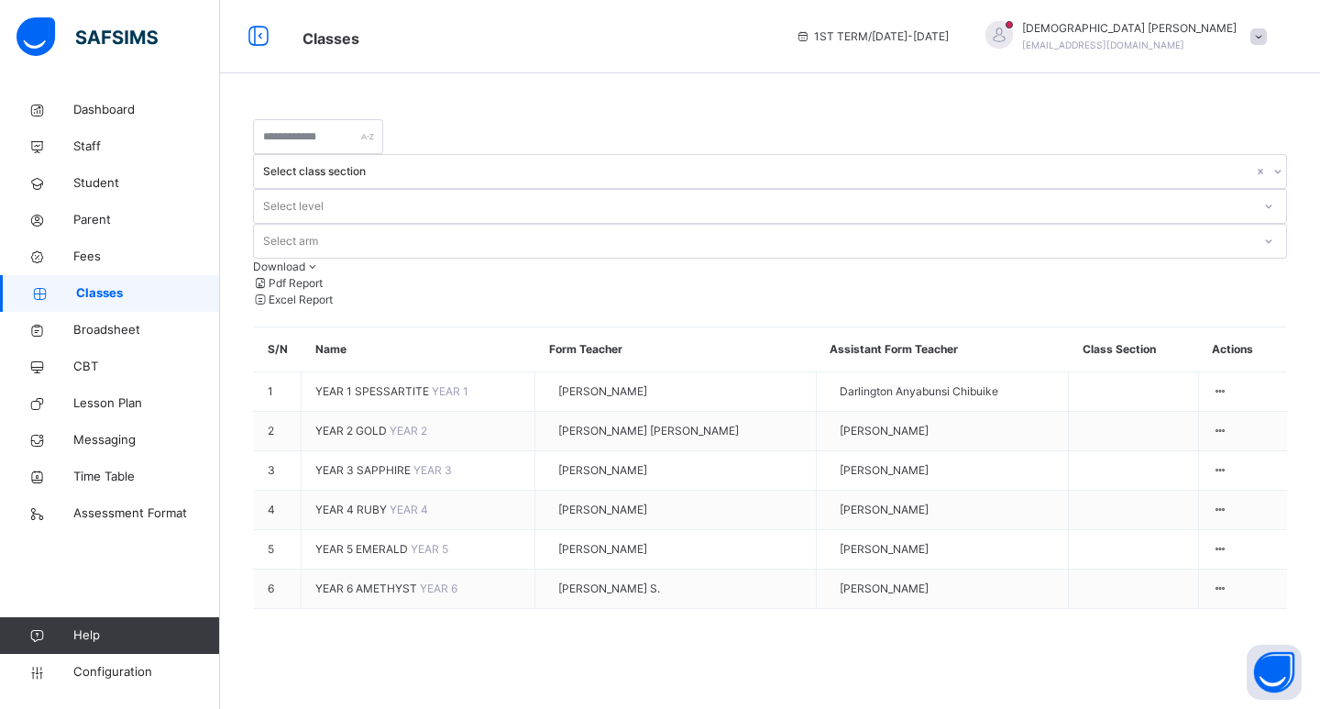
click at [371, 423] on span "YEAR 2 GOLD" at bounding box center [352, 430] width 74 height 14
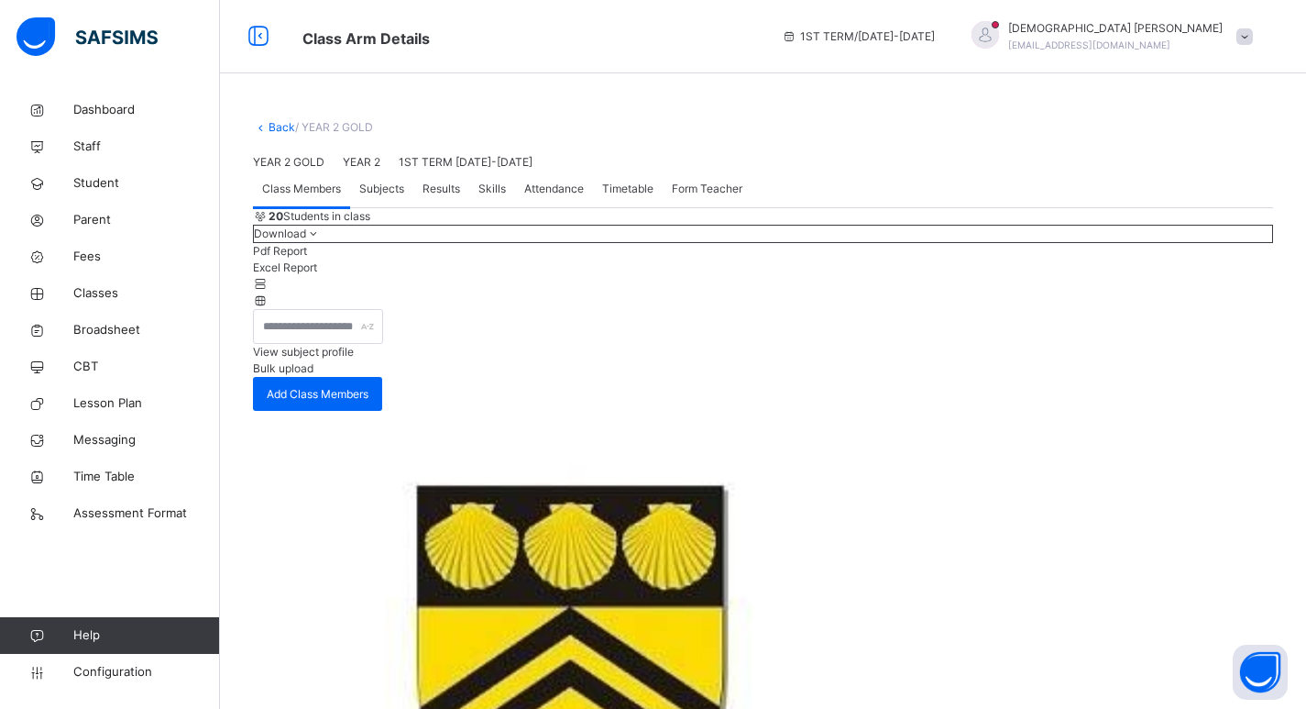
click at [1054, 170] on div "Class Members Subjects Results Skills Attendance Timetable Form Teacher" at bounding box center [763, 189] width 1020 height 38
click at [1068, 175] on div "Class Members Subjects Results Skills Attendance Timetable Form Teacher" at bounding box center [763, 189] width 1020 height 38
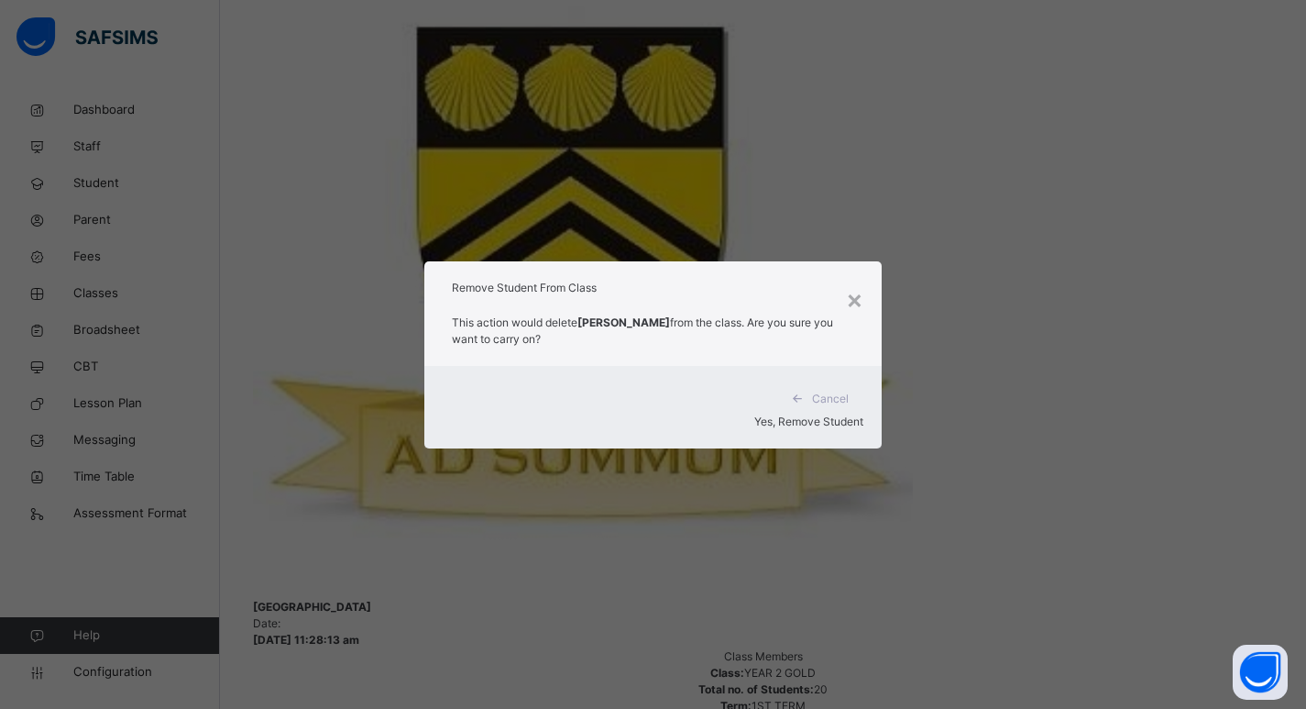
click at [821, 414] on span "Yes, Remove Student" at bounding box center [808, 421] width 109 height 14
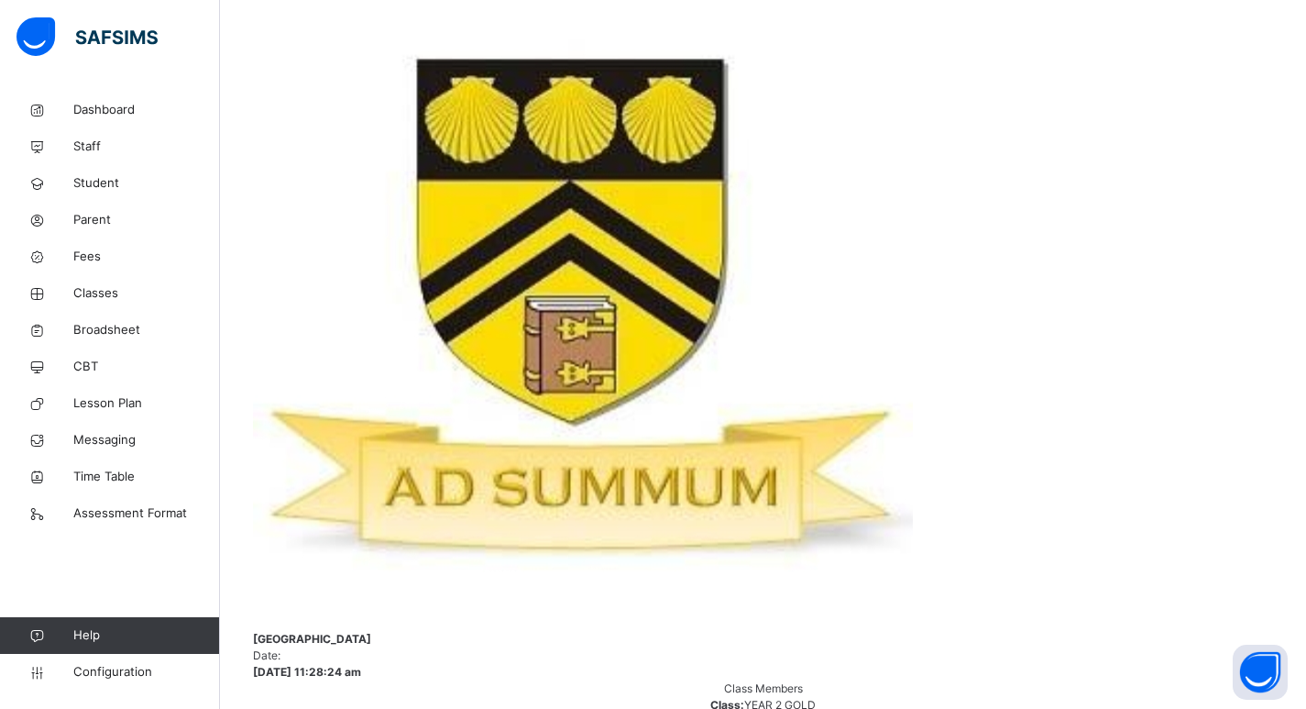
scroll to position [60, 0]
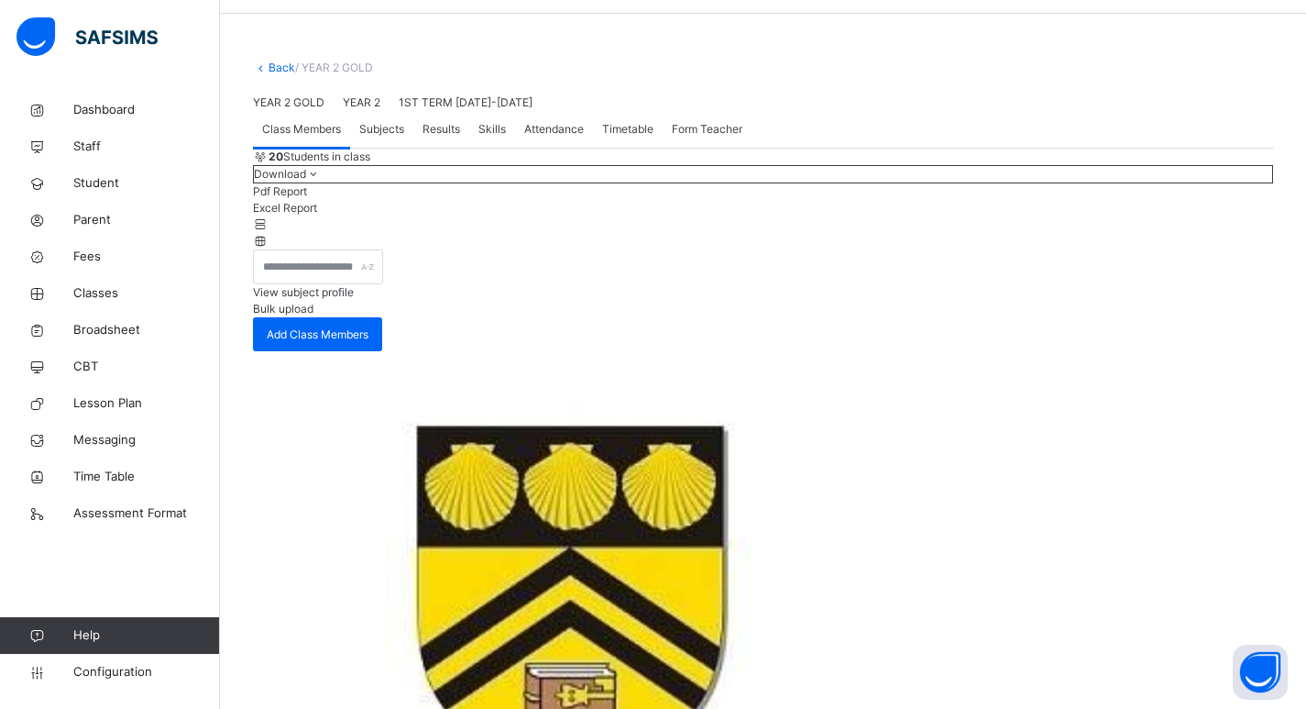
click at [276, 69] on link "Back" at bounding box center [282, 67] width 27 height 14
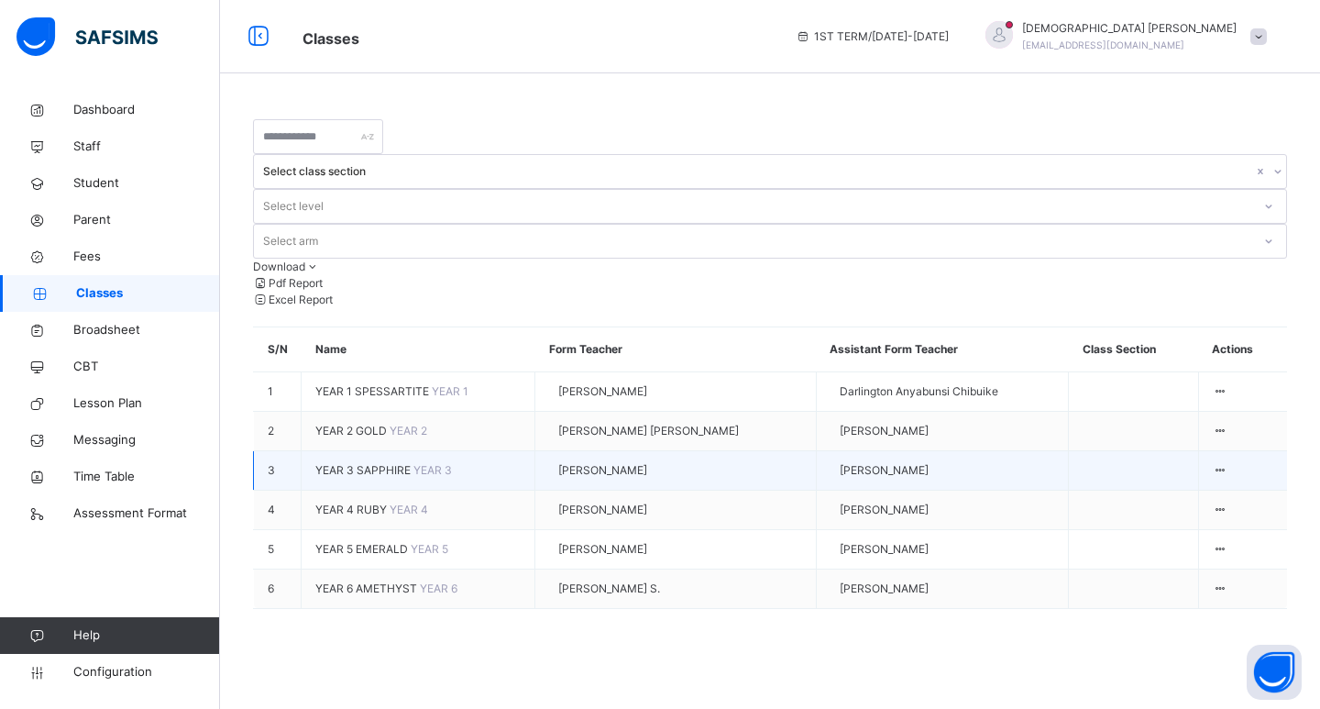
click at [400, 463] on span "YEAR 3 SAPPHIRE" at bounding box center [364, 470] width 98 height 14
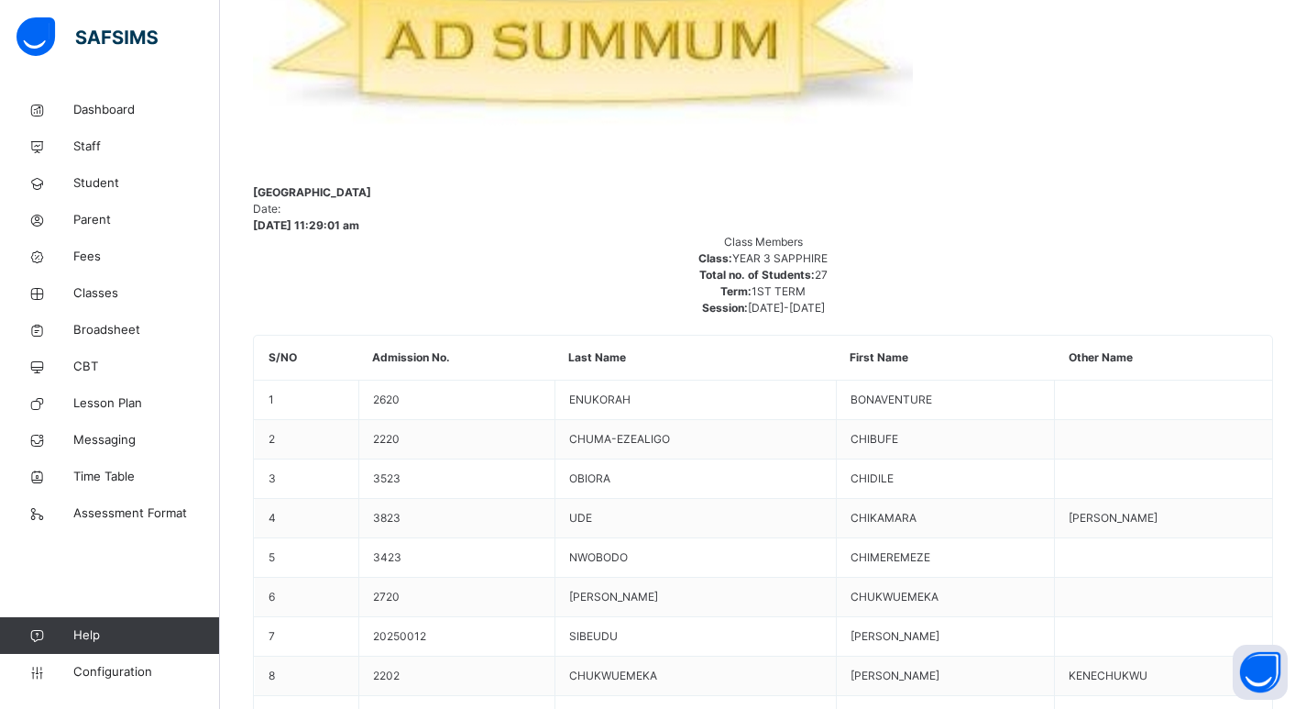
scroll to position [917, 0]
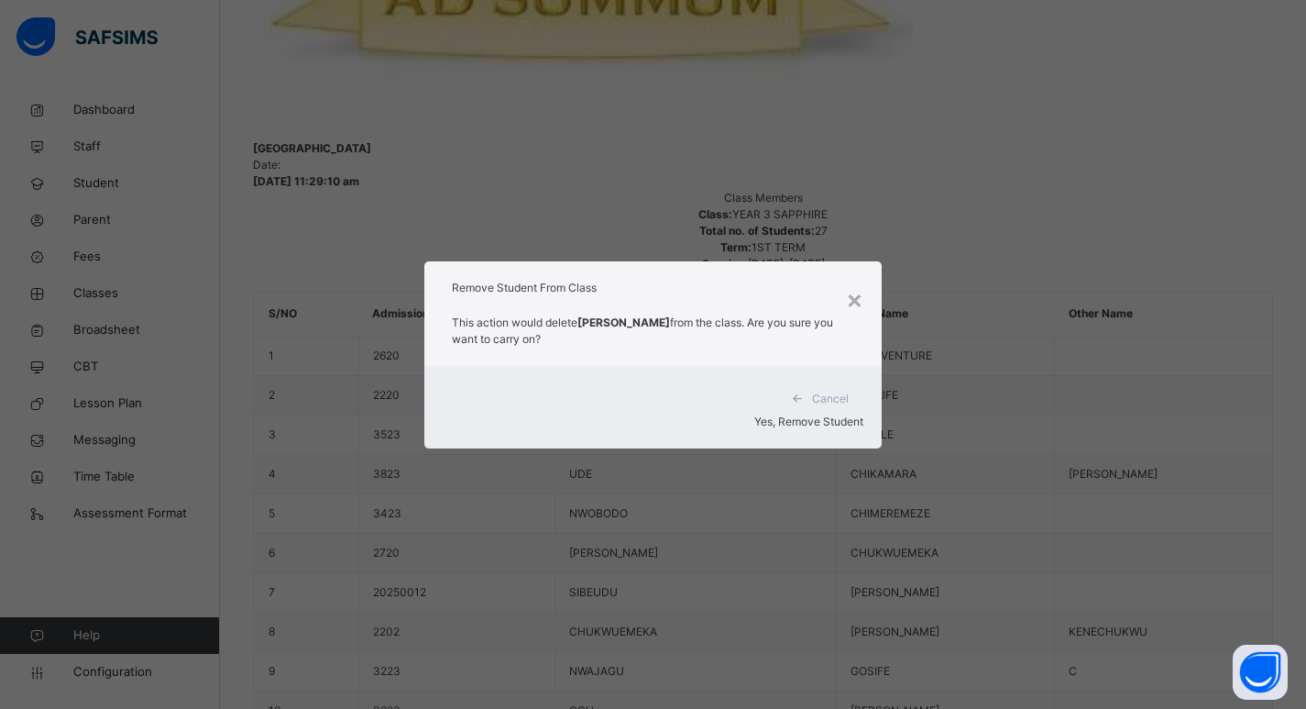
click at [813, 415] on div "Yes, Remove Student" at bounding box center [653, 421] width 421 height 16
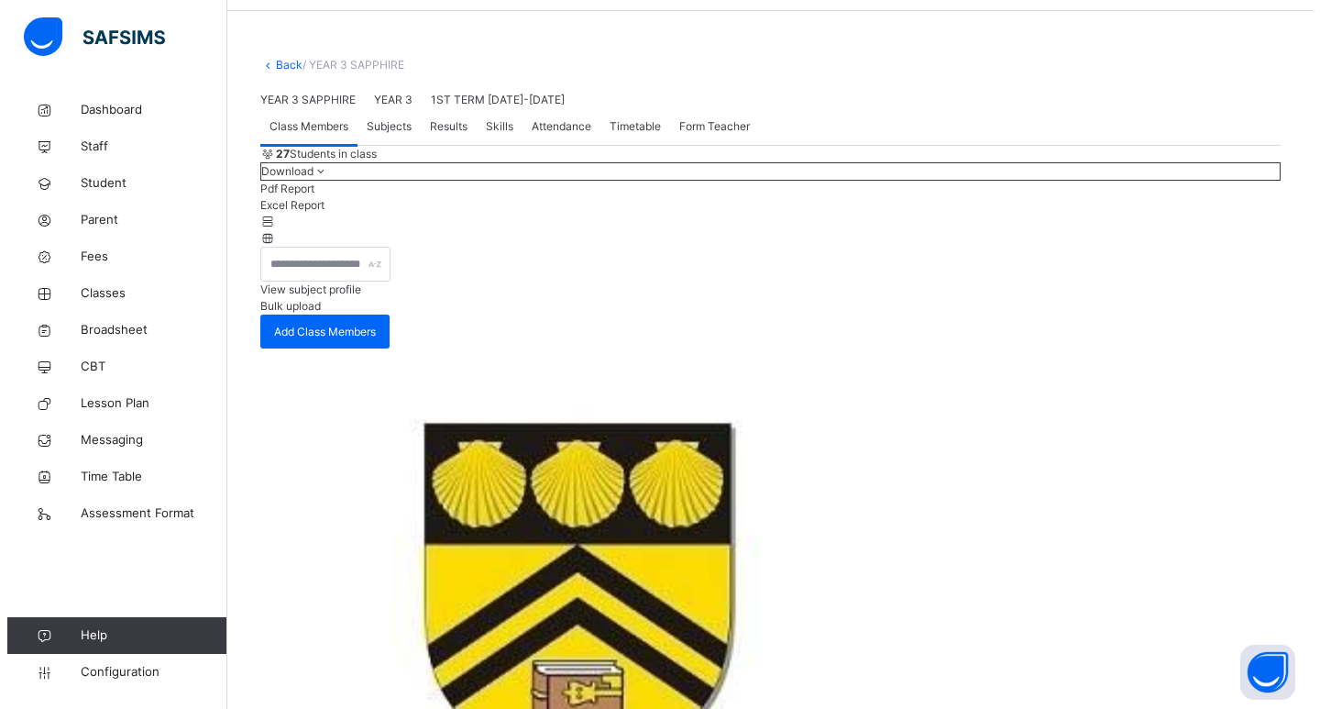
scroll to position [0, 0]
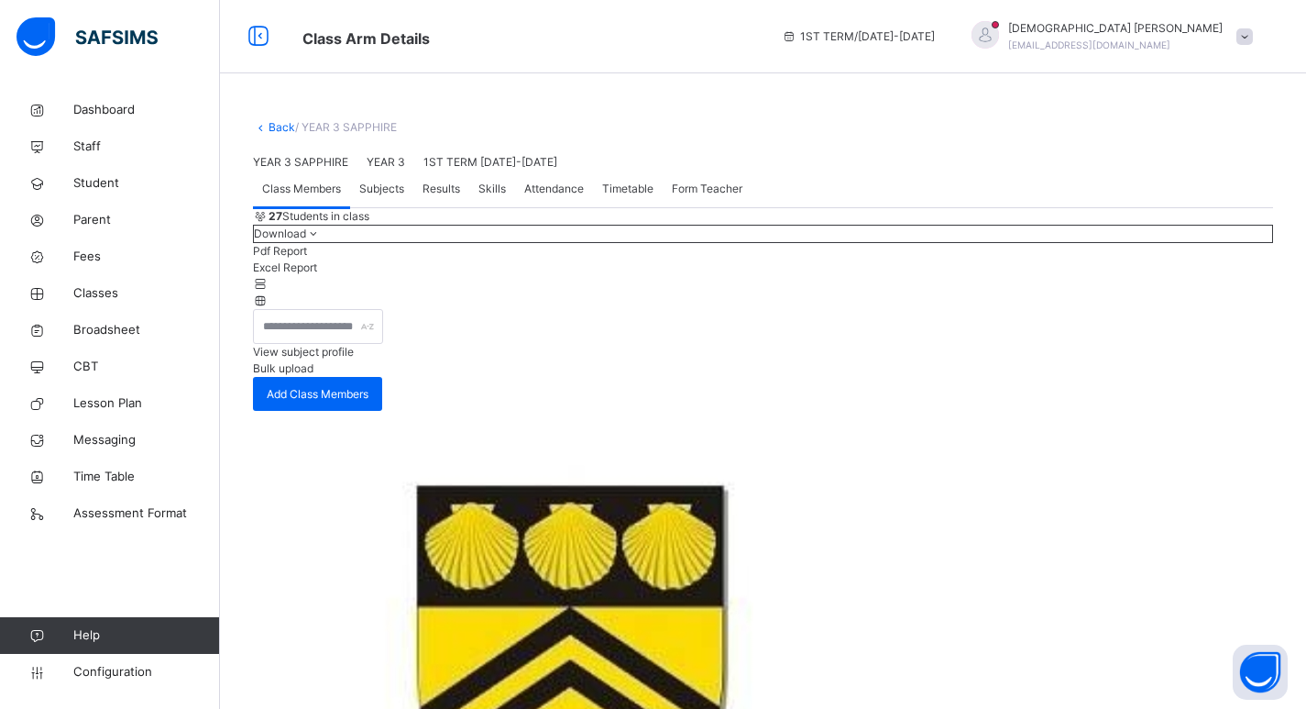
click at [278, 125] on link "Back" at bounding box center [282, 127] width 27 height 14
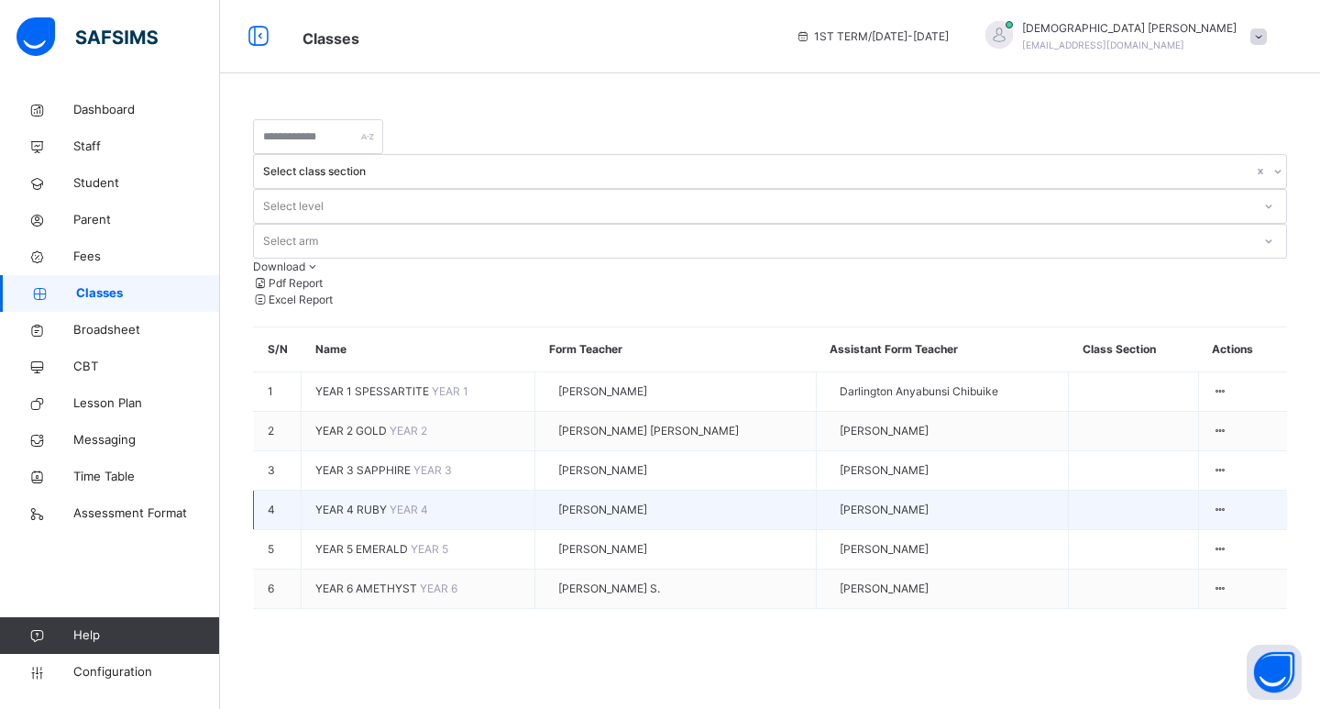
click at [335, 502] on span "YEAR 4 RUBY" at bounding box center [352, 509] width 74 height 14
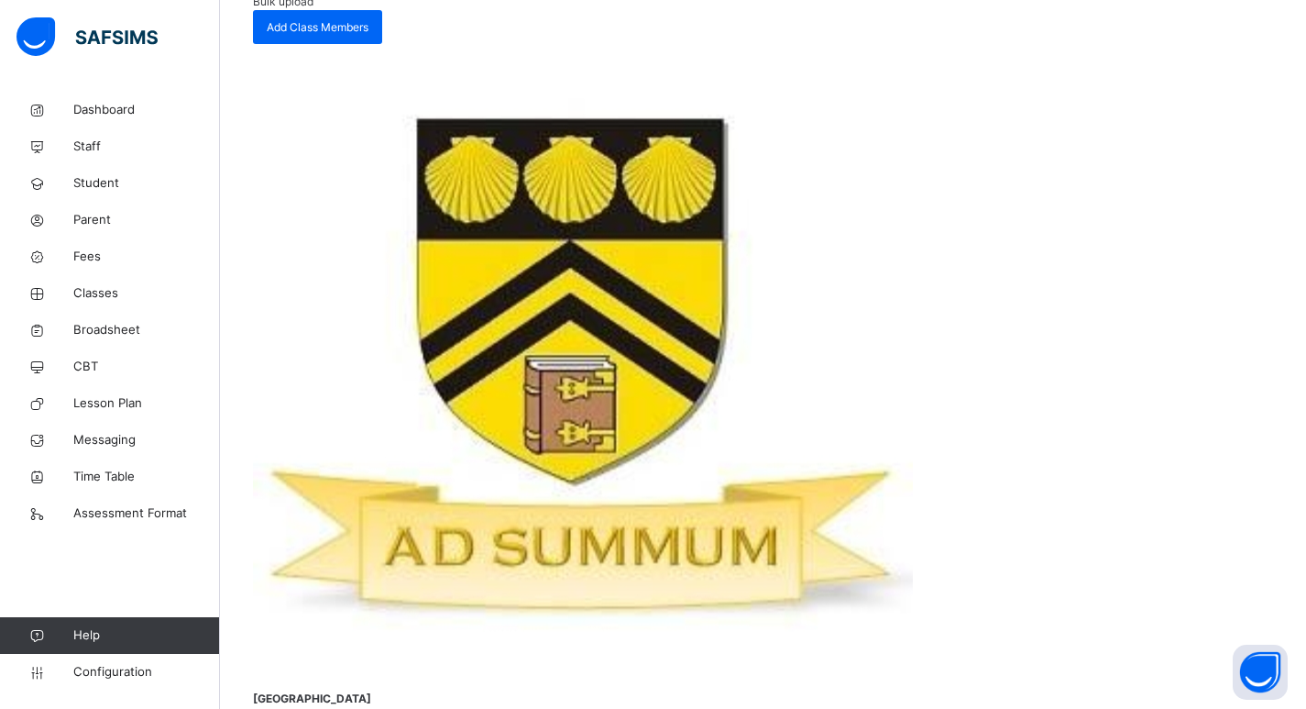
scroll to position [1008, 0]
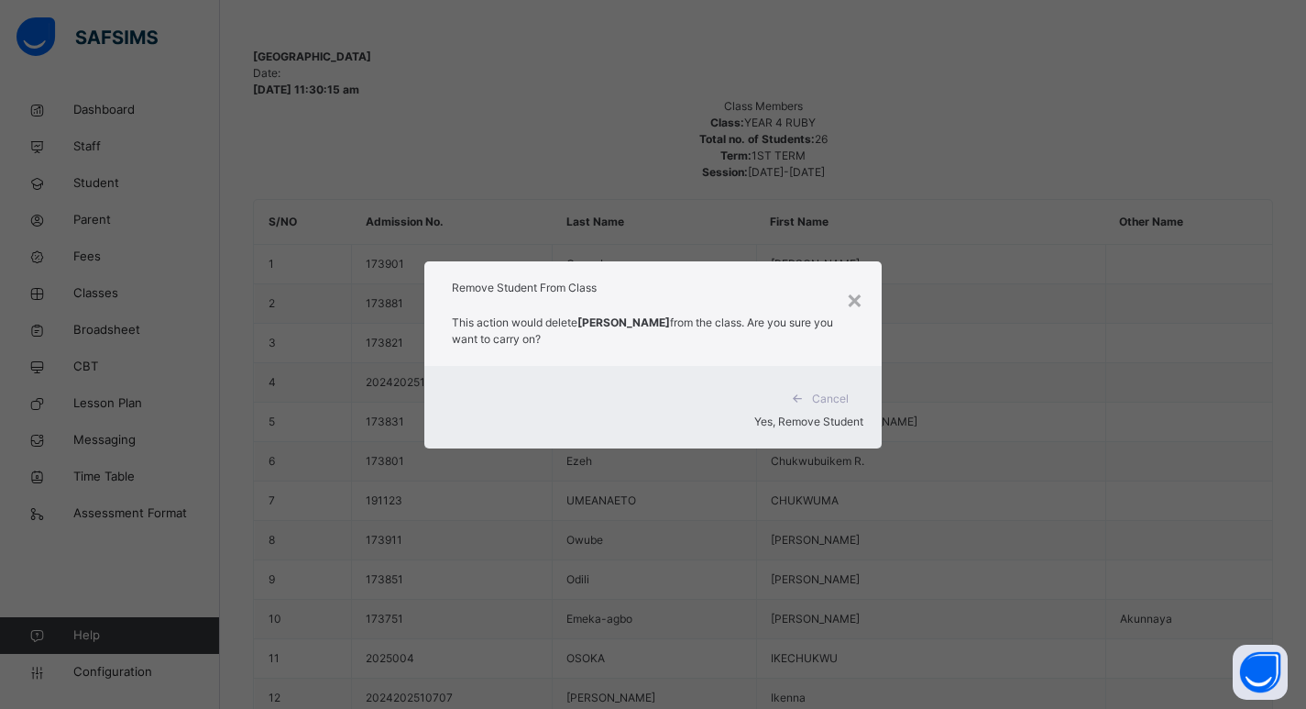
click at [791, 414] on span "Yes, Remove Student" at bounding box center [808, 421] width 109 height 14
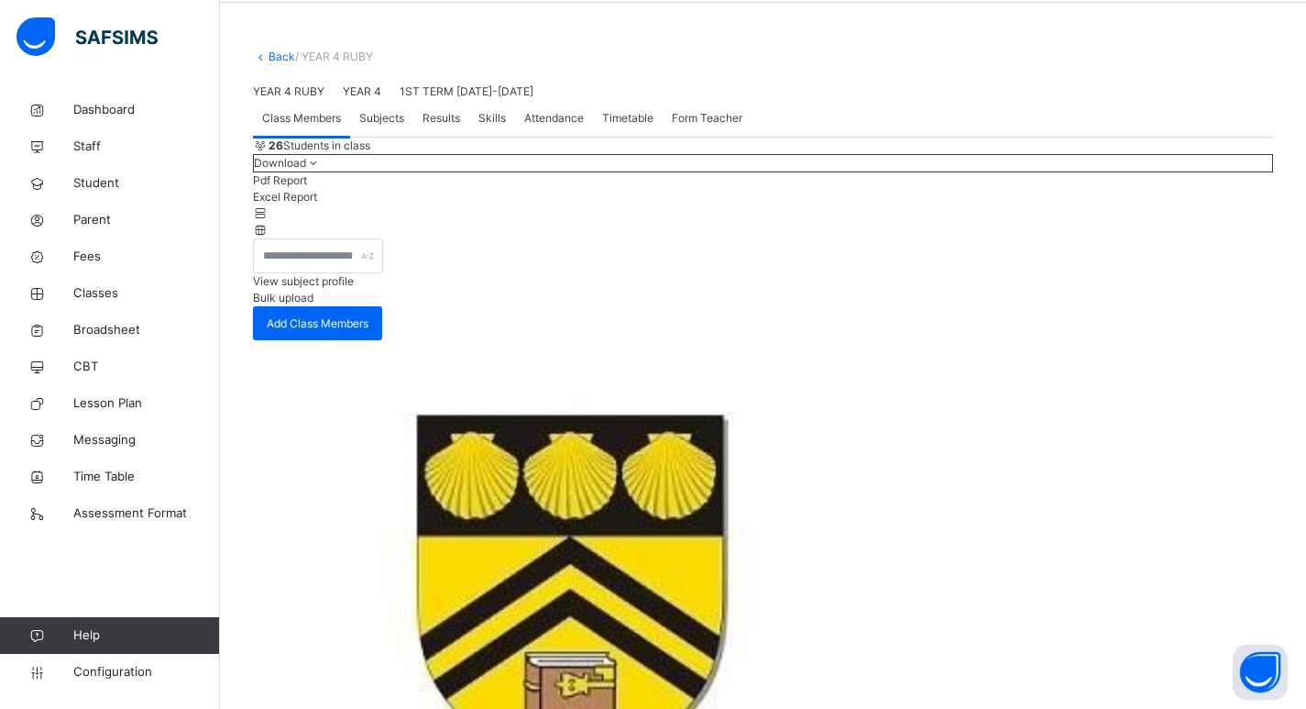
scroll to position [0, 0]
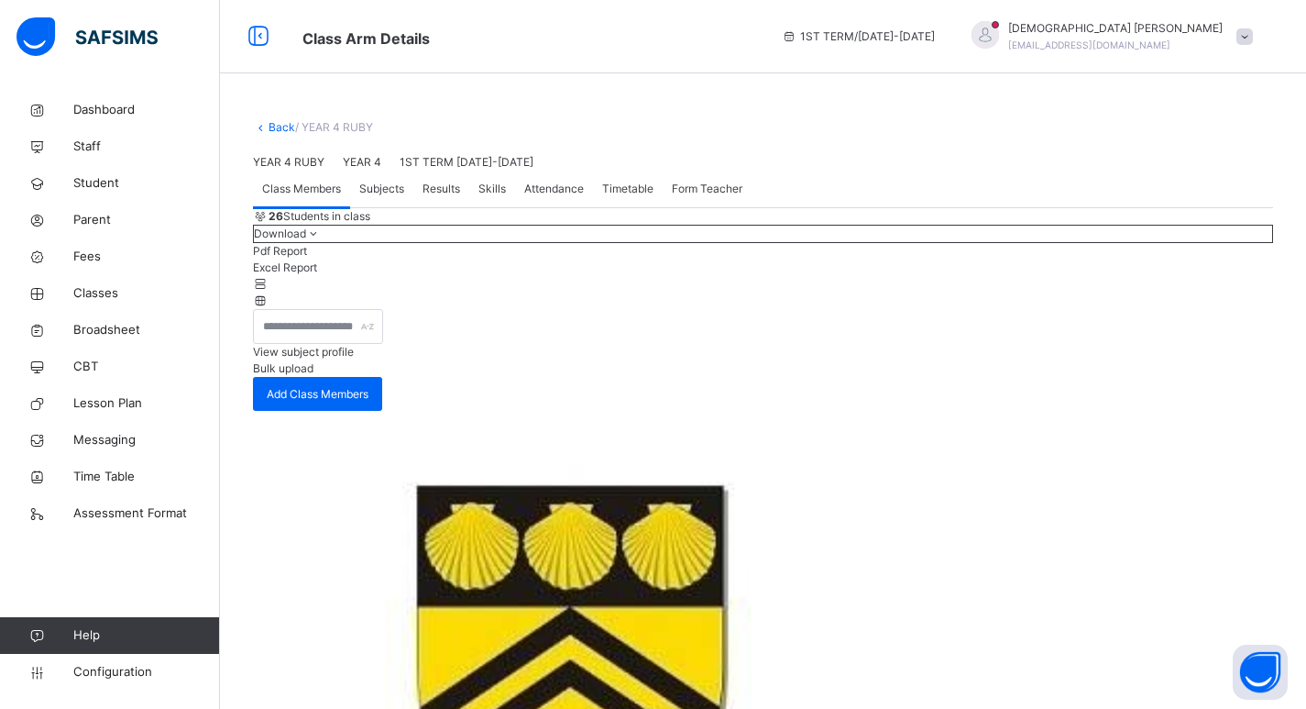
click at [265, 129] on icon at bounding box center [261, 127] width 16 height 14
click at [287, 126] on link "Back" at bounding box center [282, 127] width 27 height 14
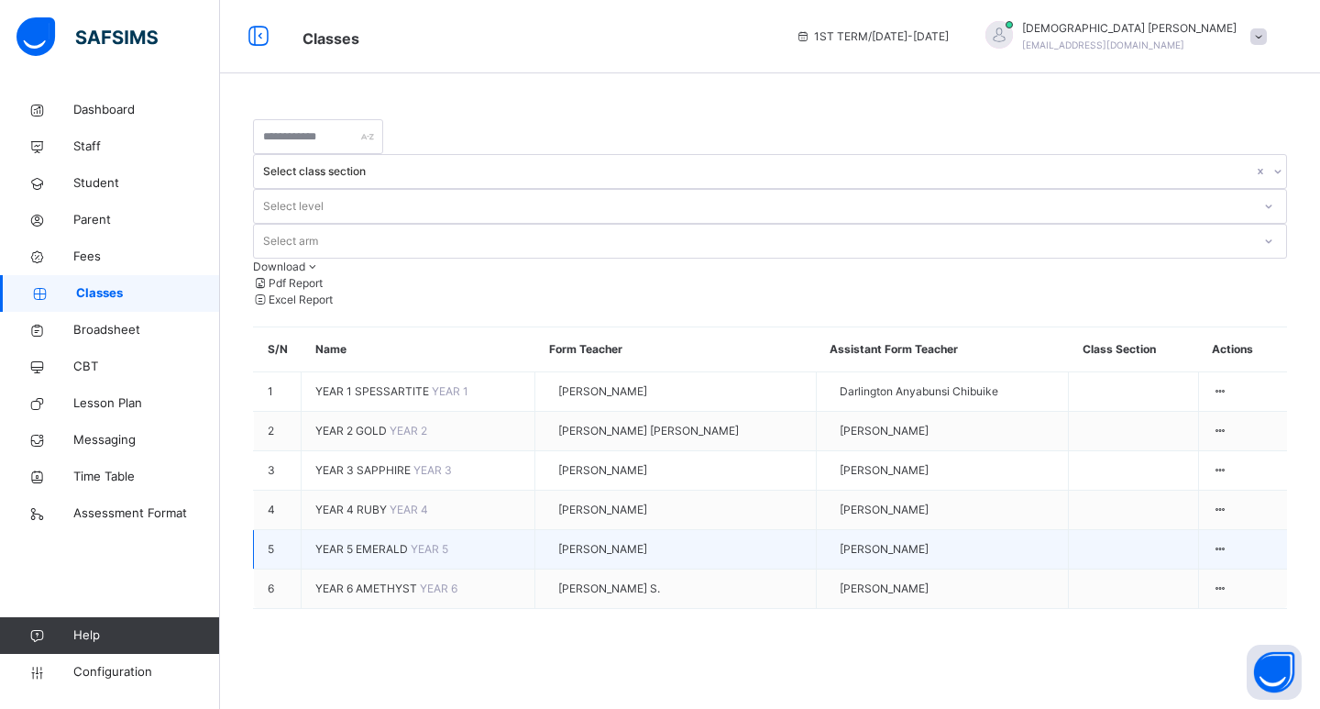
click at [355, 542] on span "YEAR 5 EMERALD" at bounding box center [362, 549] width 95 height 14
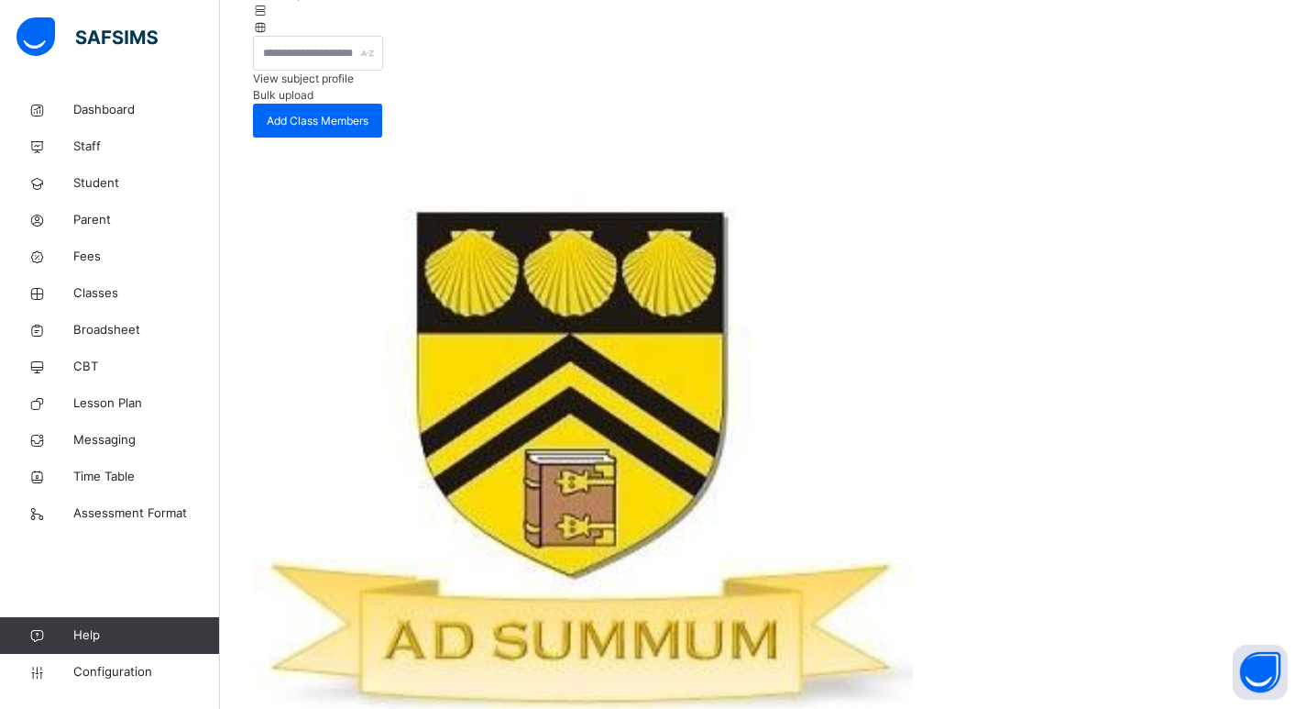
scroll to position [275, 0]
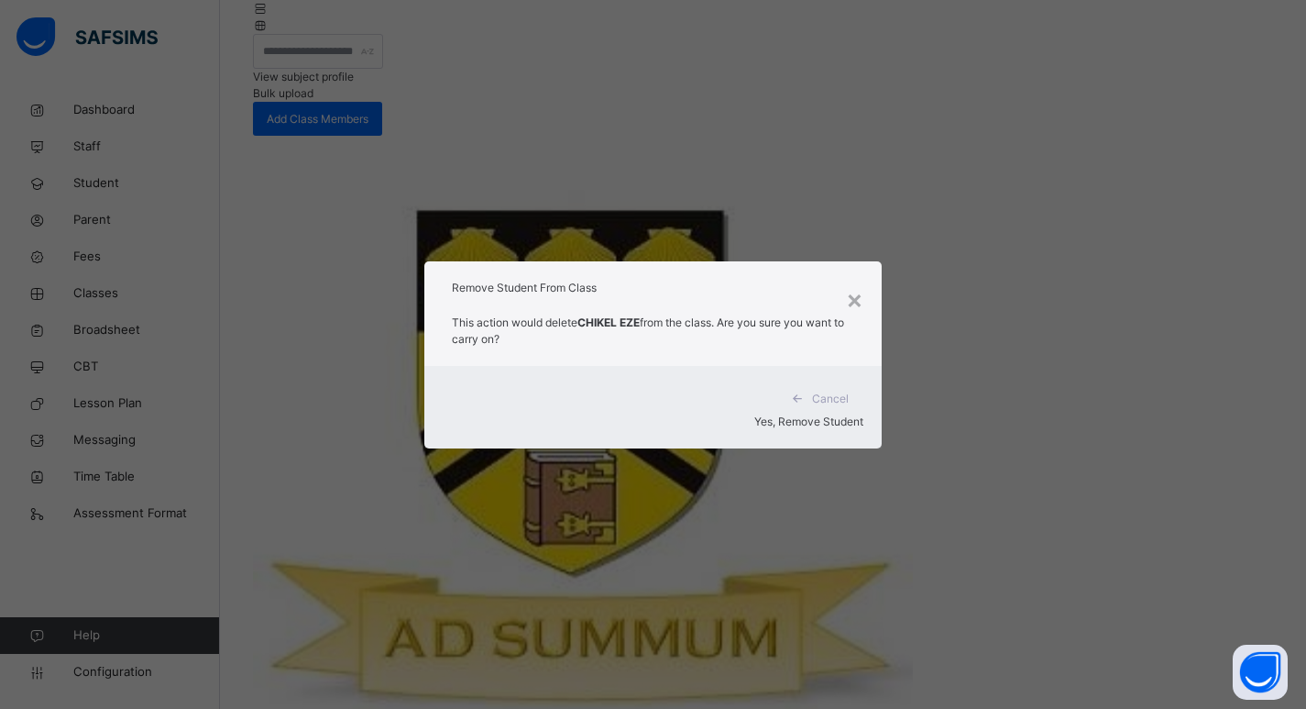
click at [808, 414] on span "Yes, Remove Student" at bounding box center [808, 421] width 109 height 14
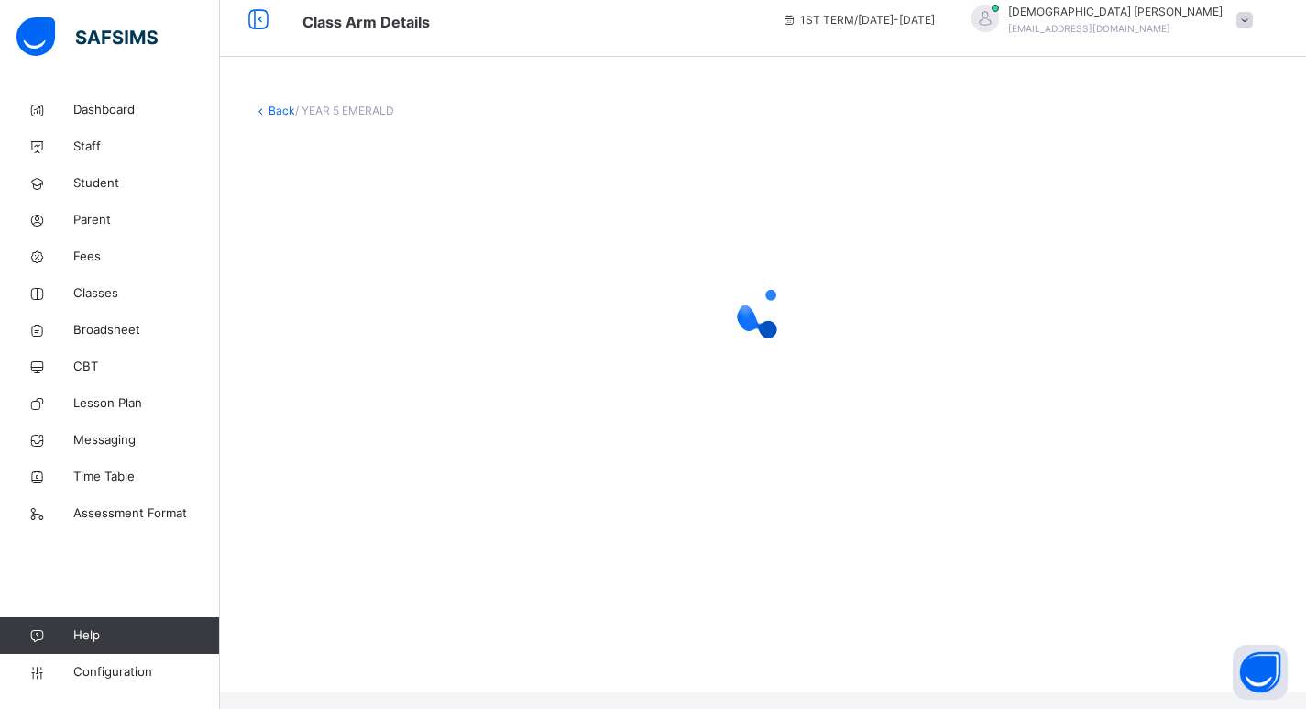
click at [789, 407] on div at bounding box center [763, 311] width 1020 height 348
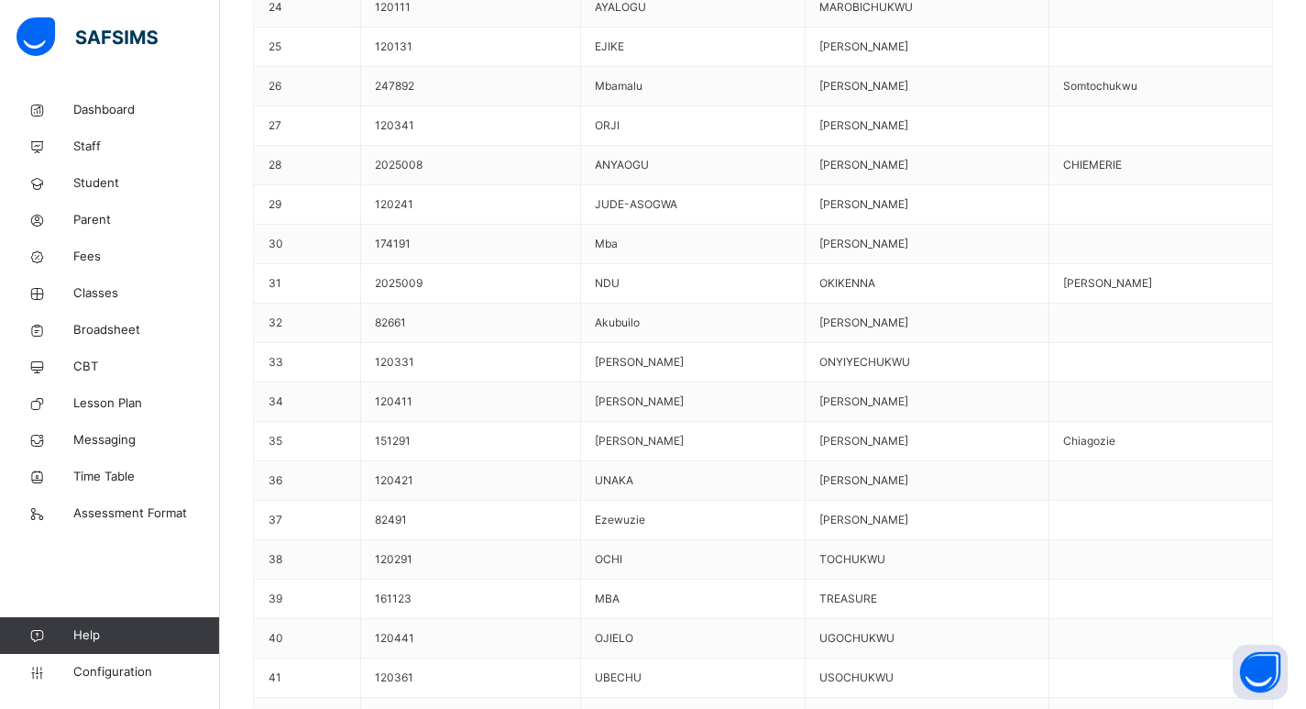
scroll to position [2200, 0]
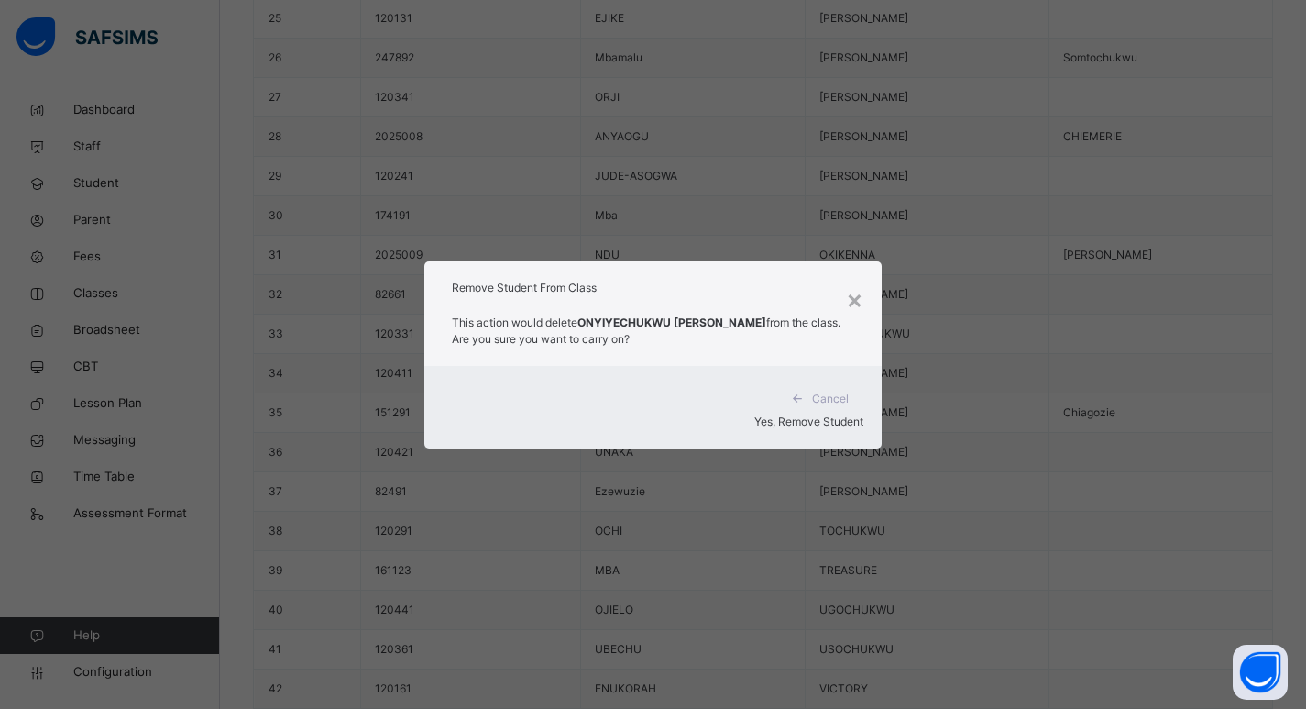
click at [774, 414] on span "Yes, Remove Student" at bounding box center [808, 421] width 109 height 14
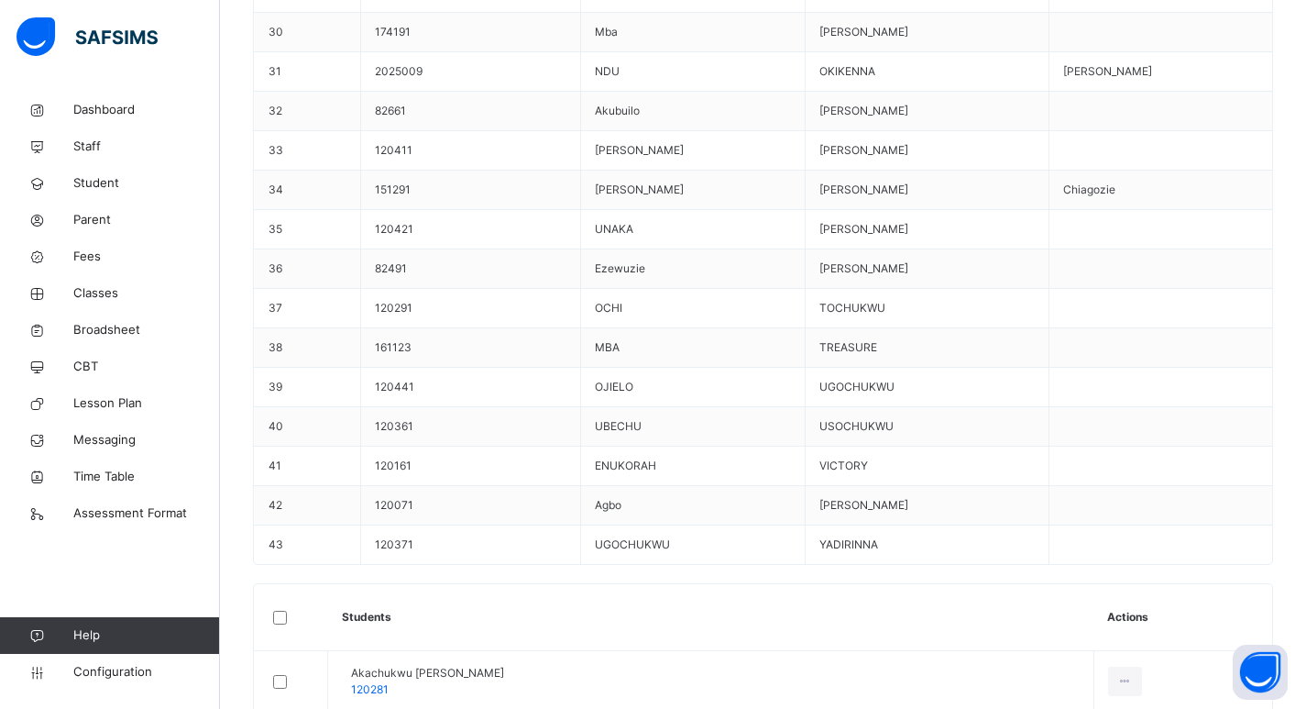
scroll to position [2633, 0]
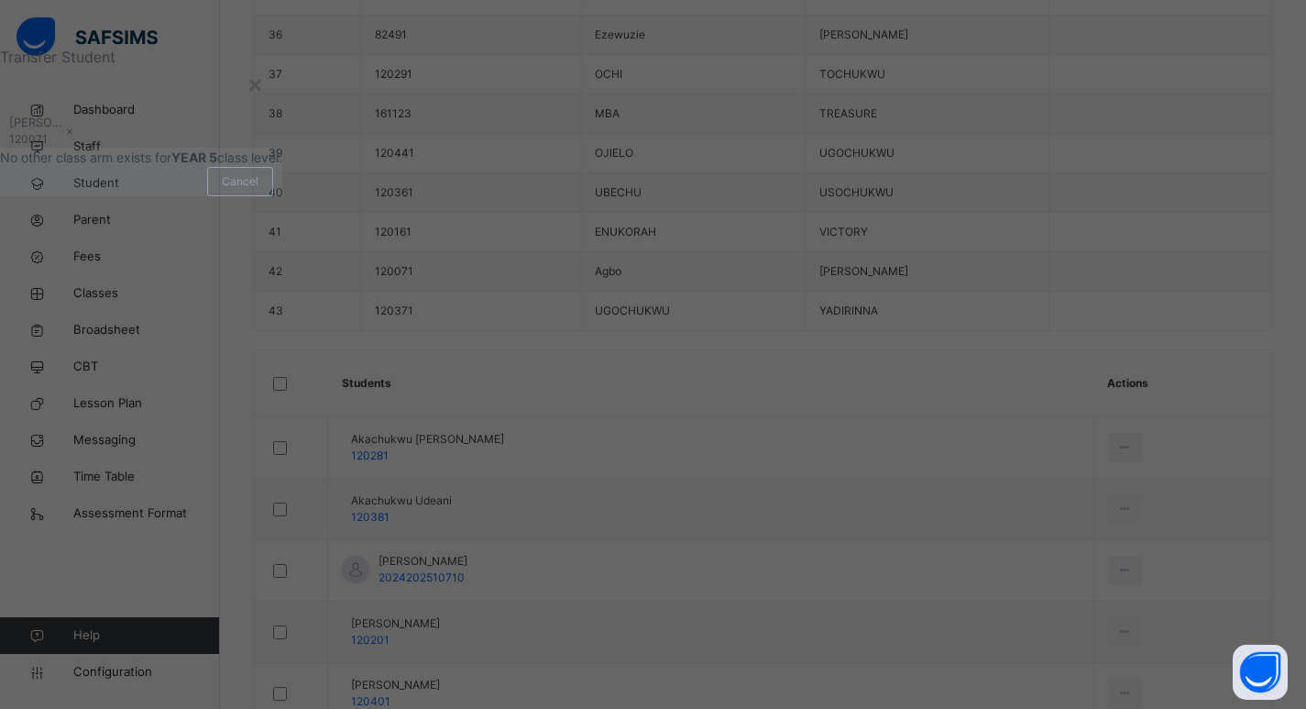
click at [66, 148] on div "[PERSON_NAME] 120071" at bounding box center [37, 131] width 57 height 34
click at [282, 148] on div "[PERSON_NAME] 120071 ×" at bounding box center [141, 131] width 282 height 34
click at [264, 103] on div "×" at bounding box center [255, 83] width 17 height 38
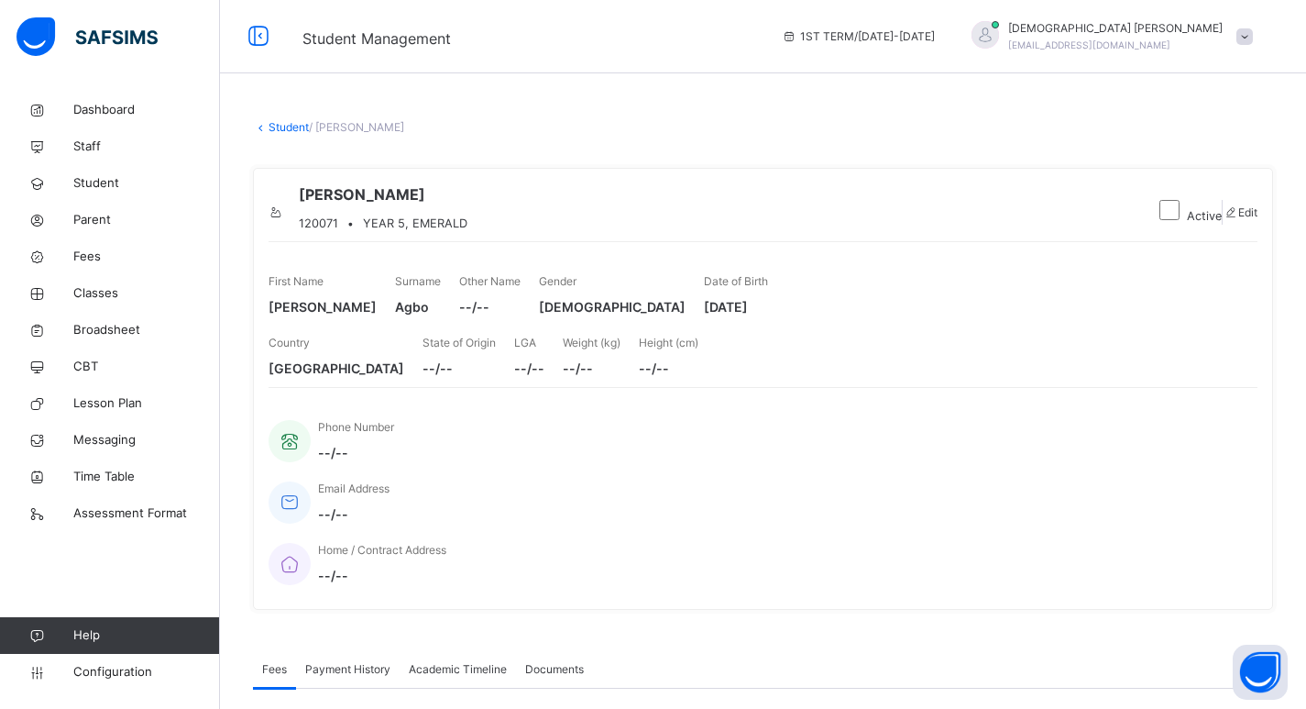
click at [1258, 221] on div "Edit" at bounding box center [1240, 212] width 35 height 16
select select "**"
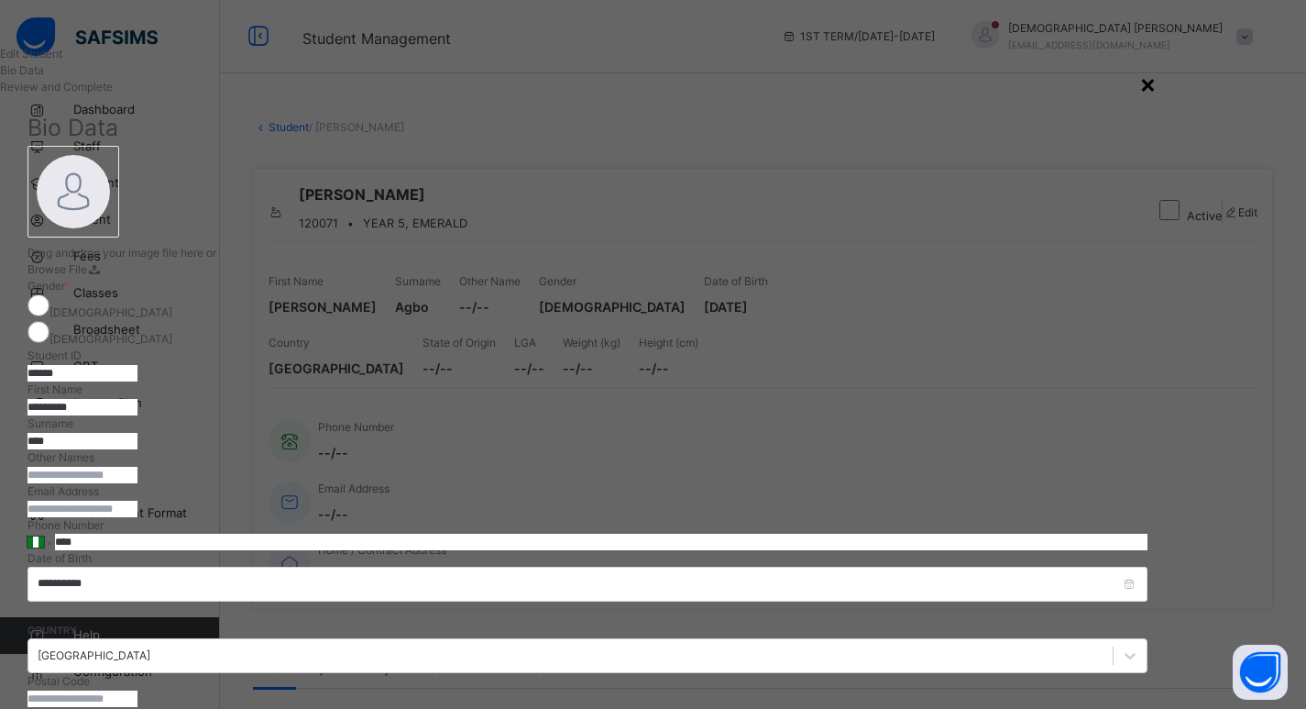
click at [1157, 84] on div "×" at bounding box center [1147, 83] width 17 height 38
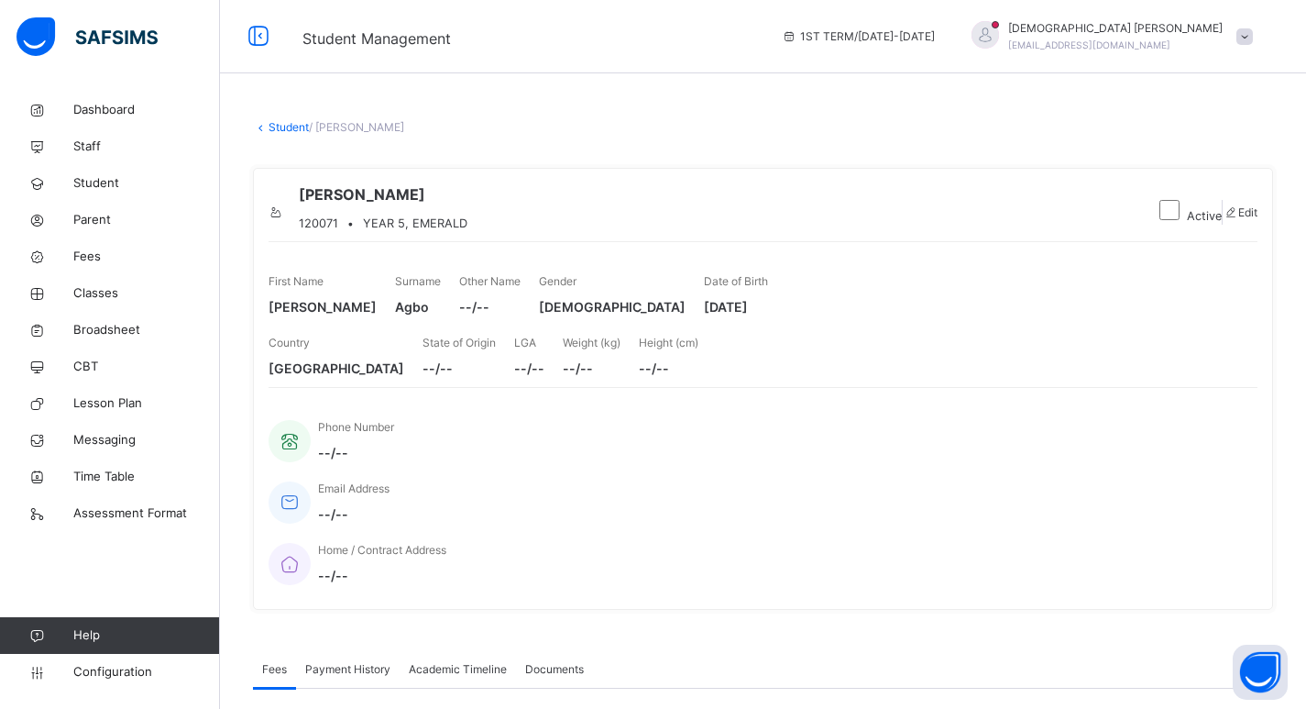
click at [467, 214] on span "YEAR 5, EMERALD" at bounding box center [415, 222] width 104 height 17
click at [281, 129] on link "Student" at bounding box center [289, 127] width 40 height 14
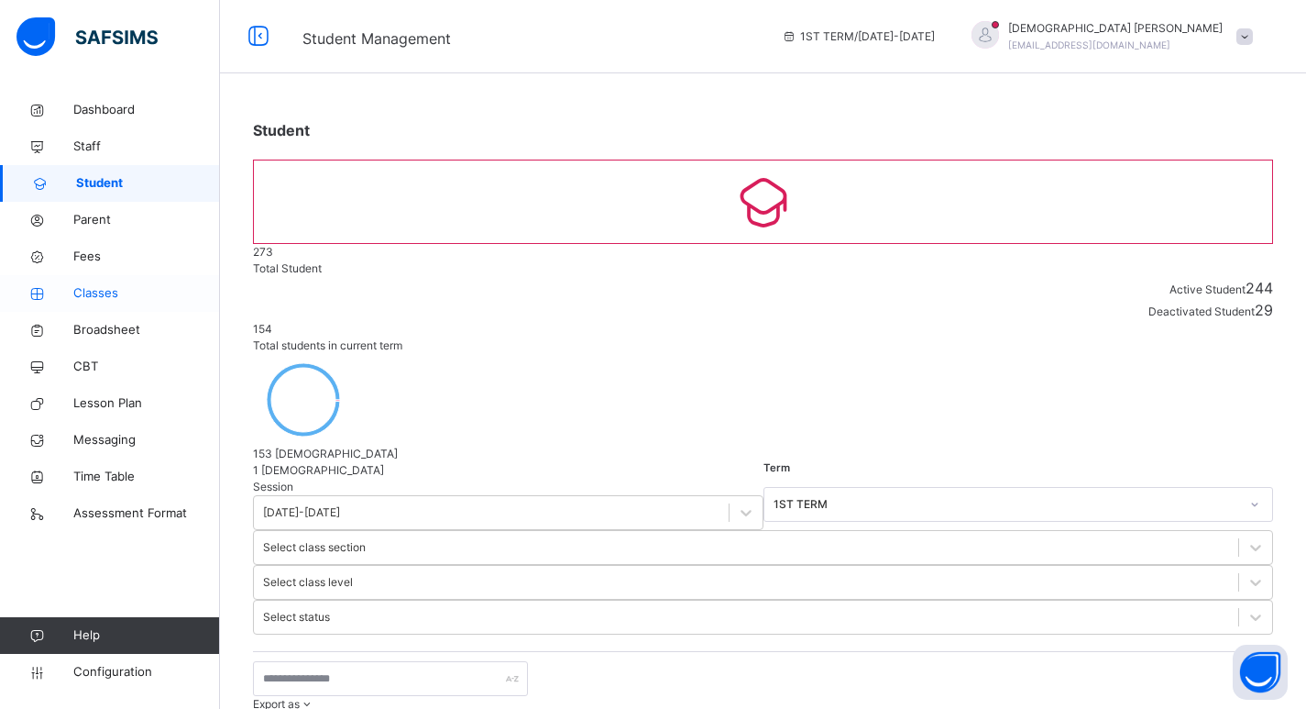
click at [101, 298] on span "Classes" at bounding box center [146, 293] width 147 height 18
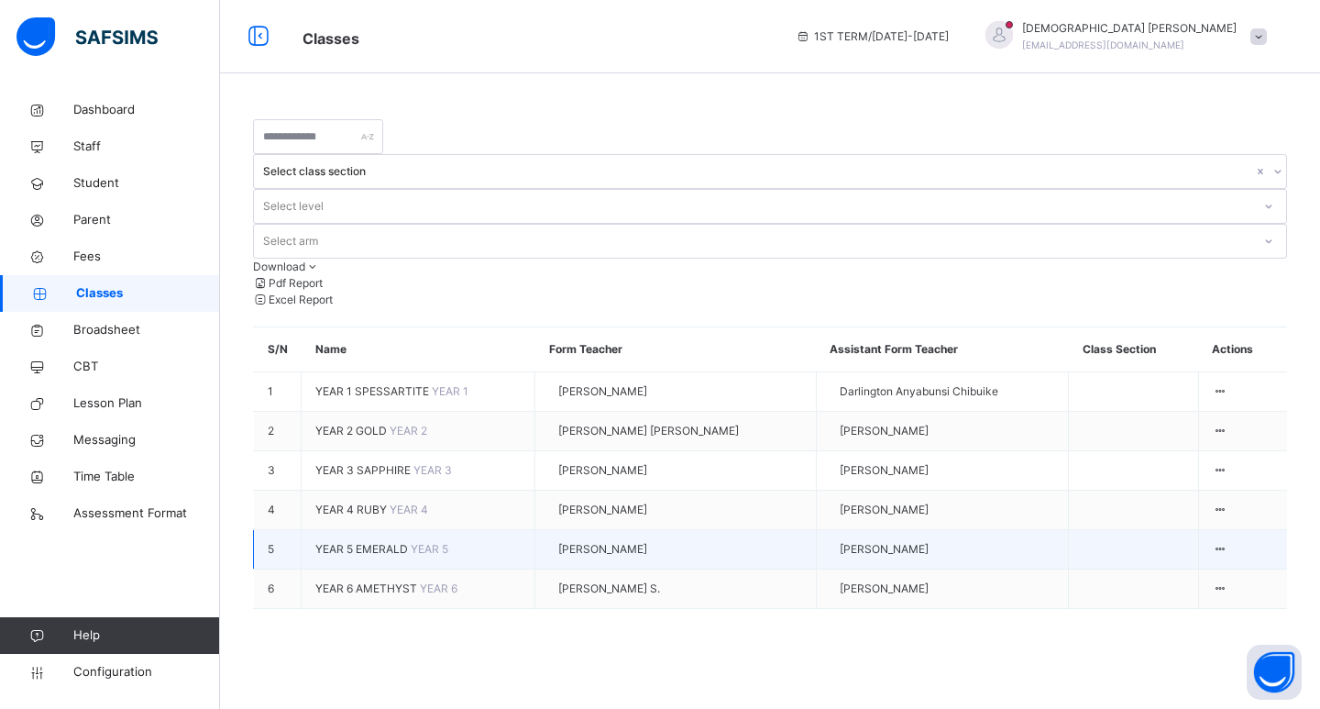
click at [368, 542] on span "YEAR 5 EMERALD" at bounding box center [362, 549] width 95 height 14
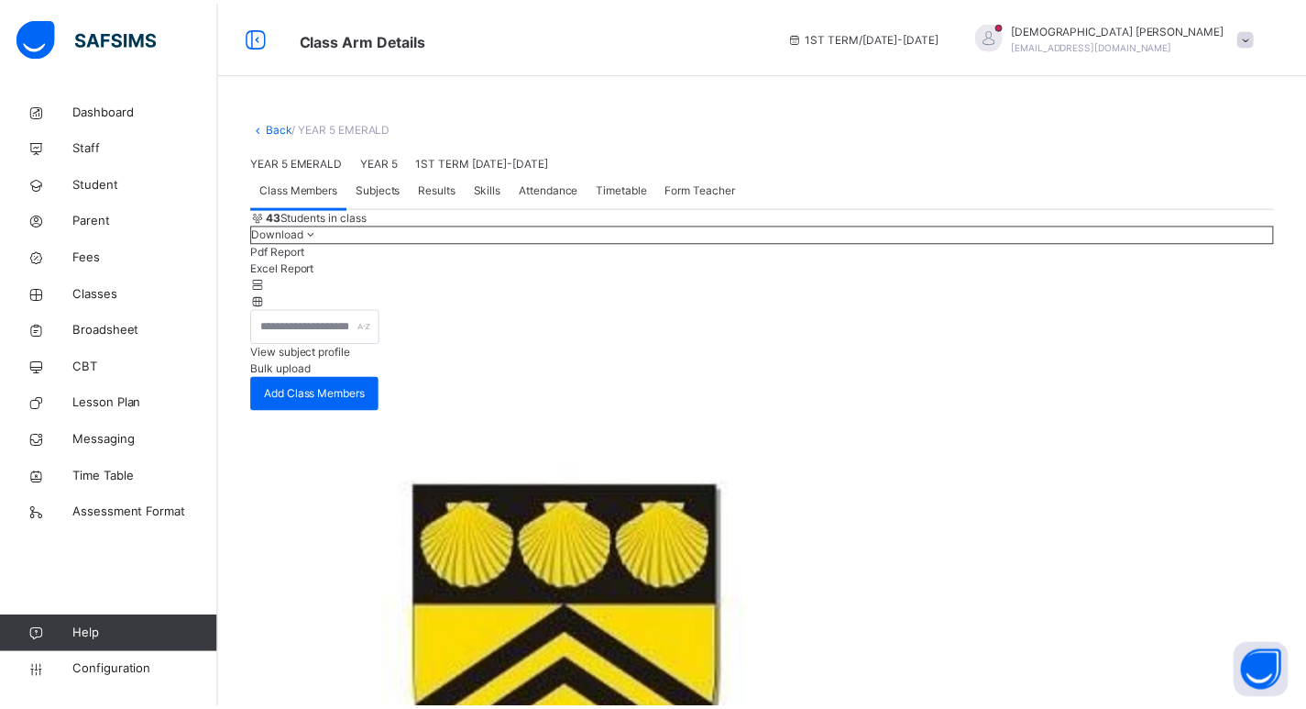
scroll to position [2633, 0]
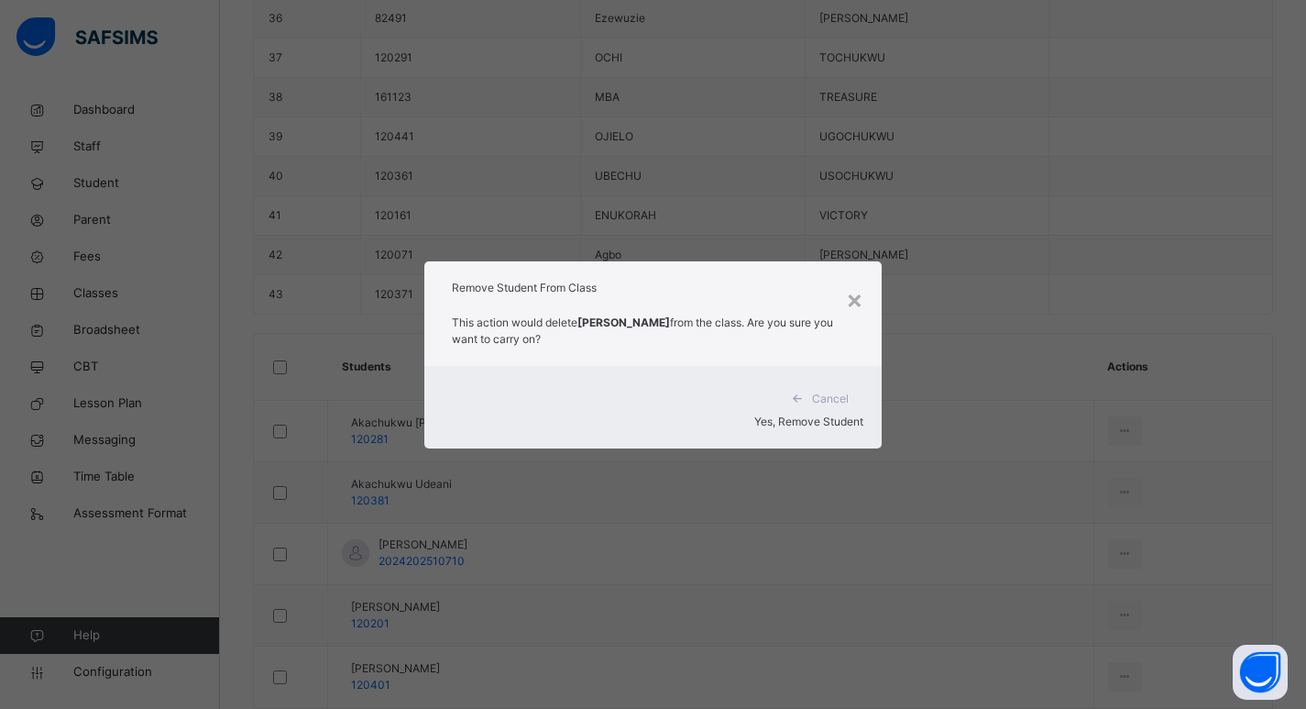
click at [808, 414] on span "Yes, Remove Student" at bounding box center [808, 421] width 109 height 14
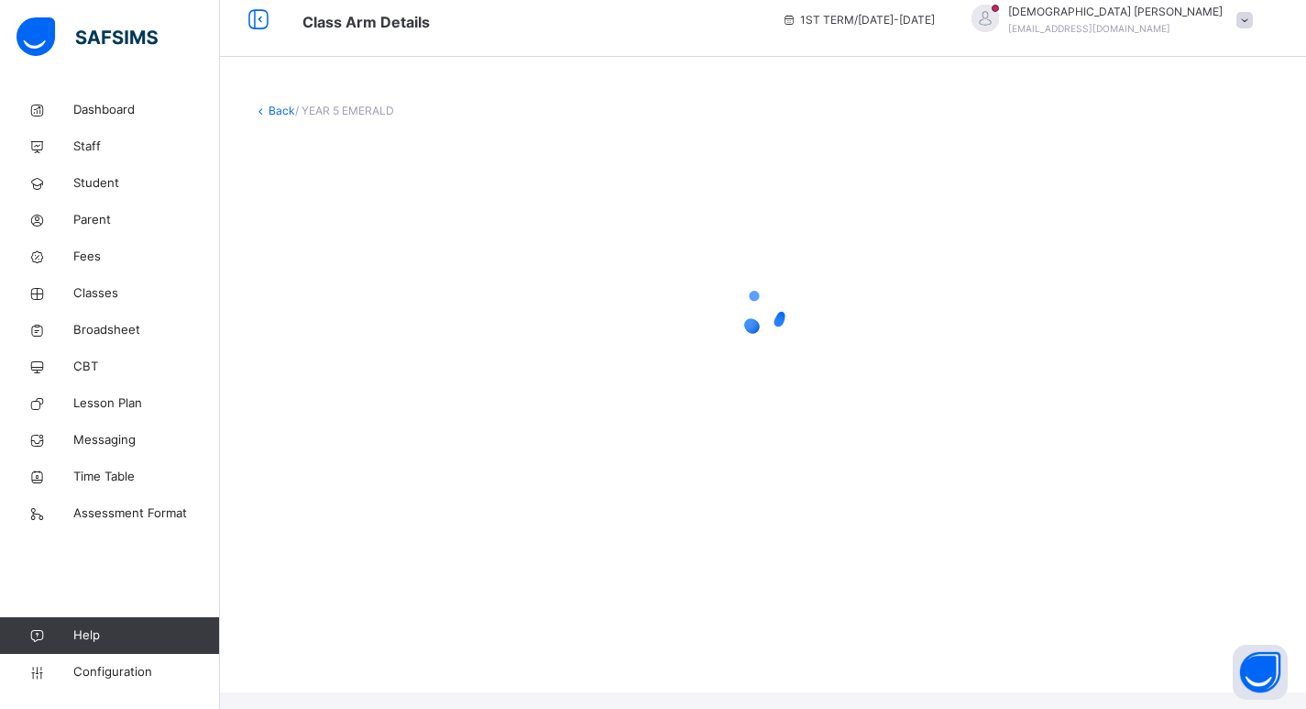
scroll to position [0, 0]
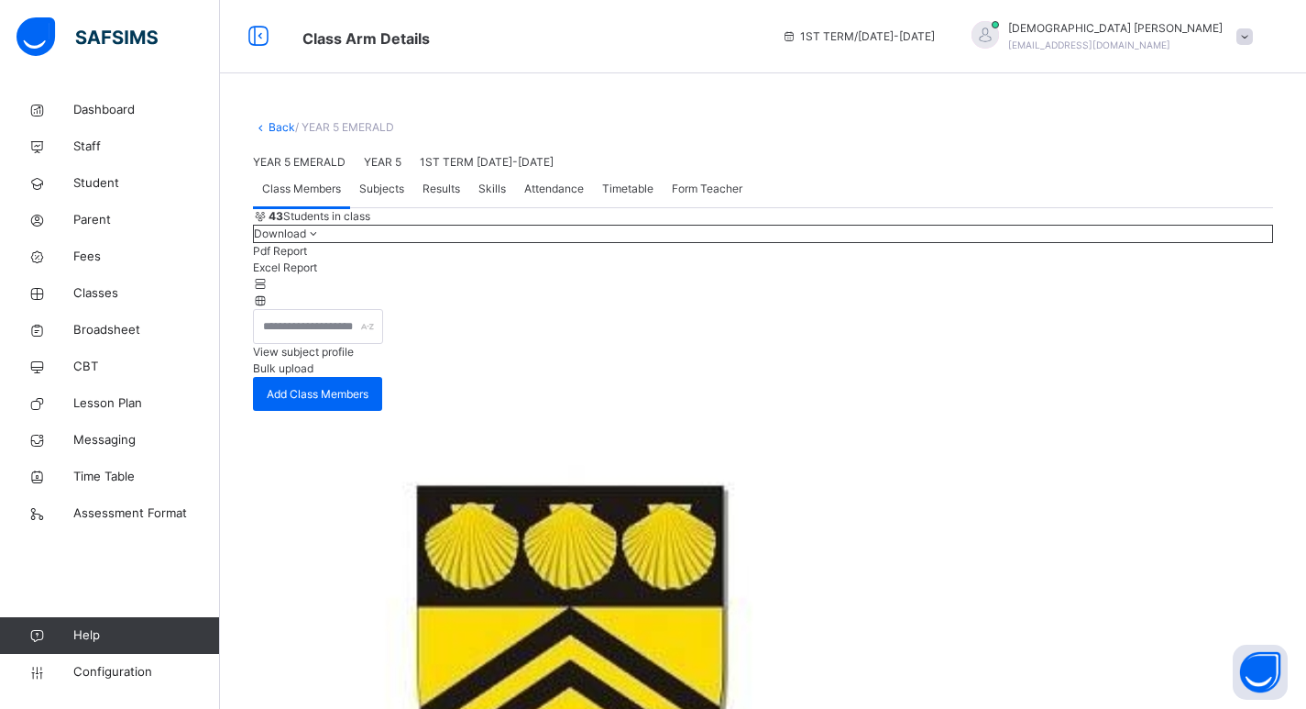
click at [279, 128] on link "Back" at bounding box center [282, 127] width 27 height 14
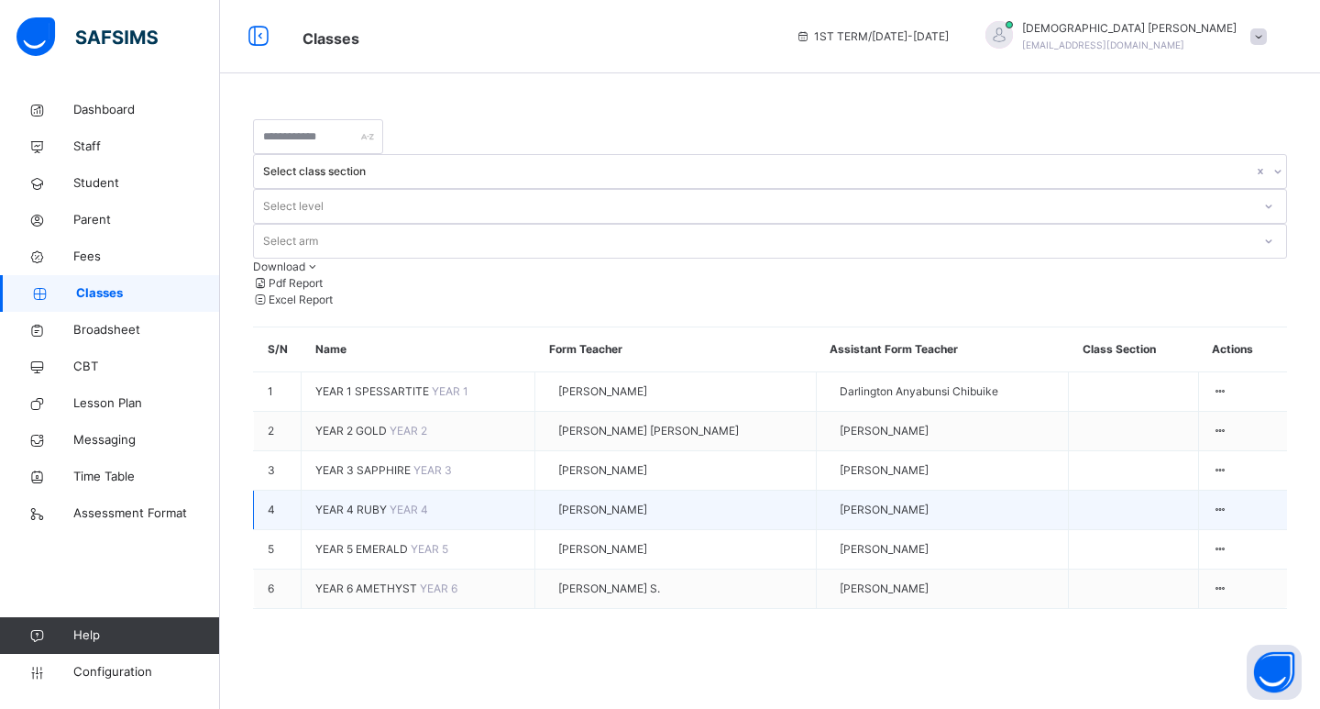
click at [360, 502] on span "YEAR 4 RUBY" at bounding box center [352, 509] width 74 height 14
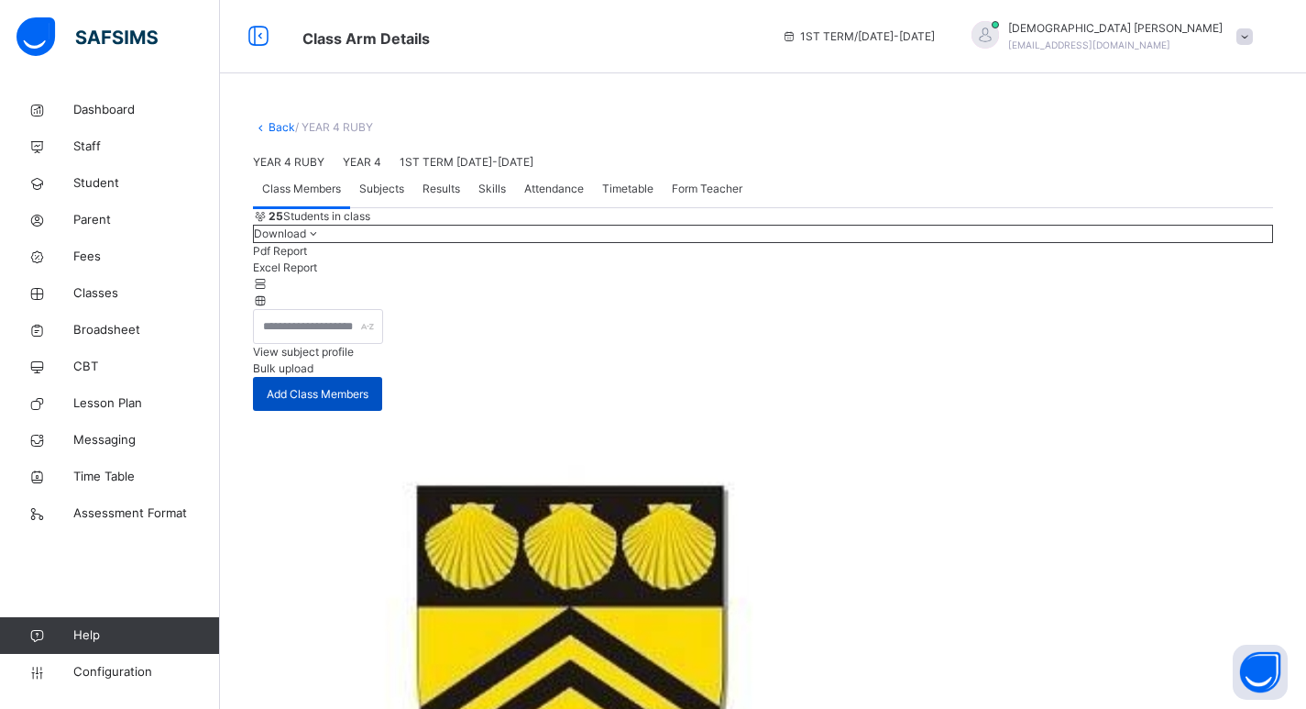
click at [368, 402] on span "Add Class Members" at bounding box center [318, 394] width 102 height 16
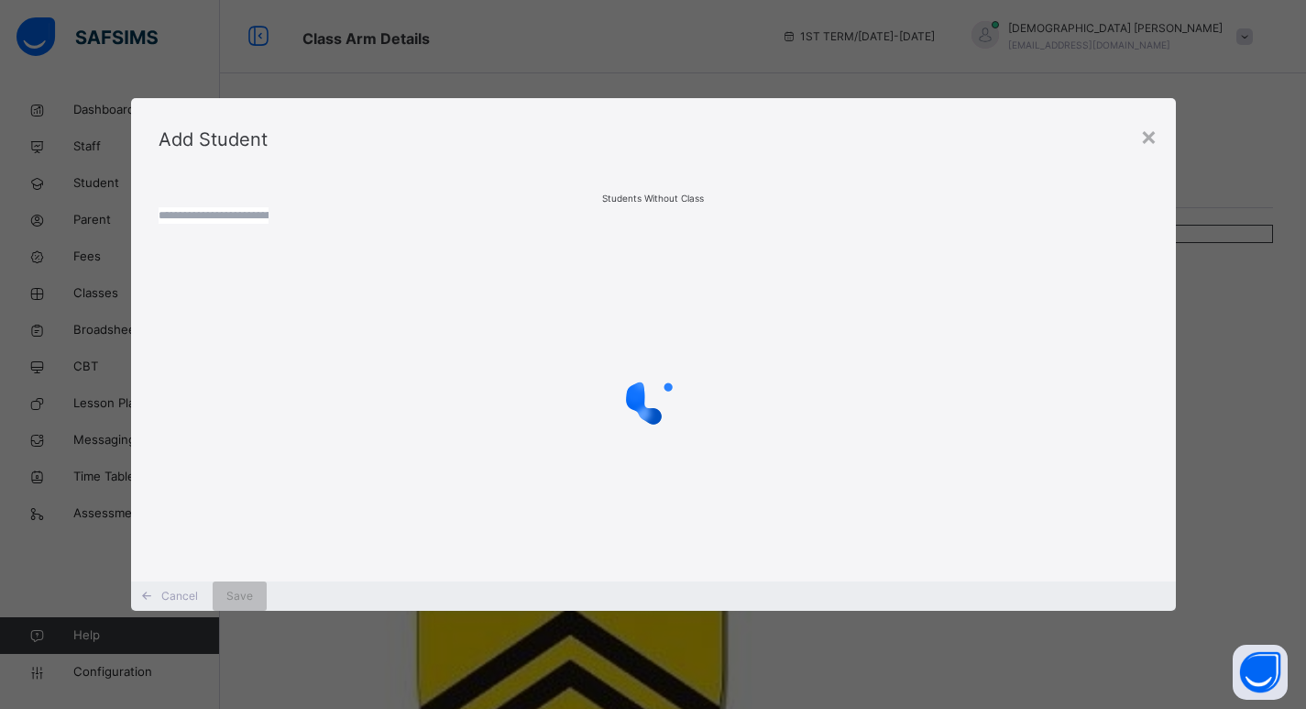
click at [269, 215] on input "text" at bounding box center [214, 215] width 110 height 16
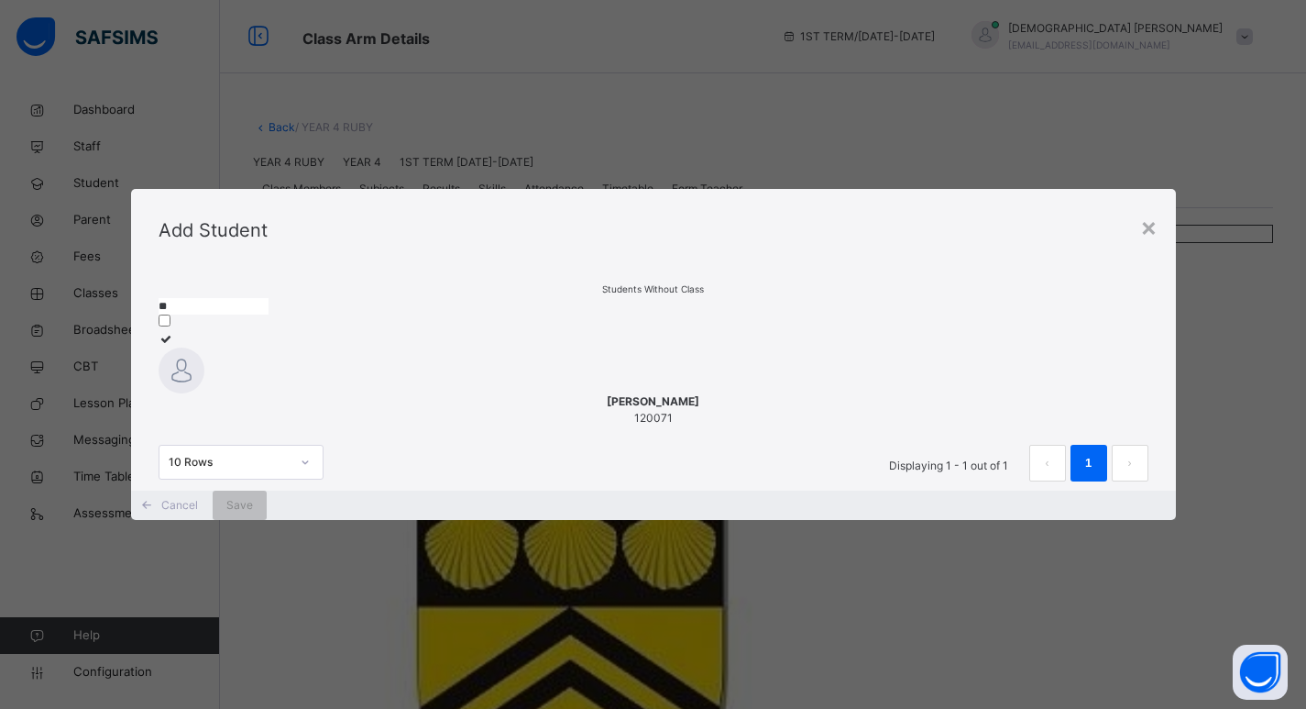
type input "**"
click at [225, 393] on div "[PERSON_NAME] 120071" at bounding box center [654, 409] width 990 height 33
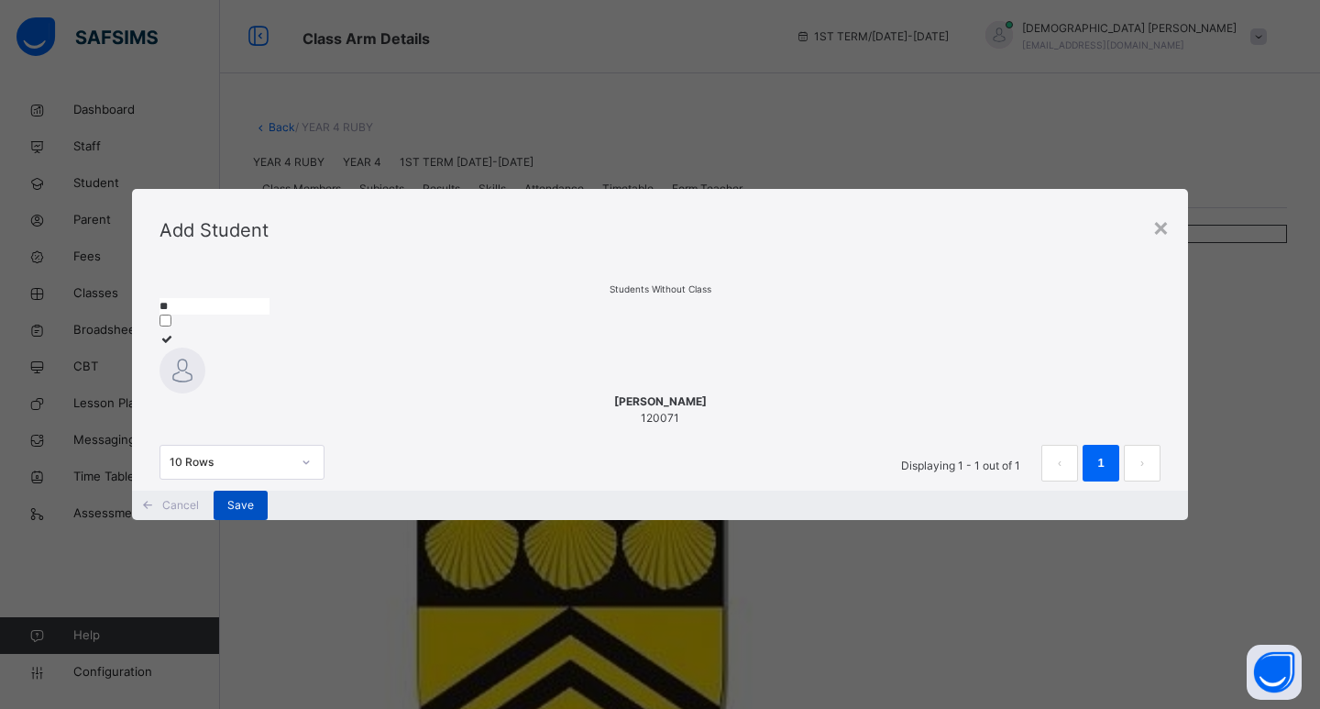
click at [254, 513] on span "Save" at bounding box center [240, 505] width 27 height 16
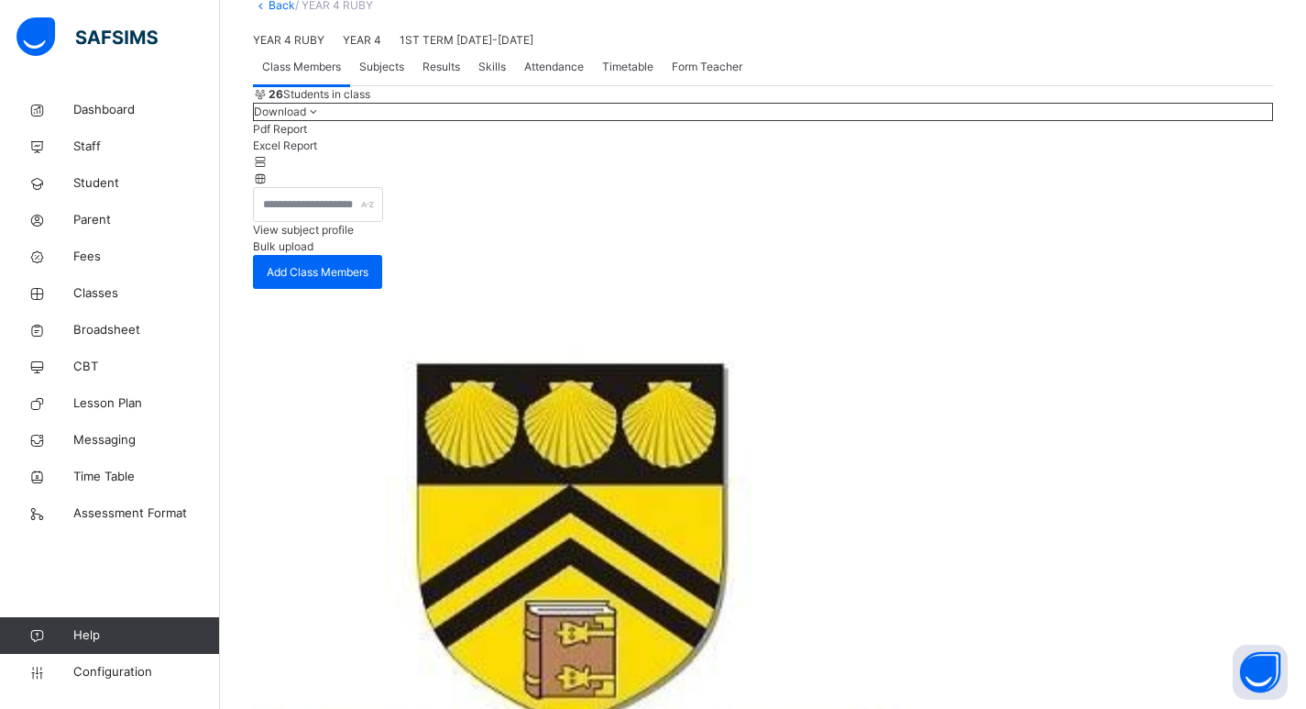
scroll to position [92, 0]
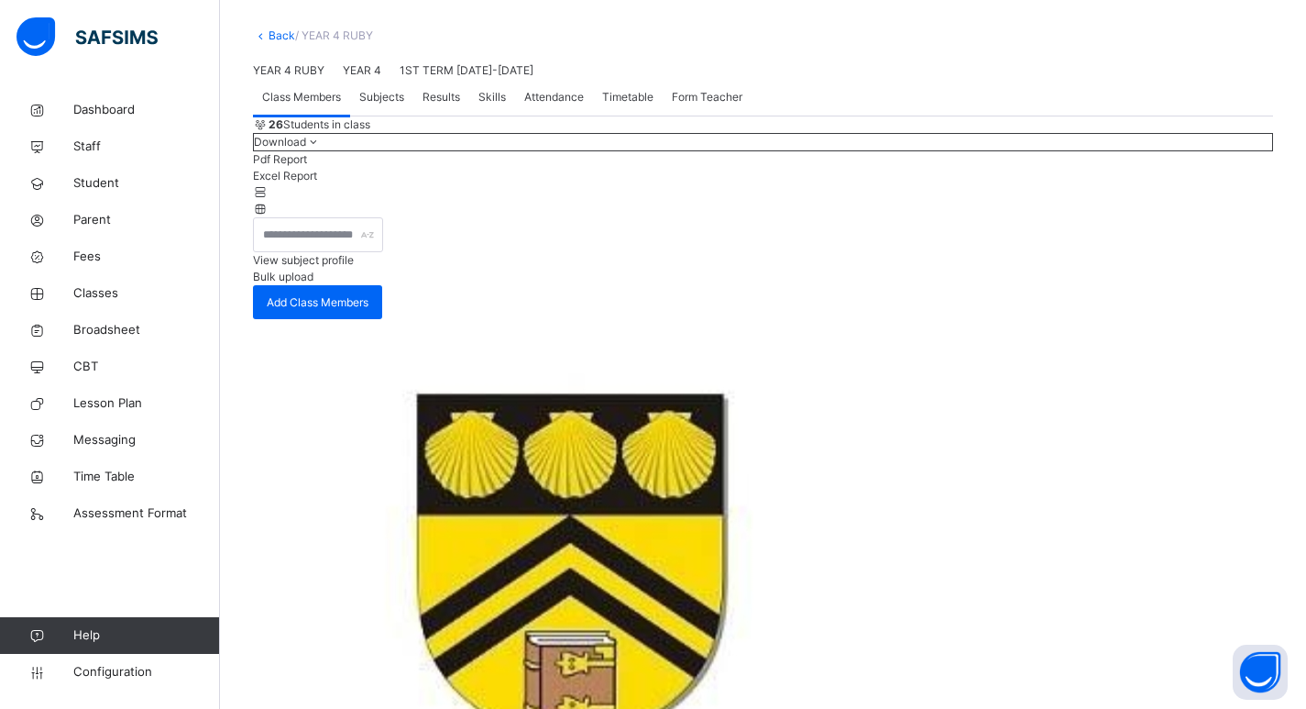
click at [276, 33] on link "Back" at bounding box center [282, 35] width 27 height 14
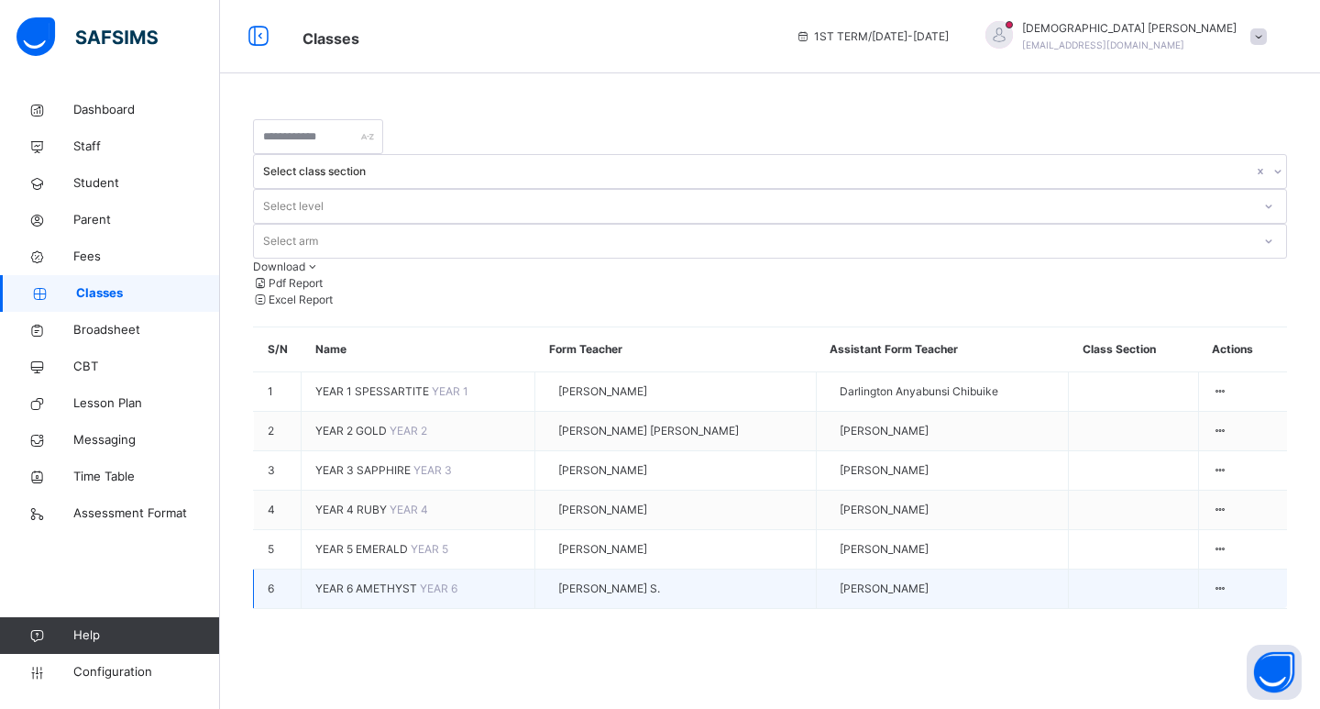
click at [369, 581] on span "YEAR 6 AMETHYST" at bounding box center [367, 588] width 104 height 14
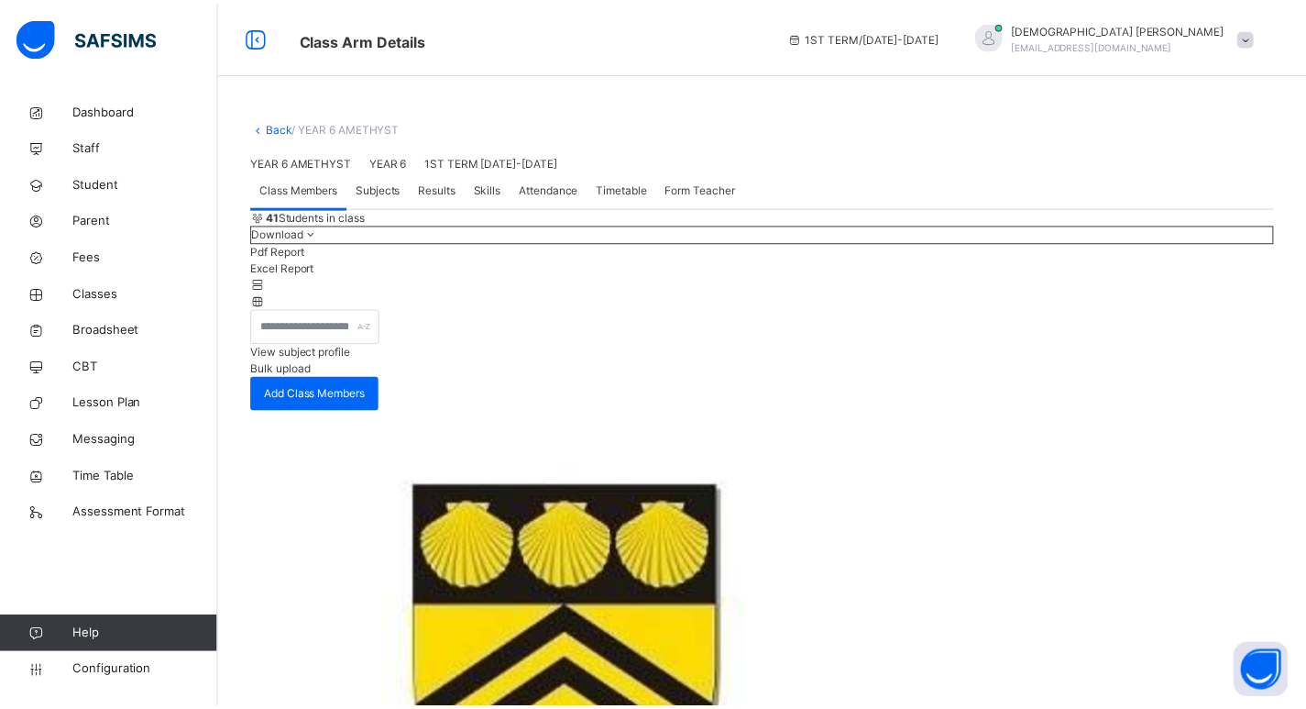
scroll to position [367, 0]
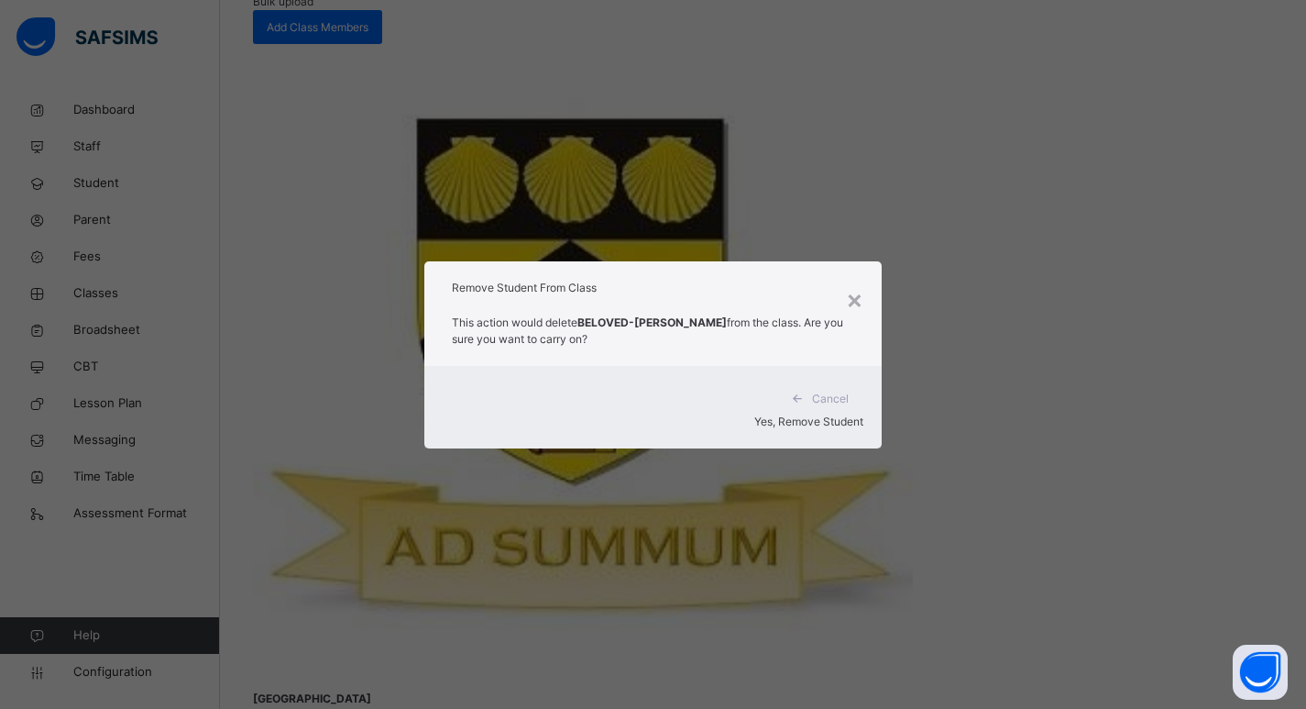
click at [828, 414] on span "Yes, Remove Student" at bounding box center [808, 421] width 109 height 14
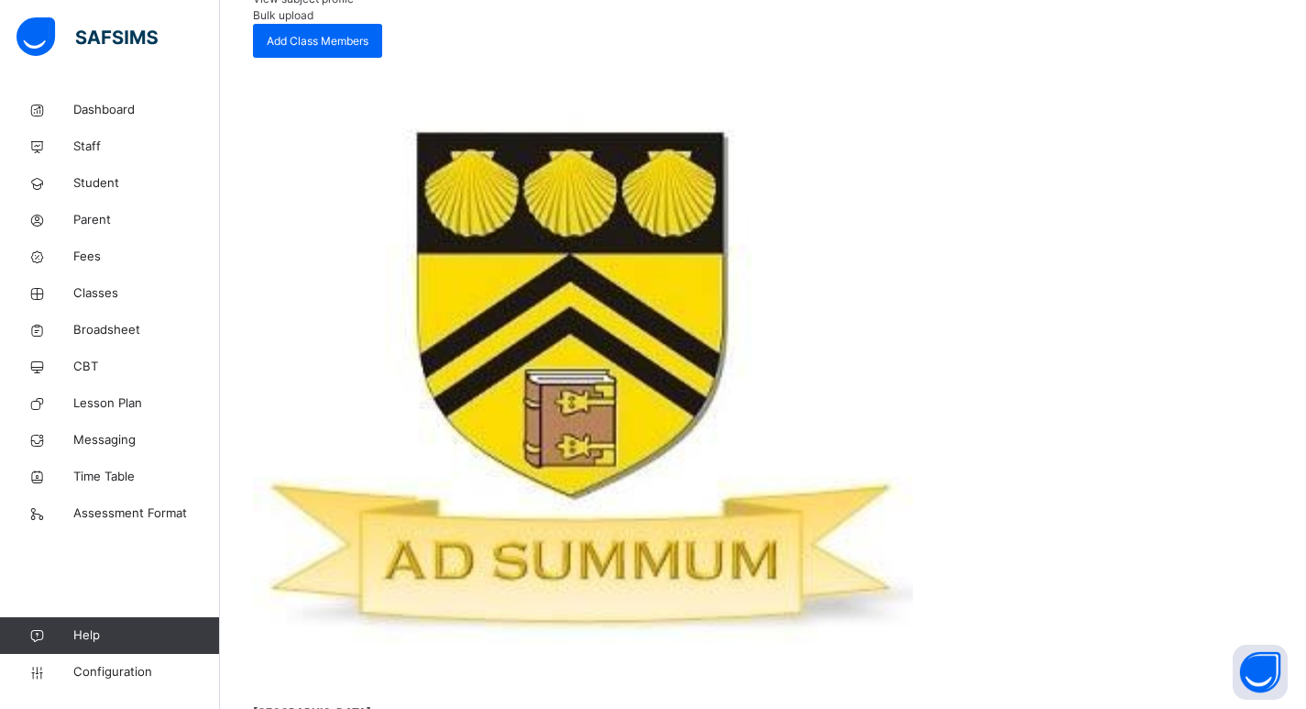
scroll to position [458, 0]
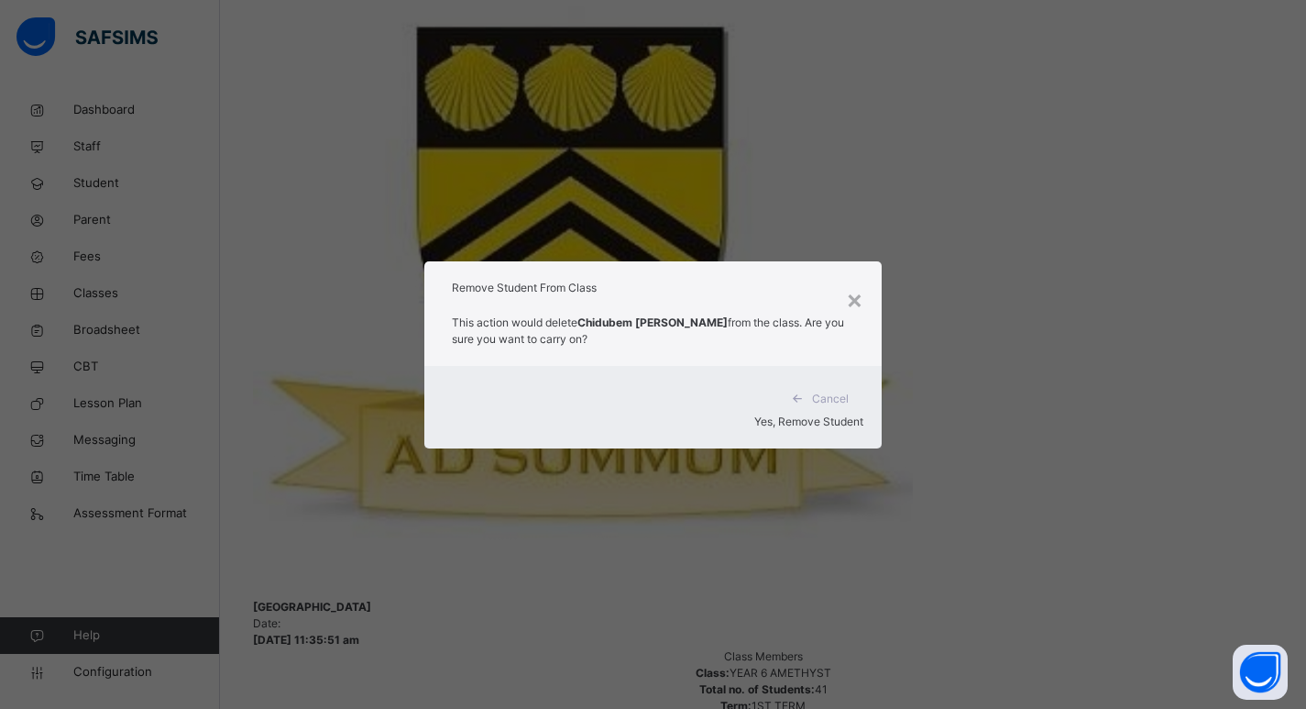
click at [794, 414] on span "Yes, Remove Student" at bounding box center [808, 421] width 109 height 14
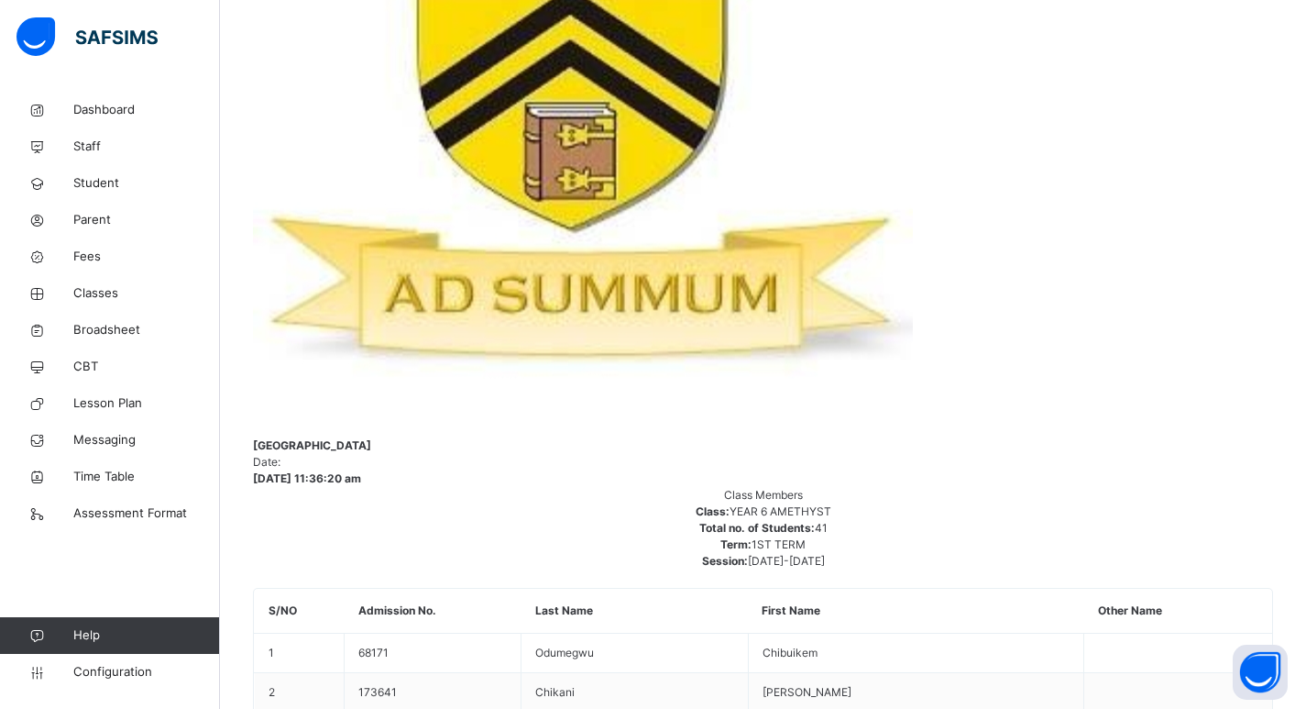
scroll to position [642, 0]
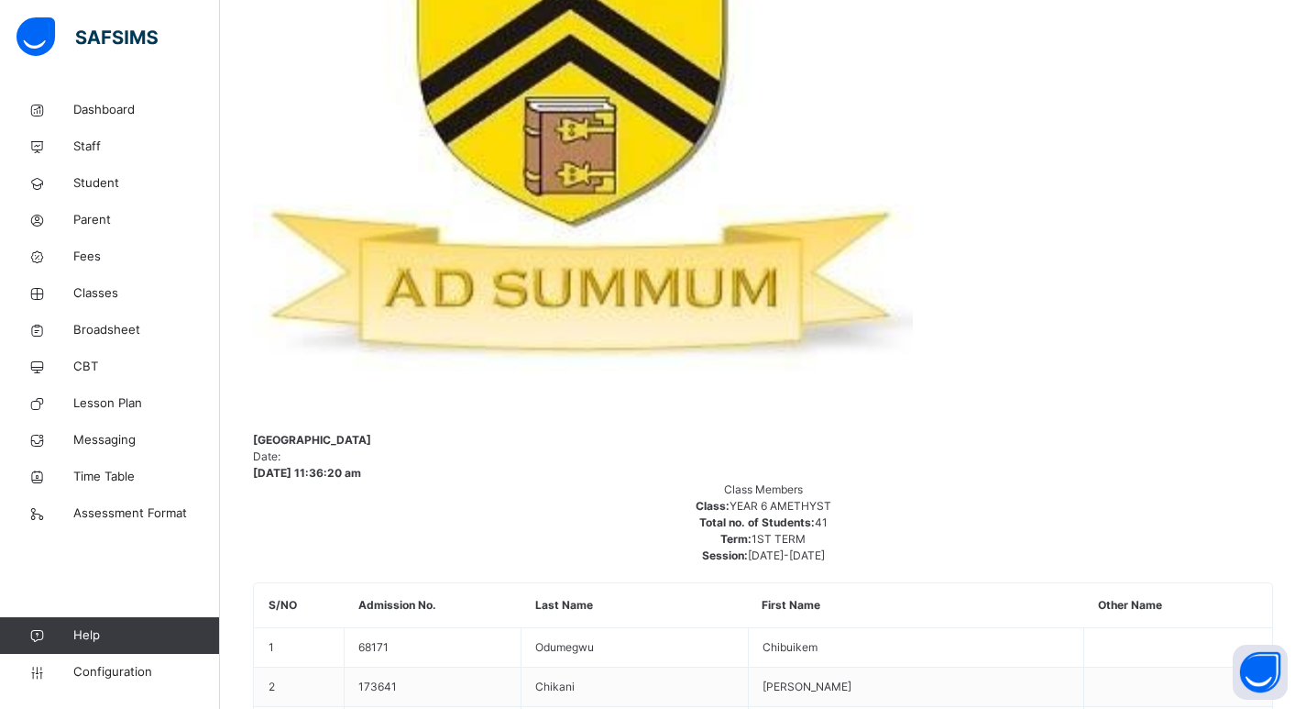
drag, startPoint x: 291, startPoint y: 228, endPoint x: 271, endPoint y: 219, distance: 21.3
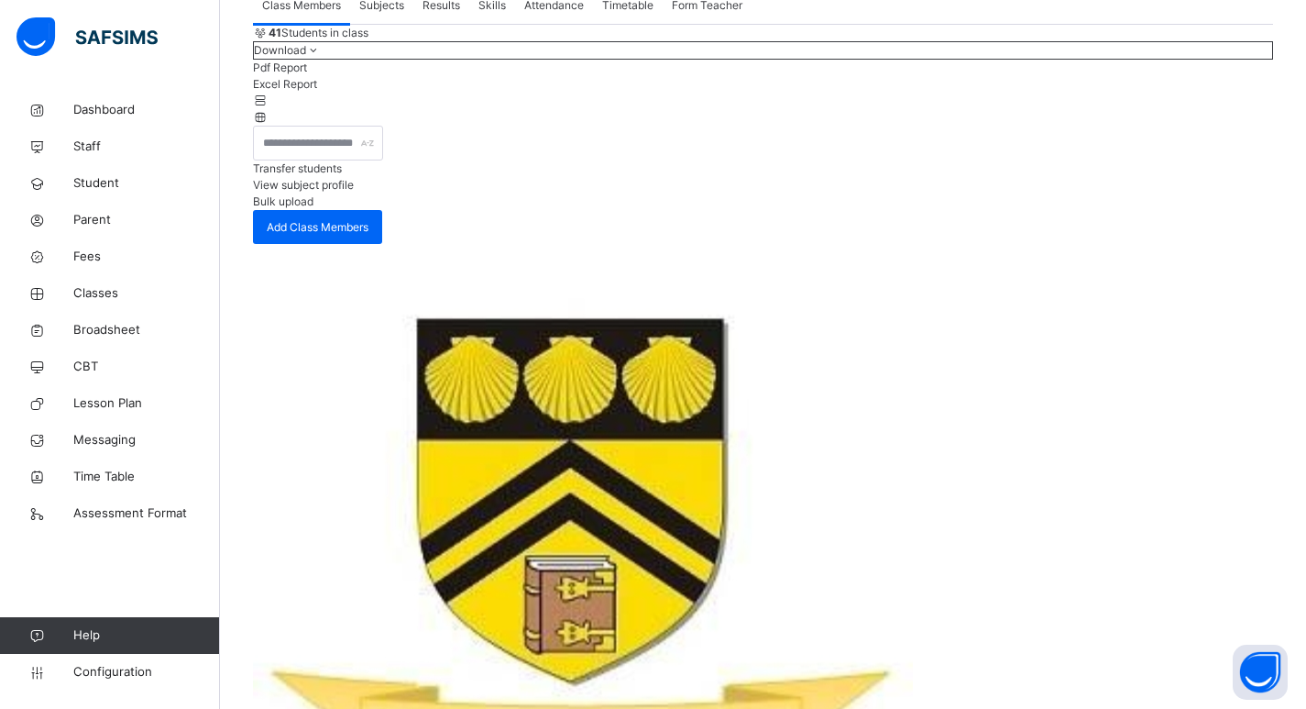
click at [342, 175] on span "Transfer students" at bounding box center [297, 168] width 89 height 14
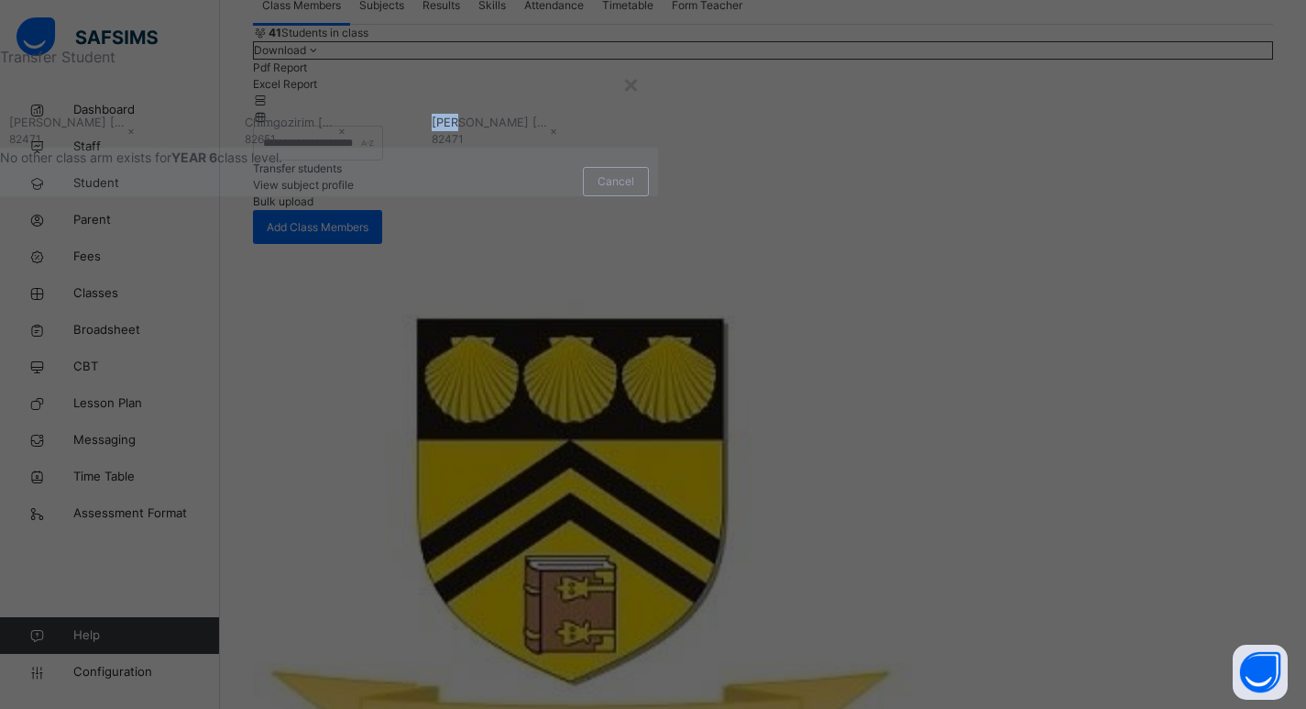
drag, startPoint x: 905, startPoint y: 320, endPoint x: 770, endPoint y: 321, distance: 134.7
click at [658, 148] on div "[PERSON_NAME] [PERSON_NAME] Ani 82471 × Chimgozirim [PERSON_NAME] 82651 × [PERS…" at bounding box center [329, 131] width 658 height 34
click at [338, 131] on span "Chimgozirim [PERSON_NAME]" at bounding box center [291, 122] width 93 height 17
click at [640, 103] on div "×" at bounding box center [630, 83] width 17 height 38
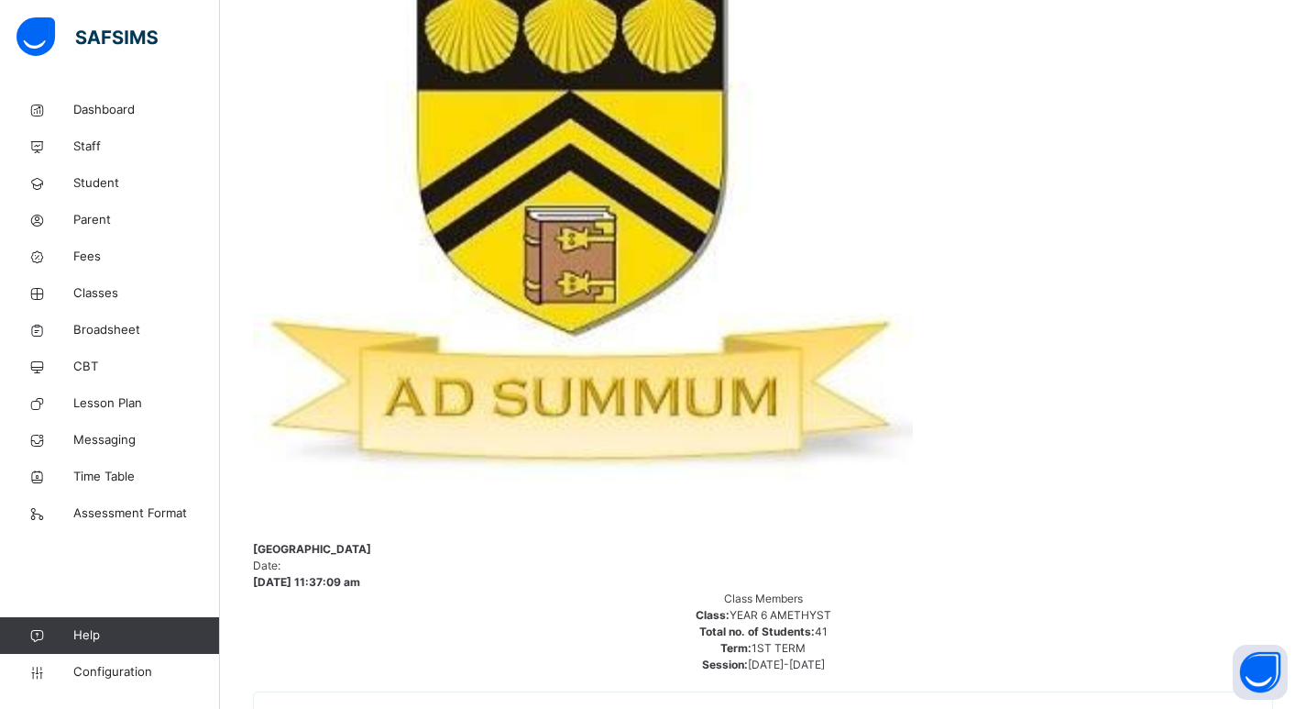
scroll to position [550, 0]
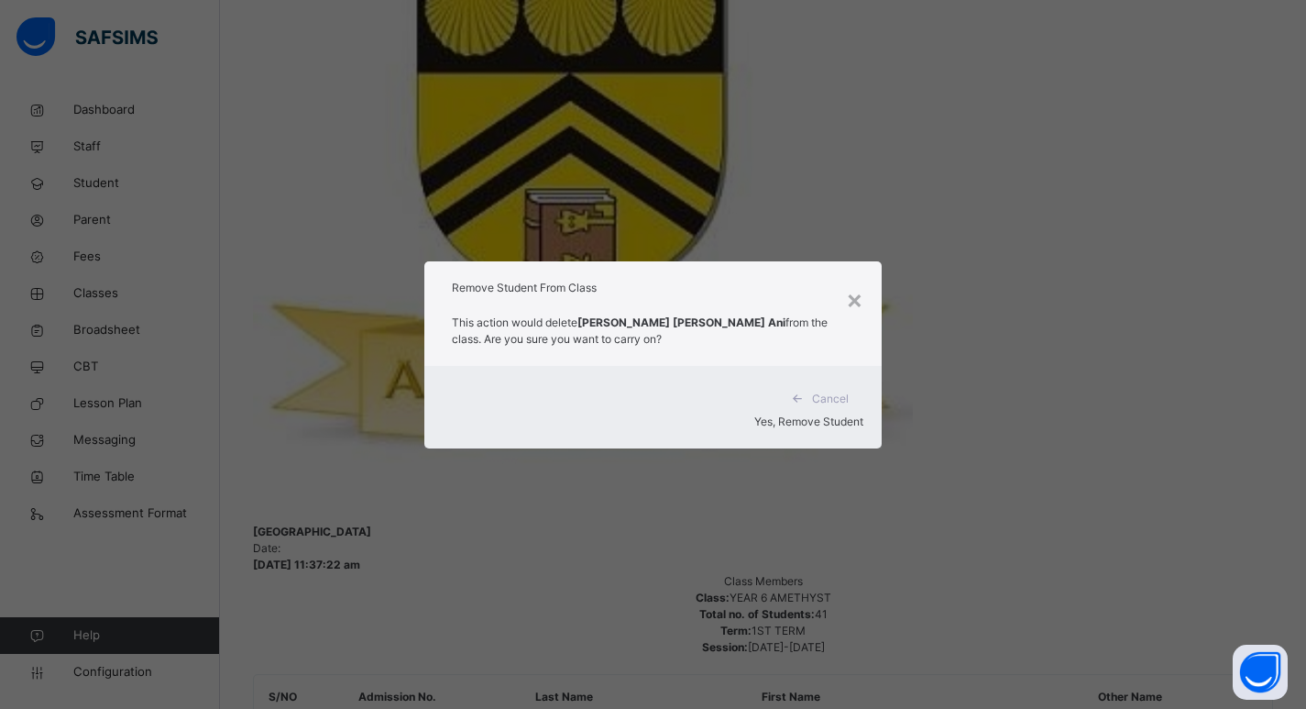
click at [808, 414] on span "Yes, Remove Student" at bounding box center [808, 421] width 109 height 14
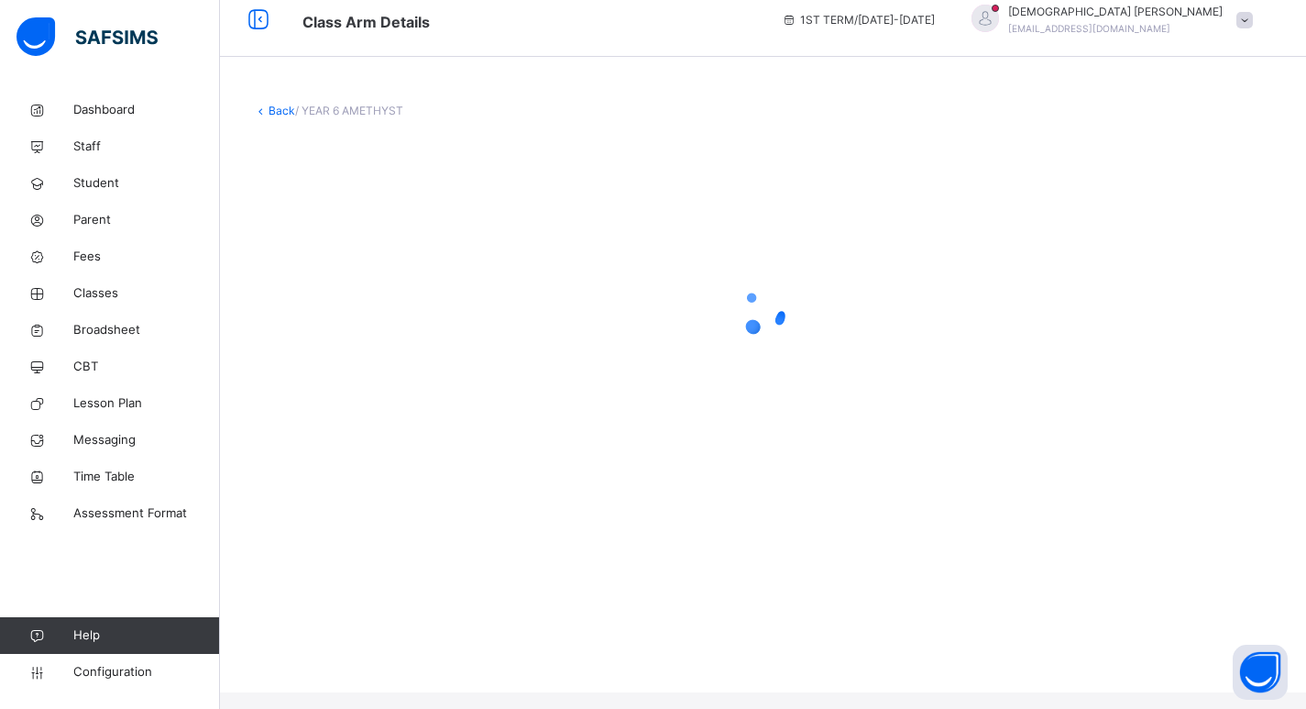
scroll to position [0, 0]
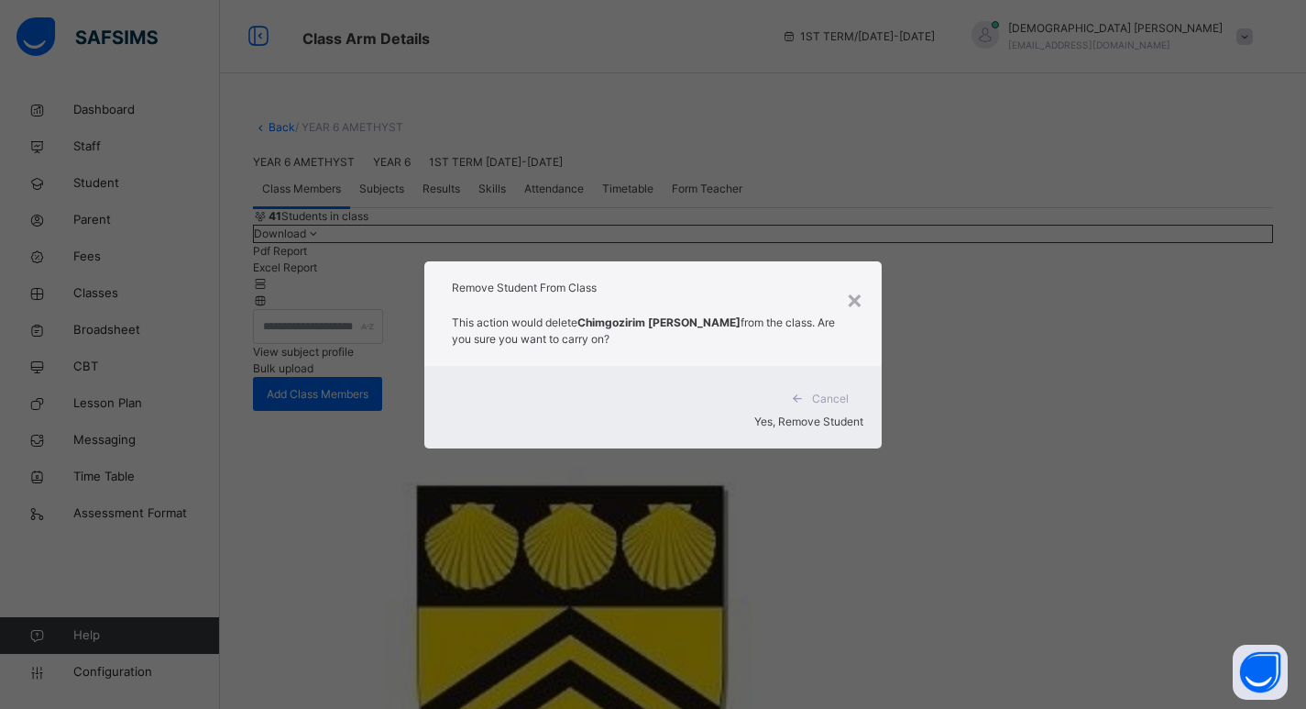
click at [820, 414] on span "Yes, Remove Student" at bounding box center [808, 421] width 109 height 14
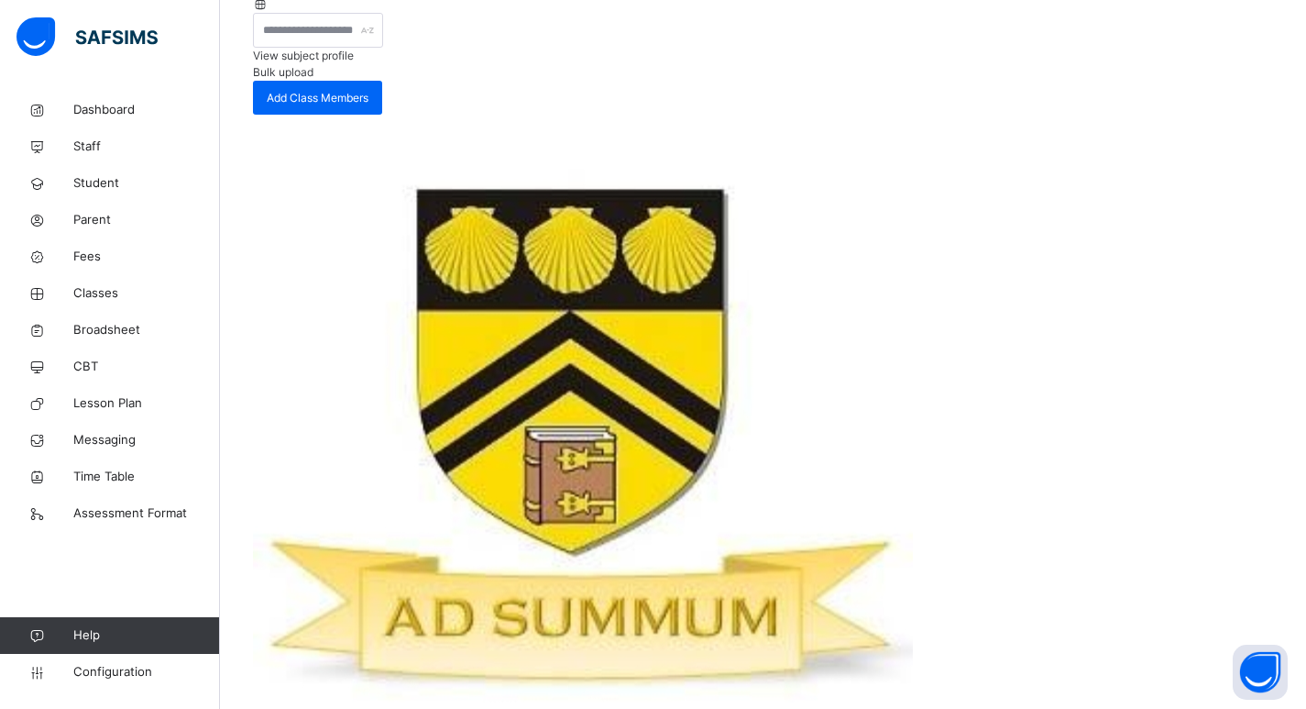
scroll to position [550, 0]
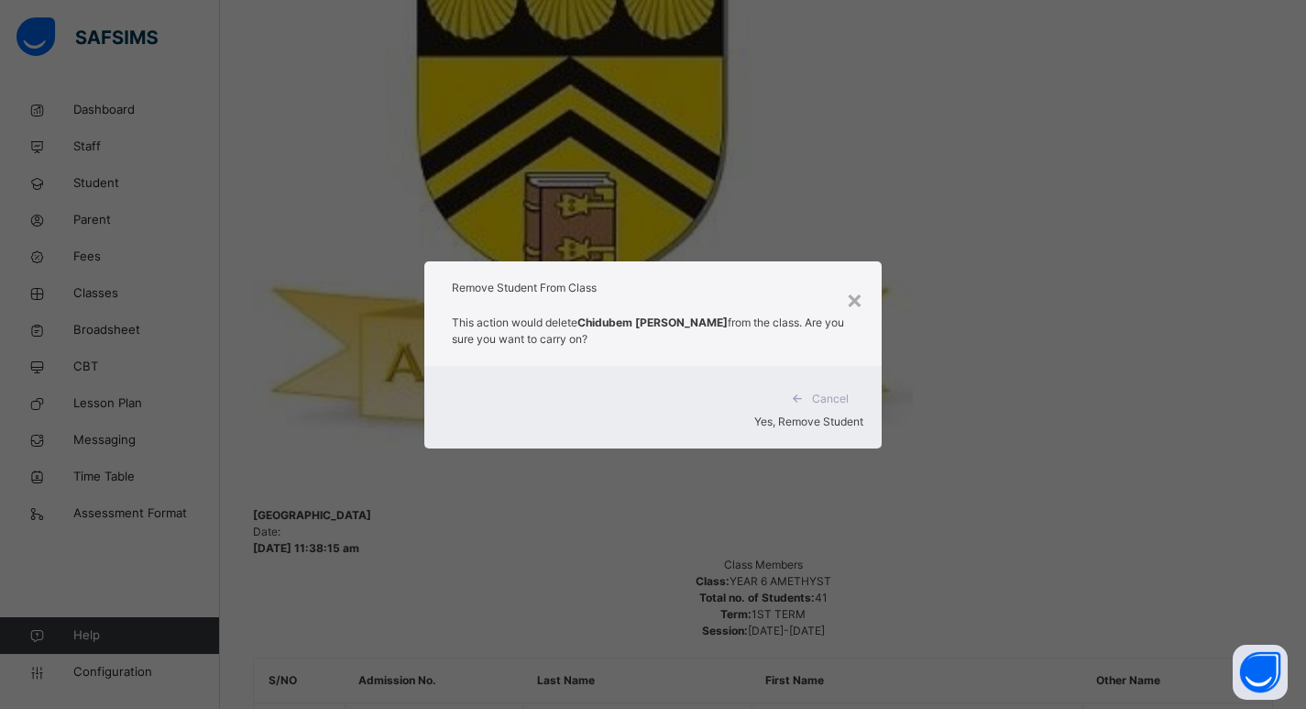
click at [815, 414] on span "Yes, Remove Student" at bounding box center [808, 421] width 109 height 14
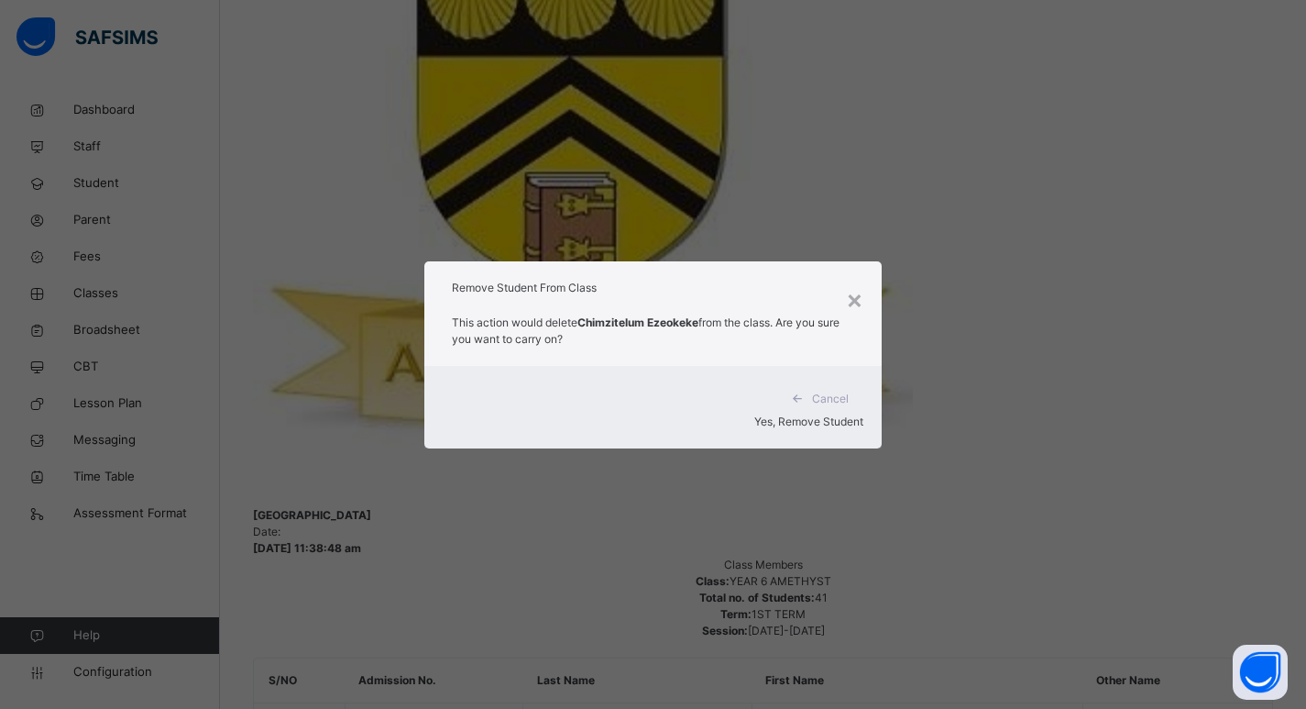
click at [799, 414] on span "Yes, Remove Student" at bounding box center [808, 421] width 109 height 14
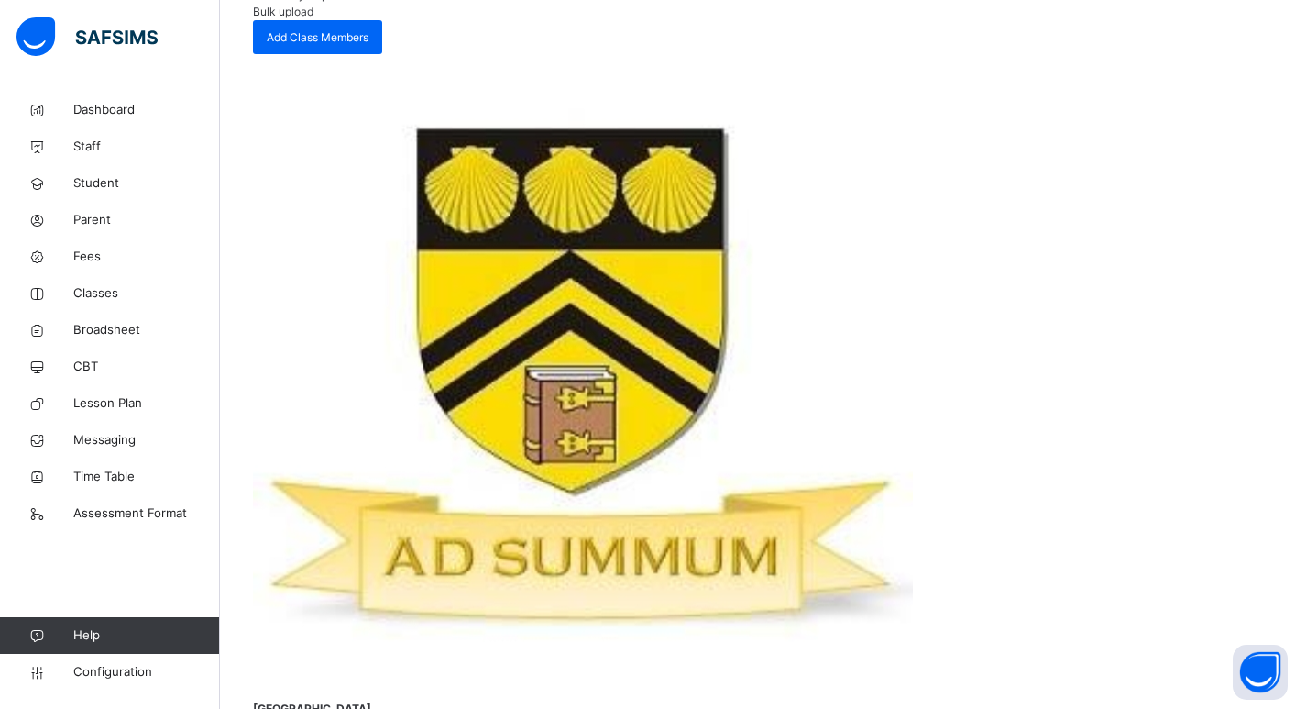
scroll to position [458, 0]
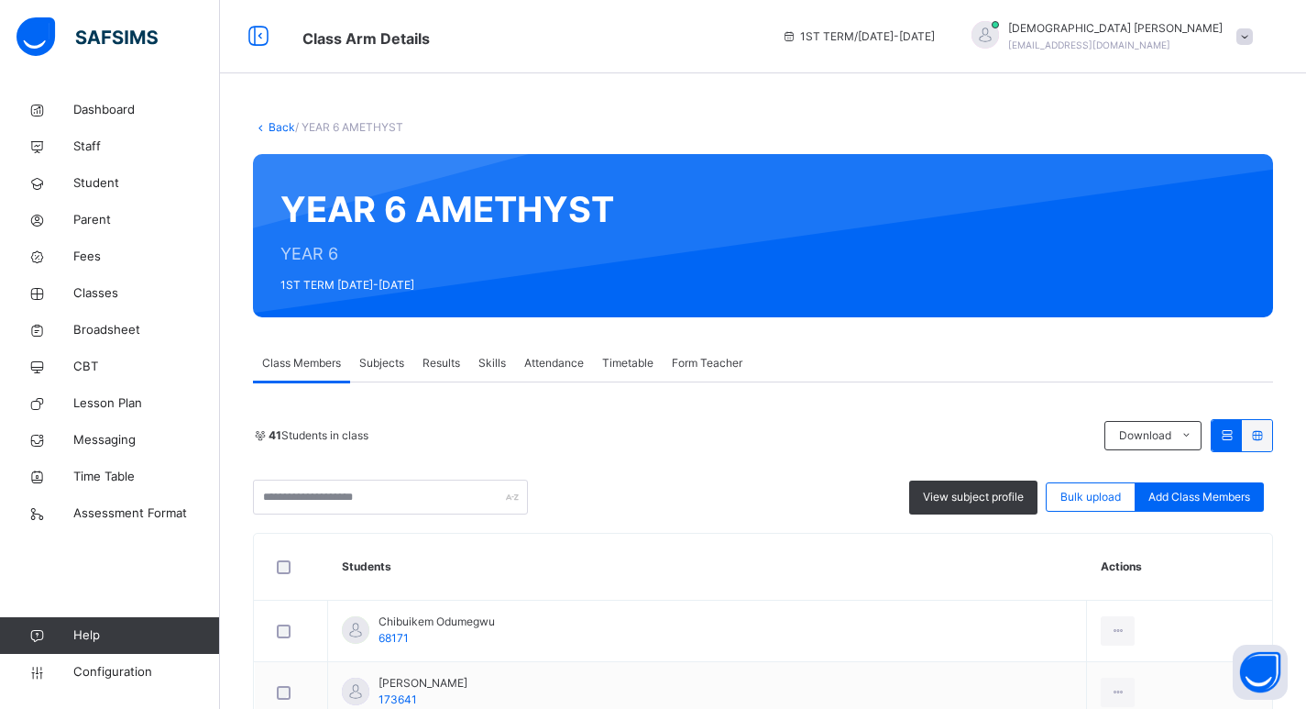
scroll to position [550, 0]
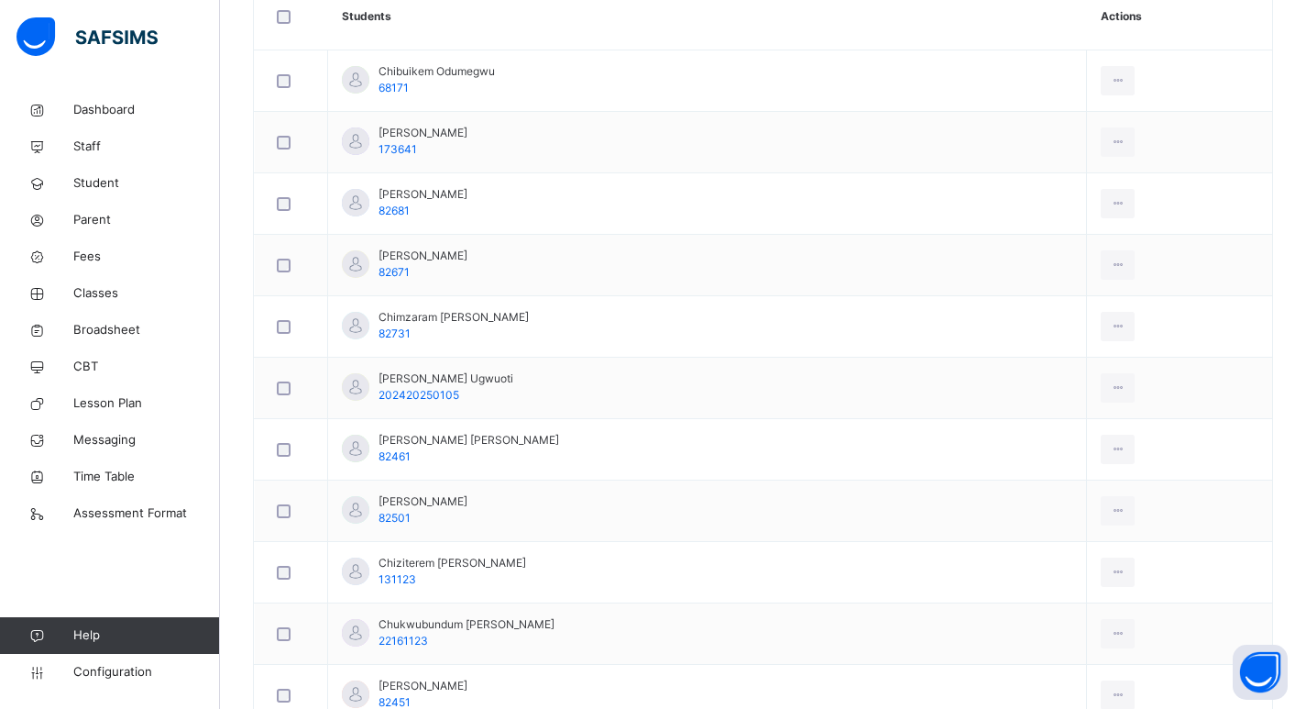
click at [0, 0] on div "Remove from Class" at bounding box center [0, 0] width 0 height 0
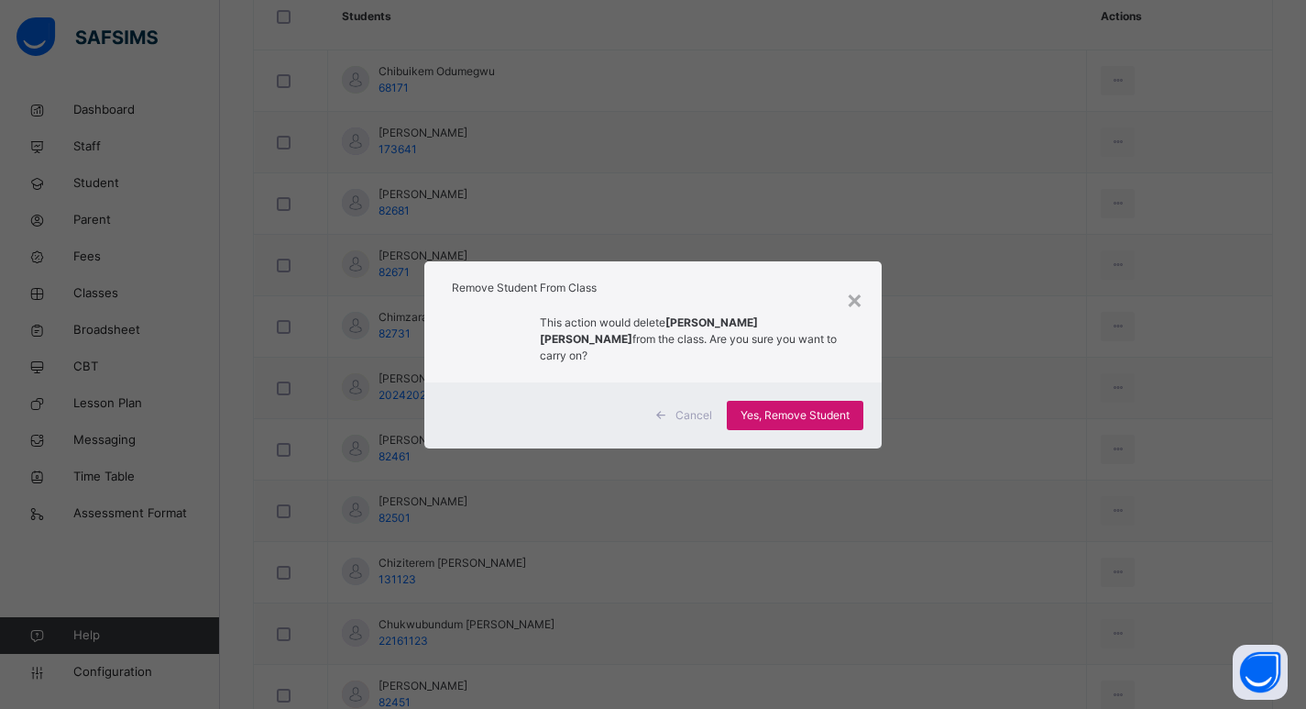
click at [792, 407] on span "Yes, Remove Student" at bounding box center [795, 415] width 109 height 16
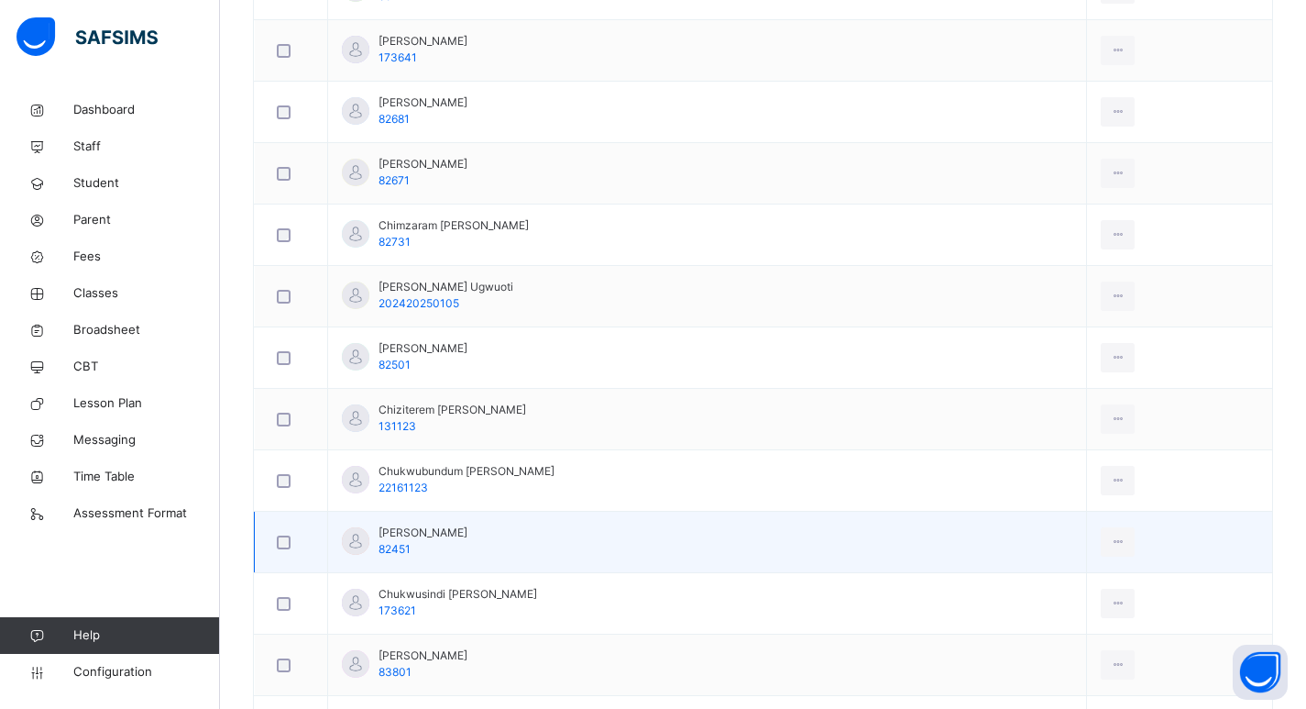
scroll to position [733, 0]
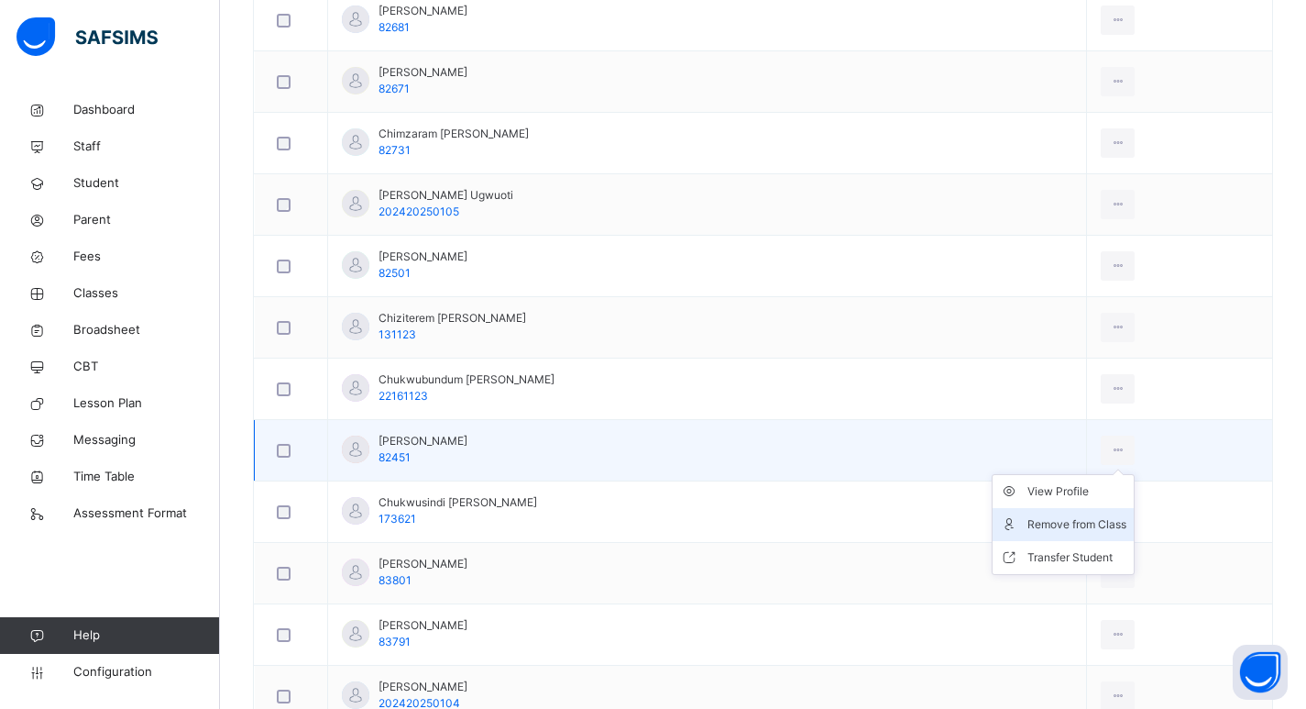
click at [1072, 529] on div "Remove from Class" at bounding box center [1077, 524] width 99 height 18
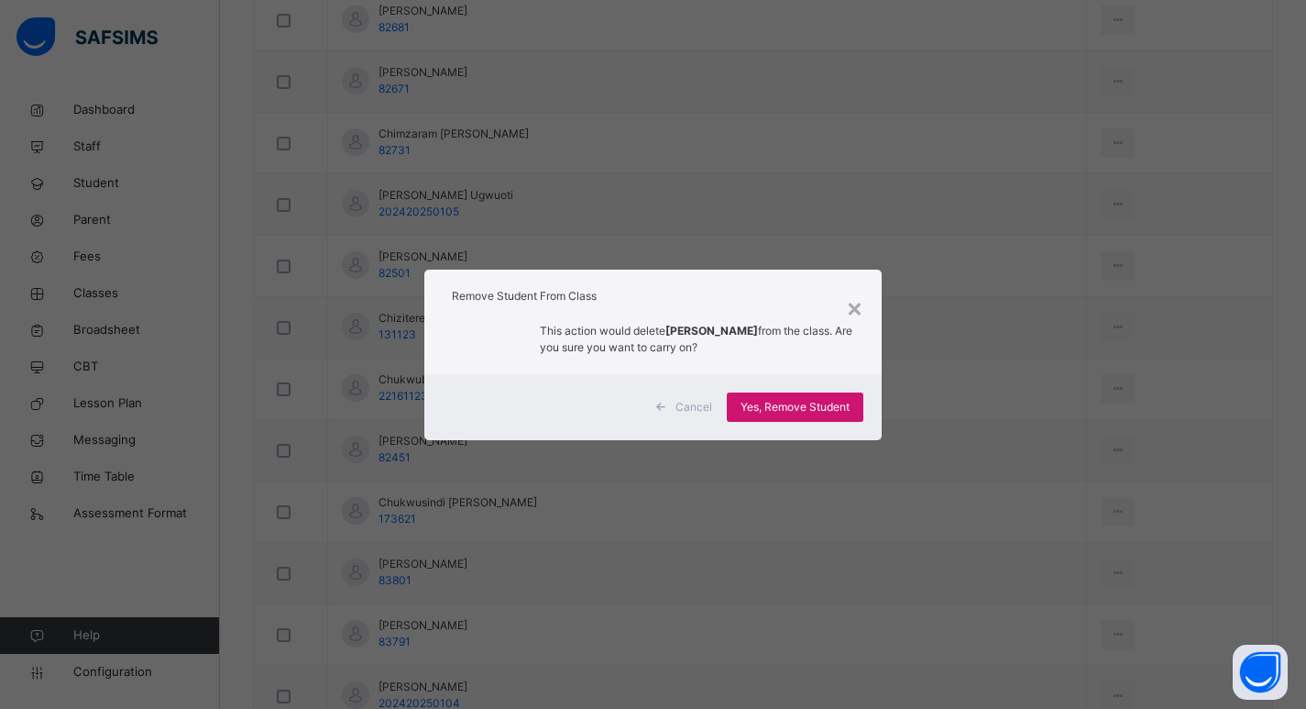
click at [803, 412] on span "Yes, Remove Student" at bounding box center [795, 407] width 109 height 16
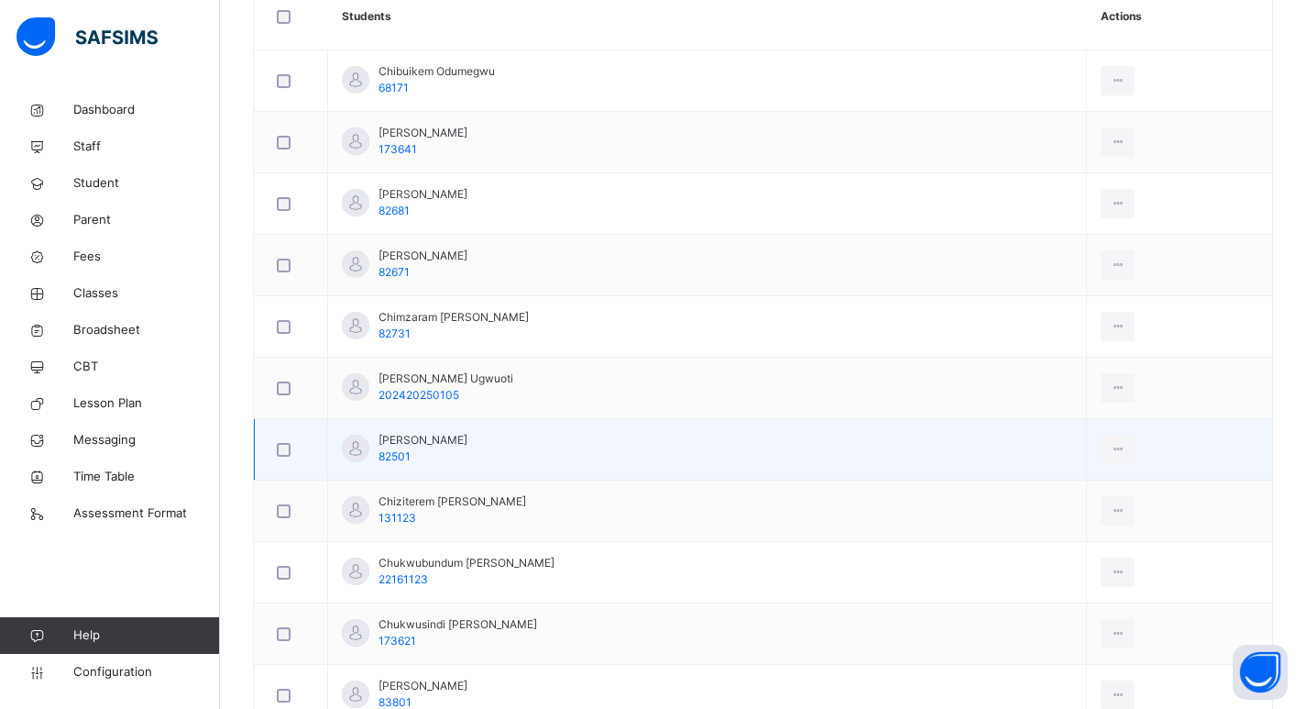
scroll to position [642, 0]
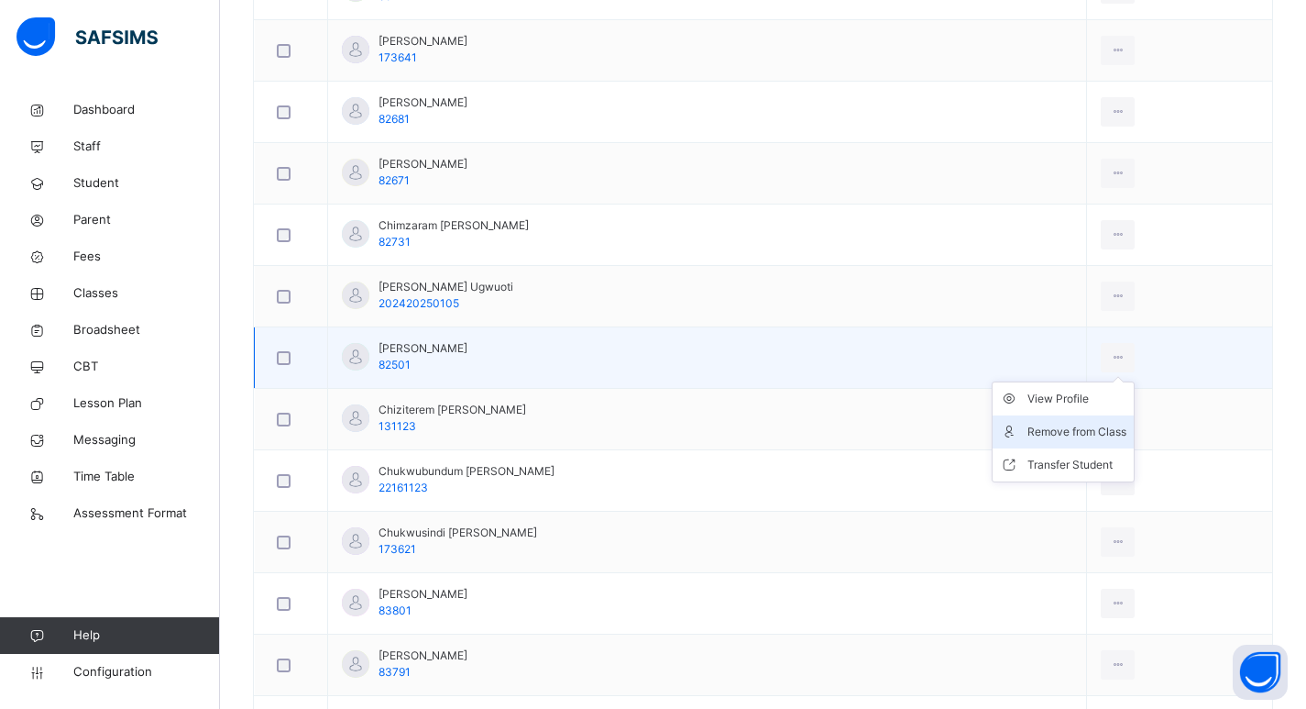
click at [1061, 433] on div "Remove from Class" at bounding box center [1077, 432] width 99 height 18
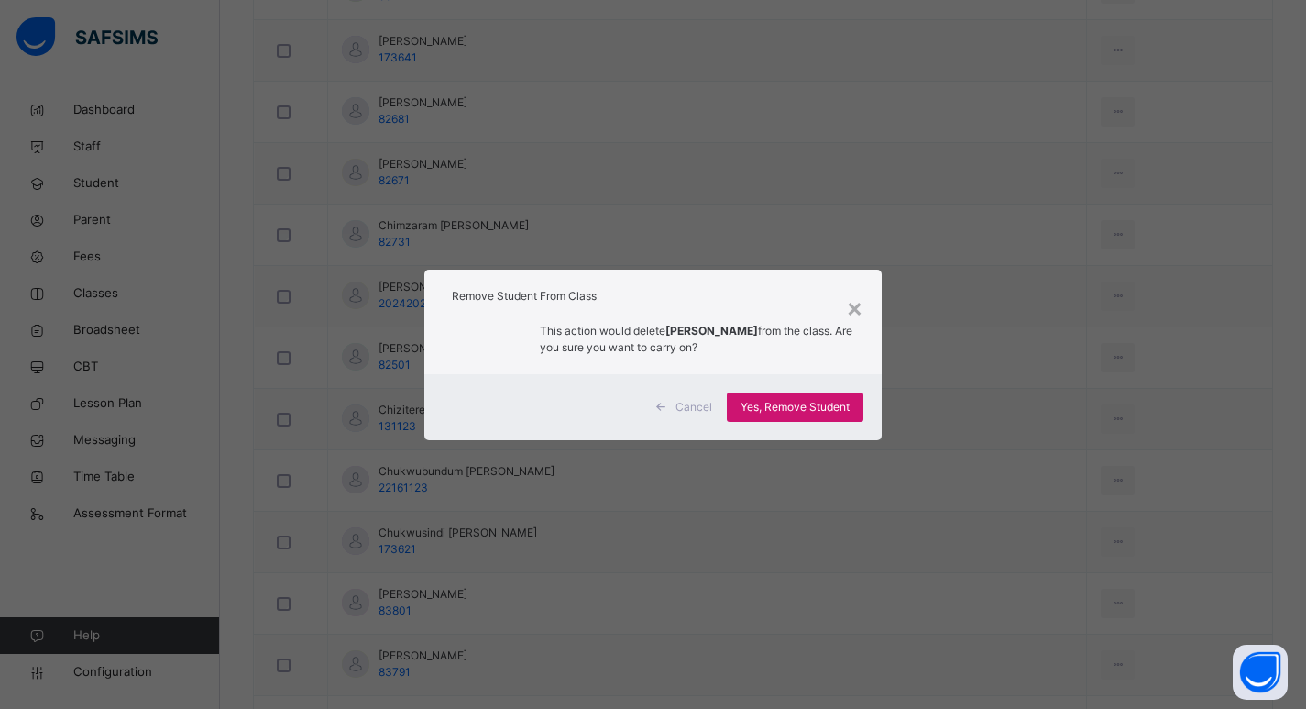
click at [818, 412] on span "Yes, Remove Student" at bounding box center [795, 407] width 109 height 16
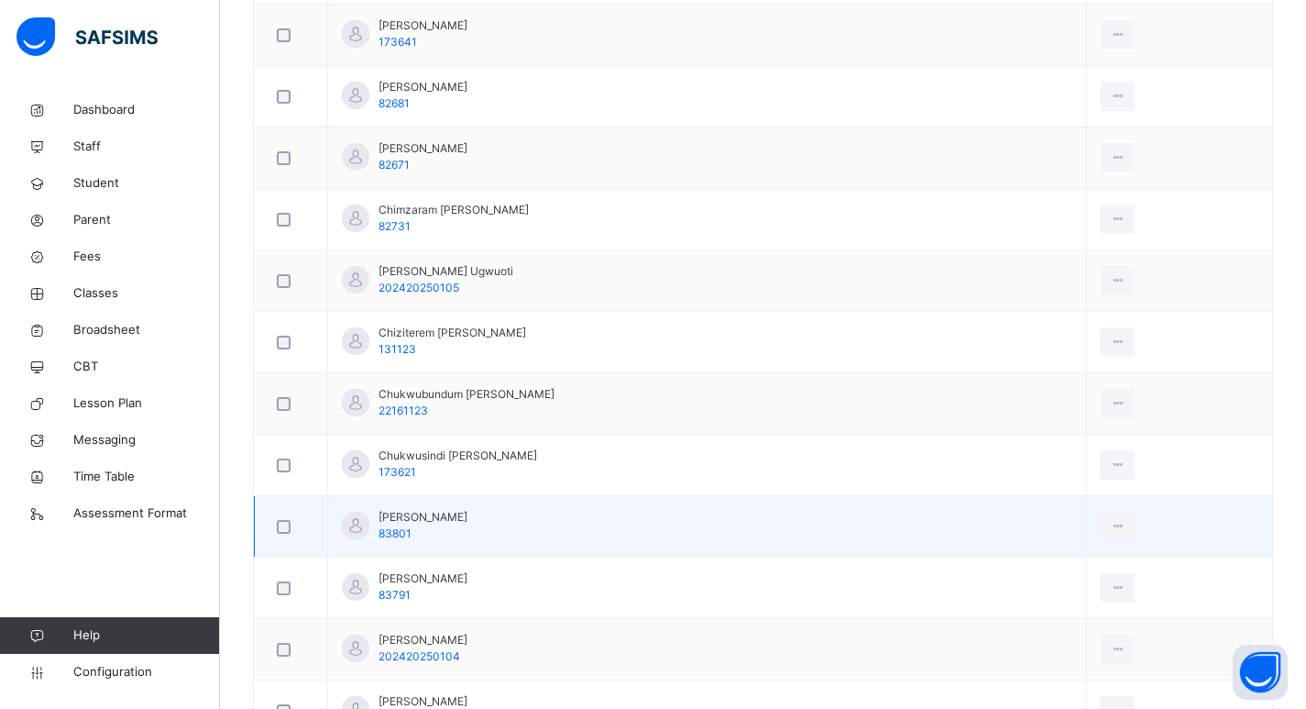
scroll to position [733, 0]
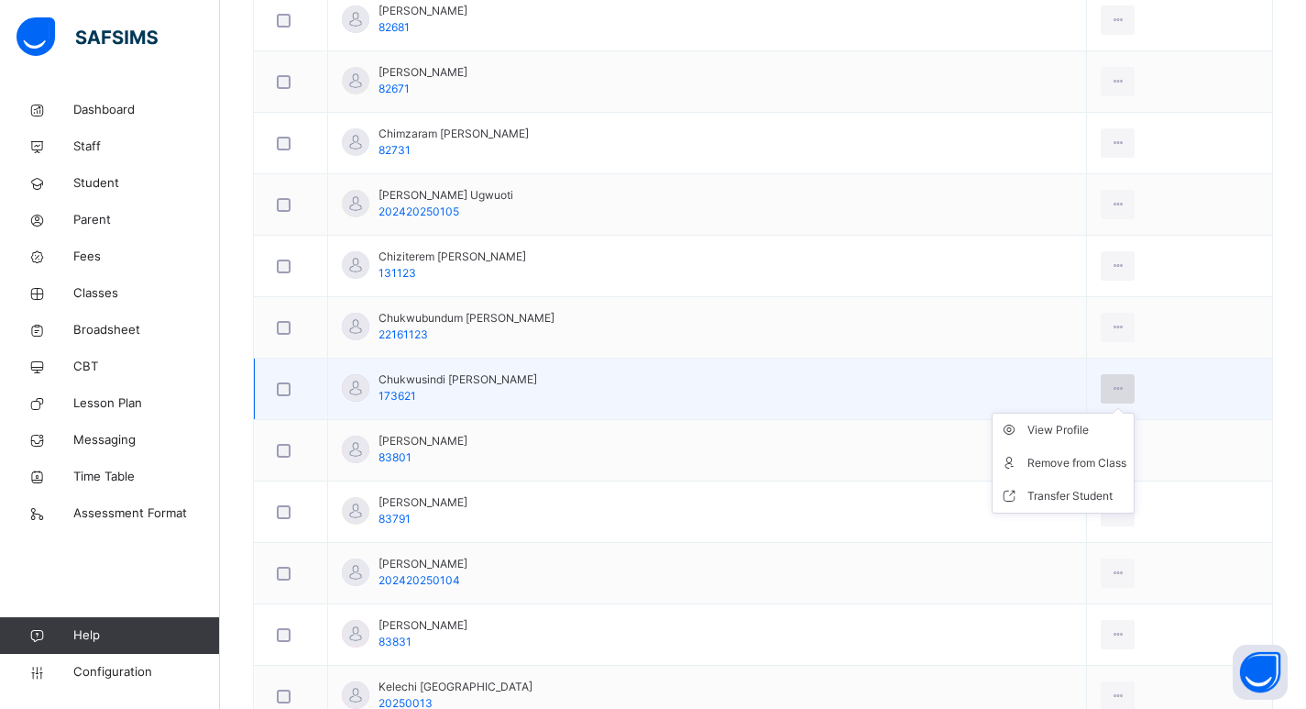
click at [1124, 387] on icon at bounding box center [1118, 388] width 16 height 16
click at [1063, 457] on div "Remove from Class" at bounding box center [1077, 463] width 99 height 18
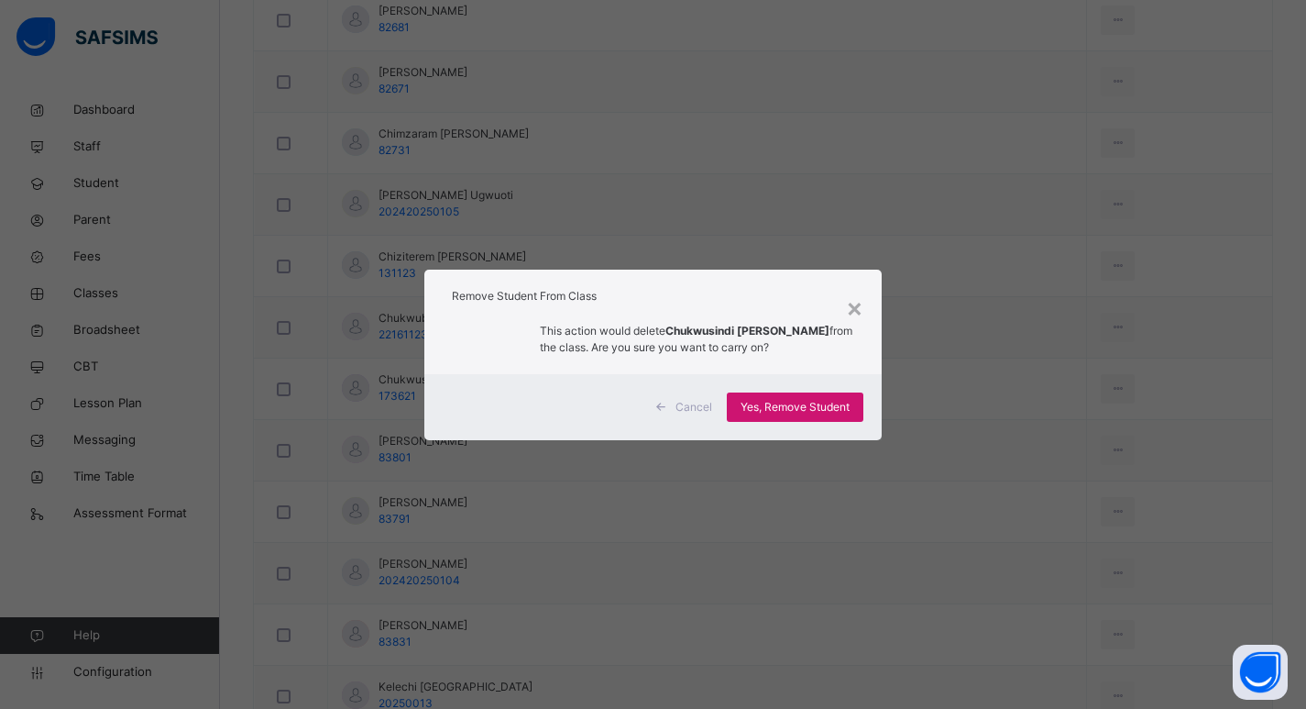
click at [820, 413] on span "Yes, Remove Student" at bounding box center [795, 407] width 109 height 16
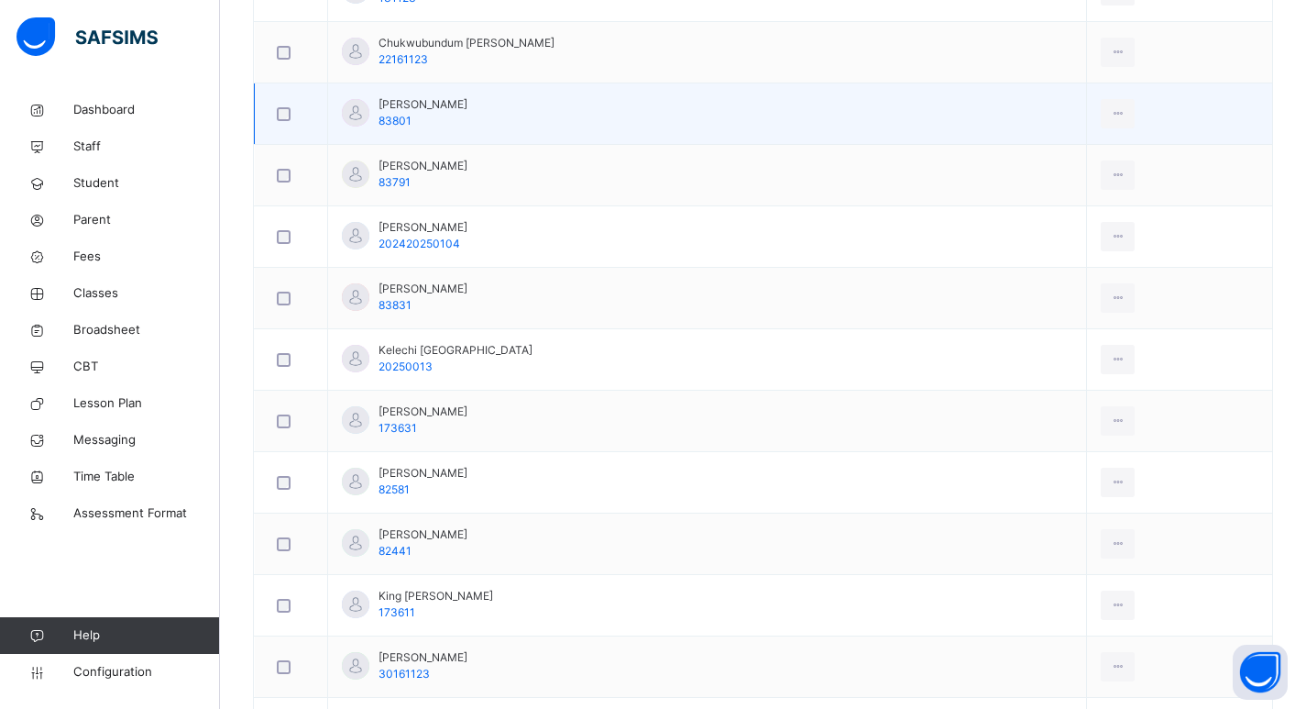
scroll to position [917, 0]
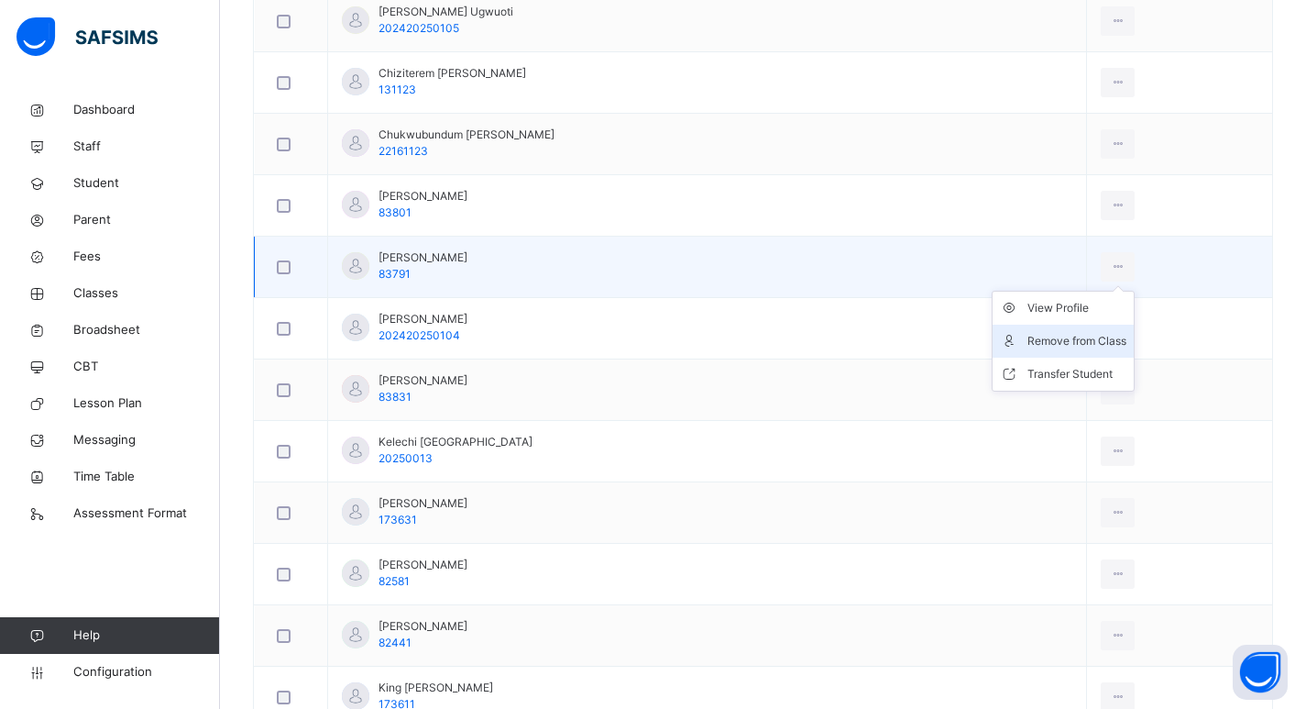
click at [1037, 346] on div "Remove from Class" at bounding box center [1077, 341] width 99 height 18
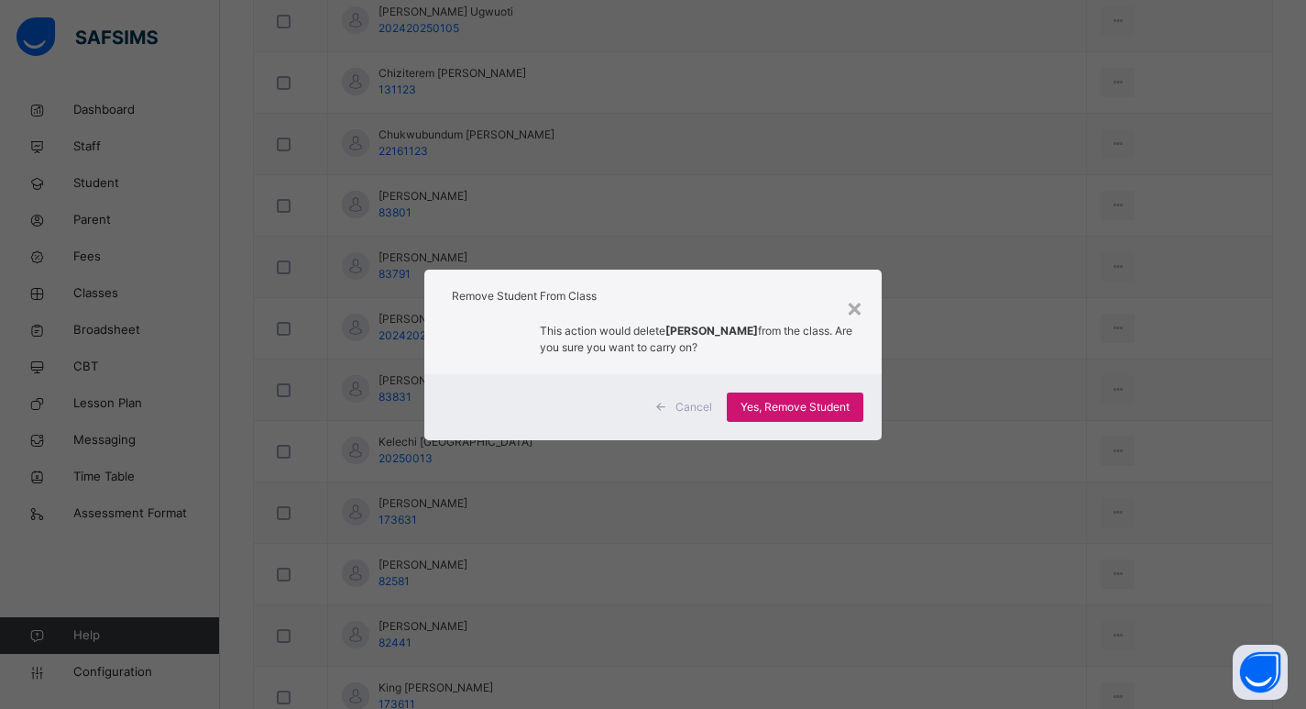
click at [822, 409] on span "Yes, Remove Student" at bounding box center [795, 407] width 109 height 16
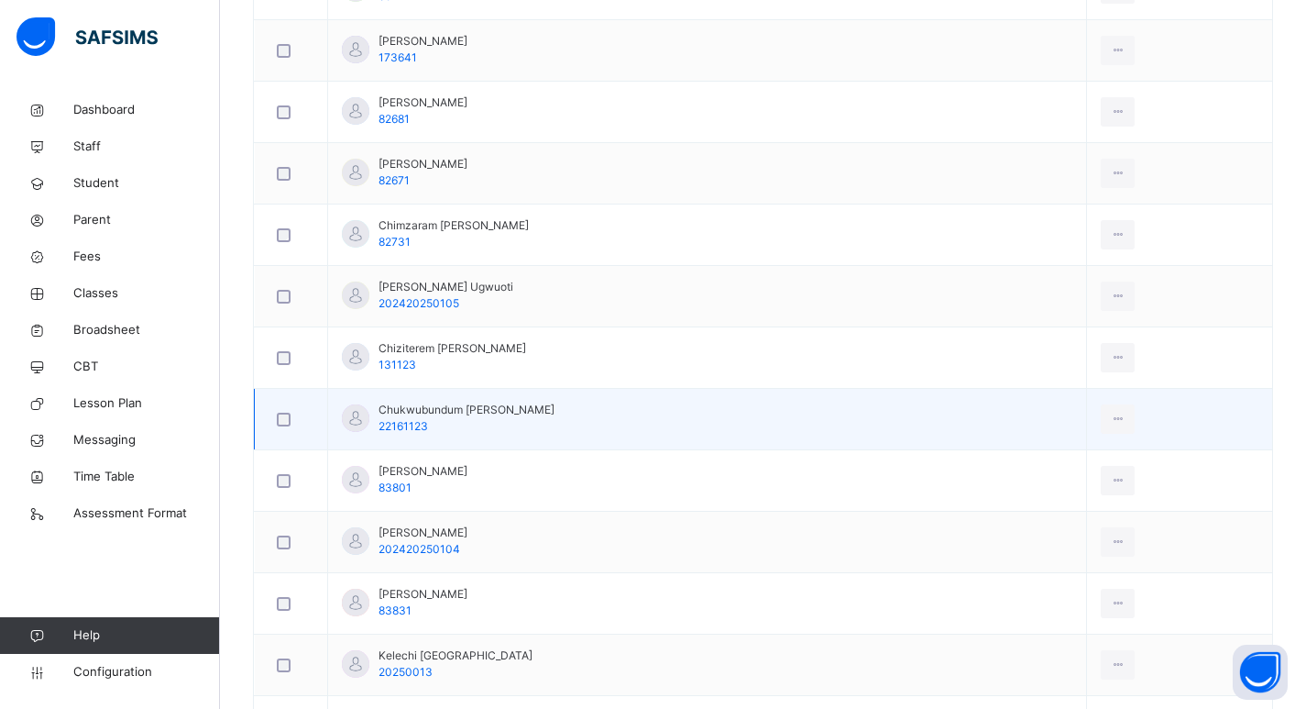
scroll to position [733, 0]
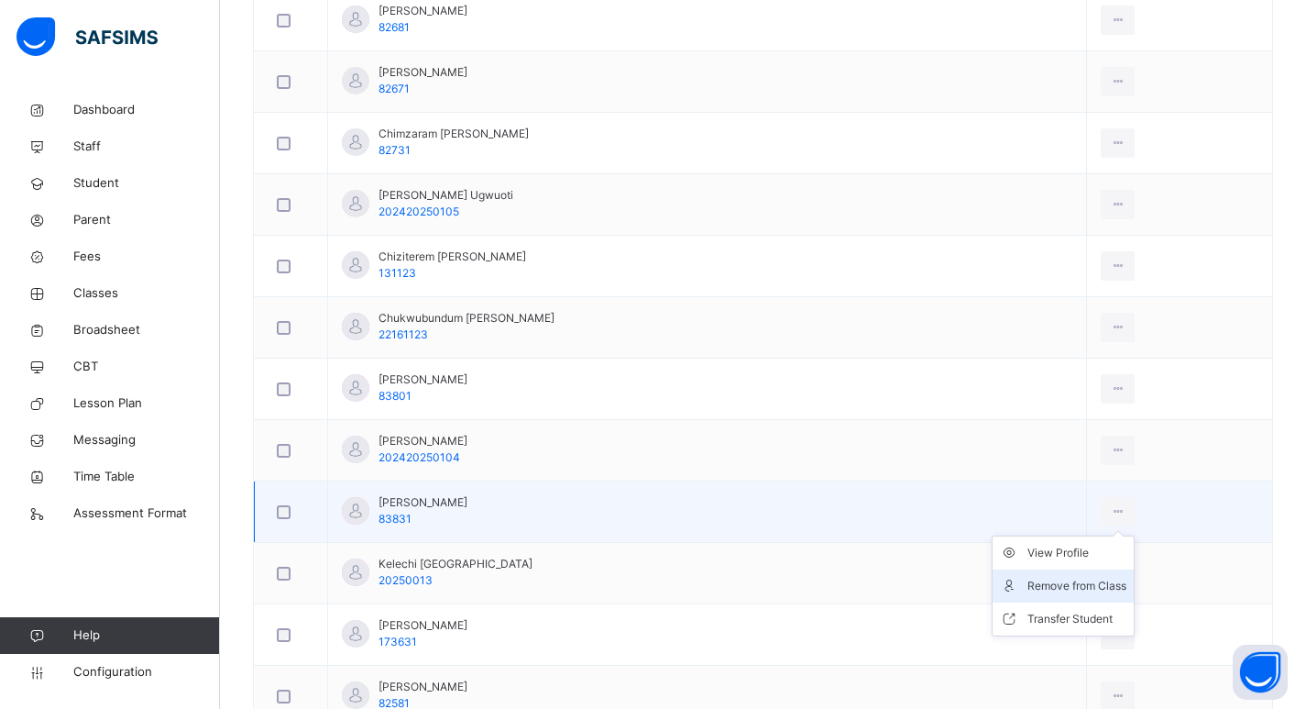
click at [1039, 587] on div "Remove from Class" at bounding box center [1077, 586] width 99 height 18
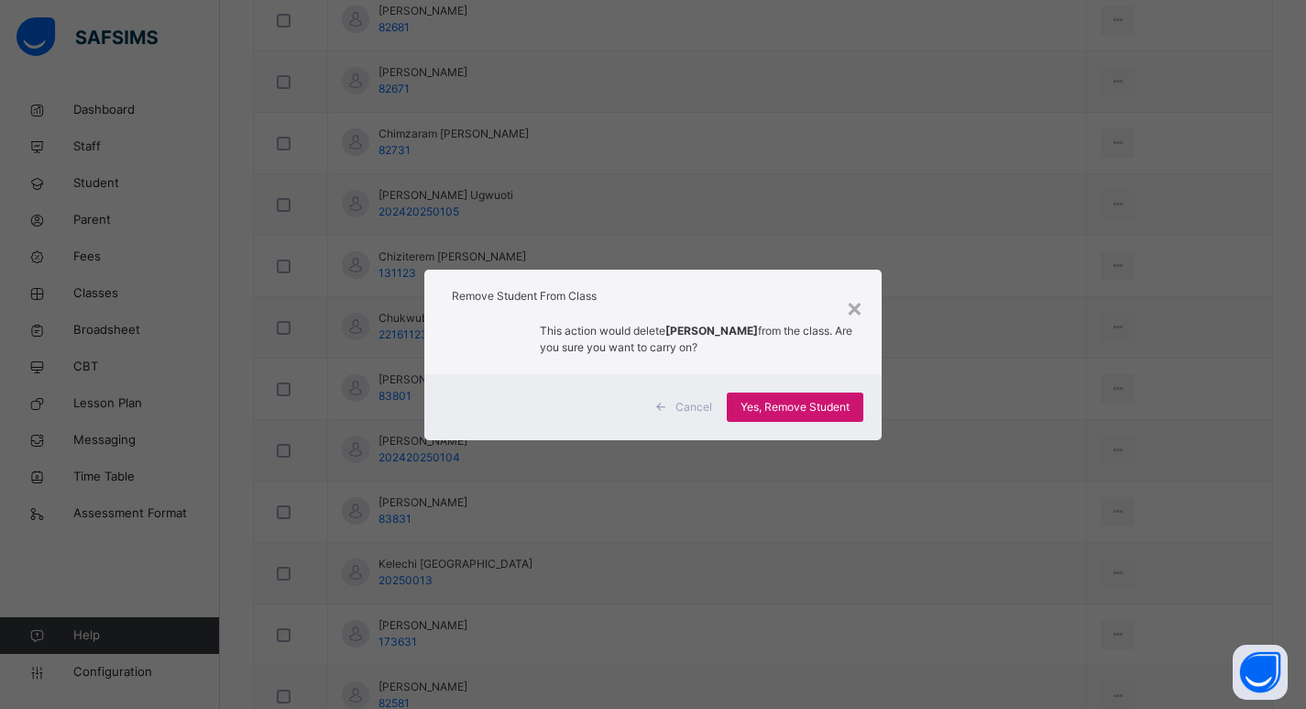
click at [784, 412] on span "Yes, Remove Student" at bounding box center [795, 407] width 109 height 16
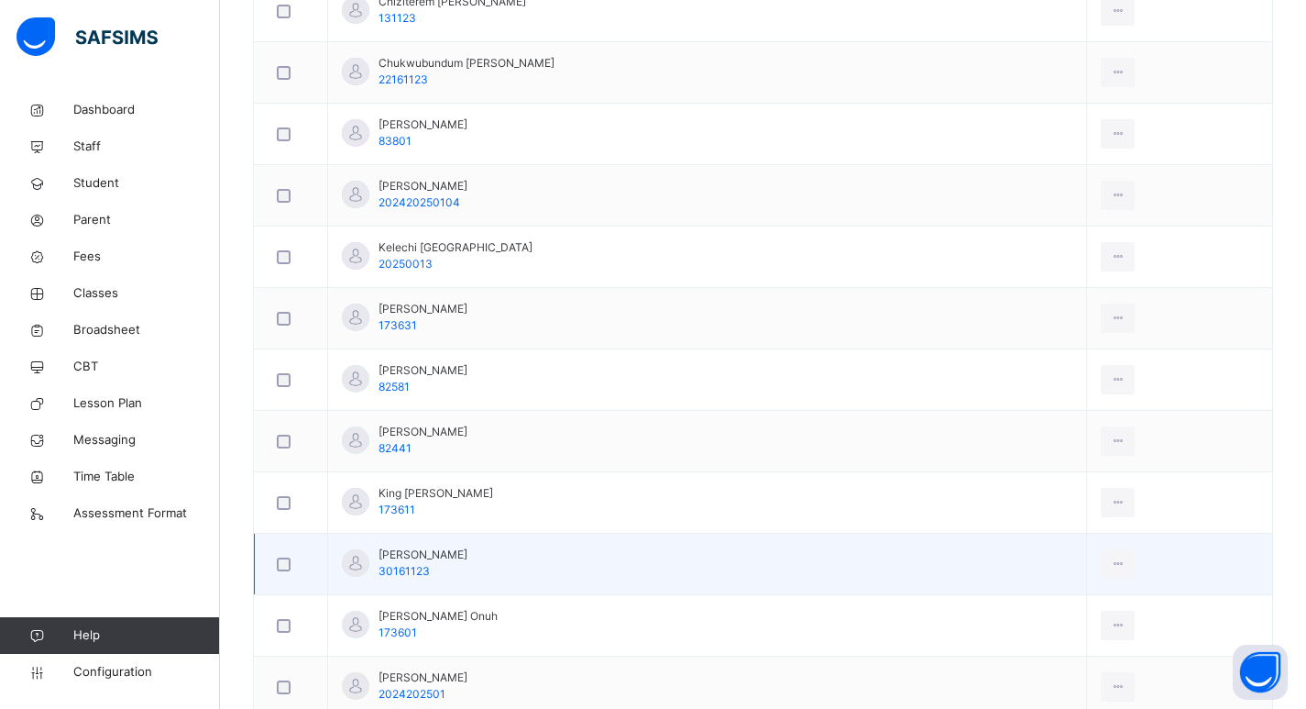
scroll to position [1008, 0]
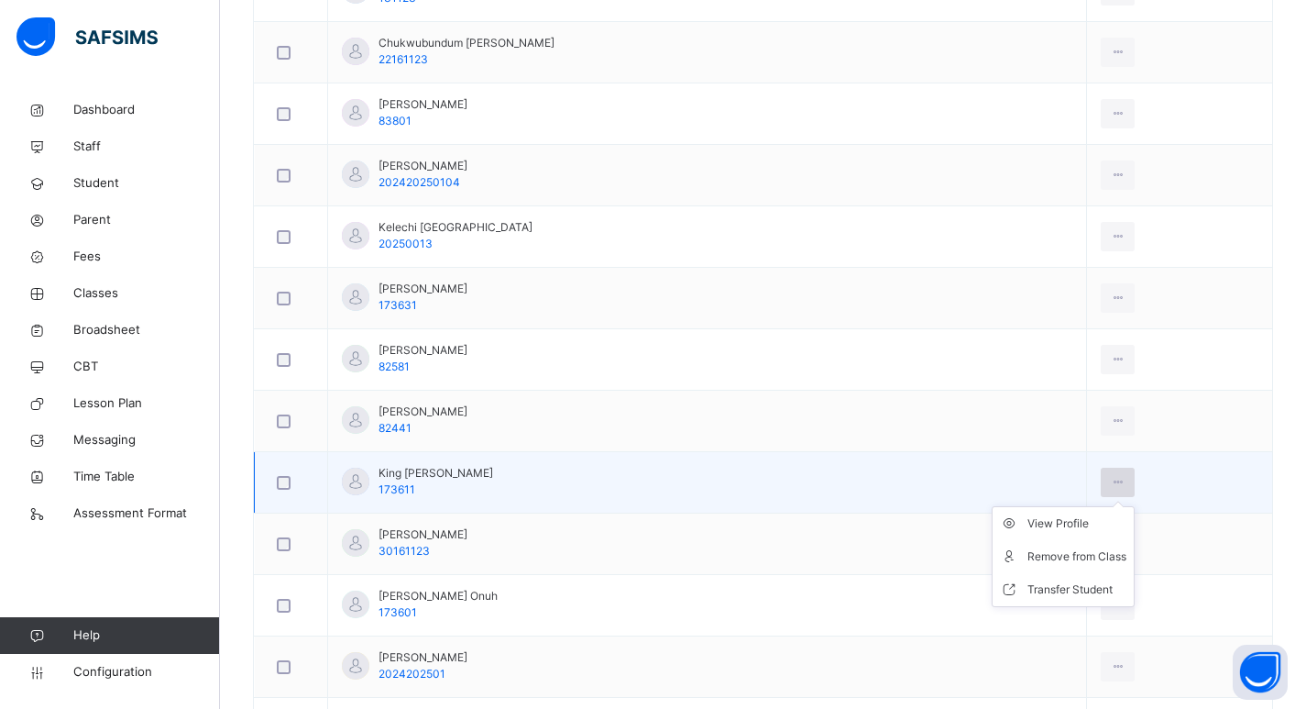
click at [1126, 485] on icon at bounding box center [1118, 482] width 16 height 16
click at [1062, 561] on div "Remove from Class" at bounding box center [1077, 556] width 99 height 18
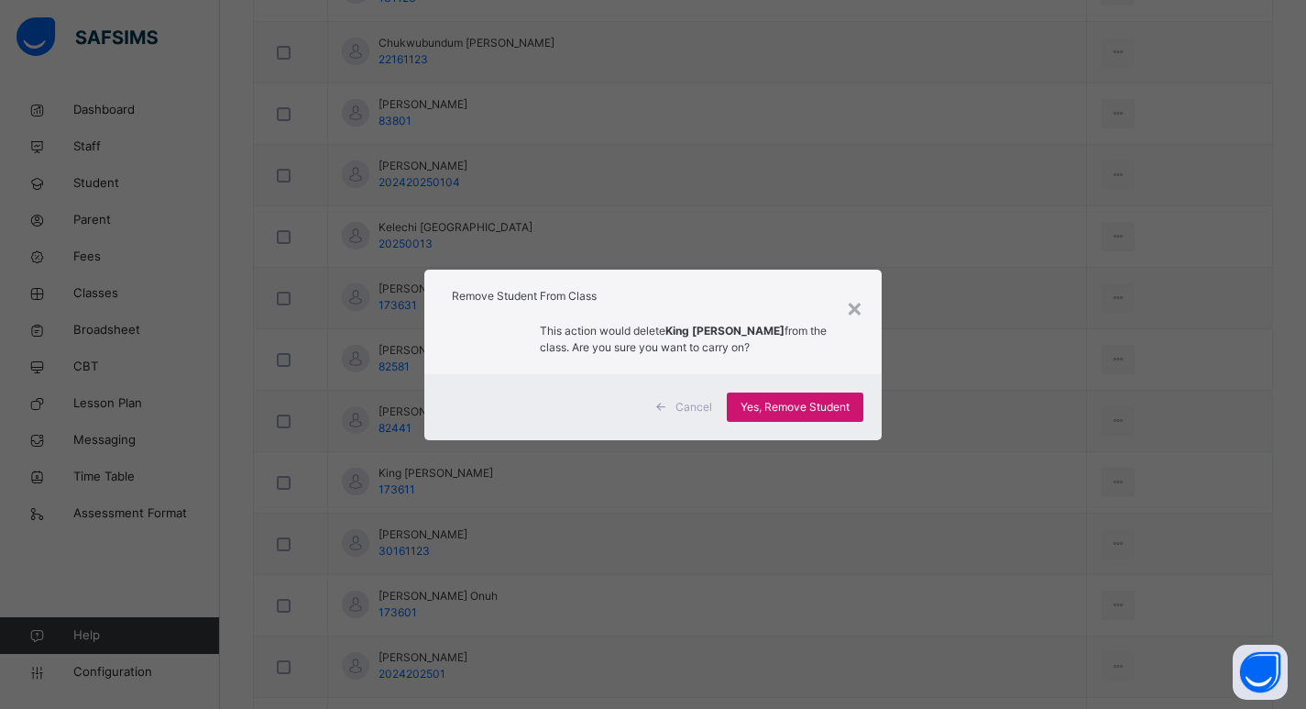
click at [798, 407] on span "Yes, Remove Student" at bounding box center [795, 407] width 109 height 16
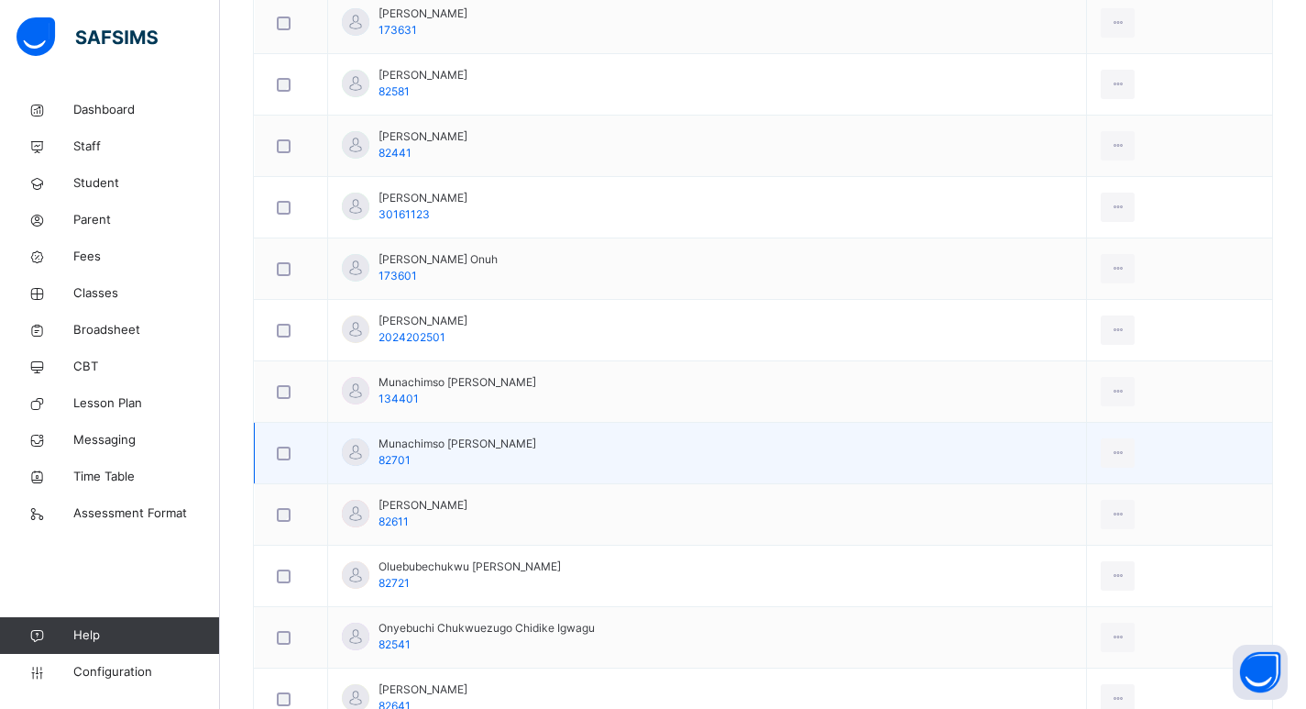
scroll to position [1375, 0]
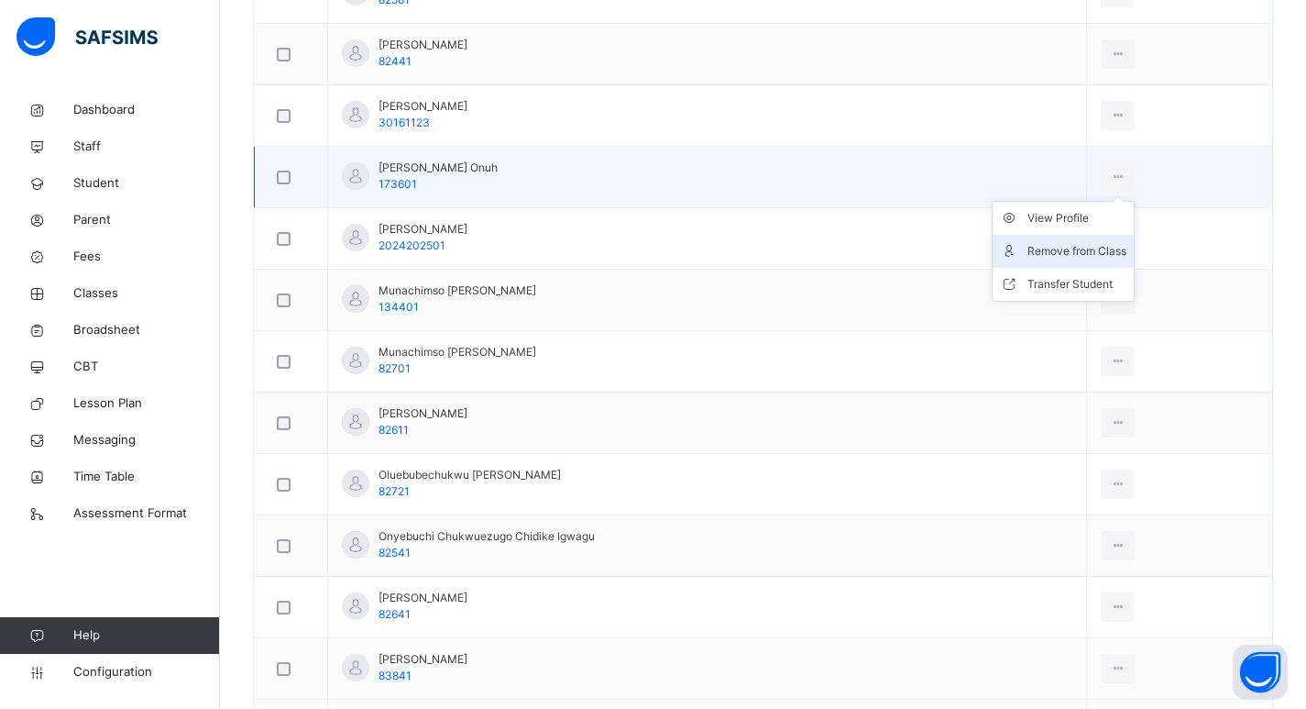
click at [1043, 253] on div "Remove from Class" at bounding box center [1077, 251] width 99 height 18
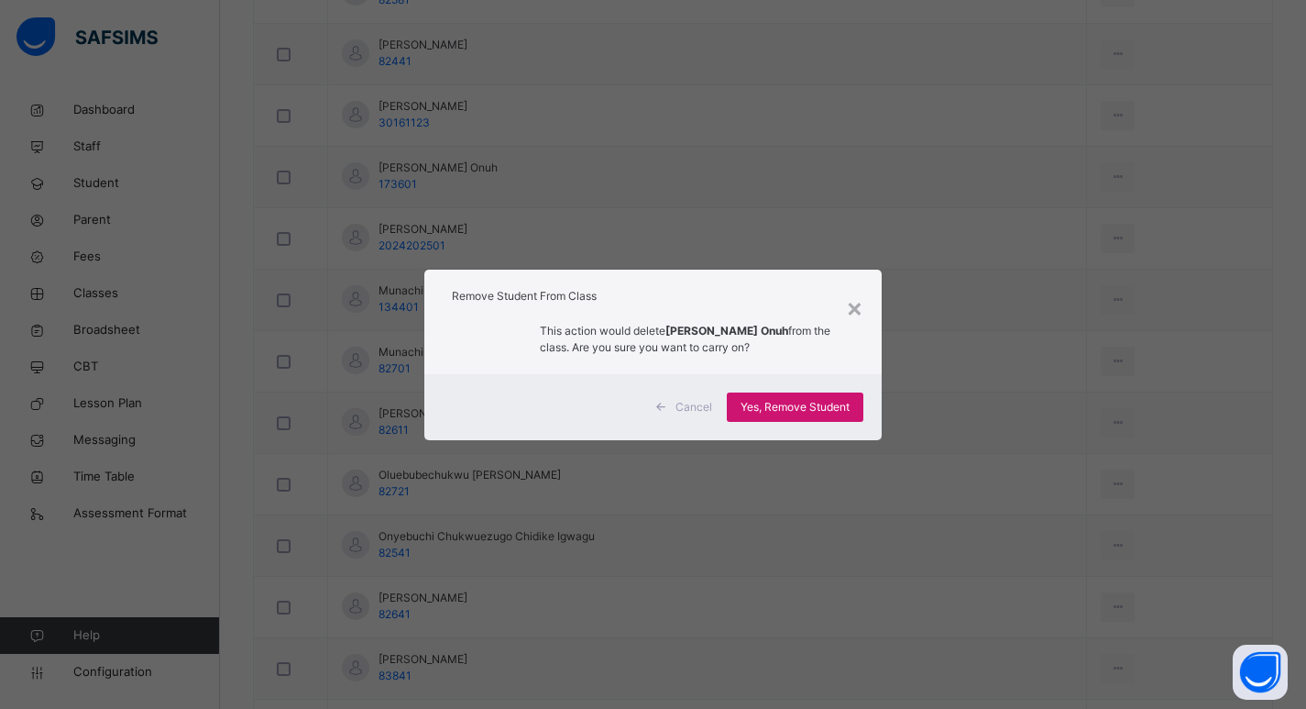
click at [767, 409] on span "Yes, Remove Student" at bounding box center [795, 407] width 109 height 16
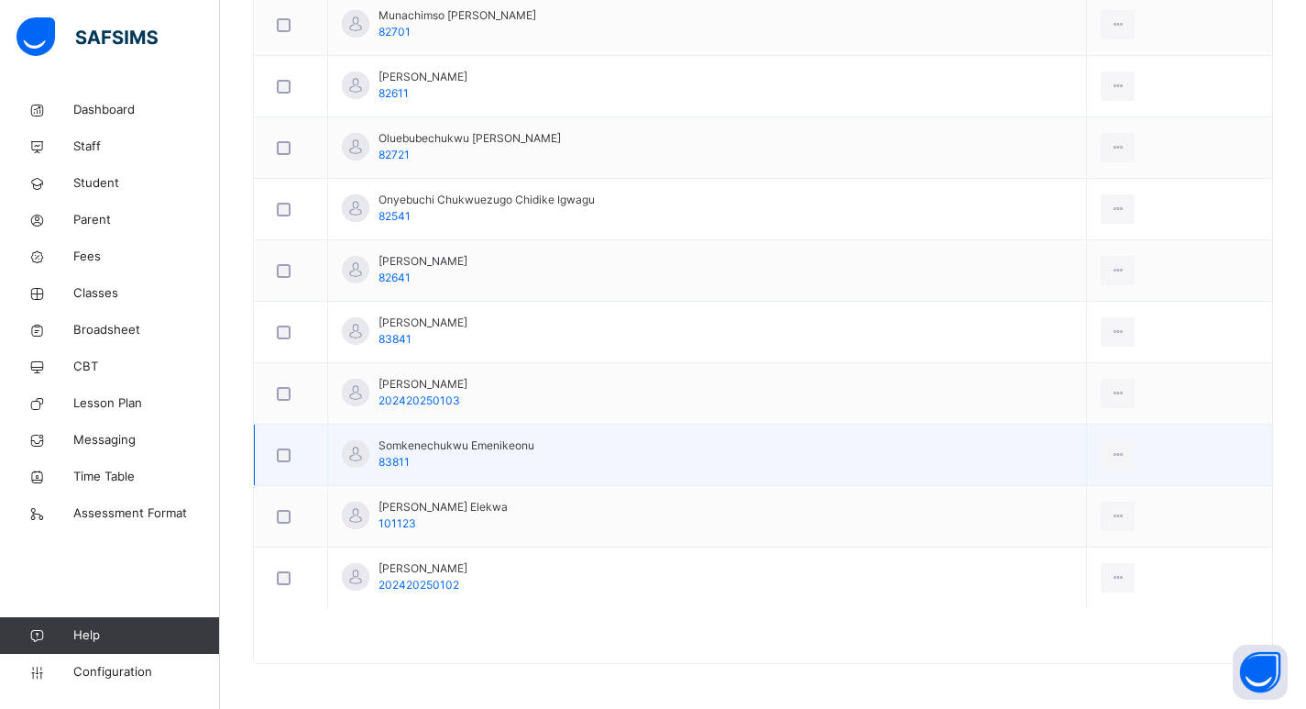
scroll to position [1651, 0]
click at [1083, 522] on div "Remove from Class" at bounding box center [1077, 528] width 99 height 18
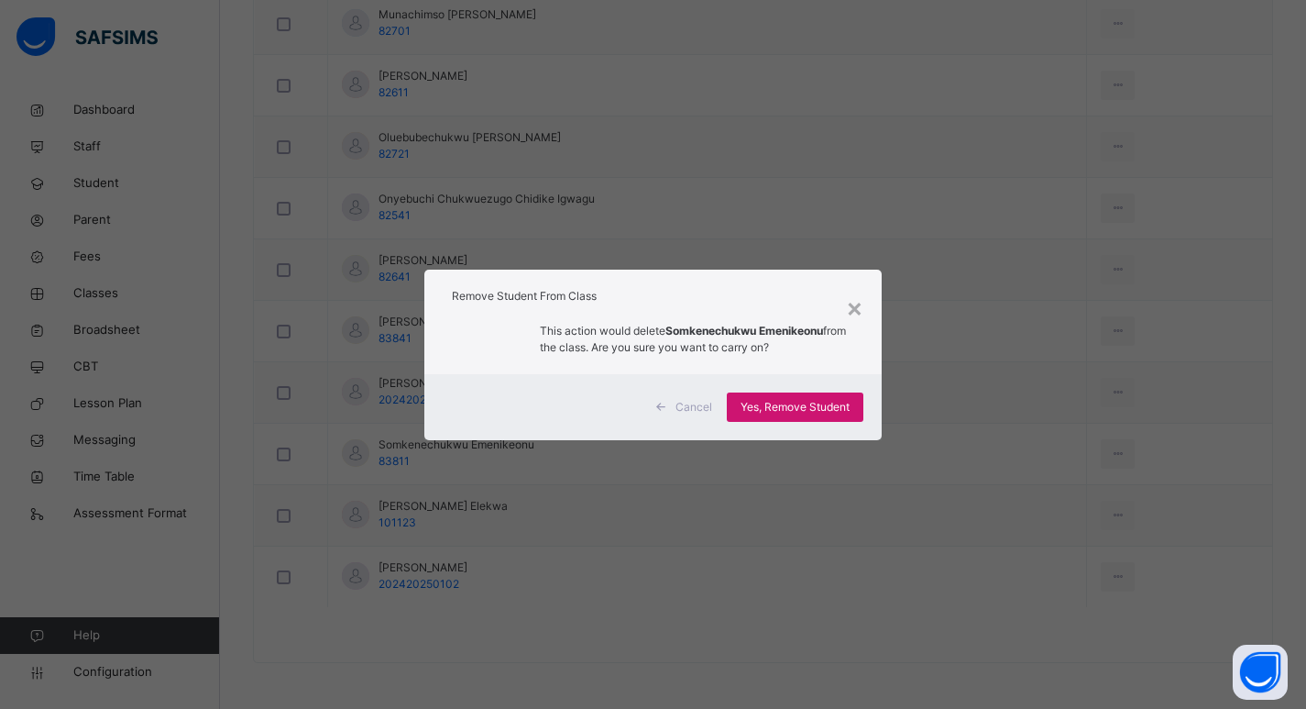
click at [783, 412] on span "Yes, Remove Student" at bounding box center [795, 407] width 109 height 16
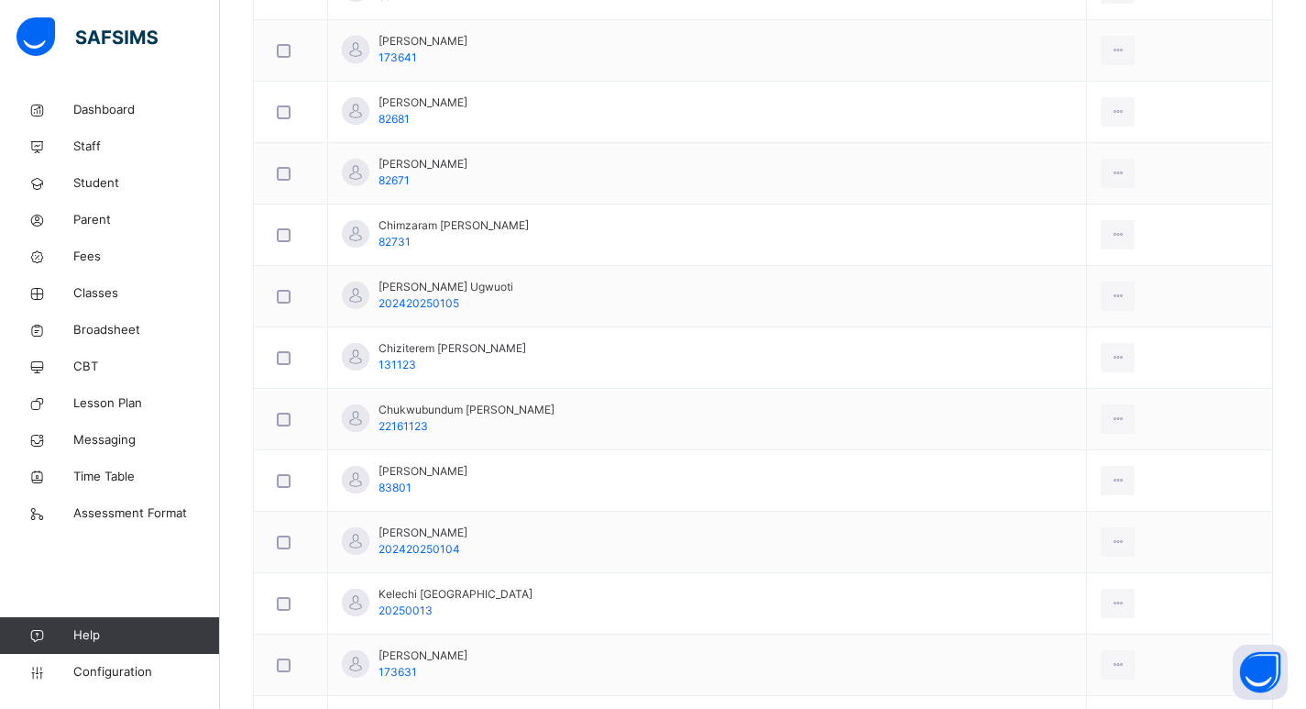
scroll to position [1589, 0]
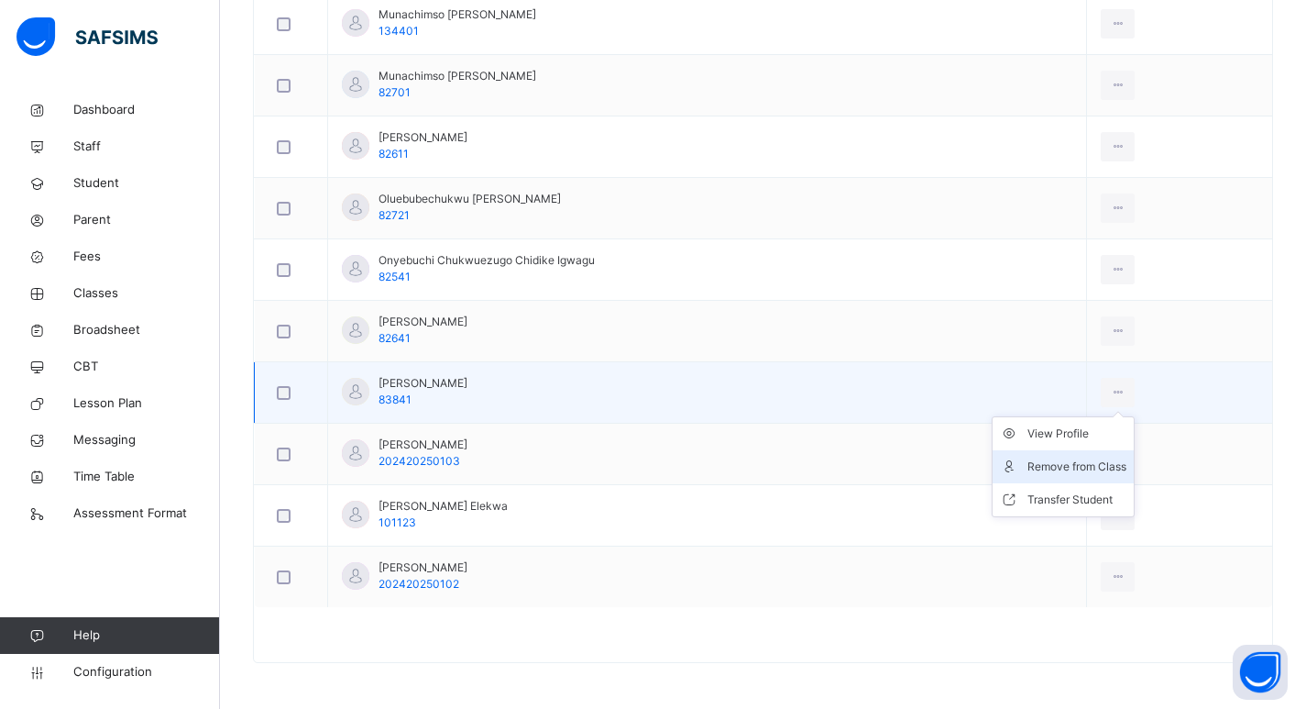
click at [1062, 461] on div "Remove from Class" at bounding box center [1077, 466] width 99 height 18
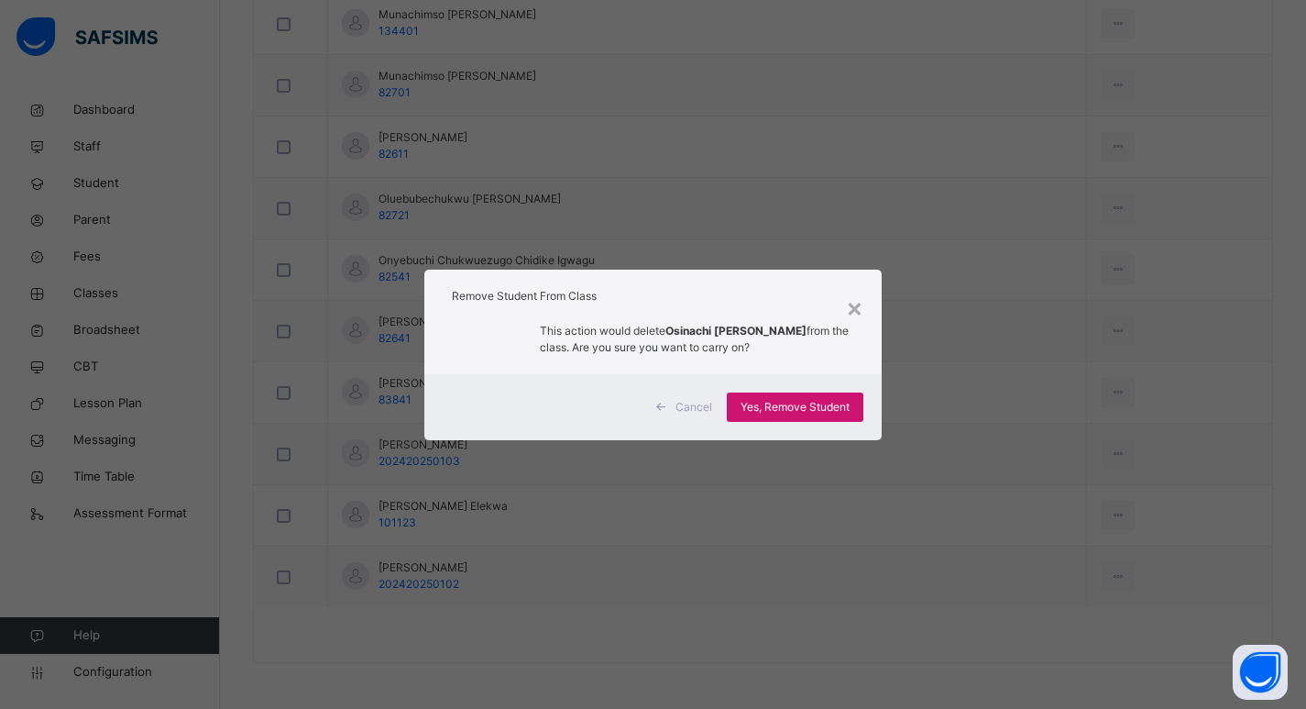
click at [814, 412] on span "Yes, Remove Student" at bounding box center [795, 407] width 109 height 16
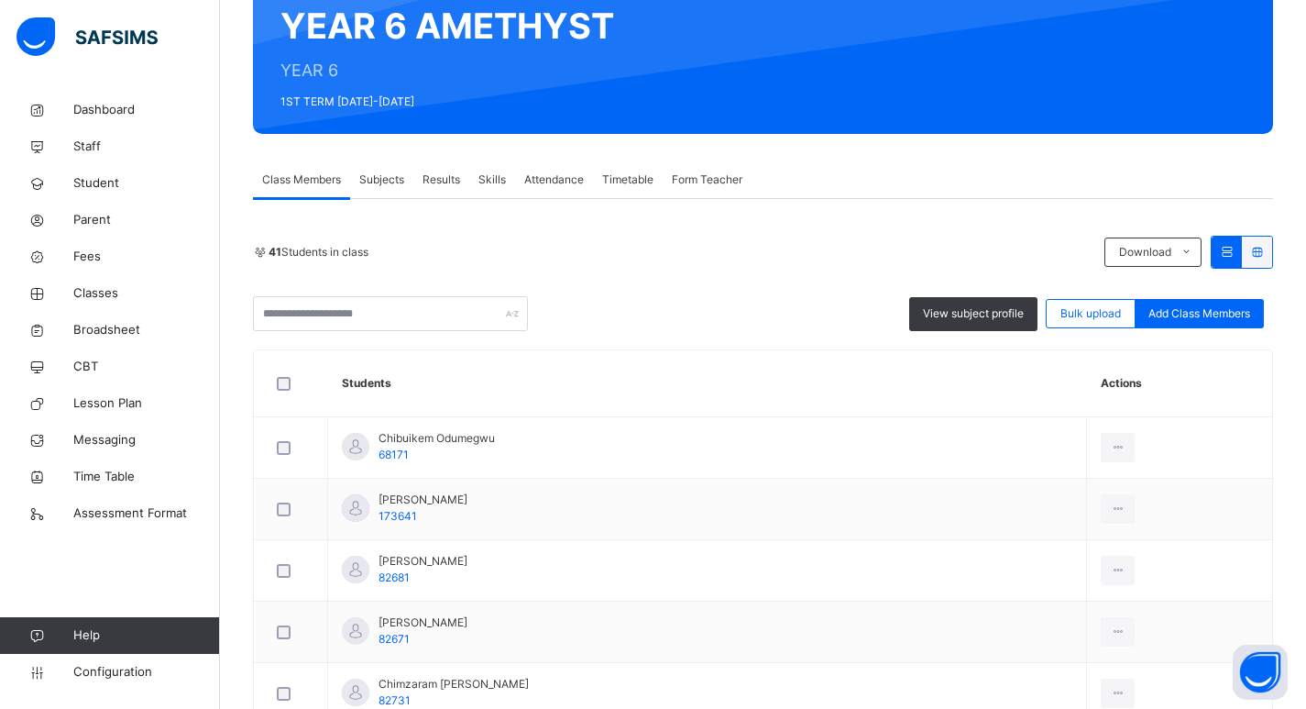
scroll to position [1528, 0]
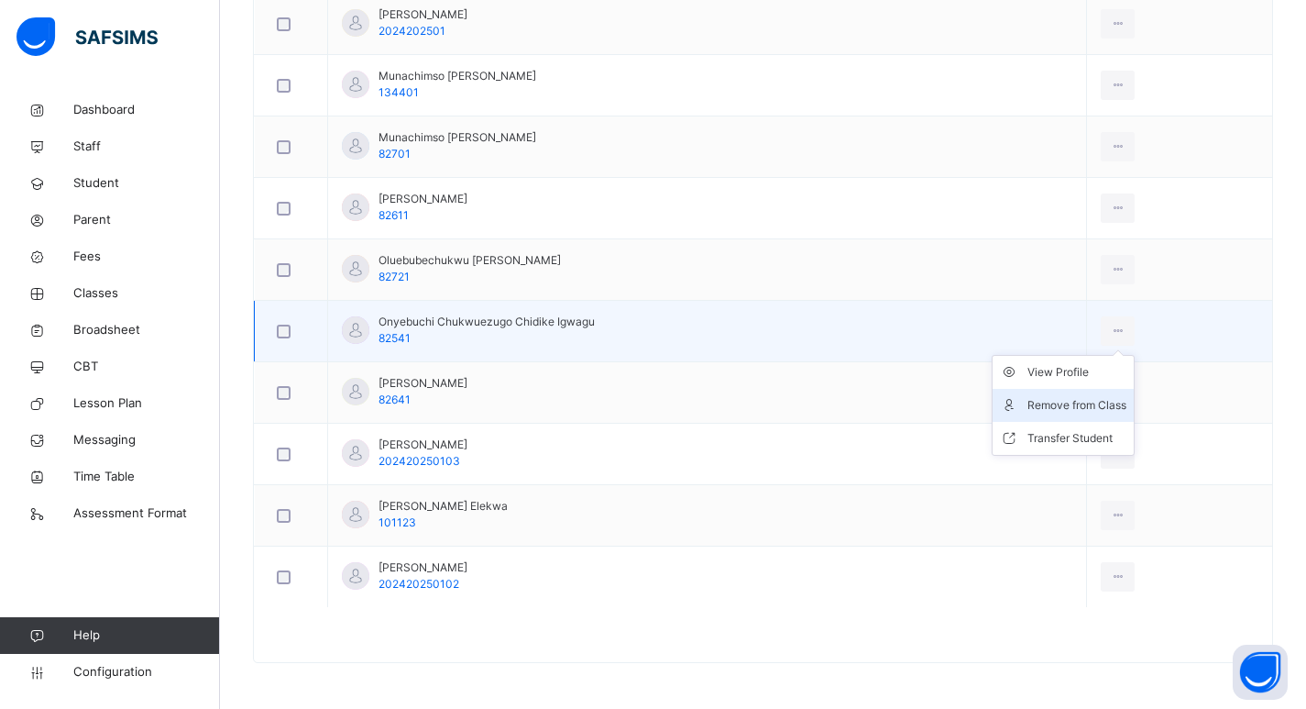
click at [1047, 398] on div "Remove from Class" at bounding box center [1077, 405] width 99 height 18
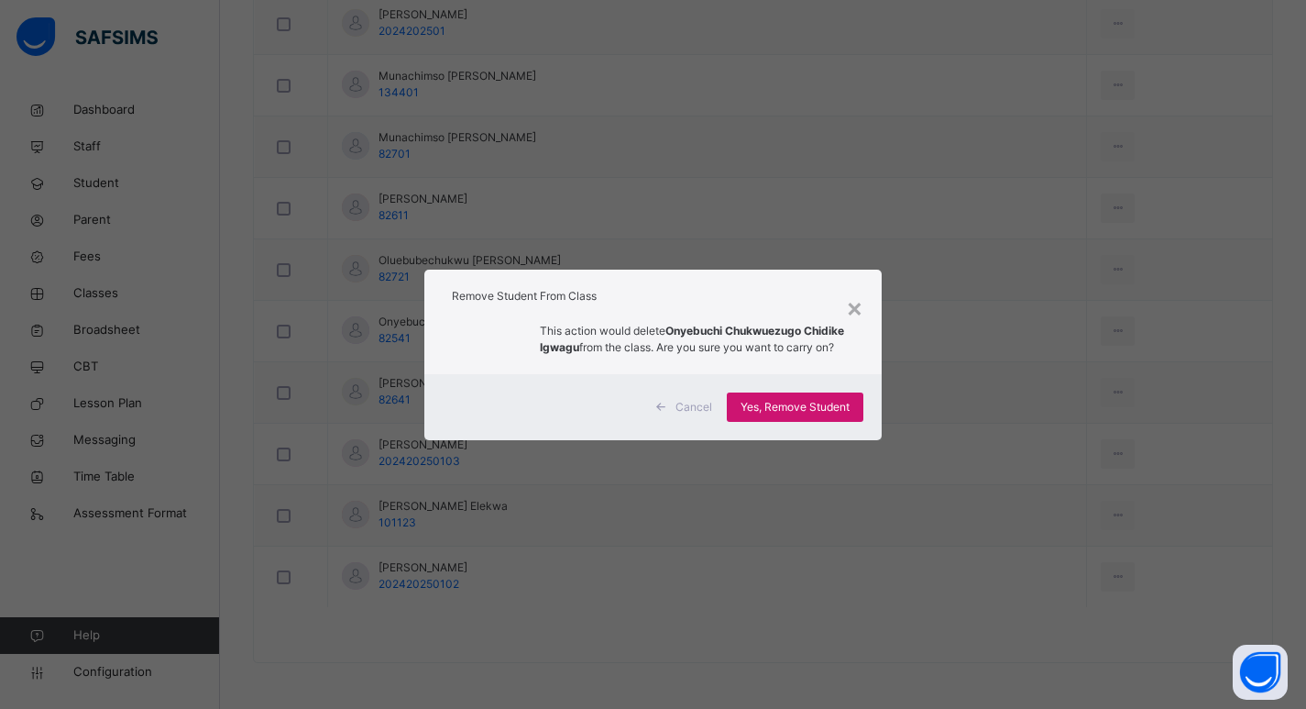
click at [846, 410] on span "Yes, Remove Student" at bounding box center [795, 407] width 109 height 16
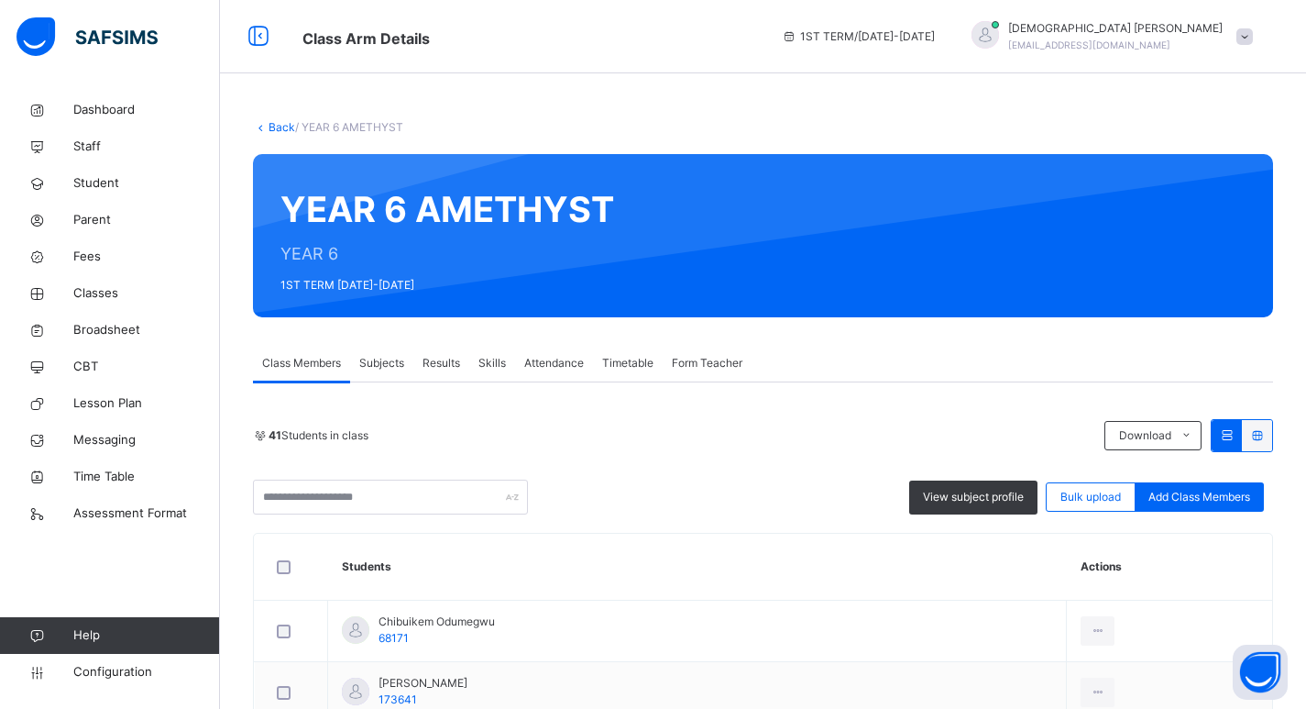
scroll to position [1467, 0]
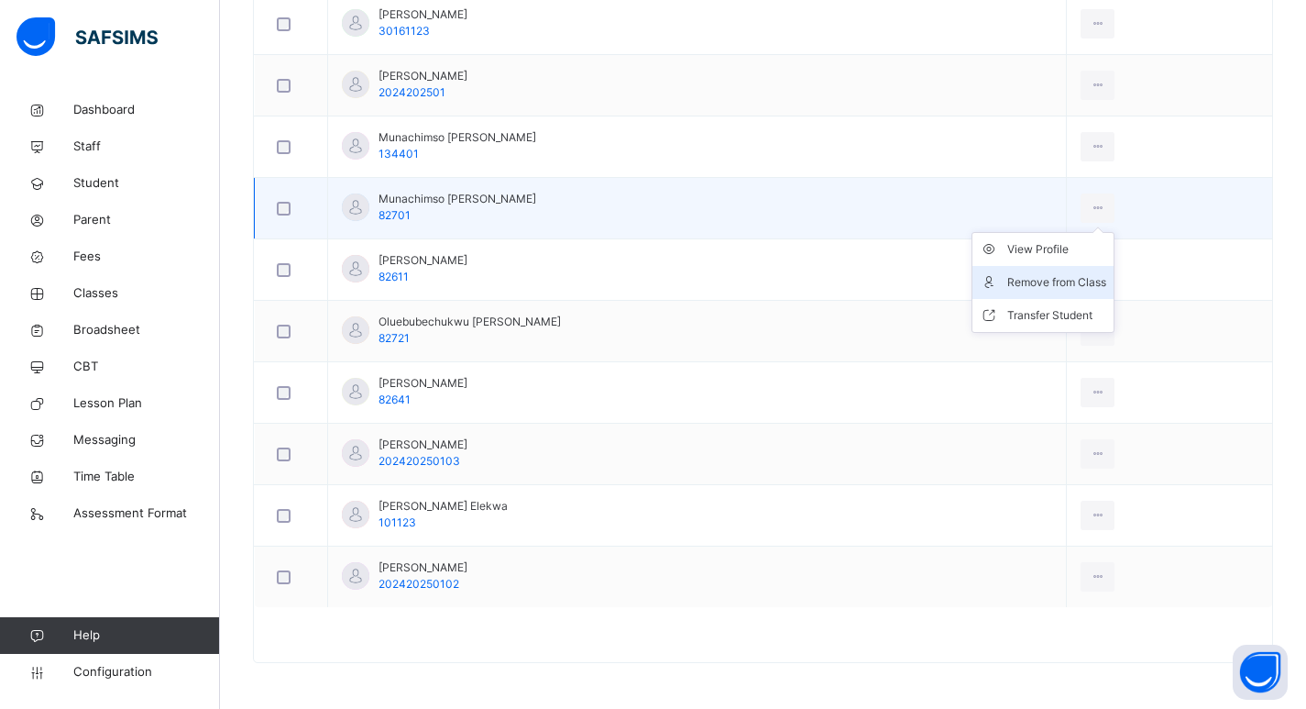
click at [1042, 278] on div "Remove from Class" at bounding box center [1056, 282] width 99 height 18
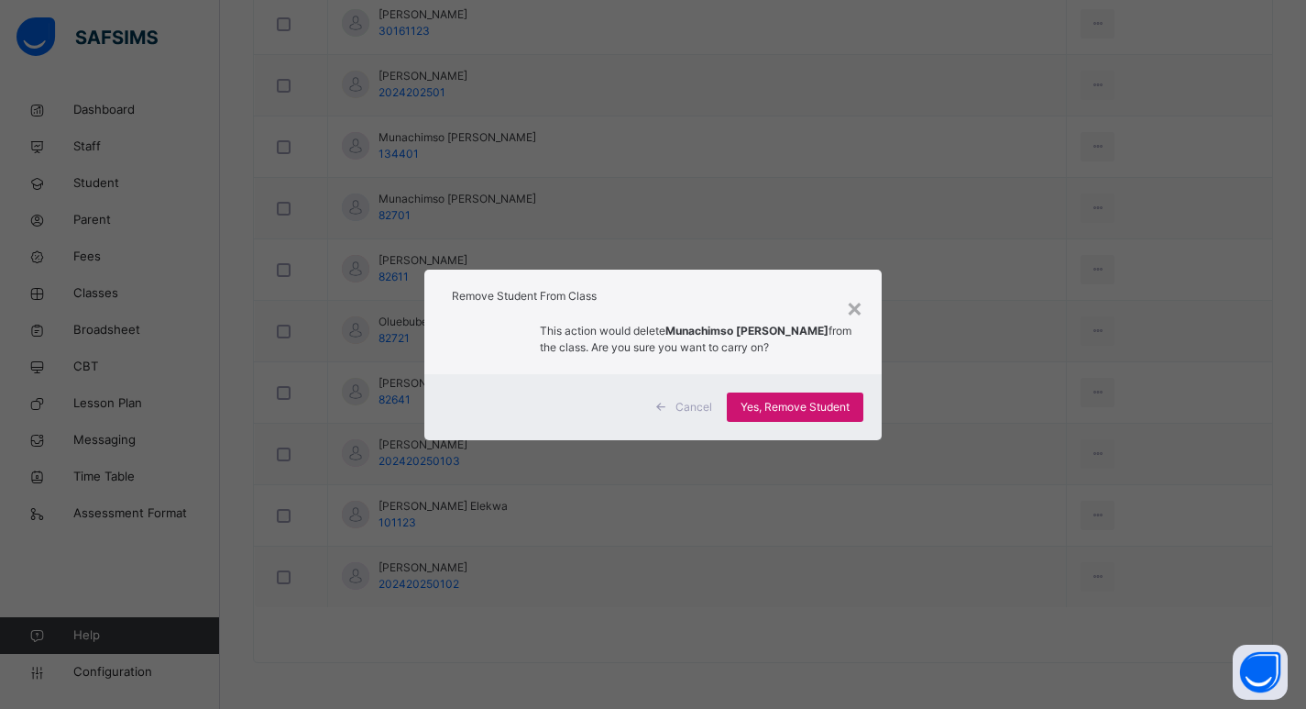
click at [822, 420] on div "Yes, Remove Student" at bounding box center [795, 406] width 137 height 29
click at [819, 416] on div "Yes, Remove Student" at bounding box center [795, 406] width 137 height 29
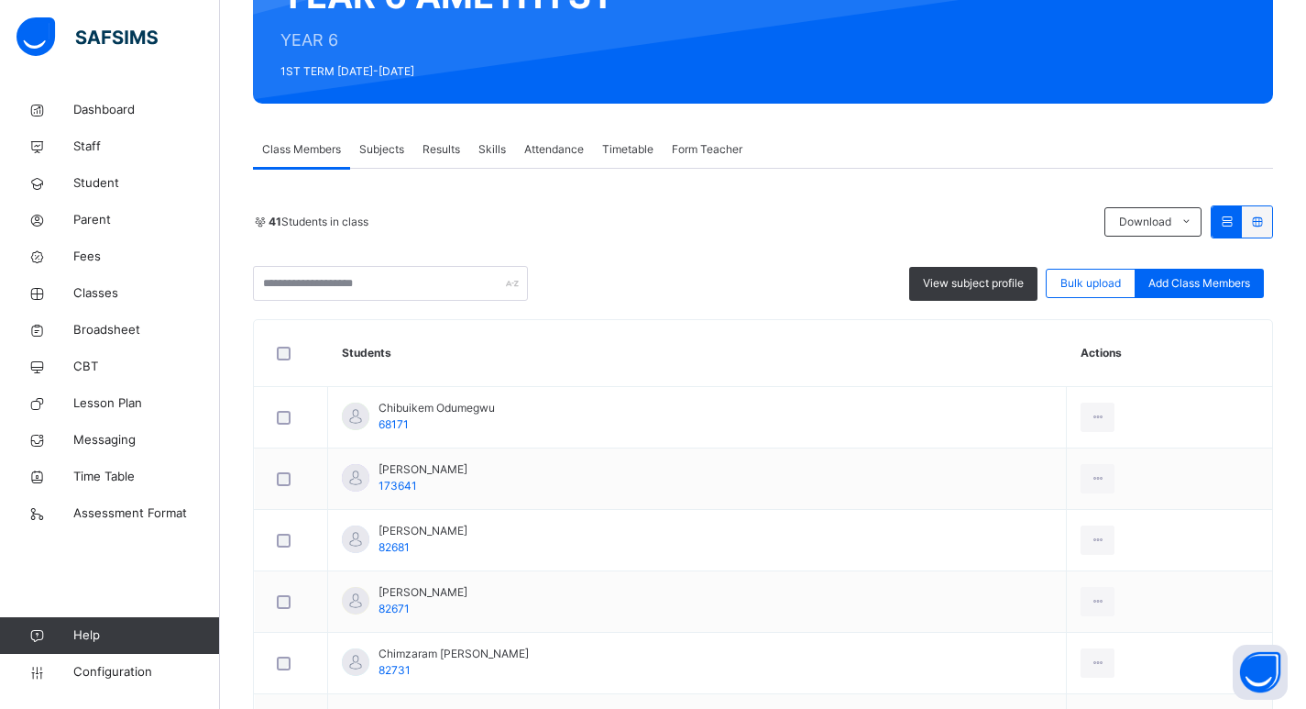
scroll to position [0, 0]
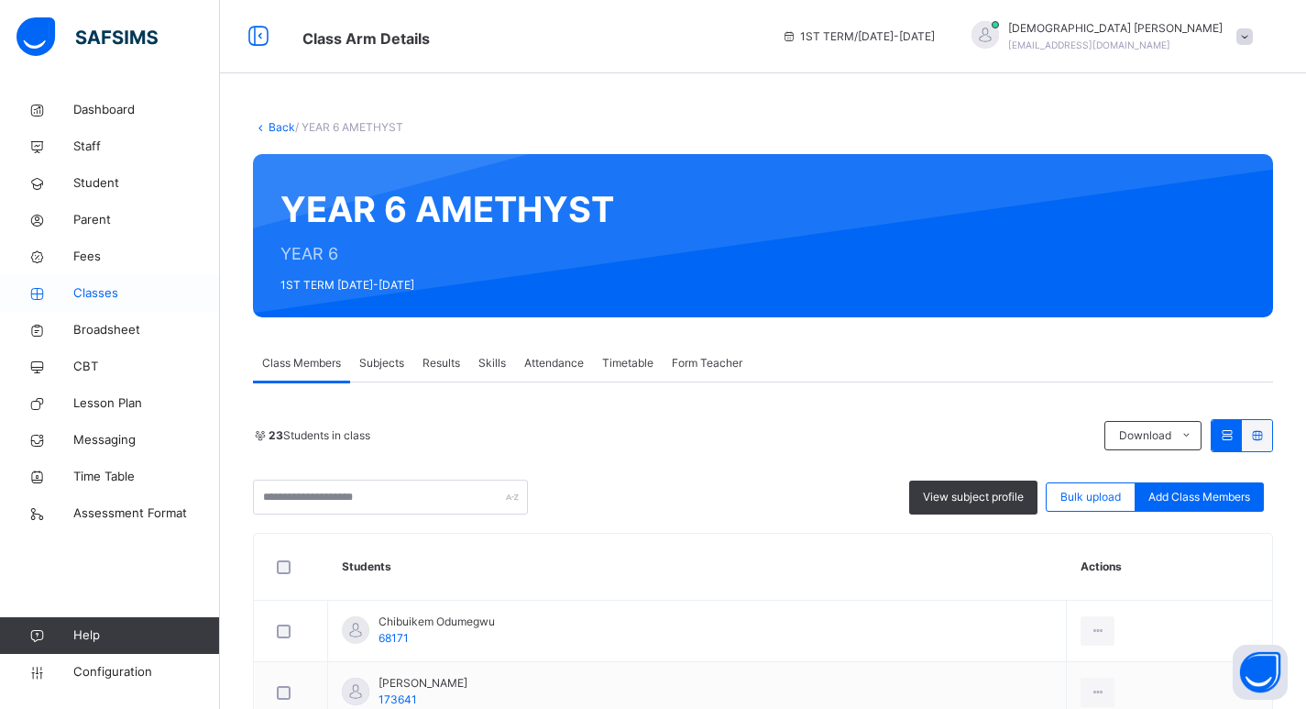
click at [93, 292] on span "Classes" at bounding box center [146, 293] width 147 height 18
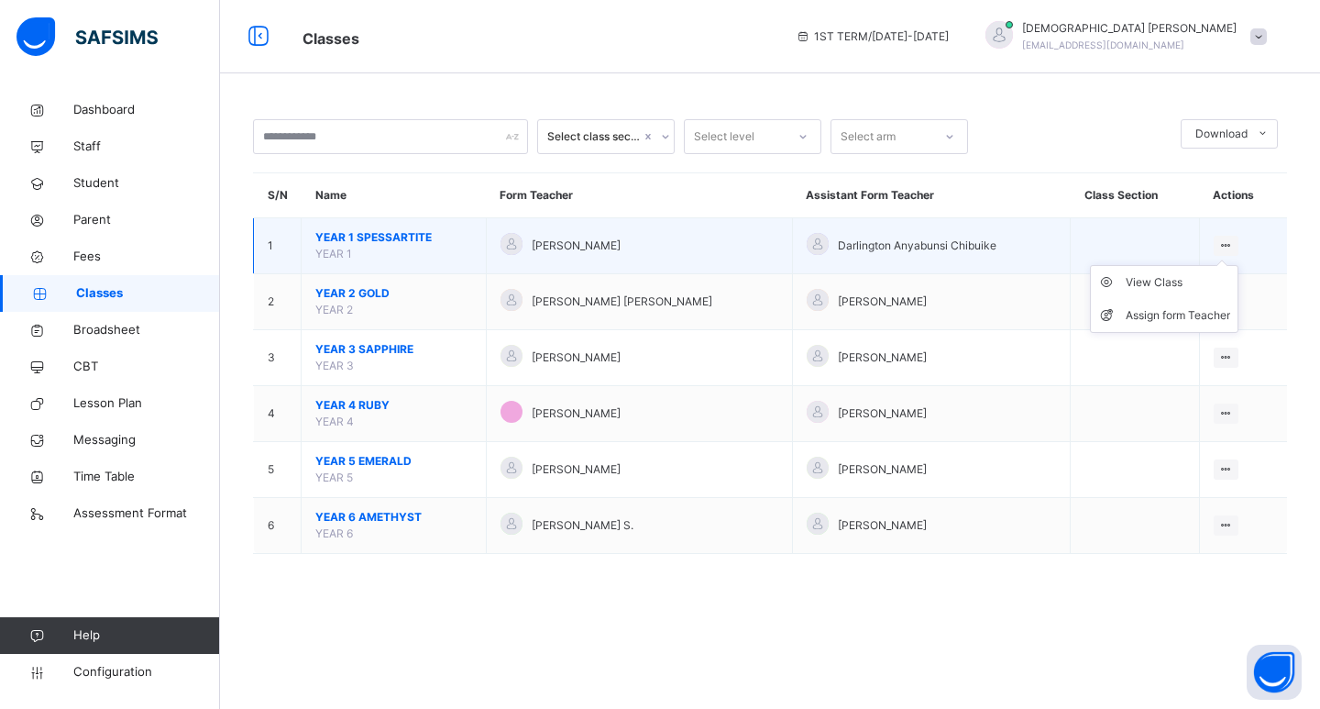
click at [1217, 265] on ul "View Class Assign form Teacher" at bounding box center [1164, 299] width 148 height 68
click at [1131, 319] on div "Assign form Teacher" at bounding box center [1178, 315] width 104 height 18
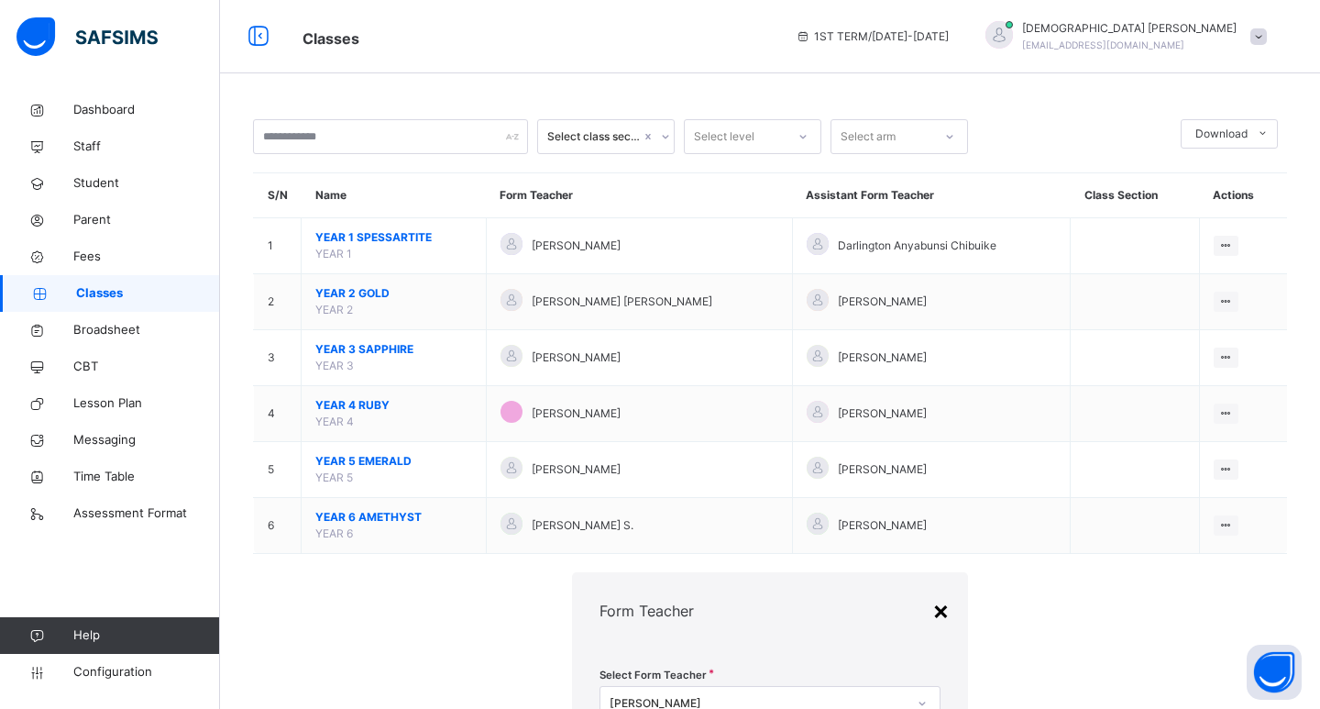
click at [932, 590] on div "×" at bounding box center [940, 609] width 17 height 38
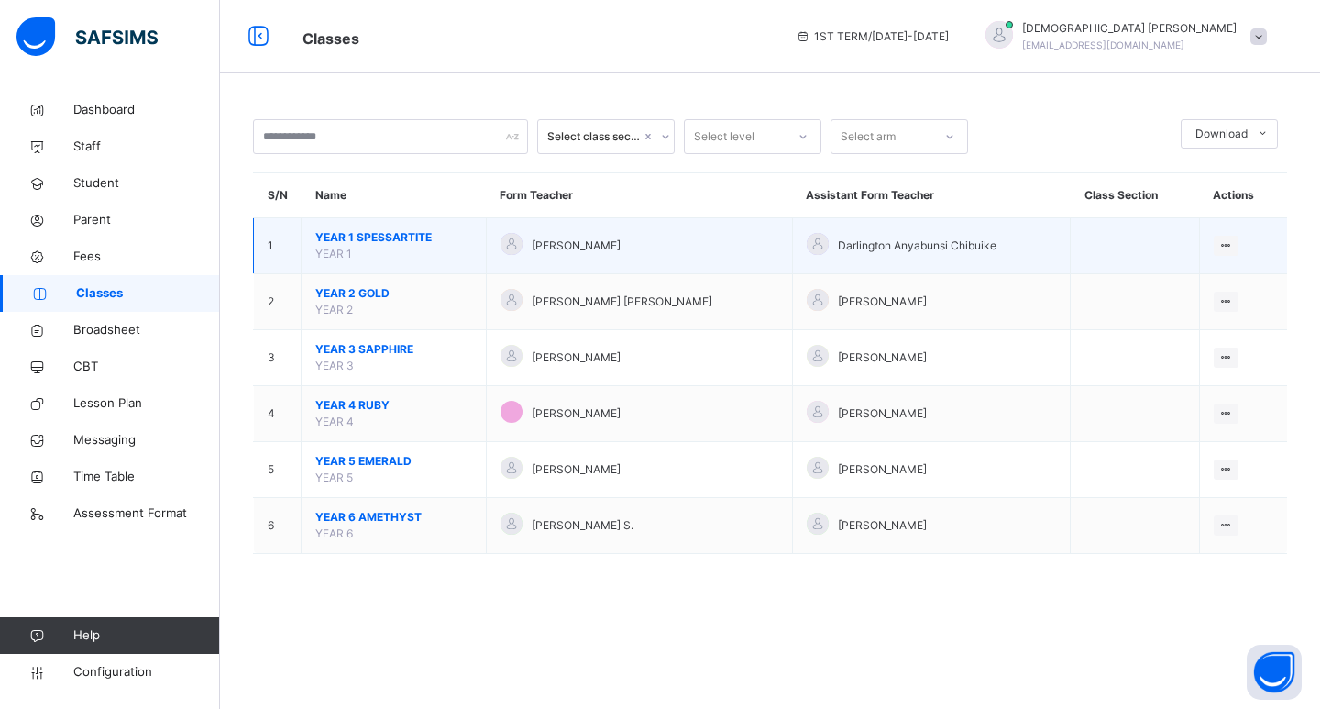
click at [385, 236] on span "YEAR 1 SPESSARTITE" at bounding box center [393, 237] width 157 height 16
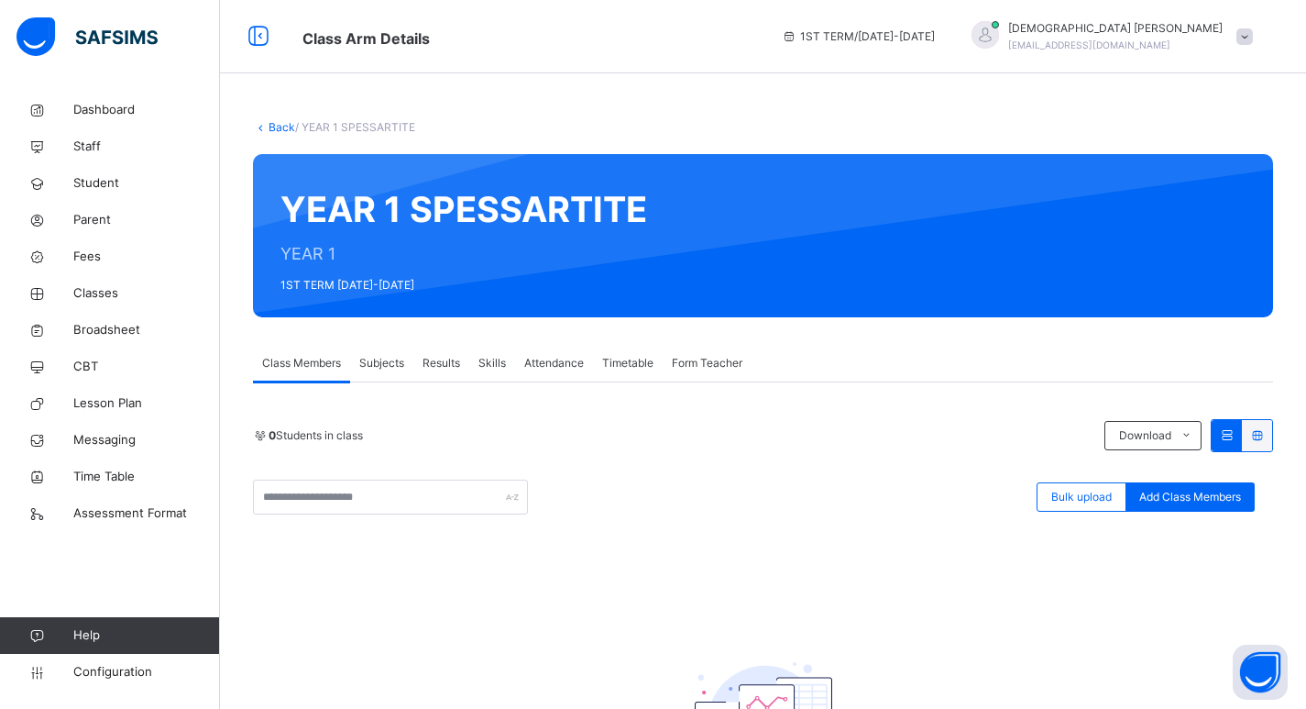
click at [389, 364] on span "Subjects" at bounding box center [381, 363] width 45 height 16
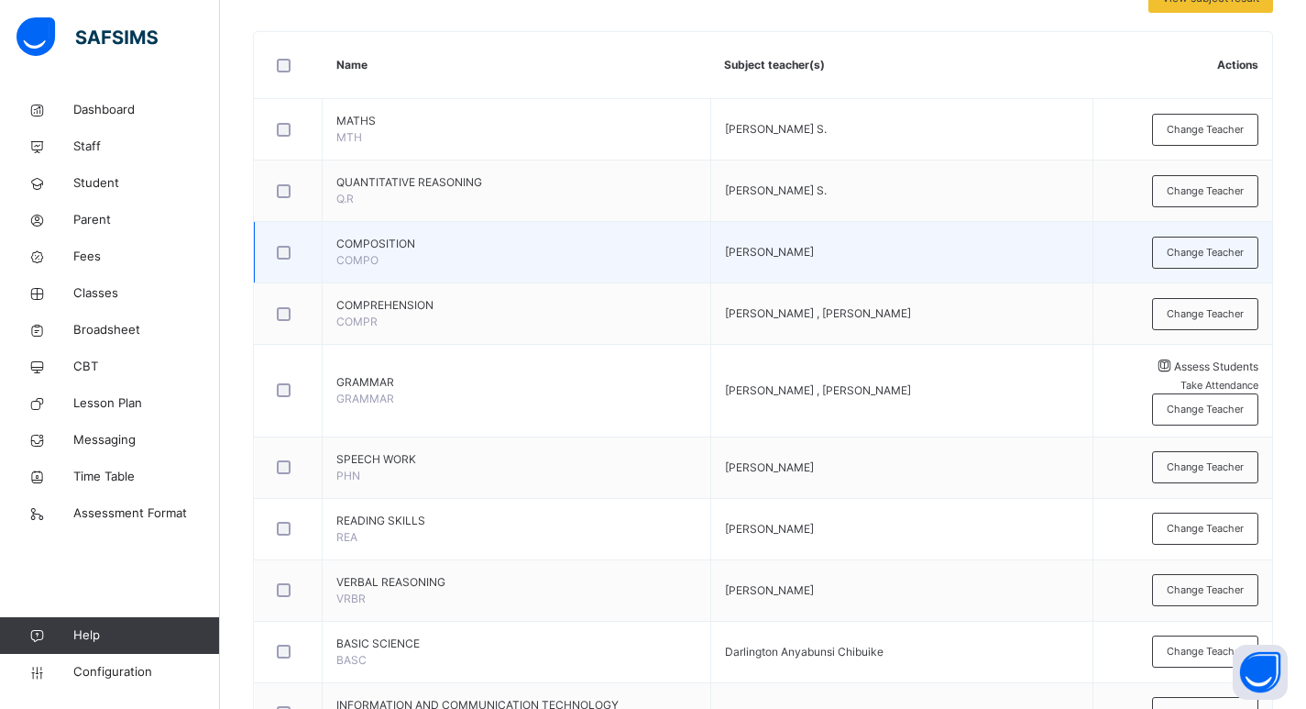
scroll to position [458, 0]
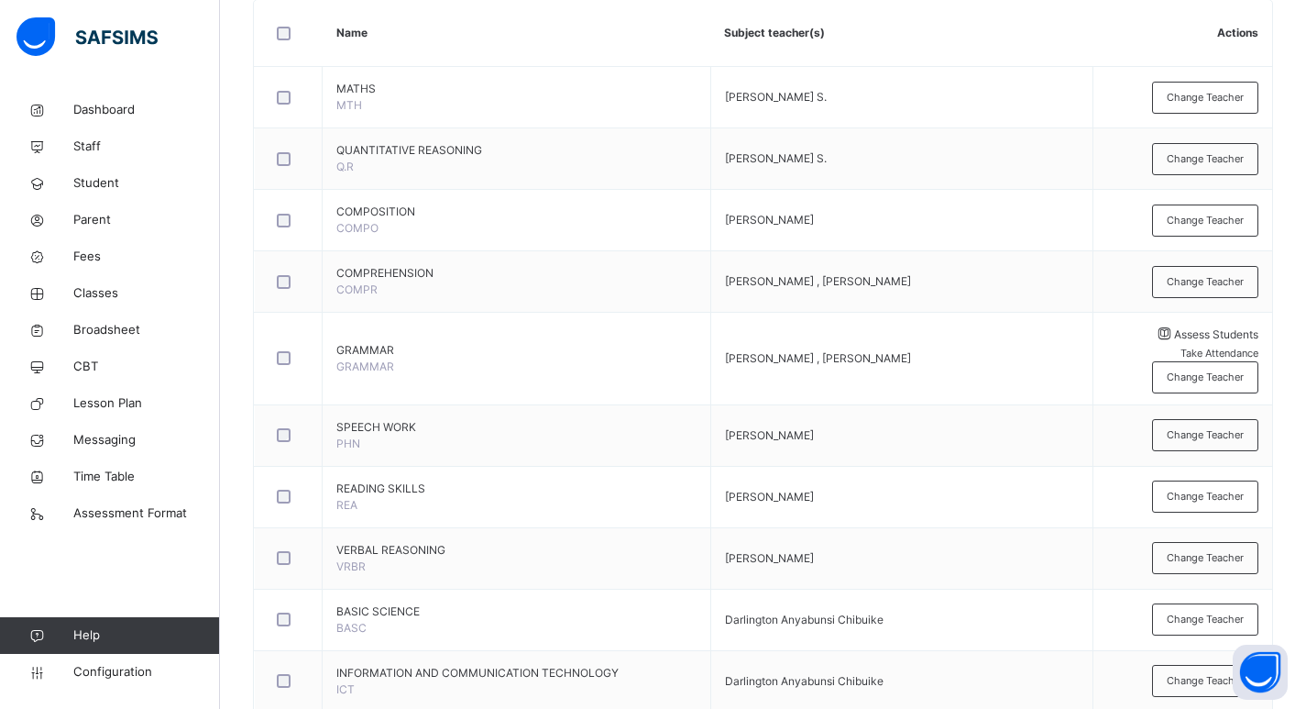
click at [1193, 369] on span "Change Teacher" at bounding box center [1205, 377] width 77 height 16
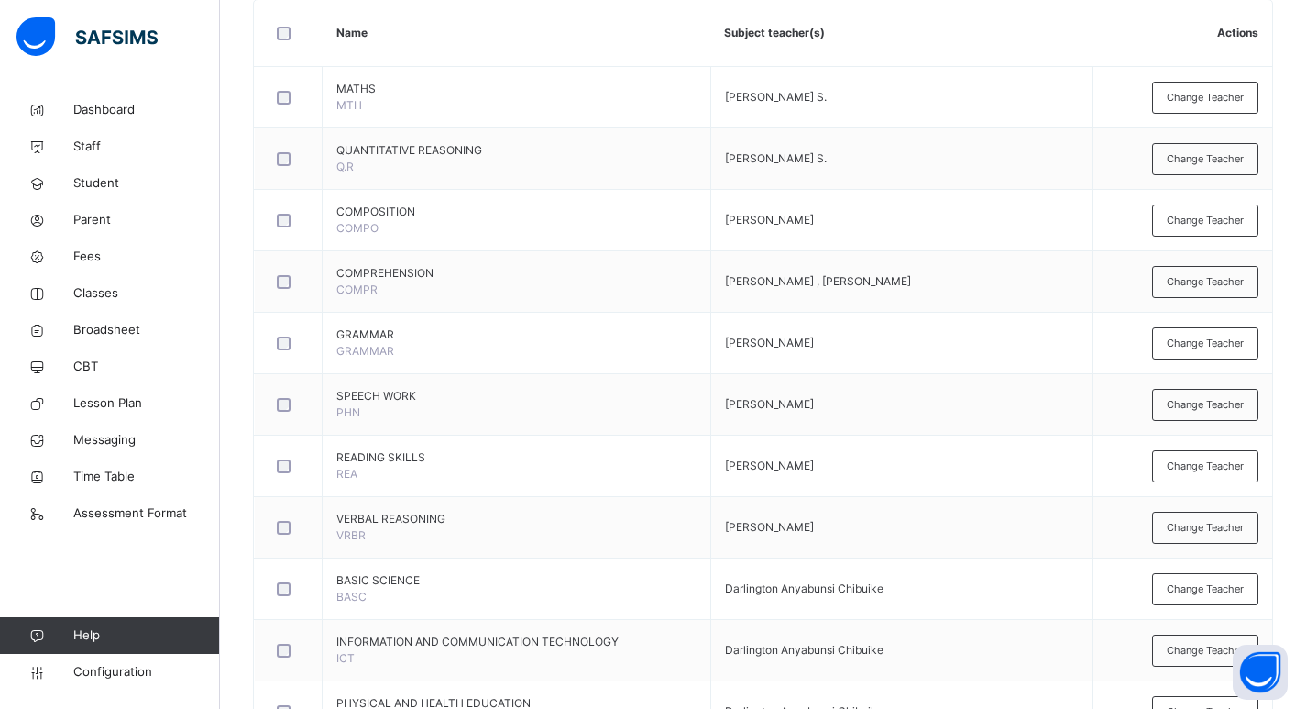
scroll to position [733, 0]
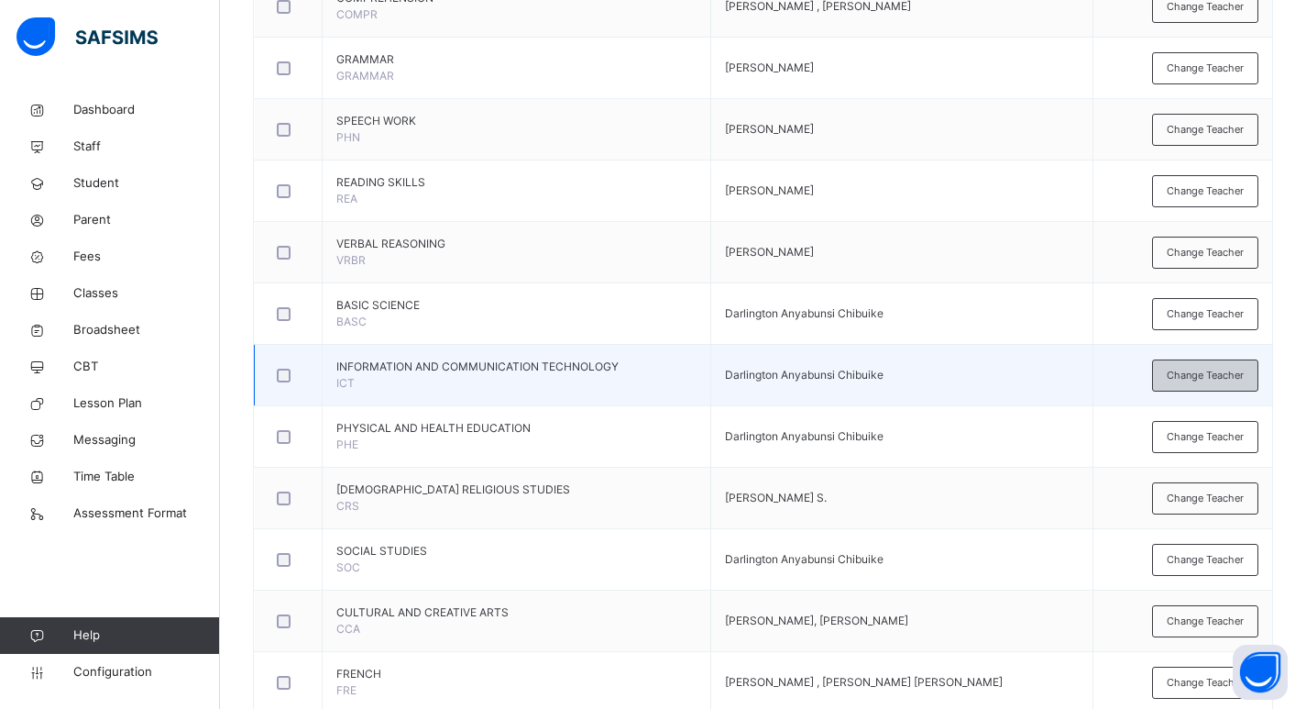
click at [1177, 369] on div "Change Teacher" at bounding box center [1205, 375] width 106 height 32
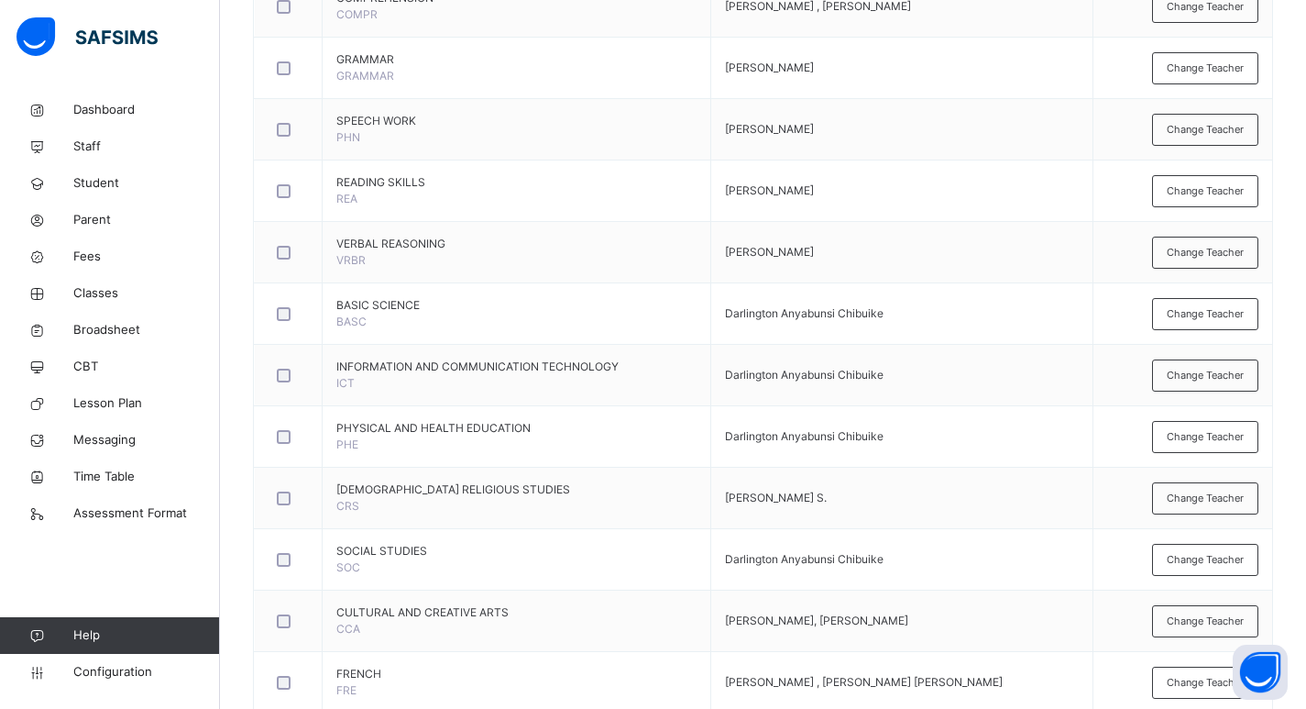
type input "****"
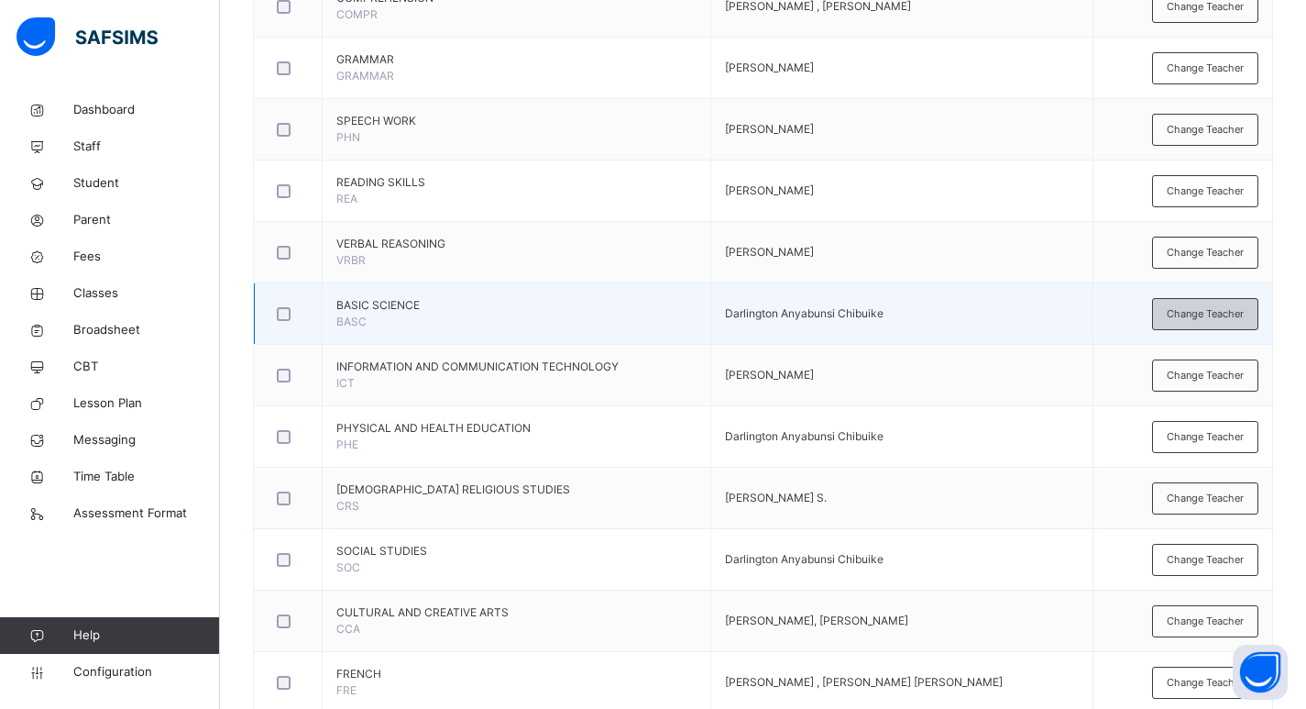
click at [1188, 326] on div "Change Teacher" at bounding box center [1205, 314] width 106 height 32
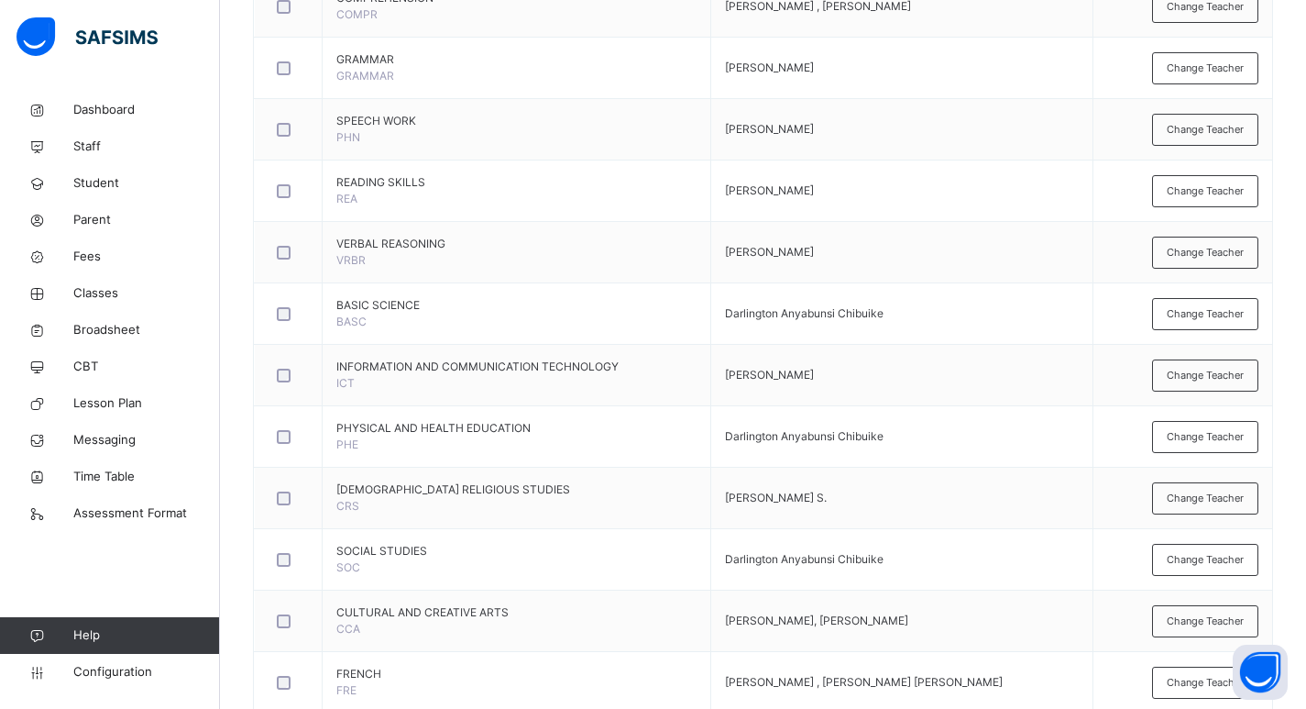
type input "****"
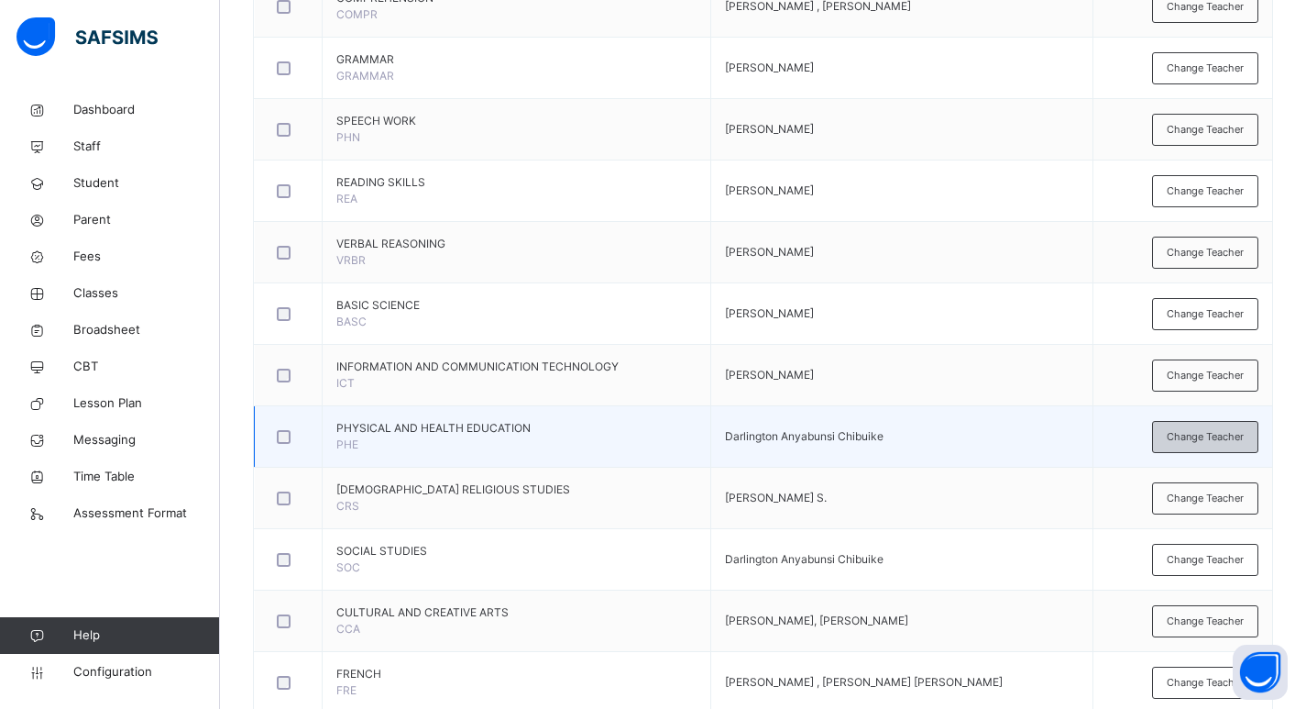
click at [1220, 438] on span "Change Teacher" at bounding box center [1205, 437] width 77 height 16
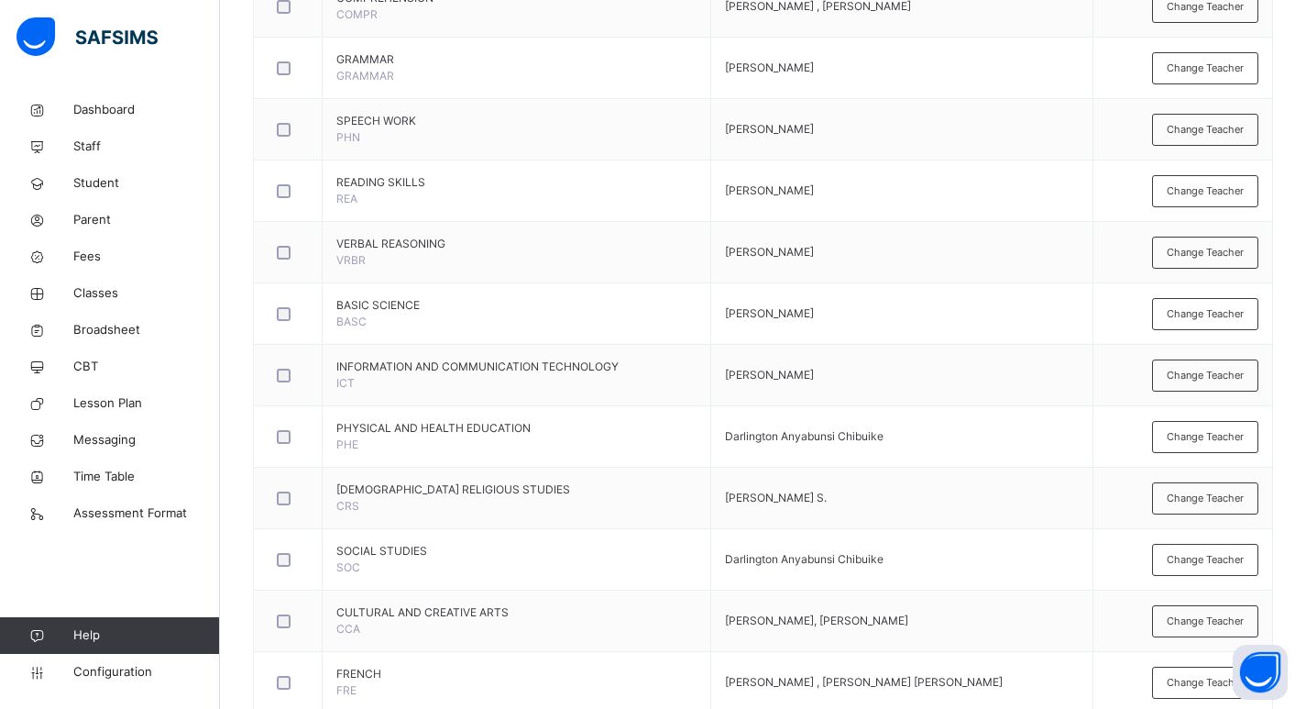
type input "**"
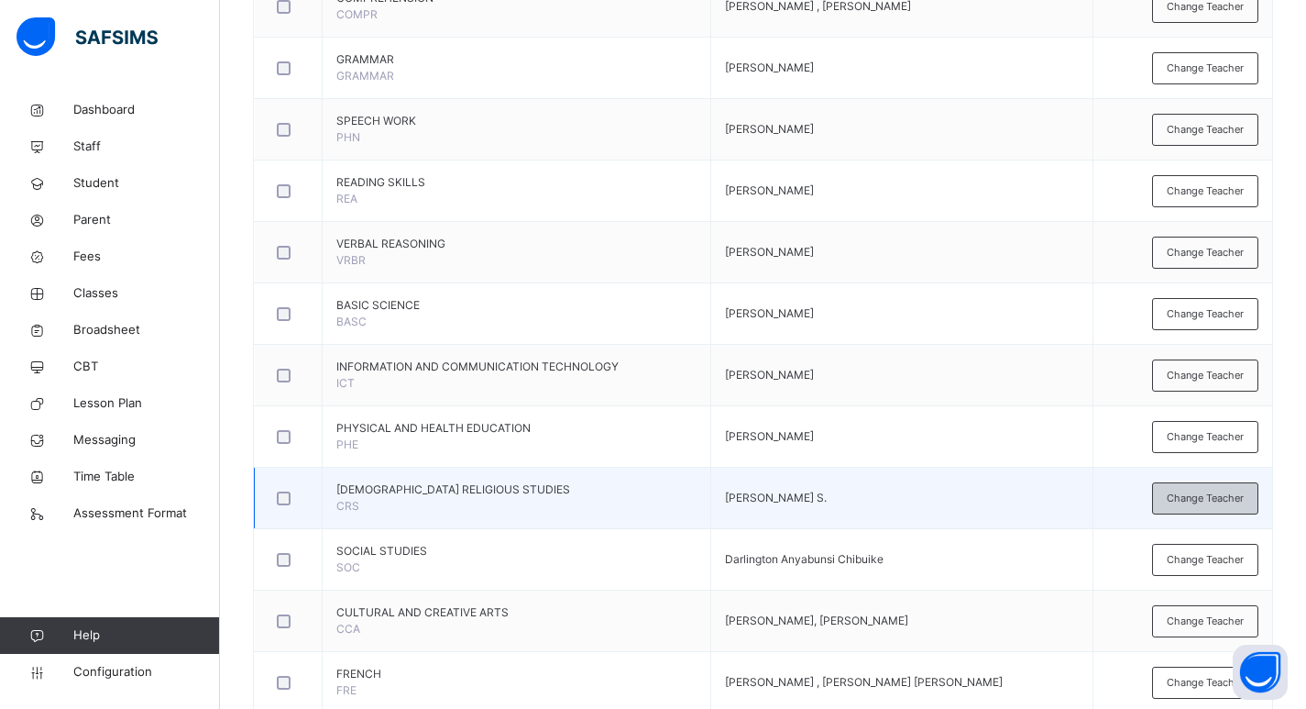
click at [1191, 490] on span "Change Teacher" at bounding box center [1205, 498] width 77 height 16
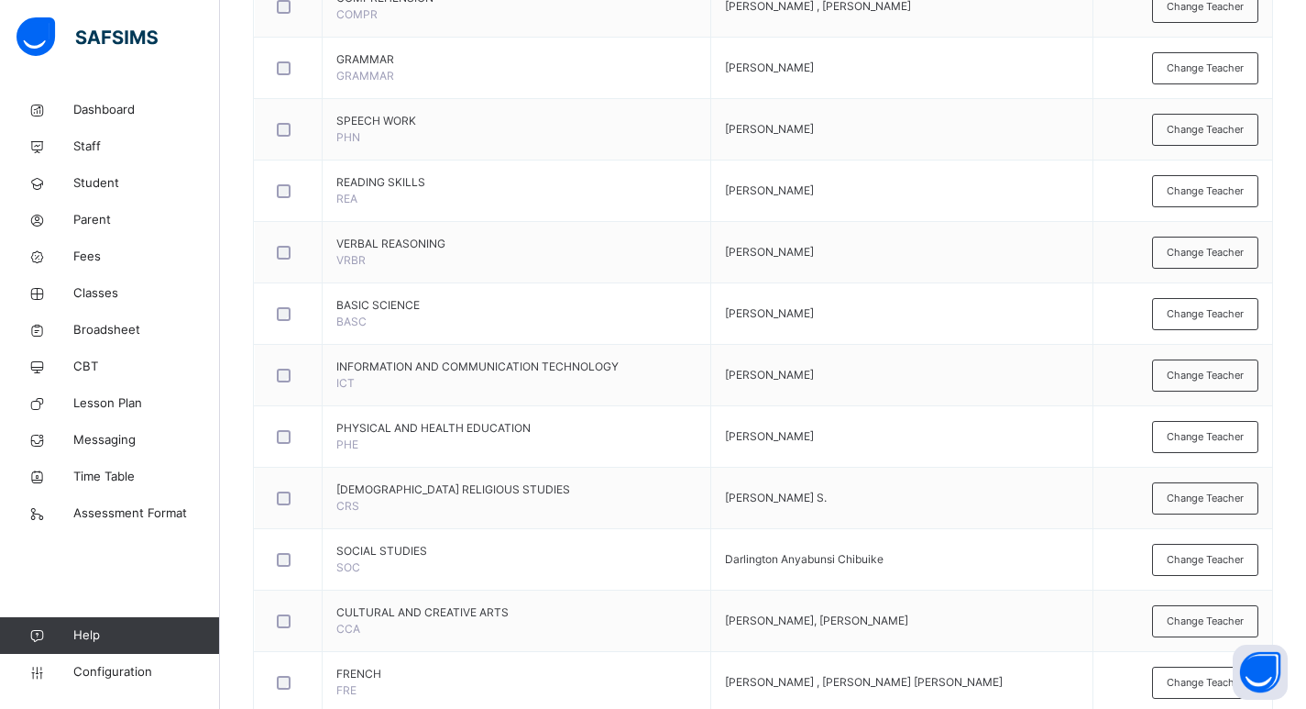
type input "**"
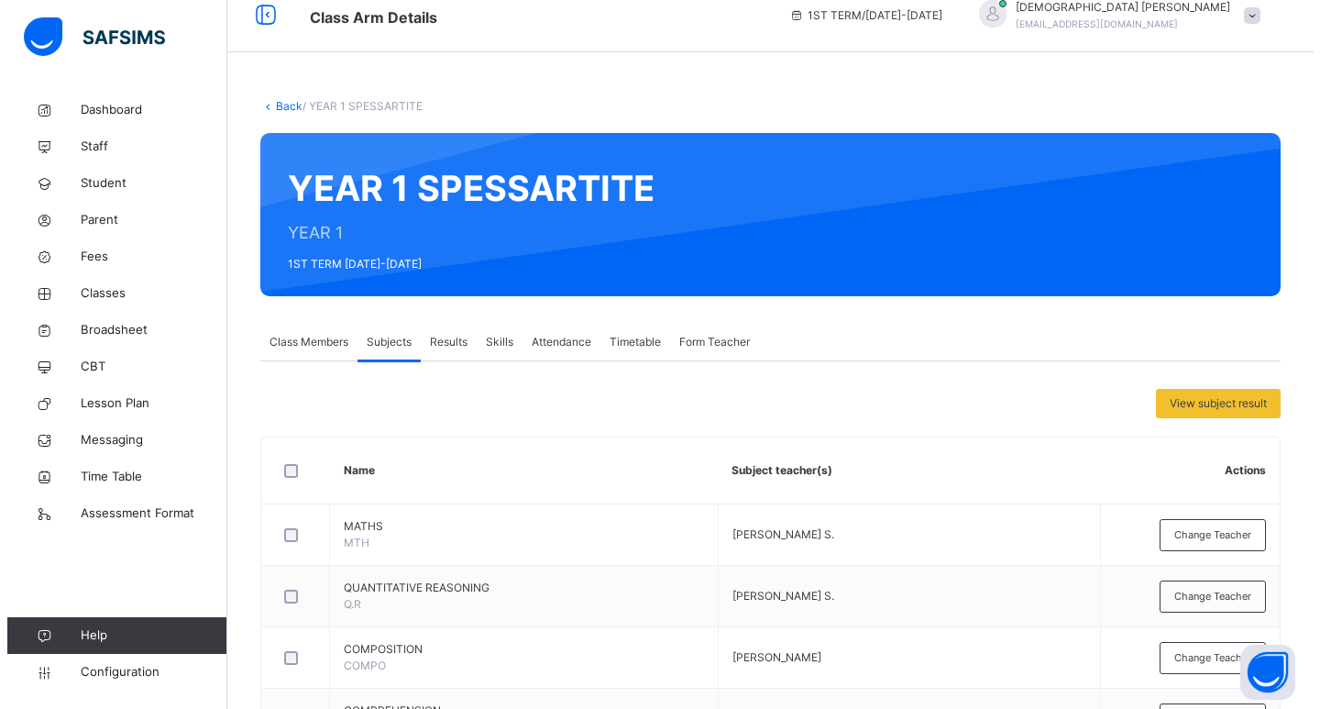
scroll to position [0, 0]
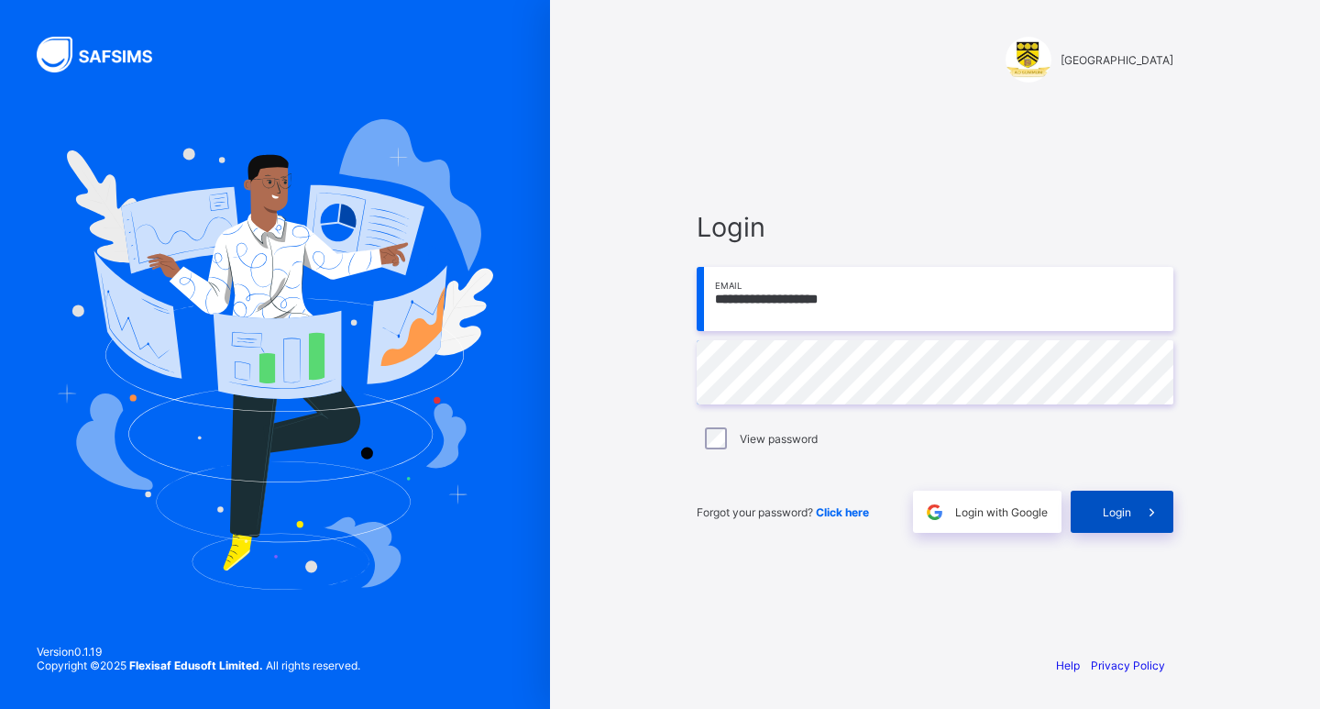
click at [1103, 508] on span "Login" at bounding box center [1117, 512] width 28 height 14
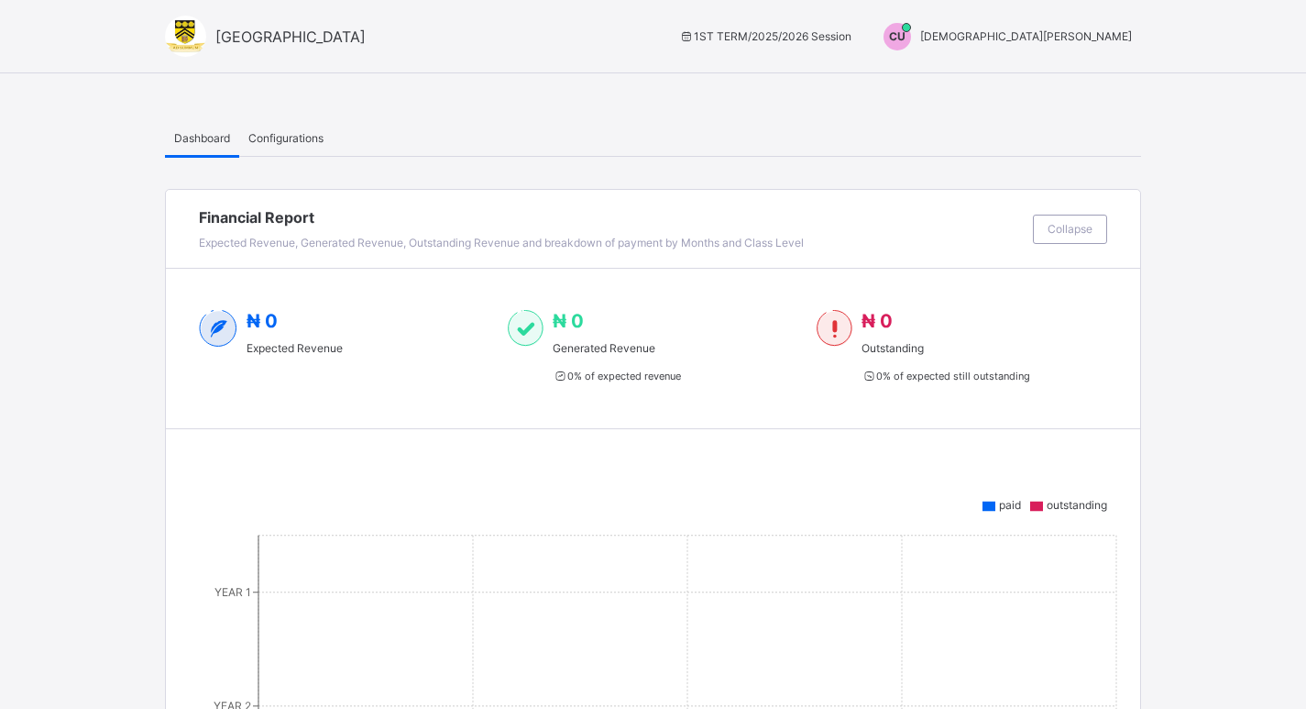
click at [1095, 38] on span "Christian Ugwu" at bounding box center [1026, 36] width 212 height 14
click at [1101, 71] on span "Switch to Admin View" at bounding box center [1063, 78] width 139 height 21
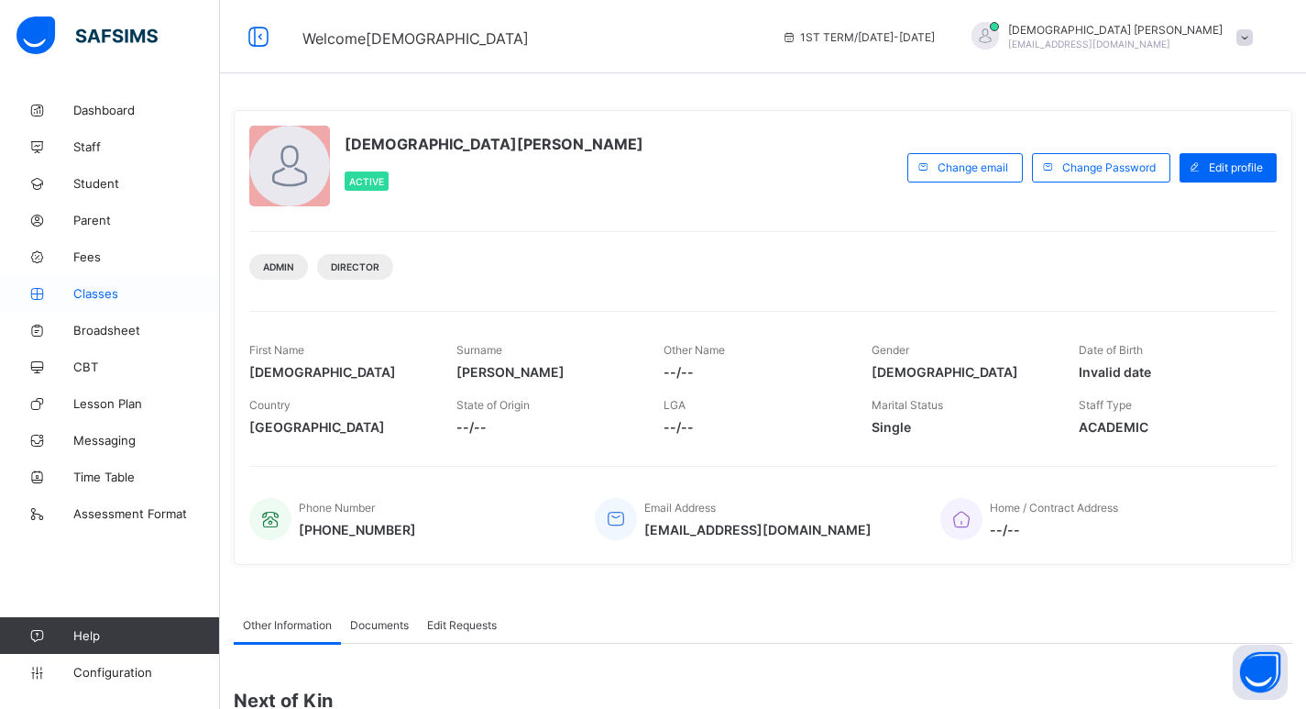
click at [101, 294] on span "Classes" at bounding box center [146, 293] width 147 height 15
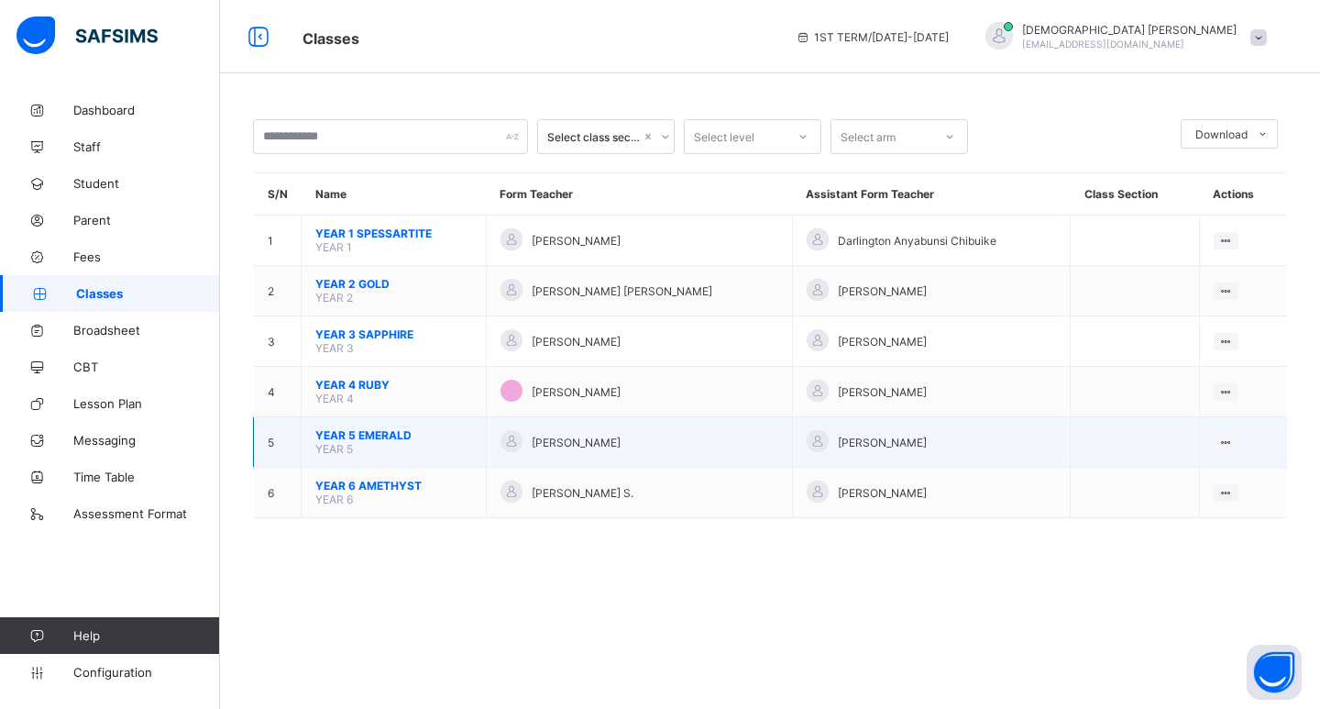
click at [395, 430] on span "YEAR 5 EMERALD" at bounding box center [393, 435] width 157 height 14
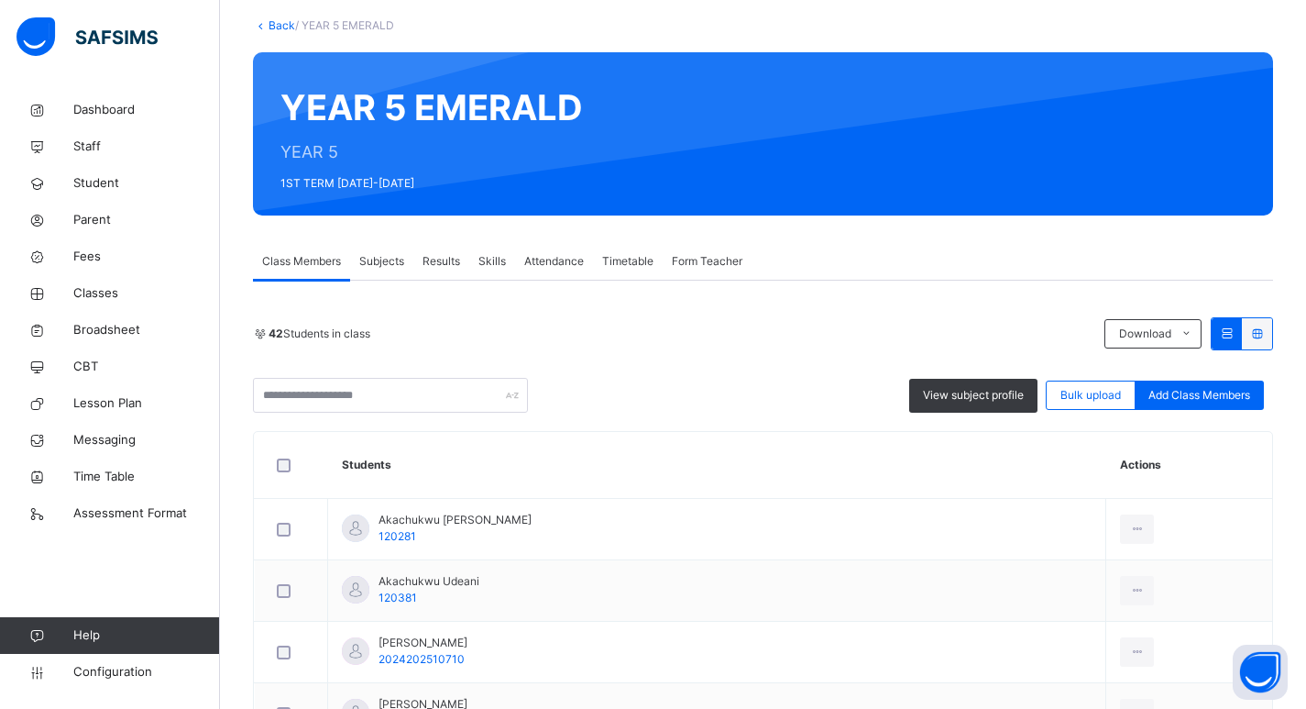
scroll to position [92, 0]
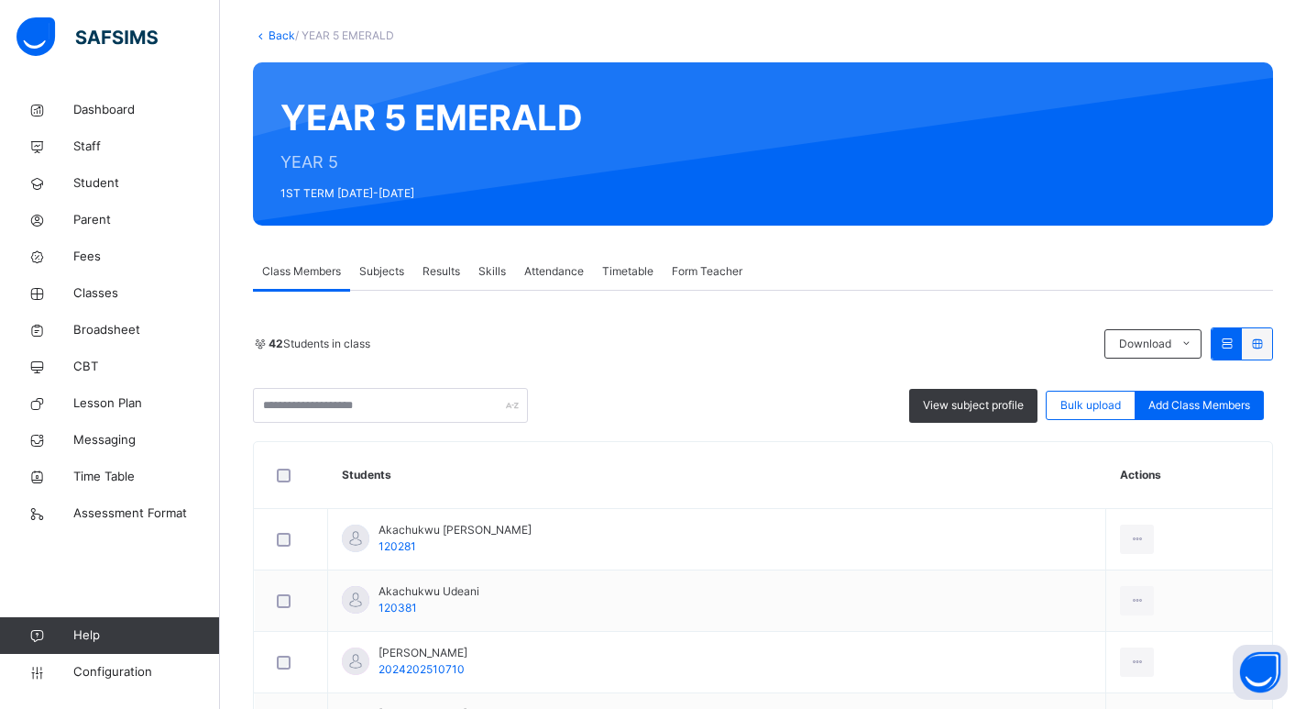
click at [383, 273] on span "Subjects" at bounding box center [381, 271] width 45 height 16
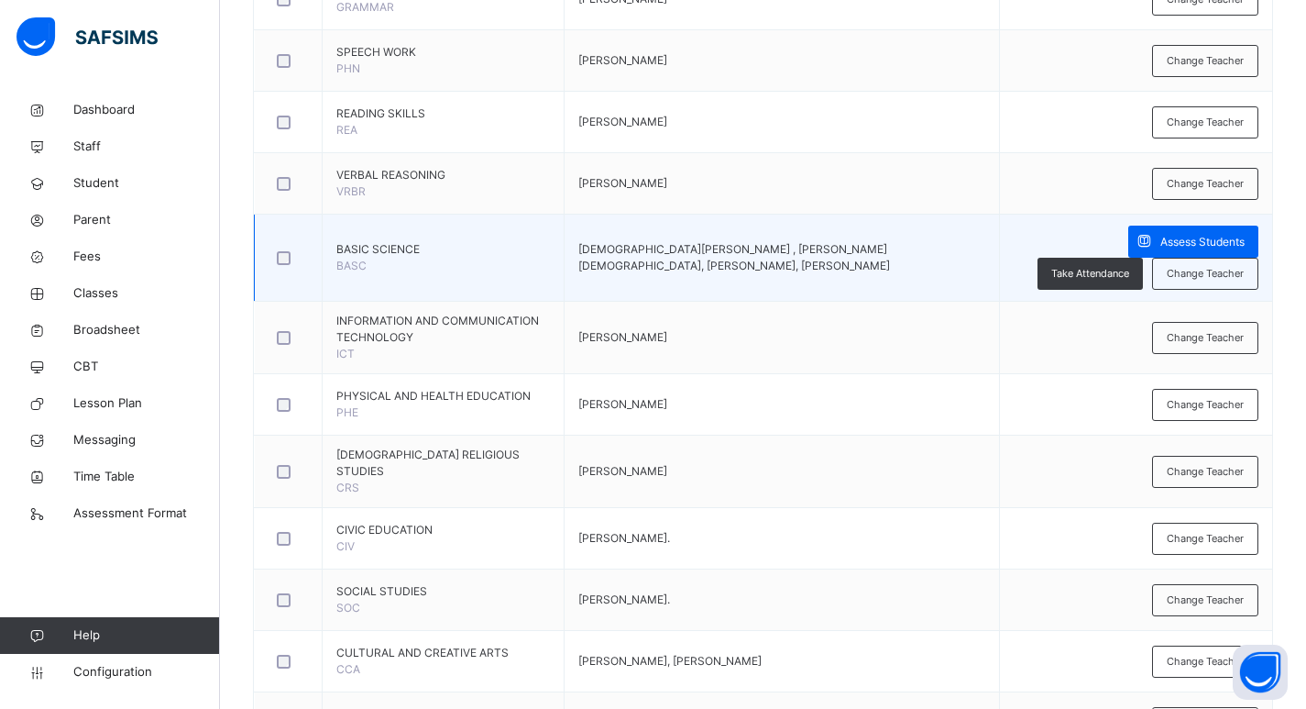
scroll to position [917, 0]
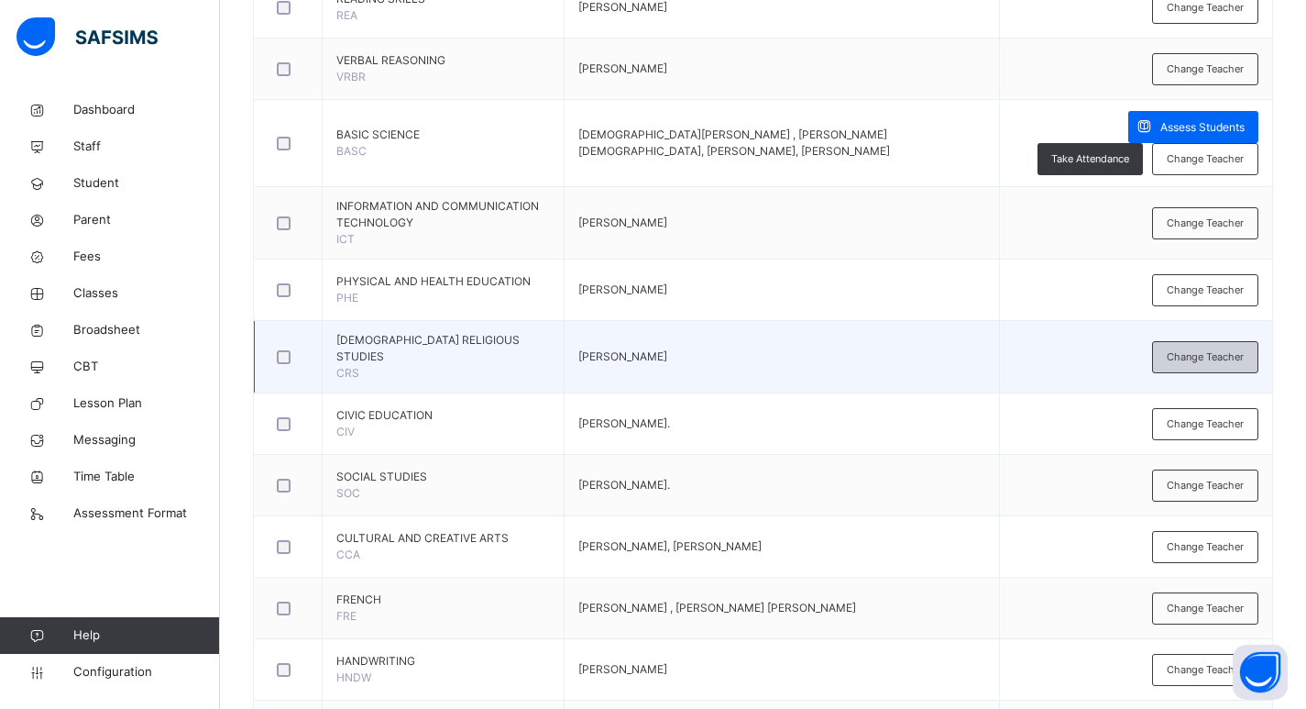
click at [1216, 357] on span "Change Teacher" at bounding box center [1205, 357] width 77 height 16
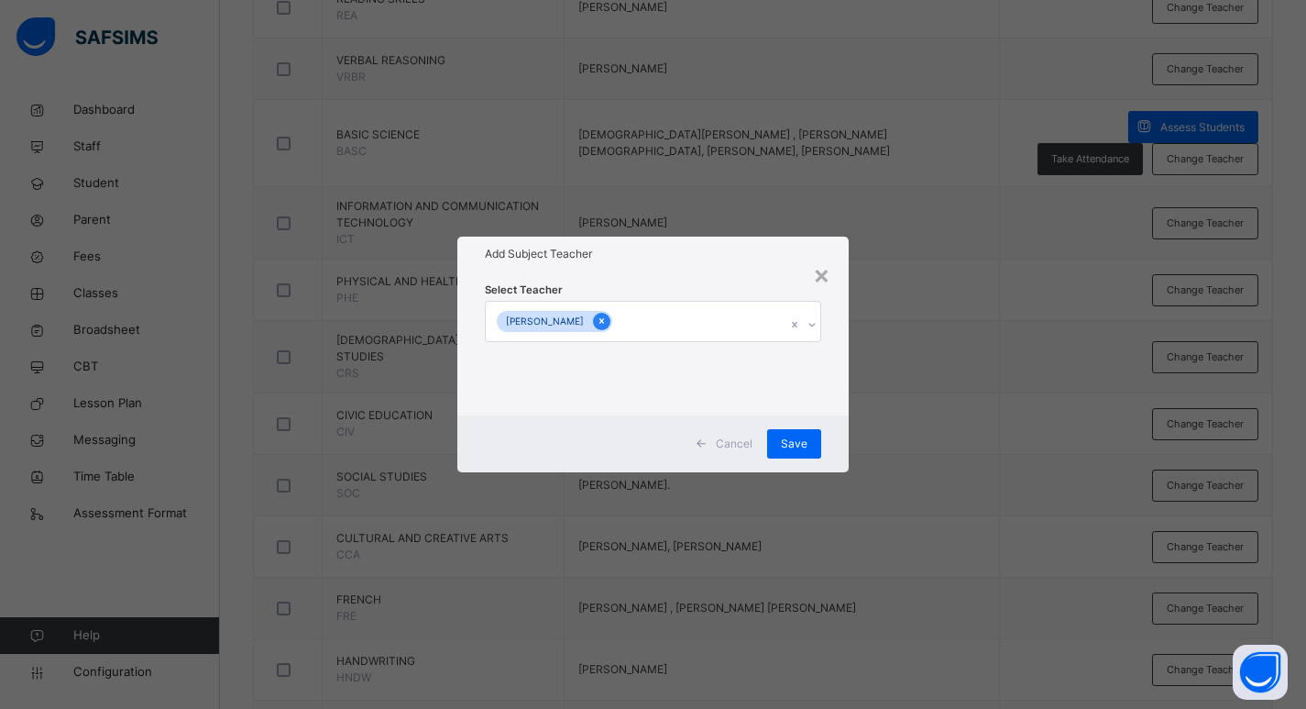
click at [593, 323] on div at bounding box center [601, 321] width 17 height 17
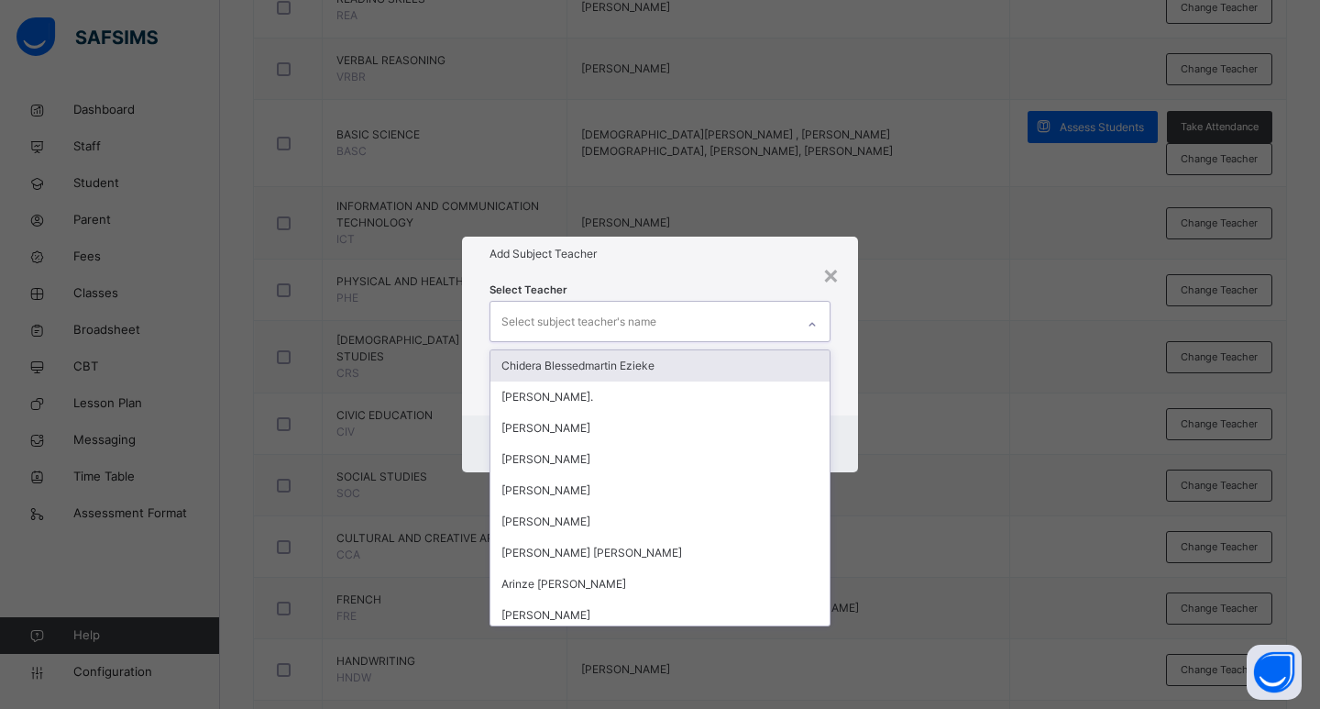
click at [699, 321] on div "Select subject teacher's name" at bounding box center [642, 321] width 304 height 38
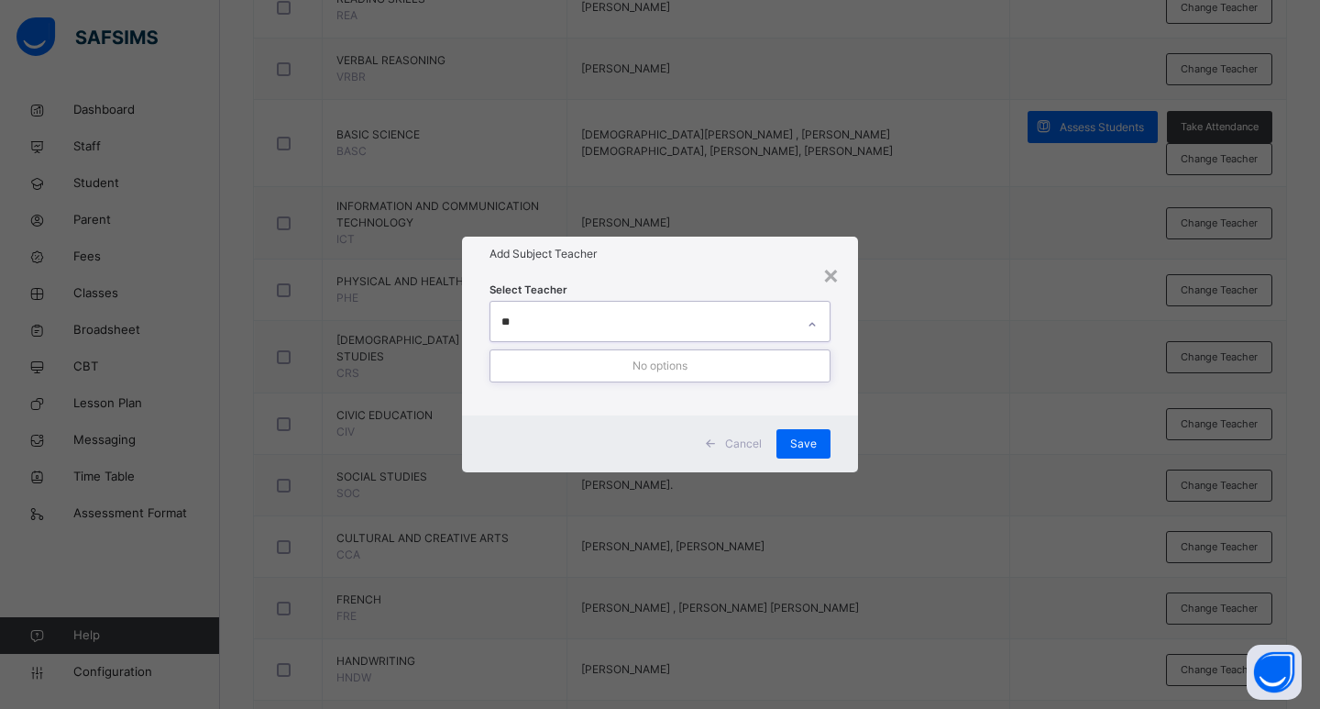
type input "*"
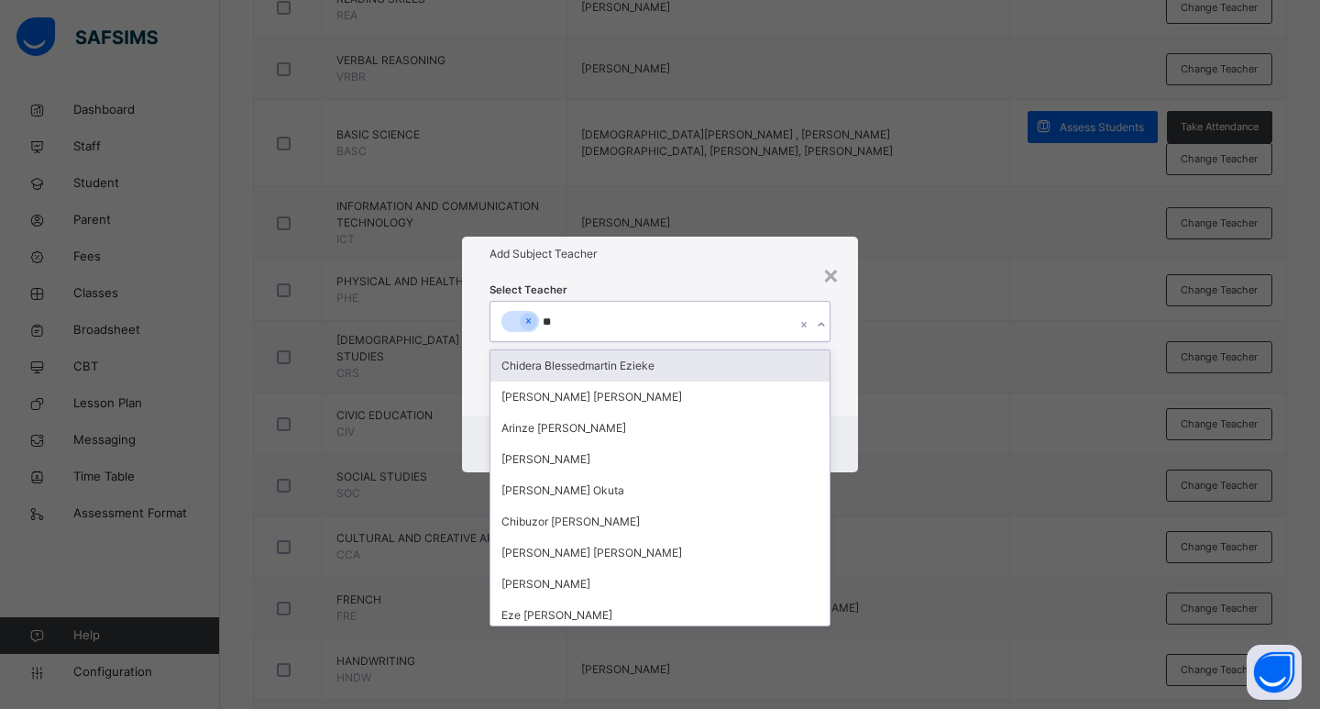
type input "***"
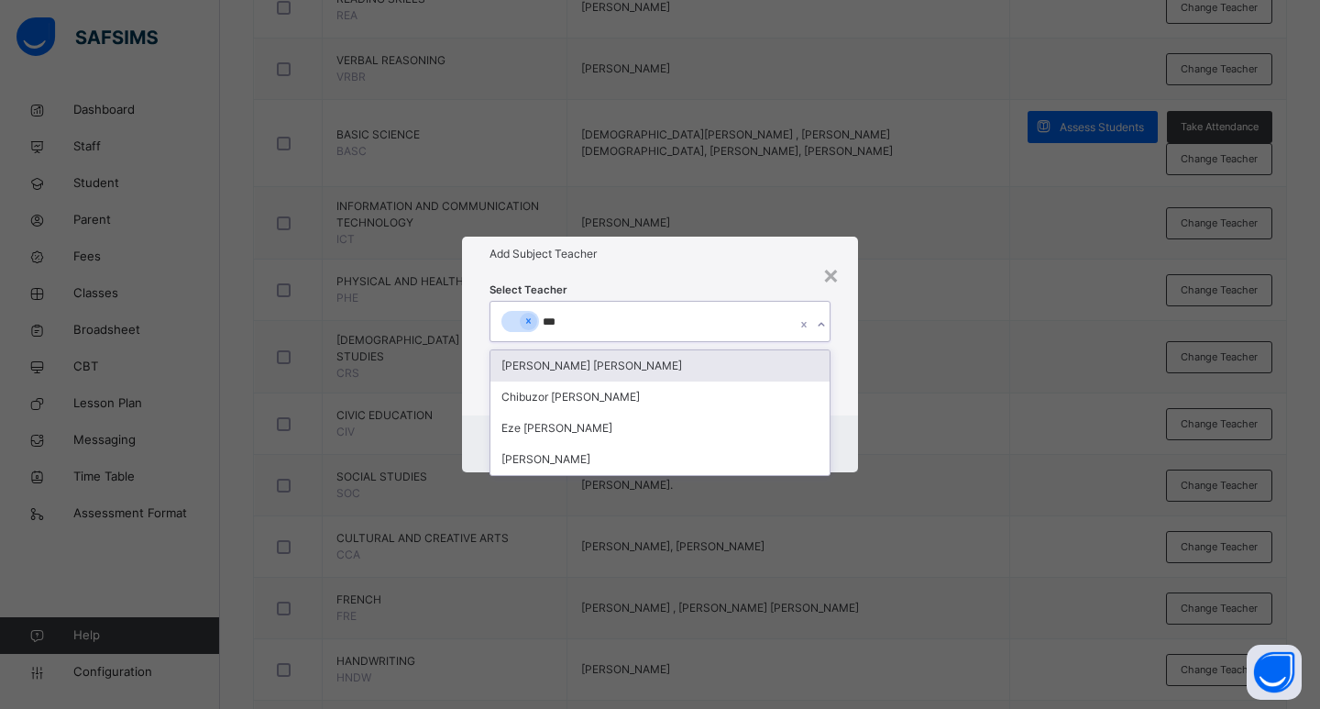
click at [571, 366] on div "[PERSON_NAME] [PERSON_NAME]" at bounding box center [659, 365] width 339 height 31
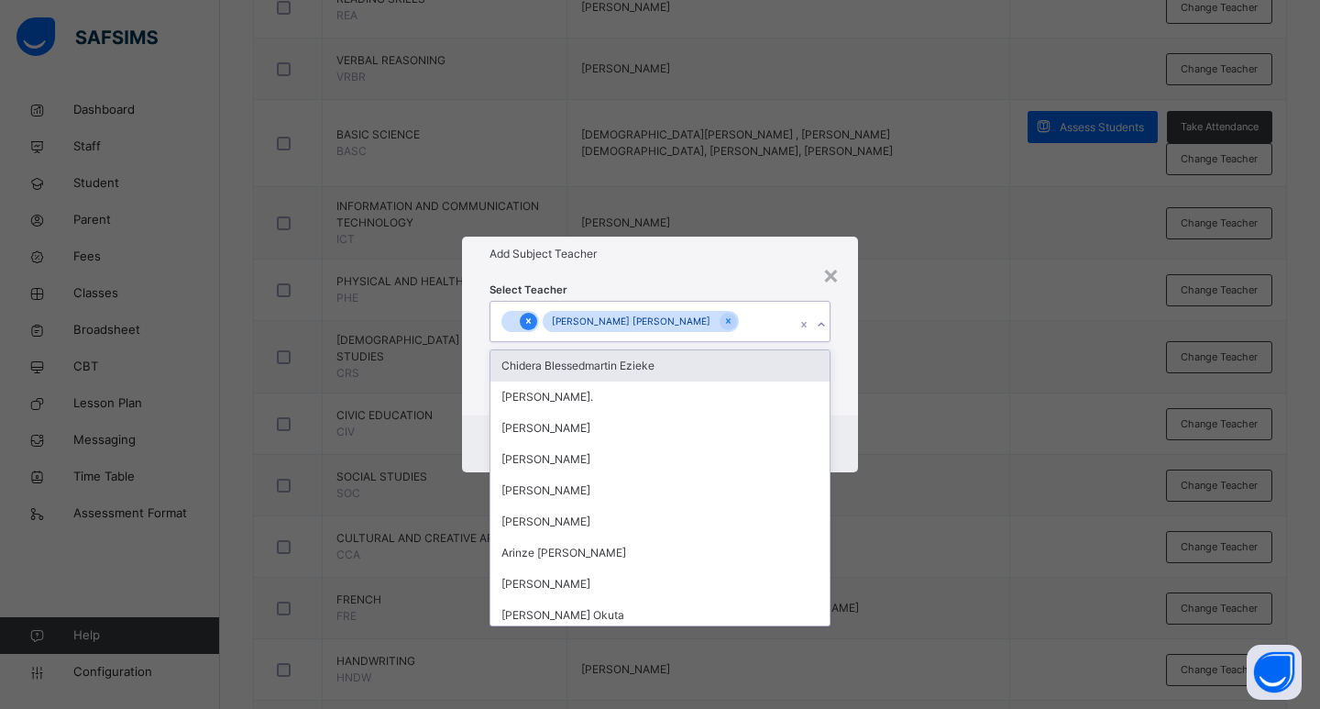
click at [530, 323] on icon at bounding box center [528, 321] width 5 height 5
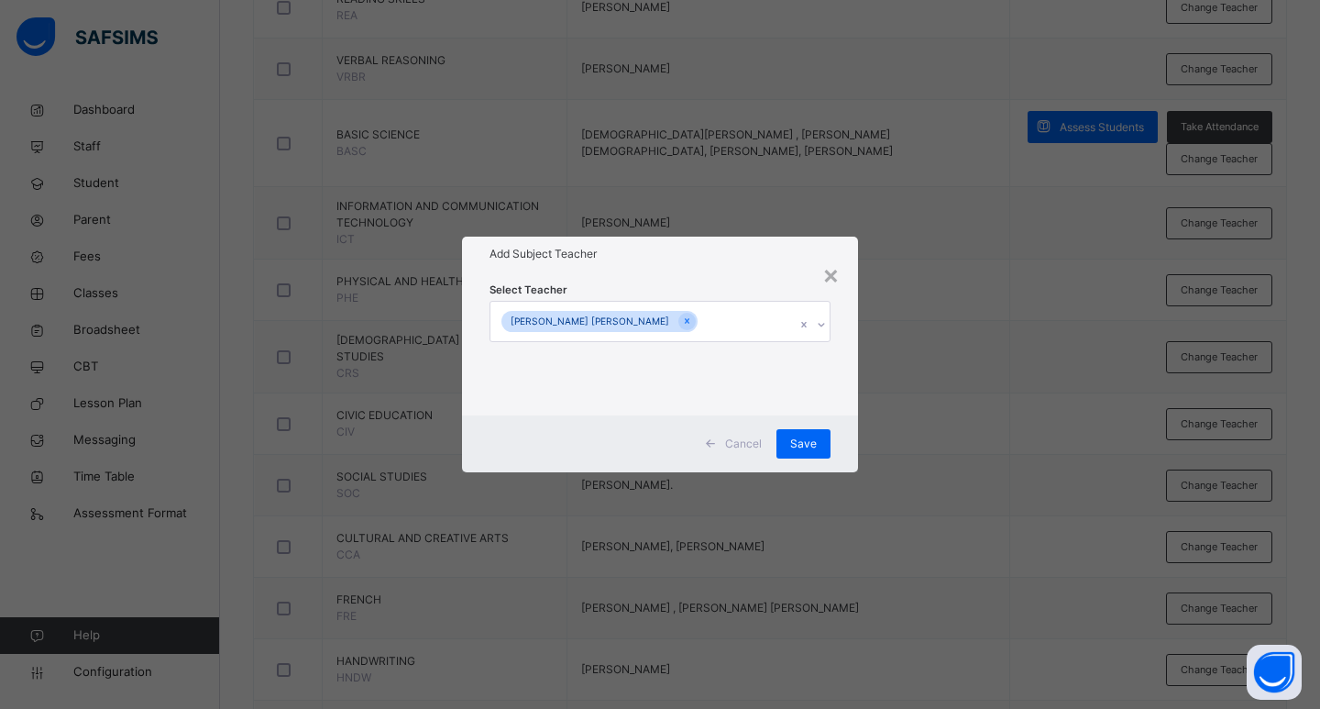
click at [851, 371] on div "Select Teacher CHARLES ARINZE UGWU" at bounding box center [660, 342] width 396 height 143
click at [812, 437] on span "Save" at bounding box center [803, 443] width 27 height 16
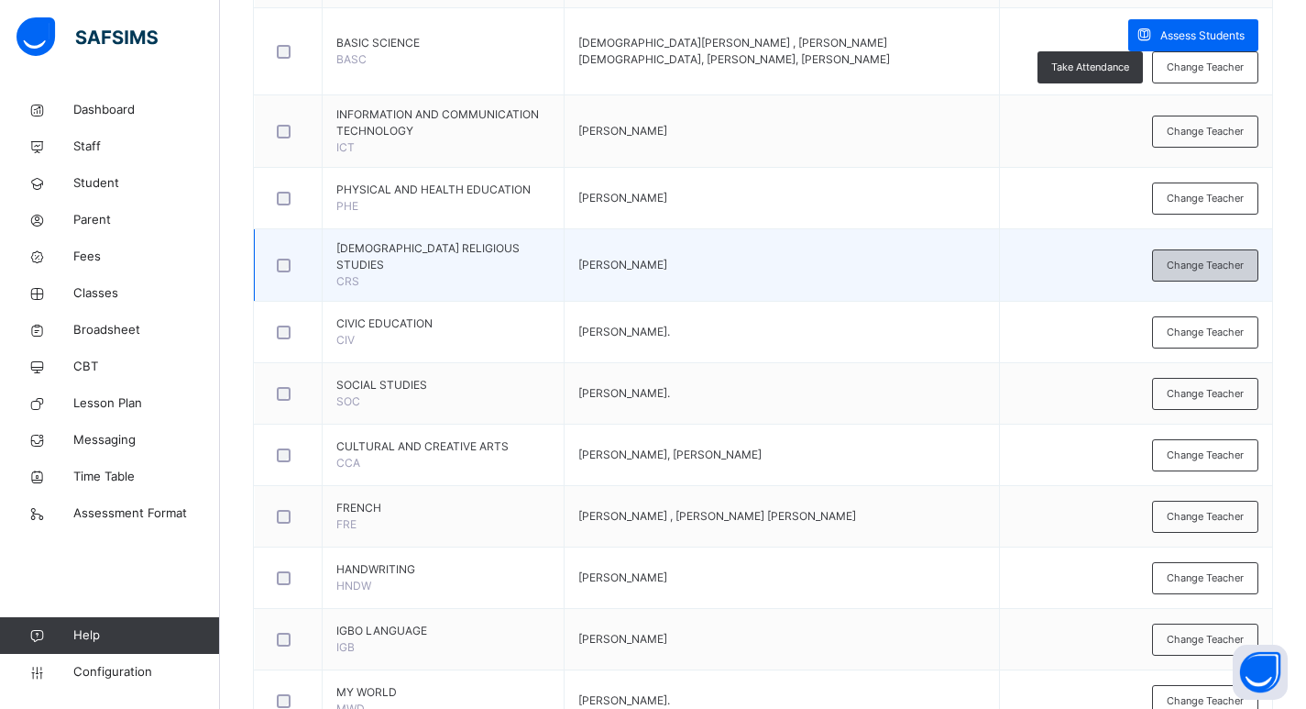
scroll to position [825, 0]
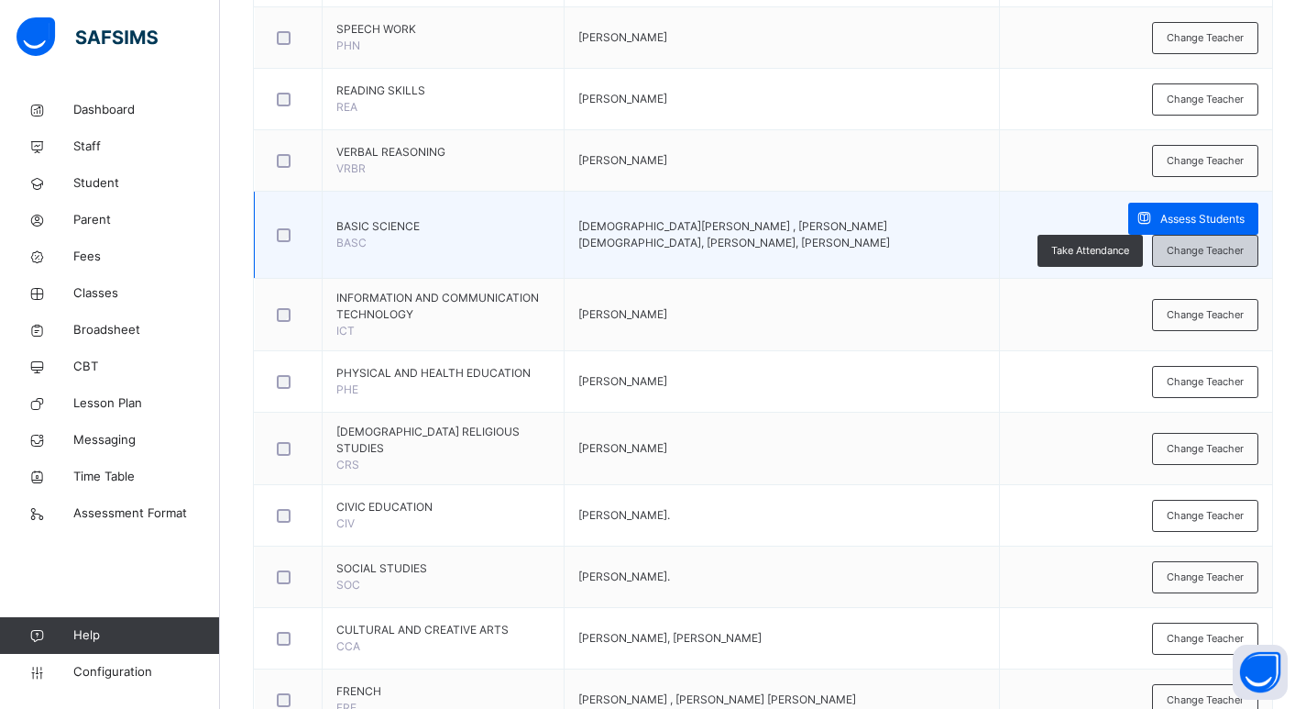
click at [1192, 253] on span "Change Teacher" at bounding box center [1205, 251] width 77 height 16
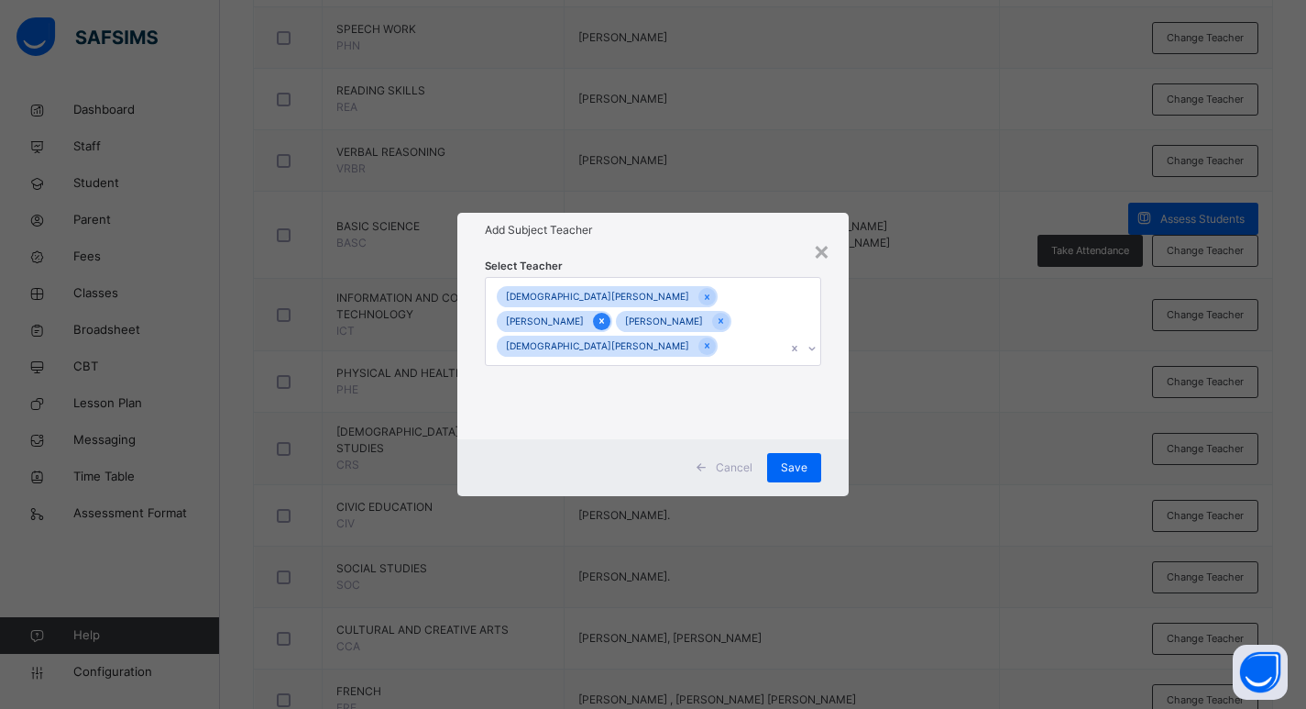
click at [607, 314] on icon at bounding box center [602, 320] width 10 height 13
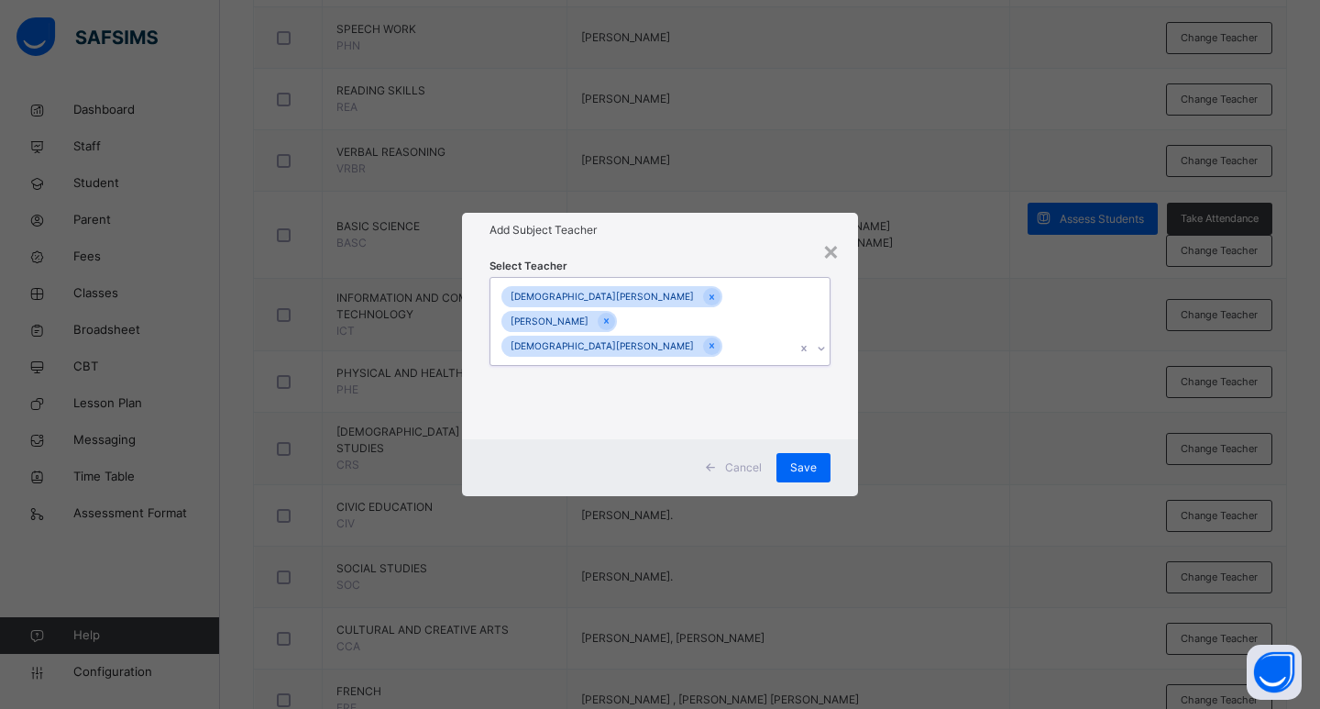
click at [611, 314] on icon at bounding box center [606, 320] width 10 height 13
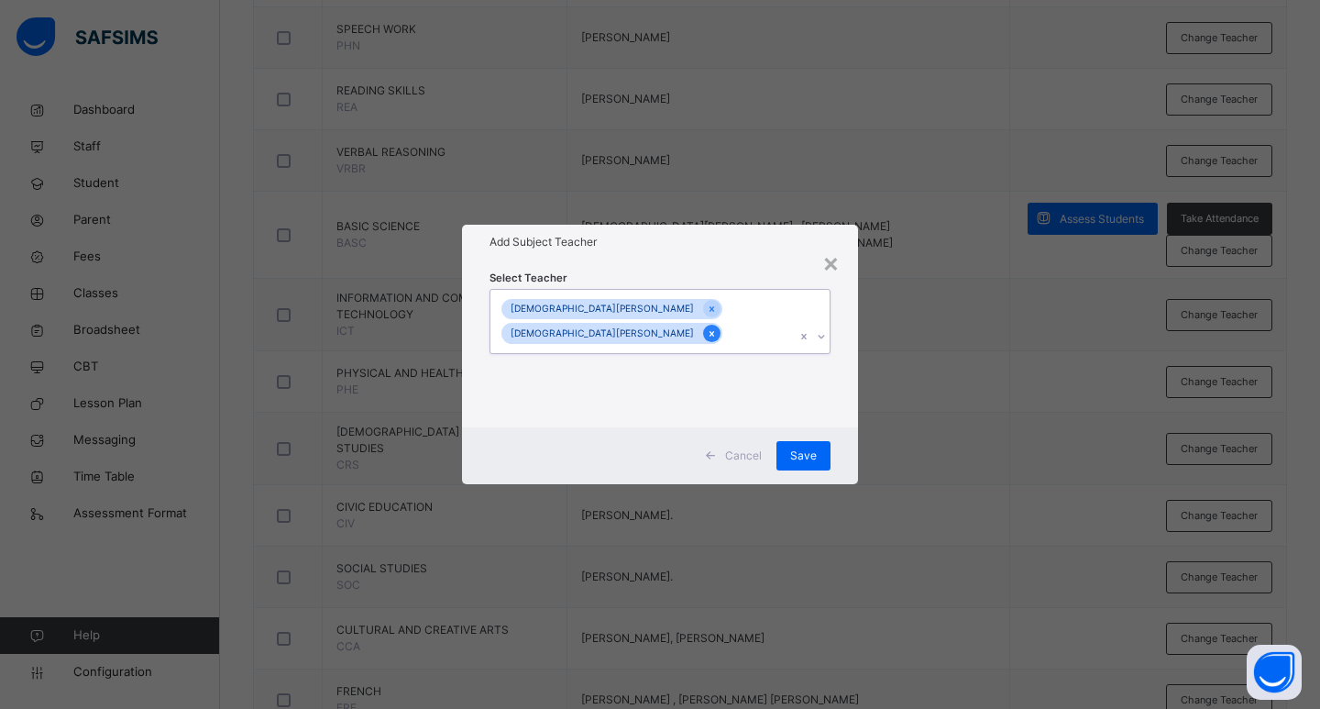
click at [703, 324] on div at bounding box center [711, 332] width 17 height 17
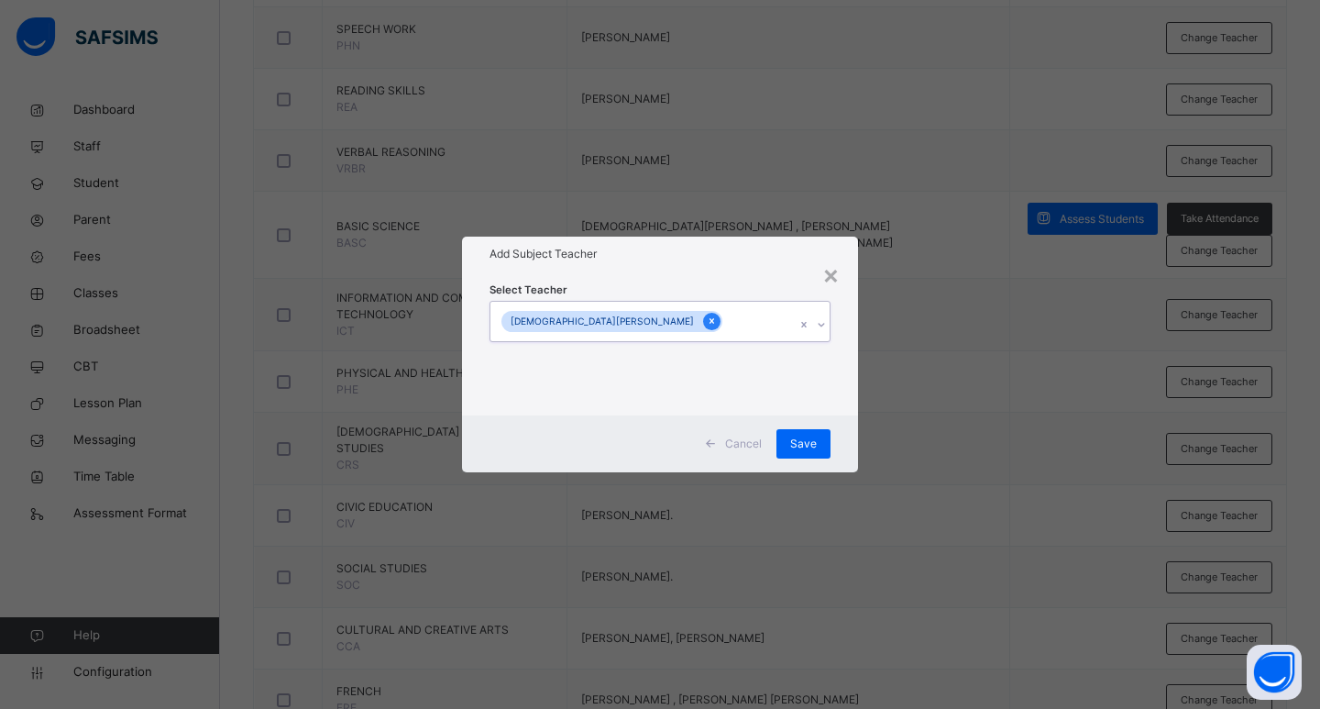
click at [707, 321] on icon at bounding box center [712, 320] width 10 height 13
click at [536, 321] on div "Select subject teacher's name" at bounding box center [578, 321] width 155 height 35
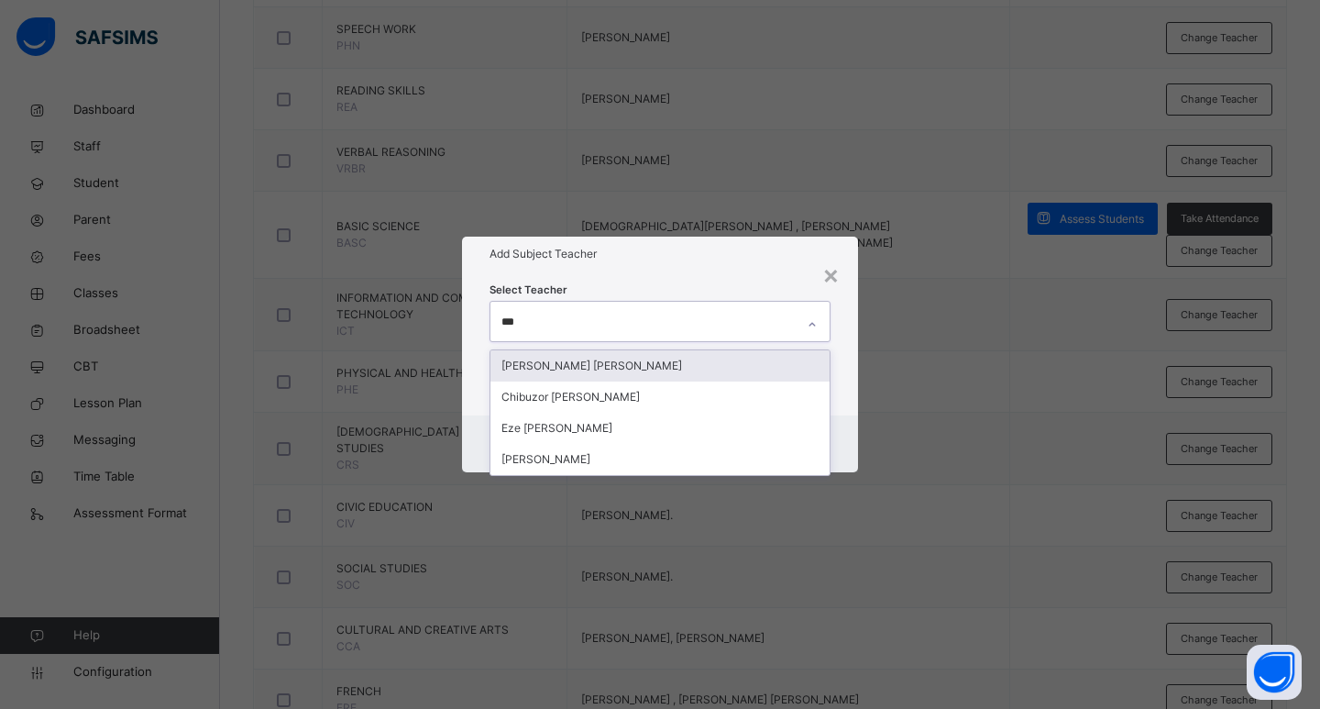
type input "****"
click at [602, 367] on div "[PERSON_NAME] [PERSON_NAME]" at bounding box center [659, 365] width 339 height 31
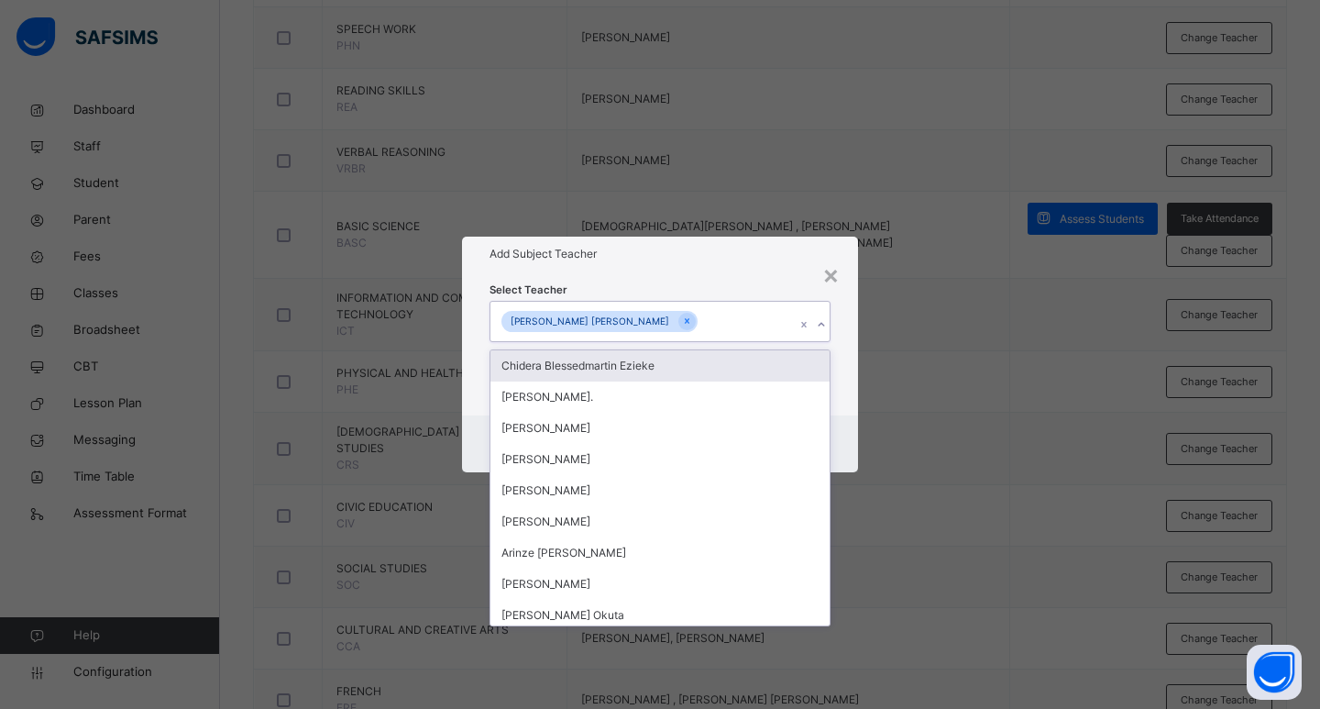
click at [846, 357] on div "Select Teacher option CHARLES ARINZE UGWU, selected. option Chidera Blessedmart…" at bounding box center [660, 342] width 396 height 143
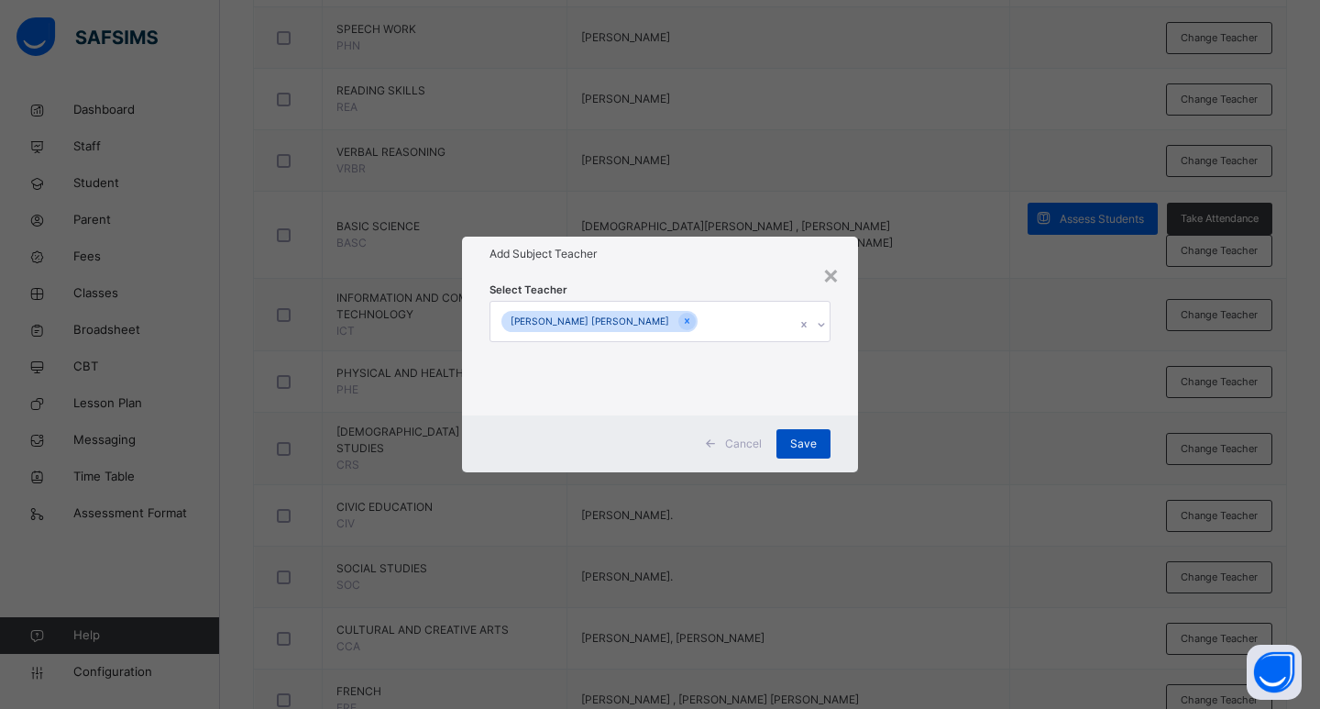
click at [797, 441] on span "Save" at bounding box center [803, 443] width 27 height 16
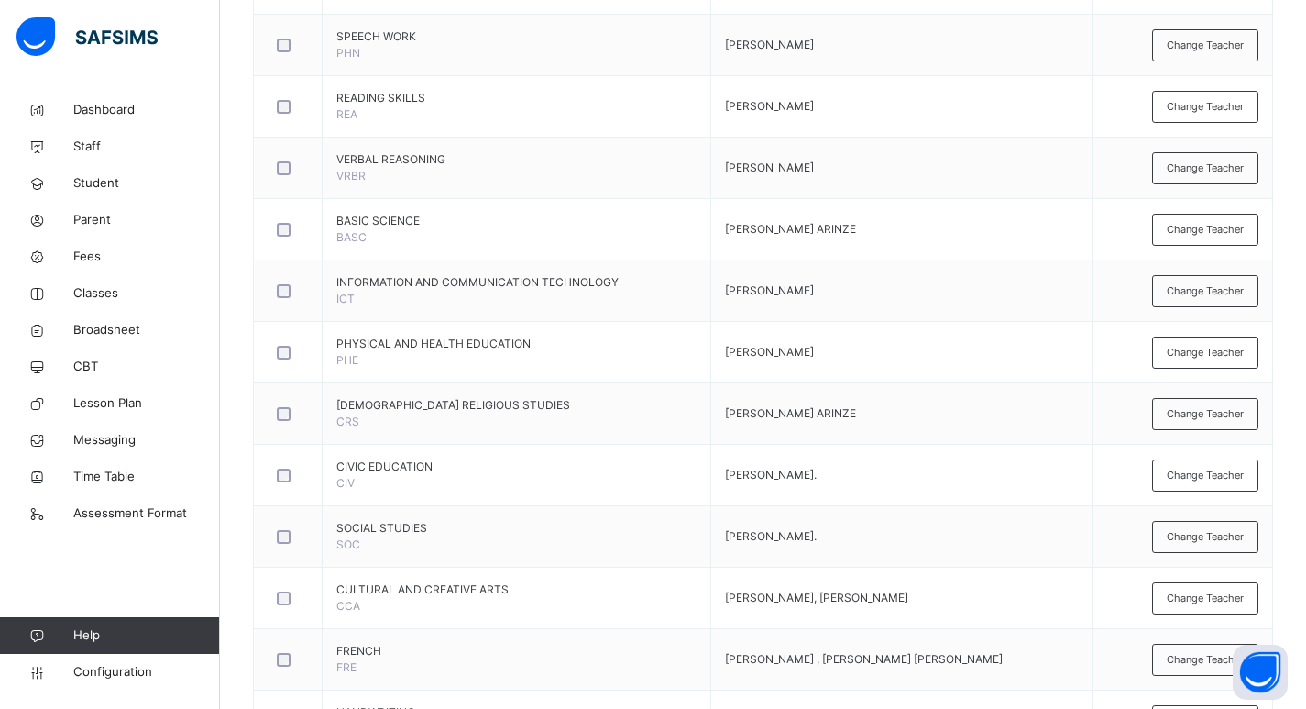
scroll to position [786, 0]
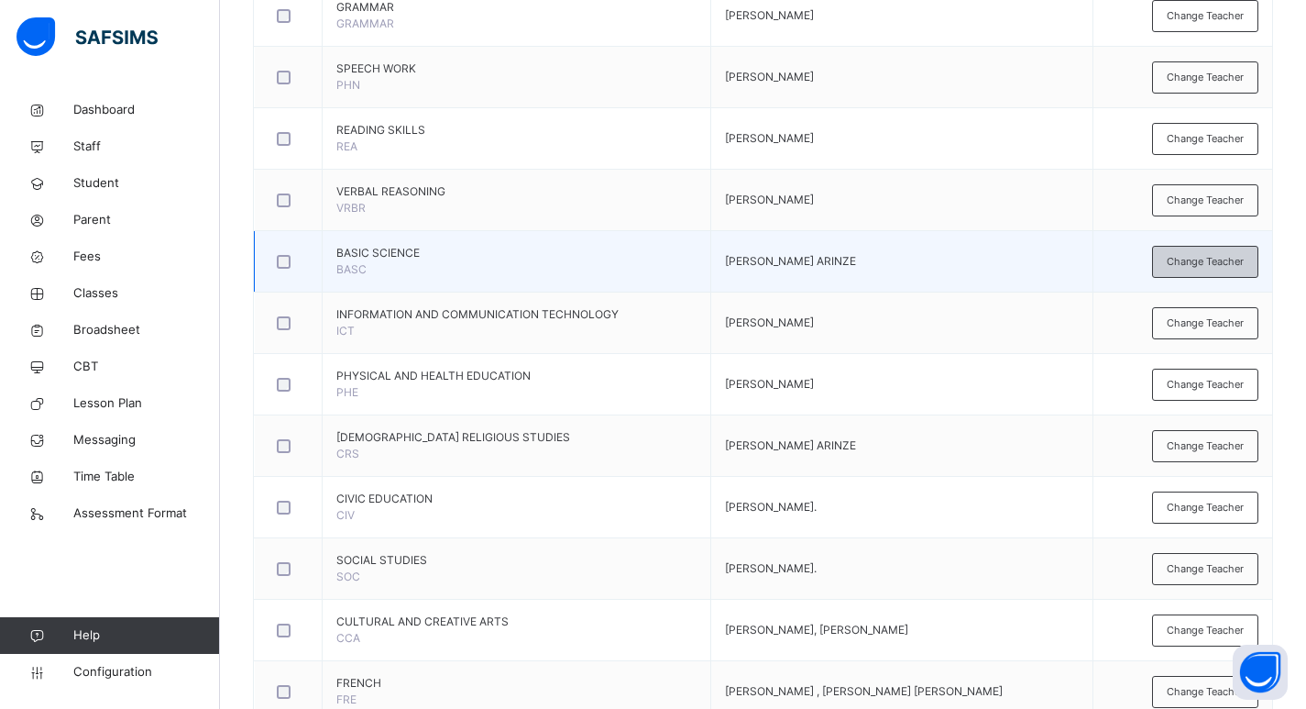
click at [1221, 256] on span "Change Teacher" at bounding box center [1205, 262] width 77 height 16
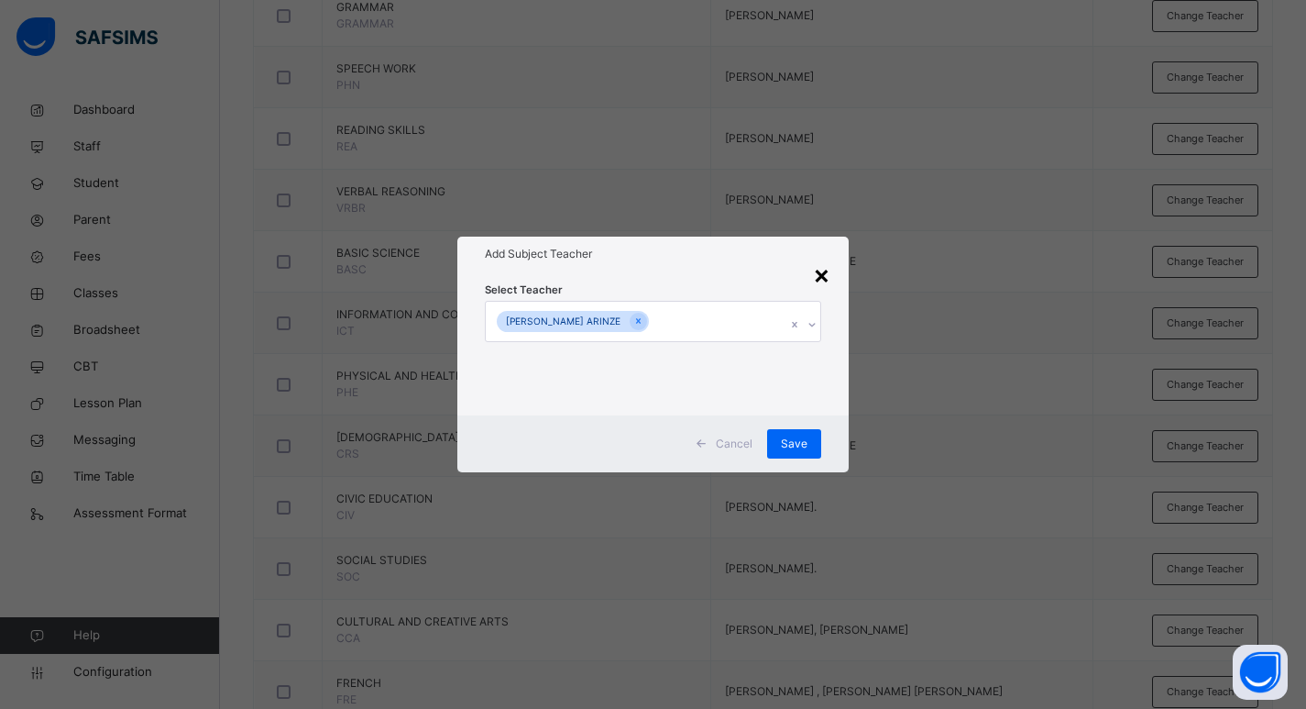
click at [826, 277] on div "×" at bounding box center [821, 274] width 17 height 38
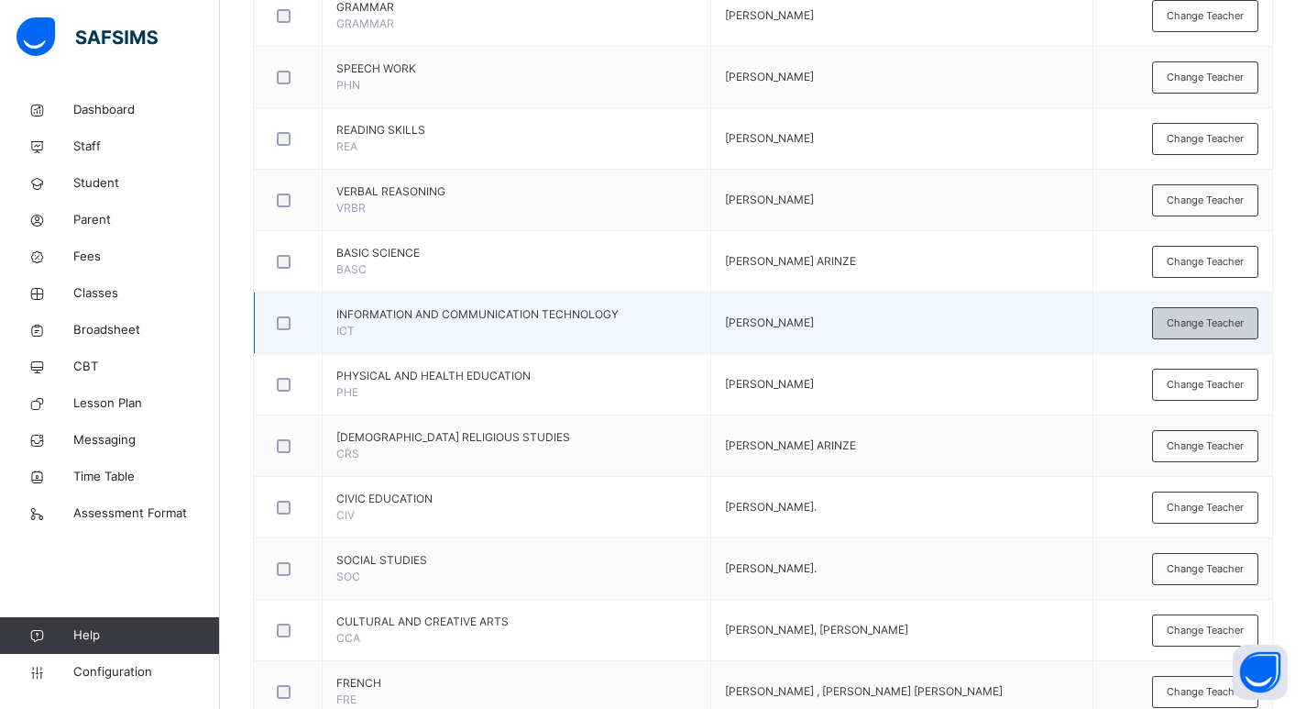
click at [1188, 333] on div "Change Teacher" at bounding box center [1205, 323] width 106 height 32
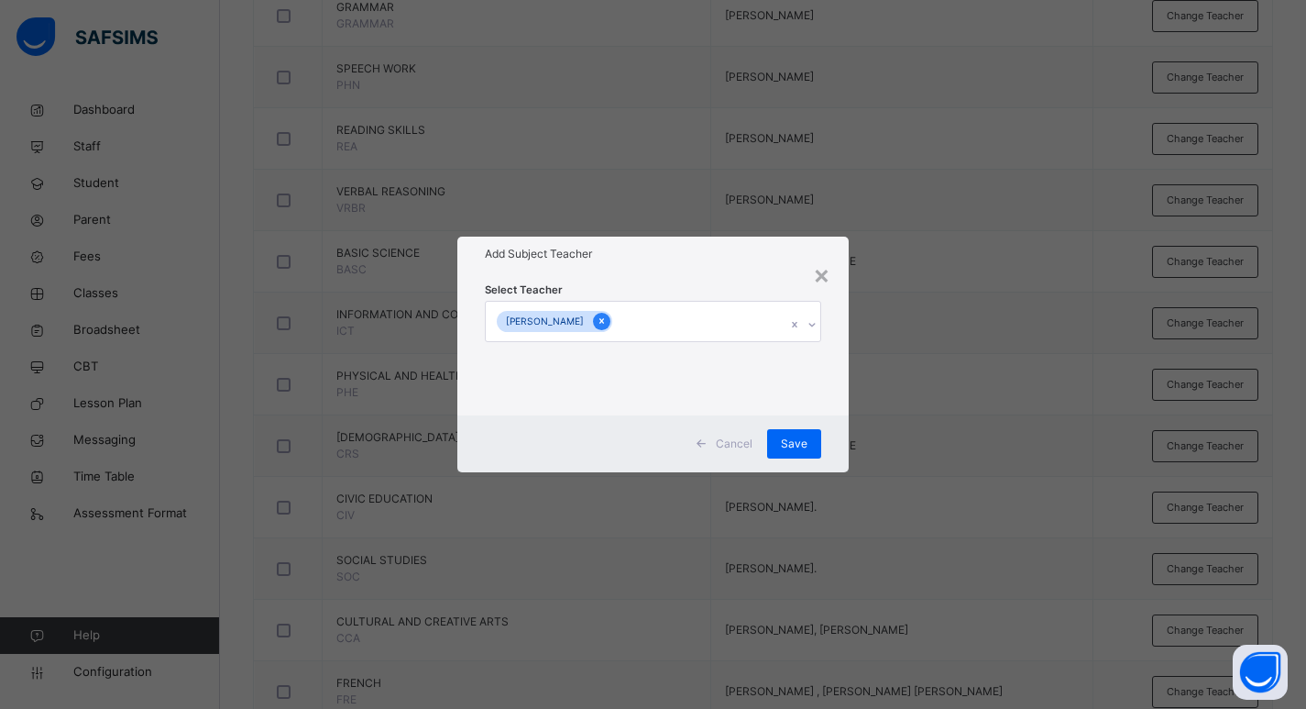
click at [607, 324] on icon at bounding box center [602, 320] width 10 height 13
click at [554, 321] on div "Select subject teacher's name" at bounding box center [578, 321] width 155 height 35
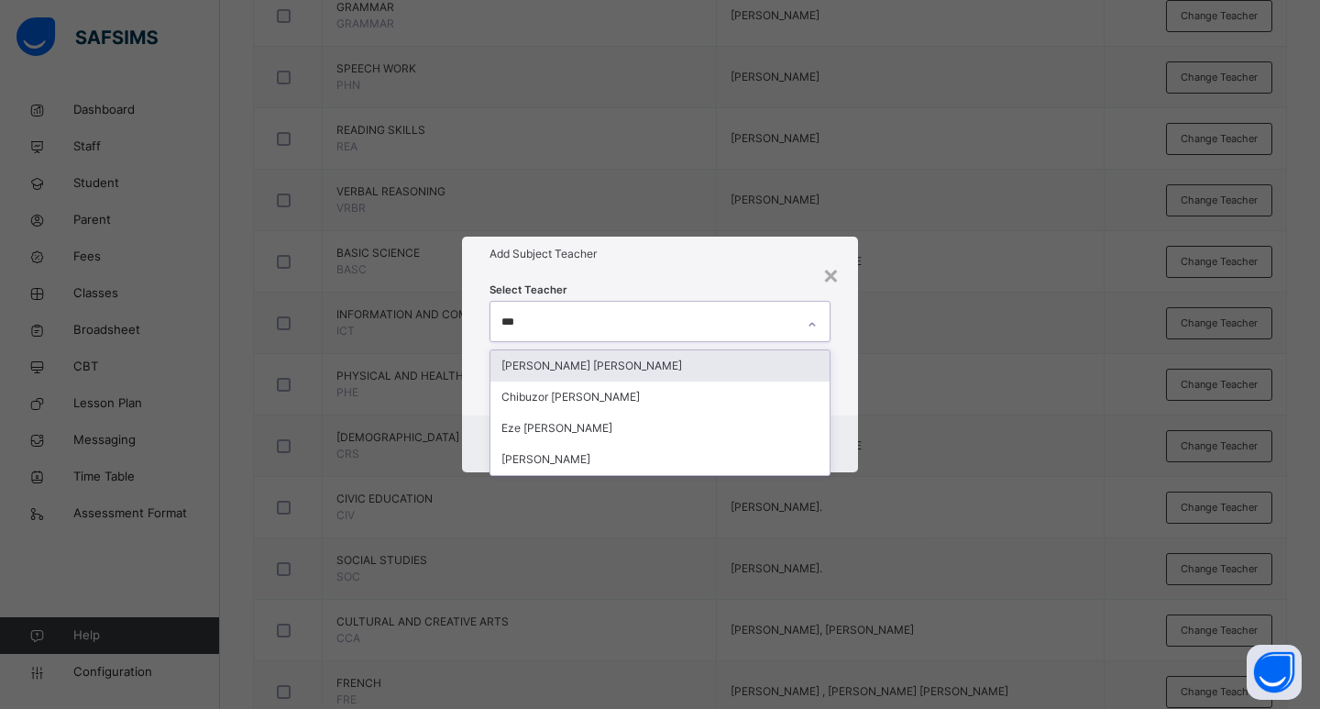
type input "****"
click at [588, 369] on div "[PERSON_NAME] [PERSON_NAME]" at bounding box center [659, 365] width 339 height 31
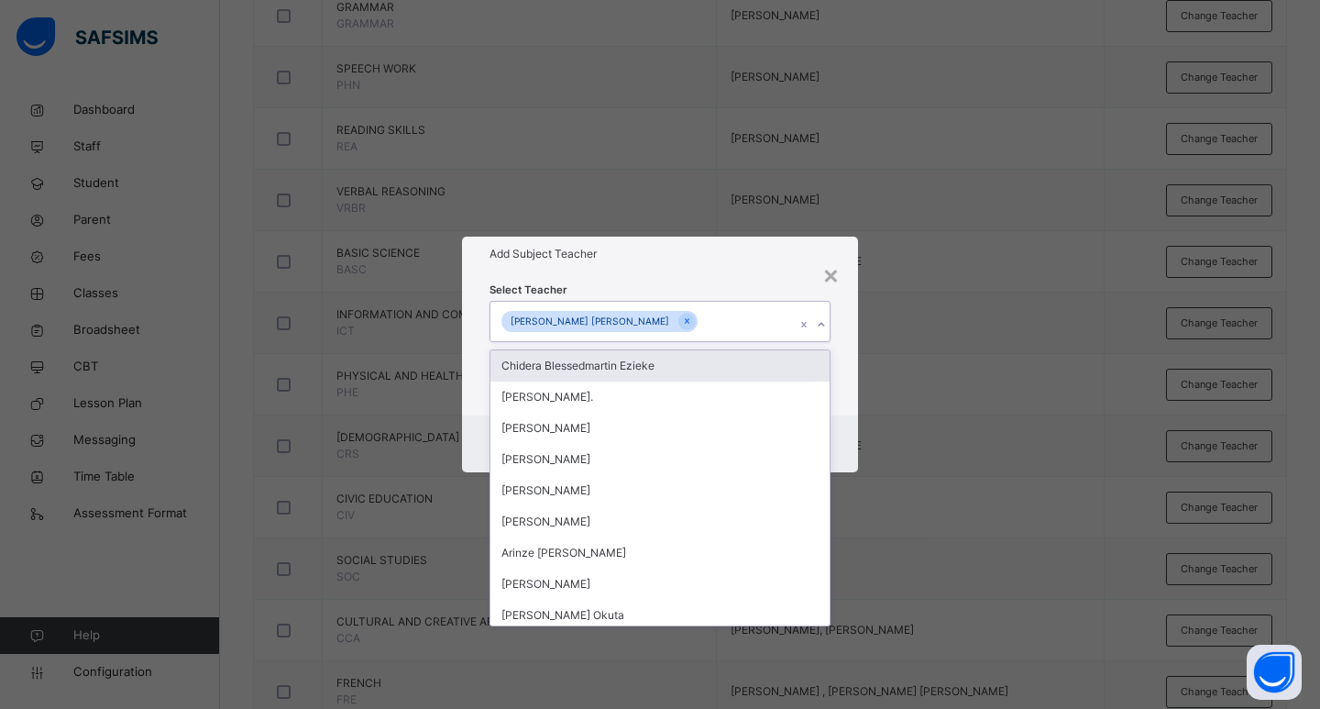
click at [841, 357] on div "Select Teacher option CHARLES ARINZE UGWU, selected. option Chidera Blessedmart…" at bounding box center [660, 342] width 396 height 143
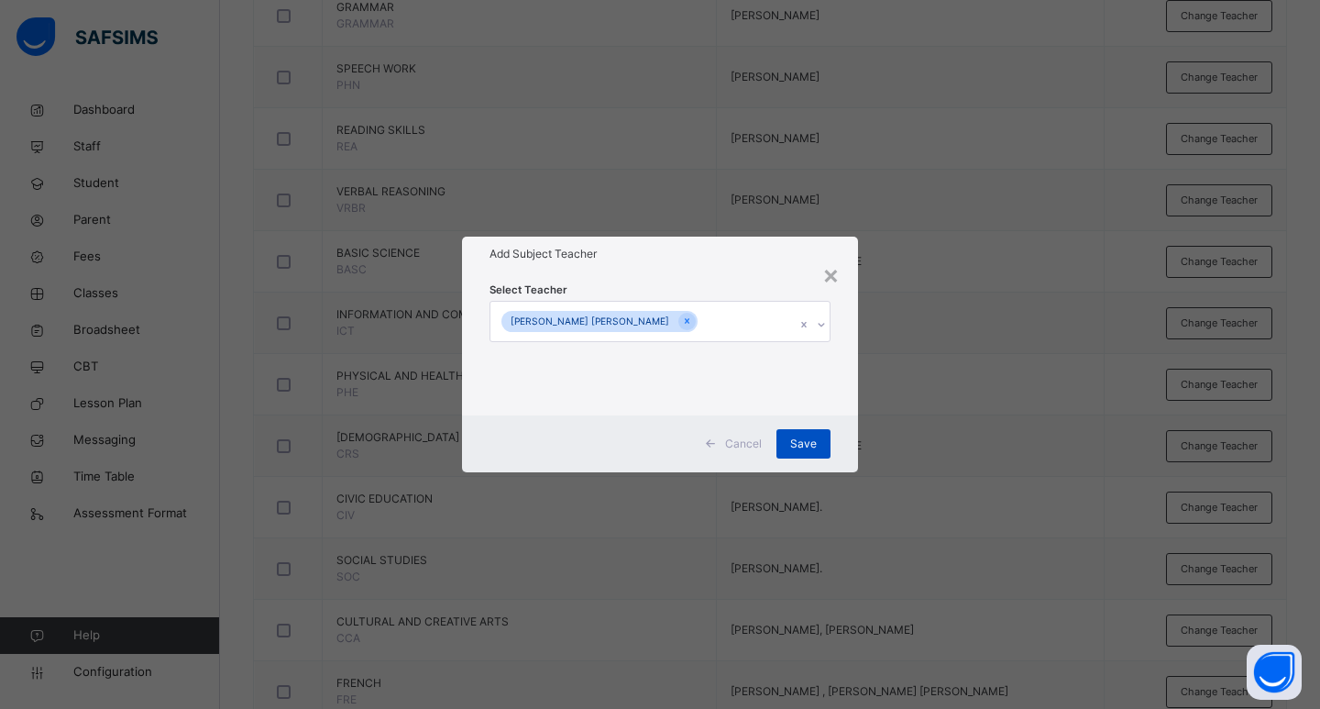
click at [807, 442] on span "Save" at bounding box center [803, 443] width 27 height 16
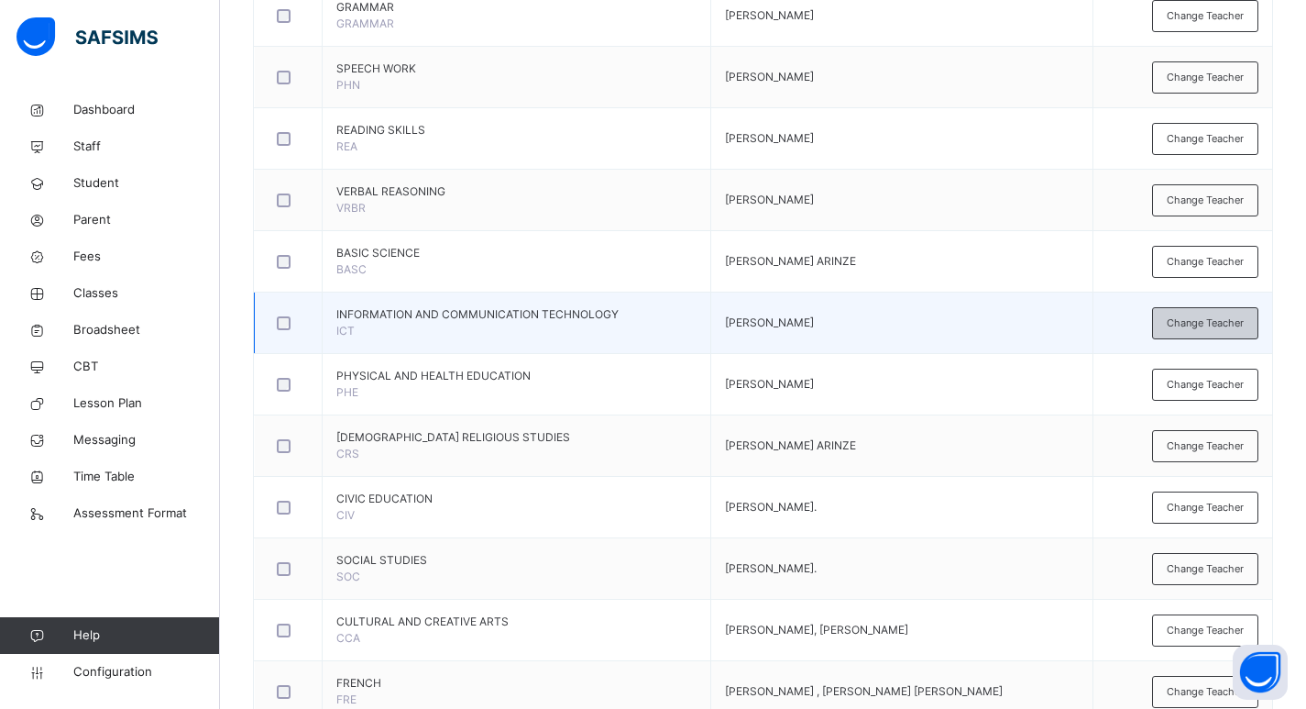
click at [1206, 332] on div "Change Teacher" at bounding box center [1205, 323] width 106 height 32
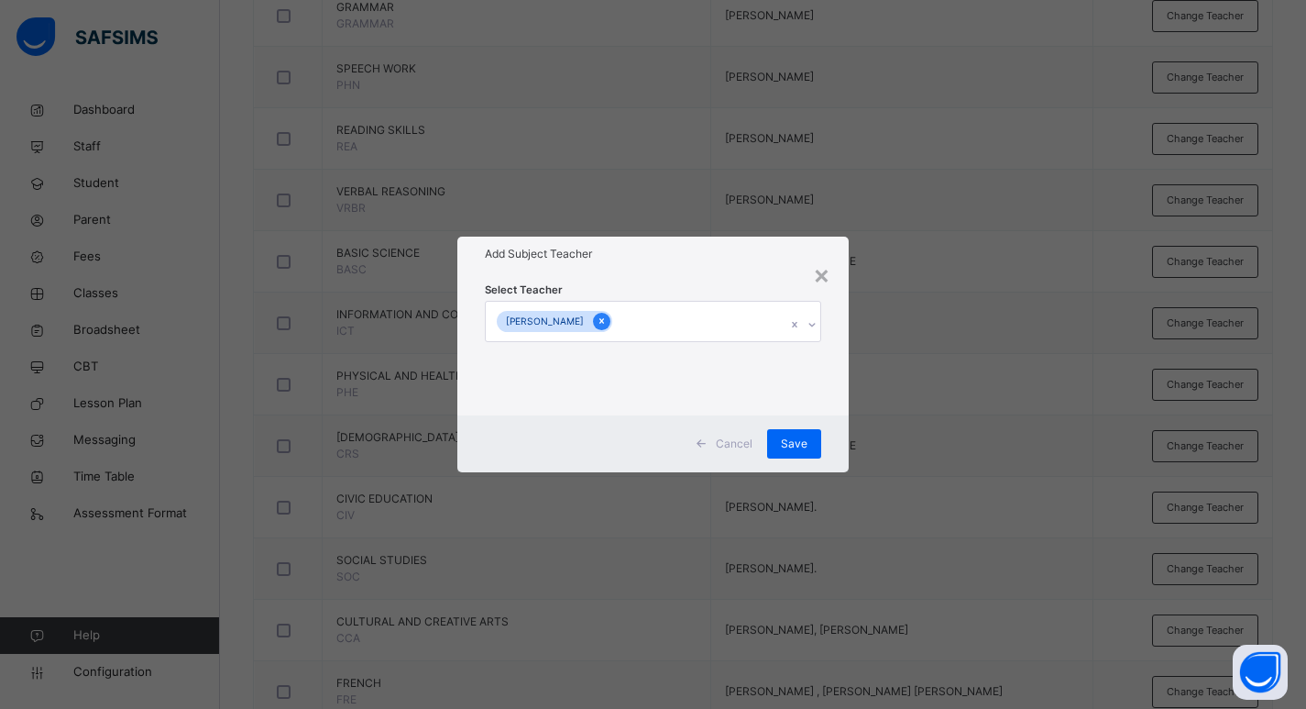
click at [607, 320] on icon at bounding box center [602, 320] width 10 height 13
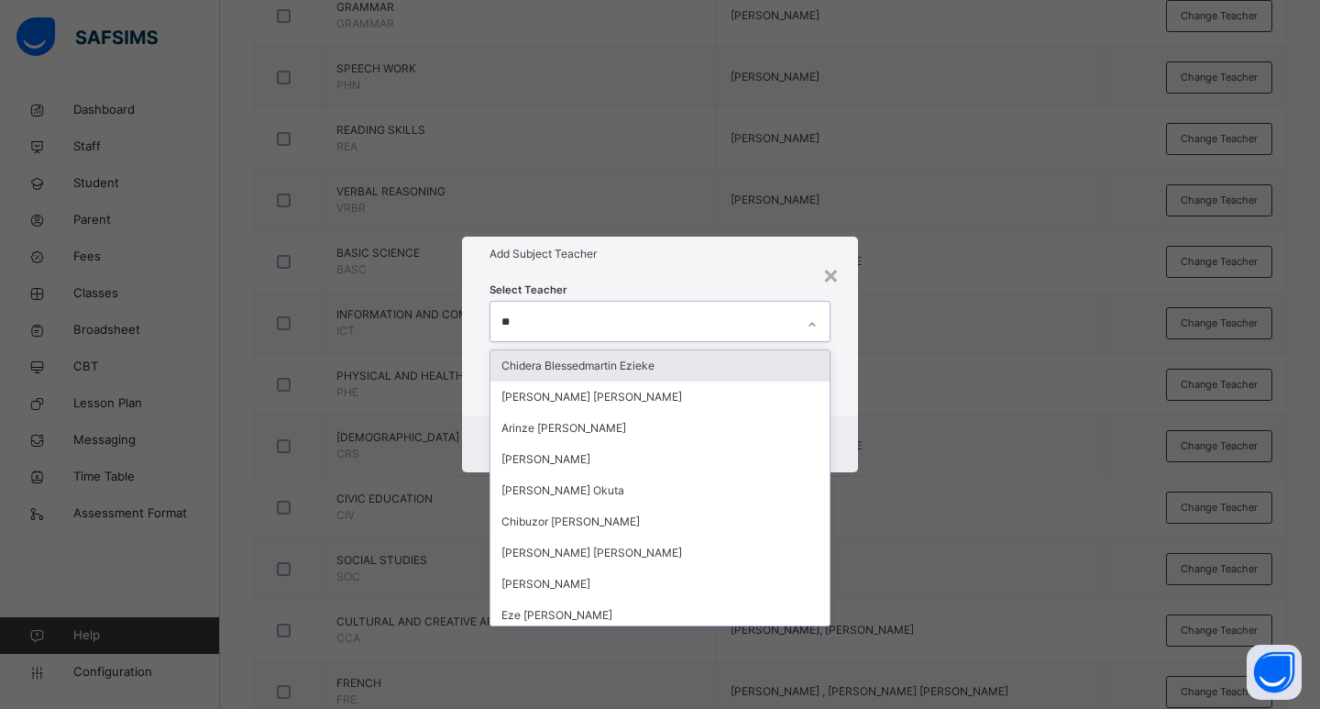
type input "***"
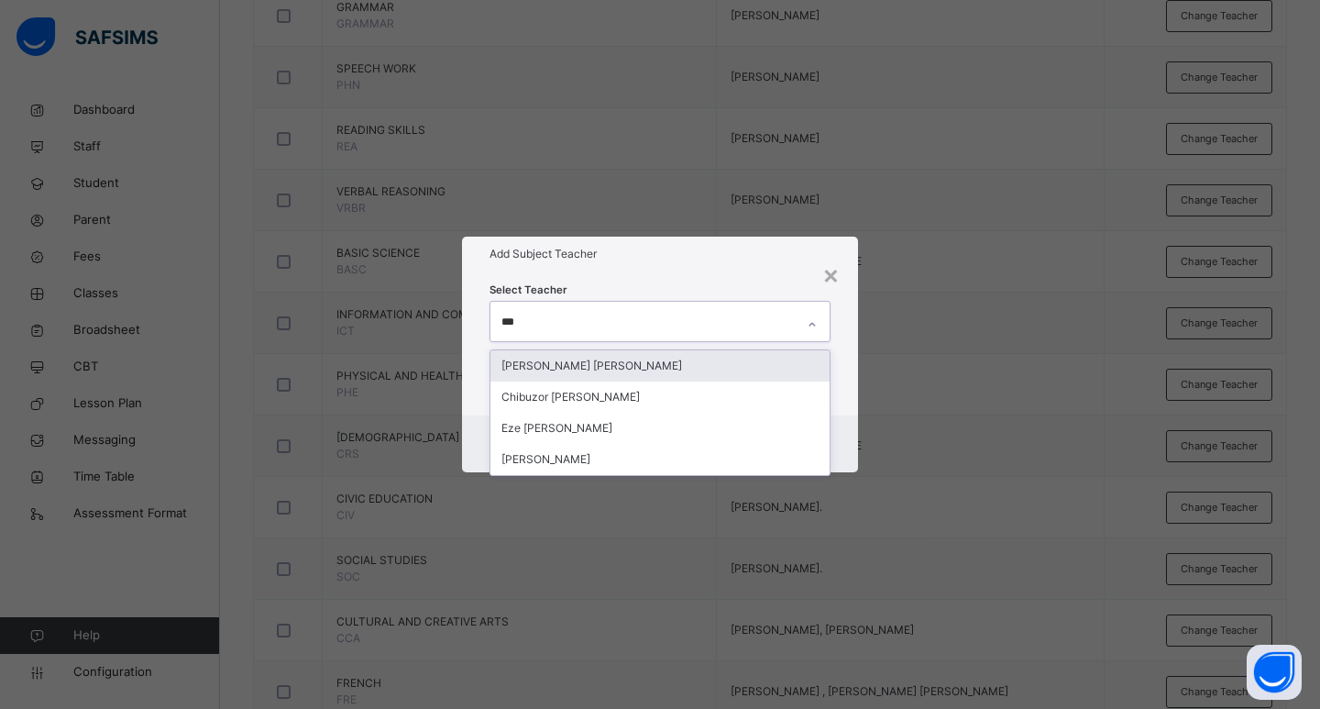
click at [635, 363] on div "[PERSON_NAME] [PERSON_NAME]" at bounding box center [659, 365] width 339 height 31
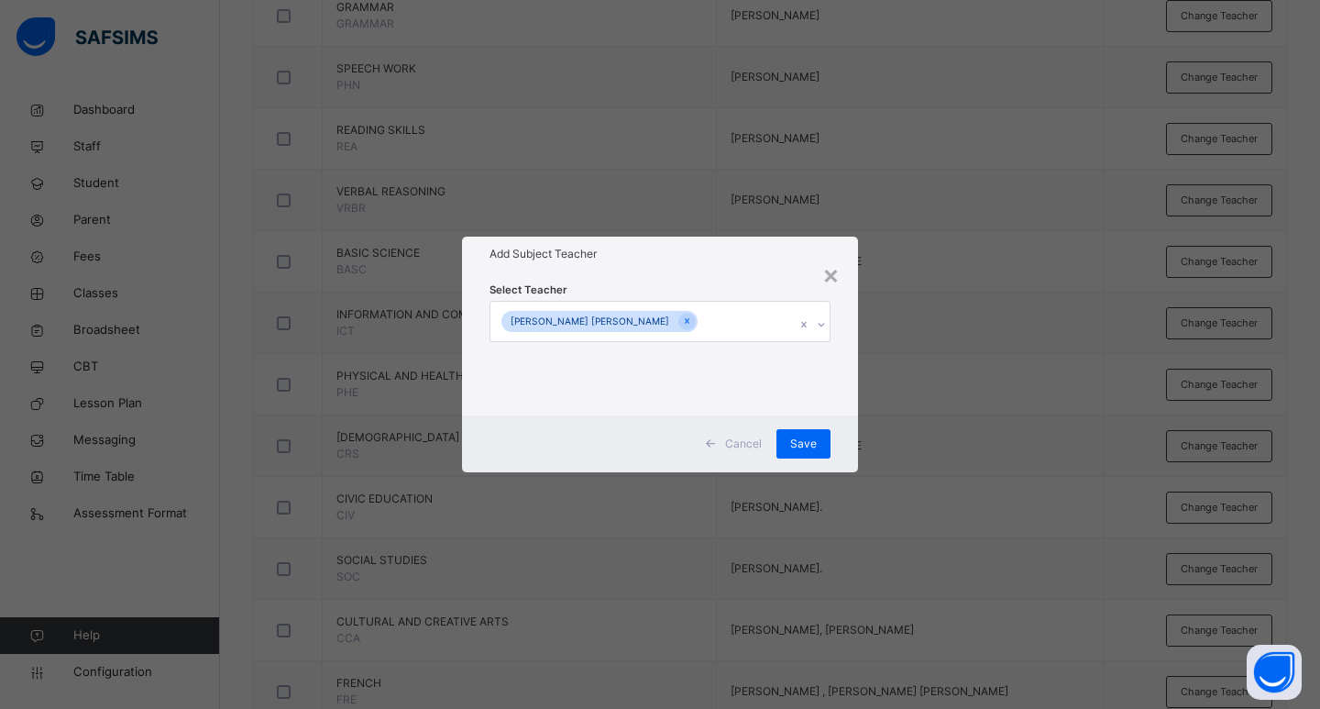
click at [845, 345] on div "Select Teacher CHARLES ARINZE UGWU" at bounding box center [660, 342] width 396 height 143
click at [810, 447] on span "Save" at bounding box center [803, 443] width 27 height 16
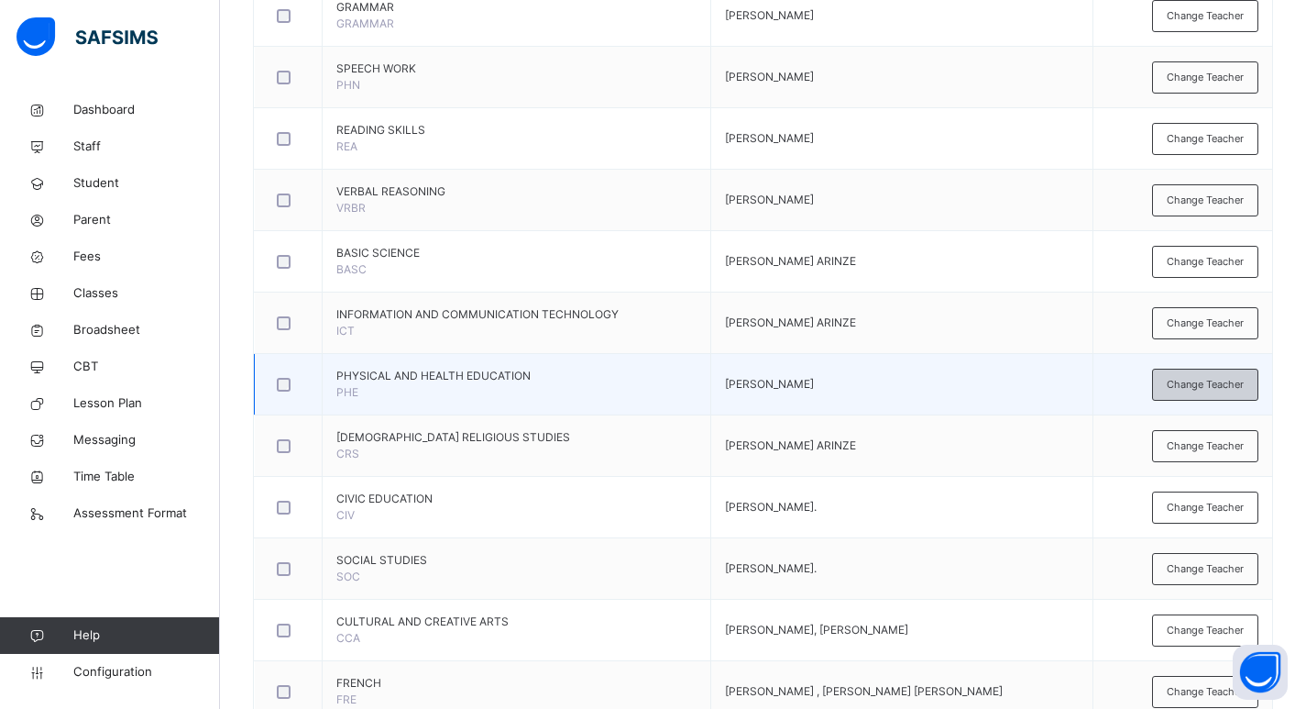
click at [1185, 388] on span "Change Teacher" at bounding box center [1205, 385] width 77 height 16
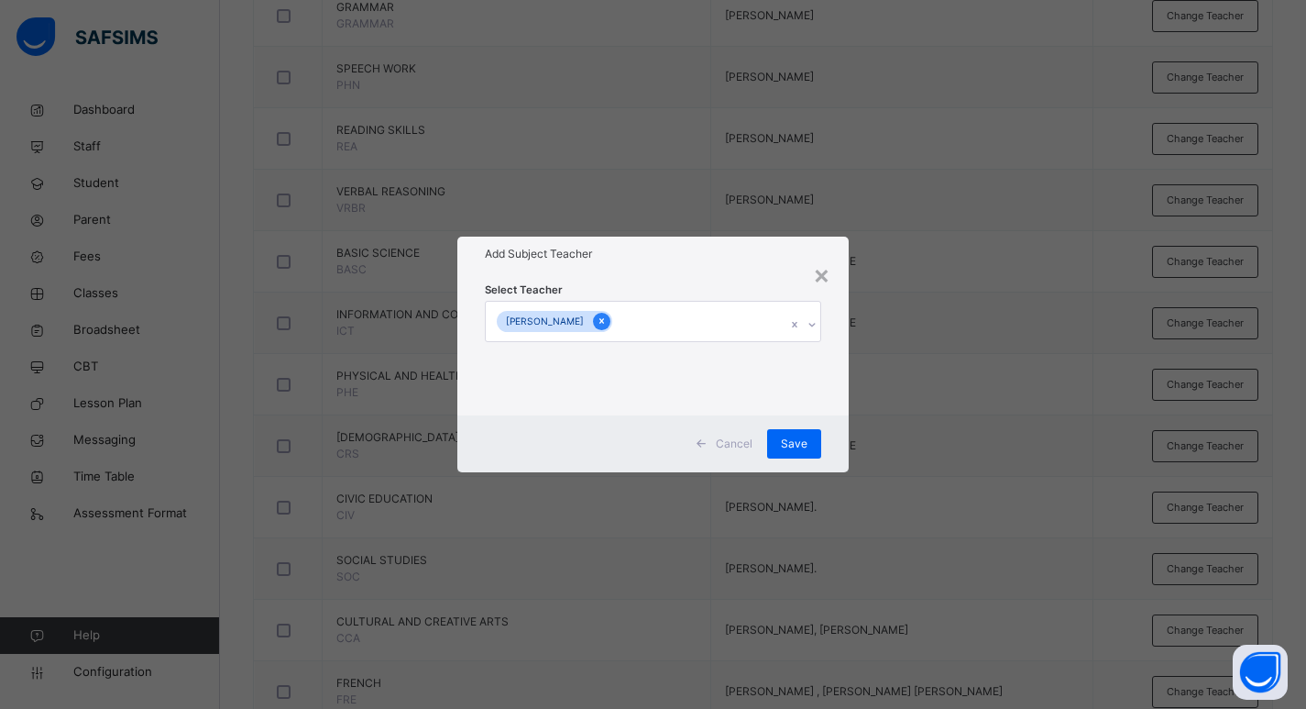
click at [607, 326] on icon at bounding box center [602, 320] width 10 height 13
click at [586, 323] on div "Select subject teacher's name" at bounding box center [578, 321] width 155 height 35
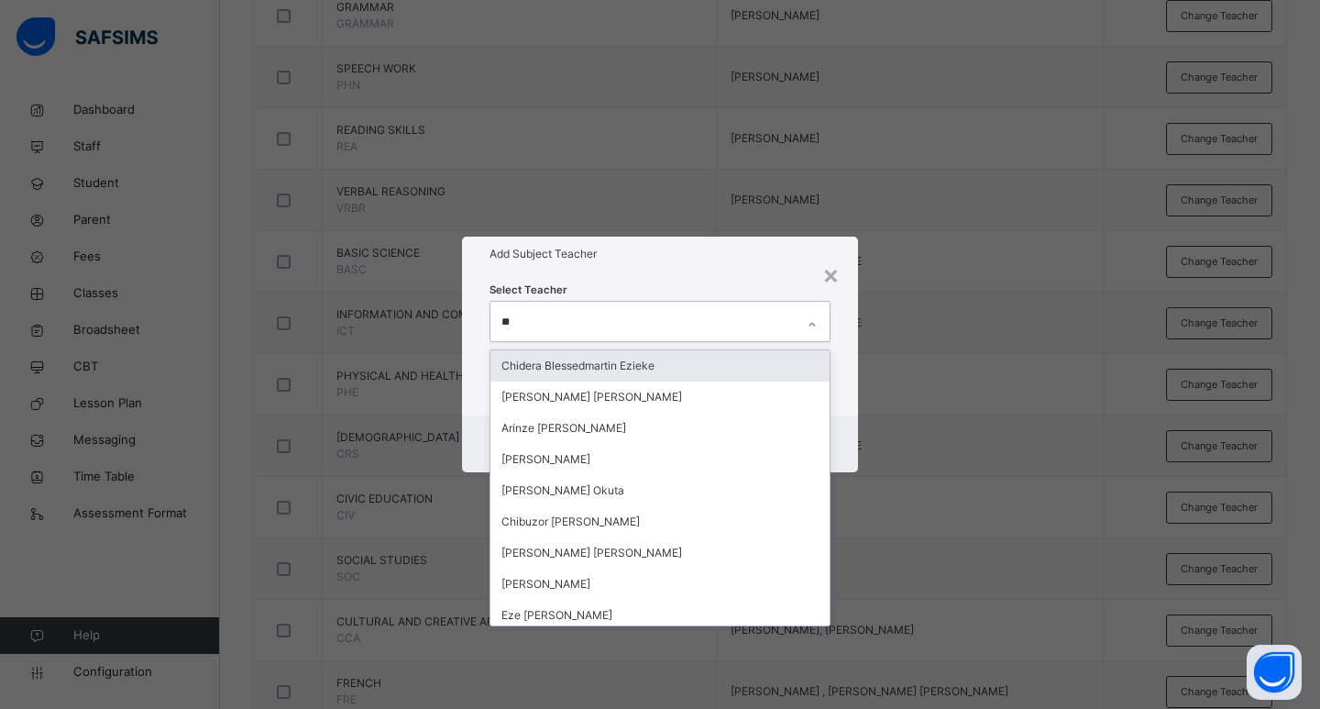
type input "***"
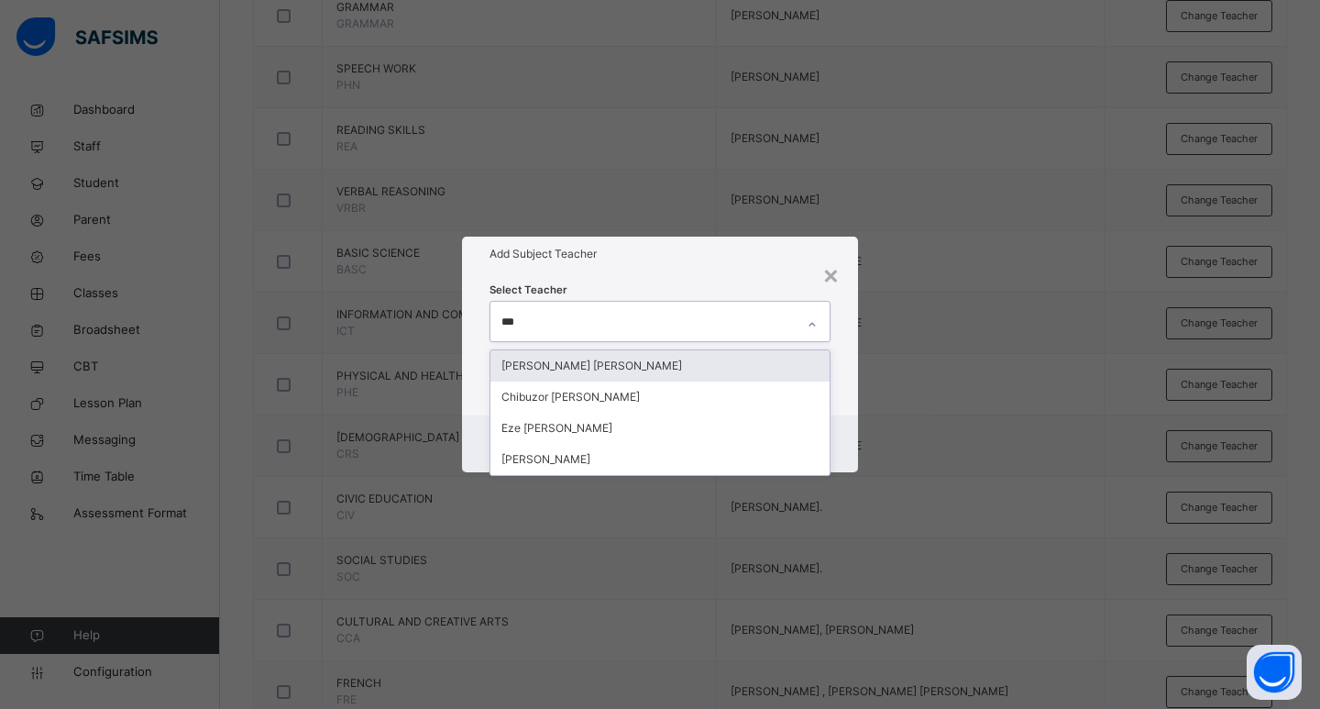
click at [654, 367] on div "[PERSON_NAME] [PERSON_NAME]" at bounding box center [659, 365] width 339 height 31
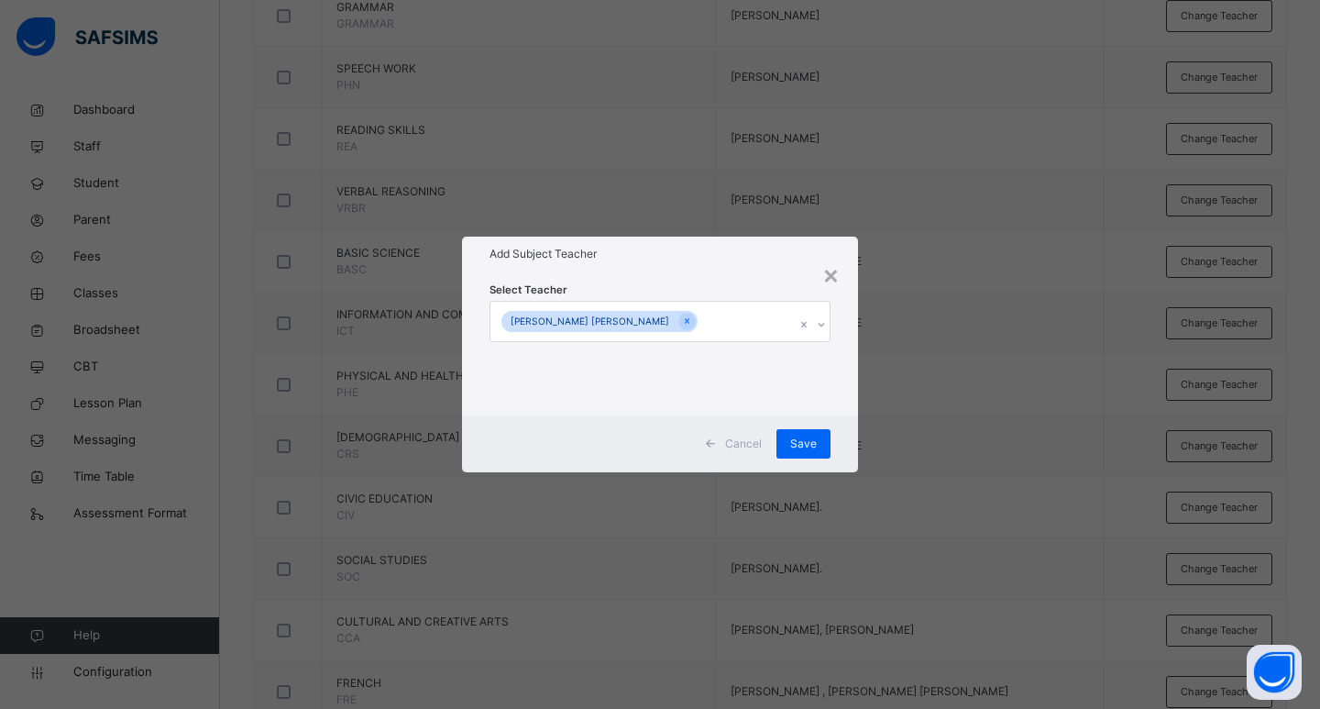
click at [854, 359] on div "Select Teacher CHARLES ARINZE UGWU" at bounding box center [660, 342] width 396 height 143
click at [799, 449] on span "Save" at bounding box center [803, 443] width 27 height 16
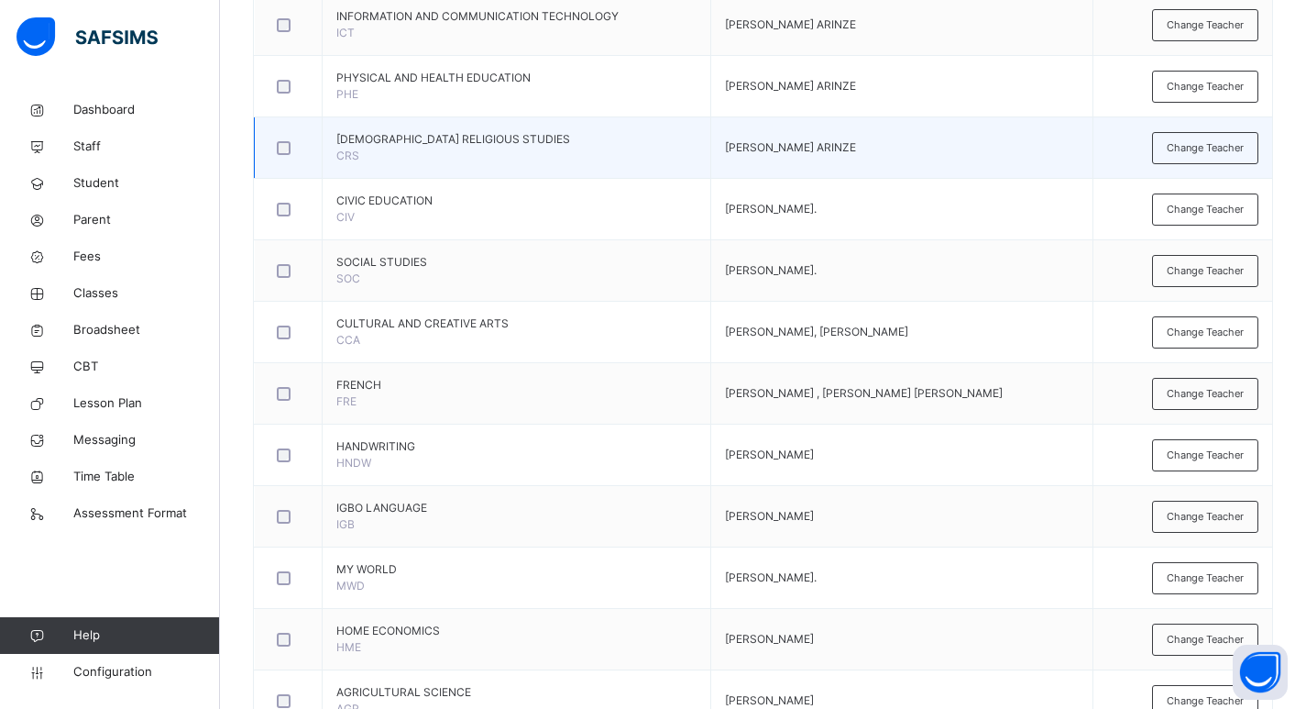
scroll to position [1152, 0]
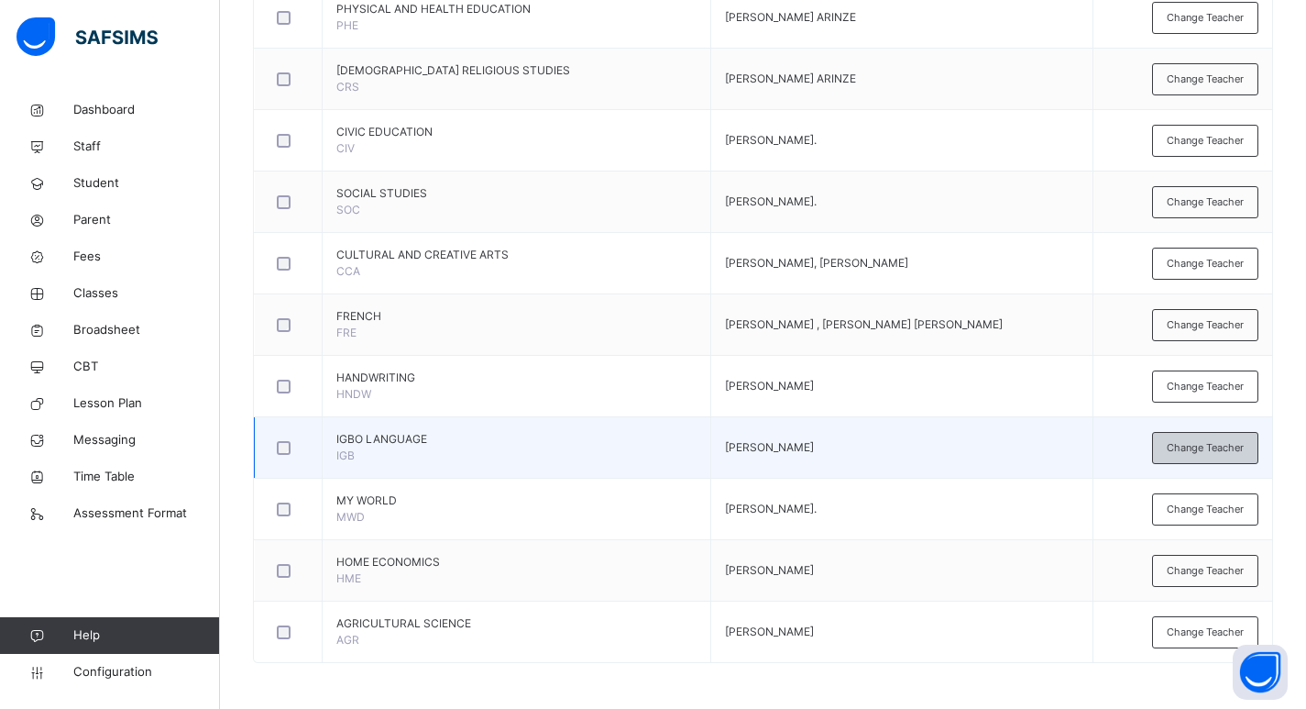
click at [1207, 450] on span "Change Teacher" at bounding box center [1205, 448] width 77 height 16
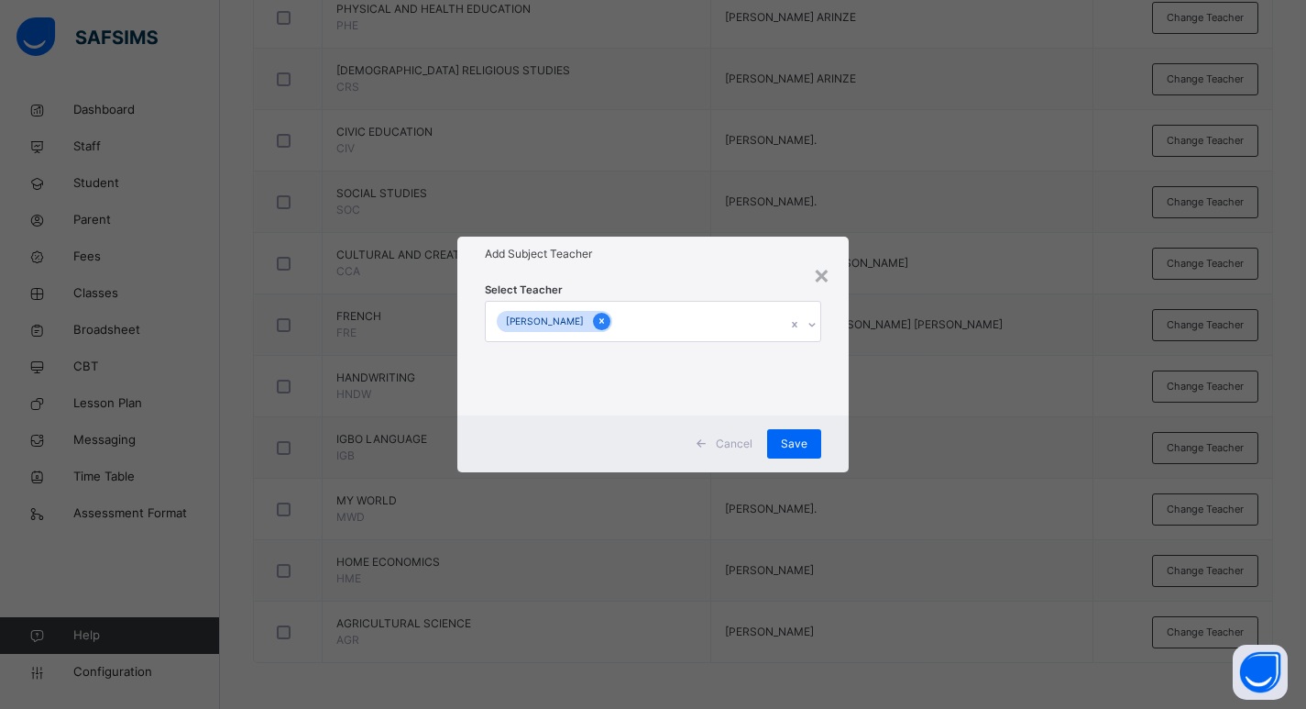
click at [608, 321] on div at bounding box center [601, 321] width 17 height 17
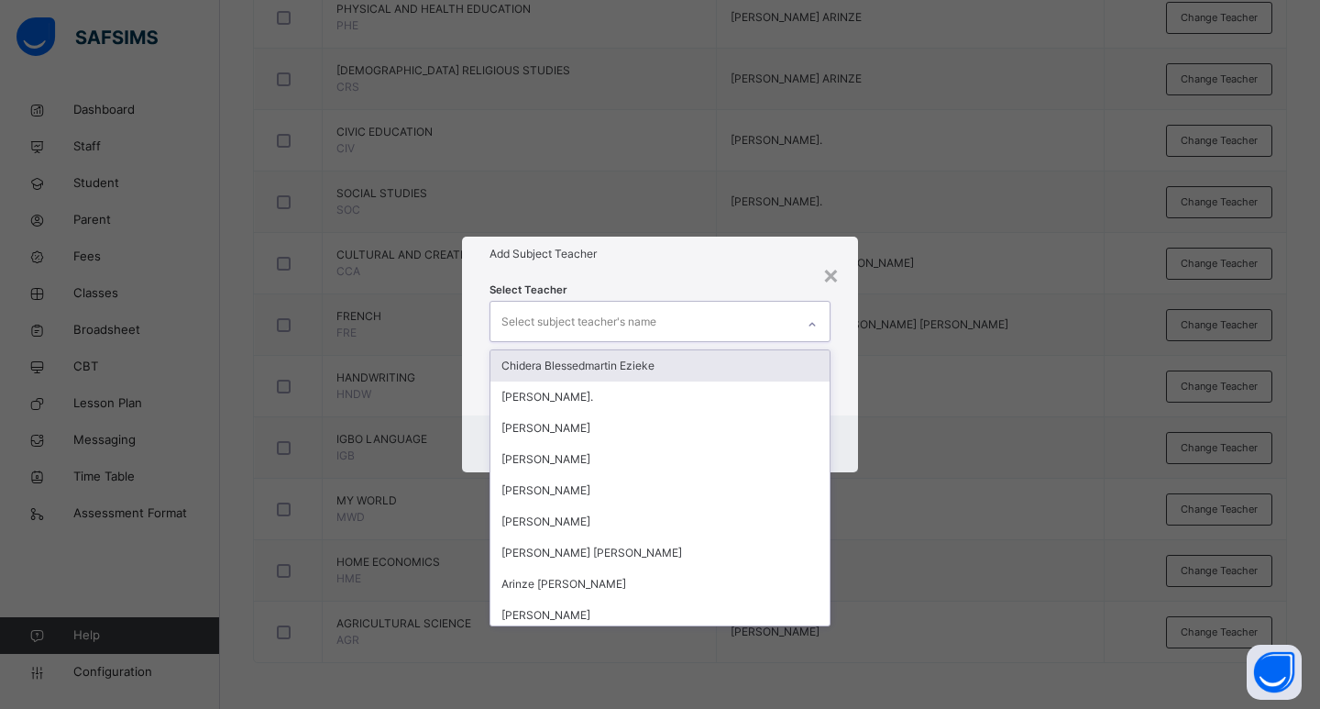
click at [608, 324] on div "Select subject teacher's name" at bounding box center [578, 321] width 155 height 35
type input "***"
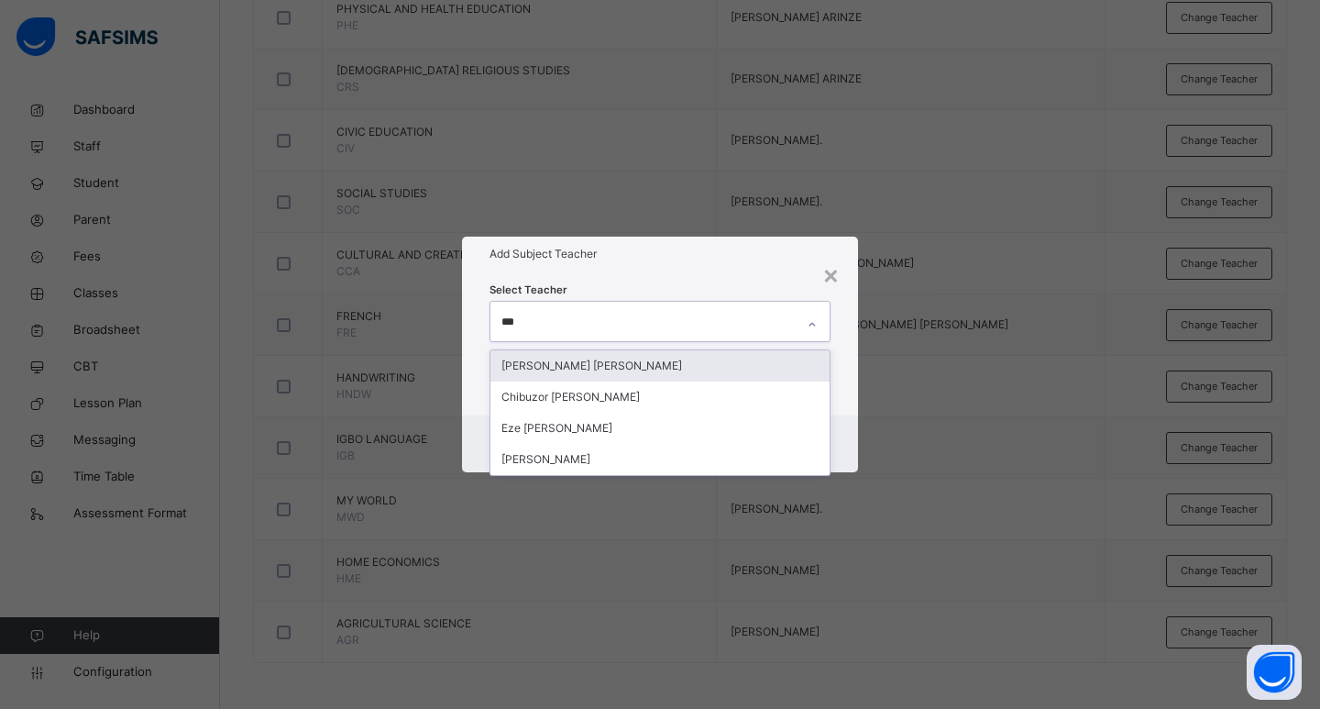
click at [635, 363] on div "[PERSON_NAME] [PERSON_NAME]" at bounding box center [659, 365] width 339 height 31
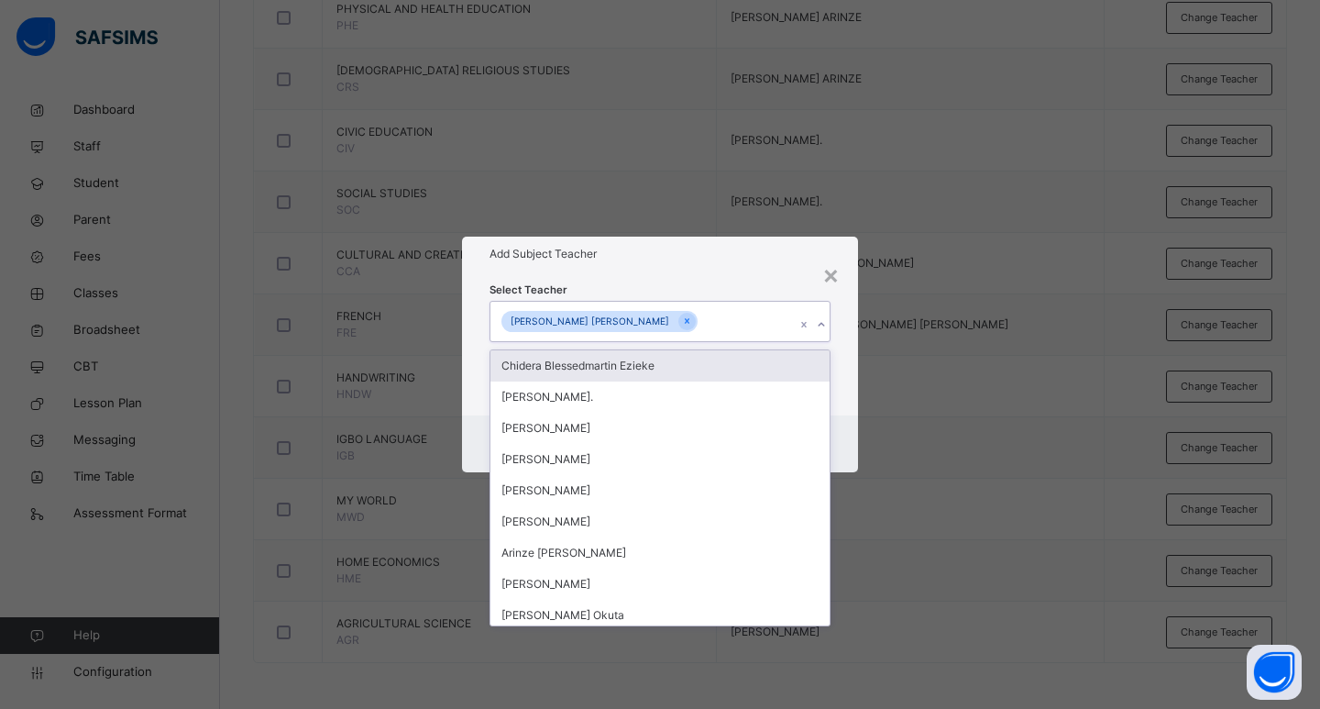
click at [841, 361] on div "Select Teacher option CHARLES ARINZE UGWU, selected. option Chidera Blessedmart…" at bounding box center [660, 342] width 396 height 143
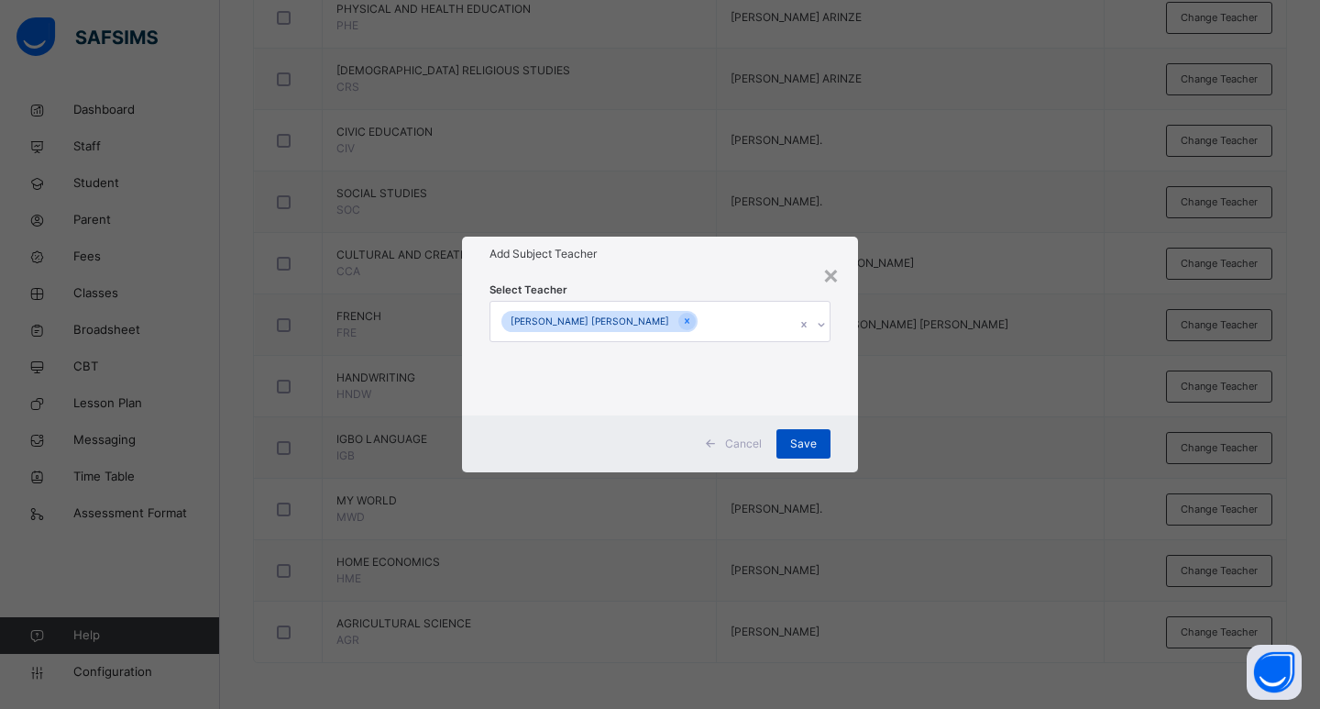
click at [808, 445] on span "Save" at bounding box center [803, 443] width 27 height 16
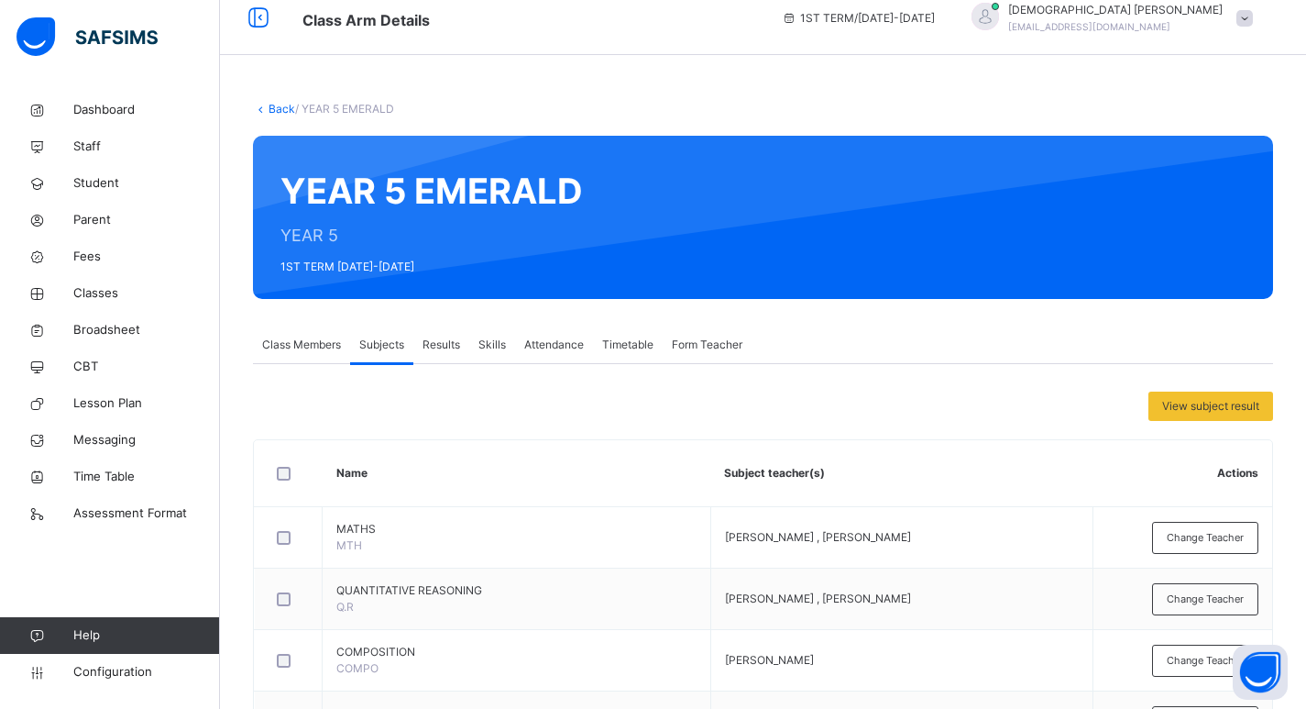
scroll to position [0, 0]
